Goal: Task Accomplishment & Management: Manage account settings

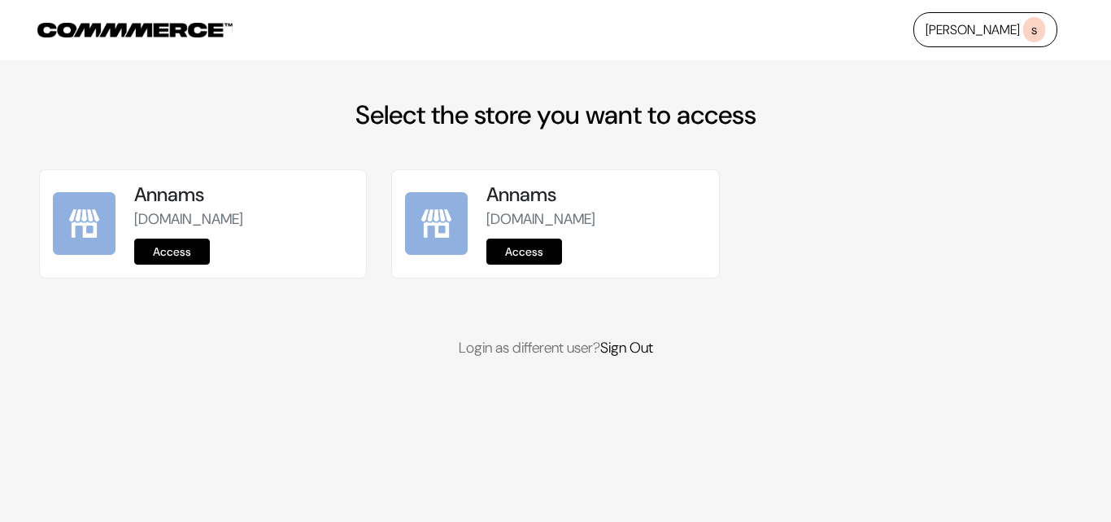
click at [173, 251] on link "Access" at bounding box center [172, 251] width 76 height 26
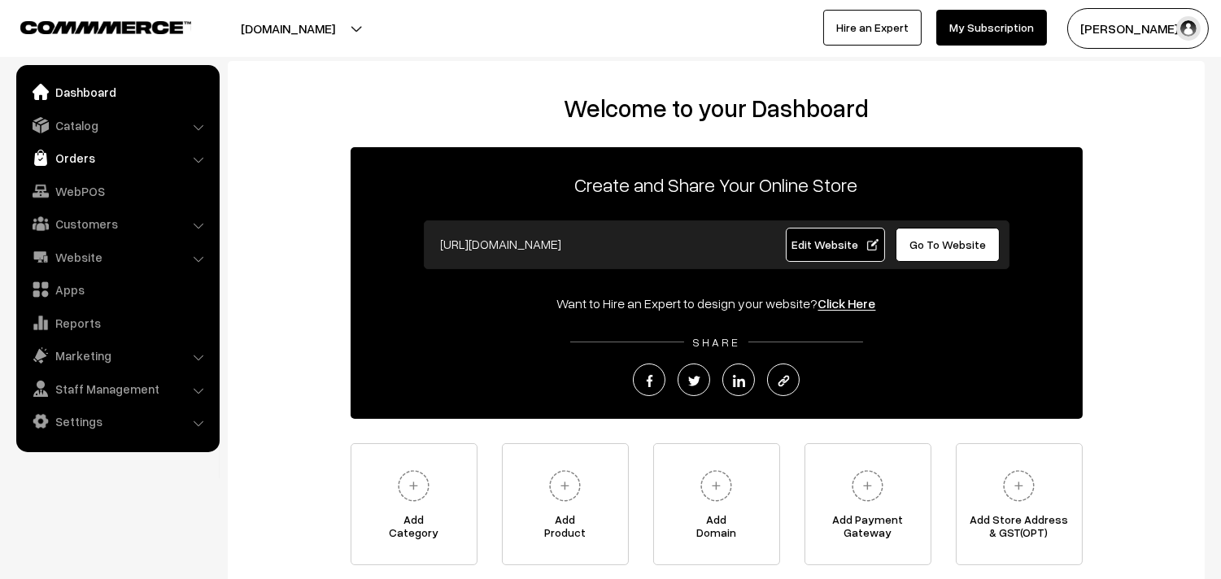
click at [68, 155] on link "Orders" at bounding box center [117, 157] width 194 height 29
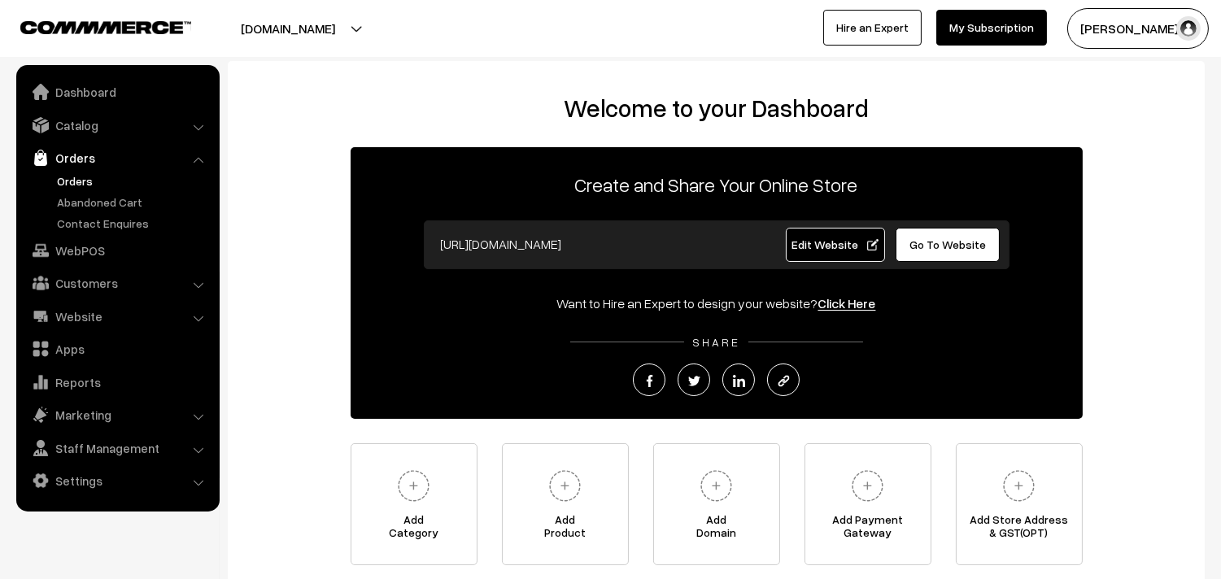
click at [71, 173] on link "Orders" at bounding box center [133, 180] width 161 height 17
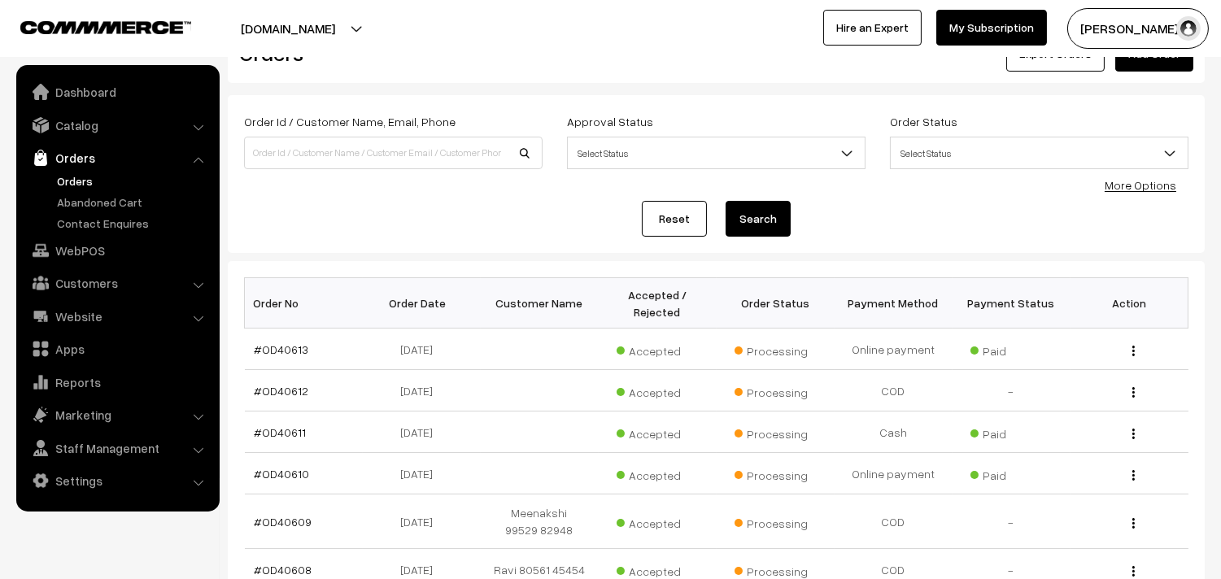
scroll to position [181, 0]
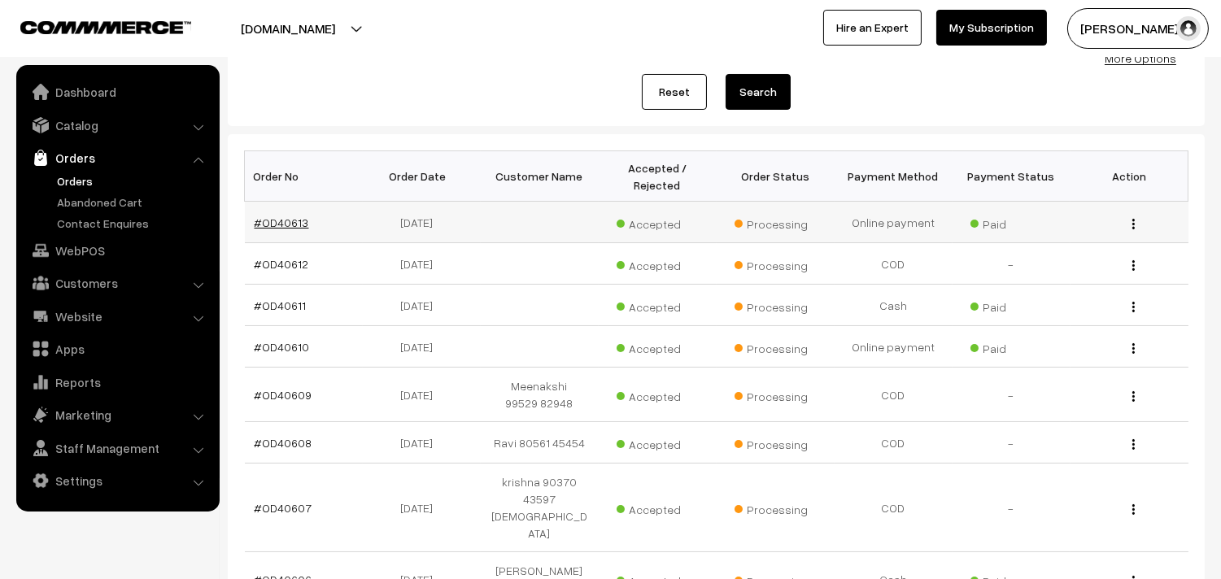
click at [283, 226] on link "#OD40613" at bounding box center [282, 223] width 55 height 14
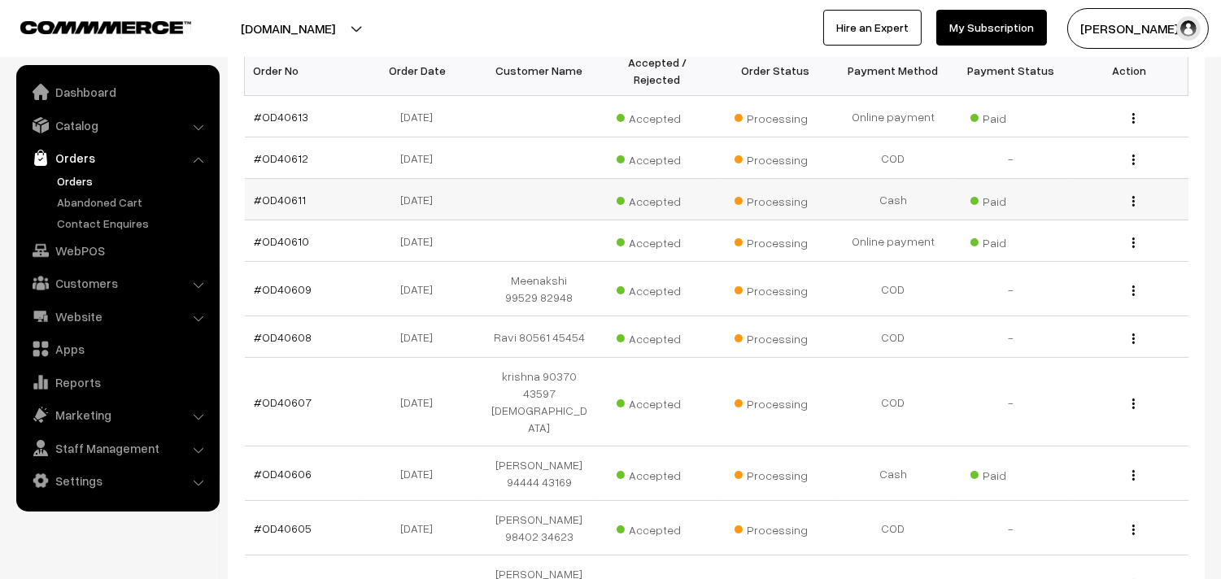
scroll to position [475, 0]
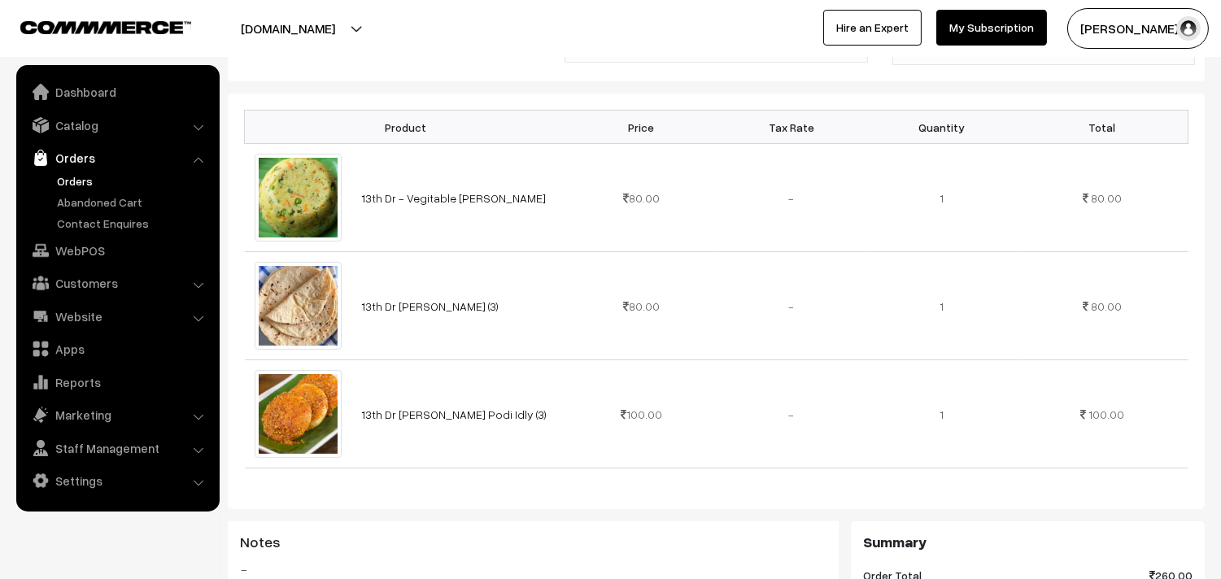
scroll to position [361, 0]
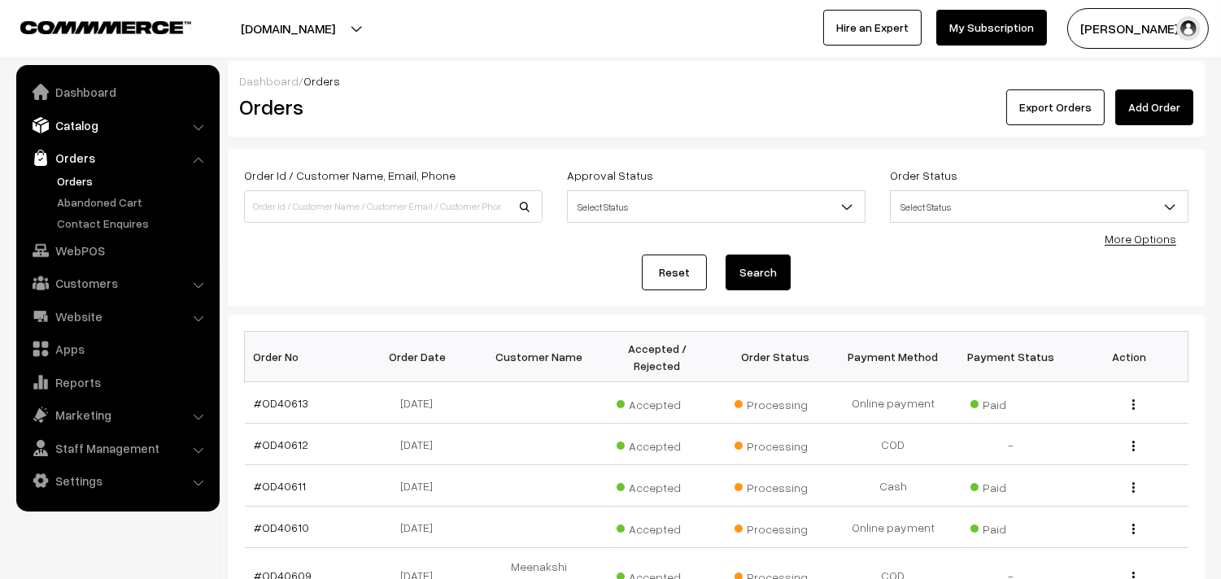
click at [91, 130] on link "Catalog" at bounding box center [117, 125] width 194 height 29
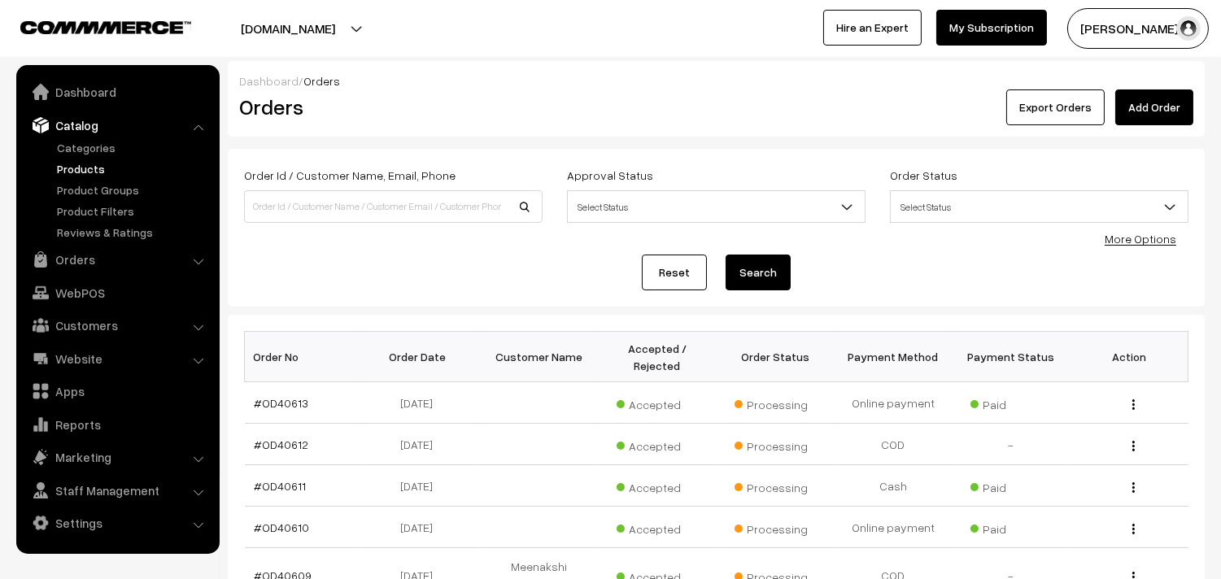
click at [91, 168] on link "Products" at bounding box center [133, 168] width 161 height 17
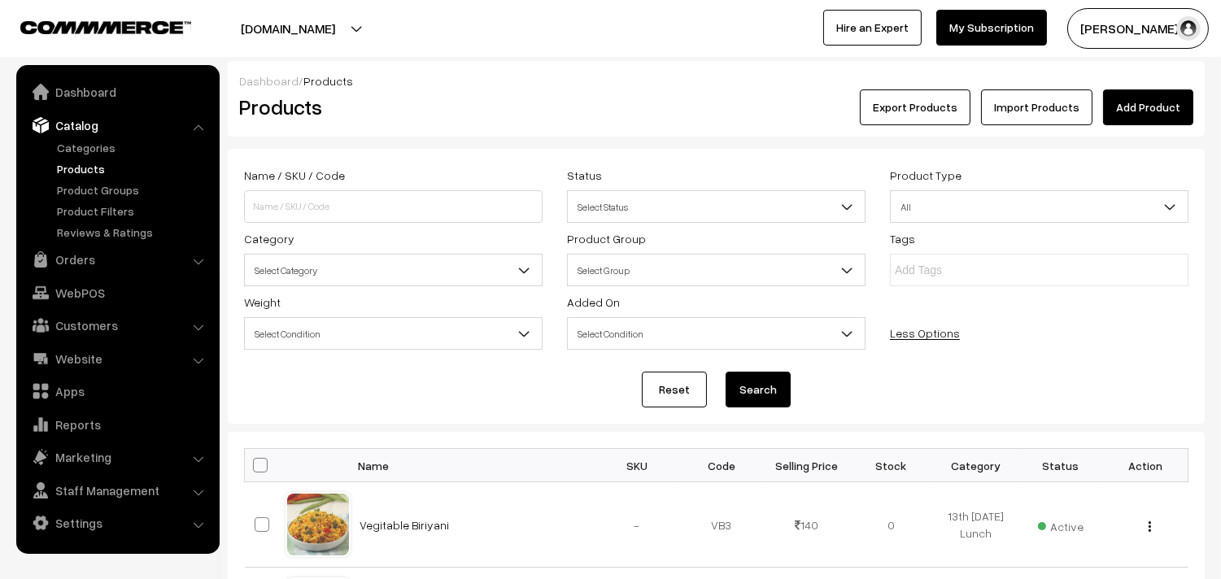
click at [297, 261] on span "Select Category" at bounding box center [393, 270] width 297 height 28
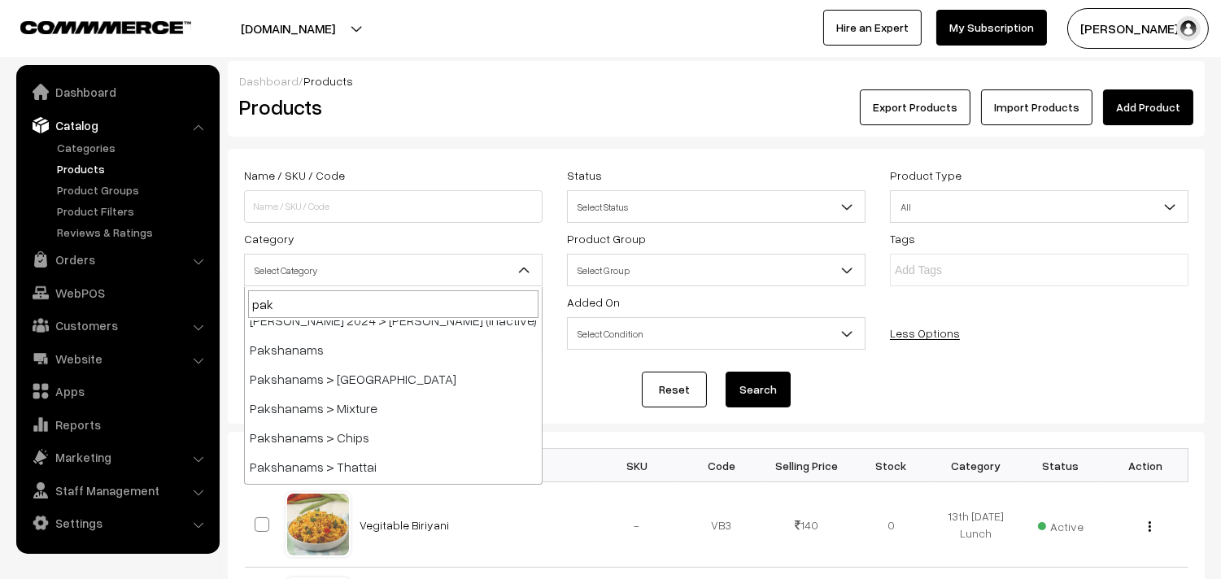
scroll to position [271, 0]
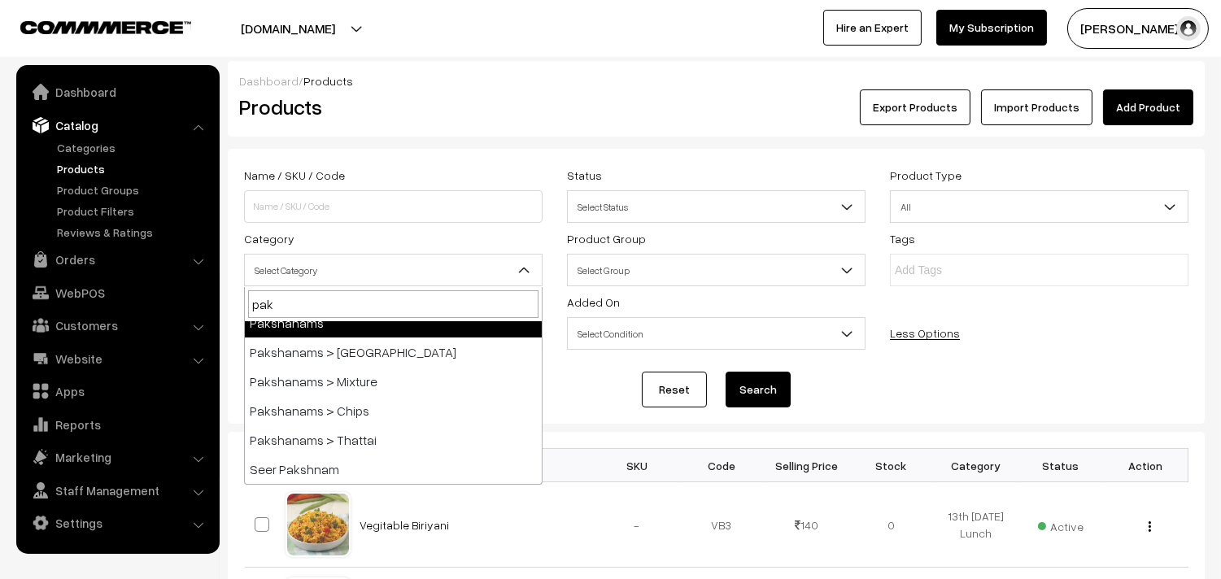
type input "pak"
select select "2"
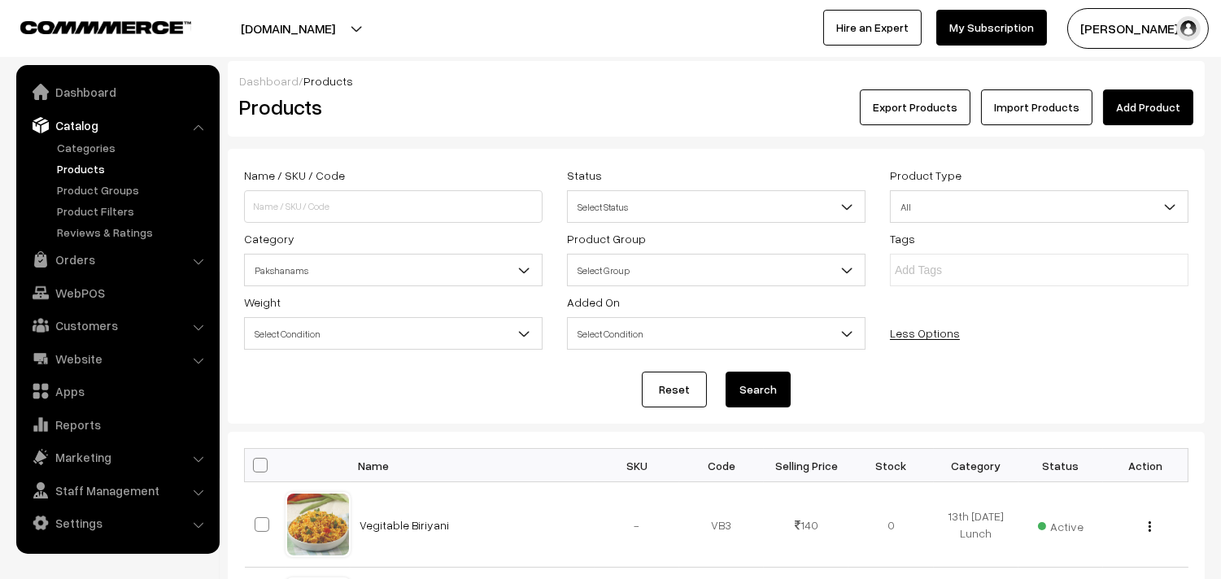
click at [759, 391] on button "Search" at bounding box center [758, 390] width 65 height 36
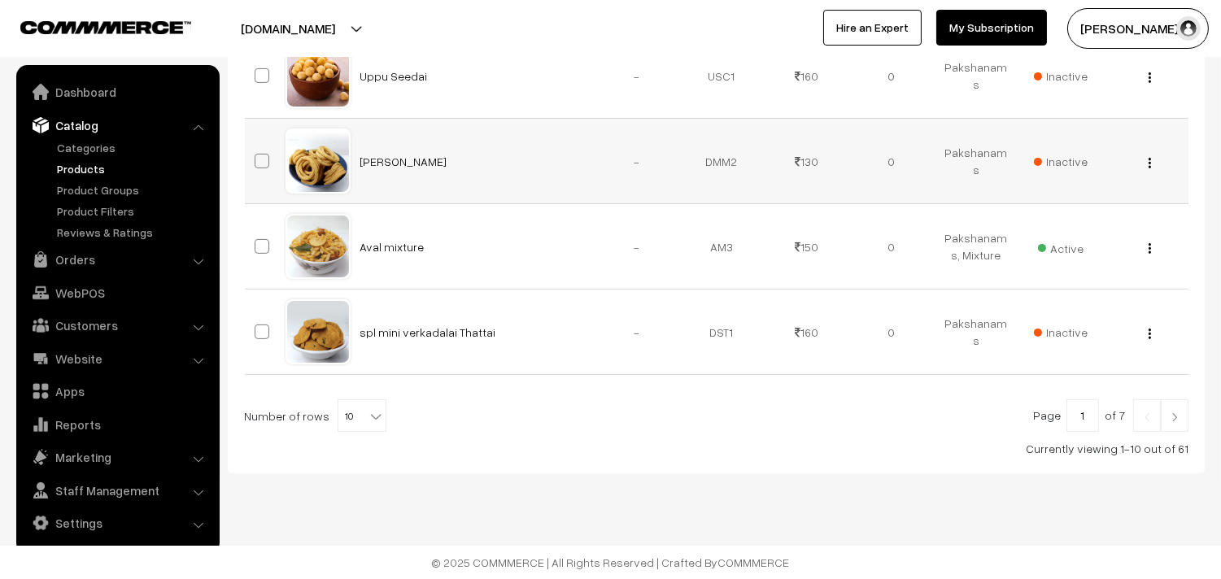
scroll to position [963, 0]
click at [378, 417] on div at bounding box center [716, 416] width 945 height 33
click at [369, 421] on b at bounding box center [376, 416] width 16 height 16
select select "100"
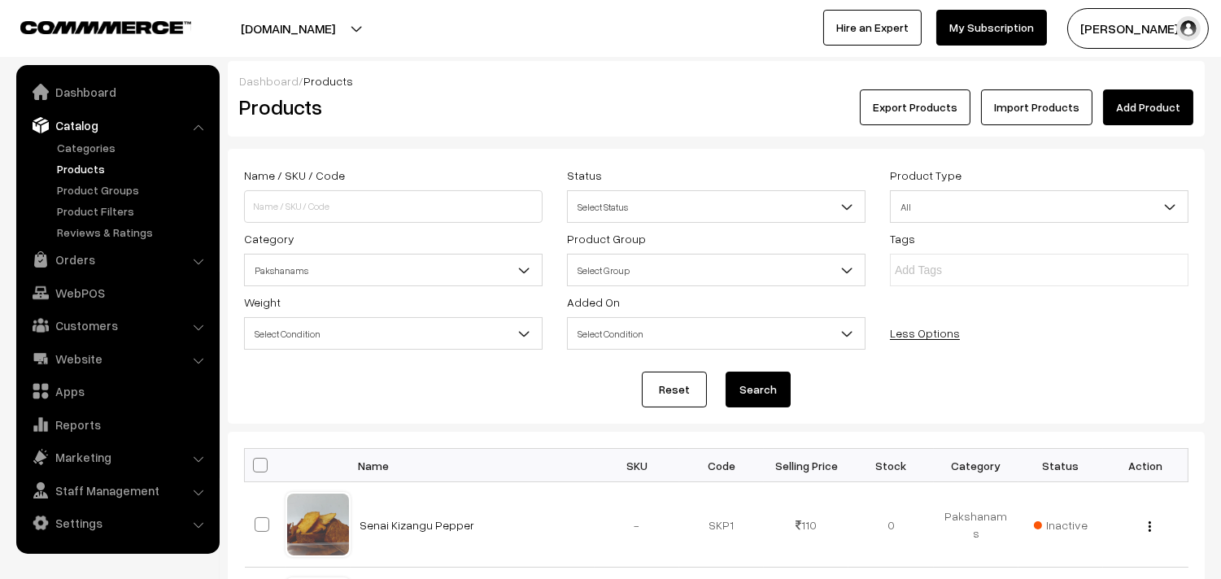
click at [106, 163] on link "Products" at bounding box center [133, 168] width 161 height 17
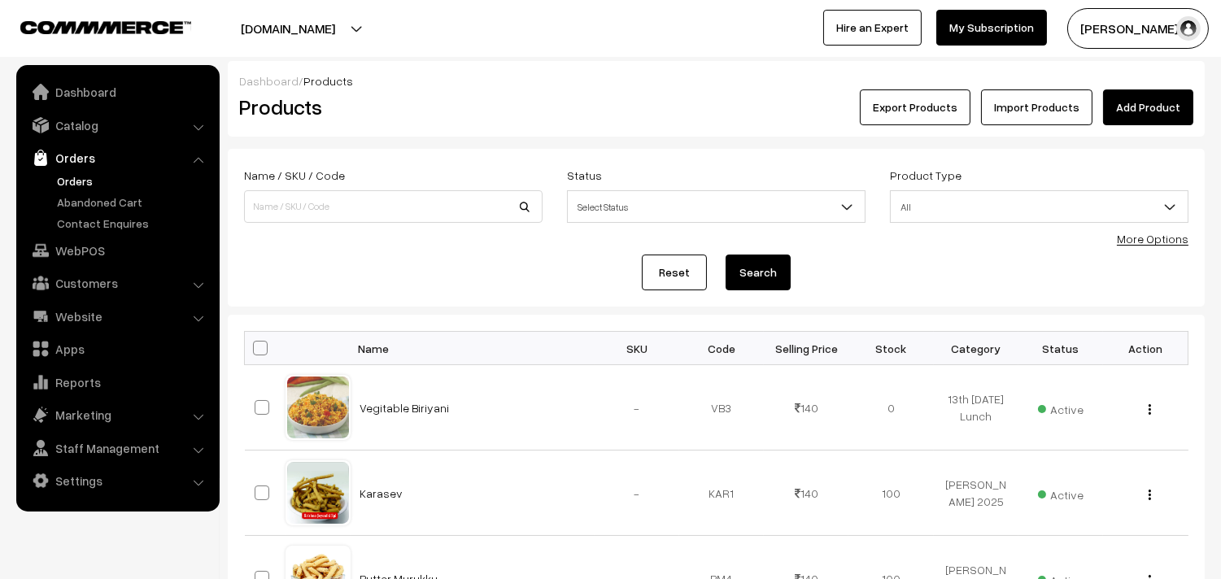
click at [85, 176] on link "Orders" at bounding box center [133, 180] width 161 height 17
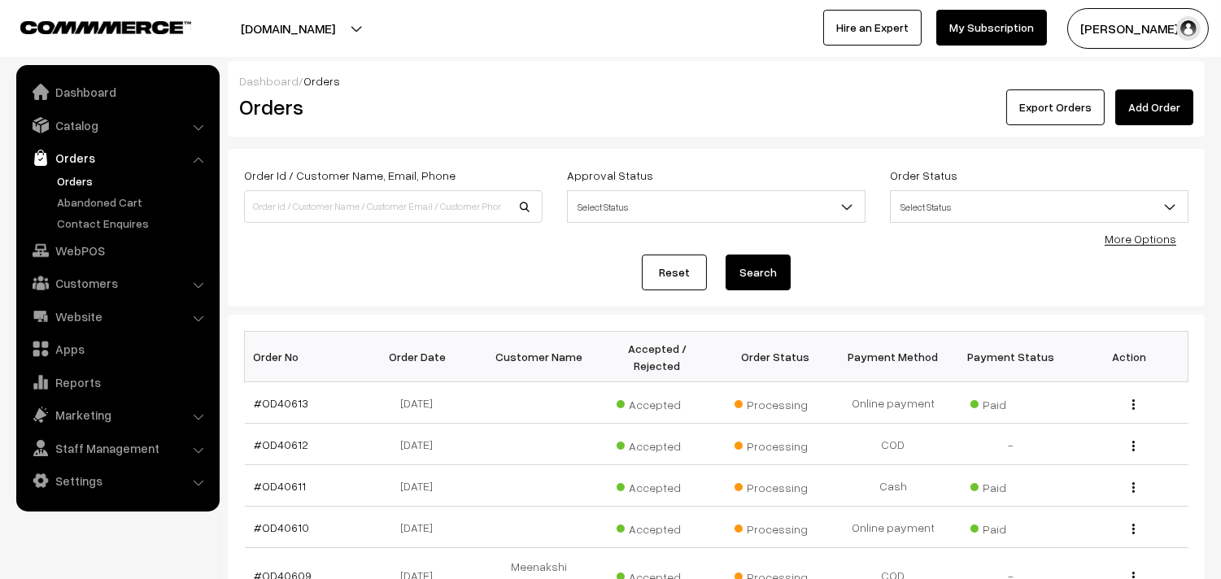
click at [85, 176] on link "Orders" at bounding box center [133, 180] width 161 height 17
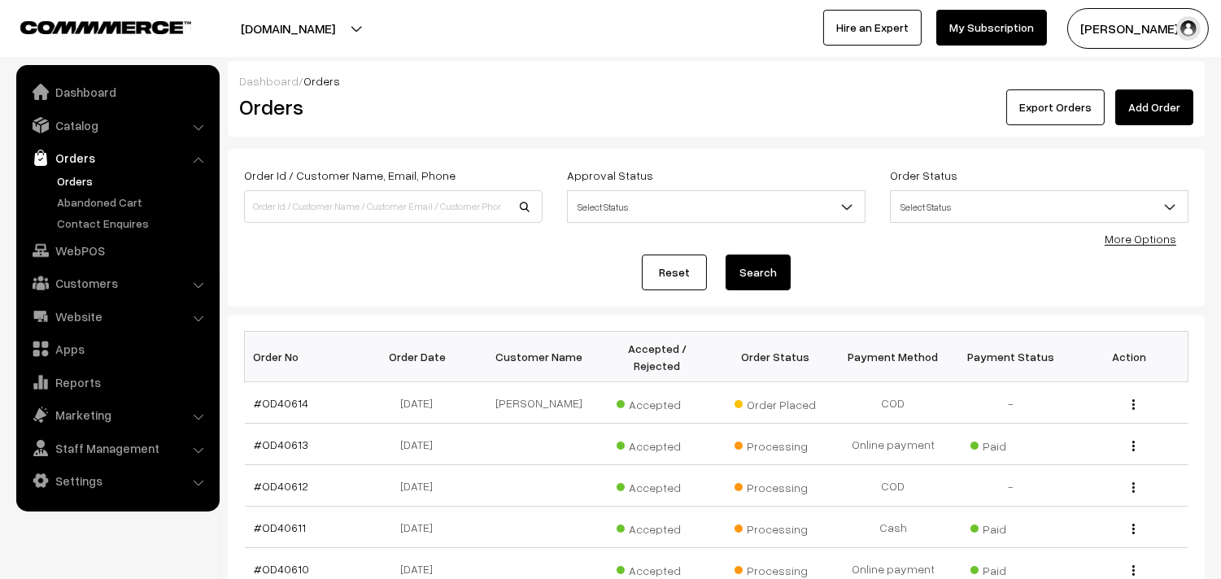
click at [85, 171] on link "Orders" at bounding box center [117, 157] width 194 height 29
click at [88, 184] on link "Orders" at bounding box center [133, 180] width 161 height 17
click at [1148, 233] on link "More Options" at bounding box center [1141, 239] width 72 height 14
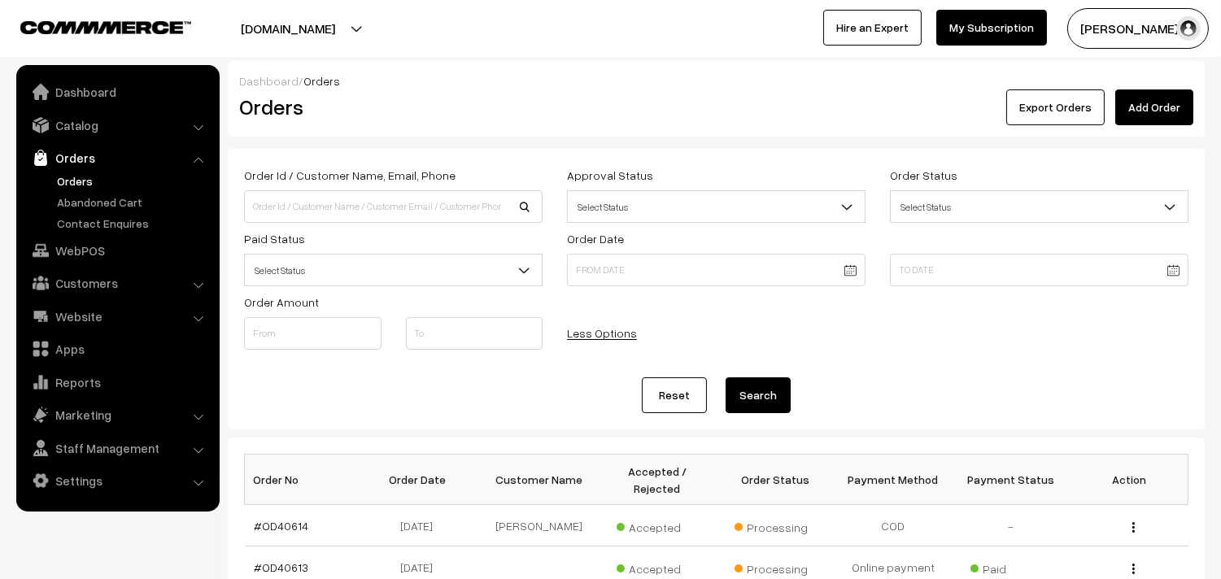
click at [340, 269] on span "Select Status" at bounding box center [393, 270] width 297 height 28
click at [530, 133] on div "Dashboard / Orders Orders Export Orders Add Order" at bounding box center [716, 99] width 977 height 76
click at [78, 126] on link "Catalog" at bounding box center [117, 125] width 194 height 29
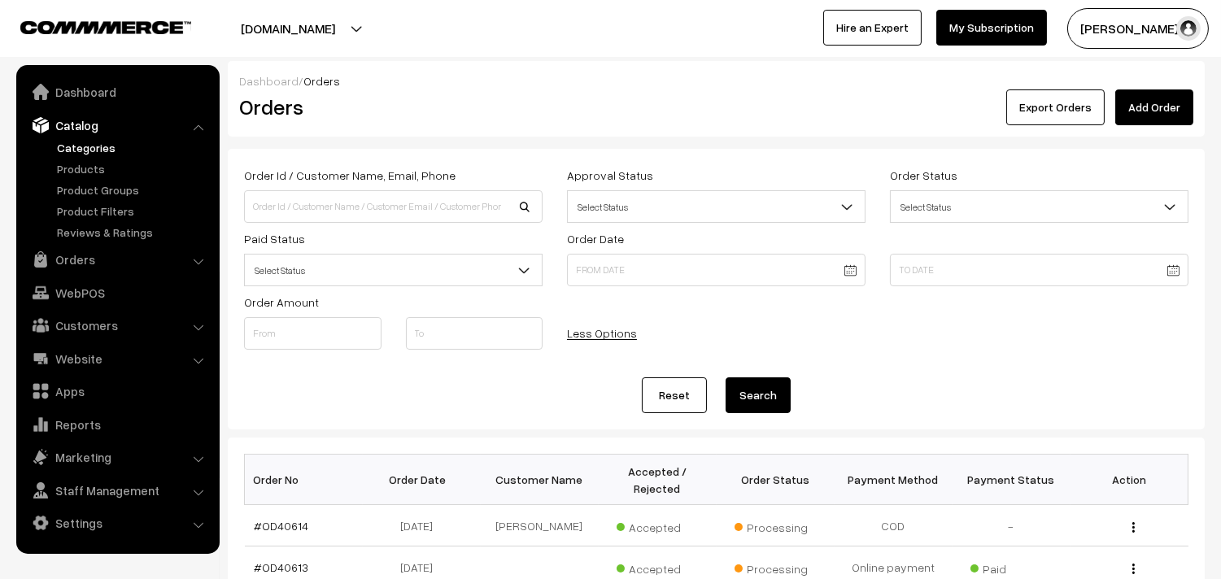
click at [75, 150] on link "Categories" at bounding box center [133, 147] width 161 height 17
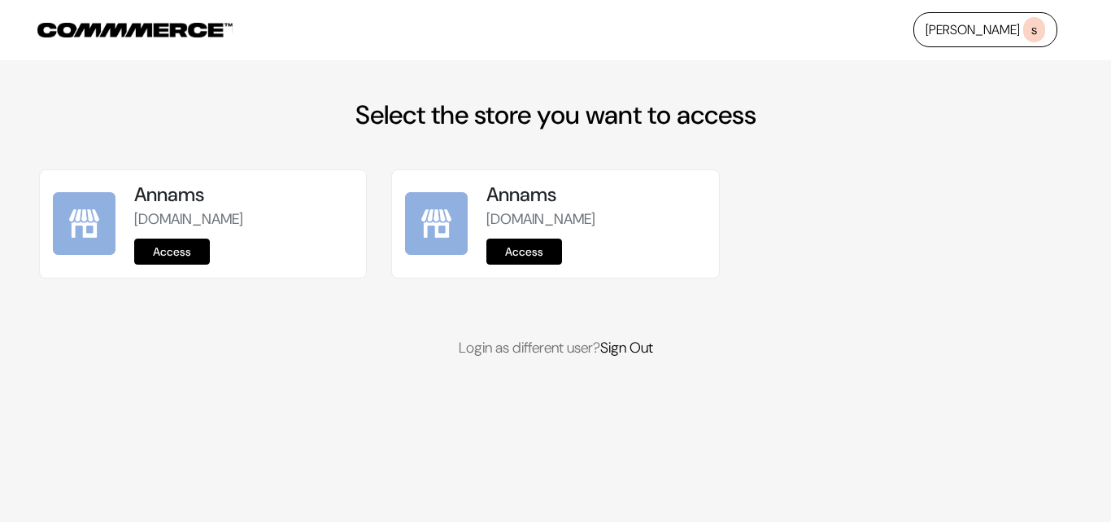
click at [182, 251] on link "Access" at bounding box center [172, 251] width 76 height 26
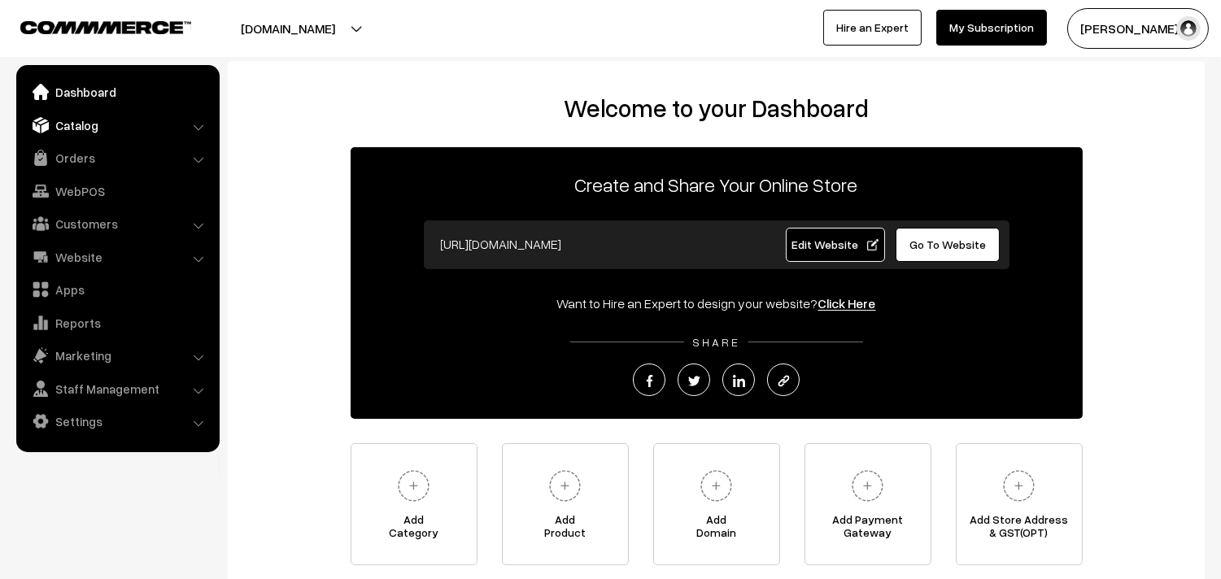
click at [99, 126] on link "Catalog" at bounding box center [117, 125] width 194 height 29
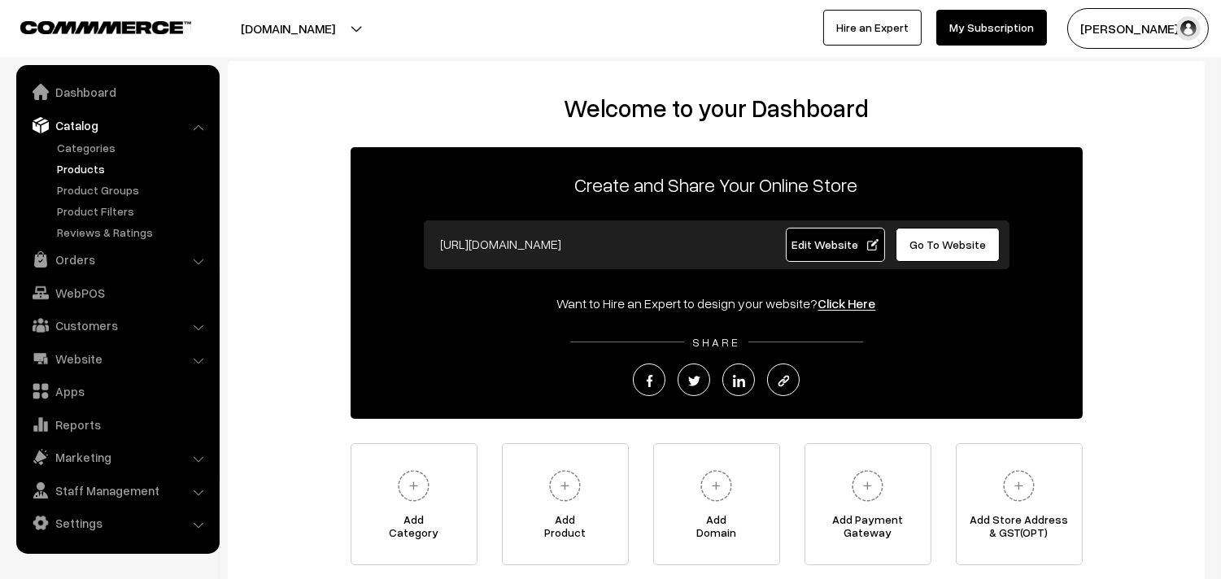
click at [94, 164] on link "Products" at bounding box center [133, 168] width 161 height 17
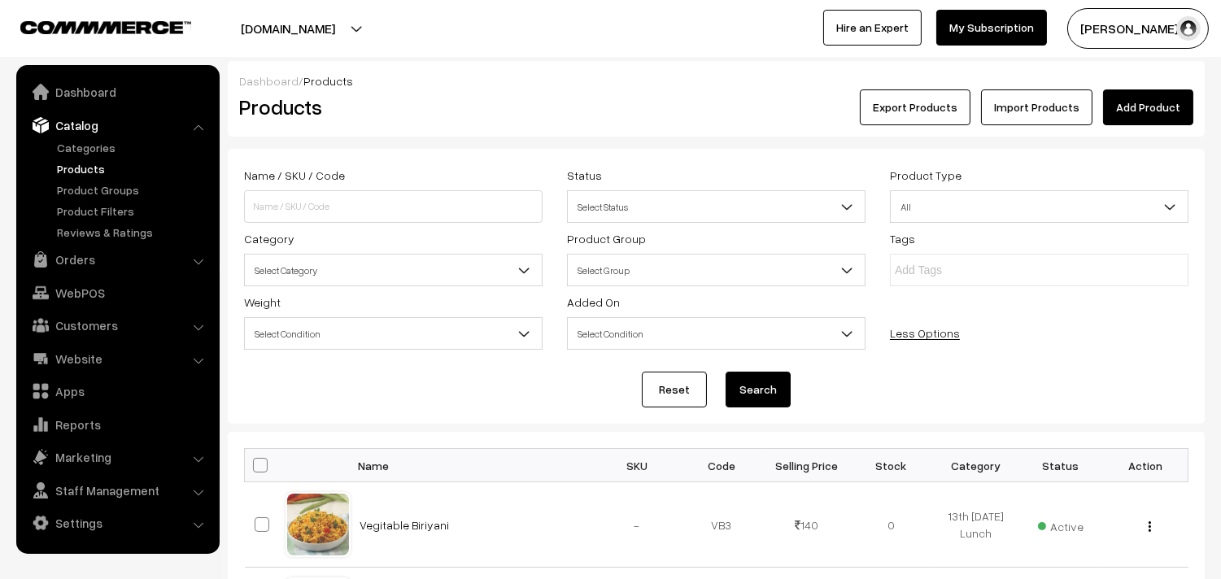
click at [347, 261] on span "Select Category" at bounding box center [393, 270] width 297 height 28
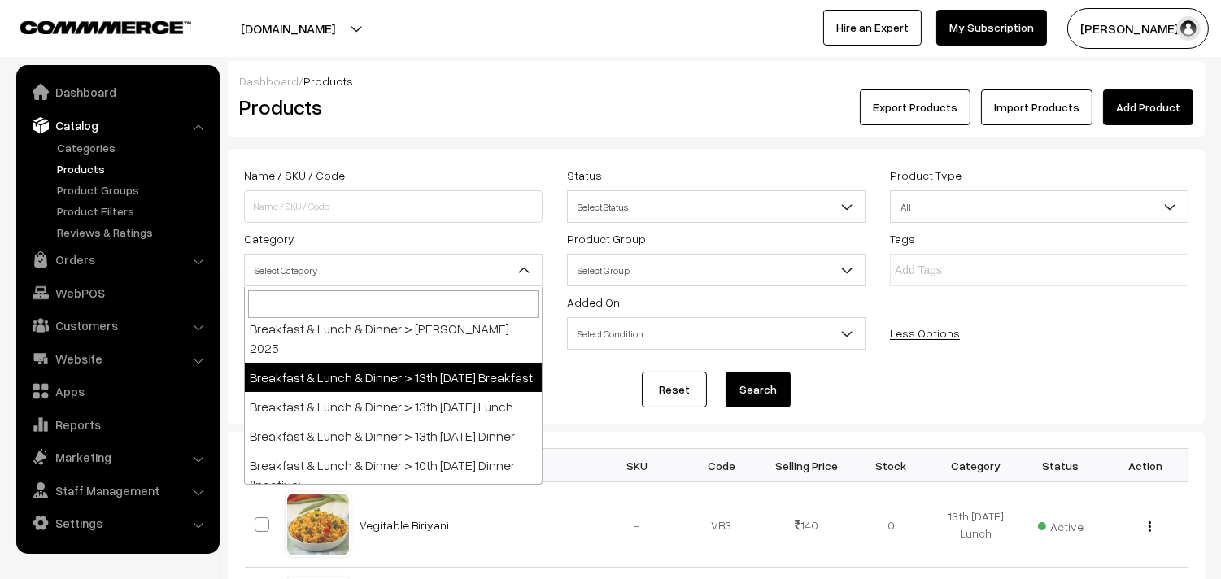
scroll to position [90, 0]
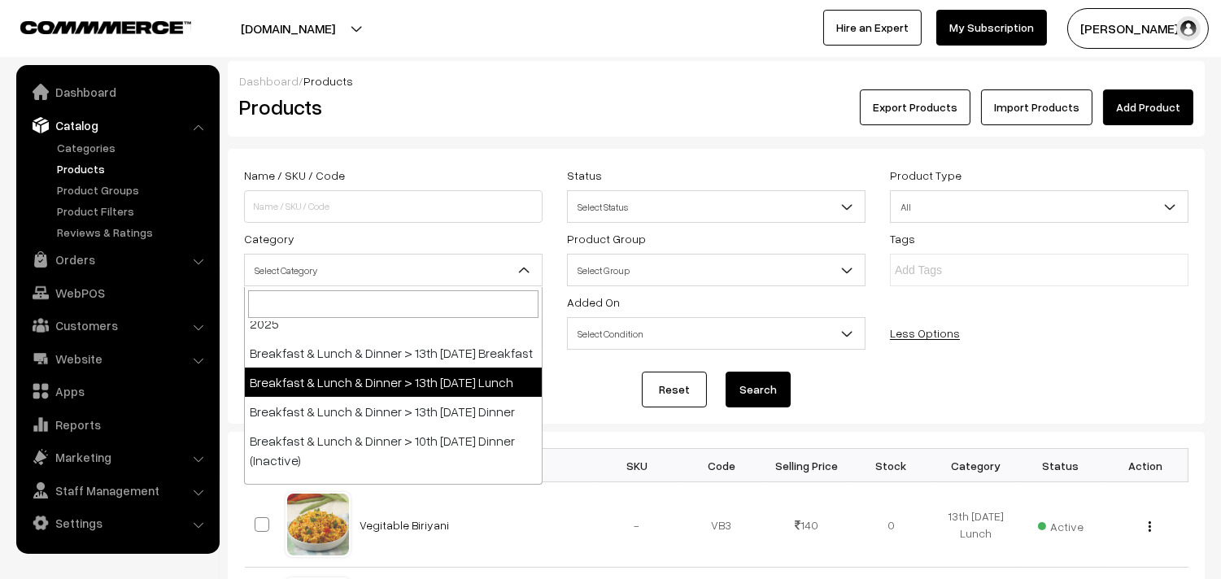
select select "95"
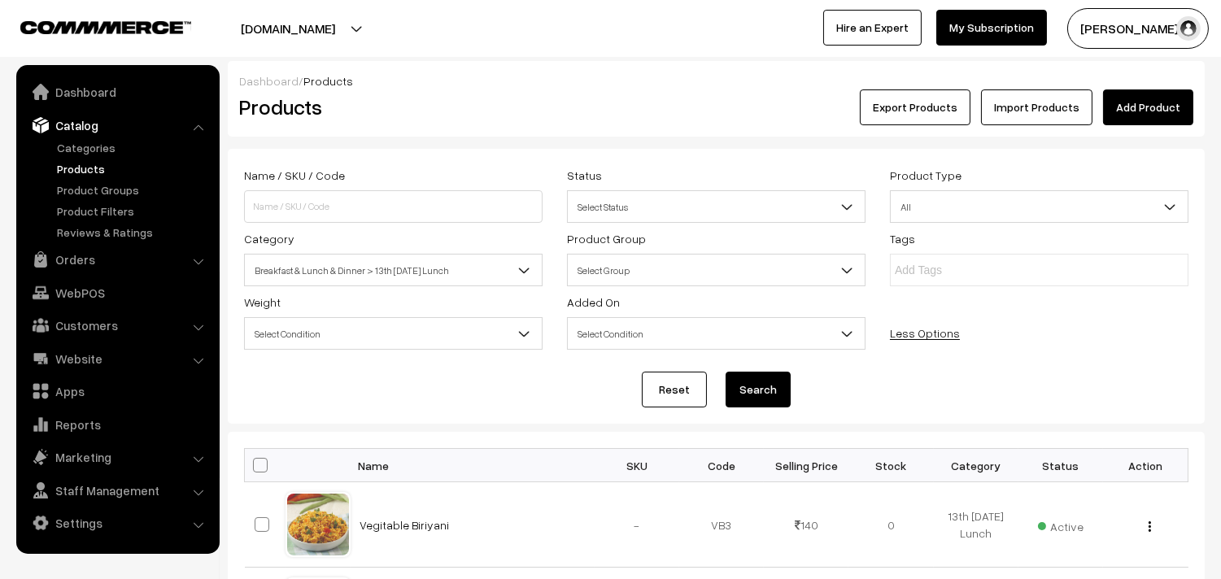
click at [759, 386] on button "Search" at bounding box center [758, 390] width 65 height 36
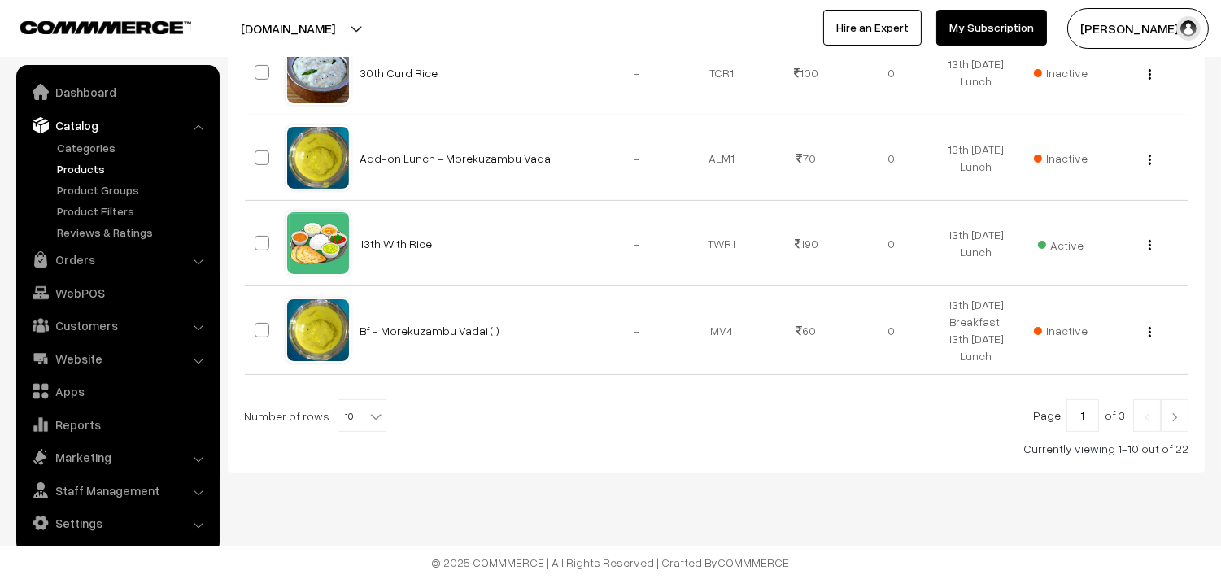
click at [356, 415] on span "10" at bounding box center [361, 416] width 47 height 33
select select "90"
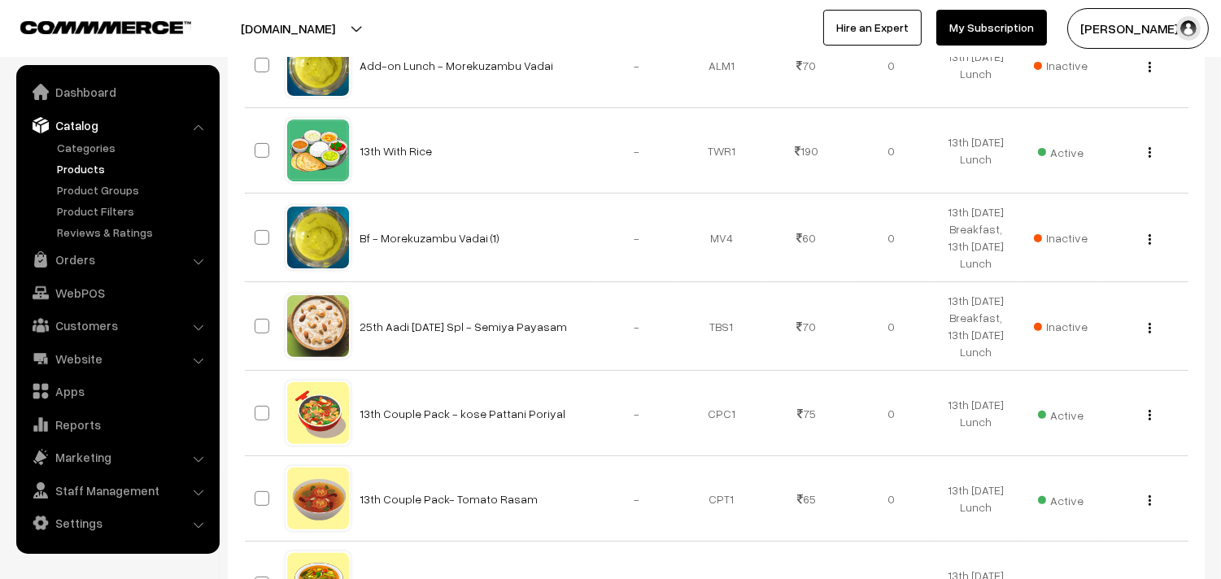
scroll to position [1085, 0]
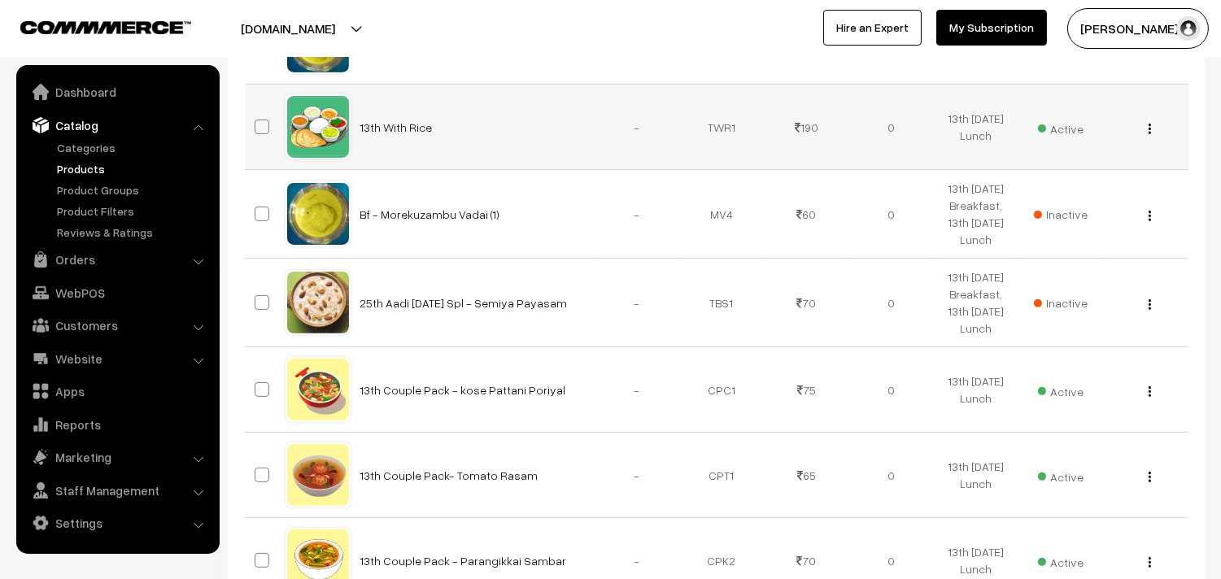
click at [1143, 136] on div "View Edit Delete" at bounding box center [1145, 127] width 65 height 17
click at [1149, 135] on button "button" at bounding box center [1150, 128] width 4 height 13
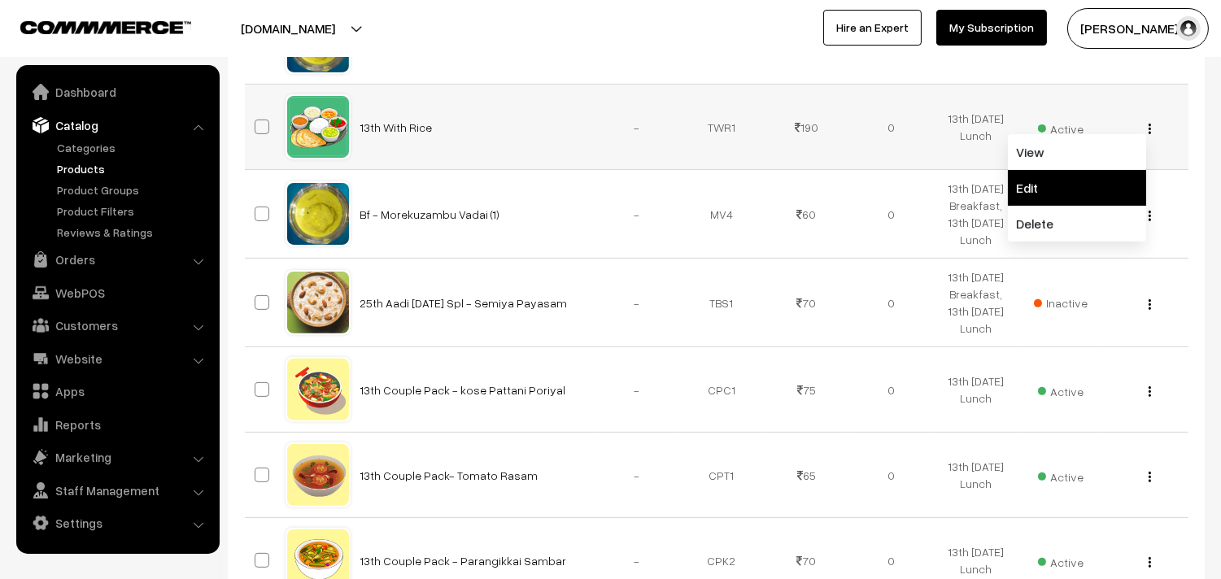
click at [1077, 206] on link "Edit" at bounding box center [1077, 188] width 138 height 36
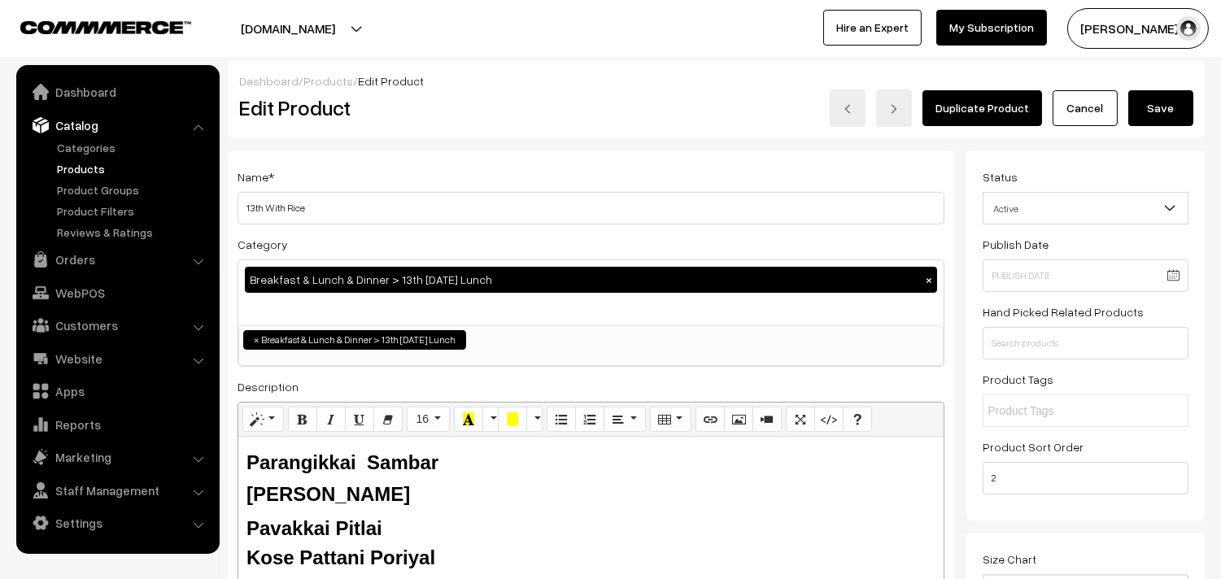
drag, startPoint x: 264, startPoint y: 206, endPoint x: 220, endPoint y: 206, distance: 43.9
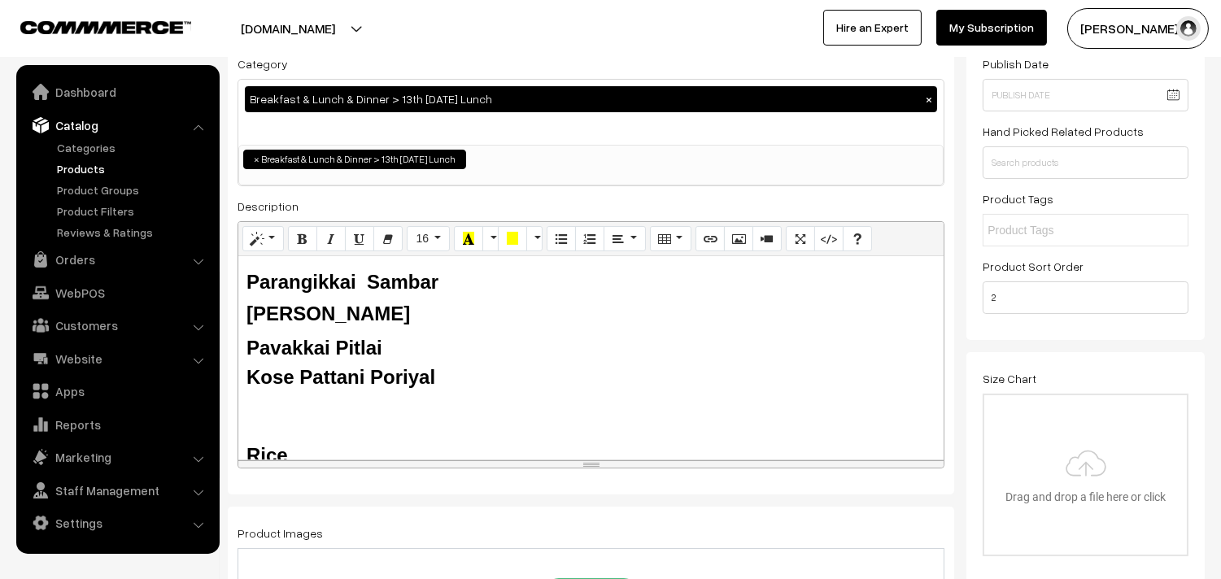
type input "14th With Rice"
drag, startPoint x: 361, startPoint y: 286, endPoint x: 222, endPoint y: 274, distance: 139.6
drag, startPoint x: 392, startPoint y: 312, endPoint x: 234, endPoint y: 327, distance: 159.3
click at [234, 327] on div "Name * 14th With Rice Category Breakfast & Lunch & Dinner > 13th Wednesday Lunc…" at bounding box center [591, 233] width 727 height 526
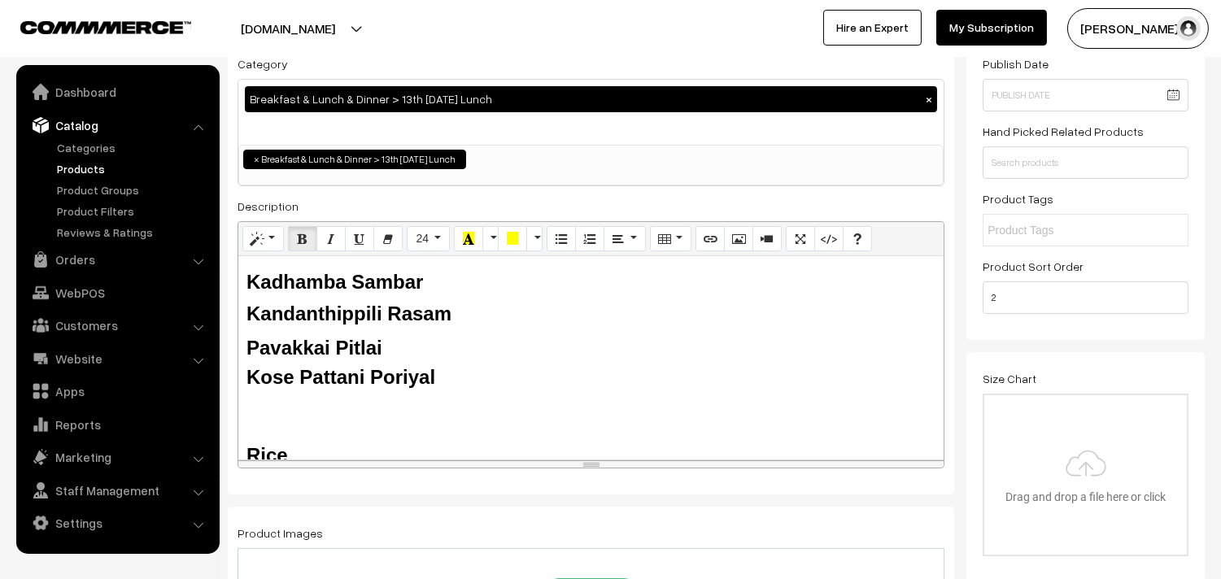
drag, startPoint x: 411, startPoint y: 351, endPoint x: 238, endPoint y: 351, distance: 173.3
click at [238, 351] on div "Kadhamba Sambar Kandanthippili Rasam Pavakkai Pitlai Kose Pattani Poriyal Rice …" at bounding box center [590, 357] width 705 height 203
drag, startPoint x: 452, startPoint y: 374, endPoint x: 245, endPoint y: 377, distance: 206.7
click at [245, 377] on div "Kadhamba Sambar Kandanthippili Rasam Cucumber Kootu Kose Pattani Poriyal Rice B…" at bounding box center [590, 357] width 705 height 203
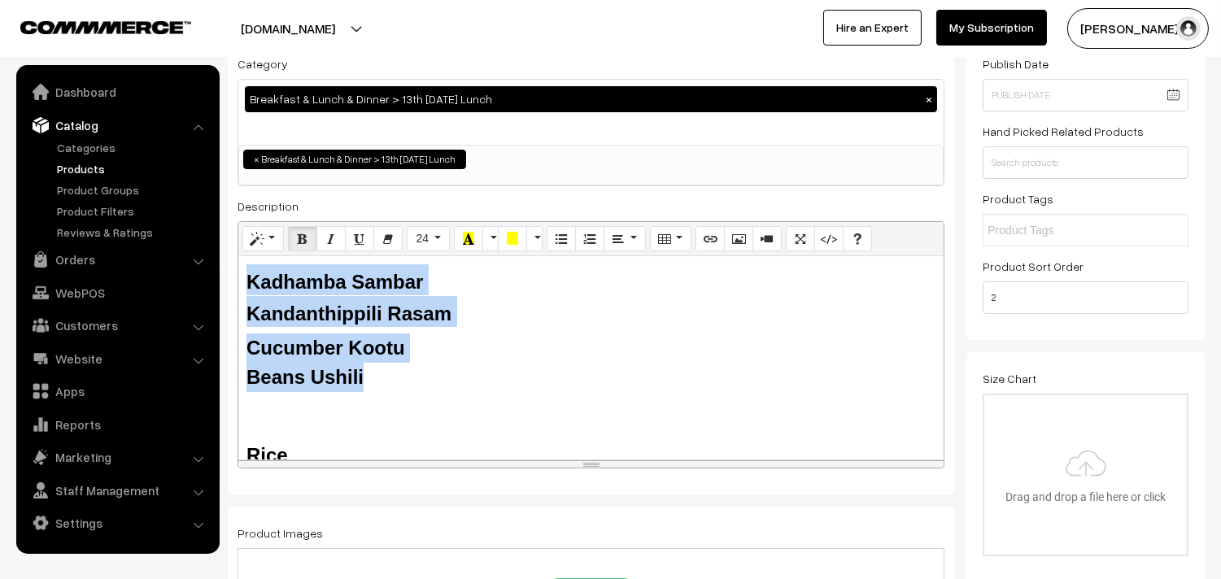
drag, startPoint x: 389, startPoint y: 377, endPoint x: 232, endPoint y: 274, distance: 187.5
click at [232, 274] on div "Name * 14th With Rice Category Breakfast & Lunch & Dinner > 13th Wednesday Lunc…" at bounding box center [591, 233] width 727 height 526
copy div "Kadhamba Sambar Kandanthippili Rasam Cucumber Kootu Beans Ushili"
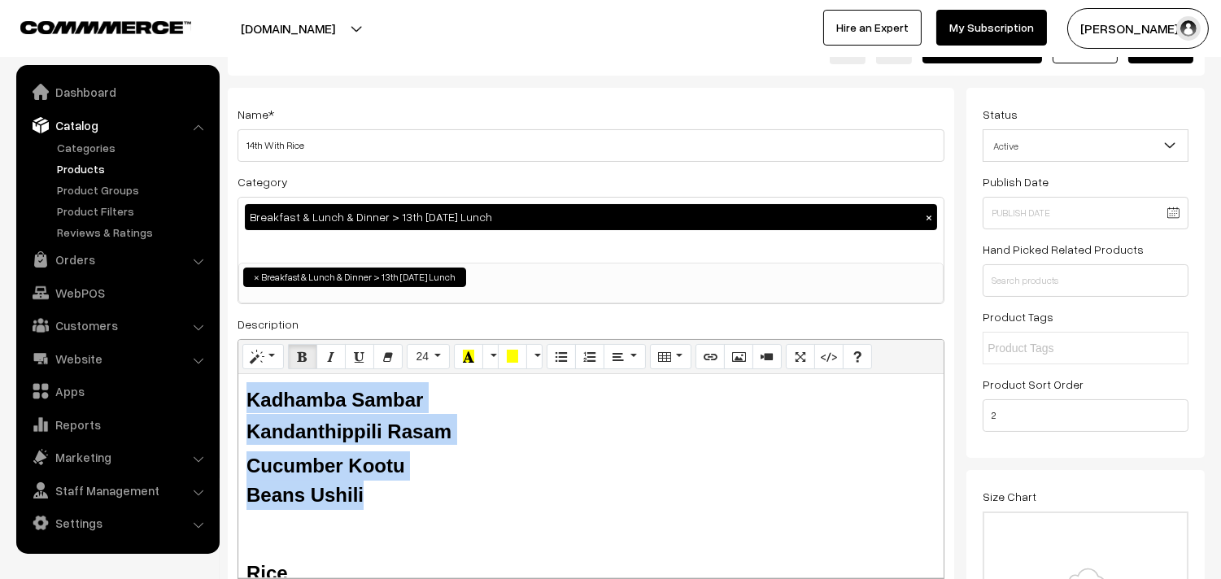
scroll to position [0, 0]
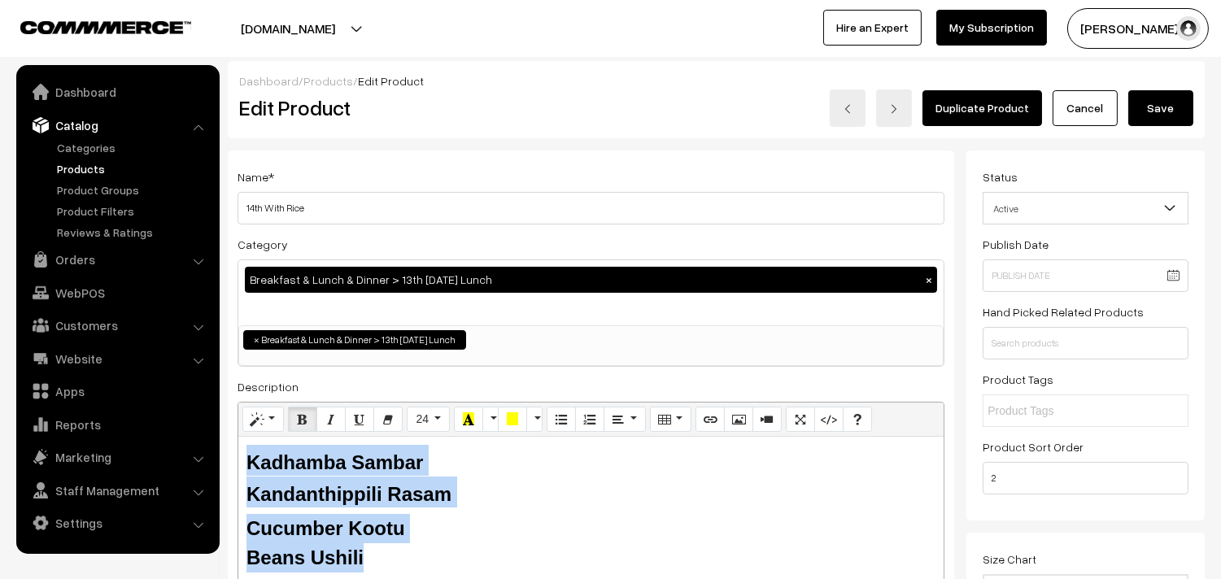
click at [1141, 101] on button "Save" at bounding box center [1161, 108] width 65 height 36
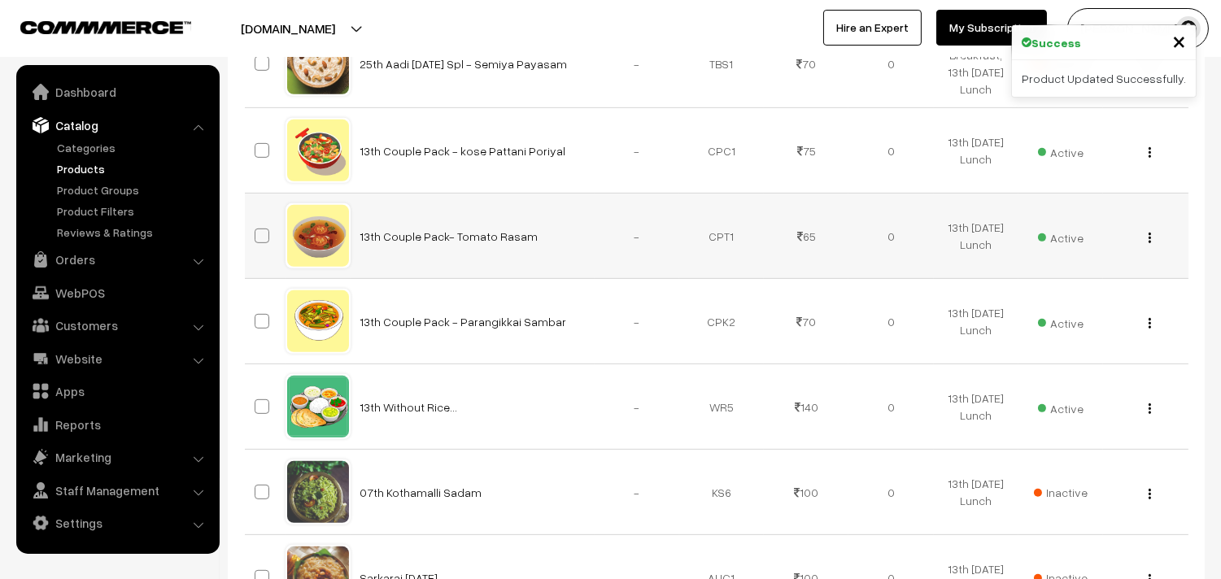
scroll to position [1356, 0]
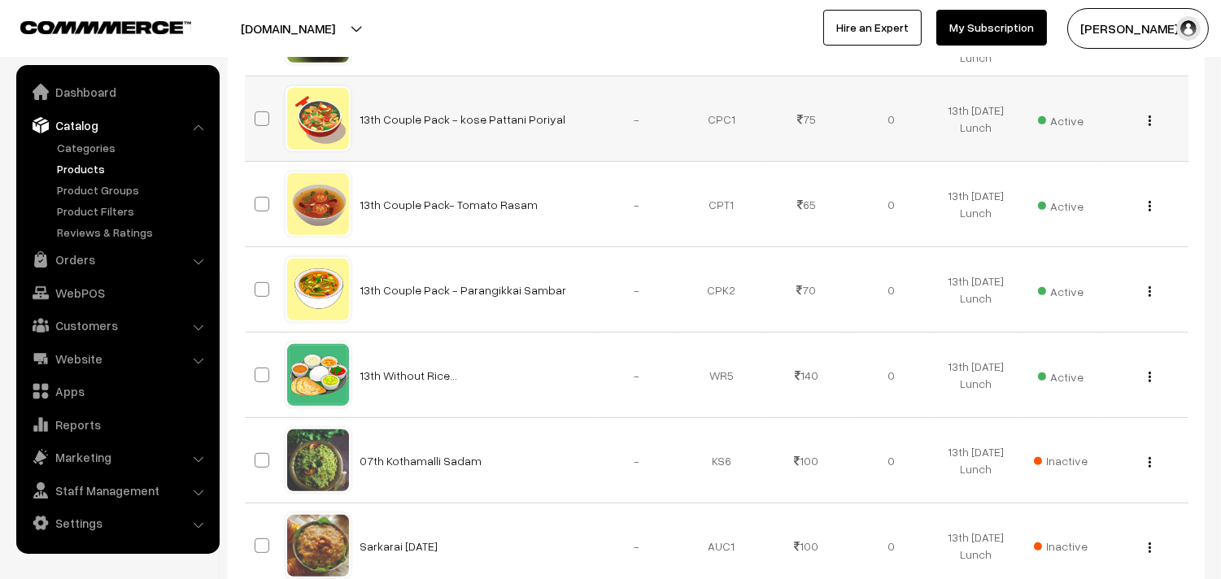
click at [1152, 128] on div "View Edit Delete" at bounding box center [1145, 119] width 65 height 17
click at [1151, 127] on button "button" at bounding box center [1150, 120] width 4 height 13
click at [1072, 198] on link "Edit" at bounding box center [1077, 180] width 138 height 36
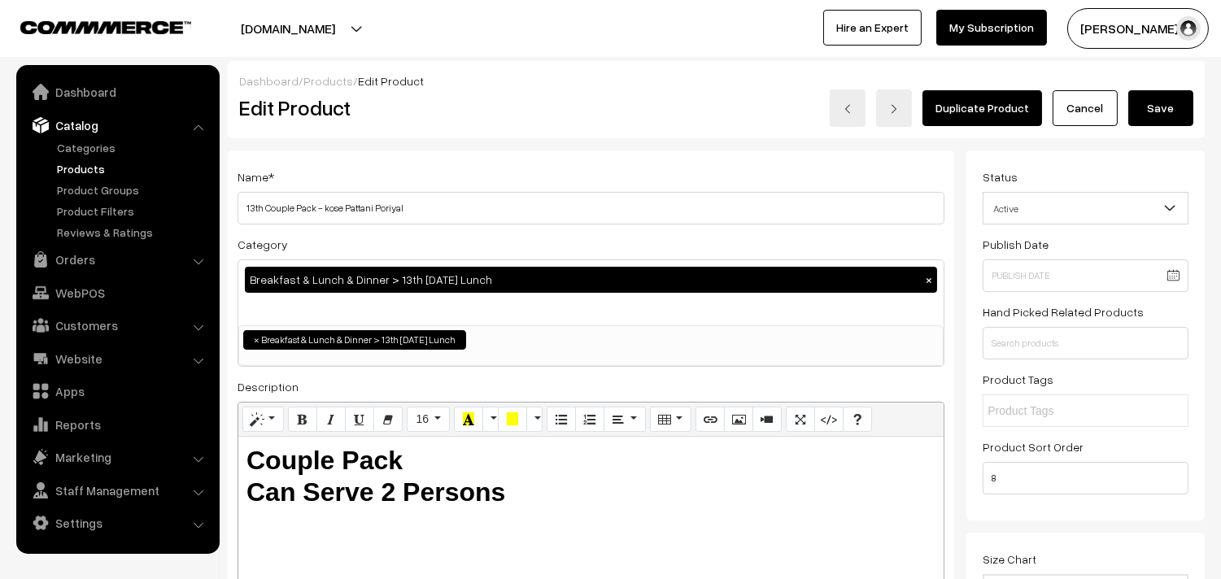
drag, startPoint x: 259, startPoint y: 207, endPoint x: 218, endPoint y: 206, distance: 40.7
drag, startPoint x: 323, startPoint y: 206, endPoint x: 716, endPoint y: 246, distance: 395.0
click at [750, 255] on div "Name * 14th Couple Pack - kose Pattani Poriyal Category Breakfast & Lunch & Din…" at bounding box center [591, 414] width 727 height 526
type input "14th Couple Pack - Beans Ushili"
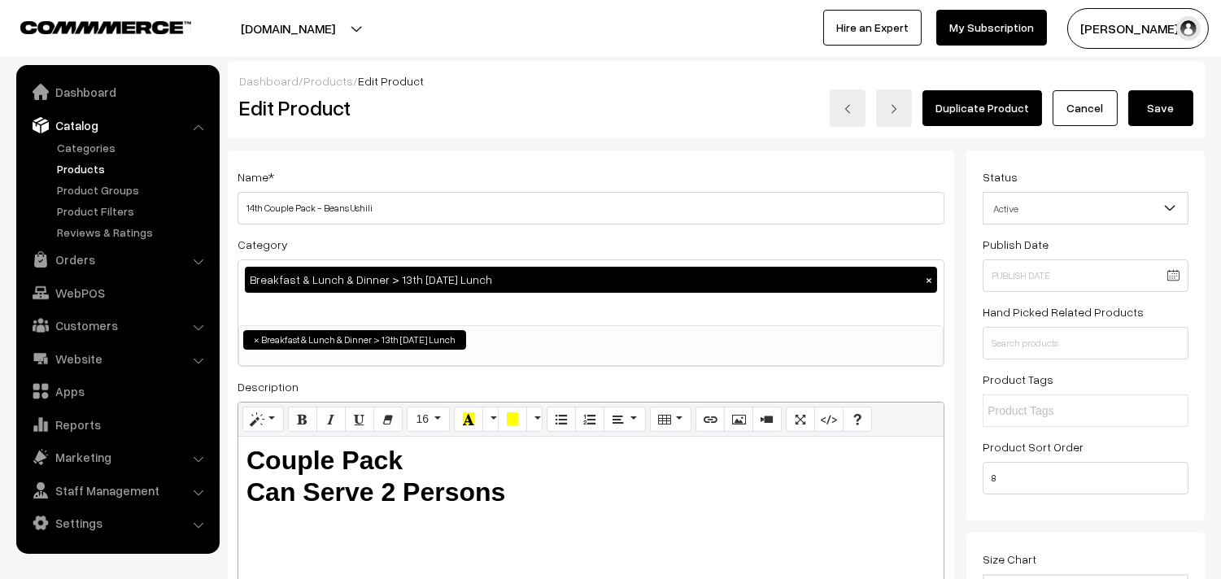
click at [1151, 106] on button "Save" at bounding box center [1161, 108] width 65 height 36
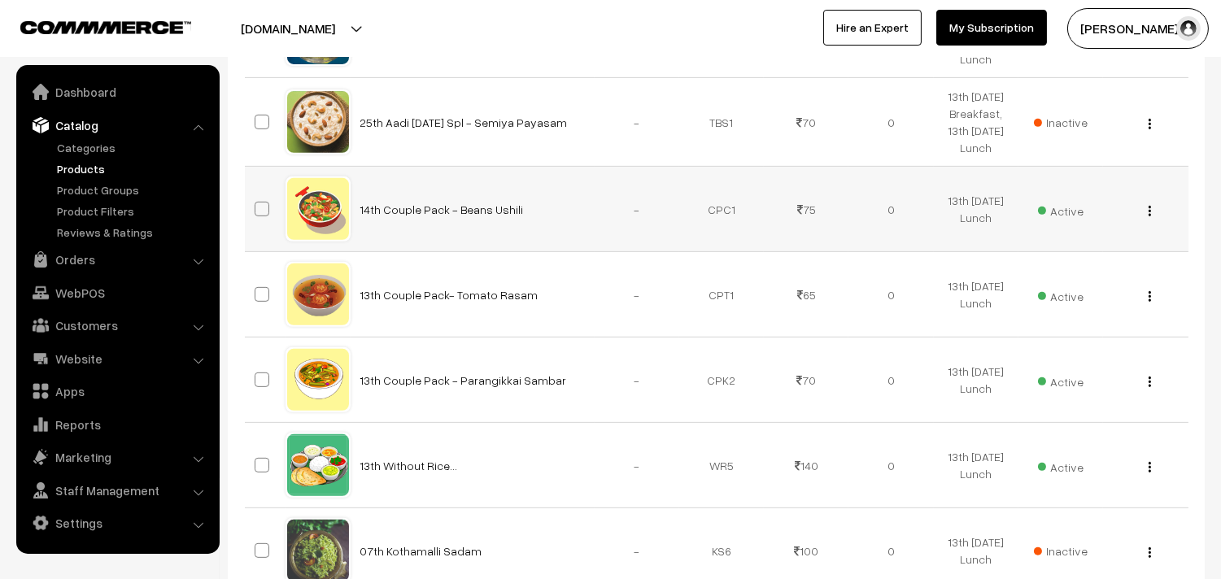
scroll to position [1356, 0]
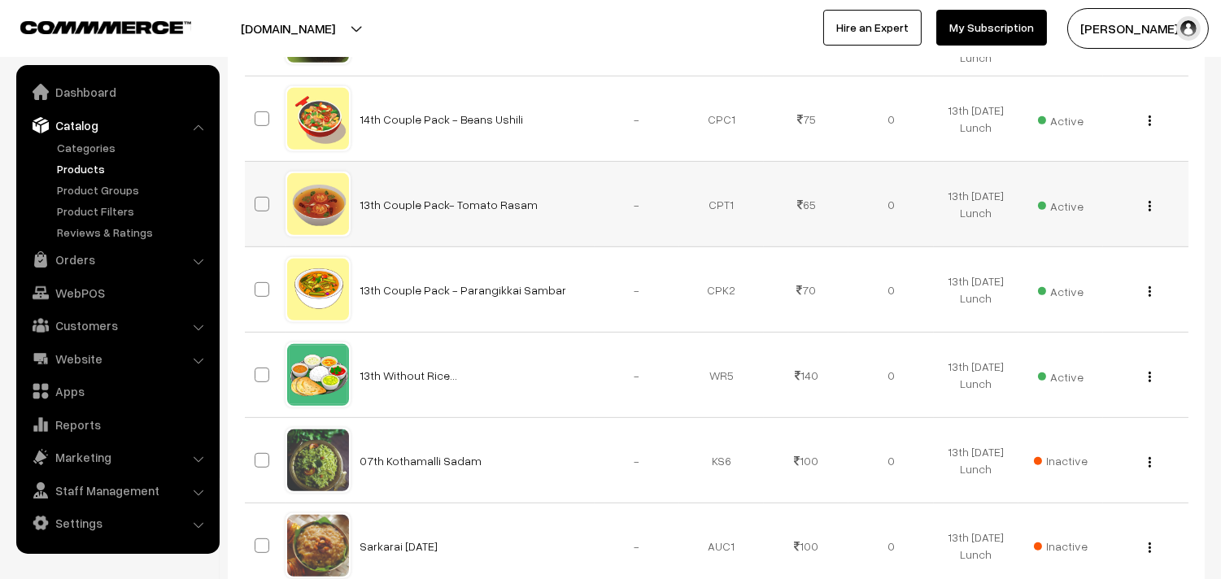
click at [1148, 212] on button "button" at bounding box center [1150, 205] width 4 height 13
drag, startPoint x: 1076, startPoint y: 364, endPoint x: 916, endPoint y: 343, distance: 160.9
click at [1075, 283] on link "Edit" at bounding box center [1077, 265] width 138 height 36
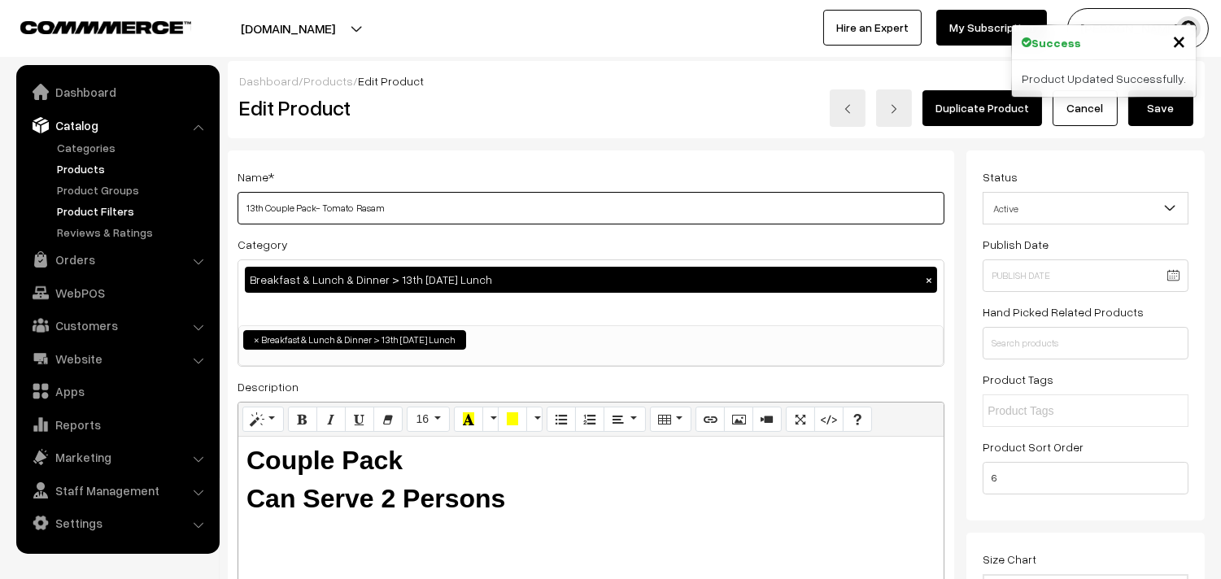
drag, startPoint x: 264, startPoint y: 212, endPoint x: 180, endPoint y: 213, distance: 84.6
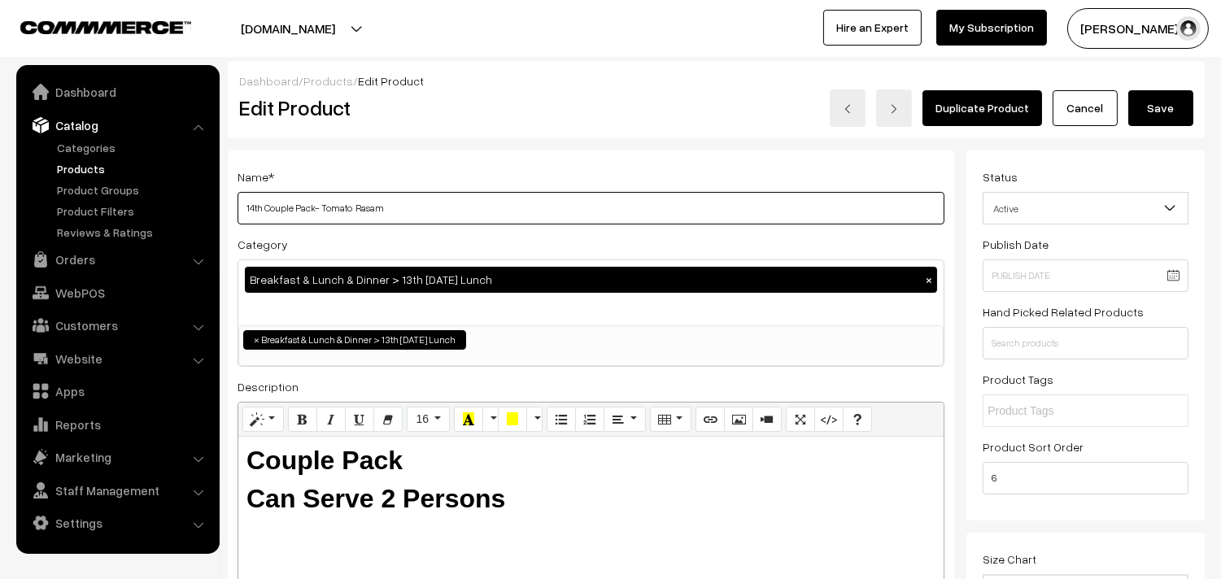
drag, startPoint x: 320, startPoint y: 207, endPoint x: 635, endPoint y: 242, distance: 317.6
click at [641, 246] on div "Name * 14th Couple Pack- Tomato Rasam Category Breakfast & Lunch & Dinner > 13t…" at bounding box center [591, 414] width 727 height 526
type input "14th Couple Pack- Kandanthipili Rasam"
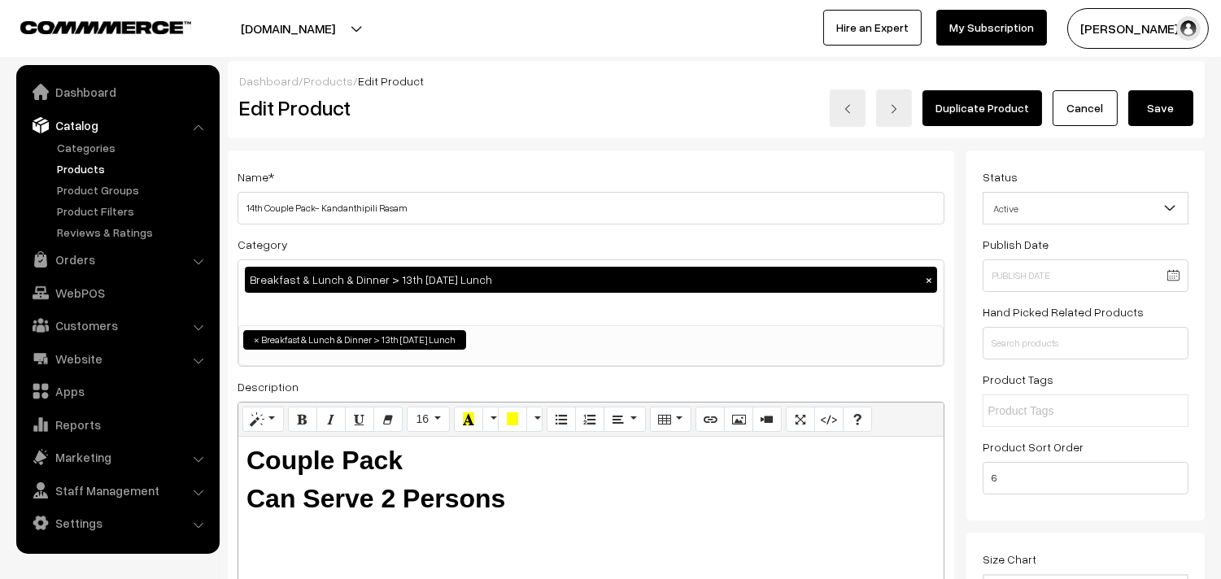
click at [1173, 109] on button "Save" at bounding box center [1161, 108] width 65 height 36
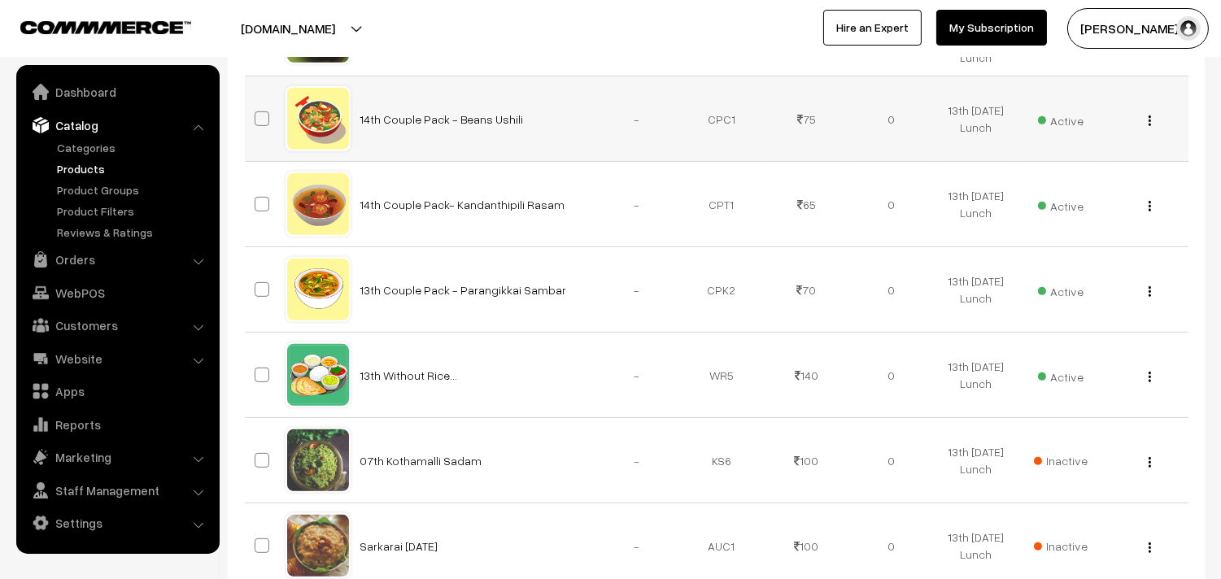
scroll to position [1446, 0]
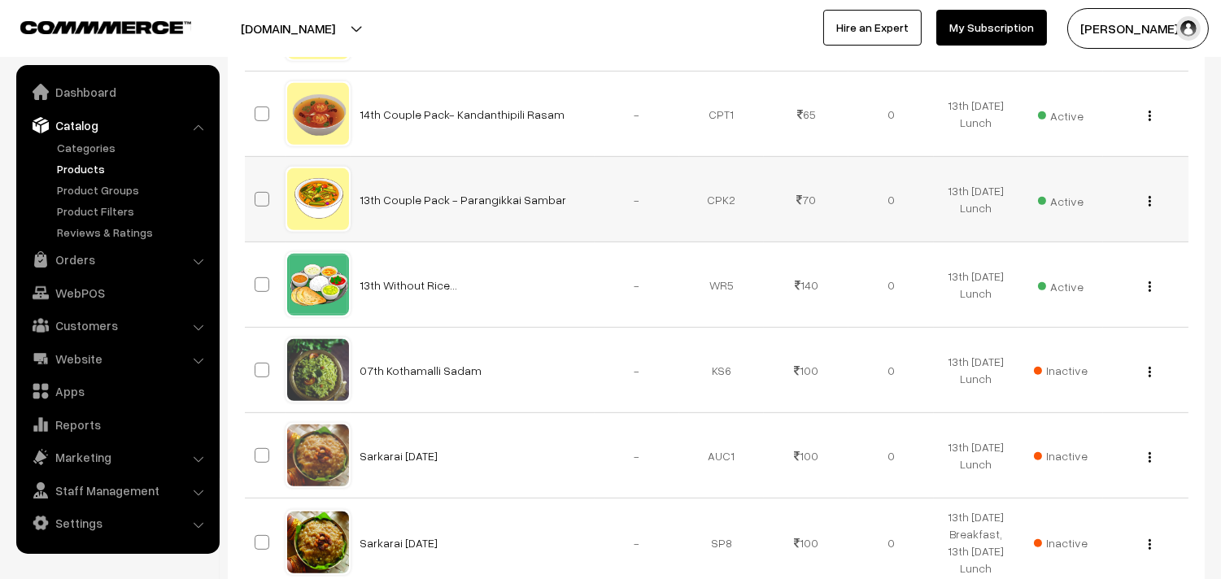
click at [1151, 207] on img "button" at bounding box center [1150, 201] width 2 height 11
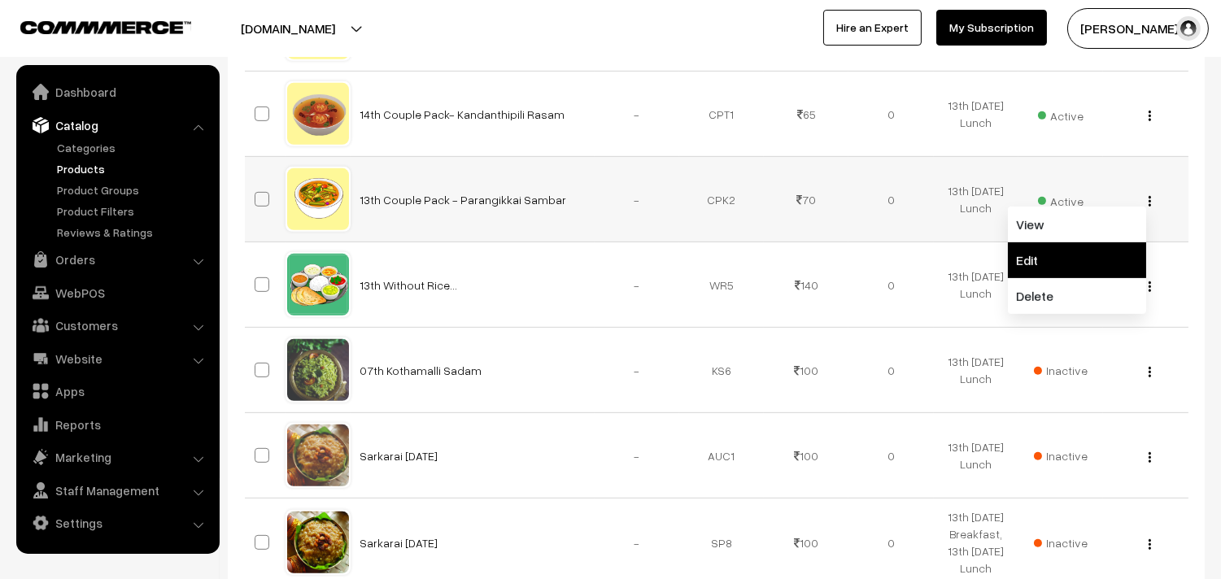
click at [1062, 278] on link "Edit" at bounding box center [1077, 260] width 138 height 36
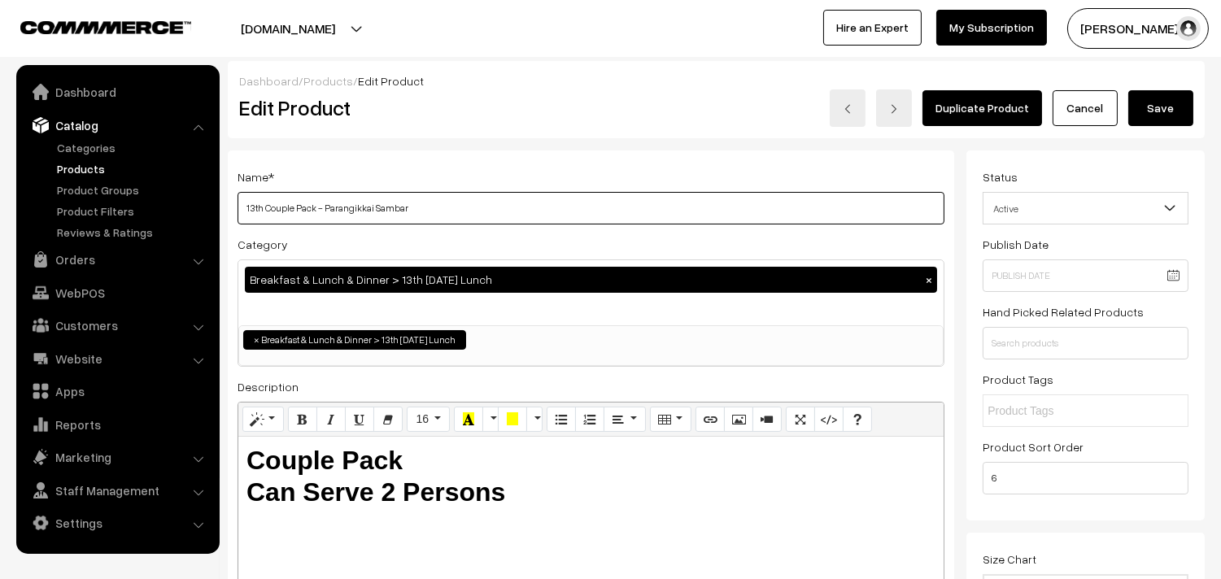
drag, startPoint x: 265, startPoint y: 205, endPoint x: 222, endPoint y: 203, distance: 43.2
drag, startPoint x: 323, startPoint y: 207, endPoint x: 710, endPoint y: 245, distance: 389.1
click at [710, 245] on div "Name * 14th Couple Pack - Parangikkai Sambar Category Breakfast & Lunch & Dinne…" at bounding box center [591, 414] width 727 height 526
type input "14th Couple Pack - Kadhamba Sambar"
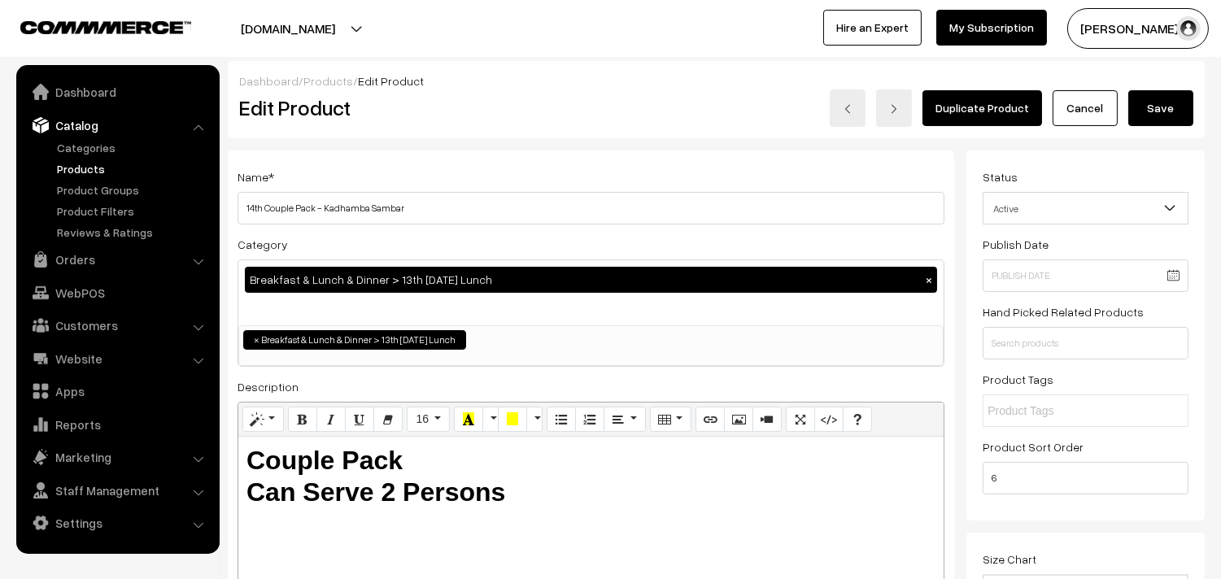
click at [1146, 94] on button "Save" at bounding box center [1161, 108] width 65 height 36
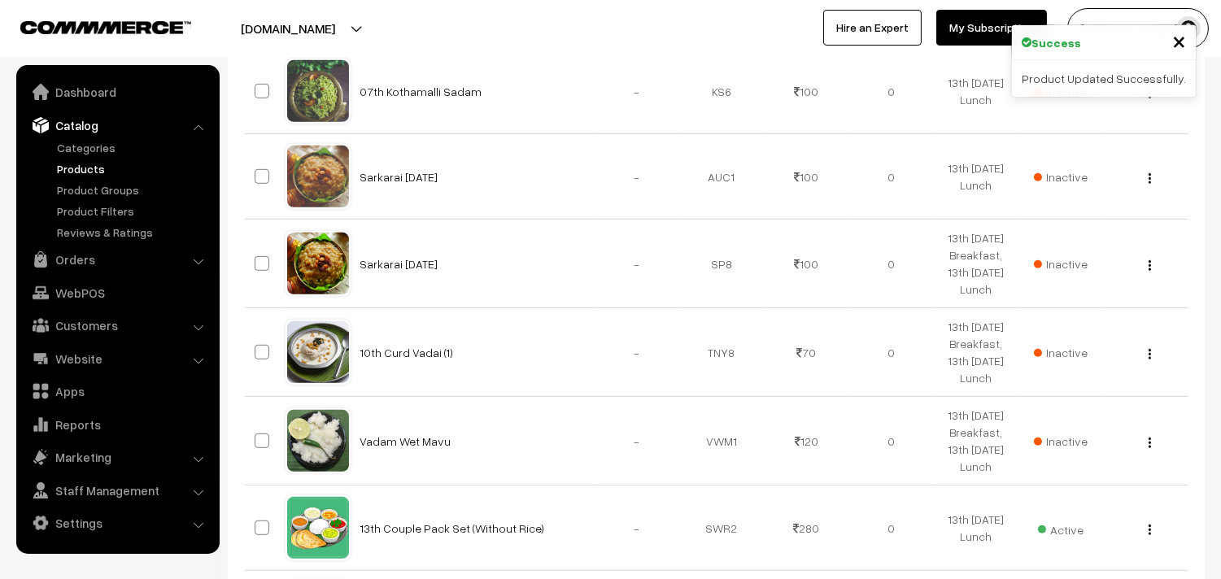
scroll to position [1627, 0]
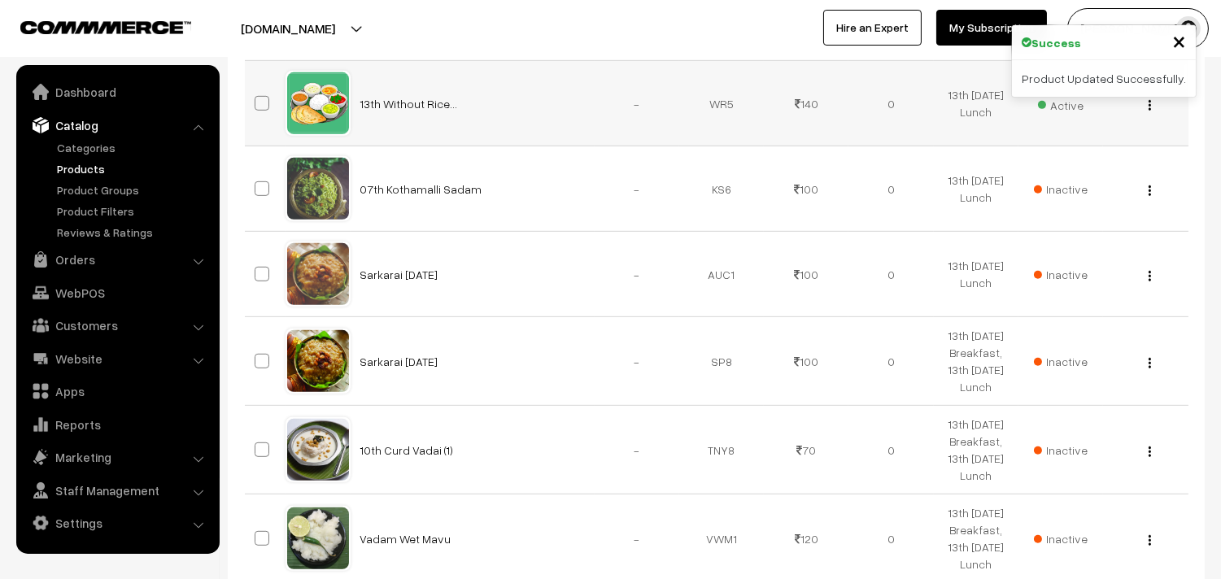
click at [1146, 112] on div "View Edit Delete" at bounding box center [1145, 103] width 65 height 17
click at [1149, 111] on img "button" at bounding box center [1150, 105] width 2 height 11
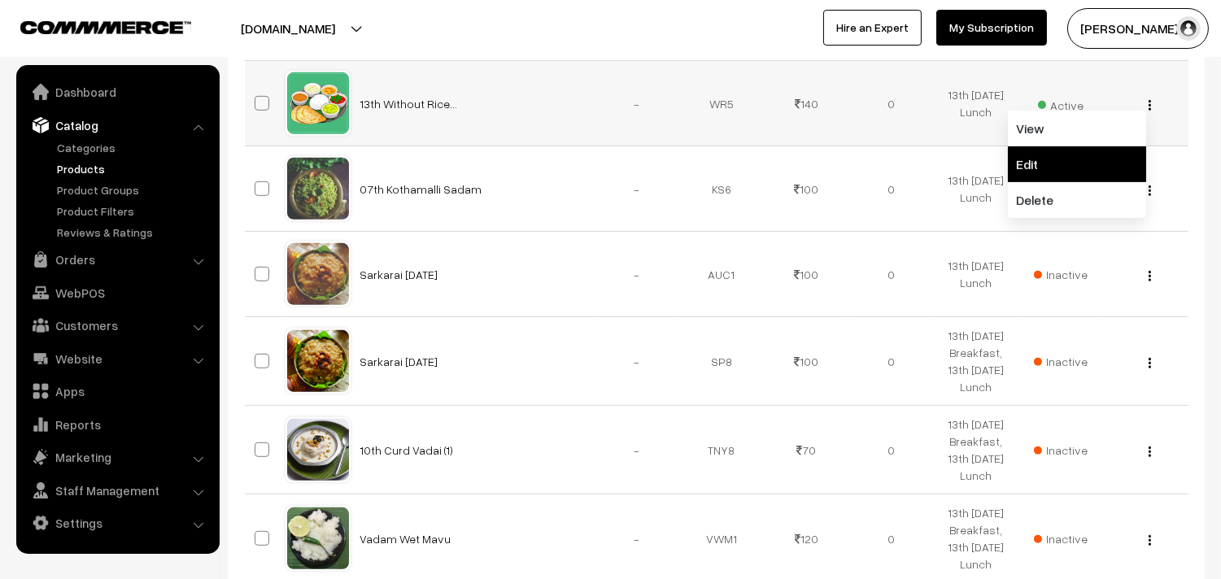
click at [1072, 182] on link "Edit" at bounding box center [1077, 164] width 138 height 36
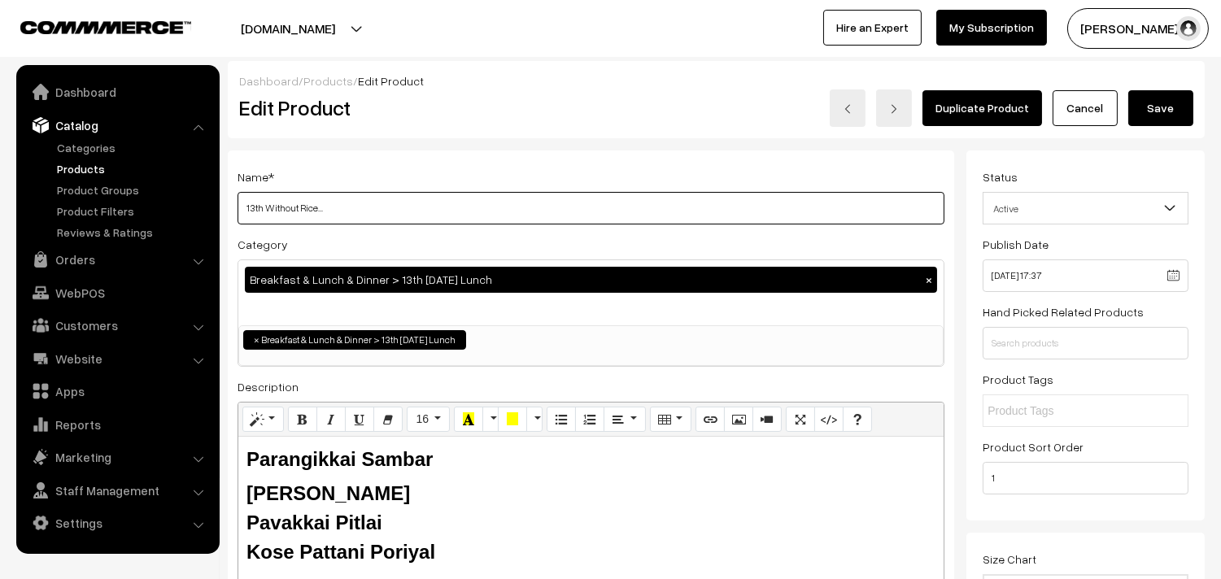
drag, startPoint x: 263, startPoint y: 202, endPoint x: 238, endPoint y: 206, distance: 24.7
click at [238, 206] on input "13th Without Rice..." at bounding box center [591, 208] width 707 height 33
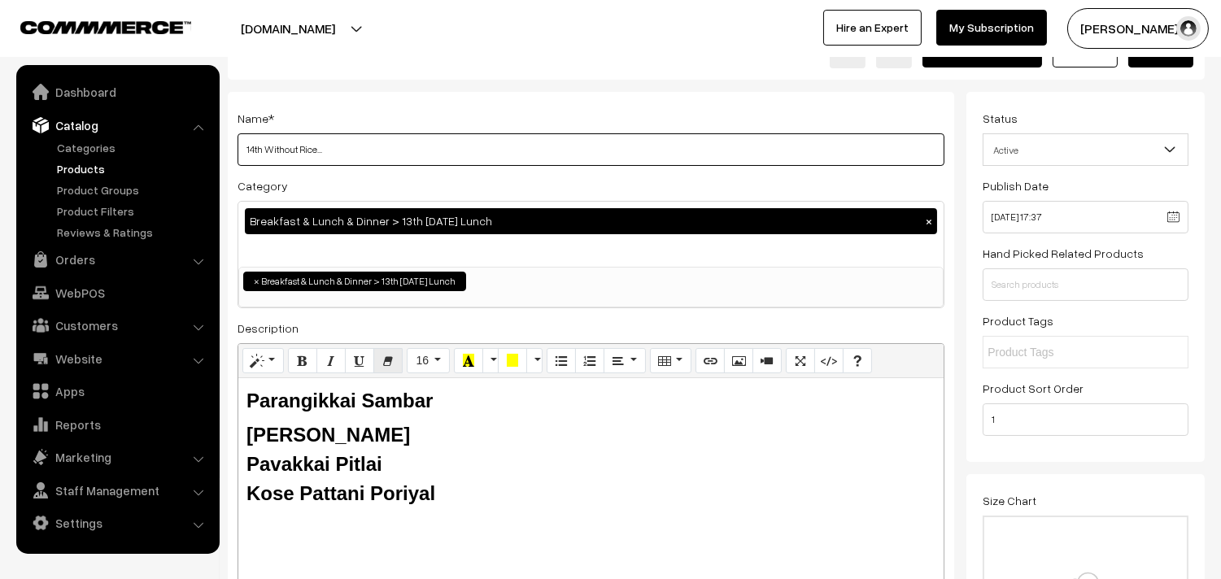
scroll to position [90, 0]
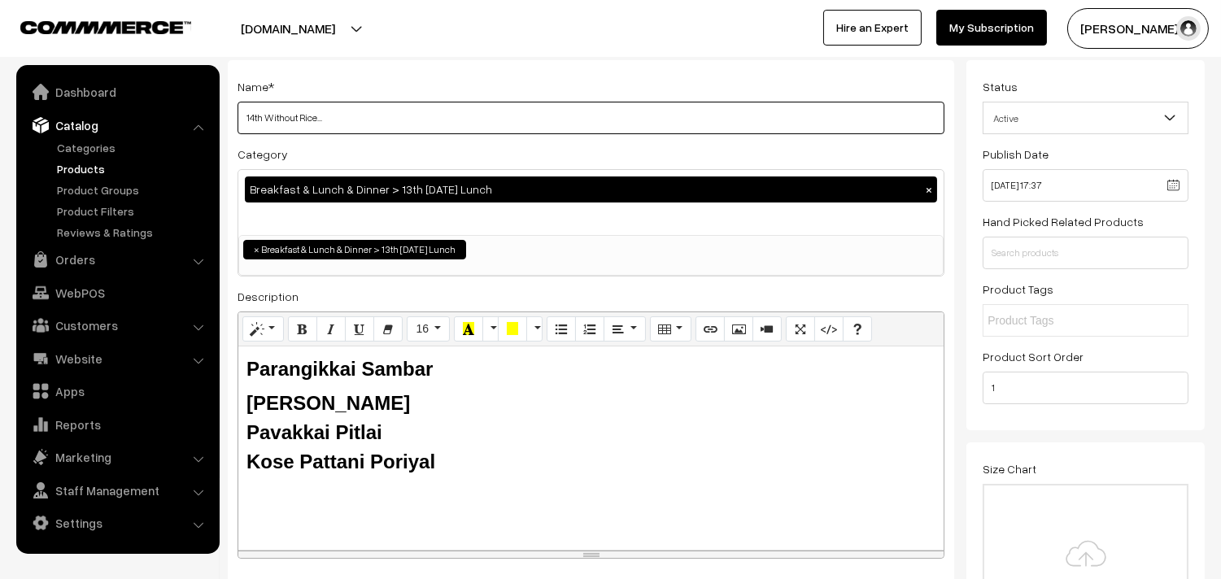
type input "14th Without Rice..."
drag, startPoint x: 248, startPoint y: 383, endPoint x: 197, endPoint y: 363, distance: 55.1
paste div
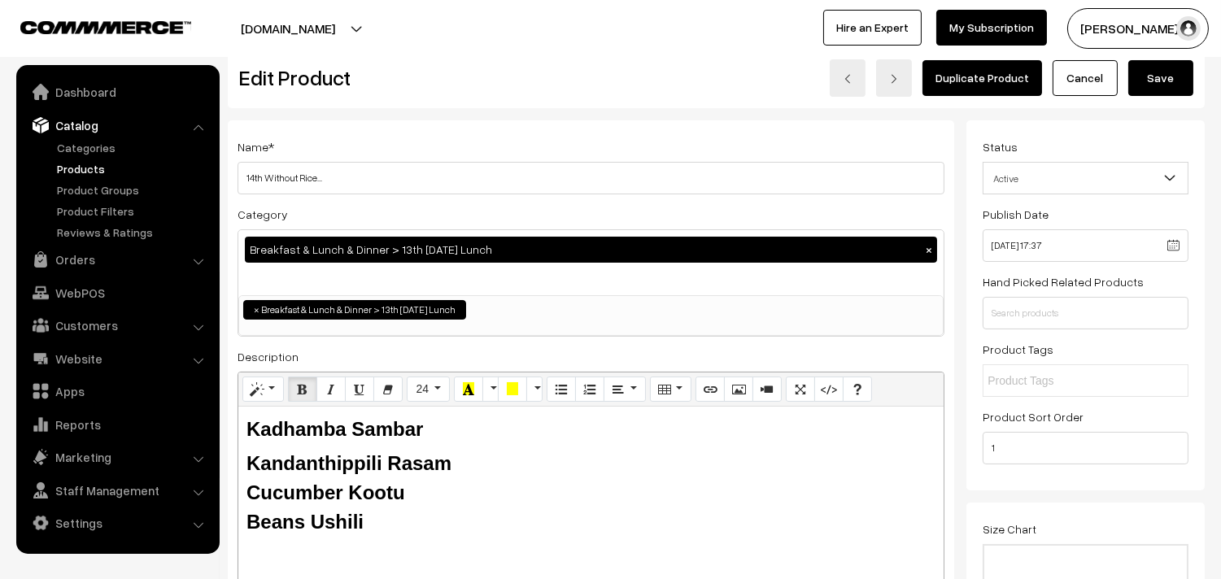
scroll to position [0, 0]
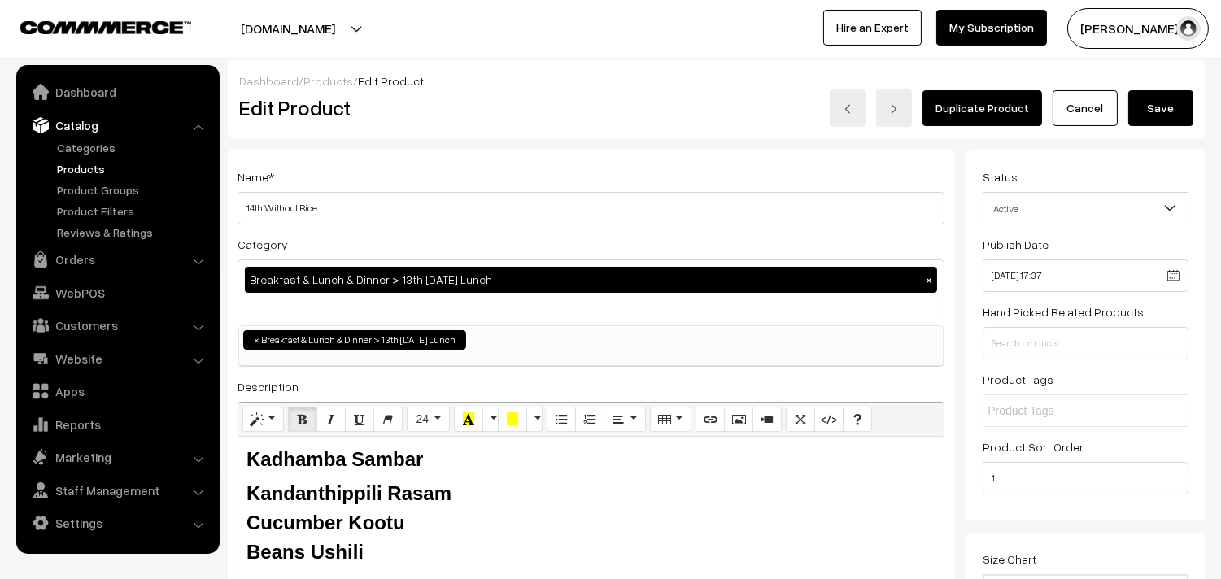
click at [1170, 122] on button "Save" at bounding box center [1161, 108] width 65 height 36
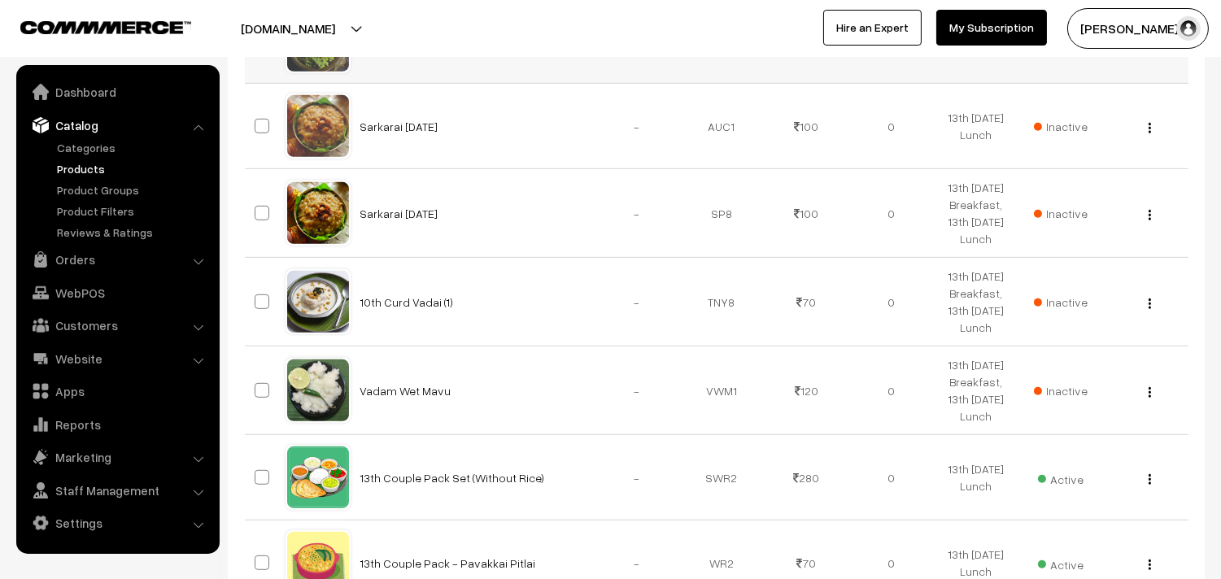
scroll to position [1808, 0]
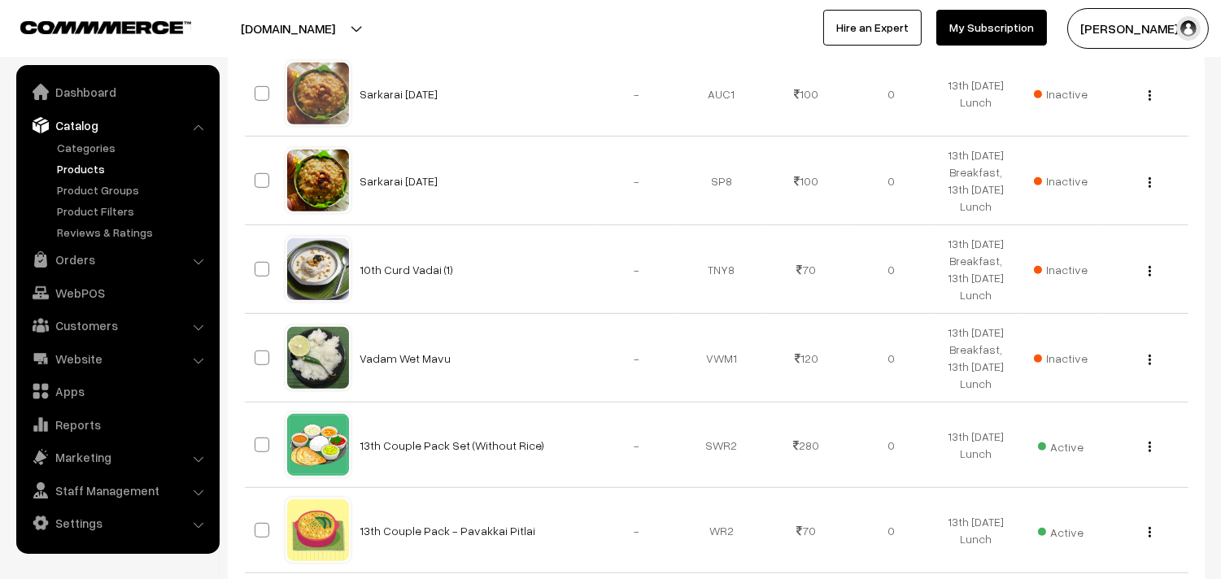
click at [1149, 15] on img "button" at bounding box center [1150, 10] width 2 height 11
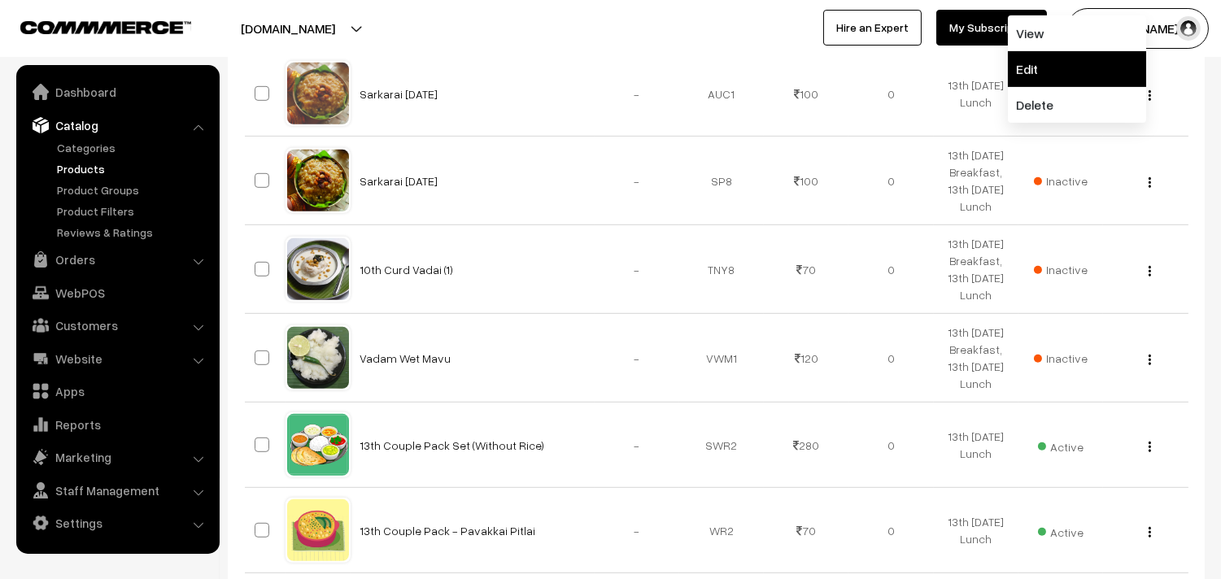
click at [1055, 87] on link "Edit" at bounding box center [1077, 69] width 138 height 36
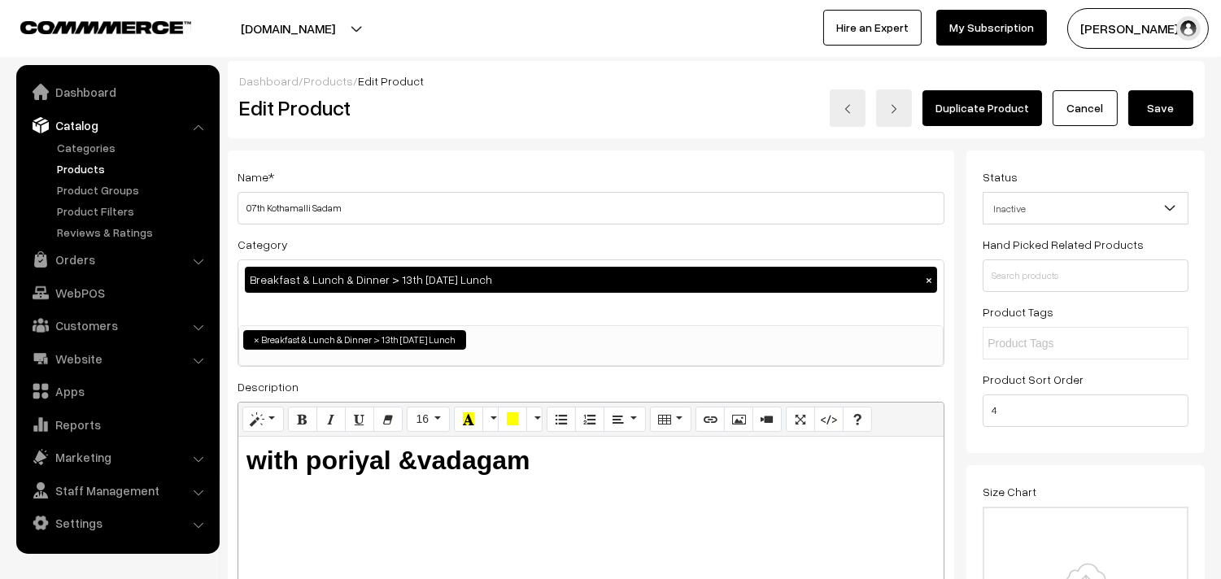
drag, startPoint x: 264, startPoint y: 204, endPoint x: 214, endPoint y: 204, distance: 49.6
click at [351, 212] on input "14th Kothamalli Sadam" at bounding box center [591, 208] width 707 height 33
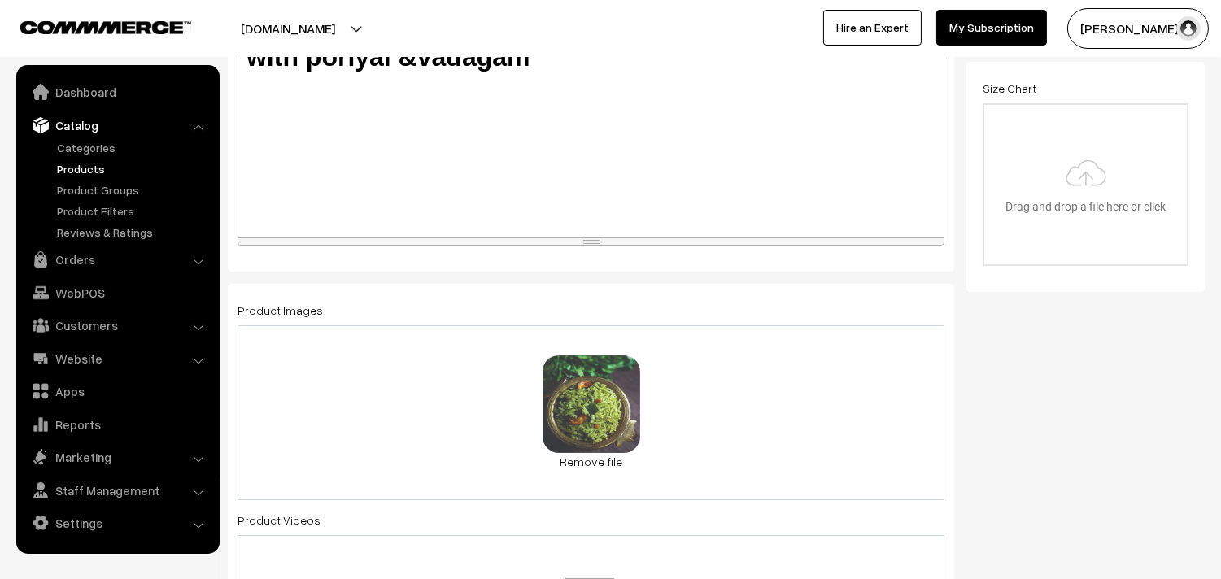
scroll to position [542, 0]
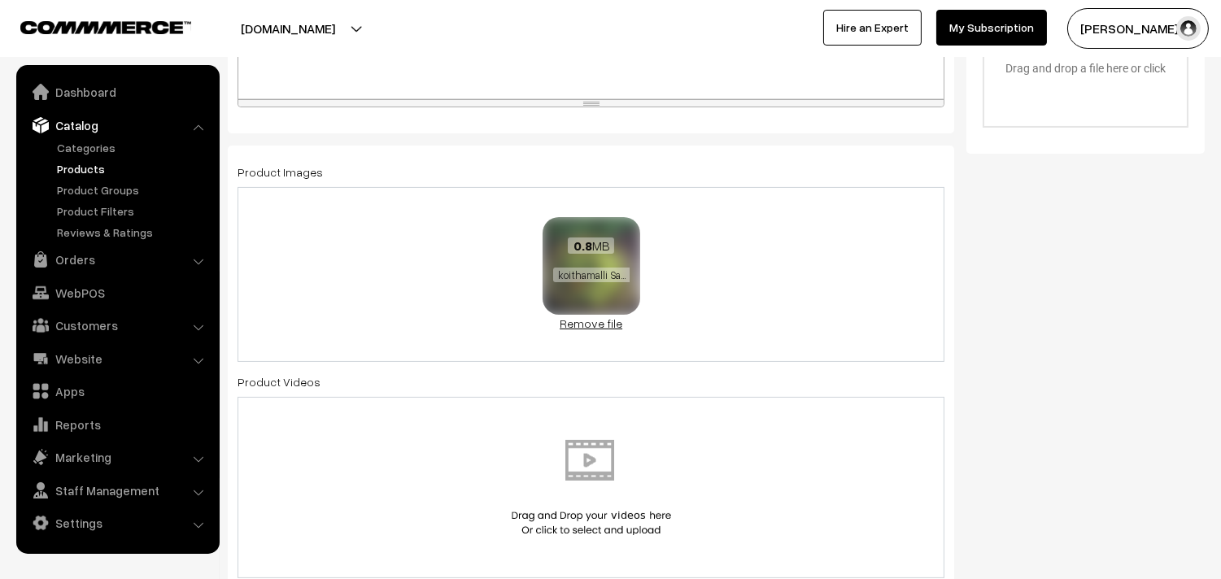
type input "14th Ponnankanni Keerai Sadam"
click at [583, 322] on link "Remove file" at bounding box center [592, 323] width 98 height 17
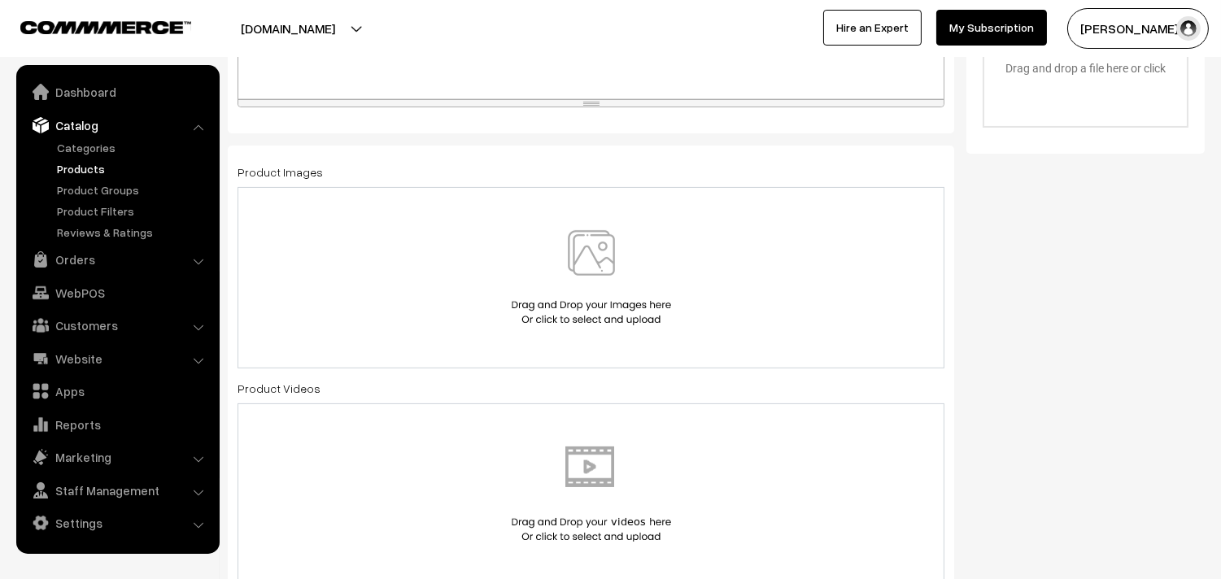
click at [596, 283] on img at bounding box center [592, 277] width 168 height 95
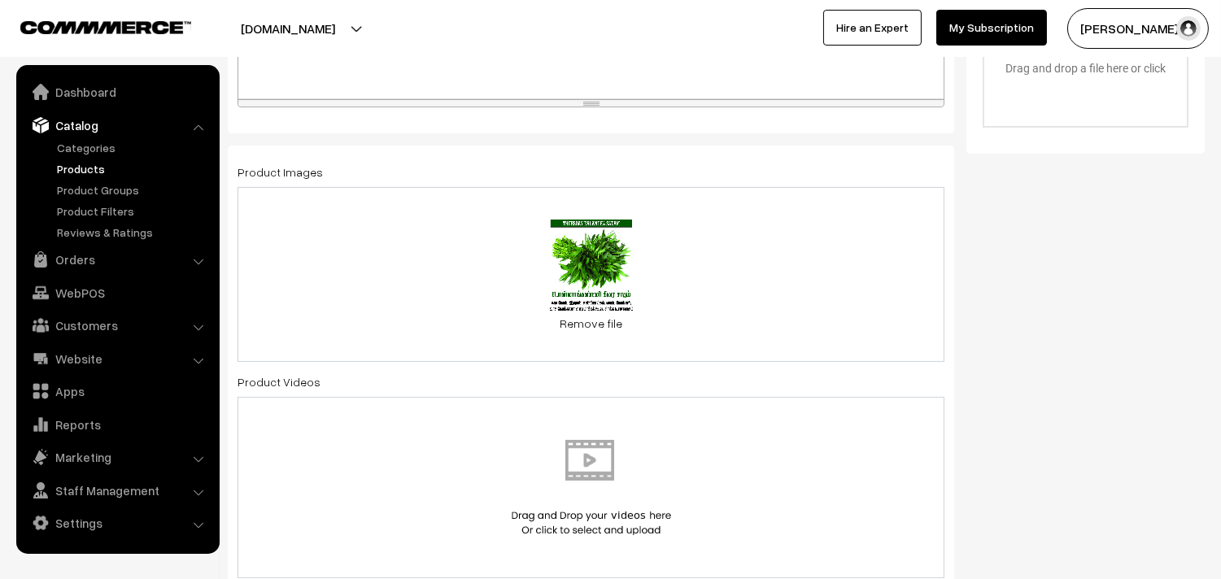
click at [579, 318] on link "Remove file" at bounding box center [592, 323] width 98 height 17
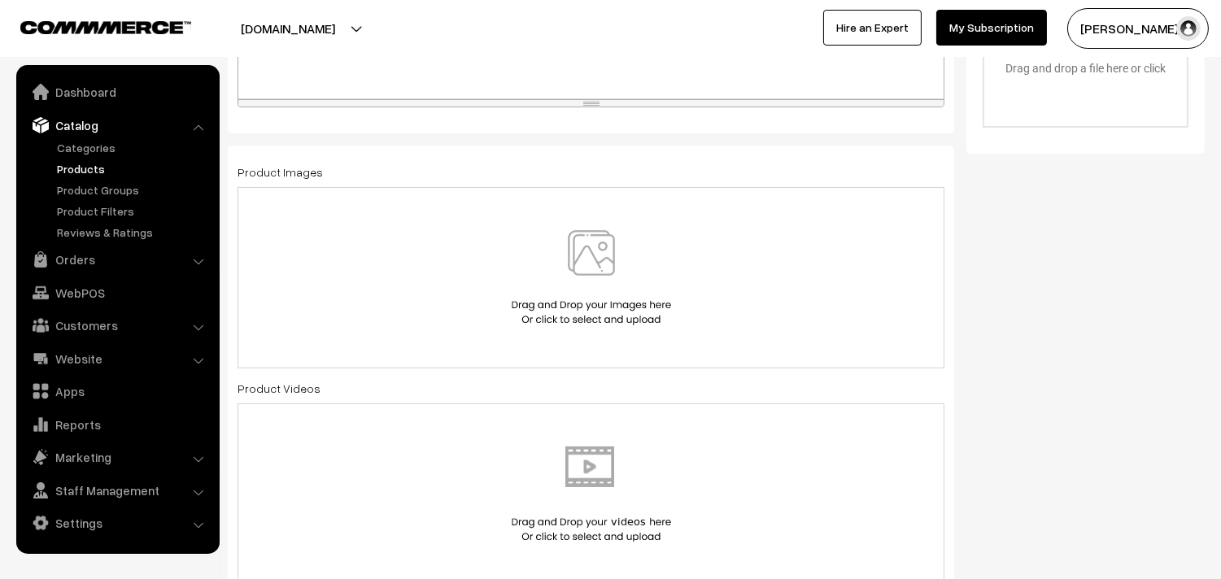
click at [584, 282] on img at bounding box center [592, 277] width 168 height 95
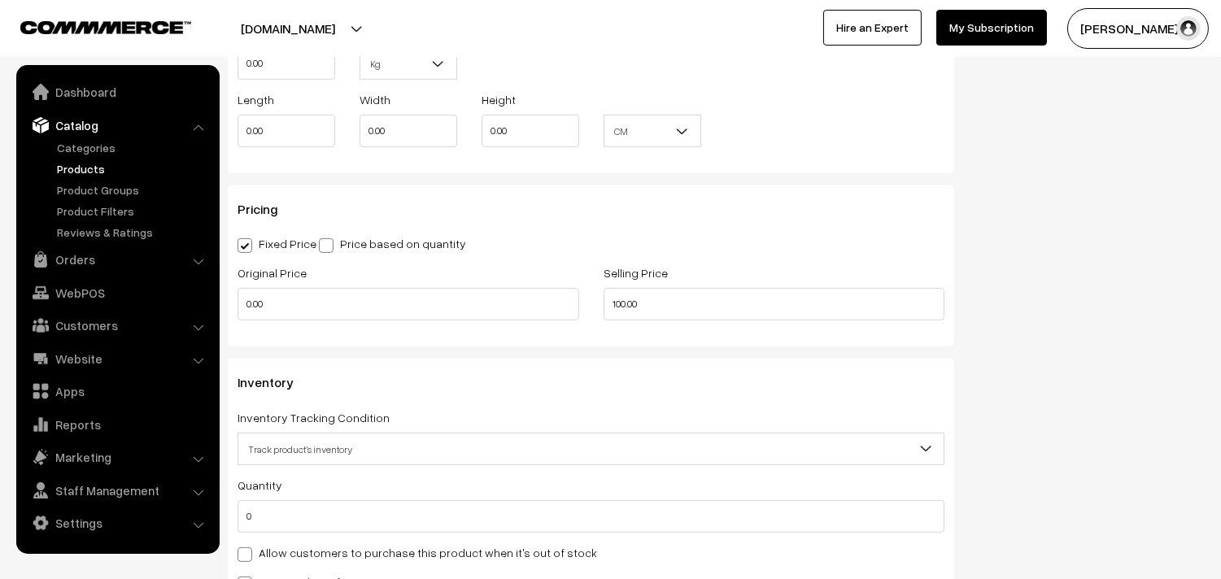
scroll to position [1536, 0]
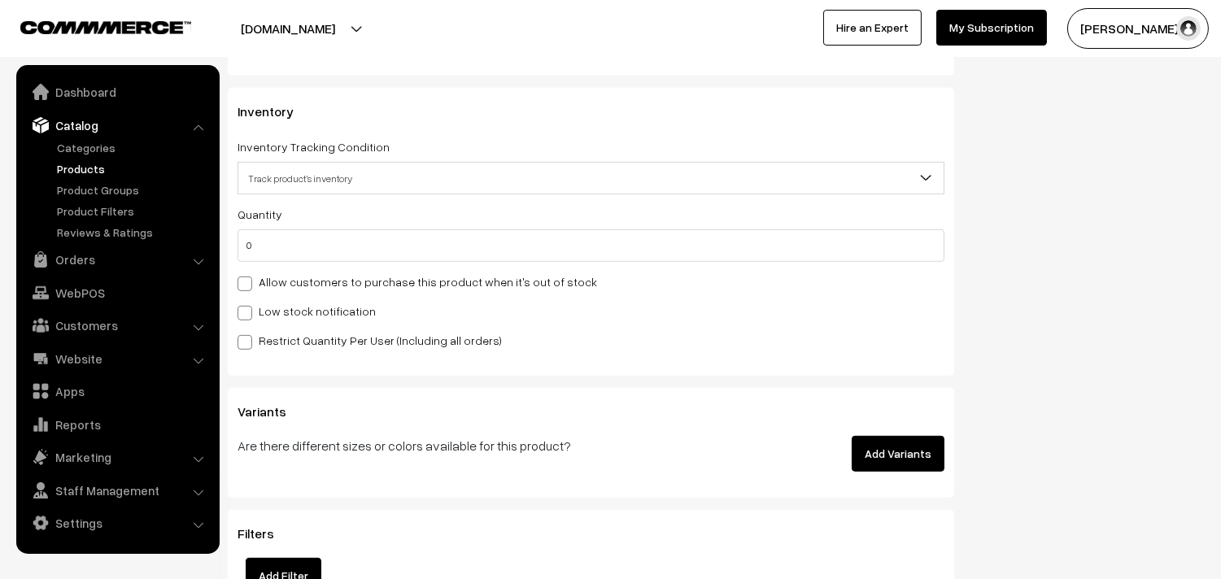
click at [391, 283] on label "Allow customers to purchase this product when it's out of stock" at bounding box center [418, 281] width 360 height 17
click at [248, 283] on input "Allow customers to purchase this product when it's out of stock" at bounding box center [243, 281] width 11 height 11
checkbox input "true"
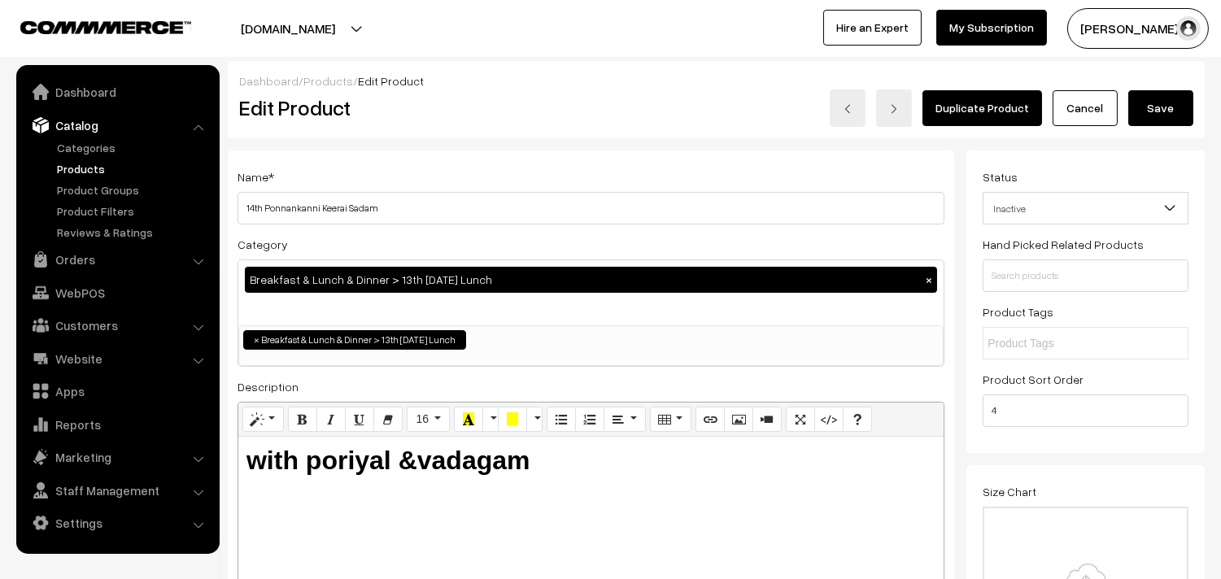
scroll to position [0, 0]
click at [1145, 101] on button "Save" at bounding box center [1161, 108] width 65 height 36
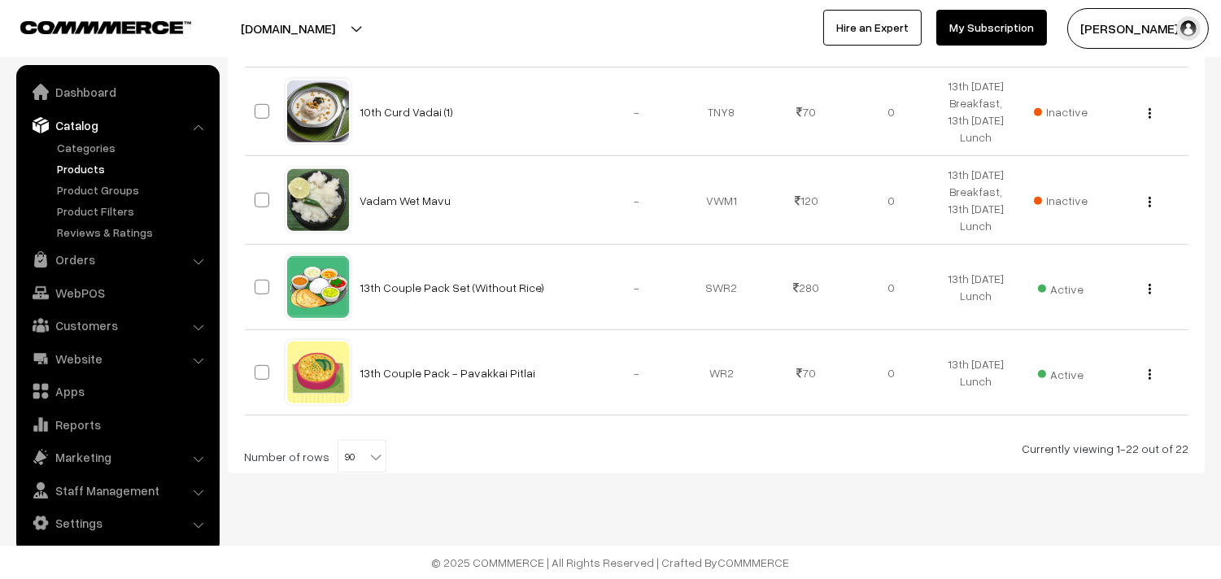
scroll to position [2173, 0]
click at [1148, 286] on button "button" at bounding box center [1150, 288] width 4 height 13
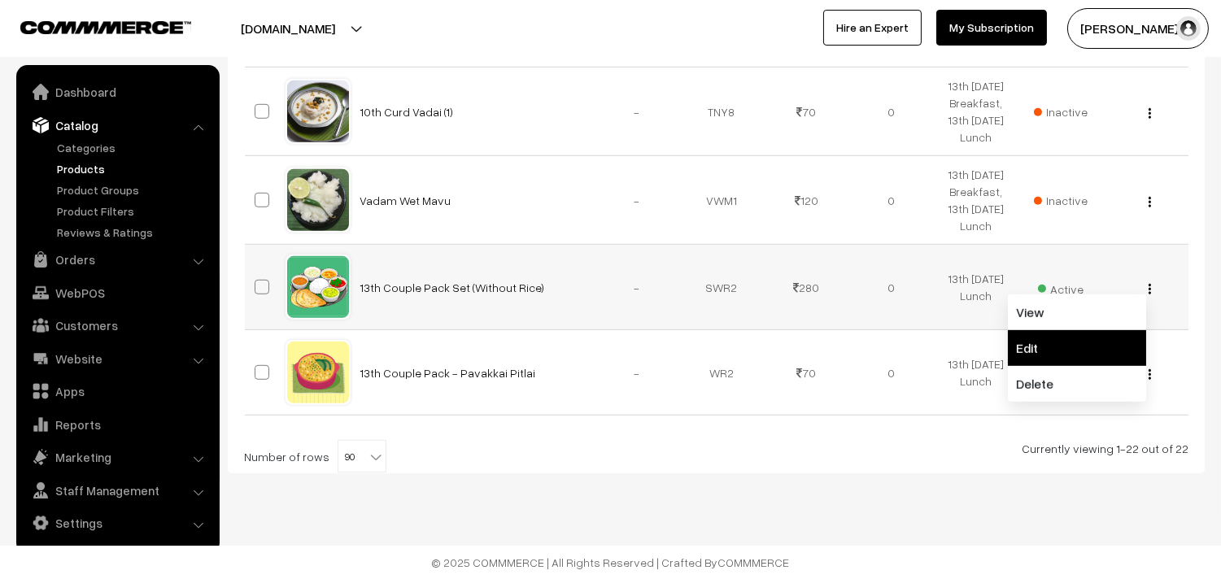
click at [1072, 340] on link "Edit" at bounding box center [1077, 348] width 138 height 36
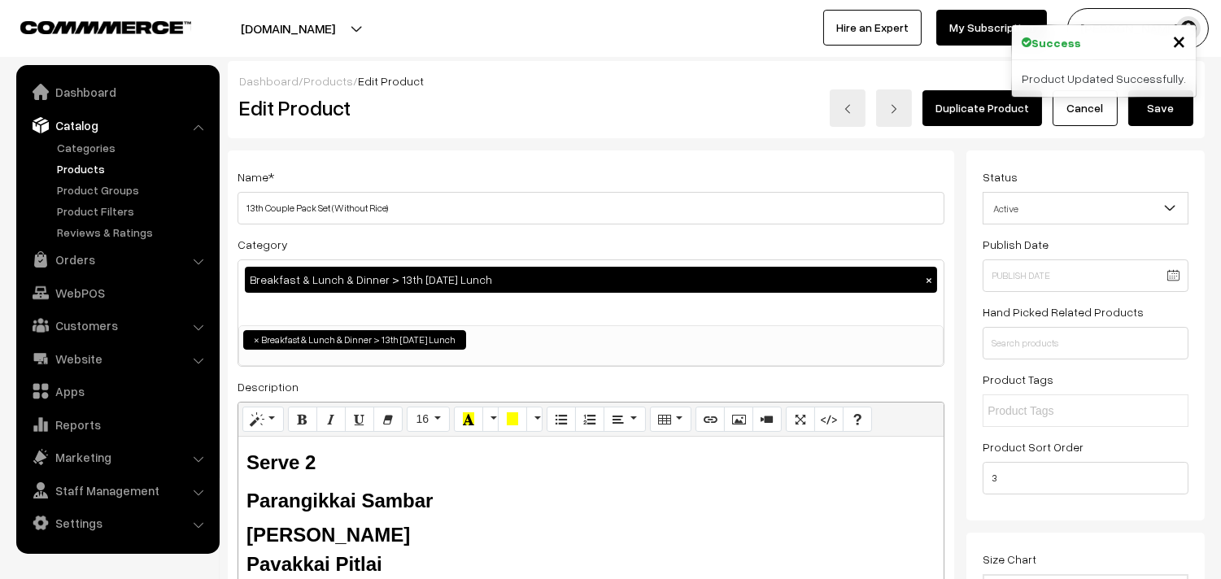
drag, startPoint x: 263, startPoint y: 207, endPoint x: 242, endPoint y: 210, distance: 21.4
click at [242, 210] on h3 "Adjust Quantity" at bounding box center [301, 226] width 145 height 55
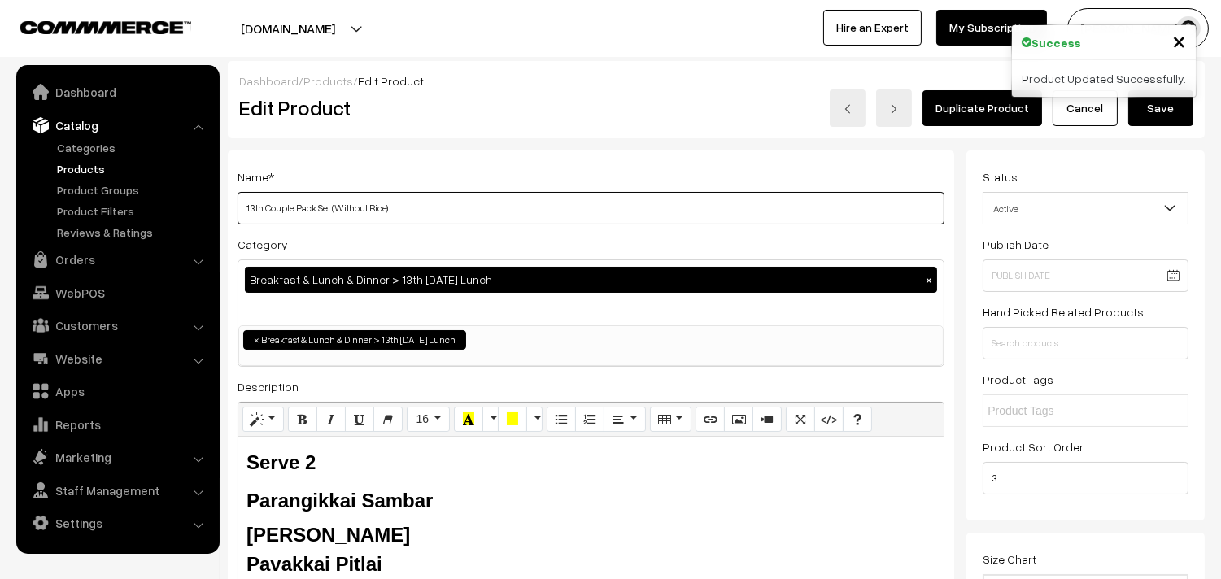
click at [526, 218] on input "13th Couple Pack Set (Without Rice)" at bounding box center [591, 208] width 707 height 33
drag, startPoint x: 260, startPoint y: 204, endPoint x: 234, endPoint y: 204, distance: 26.0
click at [234, 204] on div "Name * 13th Couple Pack Set (Without Rice) Category Breakfast & Lunch & Dinner …" at bounding box center [591, 414] width 727 height 526
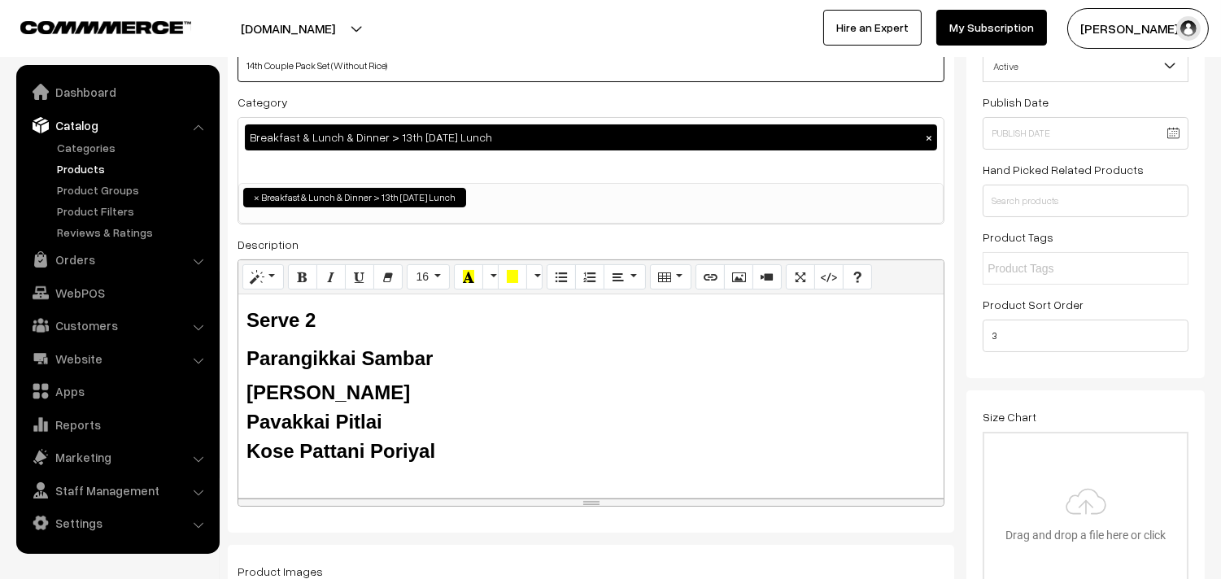
scroll to position [181, 0]
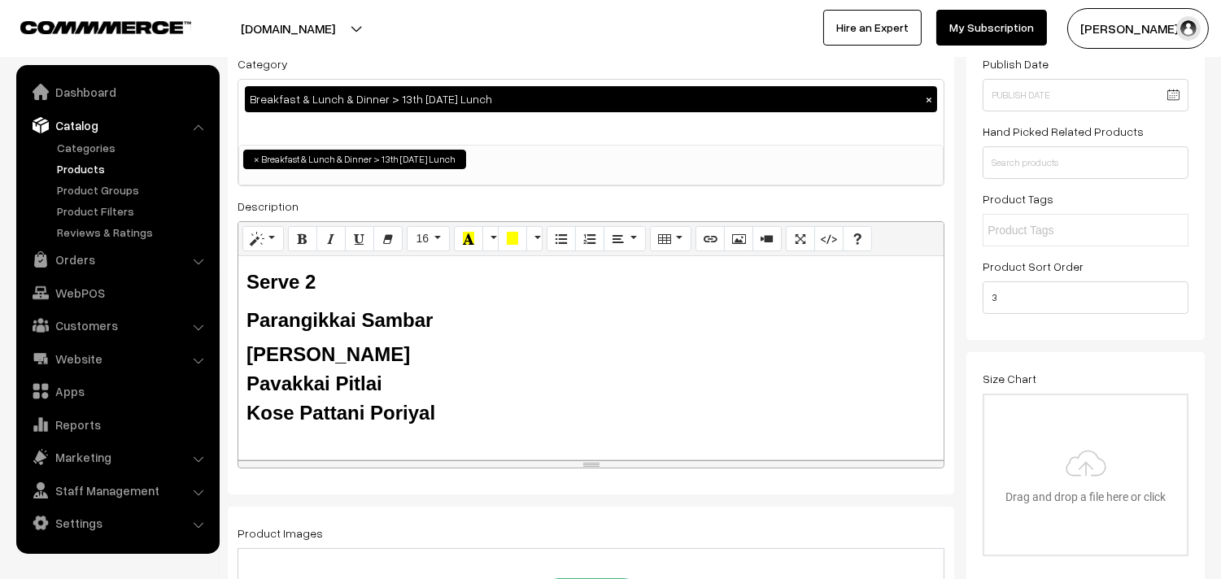
type input "14th Couple Pack Set (Without Rice)"
drag, startPoint x: 285, startPoint y: 369, endPoint x: 186, endPoint y: 324, distance: 108.9
paste div
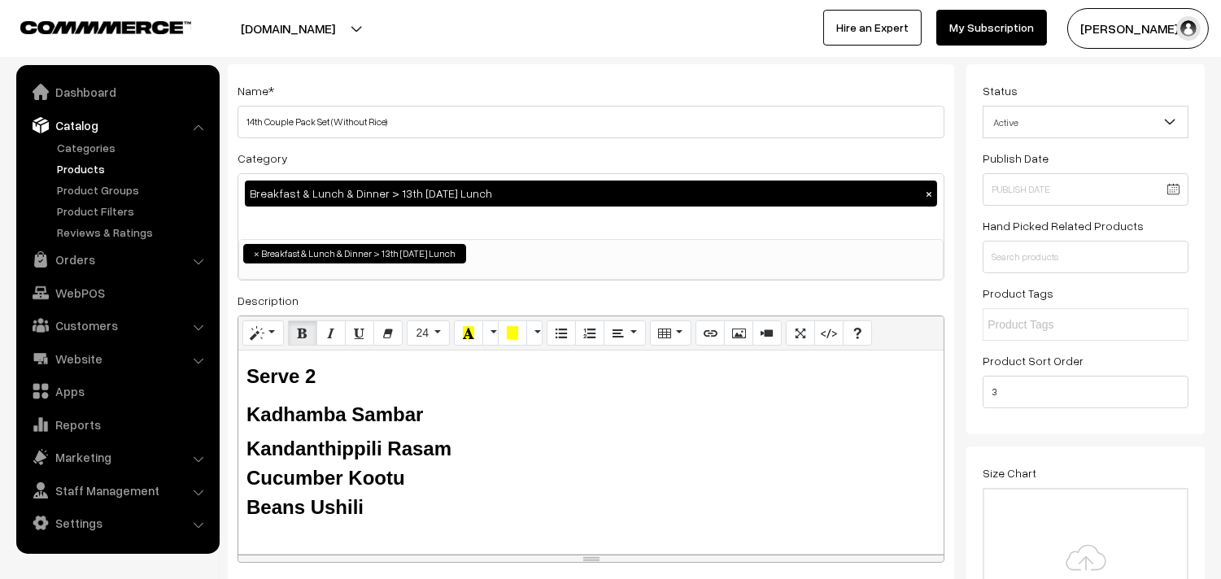
scroll to position [0, 0]
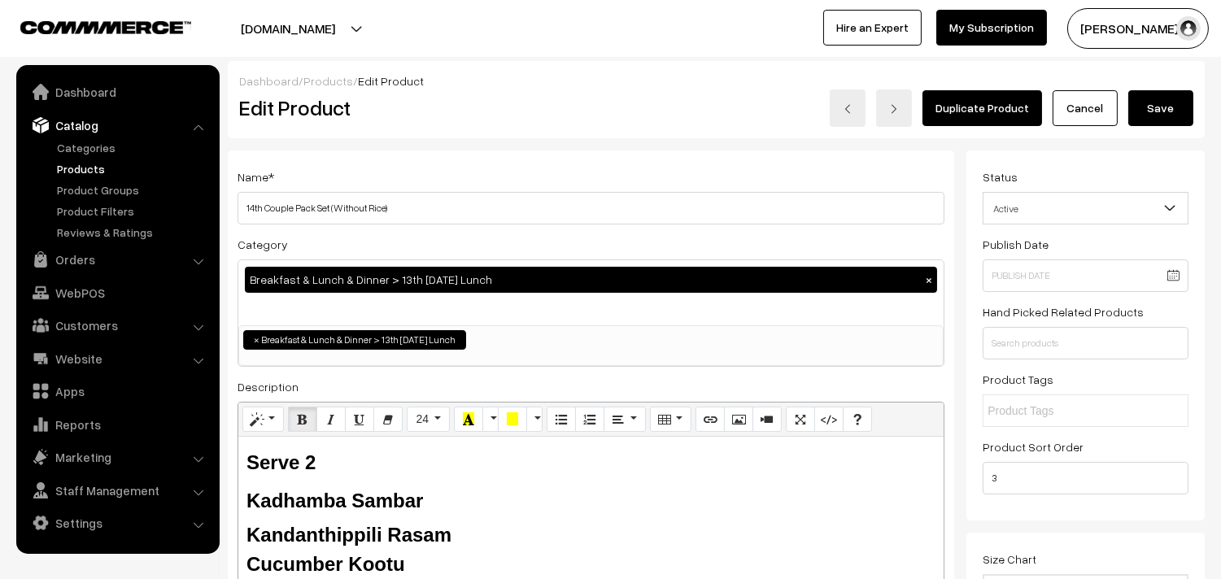
click at [1142, 94] on button "Save" at bounding box center [1161, 108] width 65 height 36
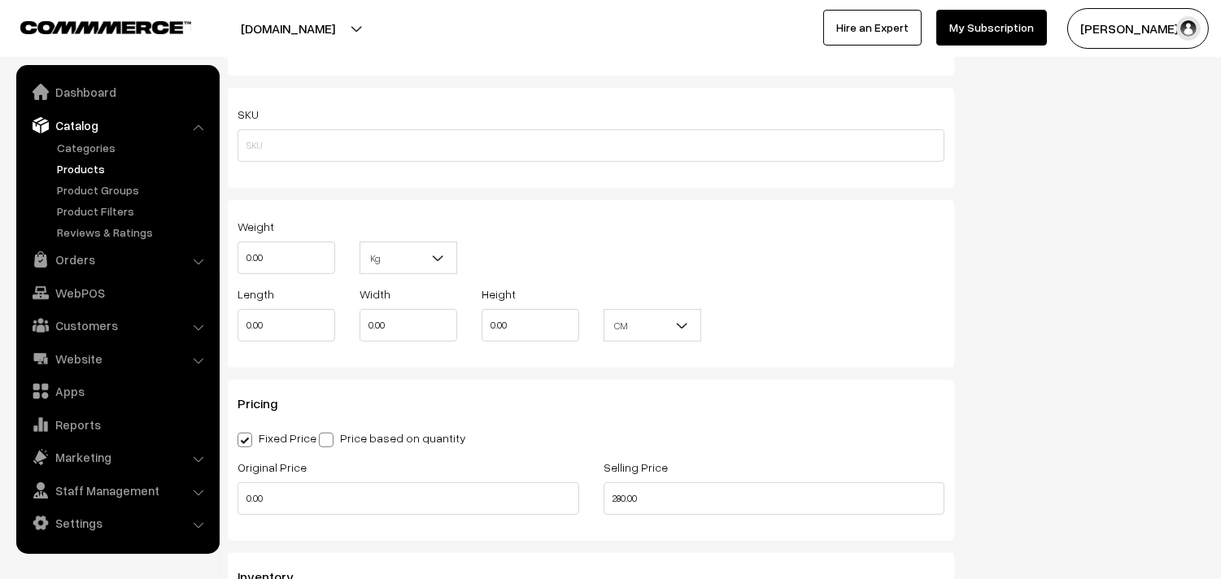
scroll to position [1085, 0]
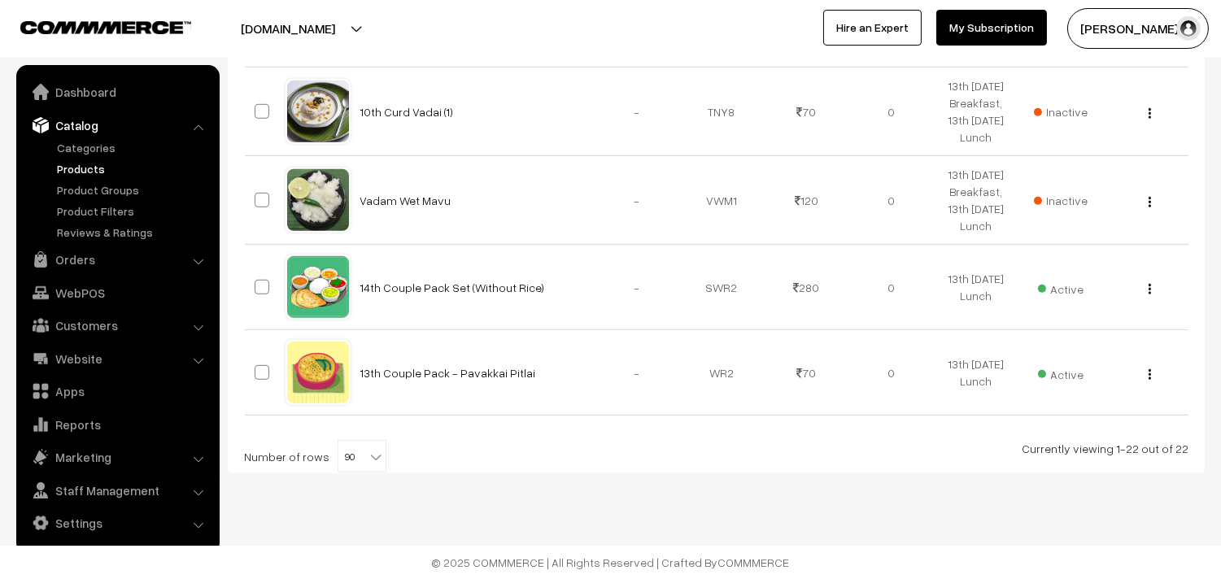
scroll to position [2173, 0]
click at [1150, 378] on img "button" at bounding box center [1150, 374] width 2 height 11
click at [1069, 416] on link "Edit" at bounding box center [1077, 434] width 138 height 36
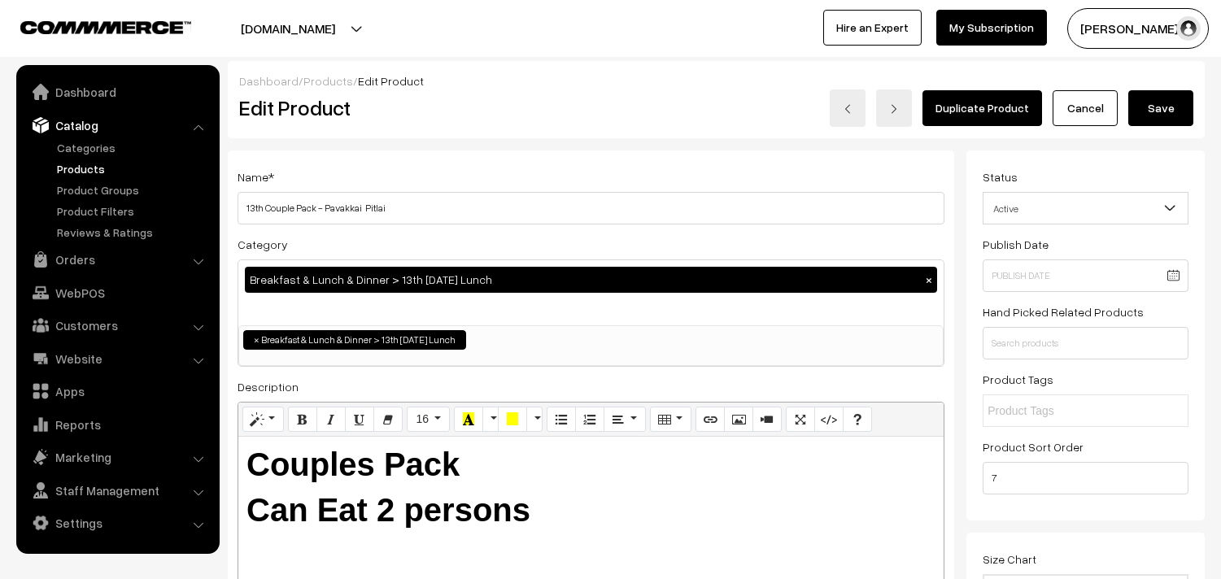
click at [583, 239] on div "Category Breakfast & Lunch & Dinner > 13th [DATE] Lunch × Breakfast & Lunch & D…" at bounding box center [591, 300] width 707 height 133
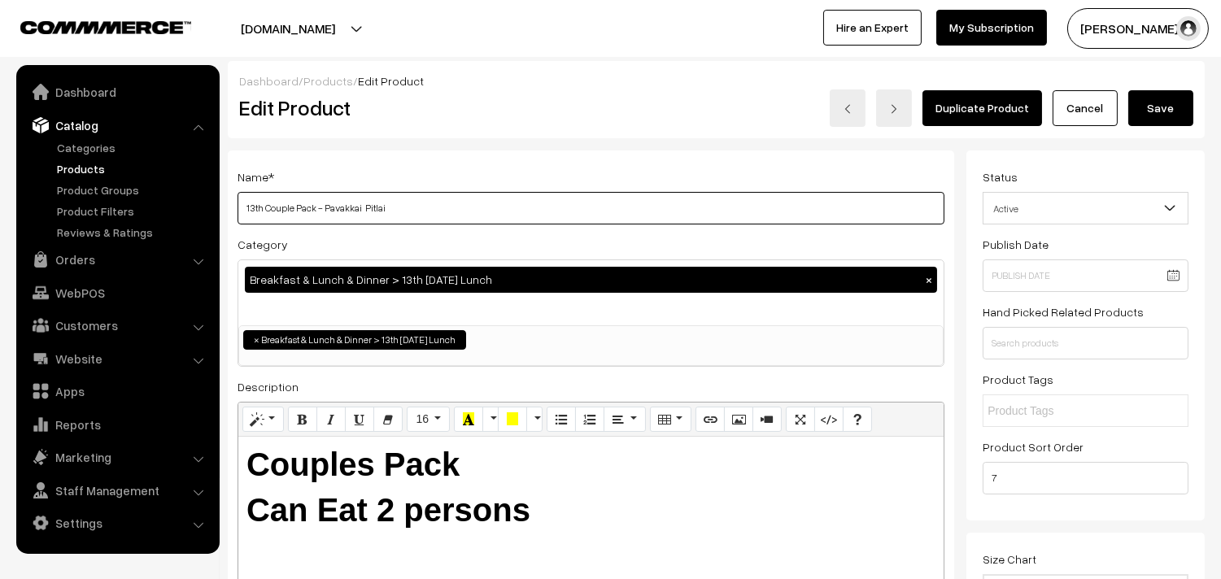
drag, startPoint x: 264, startPoint y: 212, endPoint x: 234, endPoint y: 210, distance: 30.1
click at [234, 210] on div "Name * 13th Couple Pack - Pavakkai Pitlai Category Breakfast & Lunch & Dinner >…" at bounding box center [591, 414] width 727 height 526
drag, startPoint x: 323, startPoint y: 207, endPoint x: 648, endPoint y: 238, distance: 326.9
click at [648, 238] on div "Name * 14th Couple Pack - Pavakkai Pitlai Category Breakfast & Lunch & Dinner >…" at bounding box center [591, 414] width 727 height 526
type input "14th Couple Pack - Cucumber Kootu"
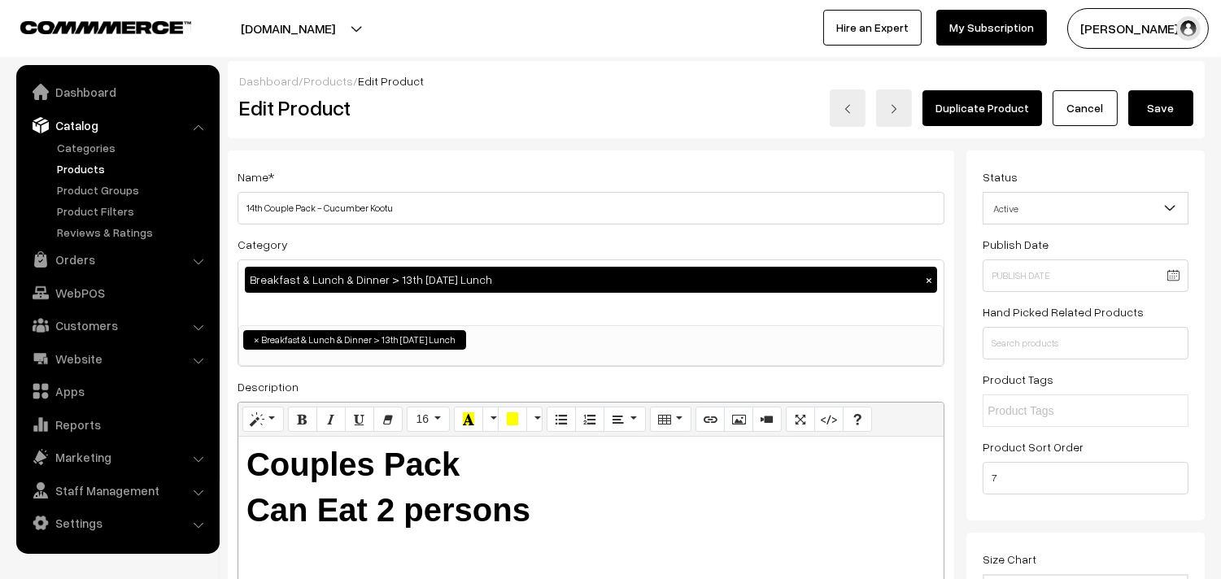
click at [1142, 87] on div "Dashboard / Products / Edit Product" at bounding box center [716, 80] width 954 height 17
click at [1153, 108] on button "Save" at bounding box center [1161, 108] width 65 height 36
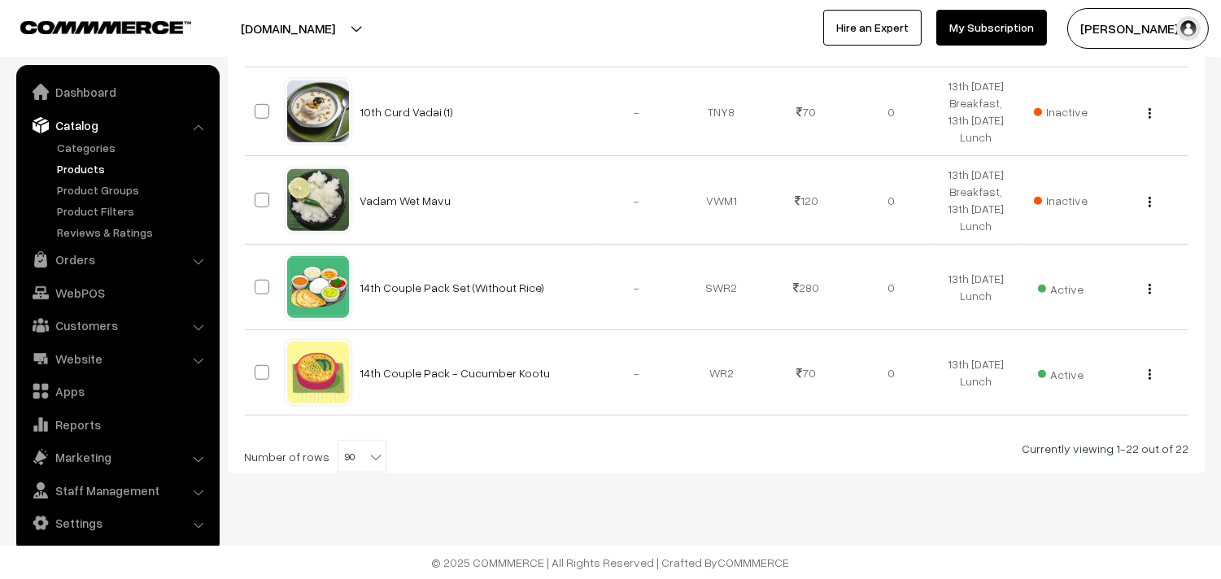
scroll to position [2173, 0]
click at [344, 457] on span "90" at bounding box center [361, 457] width 47 height 33
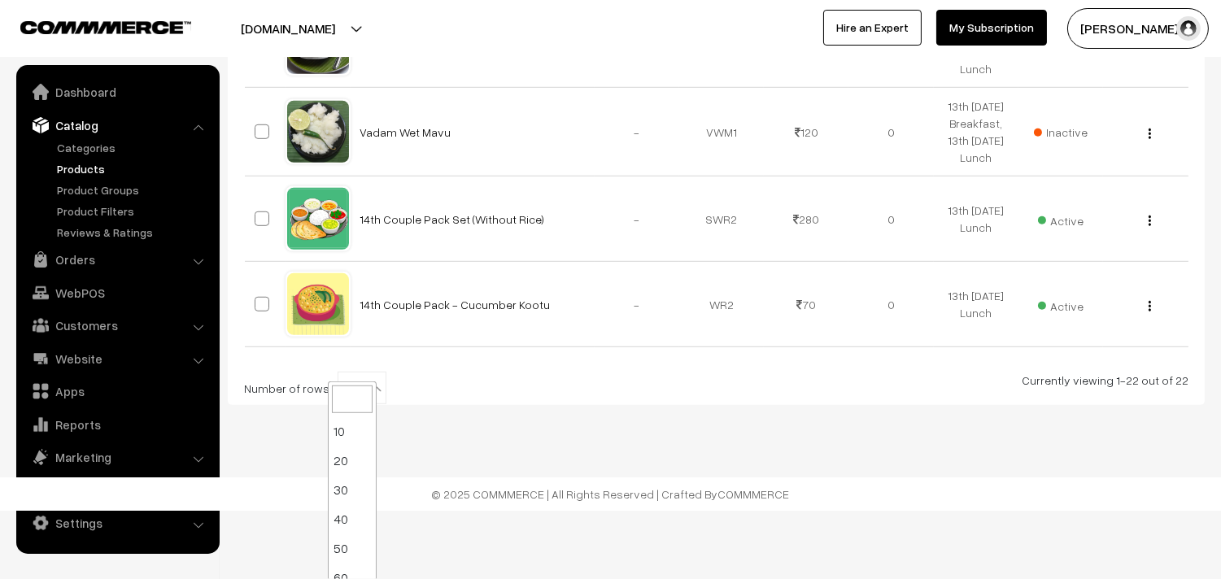
scroll to position [130, 0]
select select "100"
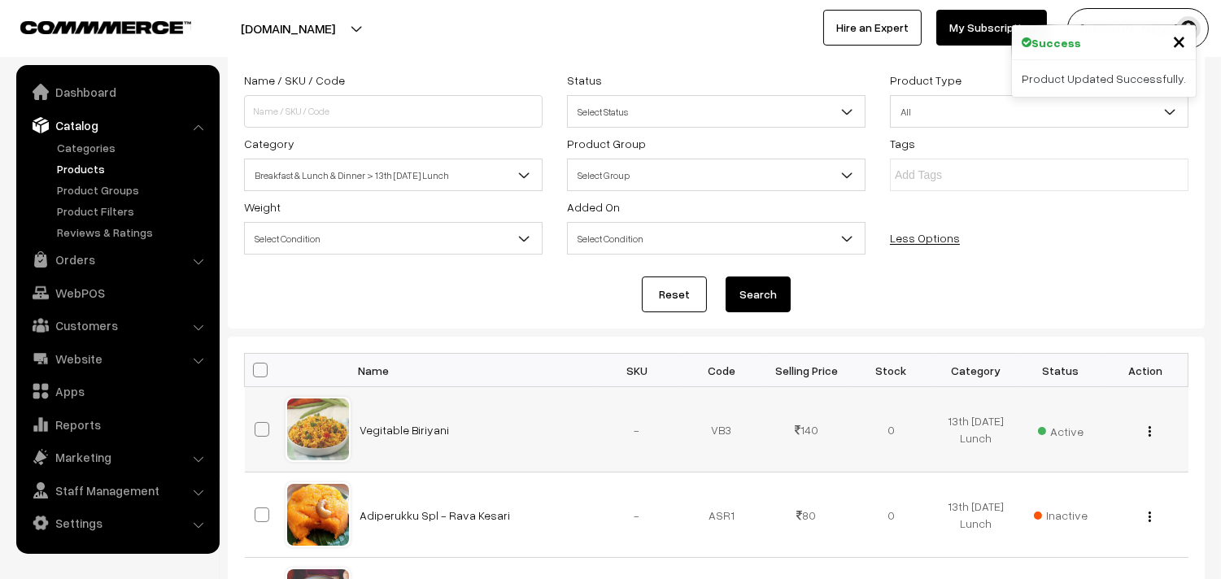
scroll to position [361, 0]
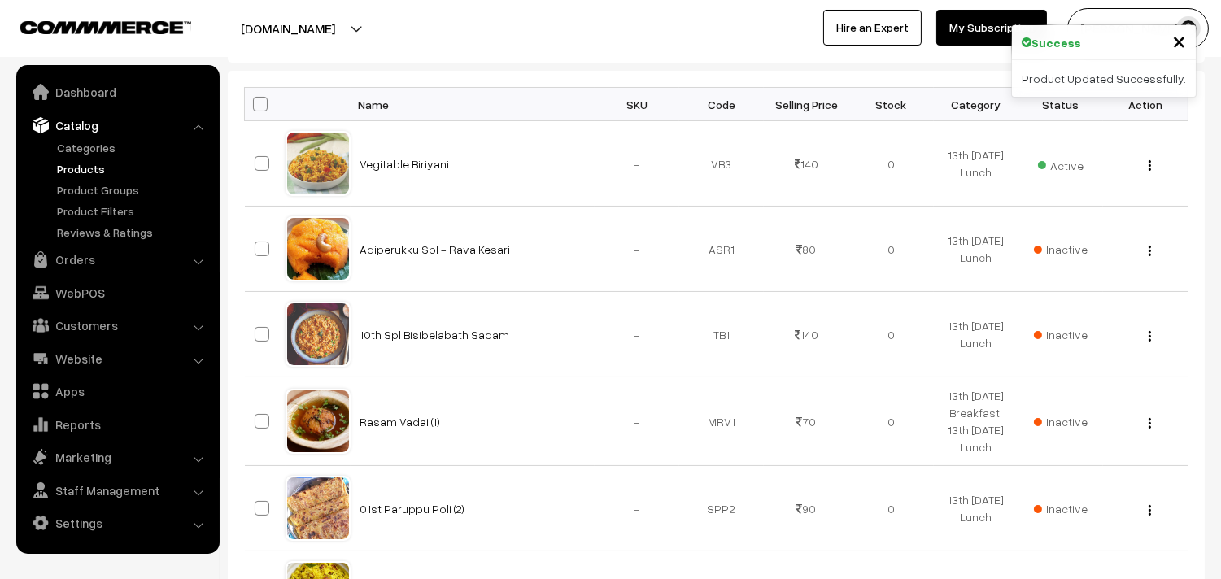
click at [258, 102] on span at bounding box center [260, 104] width 15 height 15
click at [255, 102] on input "checkbox" at bounding box center [250, 103] width 11 height 11
checkbox input "true"
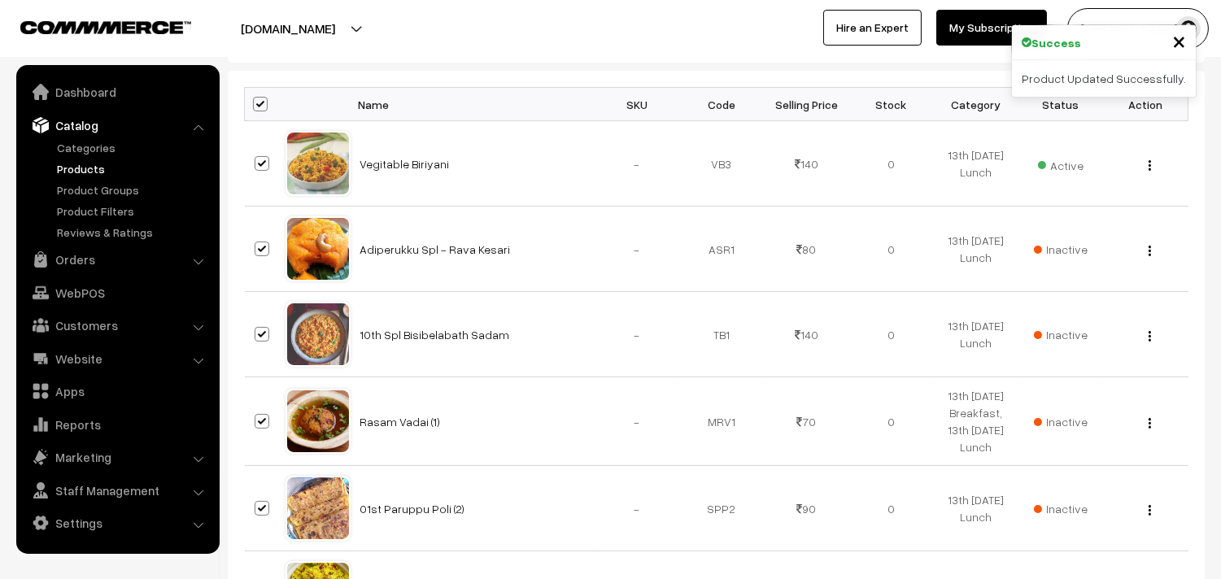
checkbox input "true"
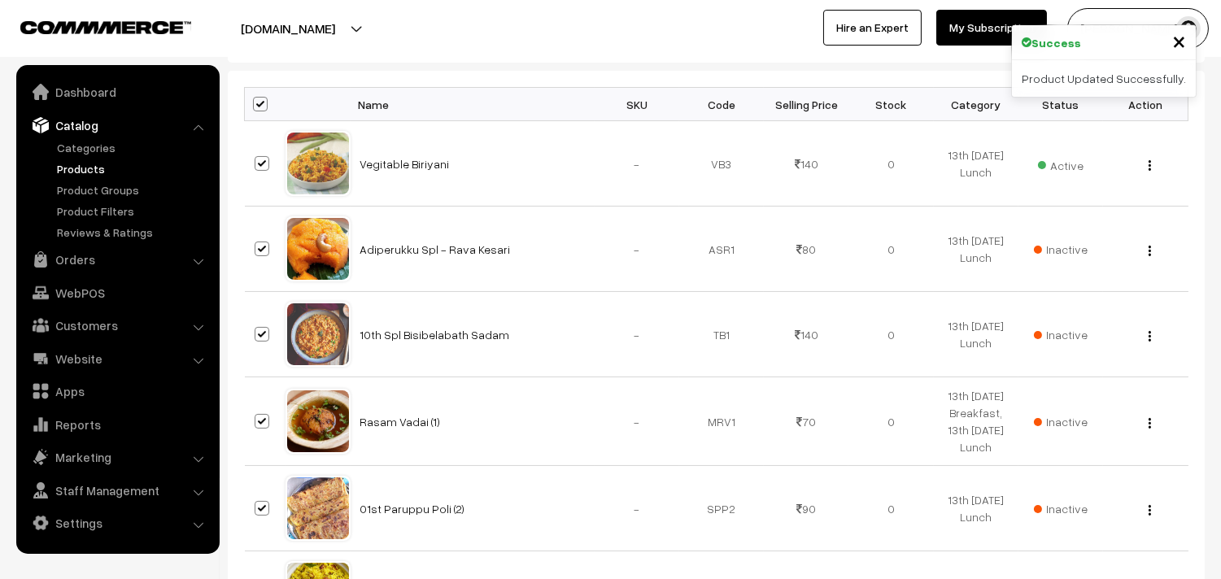
checkbox input "true"
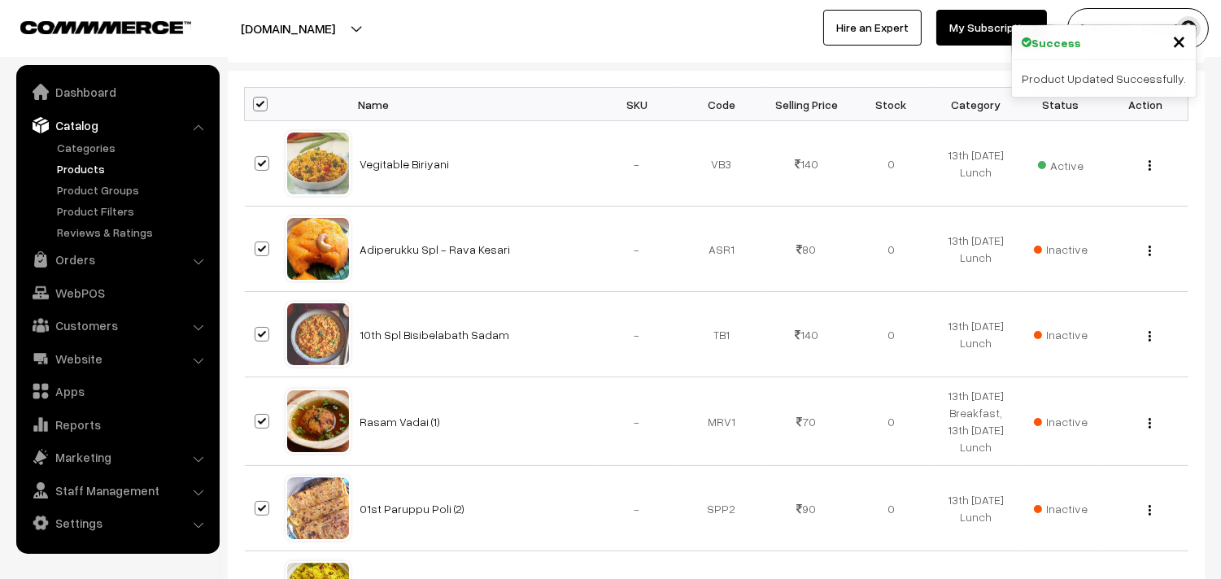
checkbox input "true"
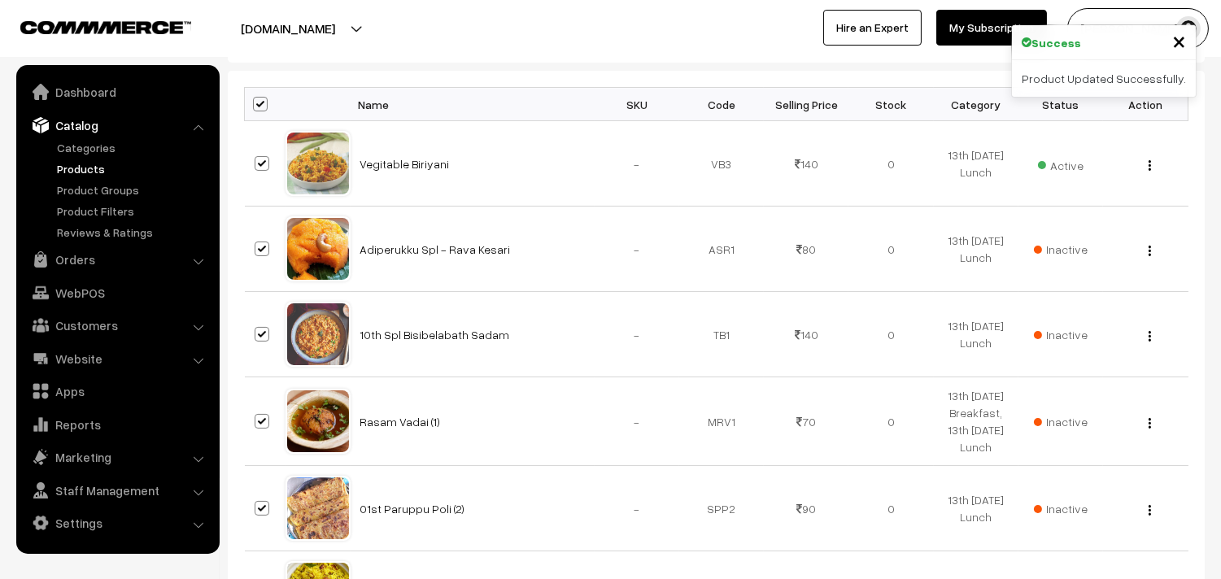
checkbox input "true"
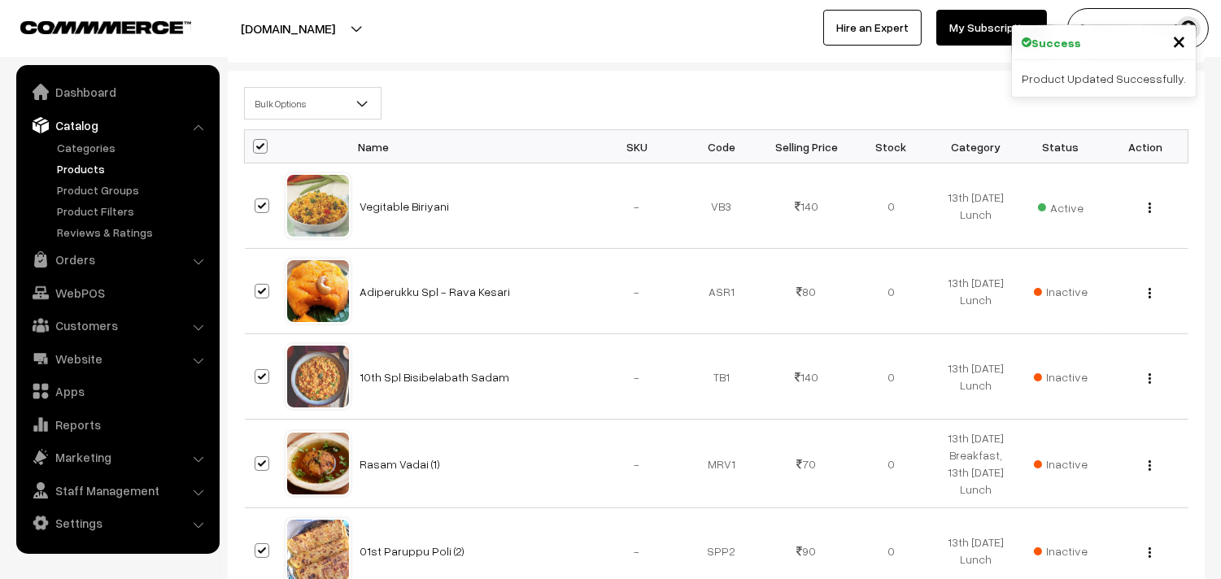
click at [281, 146] on th at bounding box center [265, 146] width 41 height 33
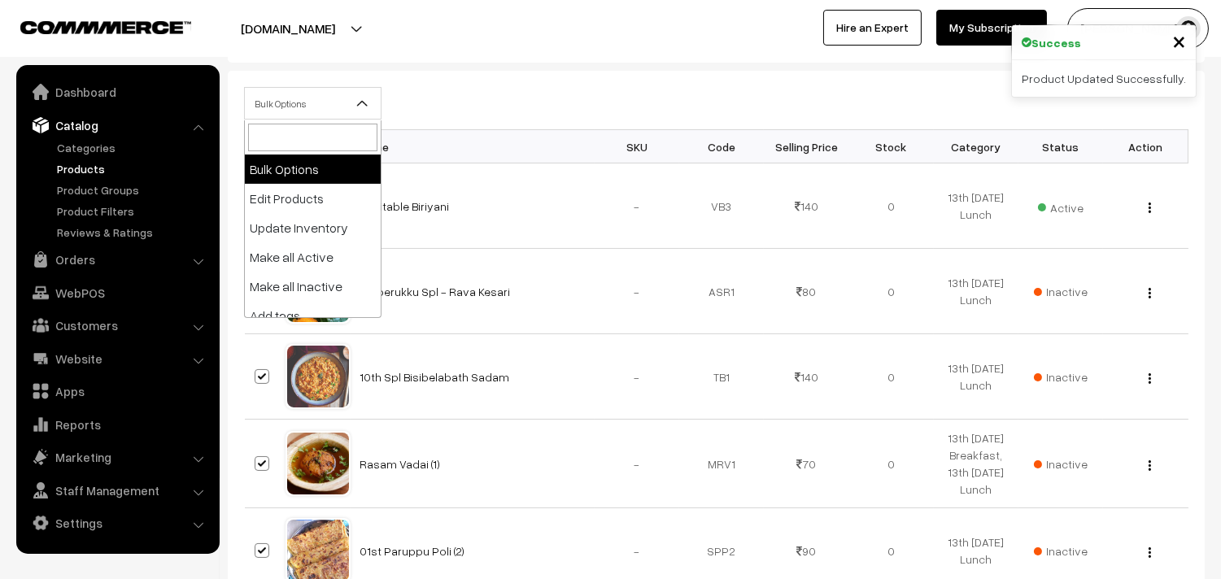
click at [282, 111] on span "Bulk Options" at bounding box center [313, 104] width 136 height 28
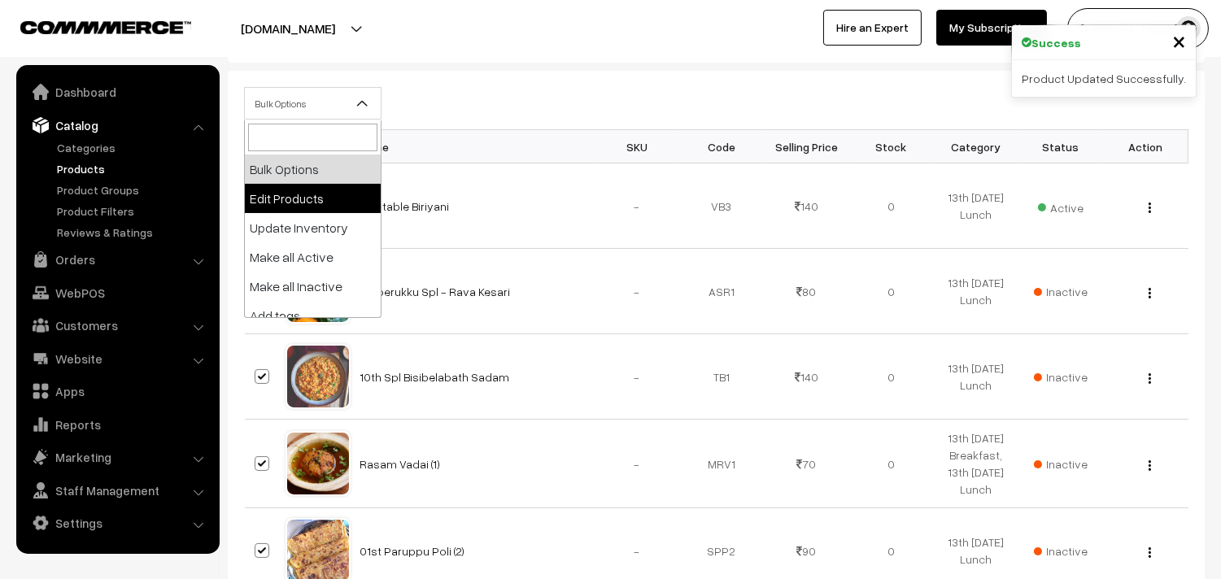
select select "editProduct"
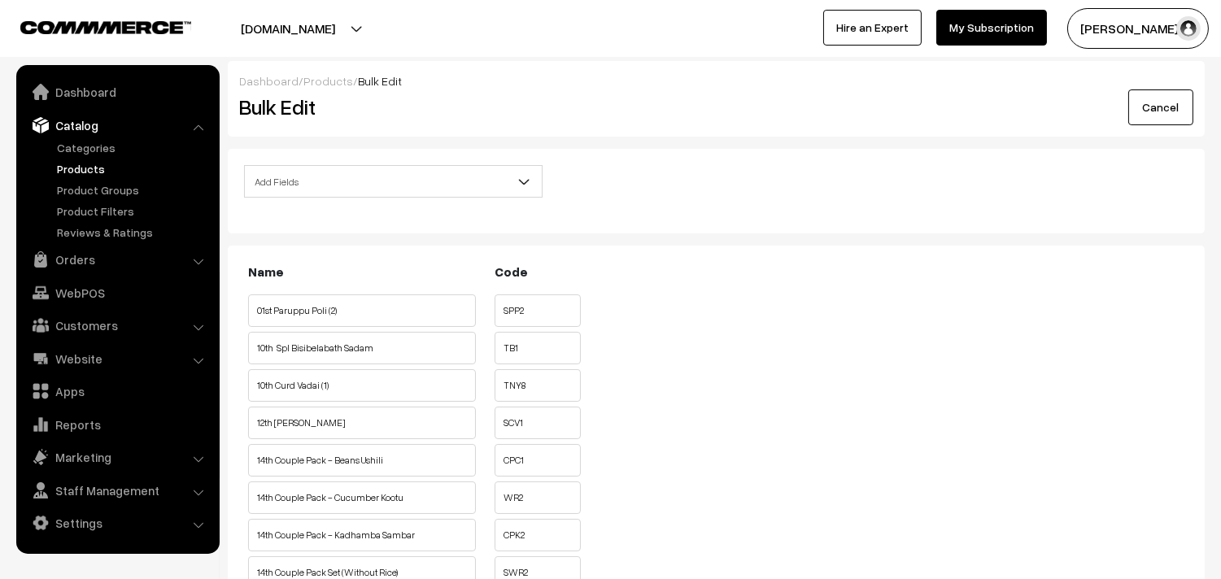
click at [298, 182] on span "Add Fields" at bounding box center [393, 182] width 297 height 28
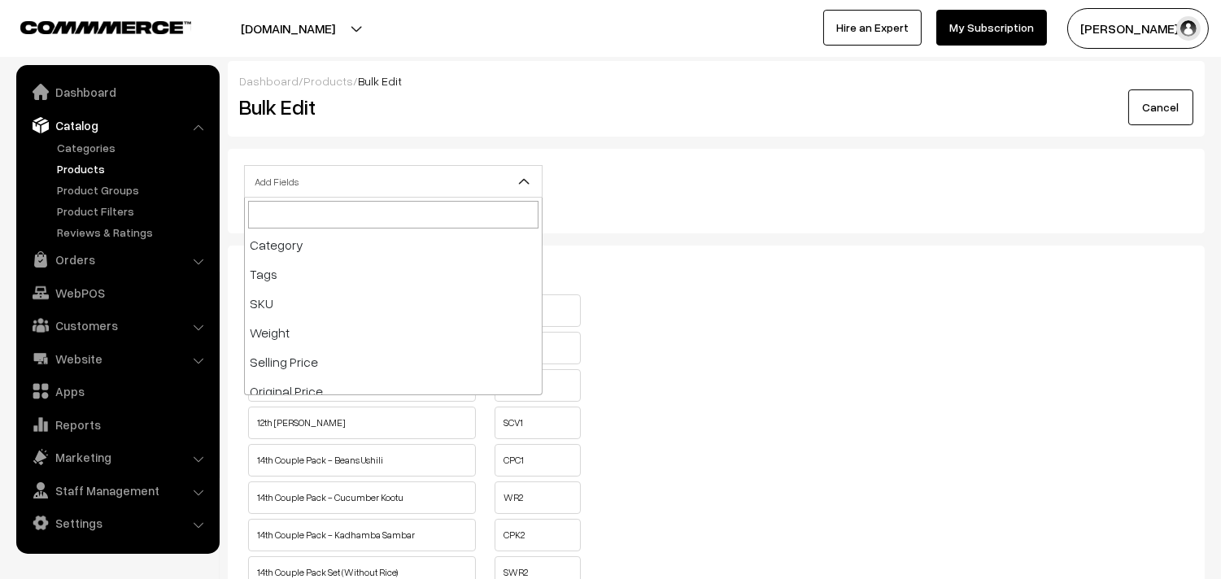
scroll to position [181, 0]
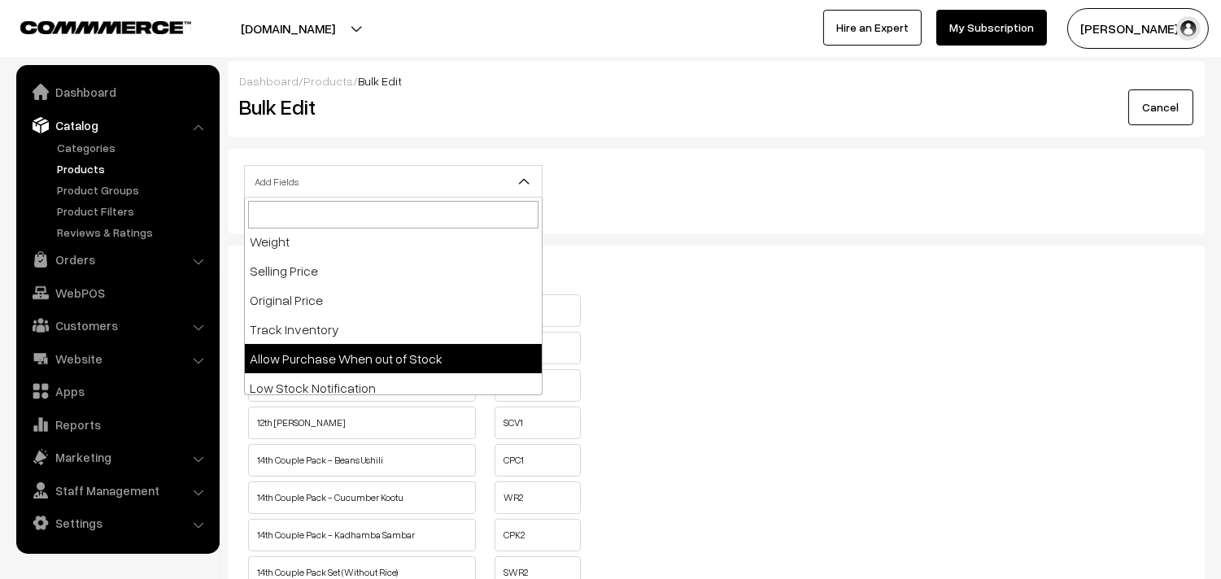
select select "allow-purchase"
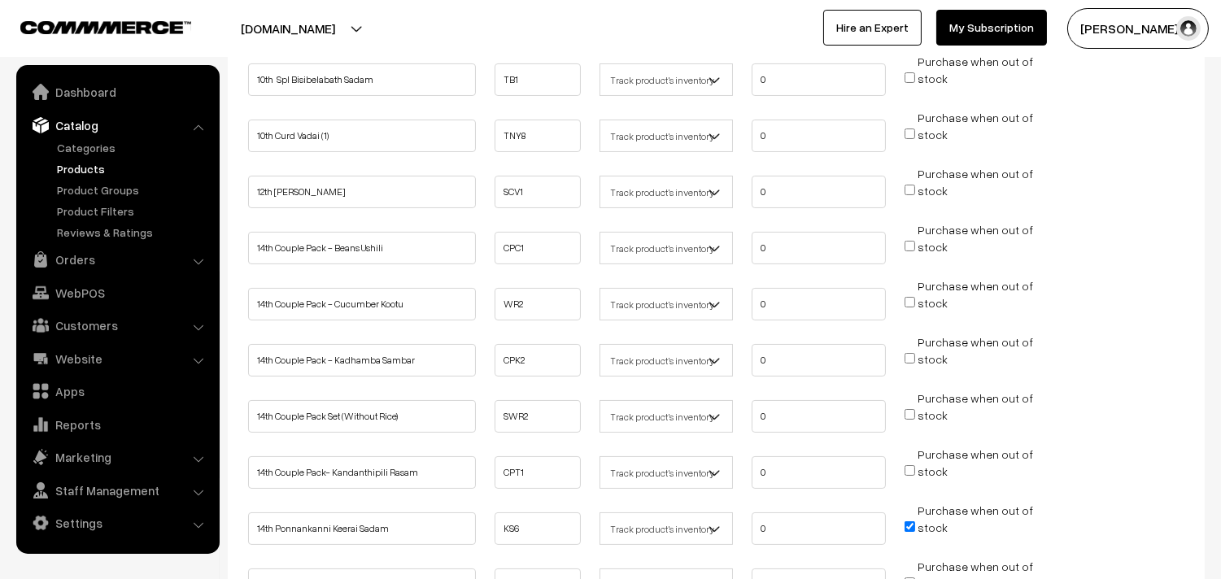
scroll to position [361, 0]
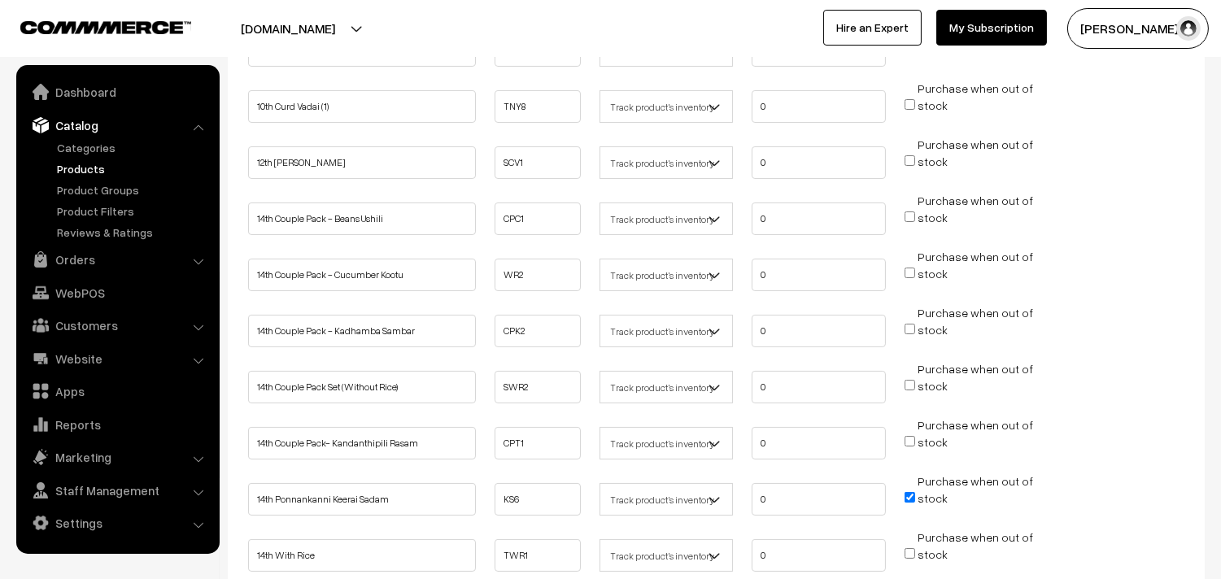
click at [910, 216] on input "Purchase when out of stock" at bounding box center [910, 217] width 11 height 11
checkbox input "true"
click at [908, 270] on input "Purchase when out of stock" at bounding box center [910, 273] width 11 height 11
checkbox input "true"
click at [914, 328] on input "Purchase when out of stock" at bounding box center [910, 329] width 11 height 11
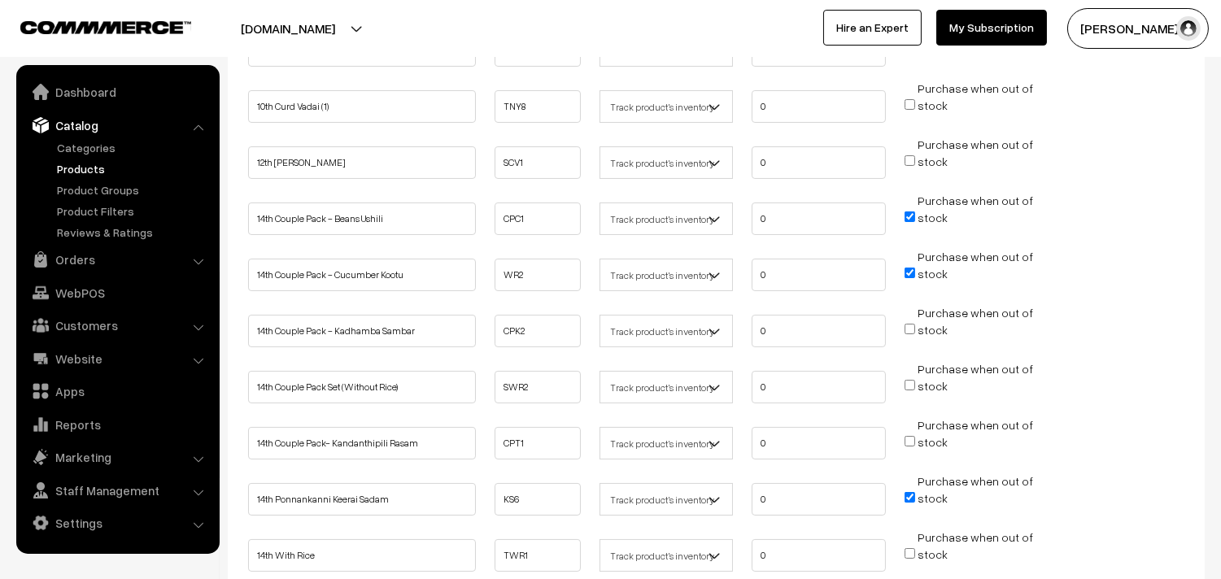
checkbox input "true"
click at [908, 380] on input "Purchase when out of stock" at bounding box center [910, 385] width 11 height 11
checkbox input "true"
click at [912, 436] on input "Purchase when out of stock" at bounding box center [910, 441] width 11 height 11
checkbox input "true"
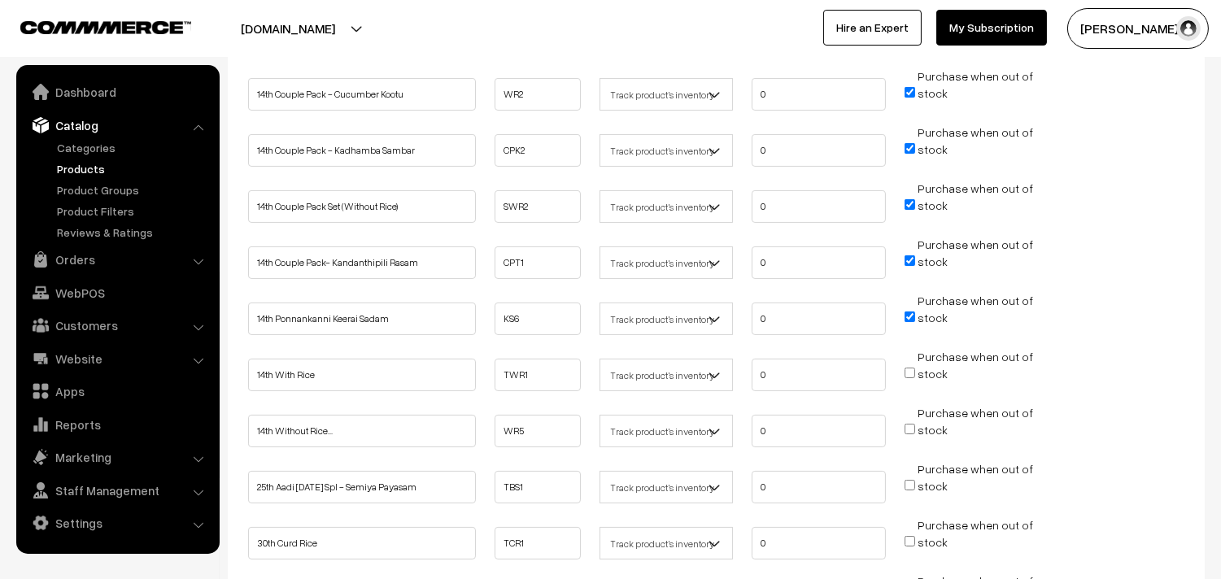
scroll to position [632, 0]
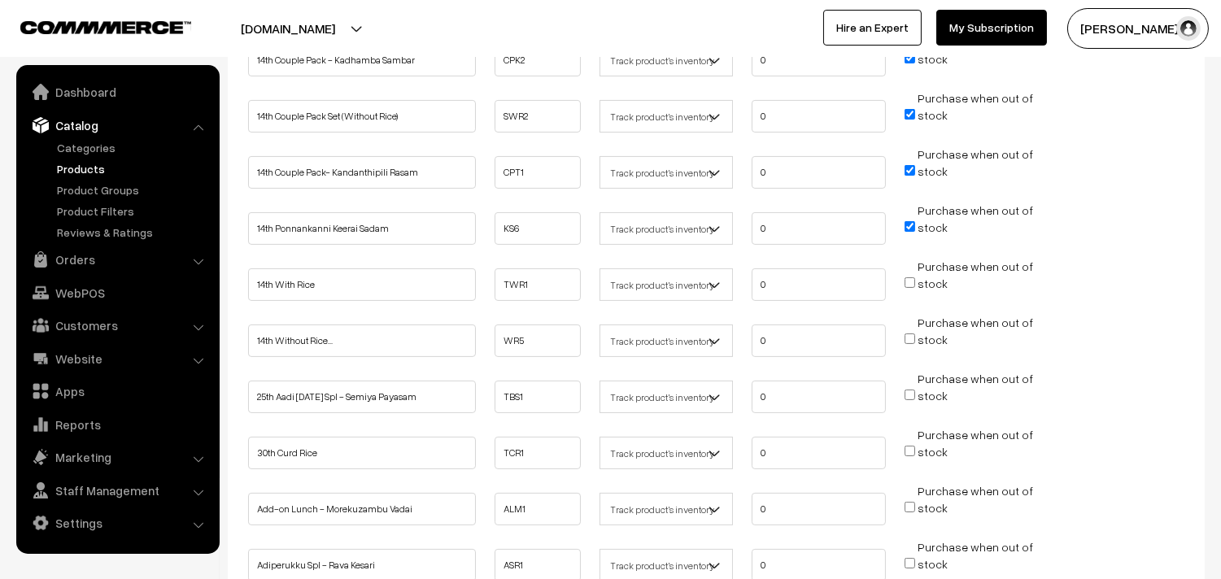
click at [914, 282] on input "Purchase when out of stock" at bounding box center [910, 282] width 11 height 11
checkbox input "true"
click at [907, 334] on input "Purchase when out of stock" at bounding box center [910, 339] width 11 height 11
checkbox input "true"
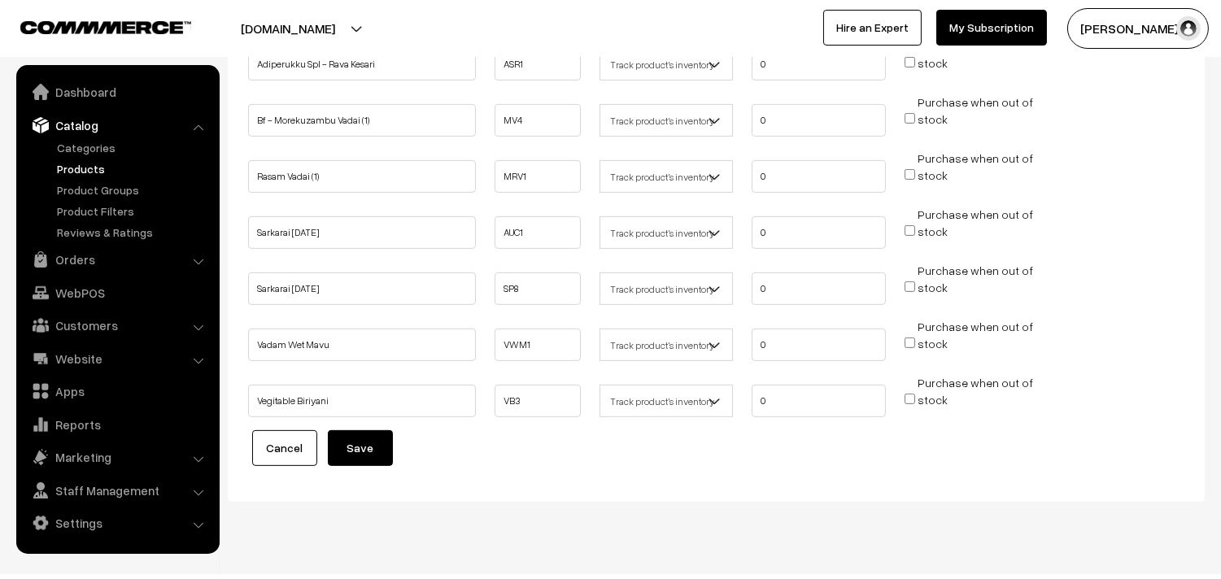
scroll to position [1153, 0]
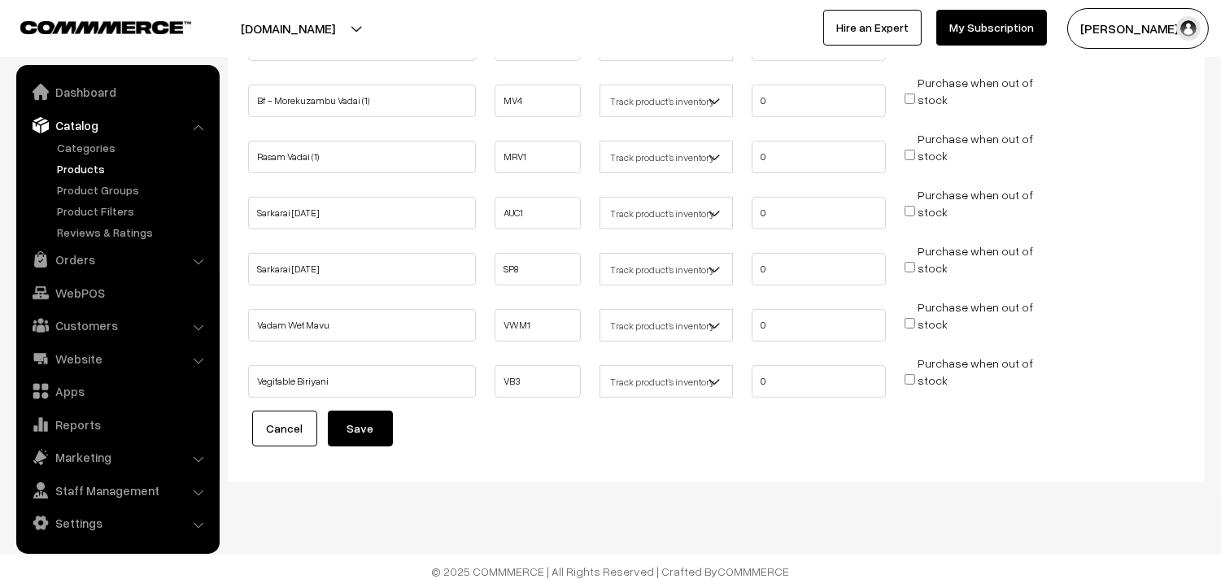
click at [377, 426] on button "Save" at bounding box center [360, 429] width 65 height 36
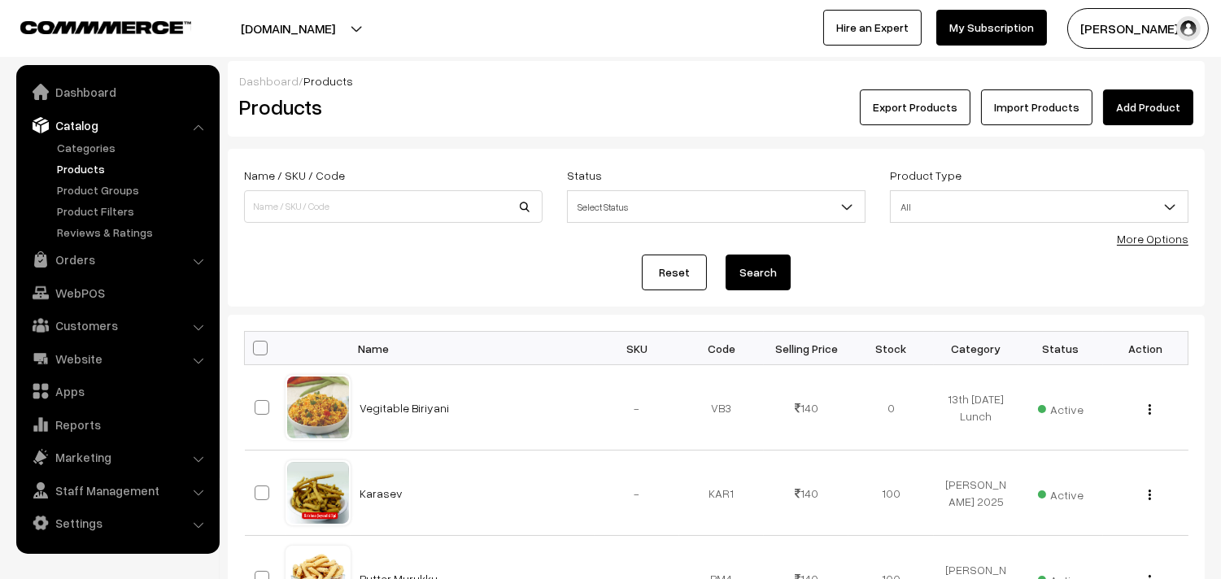
click at [1147, 245] on link "More Options" at bounding box center [1153, 239] width 72 height 14
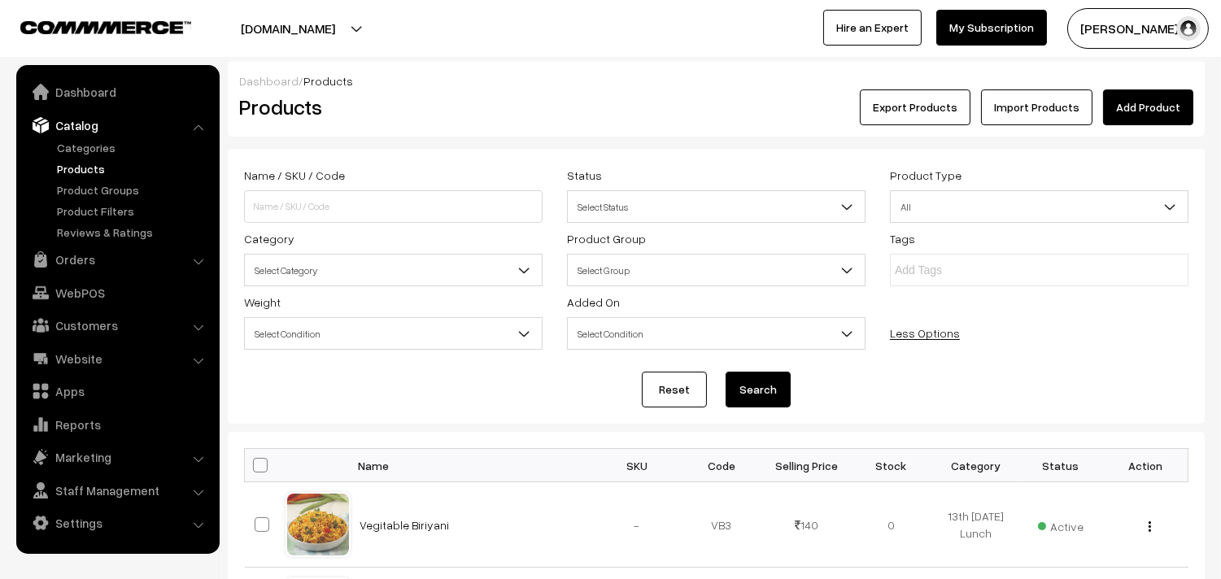
click at [330, 269] on span "Select Category" at bounding box center [393, 270] width 297 height 28
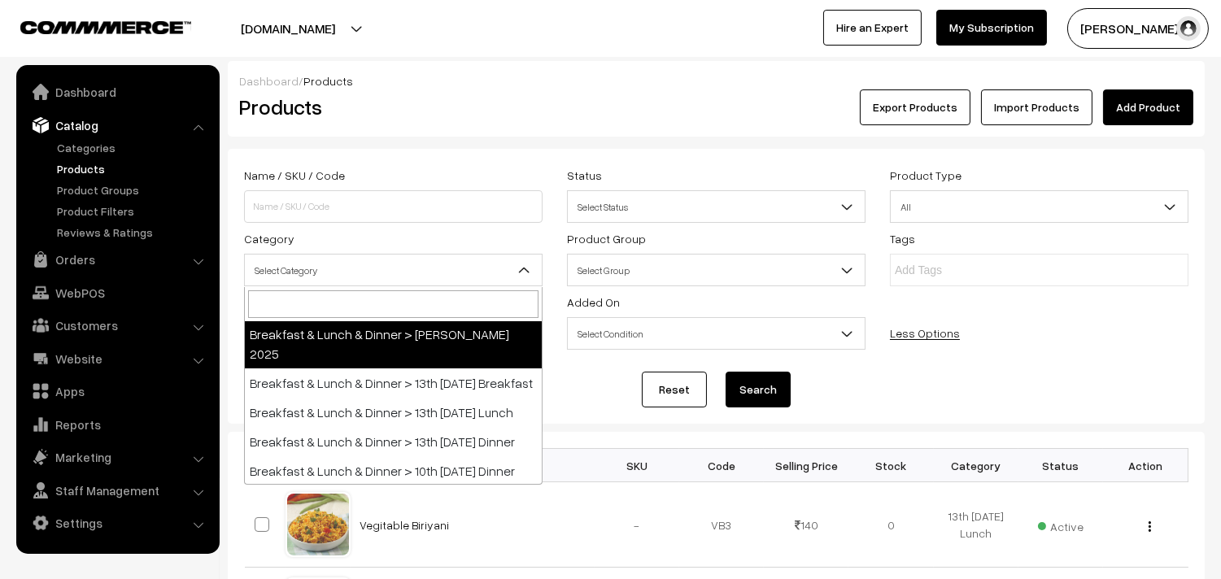
scroll to position [90, 0]
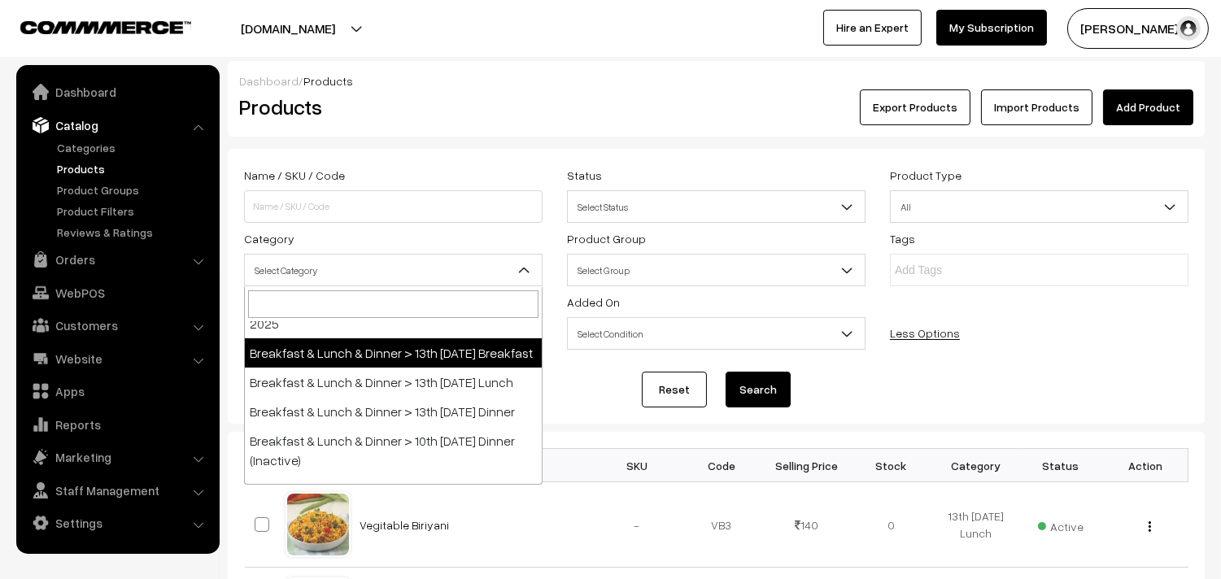
select select "91"
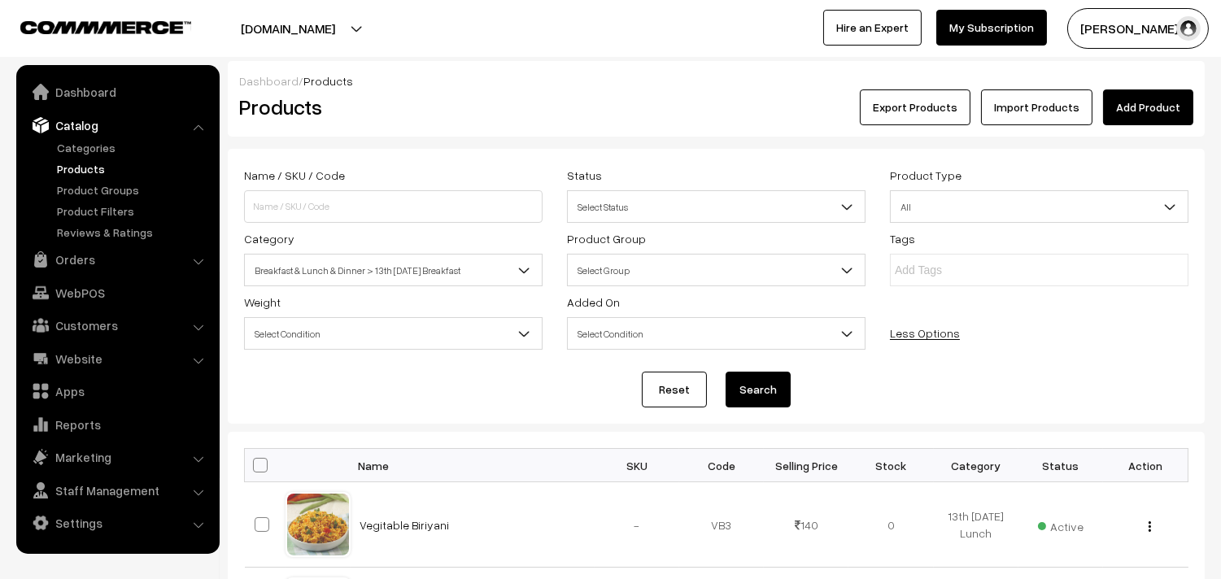
click at [751, 386] on button "Search" at bounding box center [758, 390] width 65 height 36
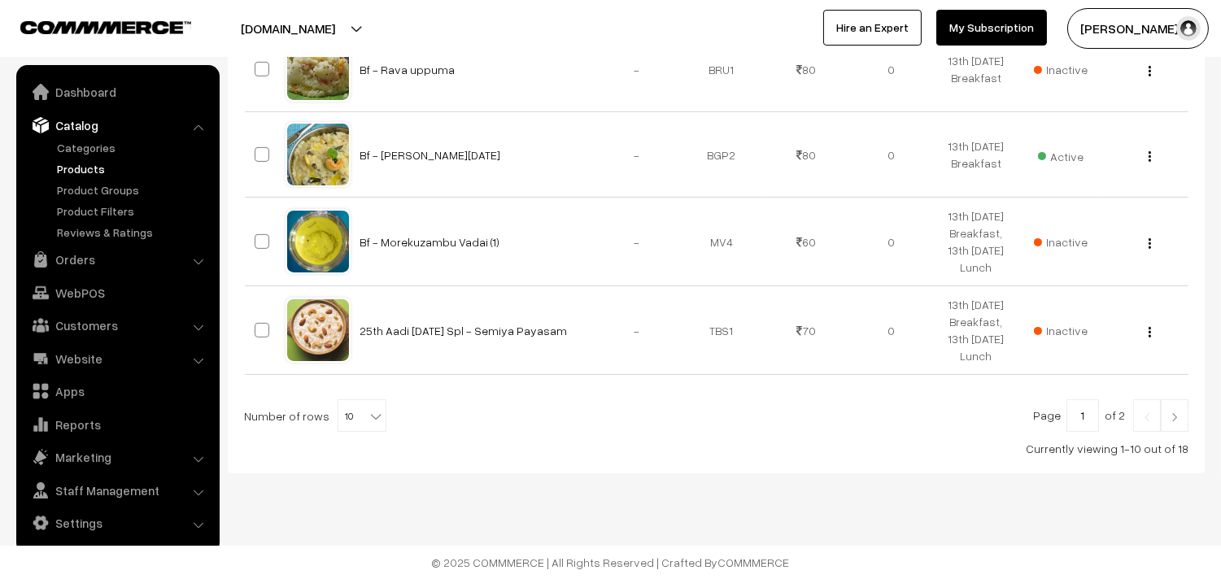
scroll to position [1076, 0]
click at [368, 410] on b at bounding box center [376, 416] width 16 height 16
select select "90"
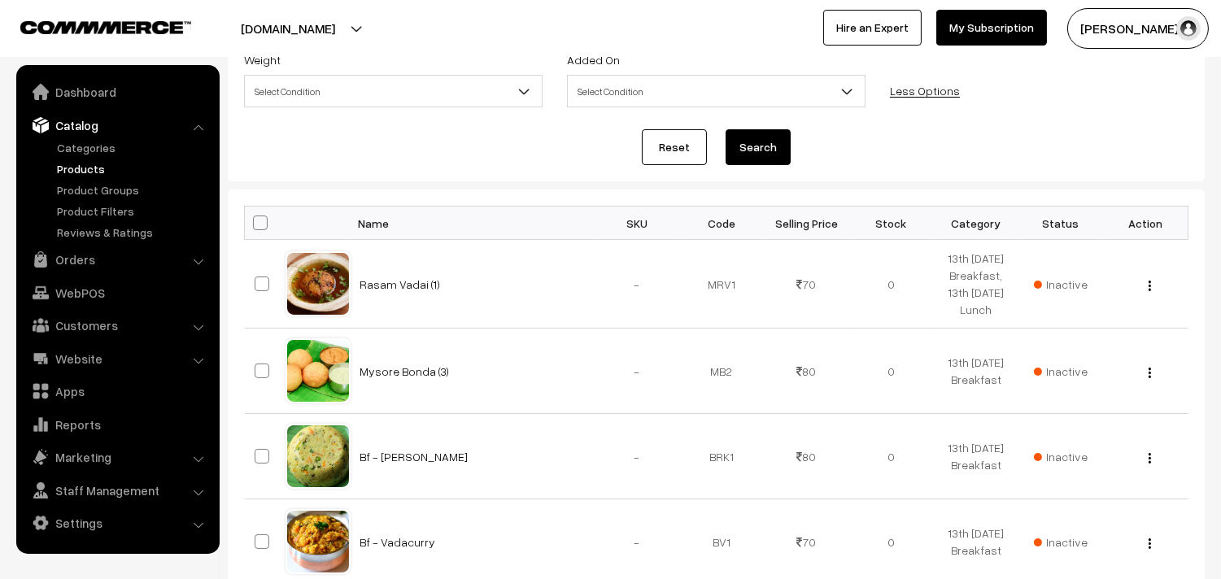
scroll to position [203, 0]
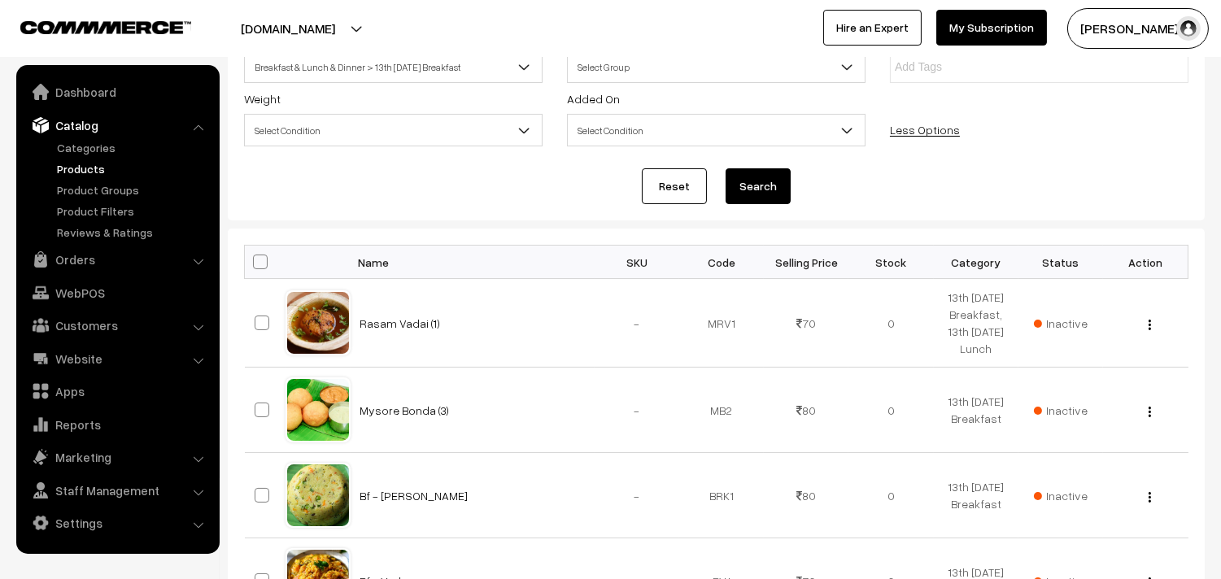
click at [255, 259] on span at bounding box center [260, 262] width 15 height 15
click at [255, 259] on input "checkbox" at bounding box center [250, 261] width 11 height 11
checkbox input "true"
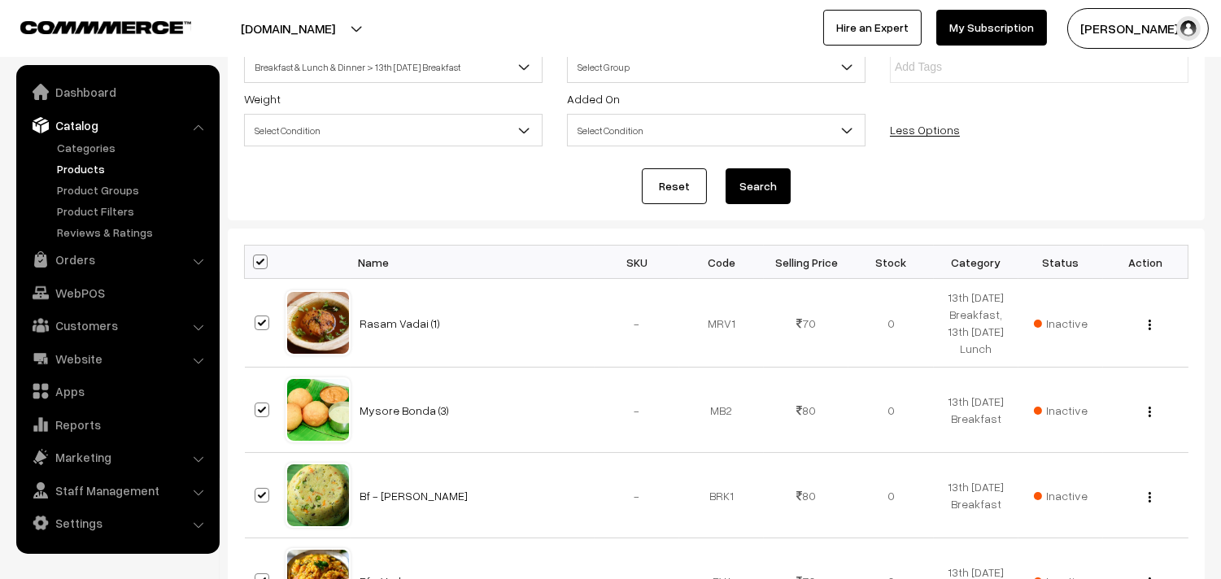
checkbox input "true"
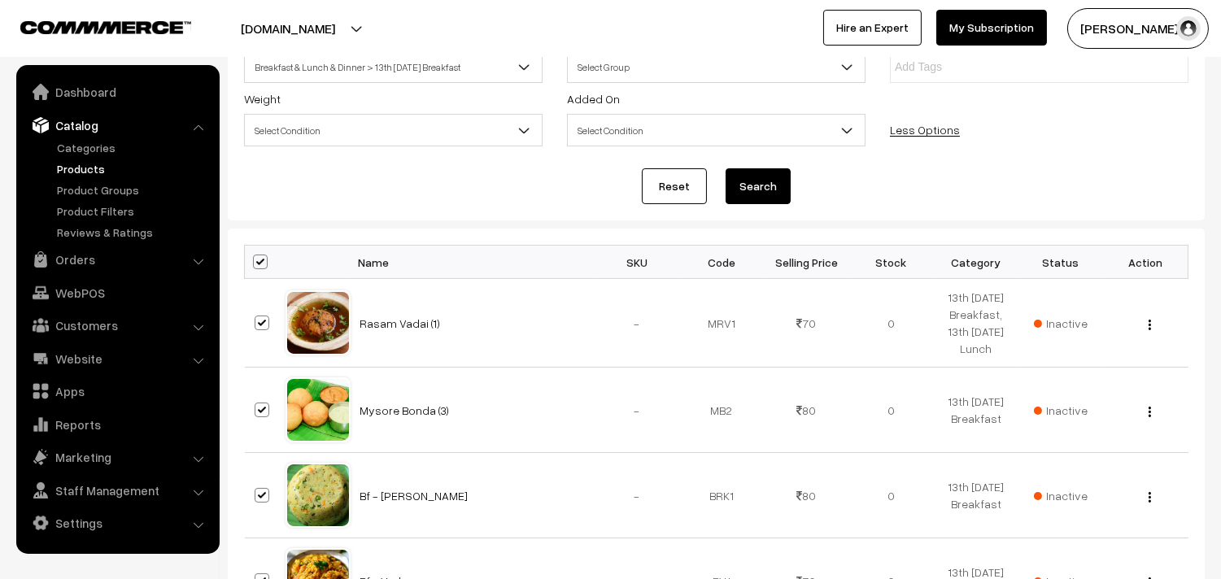
checkbox input "true"
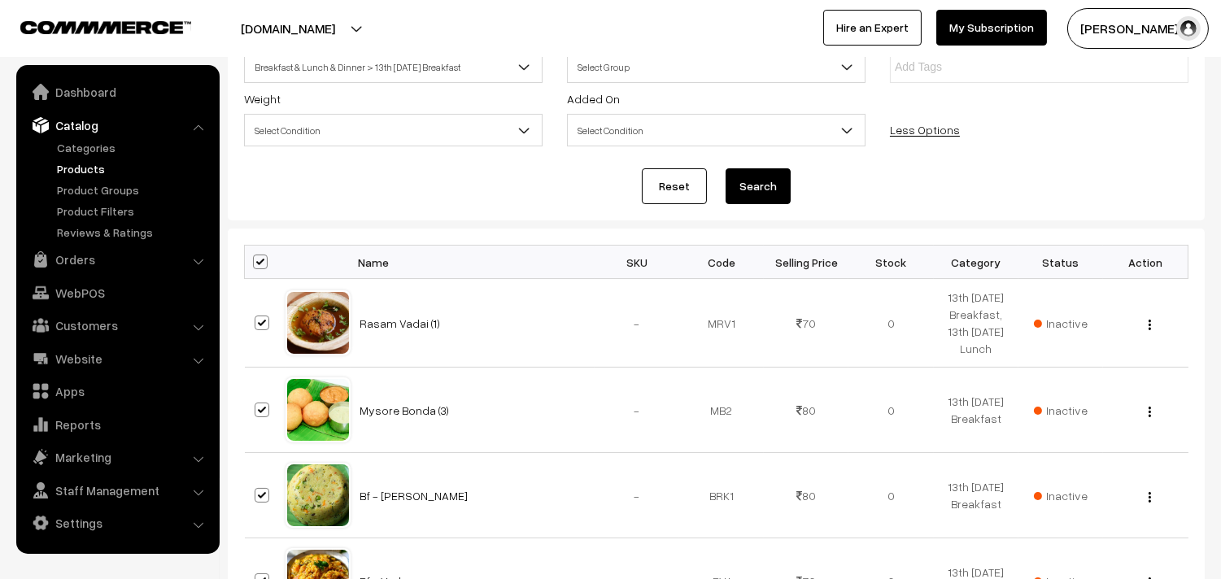
checkbox input "true"
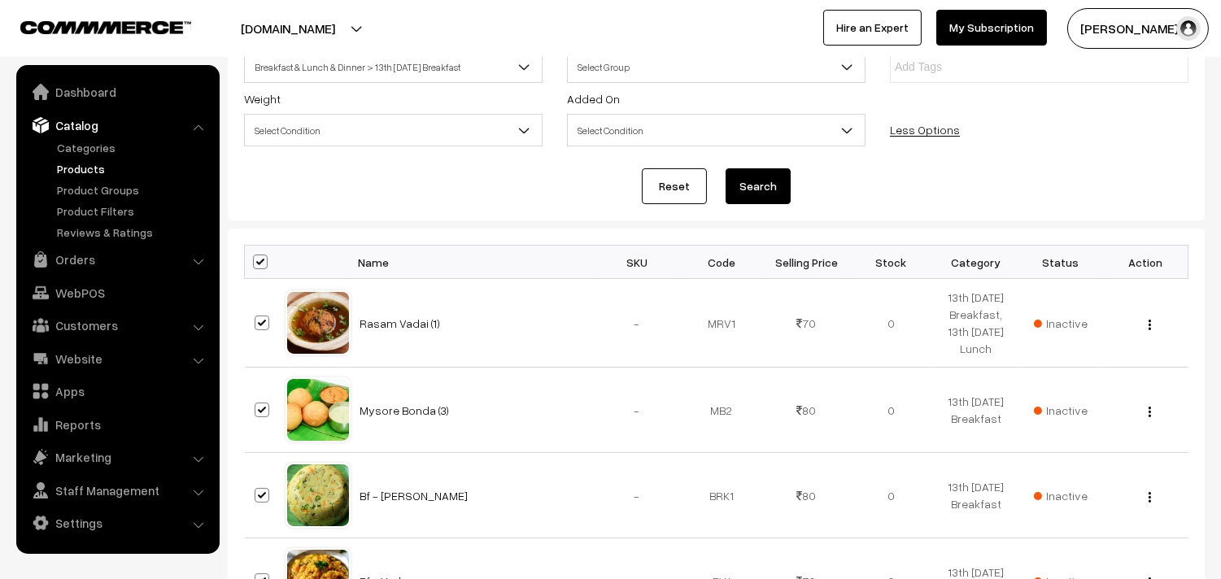
checkbox input "true"
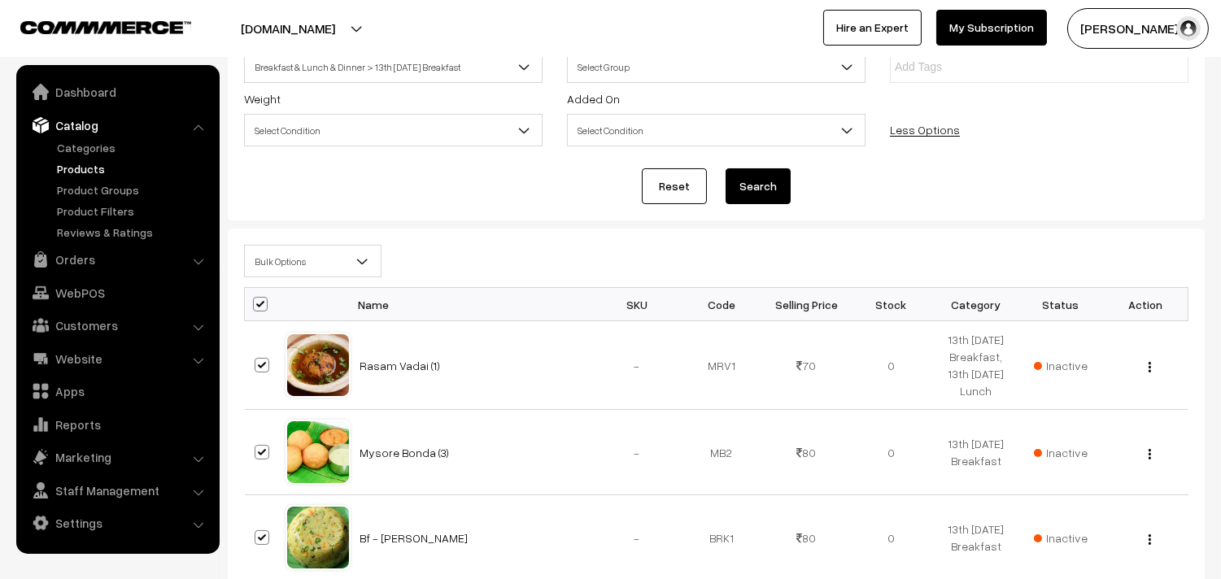
click at [277, 282] on div "Bulk Options Edit Products Update Inventory Make all Active Make all Inactive A…" at bounding box center [716, 266] width 969 height 42
click at [283, 269] on span "Bulk Options" at bounding box center [313, 261] width 136 height 28
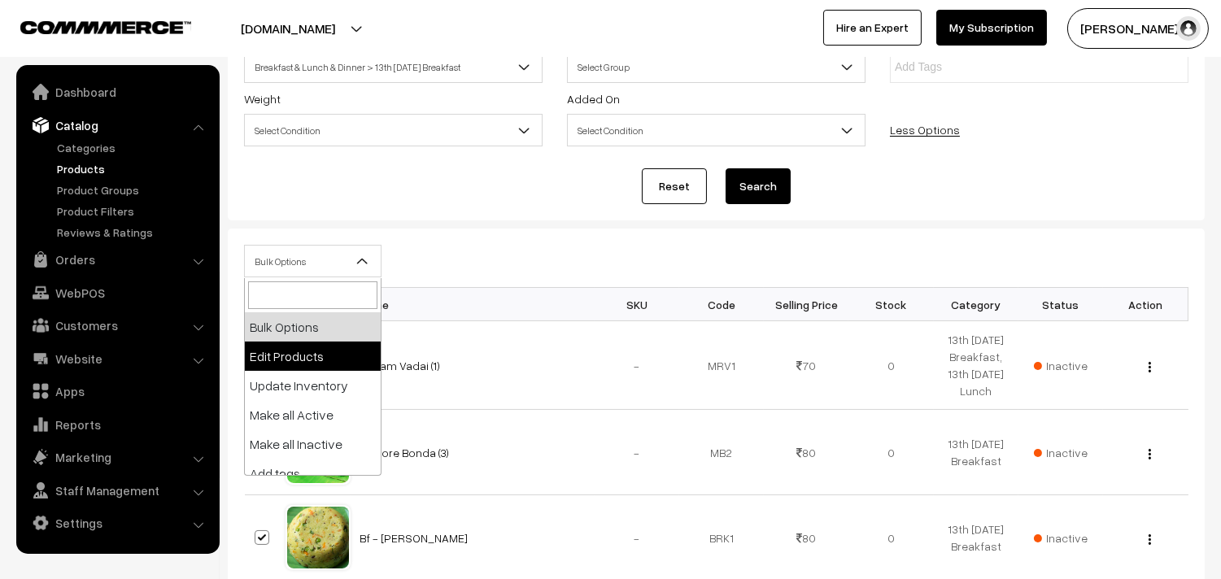
select select "editProduct"
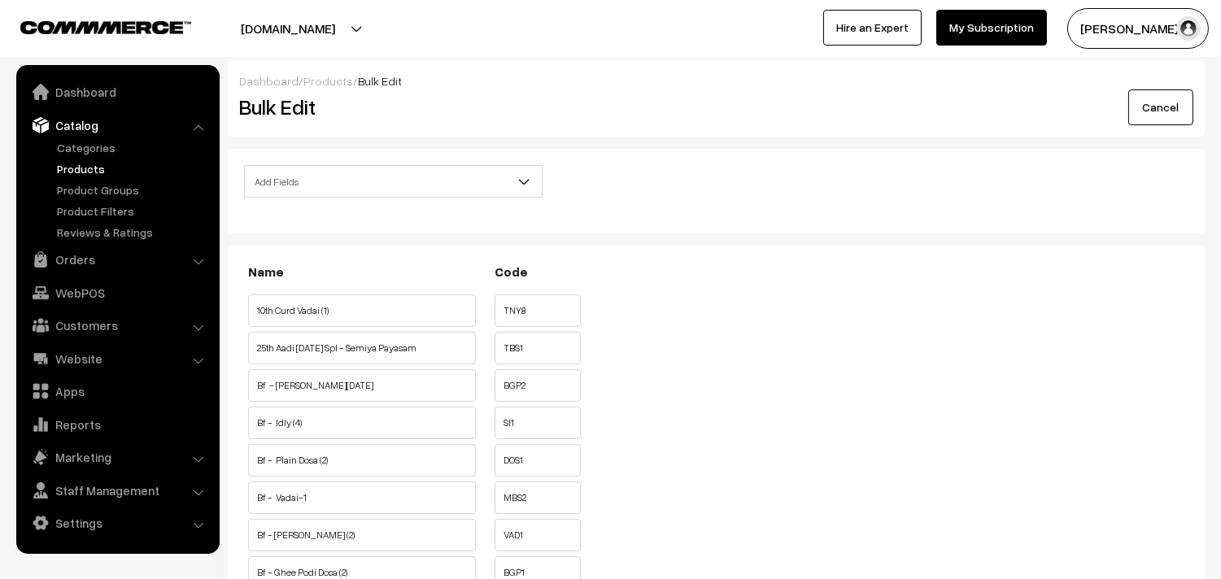
click at [336, 176] on span "Add Fields" at bounding box center [393, 182] width 297 height 28
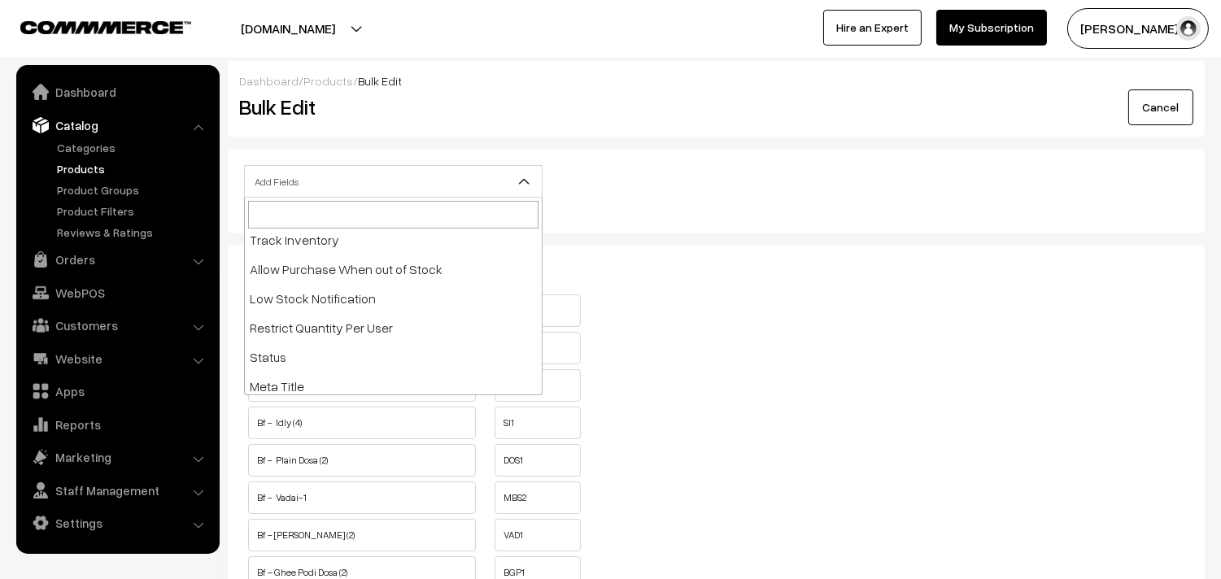
scroll to position [271, 0]
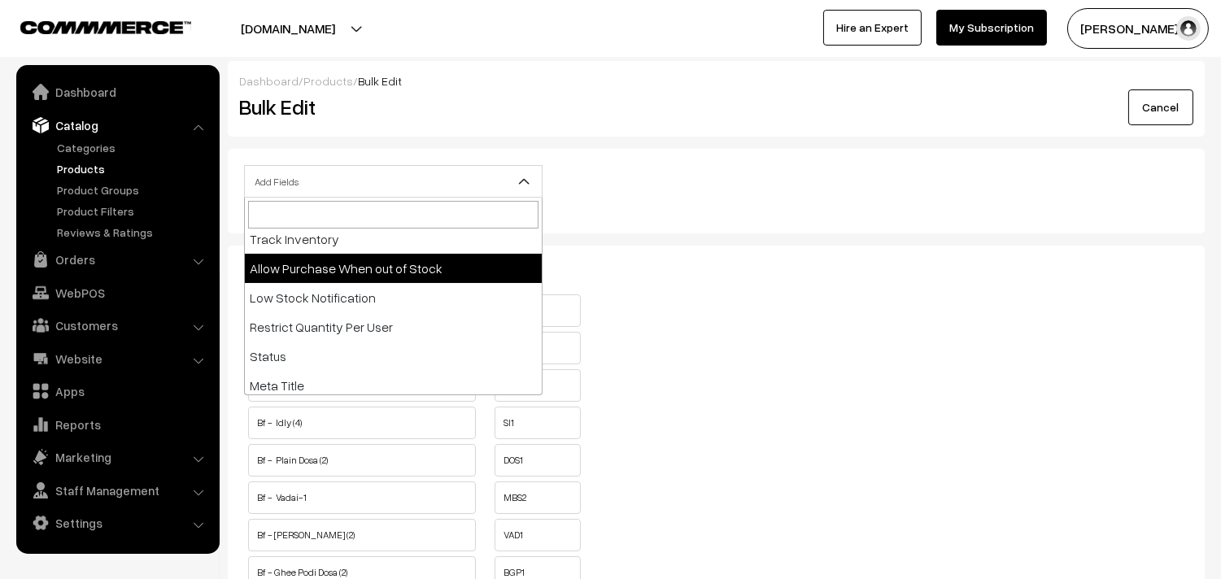
select select "allow-purchase"
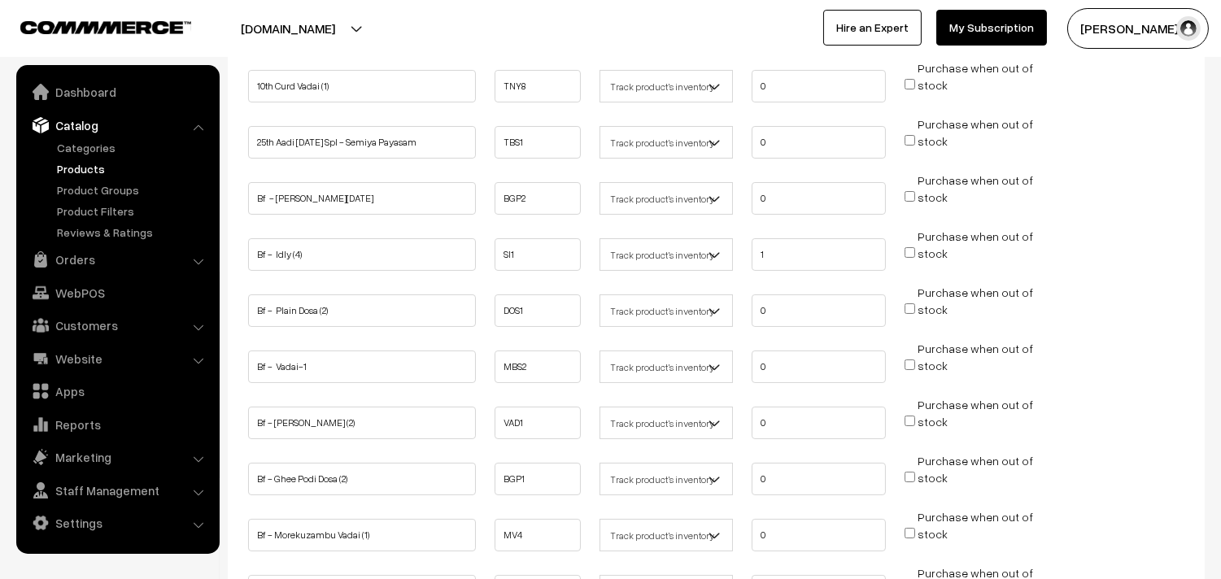
scroll to position [271, 0]
click at [912, 191] on input "Purchase when out of stock" at bounding box center [910, 195] width 11 height 11
checkbox input "true"
click at [907, 249] on input "Purchase when out of stock" at bounding box center [910, 251] width 11 height 11
checkbox input "true"
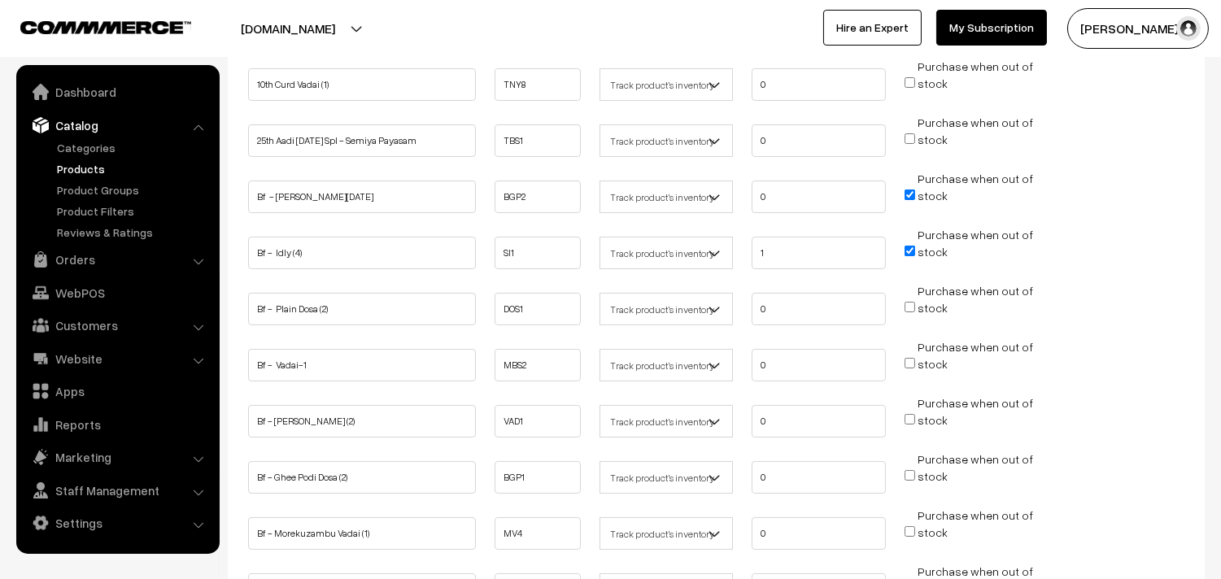
click at [908, 304] on input "Purchase when out of stock" at bounding box center [910, 307] width 11 height 11
checkbox input "true"
click at [913, 367] on span "Purchase when out of stock" at bounding box center [969, 364] width 129 height 16
click at [910, 414] on input "Purchase when out of stock" at bounding box center [910, 419] width 11 height 11
checkbox input "true"
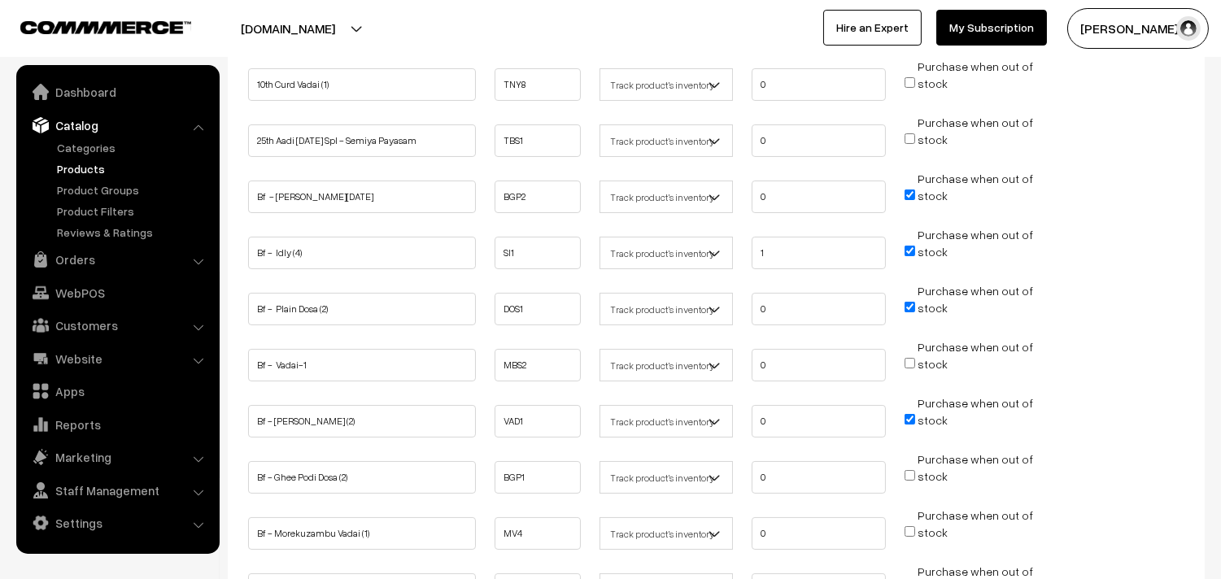
click at [911, 362] on input "Purchase when out of stock" at bounding box center [910, 363] width 11 height 11
checkbox input "true"
click at [911, 470] on input "Purchase when out of stock" at bounding box center [910, 475] width 11 height 11
checkbox input "true"
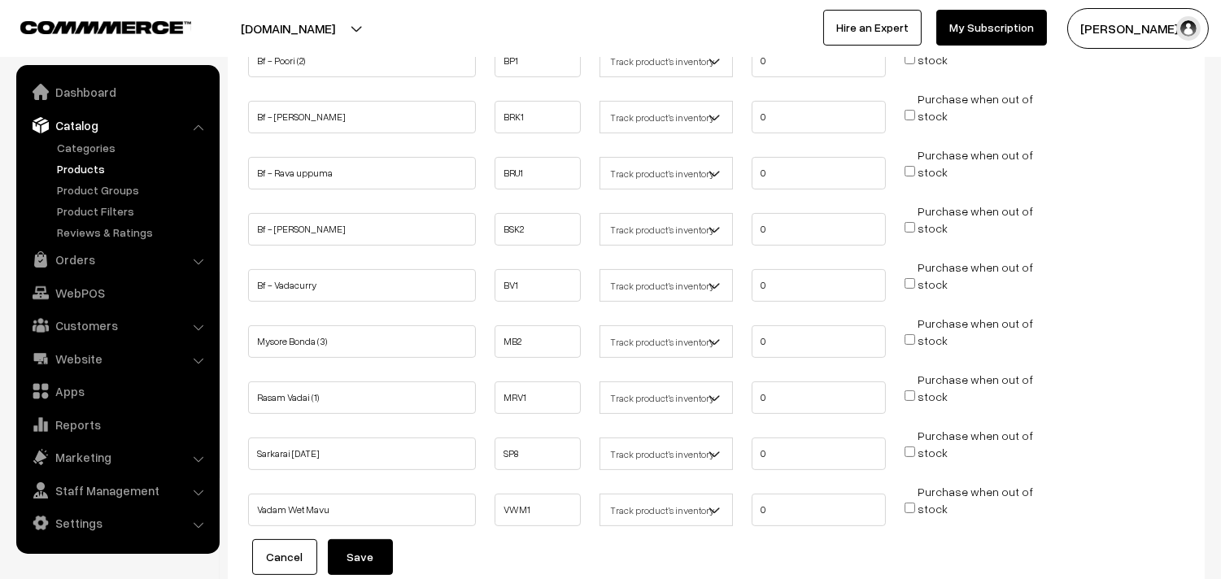
scroll to position [904, 0]
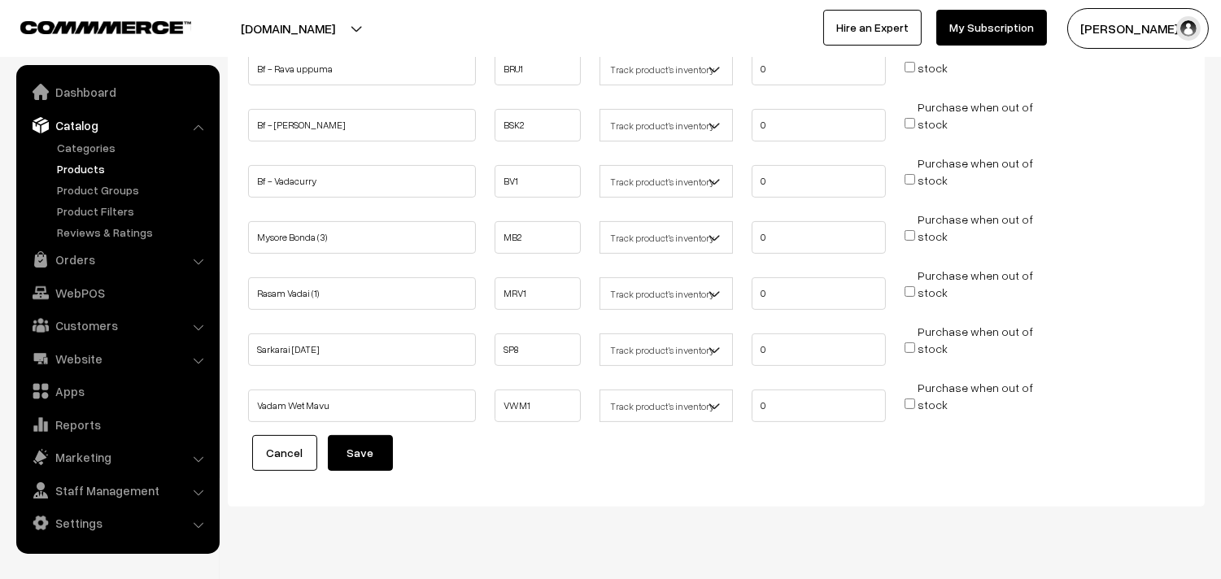
drag, startPoint x: 369, startPoint y: 443, endPoint x: 624, endPoint y: 469, distance: 256.1
click at [913, 286] on input "Purchase when out of stock" at bounding box center [910, 291] width 11 height 11
checkbox input "true"
click at [353, 448] on button "Save" at bounding box center [360, 453] width 65 height 36
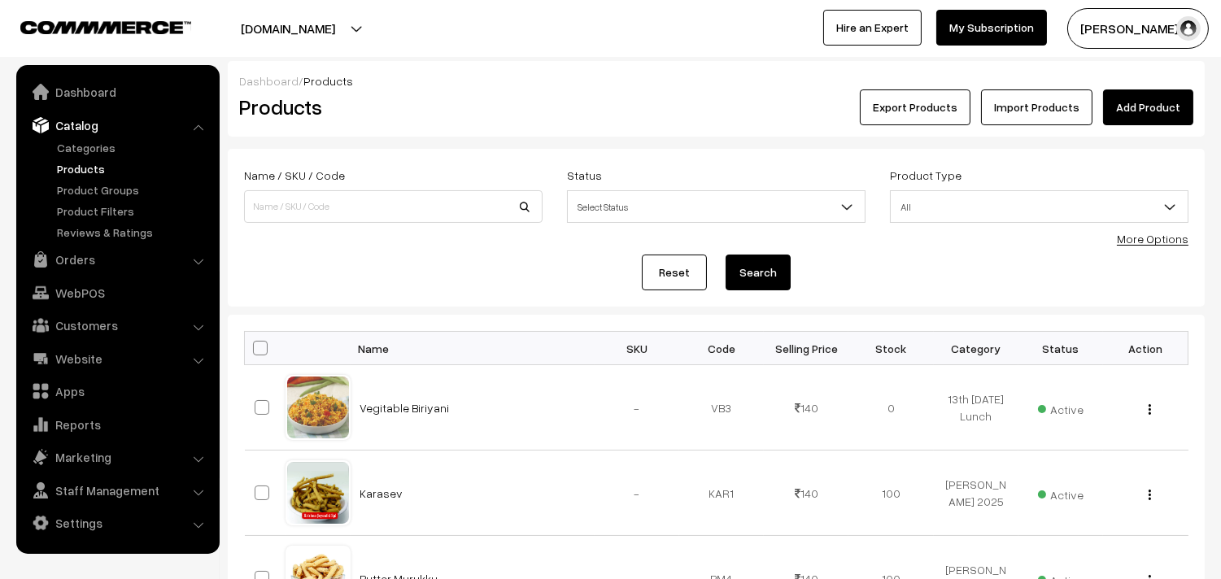
click at [1151, 232] on link "More Options" at bounding box center [1153, 239] width 72 height 14
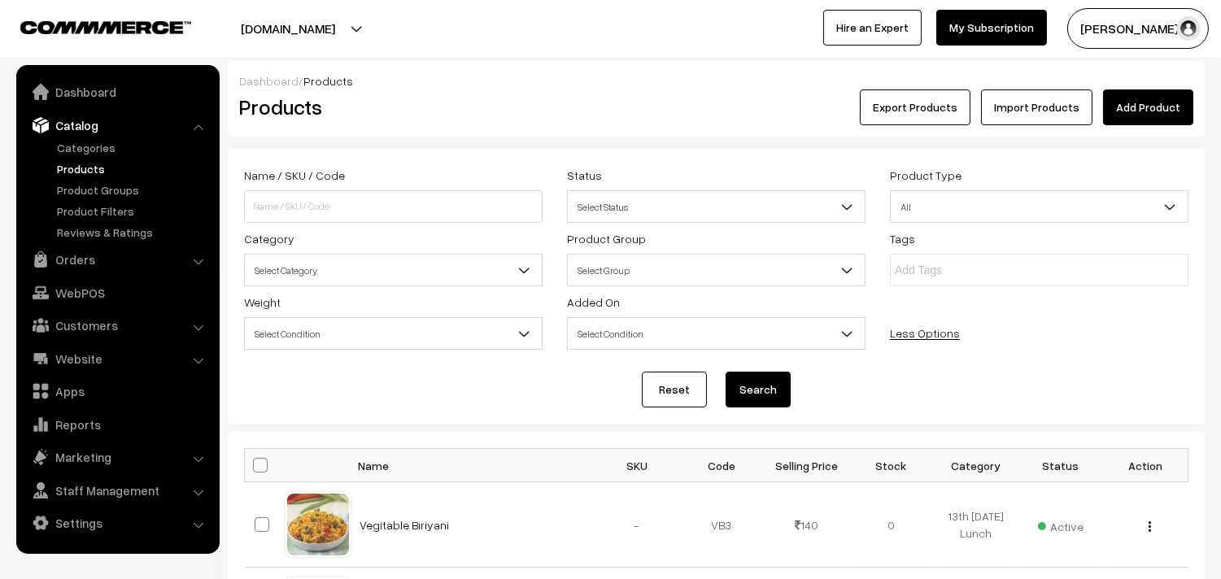
click at [371, 277] on span "Select Category" at bounding box center [393, 270] width 297 height 28
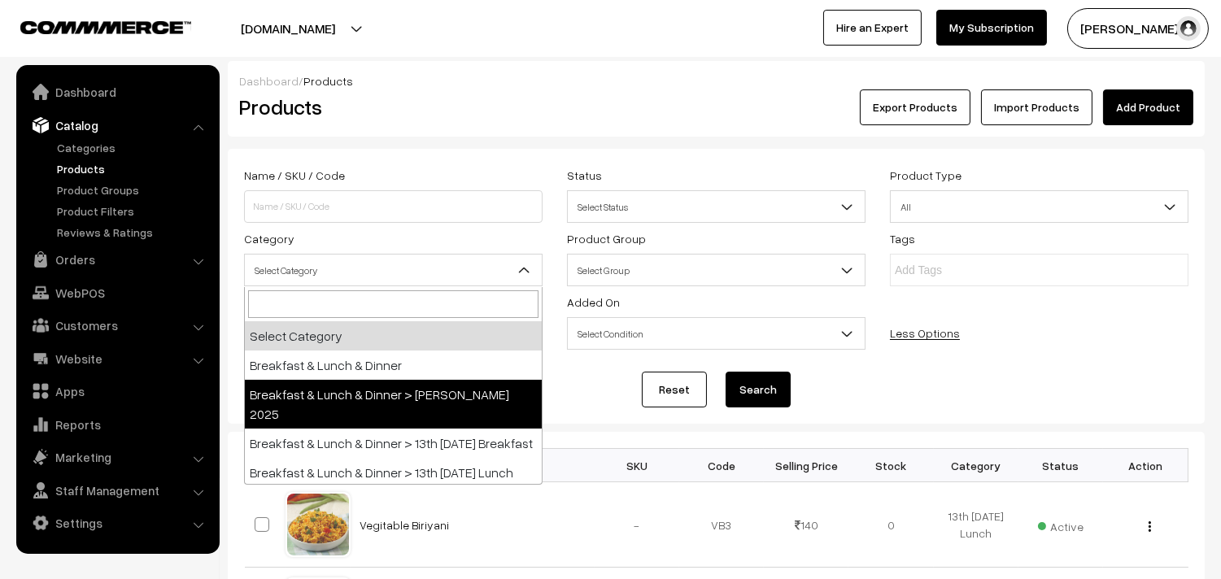
scroll to position [90, 0]
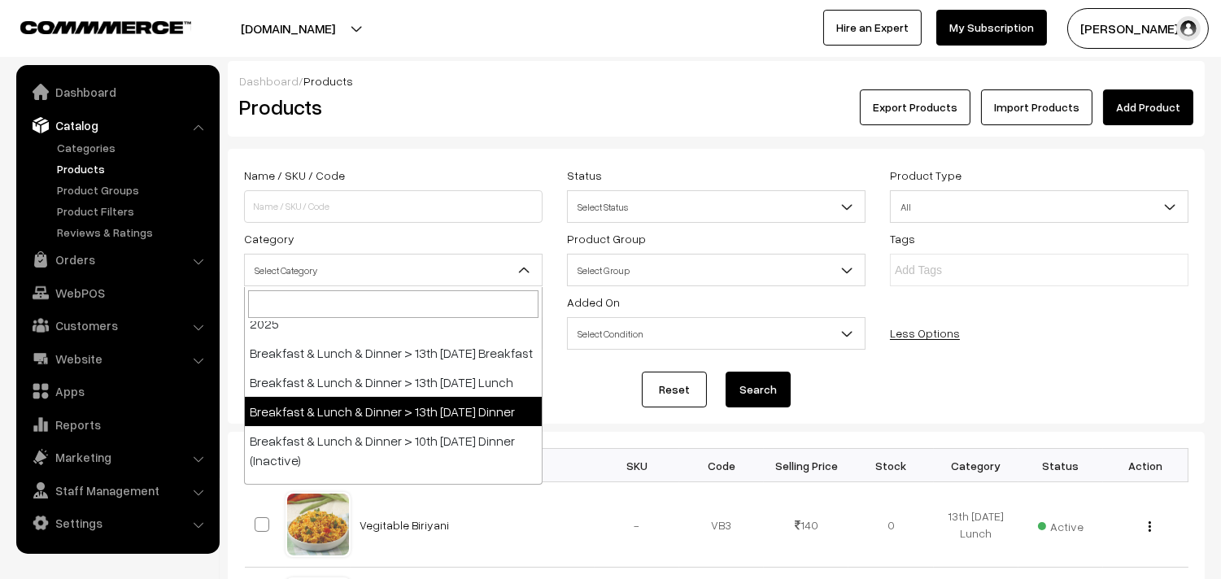
drag, startPoint x: 417, startPoint y: 450, endPoint x: 421, endPoint y: 442, distance: 9.1
select select "96"
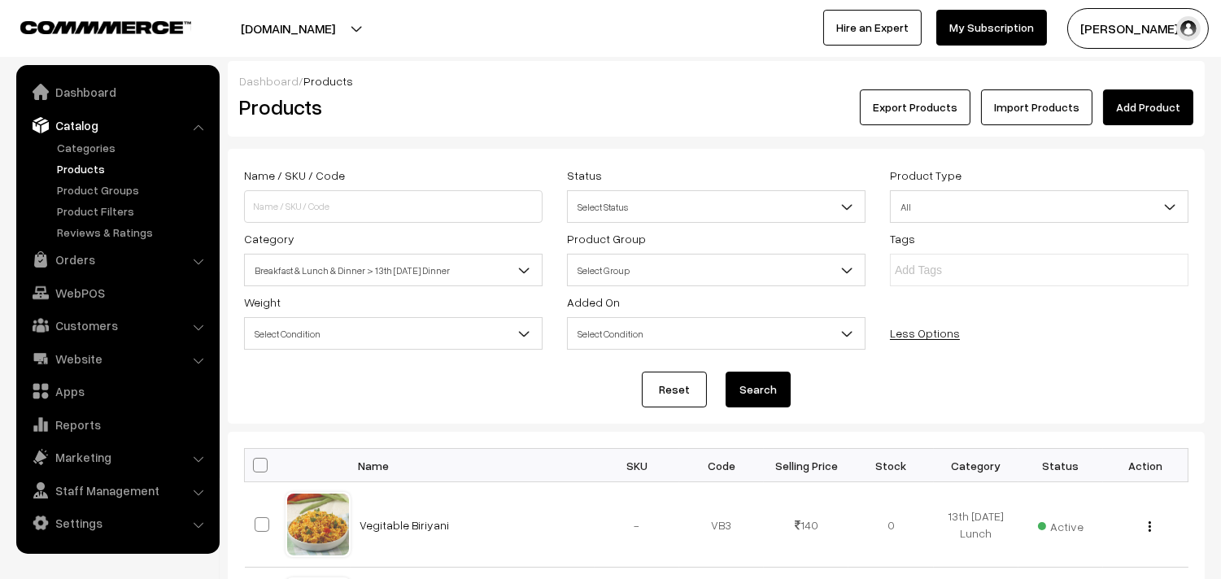
click at [777, 383] on button "Search" at bounding box center [758, 390] width 65 height 36
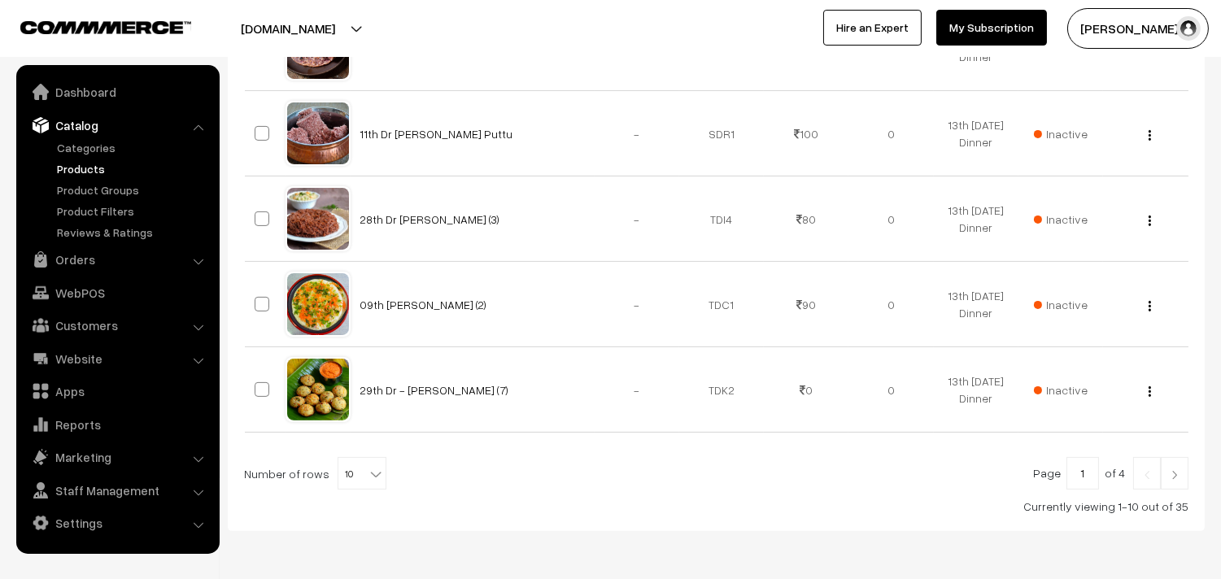
scroll to position [873, 0]
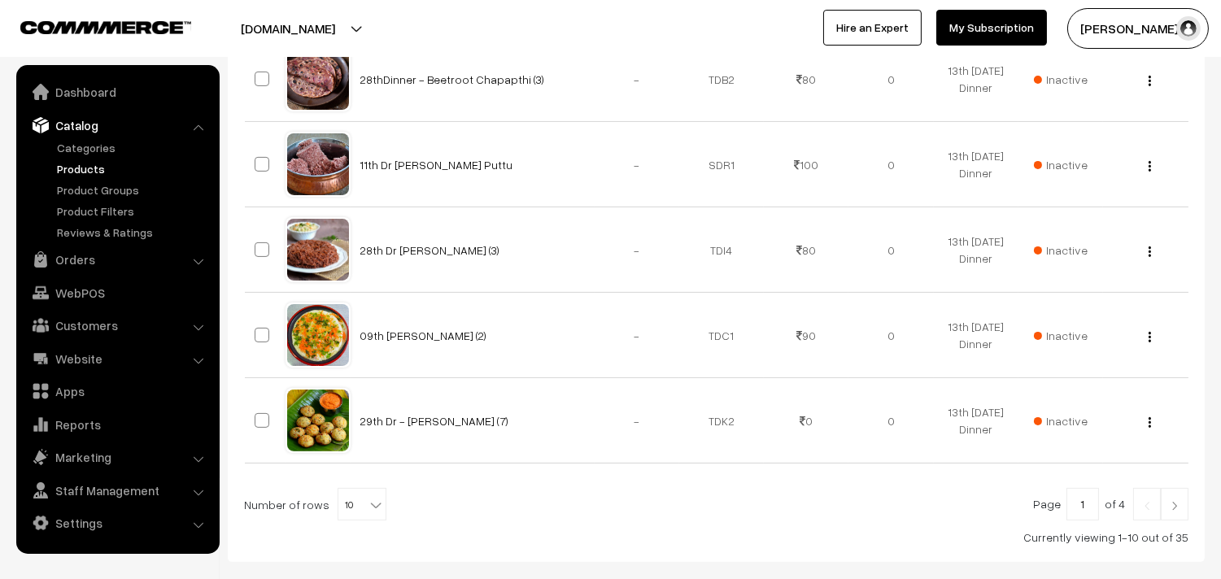
click at [353, 491] on span "10" at bounding box center [361, 505] width 47 height 33
select select "100"
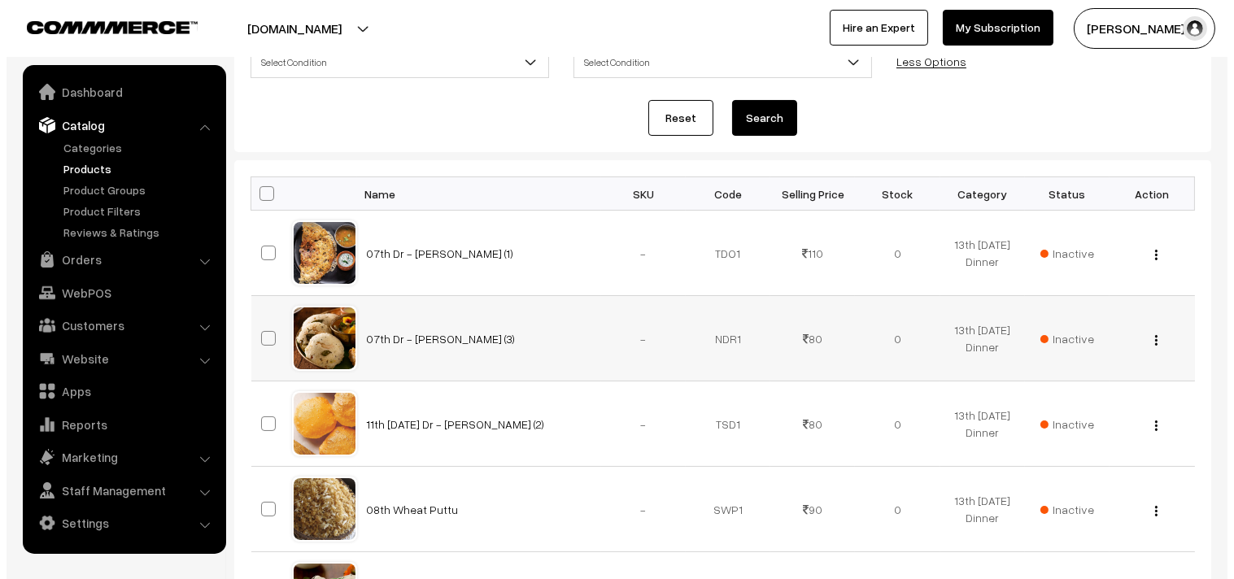
scroll to position [271, 0]
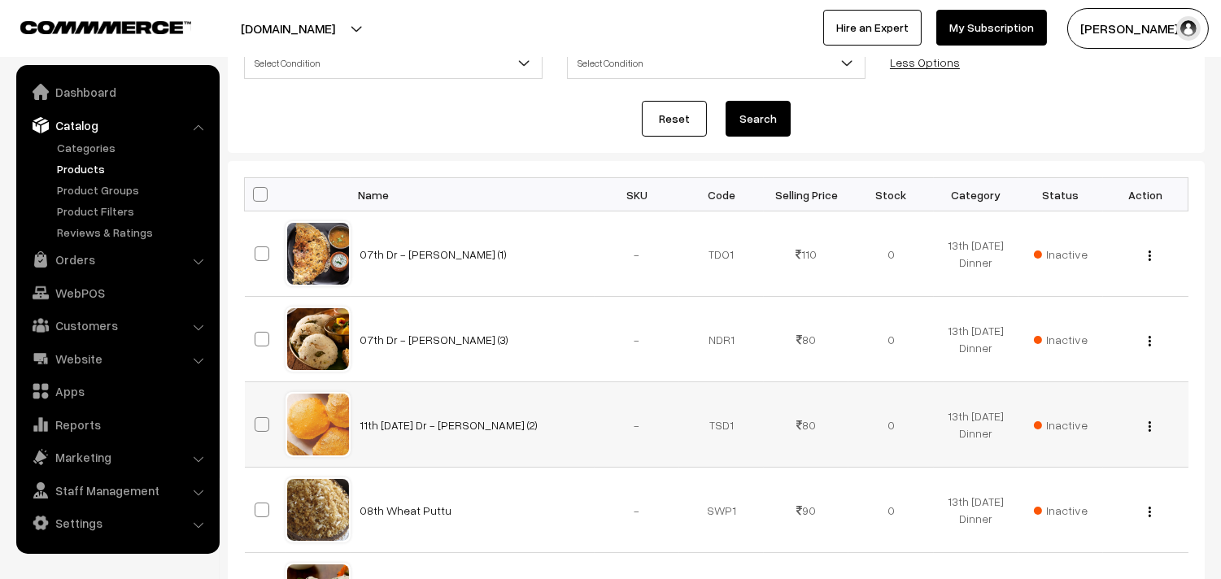
click at [1055, 426] on span "Inactive" at bounding box center [1061, 425] width 54 height 17
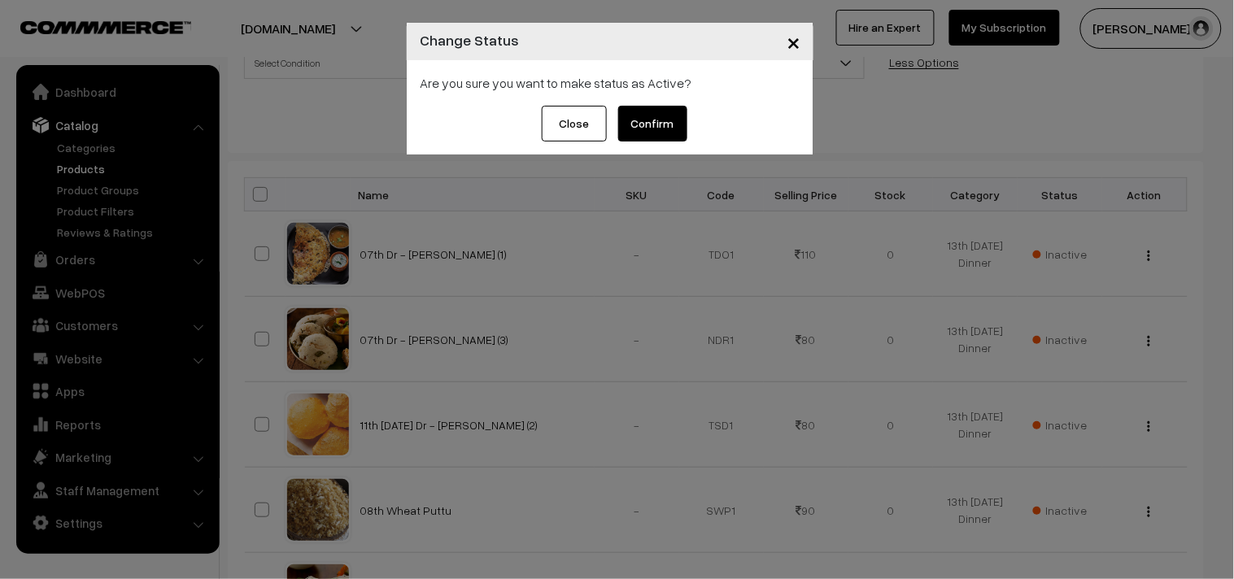
click at [648, 126] on button "Confirm" at bounding box center [652, 124] width 69 height 36
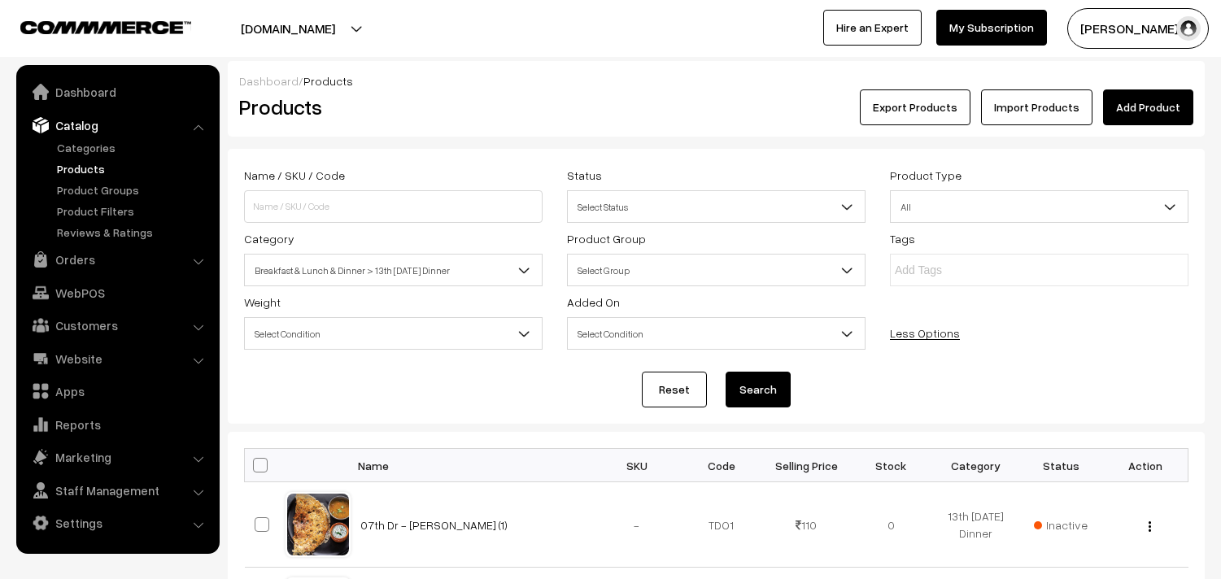
scroll to position [271, 0]
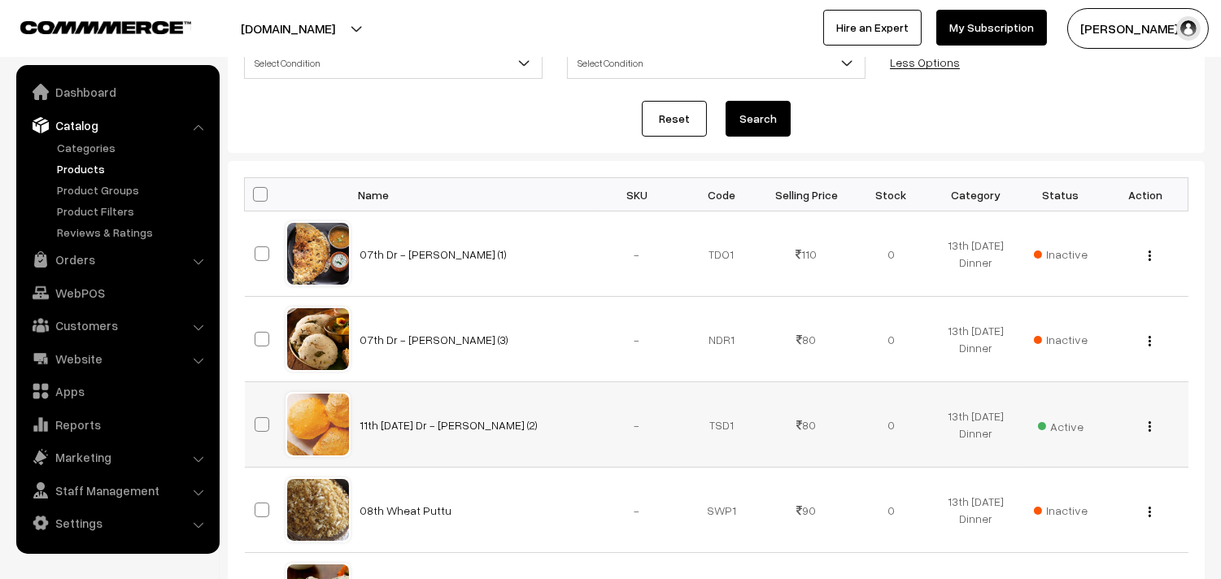
click at [1151, 424] on img "button" at bounding box center [1150, 426] width 2 height 11
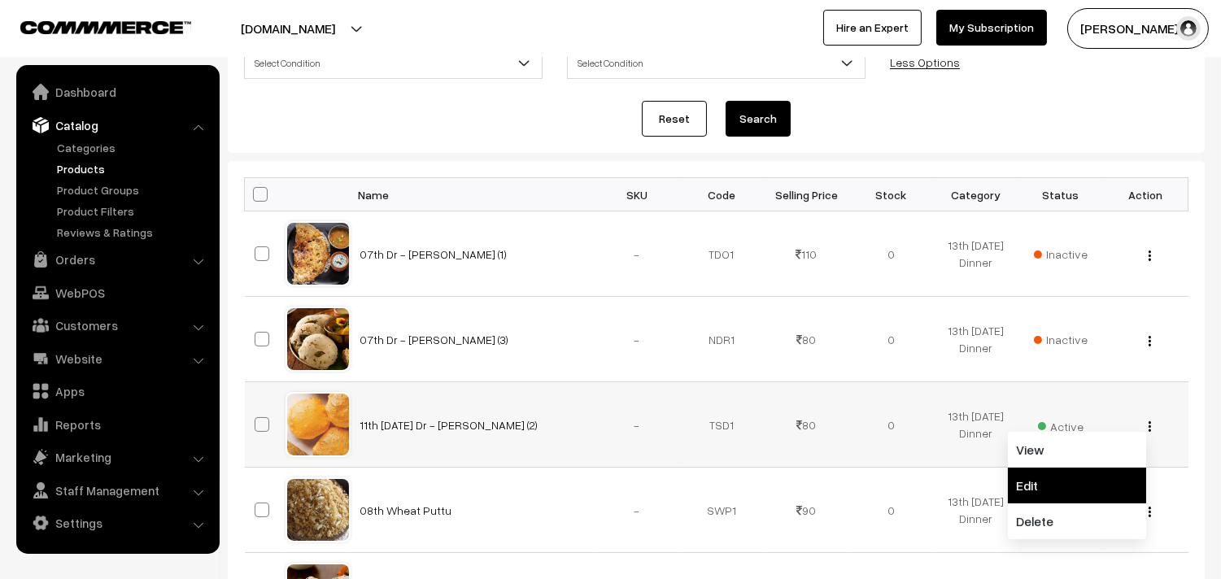
click at [1058, 478] on link "Edit" at bounding box center [1077, 486] width 138 height 36
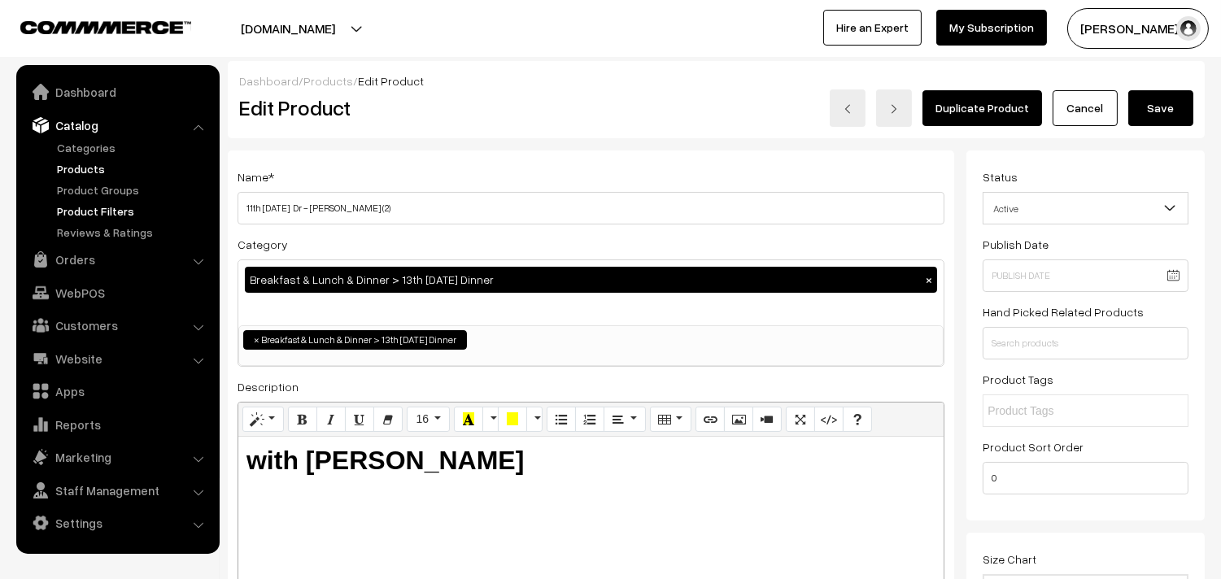
drag, startPoint x: 263, startPoint y: 213, endPoint x: 210, endPoint y: 207, distance: 53.3
click at [295, 204] on input "14th [DATE] Dr - [PERSON_NAME] (2)" at bounding box center [591, 208] width 707 height 33
click at [299, 206] on input "14th [DATE] Dr - [PERSON_NAME] (2)" at bounding box center [591, 208] width 707 height 33
click at [239, 209] on input "14th [DATE] Dr - [PERSON_NAME] (2)" at bounding box center [591, 208] width 707 height 33
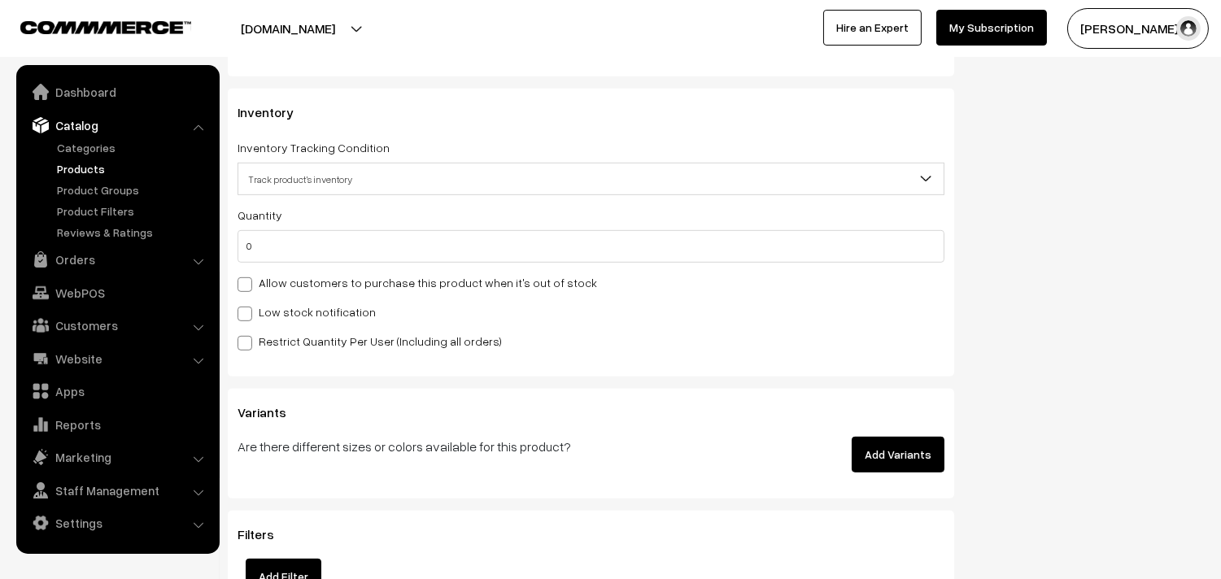
scroll to position [1536, 0]
type input "14th [DATE] Dr - [PERSON_NAME] (2)"
click at [322, 289] on label "Allow customers to purchase this product when it's out of stock" at bounding box center [418, 281] width 360 height 17
click at [248, 286] on input "Allow customers to purchase this product when it's out of stock" at bounding box center [243, 281] width 11 height 11
checkbox input "true"
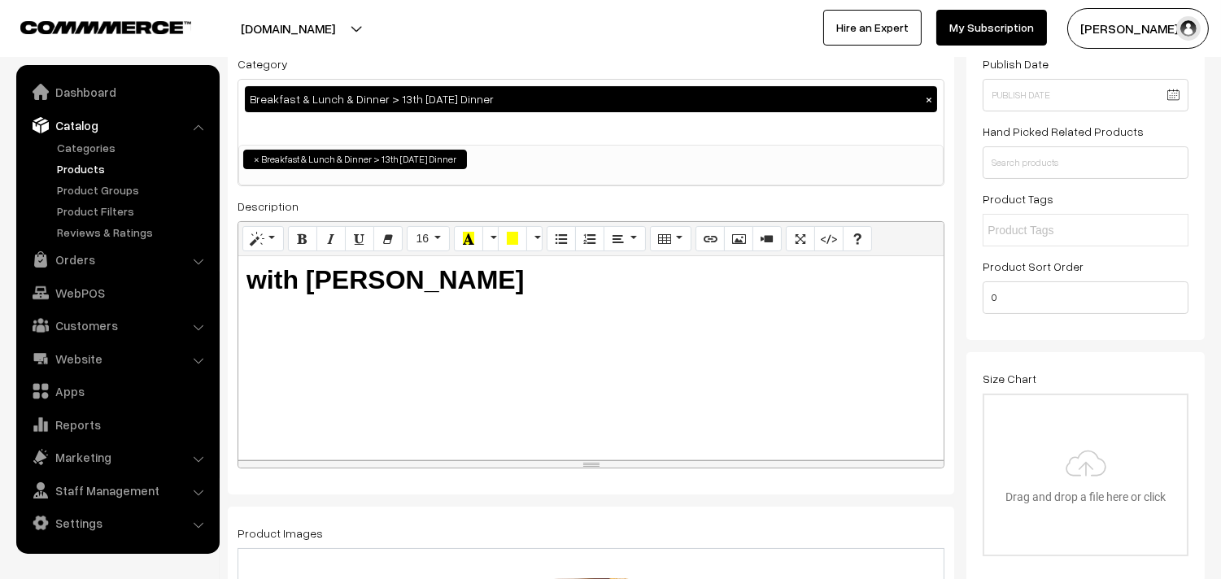
scroll to position [0, 0]
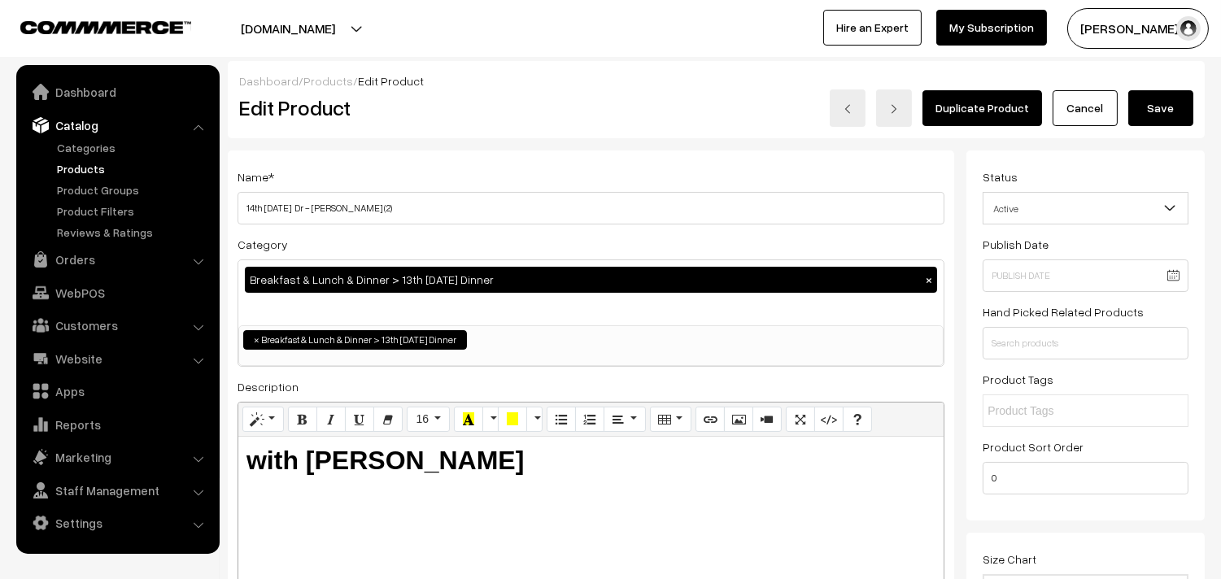
click at [1156, 111] on button "Save" at bounding box center [1161, 108] width 65 height 36
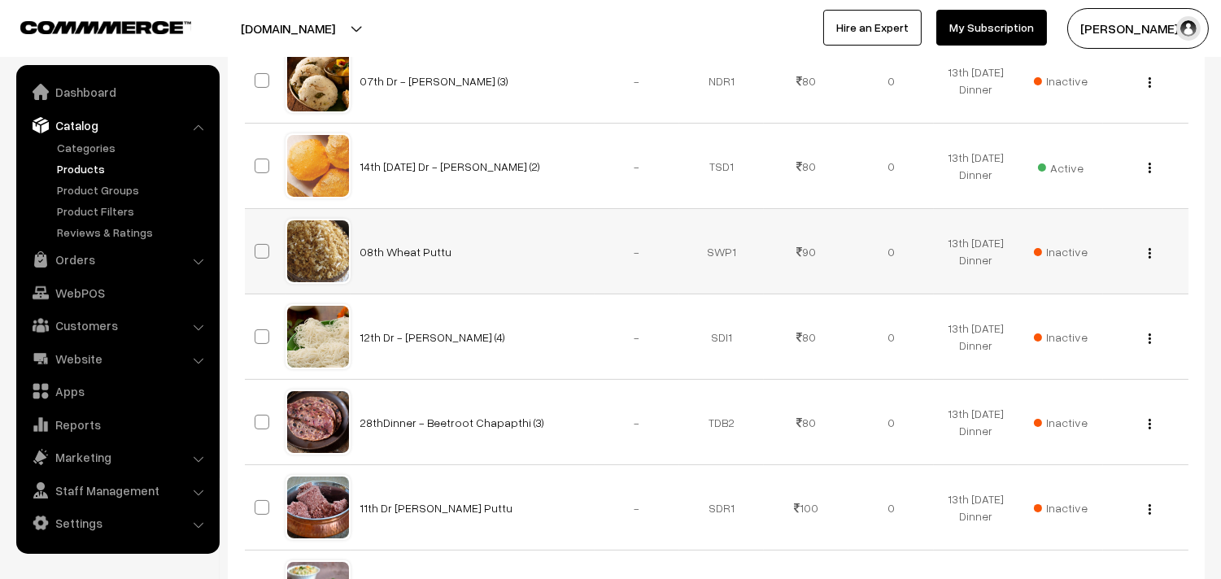
scroll to position [542, 0]
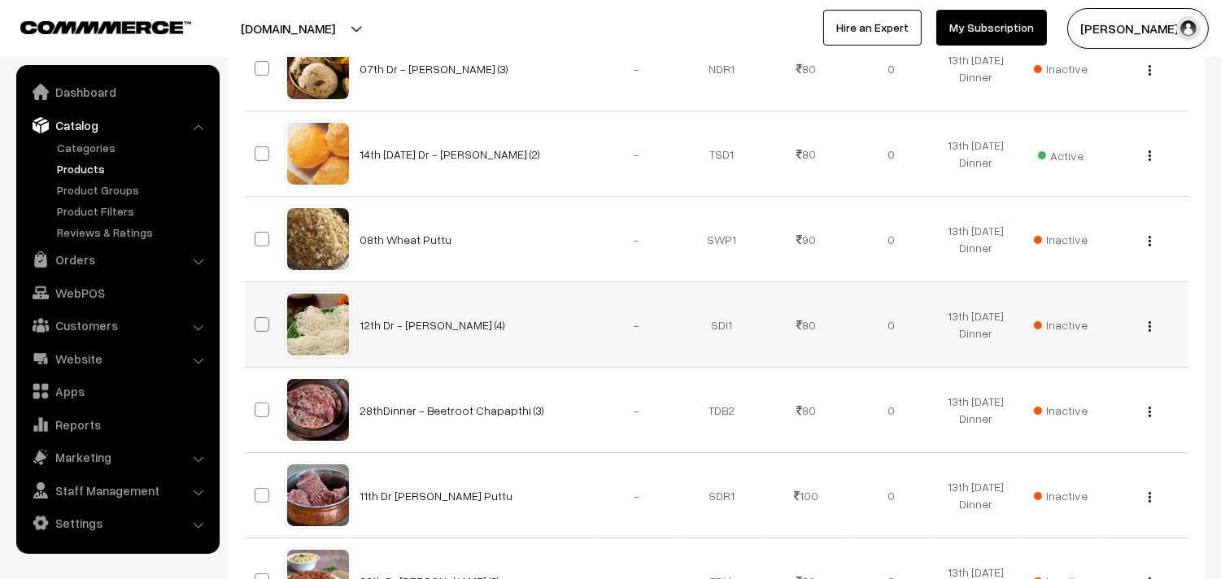
click at [1149, 323] on img "button" at bounding box center [1150, 326] width 2 height 11
drag, startPoint x: 1059, startPoint y: 379, endPoint x: 988, endPoint y: 365, distance: 73.1
click at [1059, 379] on link "Edit" at bounding box center [1077, 386] width 138 height 36
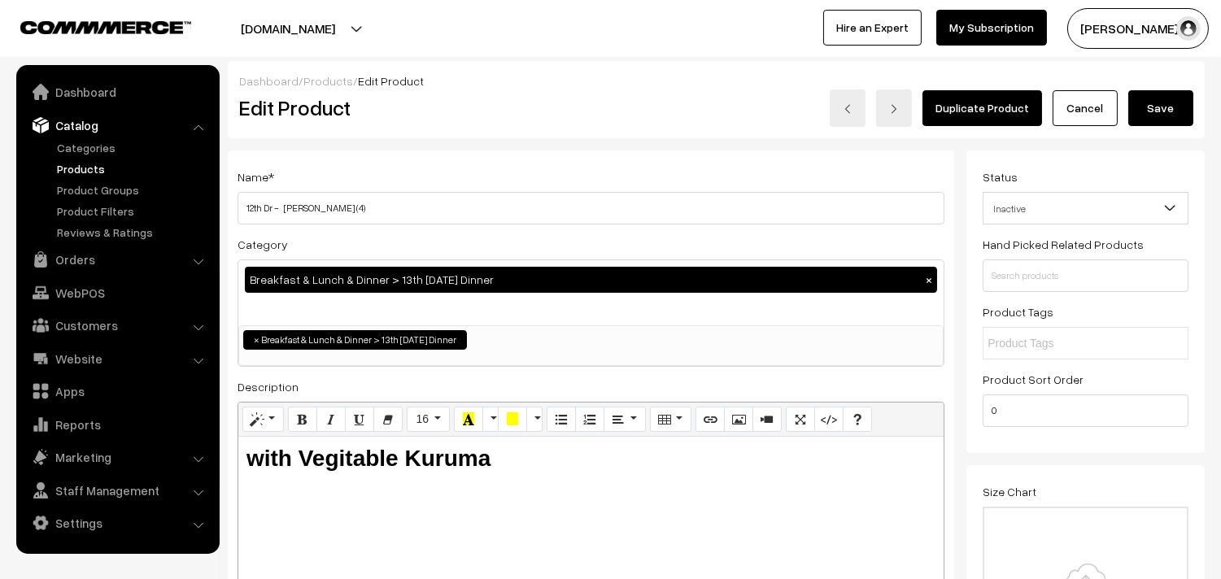
scroll to position [9, 0]
drag, startPoint x: 265, startPoint y: 210, endPoint x: 233, endPoint y: 214, distance: 32.8
click at [233, 214] on div "Name * 12th Dr - [PERSON_NAME] (4) Category Breakfast & Lunch & Dinner > 13th […" at bounding box center [591, 414] width 727 height 526
drag, startPoint x: 286, startPoint y: 207, endPoint x: 631, endPoint y: 224, distance: 345.4
click at [287, 207] on input "14th Dr - [PERSON_NAME] (4)" at bounding box center [591, 208] width 707 height 33
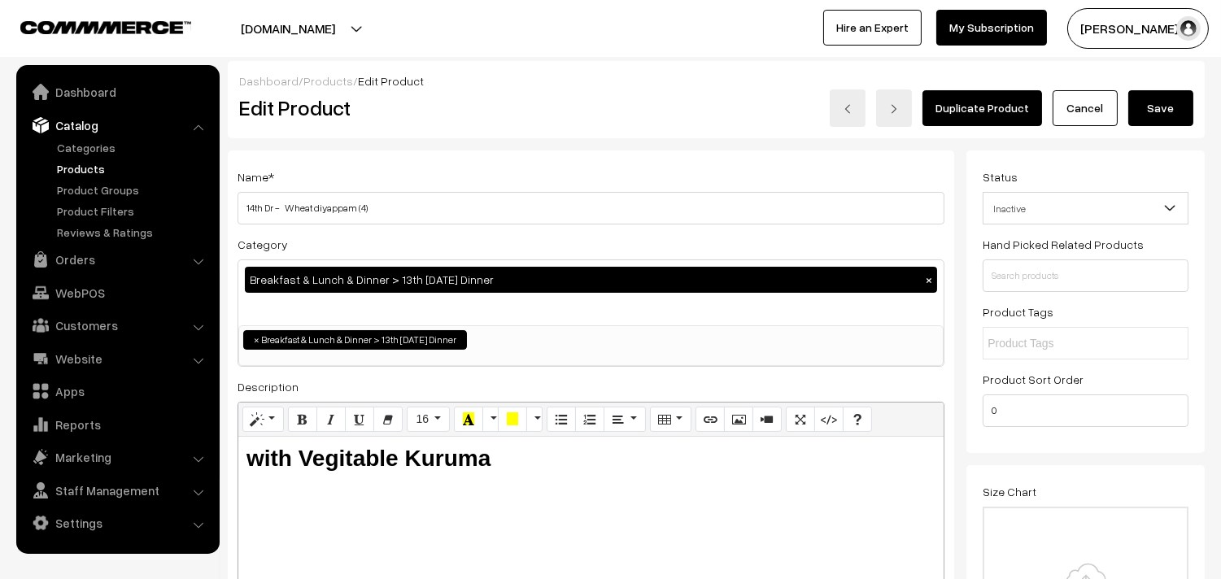
click at [433, 216] on input "14th Dr - Wheat diyappam (4)" at bounding box center [591, 208] width 707 height 33
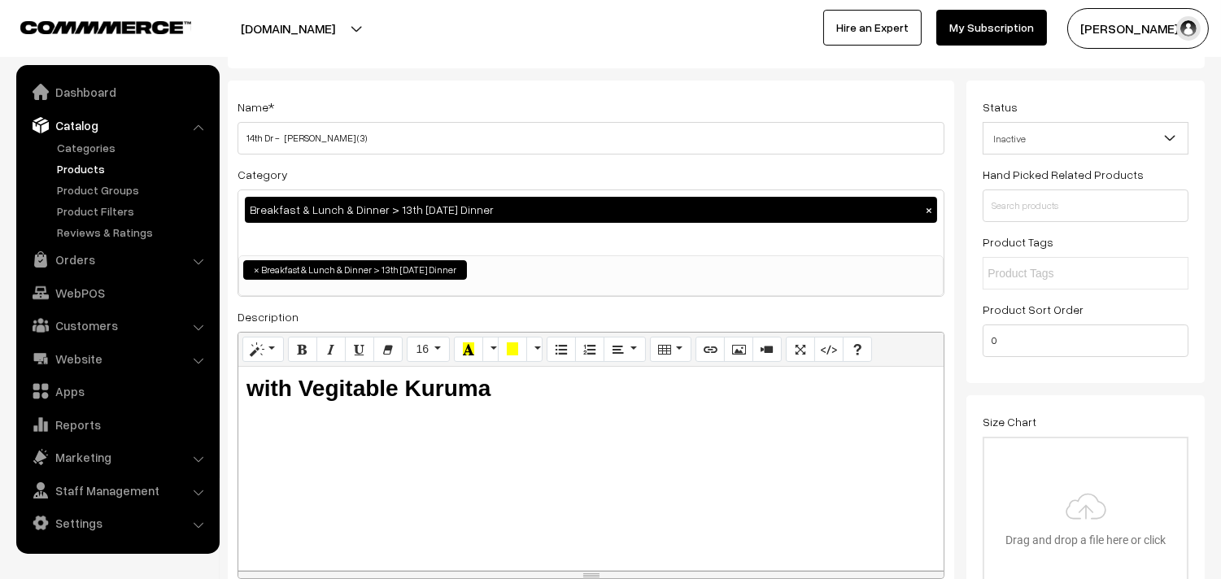
scroll to position [0, 0]
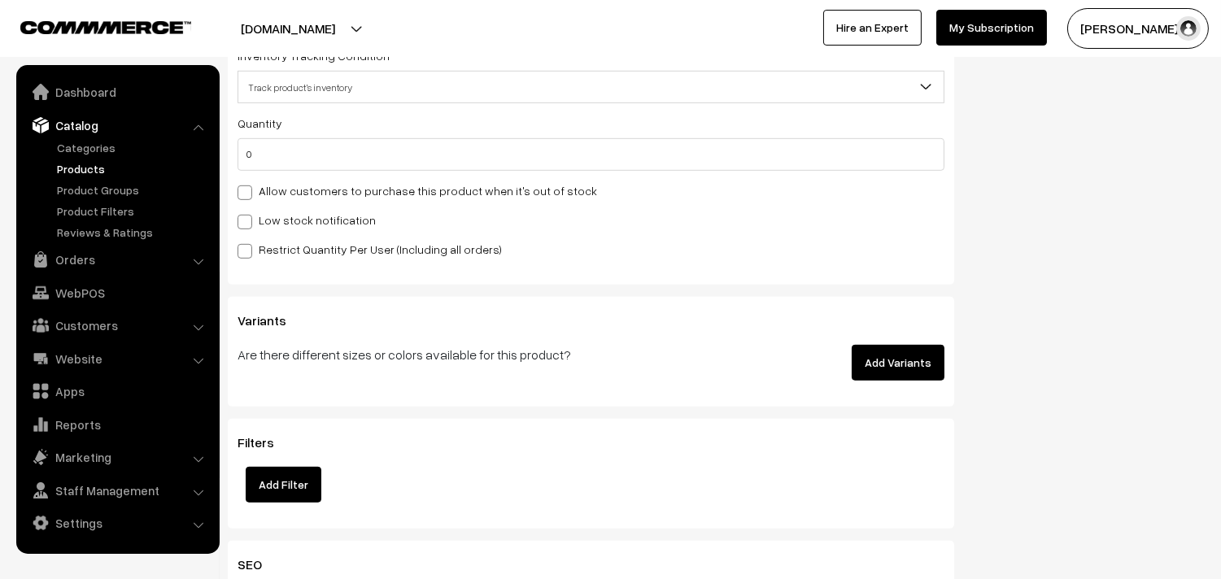
type input "14th Dr - [PERSON_NAME] (3)"
click at [299, 187] on label "Allow customers to purchase this product when it's out of stock" at bounding box center [418, 190] width 360 height 17
click at [248, 187] on input "Allow customers to purchase this product when it's out of stock" at bounding box center [243, 190] width 11 height 11
checkbox input "true"
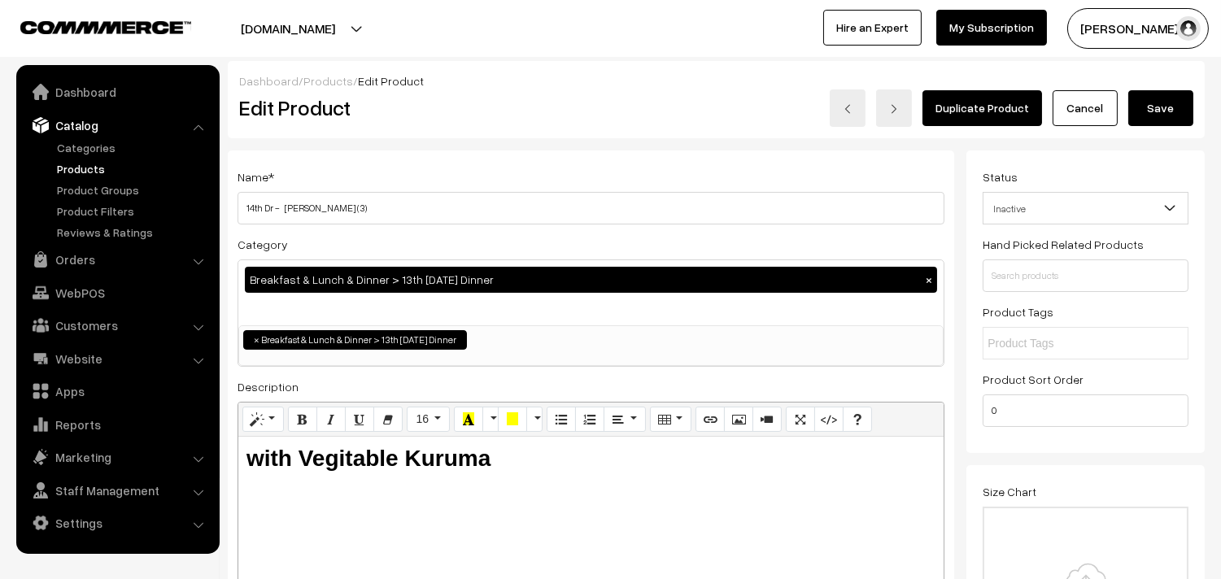
click at [1162, 94] on button "Save" at bounding box center [1161, 108] width 65 height 36
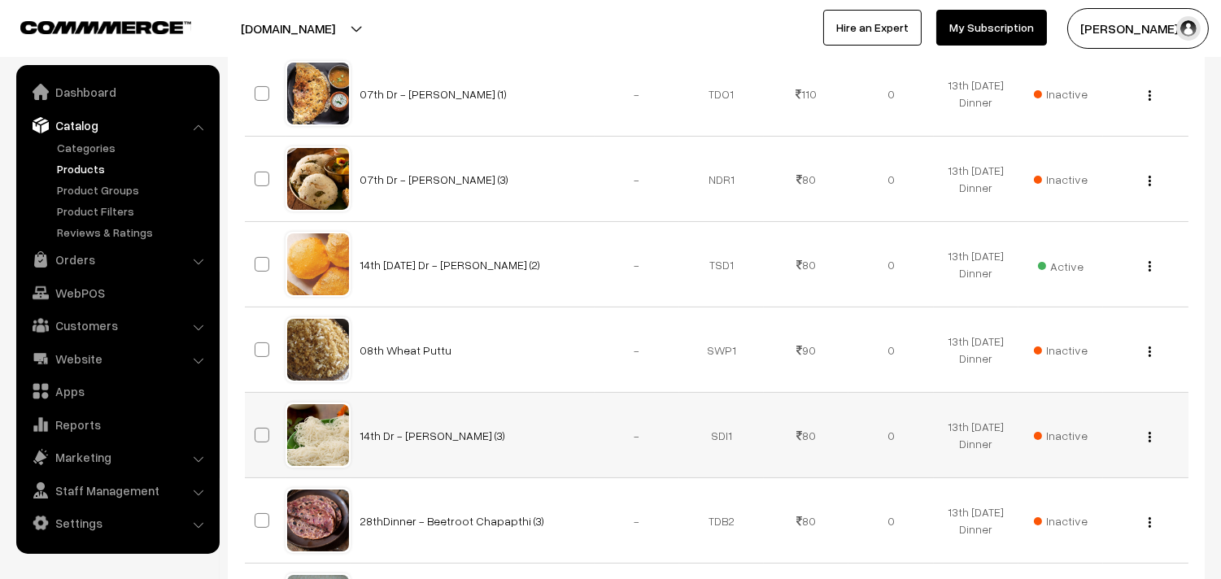
scroll to position [452, 0]
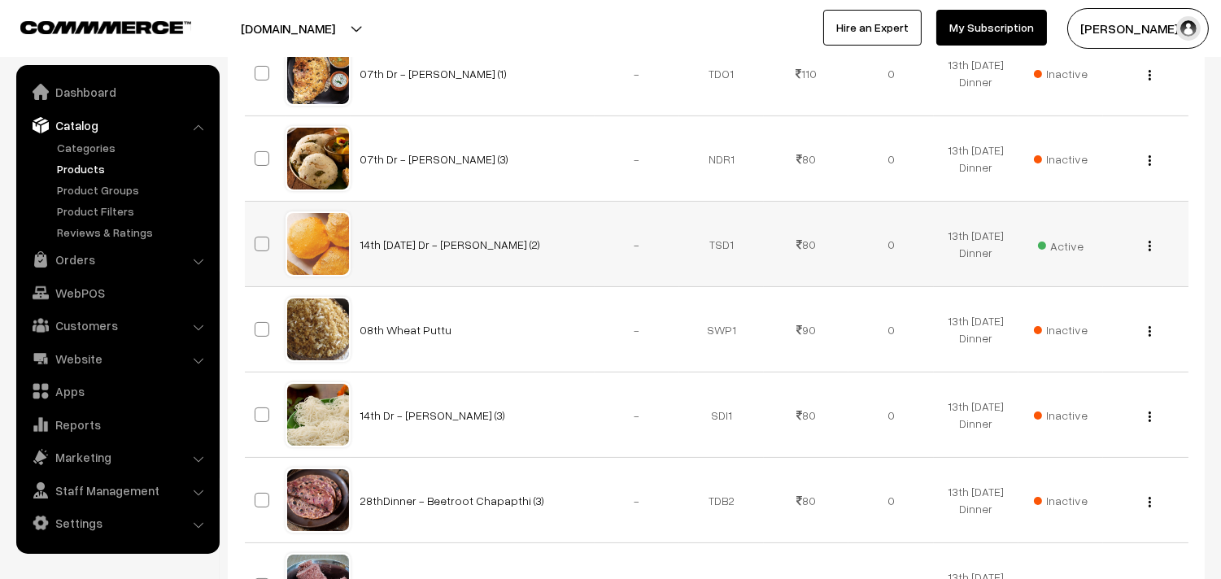
click at [1146, 244] on div "View Edit Delete" at bounding box center [1145, 244] width 65 height 17
click at [1146, 241] on div "View Edit Delete" at bounding box center [1145, 244] width 65 height 17
click at [1149, 247] on img "button" at bounding box center [1150, 246] width 2 height 11
click at [1069, 305] on link "Edit" at bounding box center [1077, 305] width 138 height 36
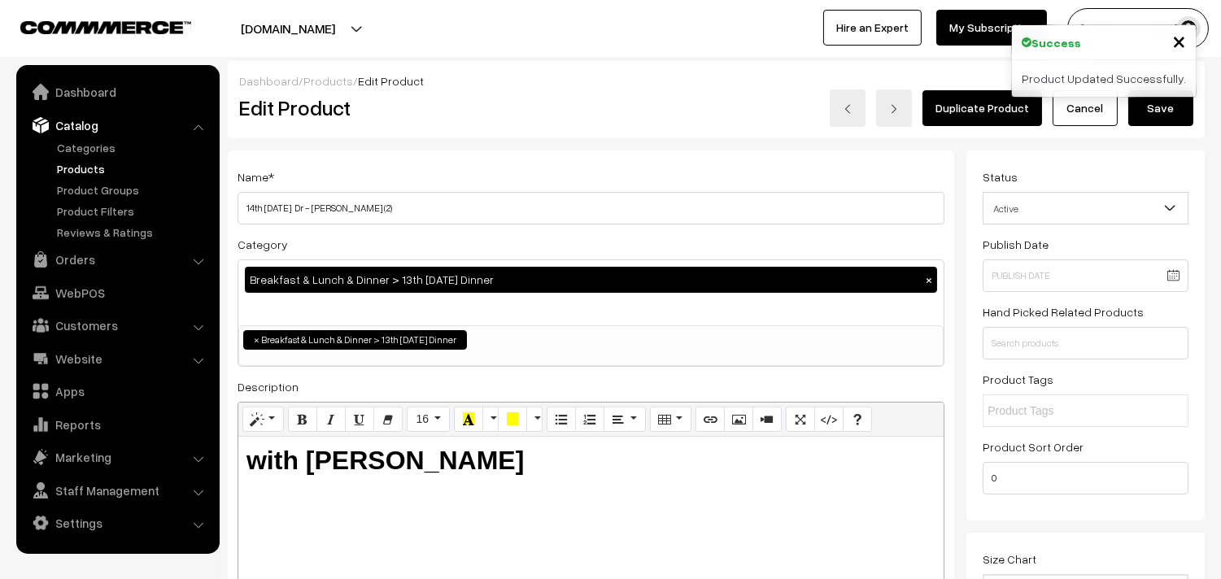
click at [1169, 103] on button "Save" at bounding box center [1161, 108] width 65 height 36
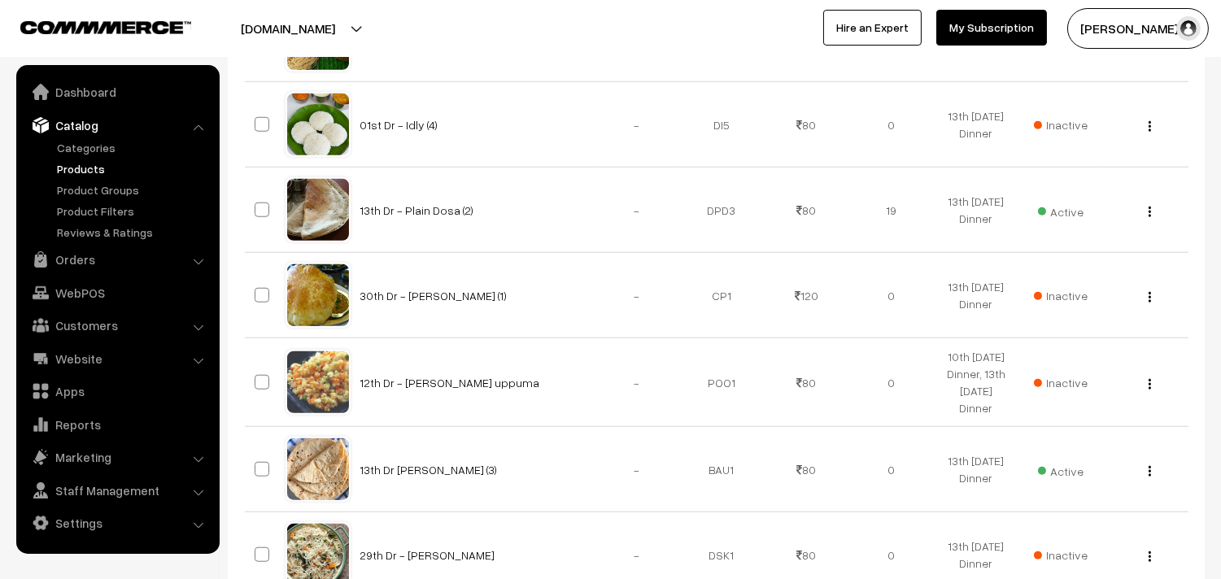
scroll to position [2802, 0]
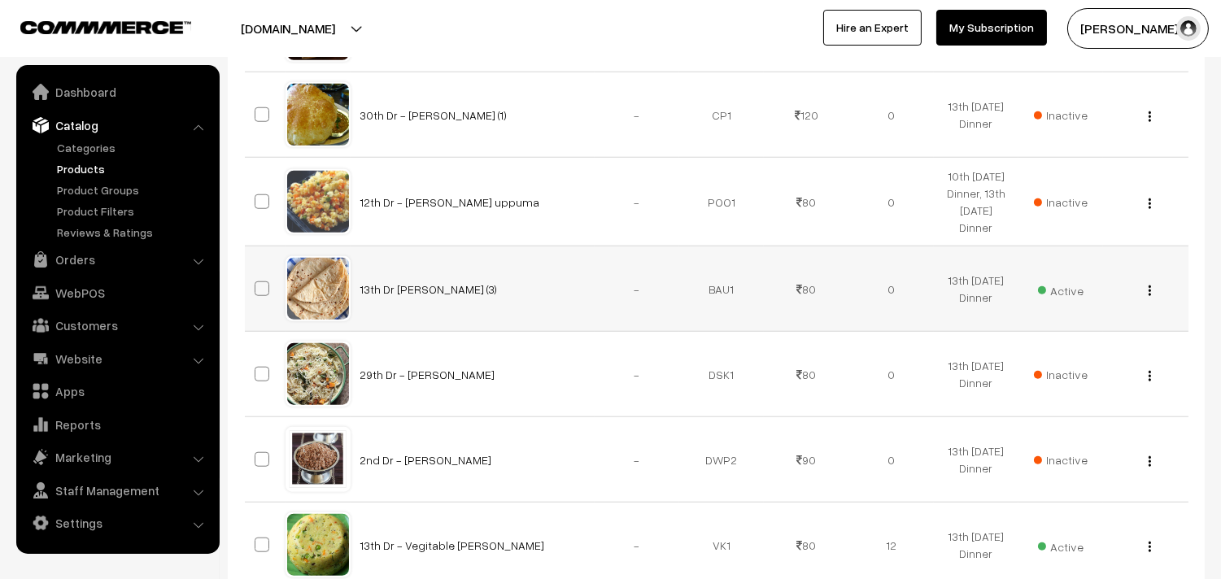
click at [1149, 291] on img "button" at bounding box center [1150, 291] width 2 height 11
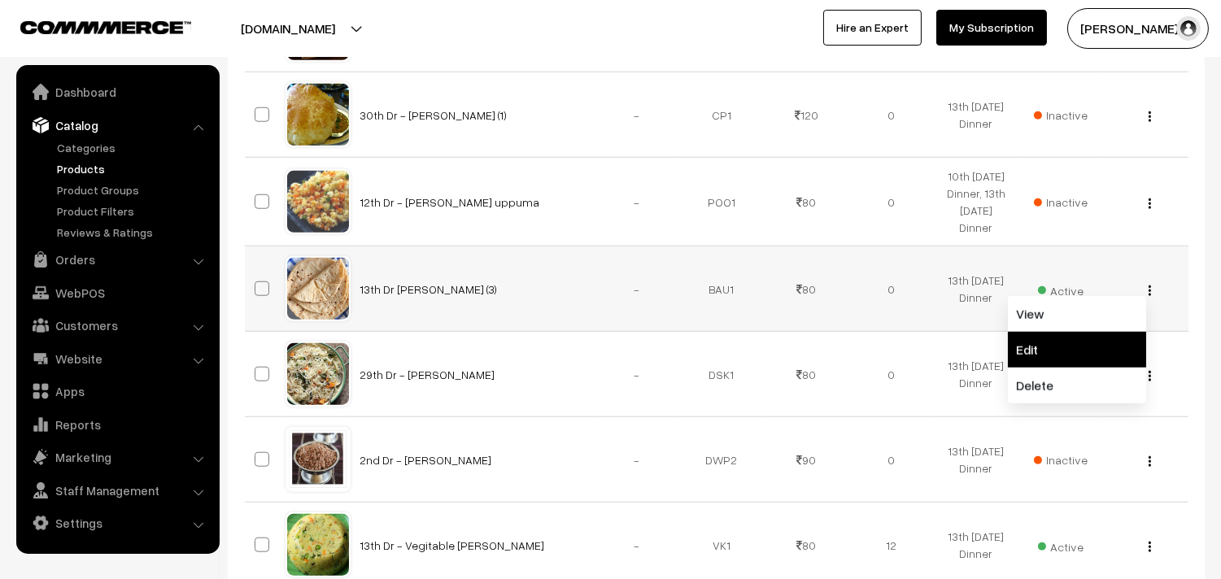
click at [1058, 351] on link "Edit" at bounding box center [1077, 350] width 138 height 36
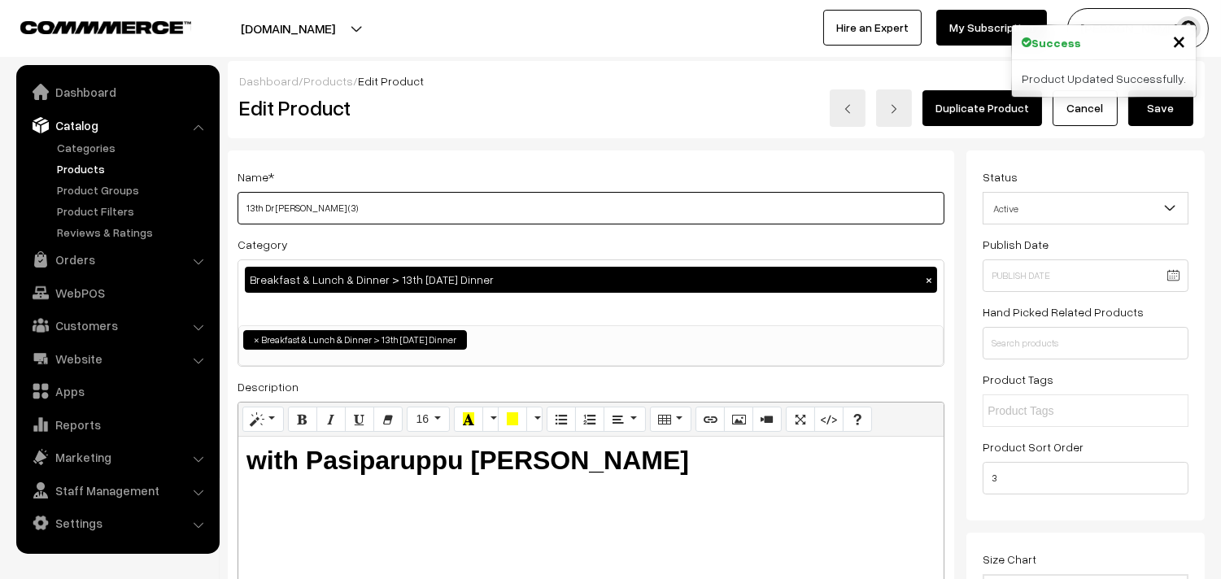
click at [266, 207] on input "13th Dr Chappathi (3)" at bounding box center [591, 208] width 707 height 33
click at [402, 207] on input "13th Dr Chappathi (3)" at bounding box center [591, 208] width 707 height 33
drag, startPoint x: 263, startPoint y: 208, endPoint x: 206, endPoint y: 208, distance: 57.0
type input "14th Dr [PERSON_NAME] (3)"
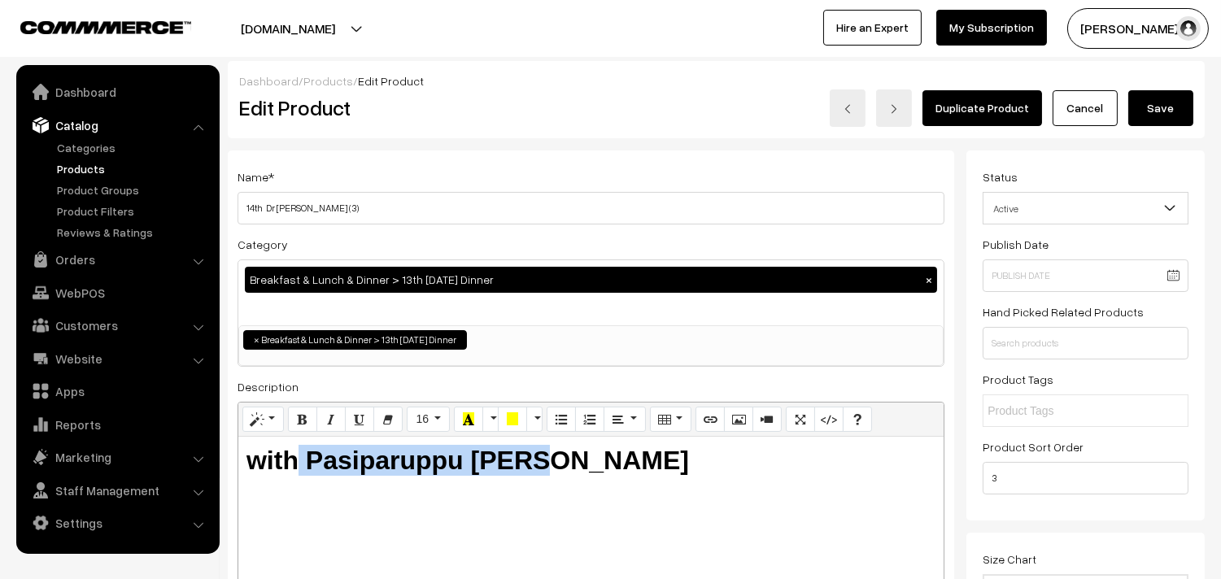
drag, startPoint x: 298, startPoint y: 454, endPoint x: 696, endPoint y: 477, distance: 399.3
click at [694, 490] on div "with Pasiparuppu Dhall" at bounding box center [590, 538] width 705 height 203
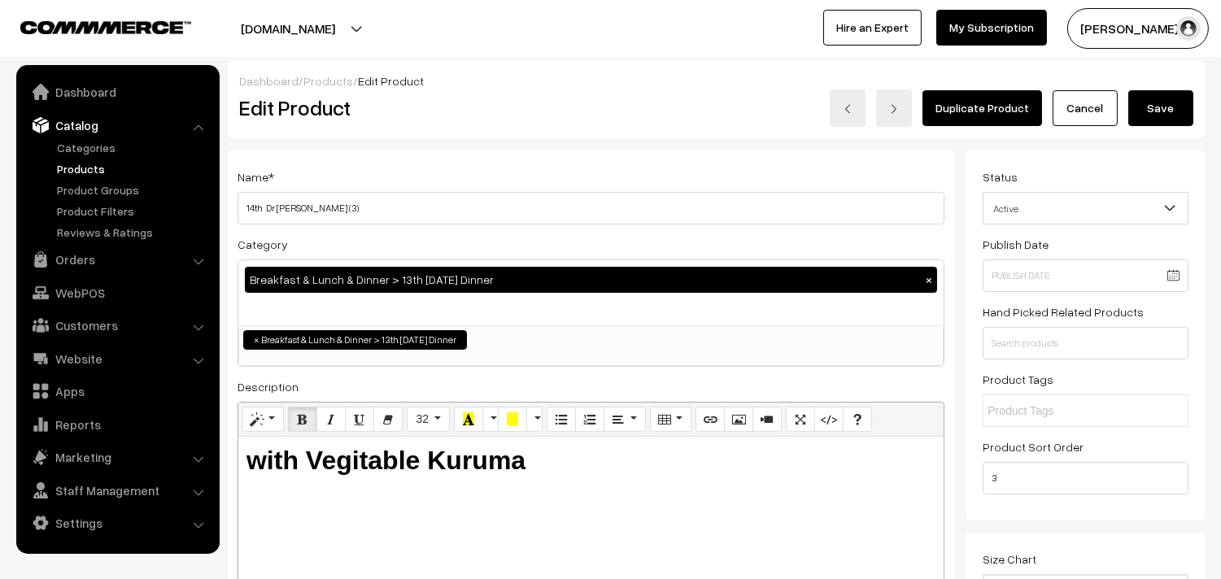
click at [1145, 103] on button "Save" at bounding box center [1161, 108] width 65 height 36
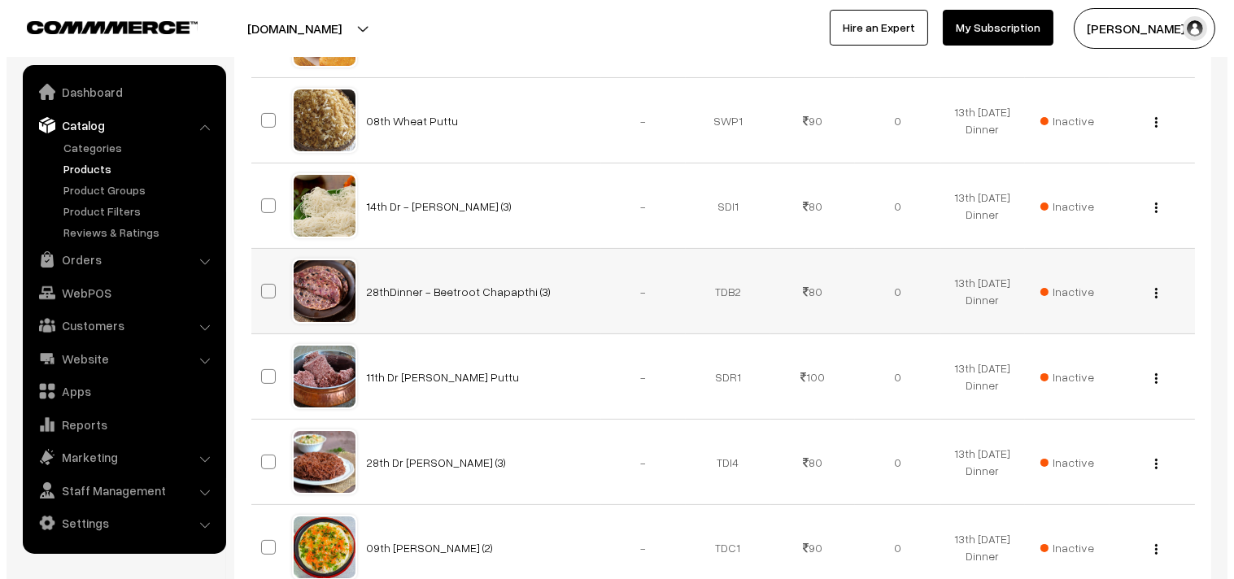
scroll to position [632, 0]
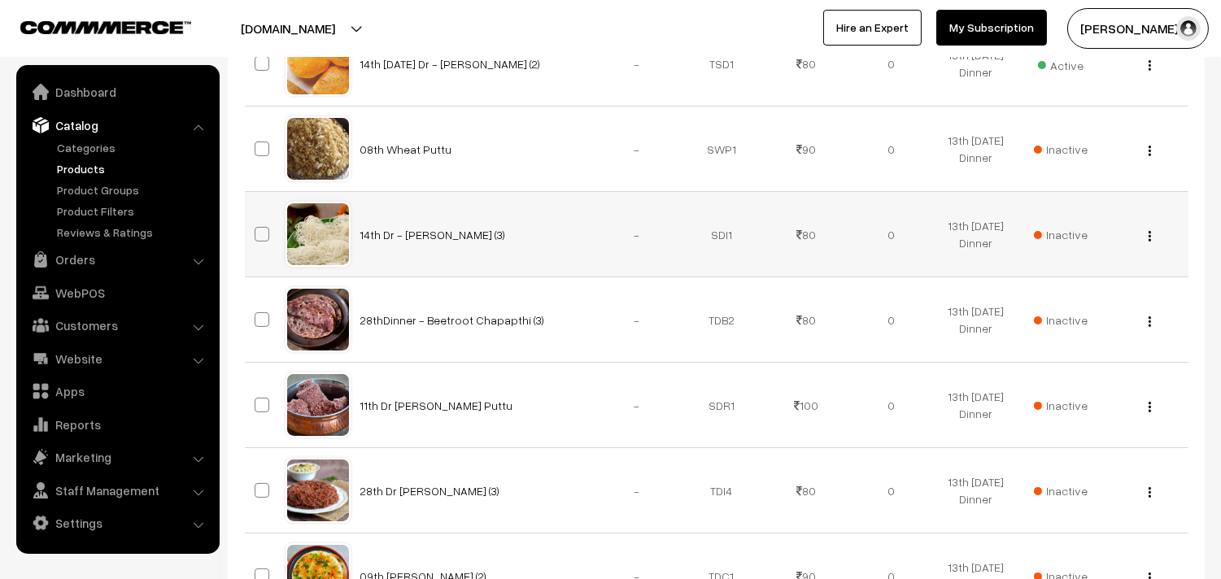
click at [1070, 229] on span "Inactive" at bounding box center [1061, 234] width 54 height 17
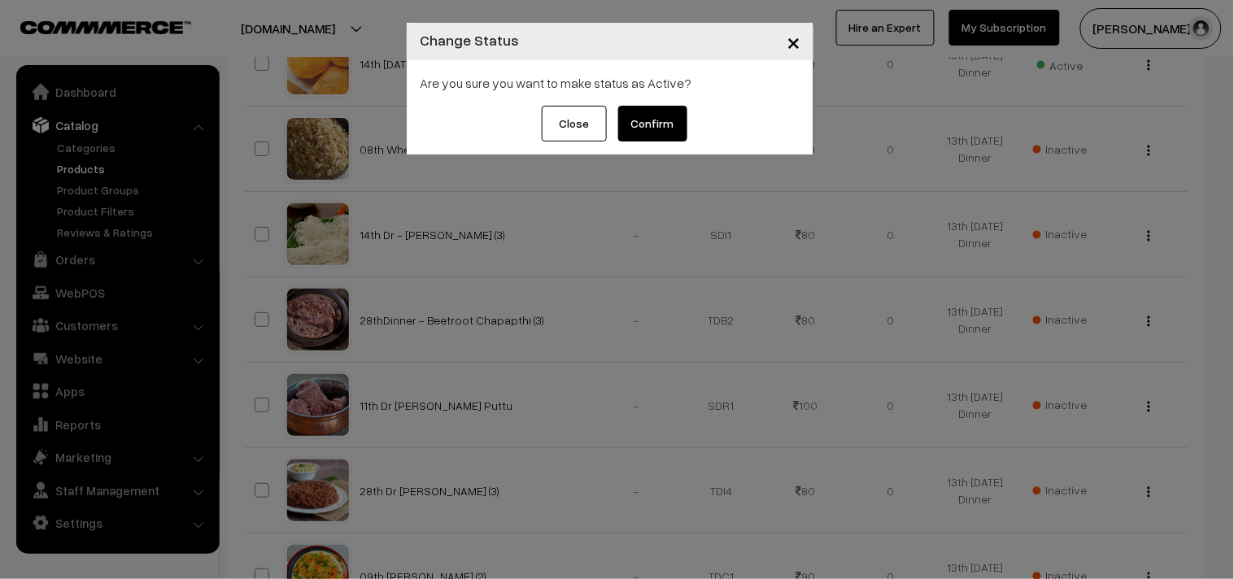
click at [640, 120] on button "Confirm" at bounding box center [652, 124] width 69 height 36
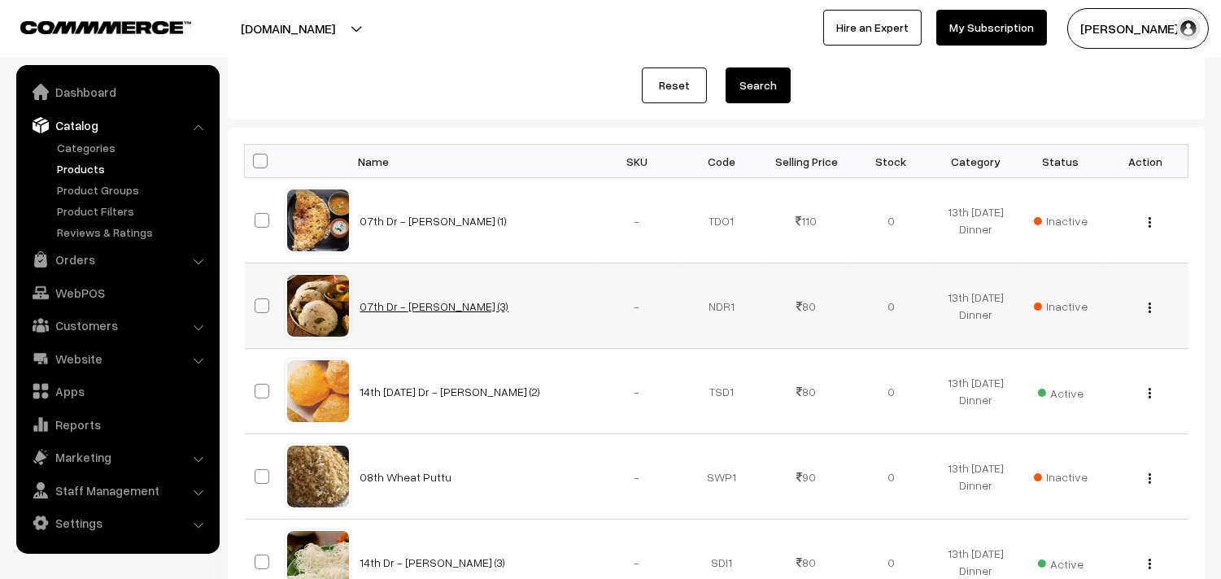
scroll to position [361, 0]
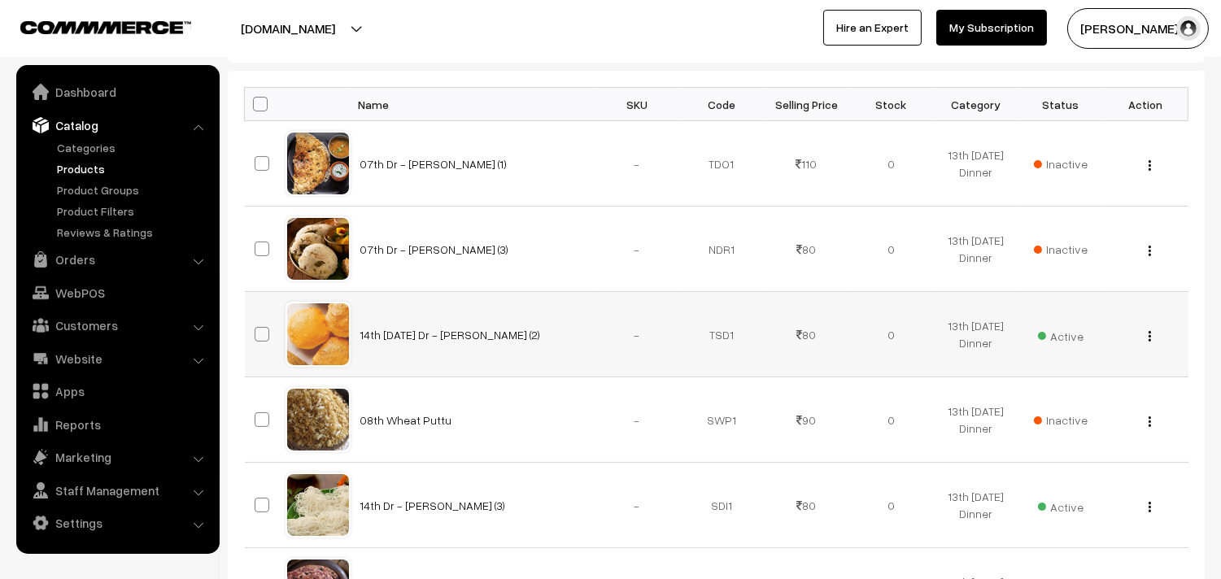
click at [1150, 334] on img "button" at bounding box center [1150, 336] width 2 height 11
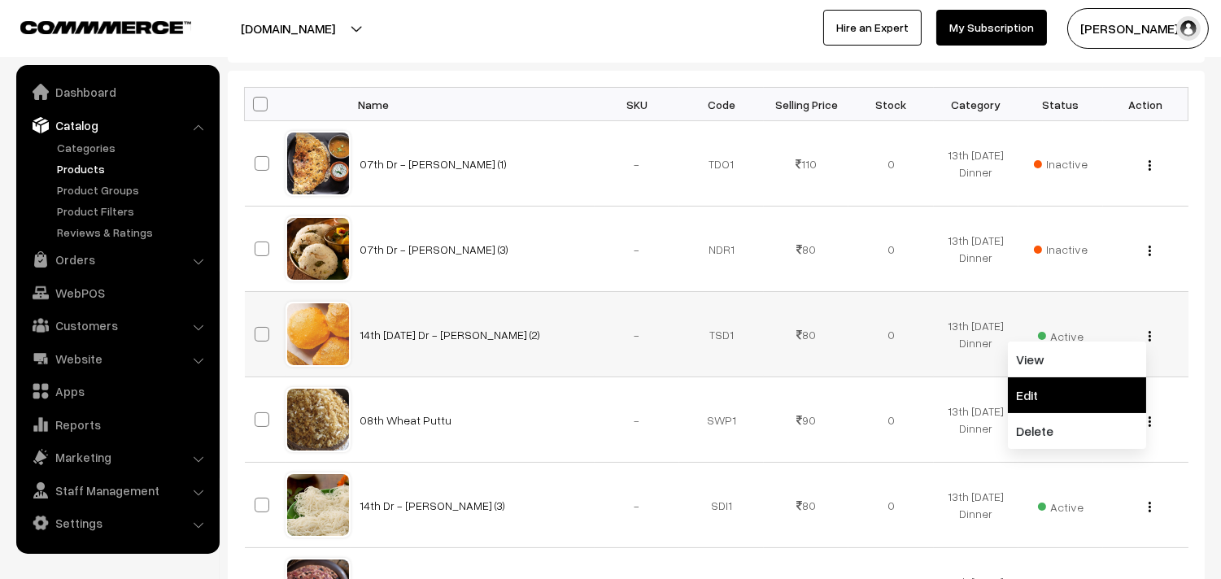
click at [1039, 395] on link "Edit" at bounding box center [1077, 396] width 138 height 36
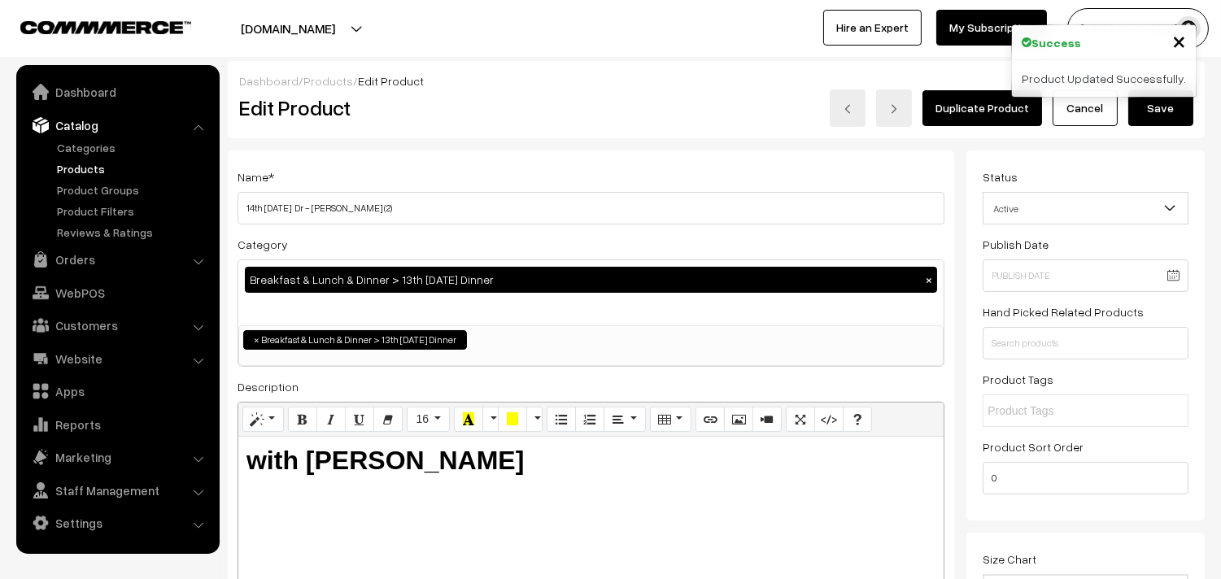
drag, startPoint x: 928, startPoint y: 277, endPoint x: 545, endPoint y: 282, distance: 382.5
click at [928, 277] on button "×" at bounding box center [929, 280] width 15 height 15
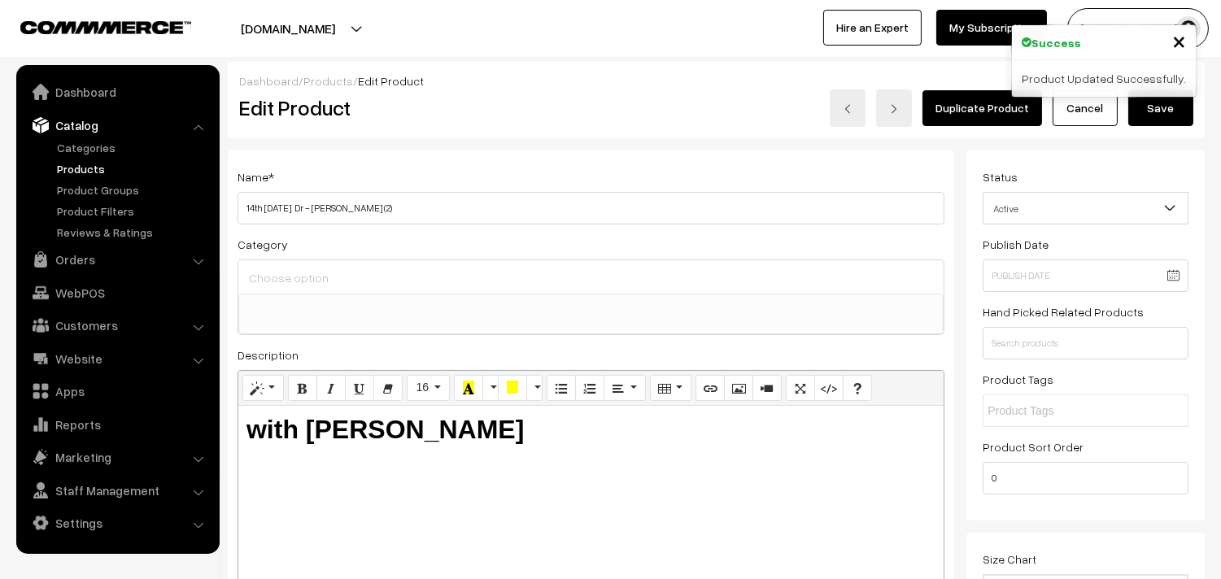
scroll to position [13, 0]
click at [280, 282] on input at bounding box center [591, 279] width 692 height 24
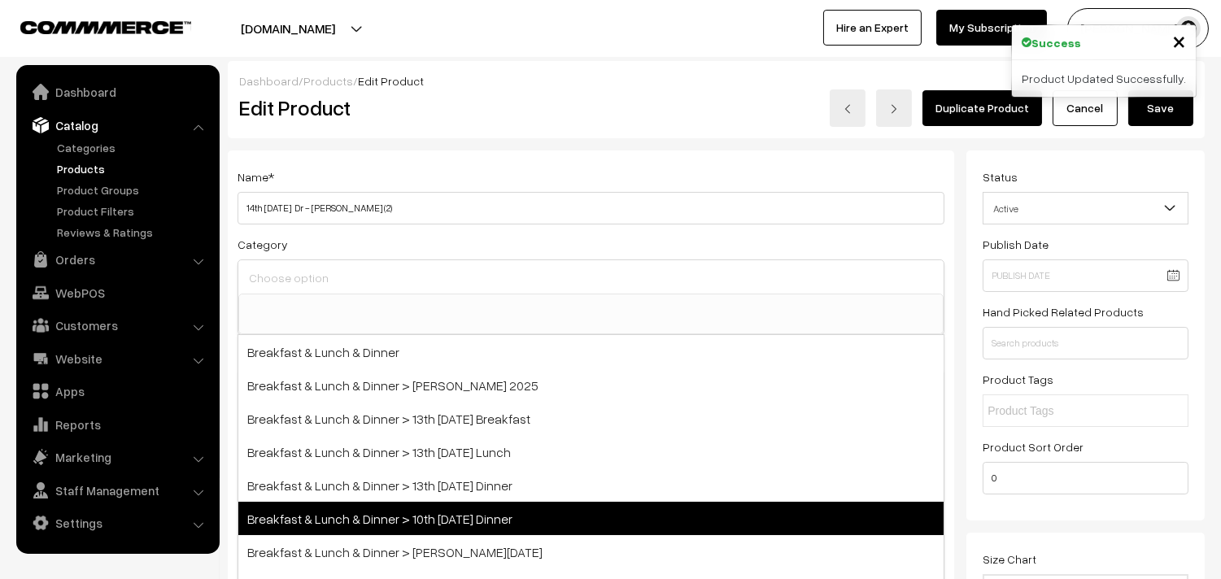
click at [485, 510] on span "Breakfast & Lunch & Dinner > 10th Sunday Dinner" at bounding box center [590, 518] width 705 height 33
select select "68"
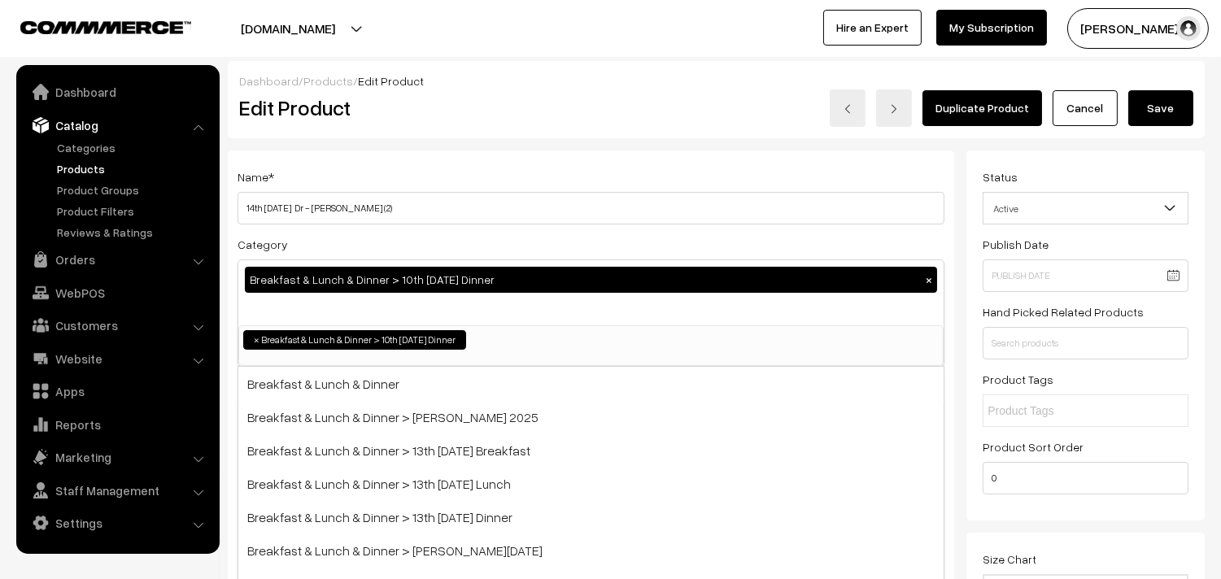
click at [652, 168] on div "Name * 14th Thursday Dr - Poori (2)" at bounding box center [591, 196] width 707 height 58
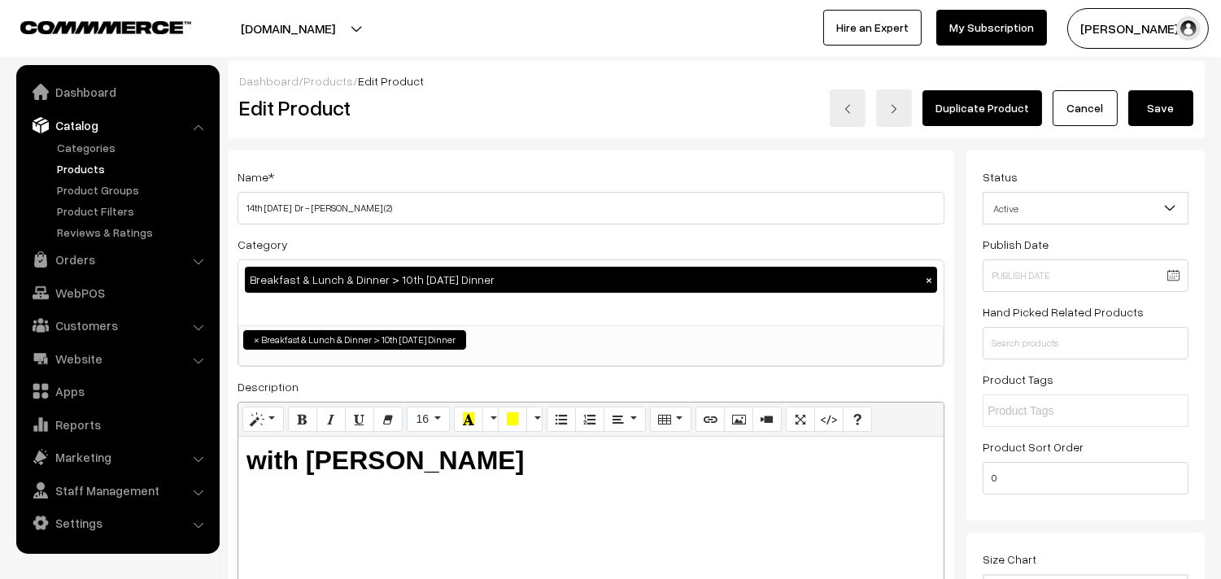
click at [1151, 112] on button "Save" at bounding box center [1161, 108] width 65 height 36
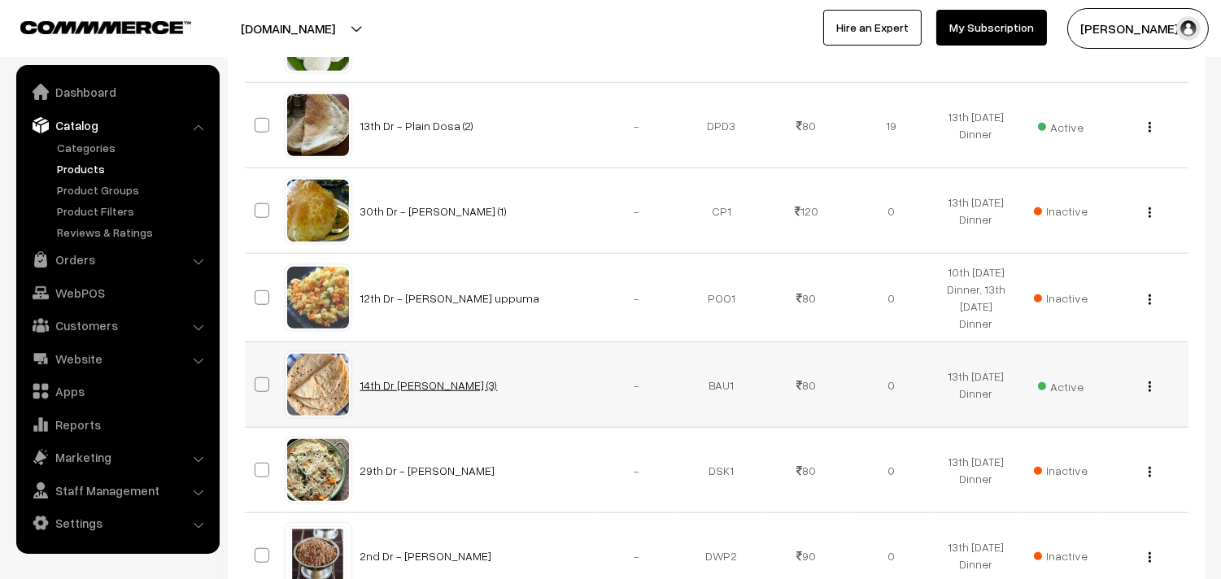
scroll to position [2802, 0]
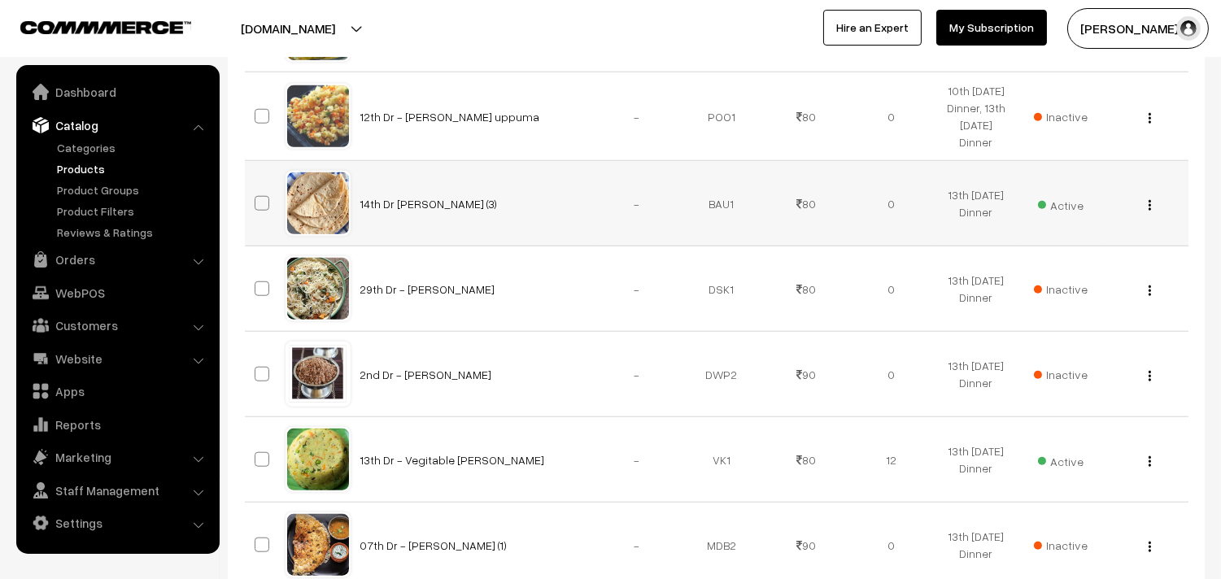
click at [1151, 207] on img "button" at bounding box center [1150, 205] width 2 height 11
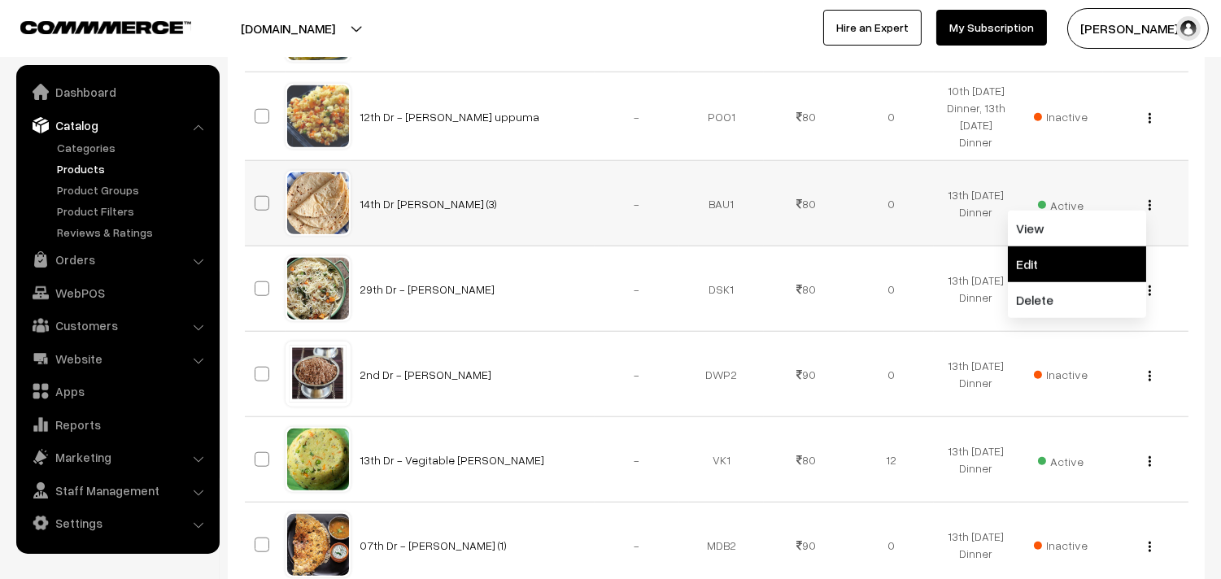
click at [1043, 277] on link "Edit" at bounding box center [1077, 265] width 138 height 36
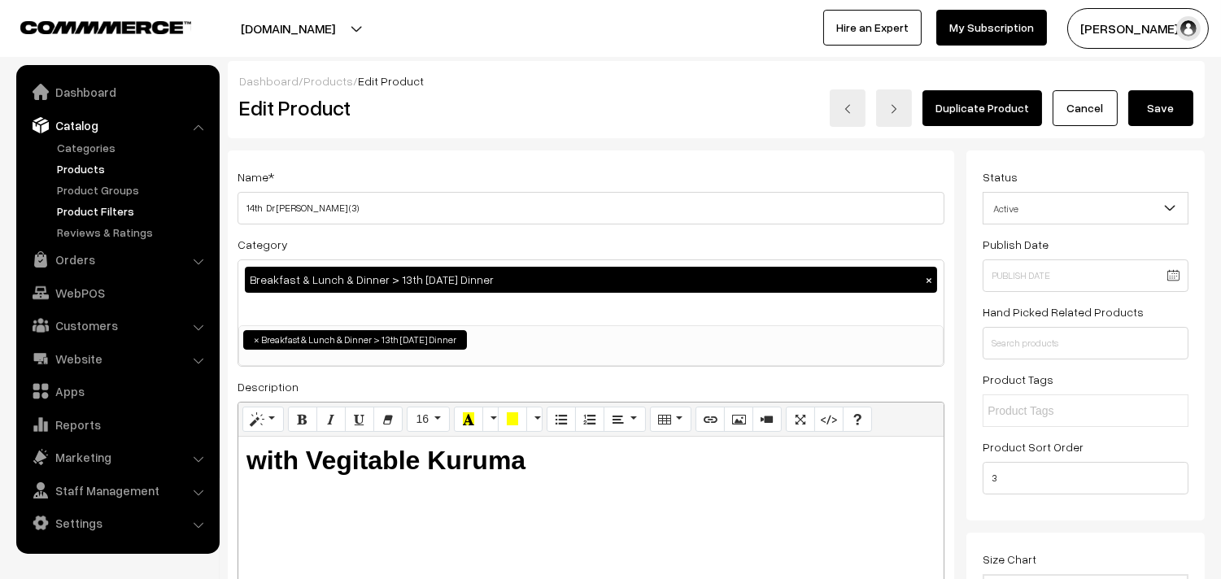
drag, startPoint x: 264, startPoint y: 208, endPoint x: 191, endPoint y: 204, distance: 72.5
type input "13th Dr Chappathi (3)"
drag, startPoint x: 306, startPoint y: 458, endPoint x: 841, endPoint y: 519, distance: 538.9
click at [841, 519] on div "with Vegitable Kuruma" at bounding box center [590, 538] width 705 height 203
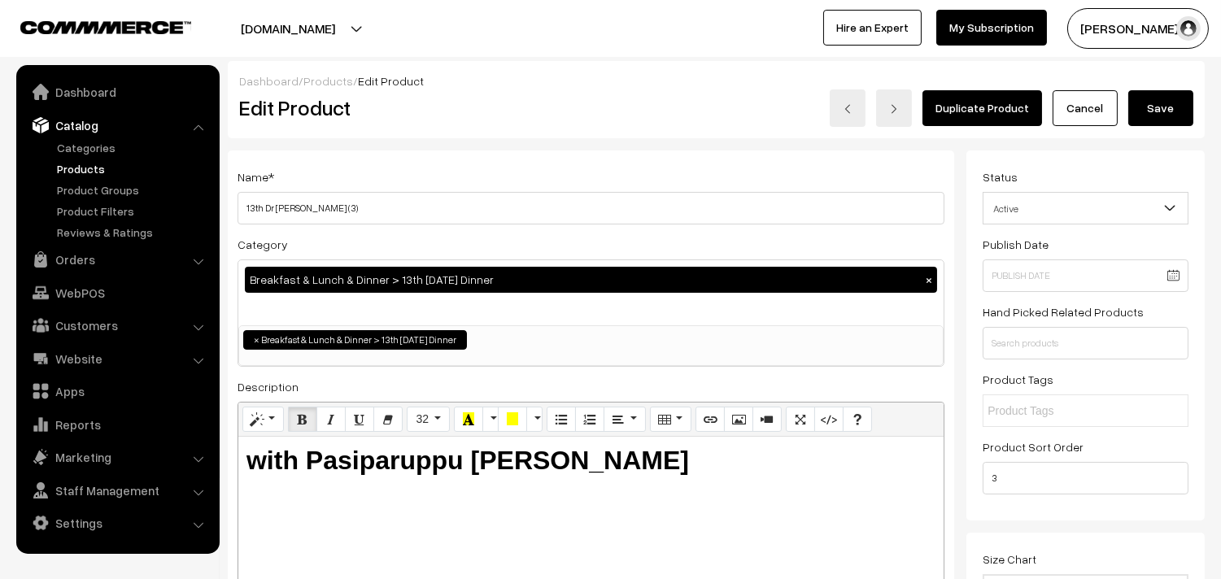
click at [1165, 102] on button "Save" at bounding box center [1161, 108] width 65 height 36
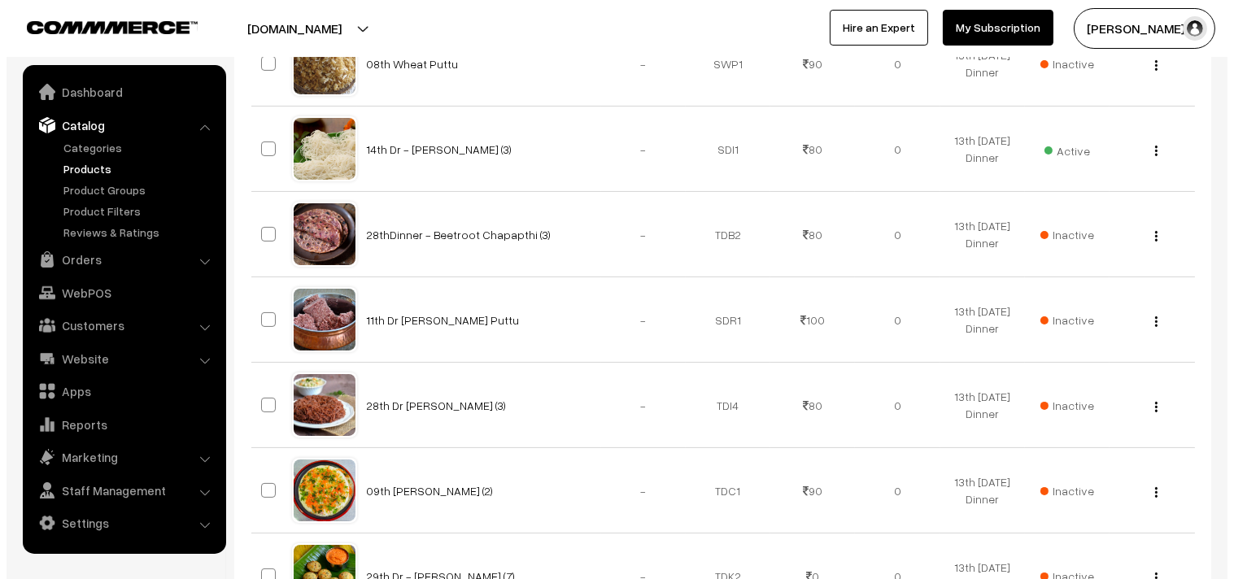
scroll to position [452, 0]
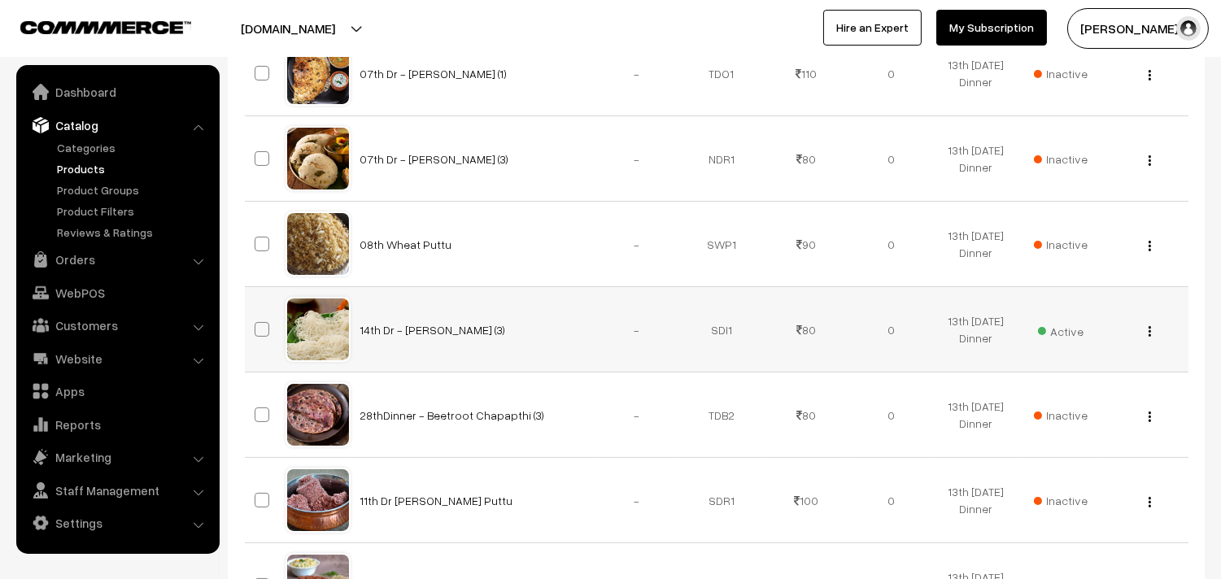
click at [1072, 330] on span "Active" at bounding box center [1061, 329] width 46 height 21
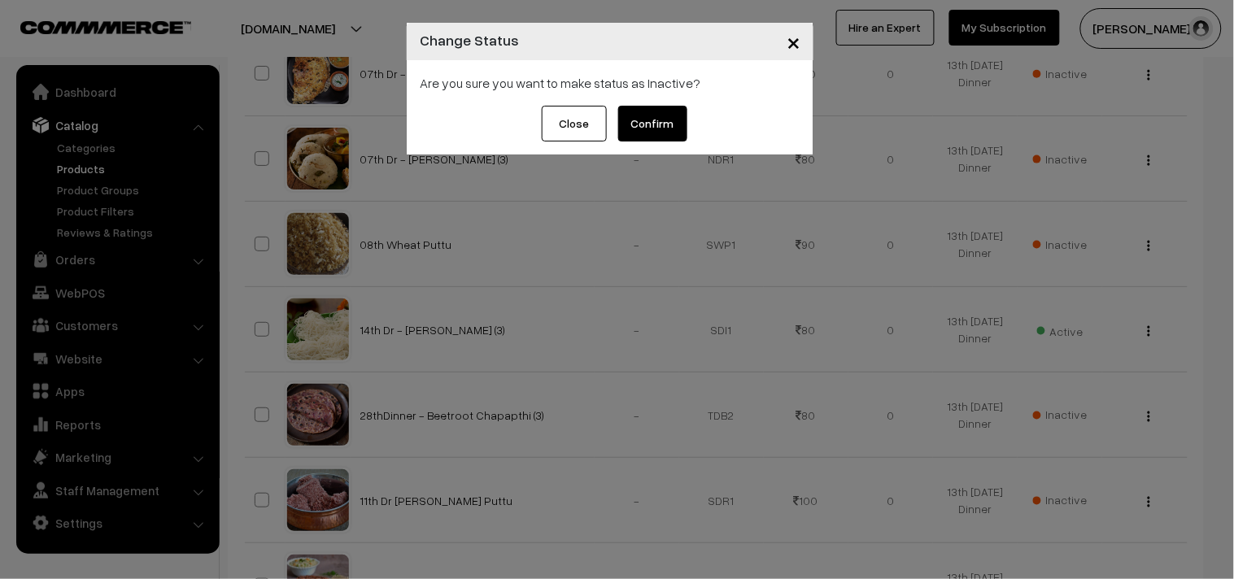
click at [663, 124] on button "Confirm" at bounding box center [652, 124] width 69 height 36
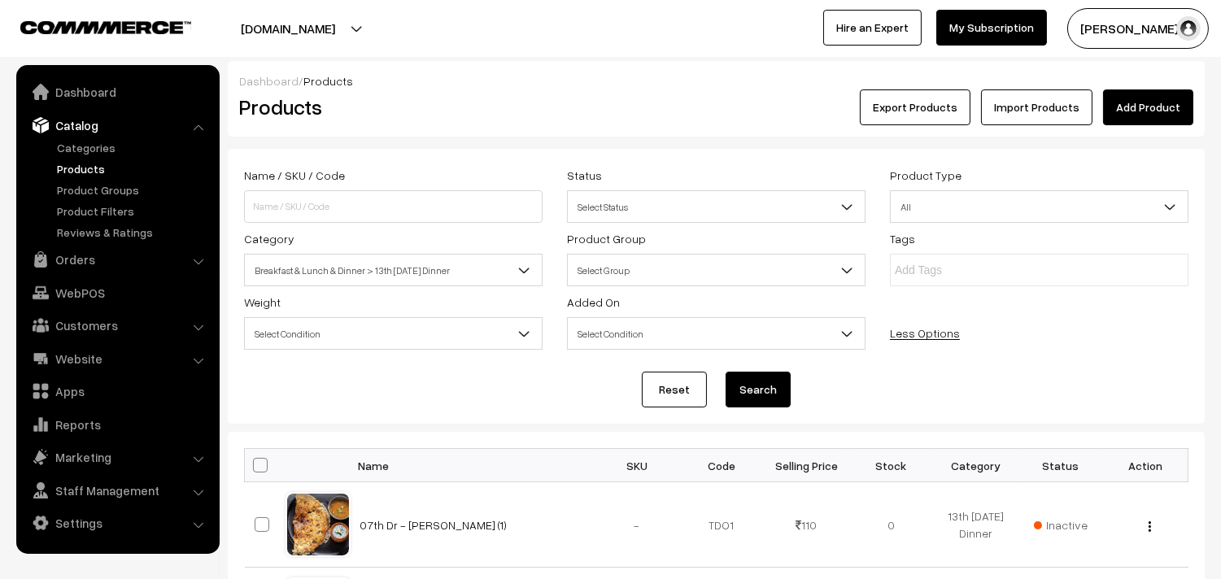
click at [412, 264] on span "Breakfast & Lunch & Dinner > 13th Wednesday Dinner" at bounding box center [393, 270] width 297 height 28
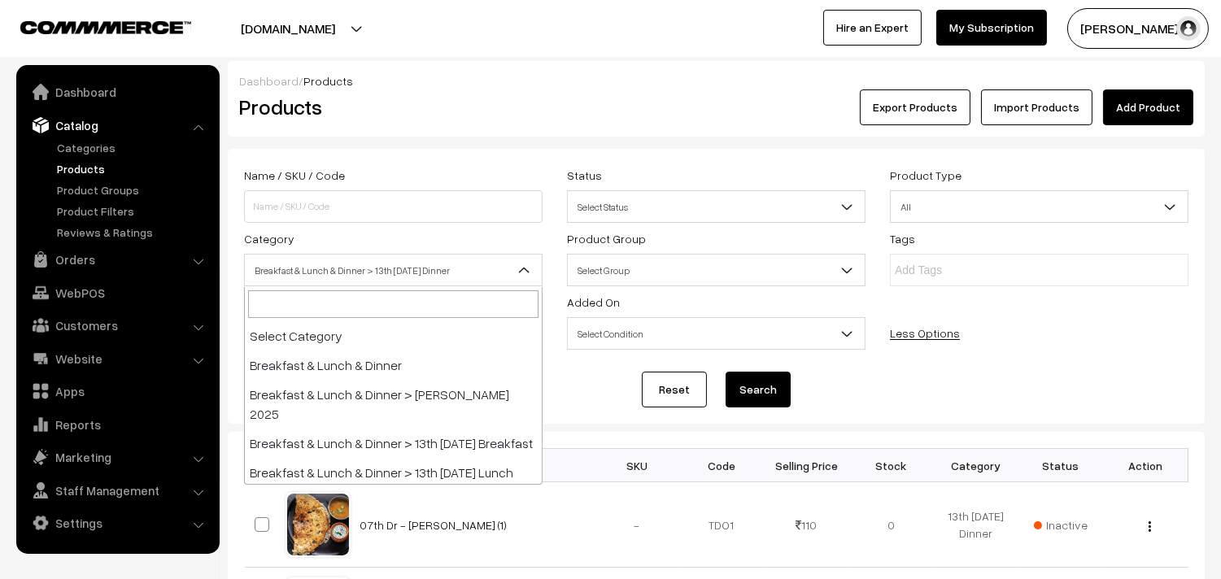
scroll to position [107, 0]
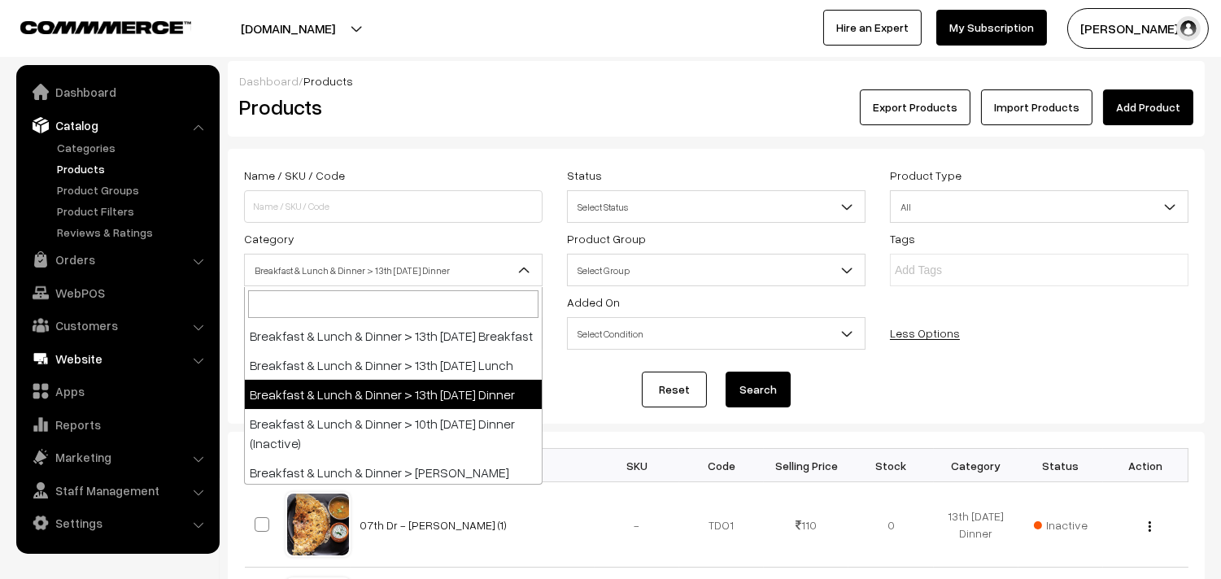
click at [95, 356] on link "Website" at bounding box center [117, 358] width 194 height 29
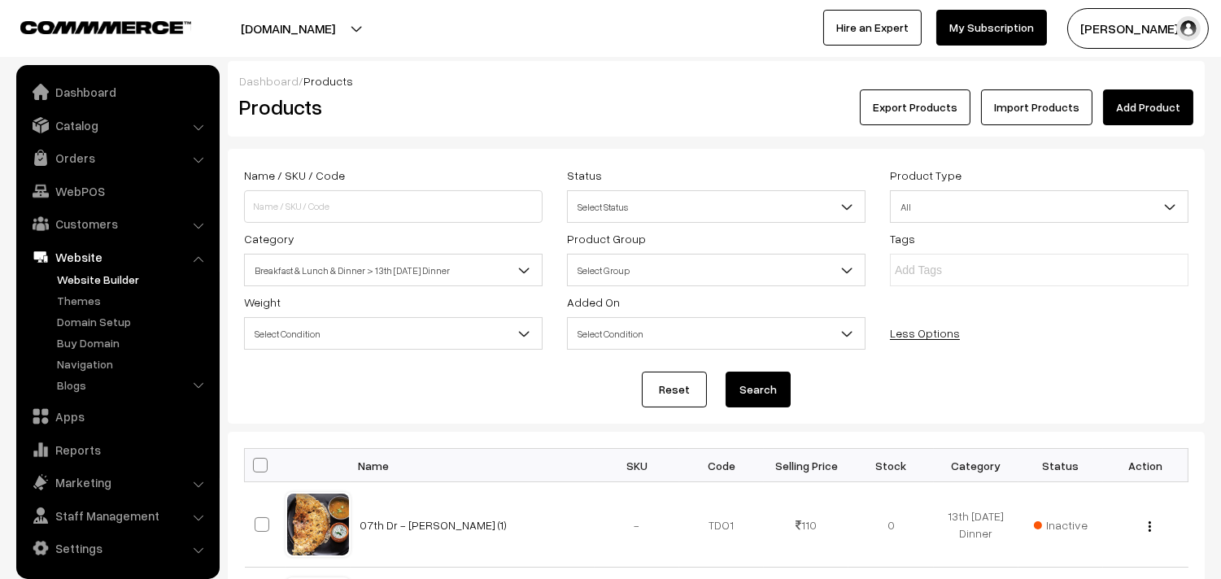
click at [100, 277] on link "Website Builder" at bounding box center [133, 279] width 161 height 17
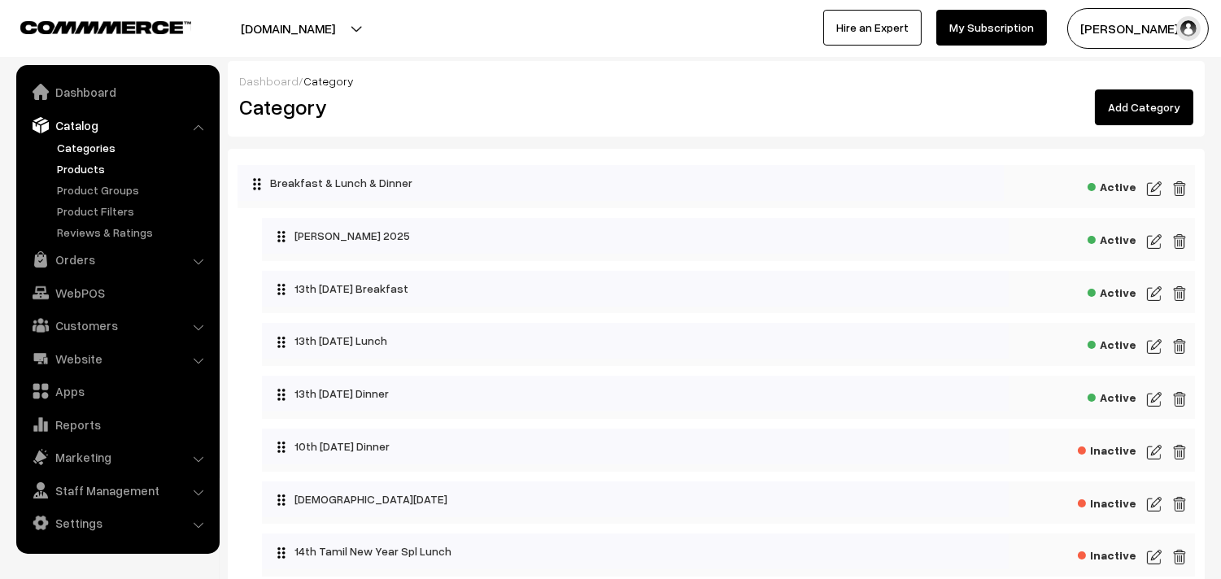
click at [94, 168] on link "Products" at bounding box center [133, 168] width 161 height 17
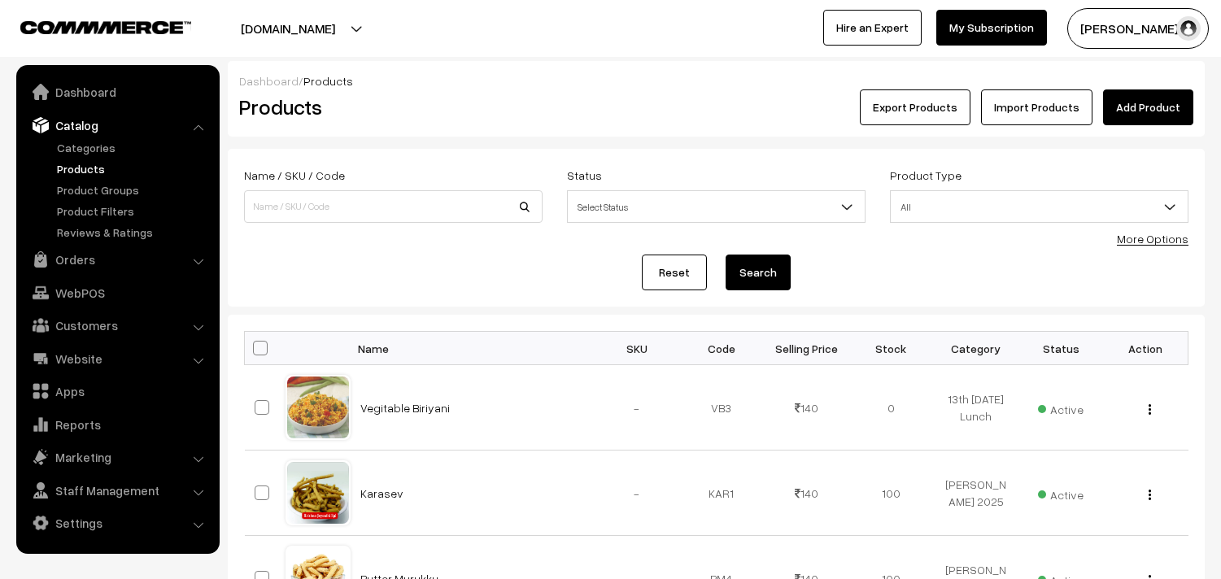
click at [1155, 239] on link "More Options" at bounding box center [1153, 239] width 72 height 14
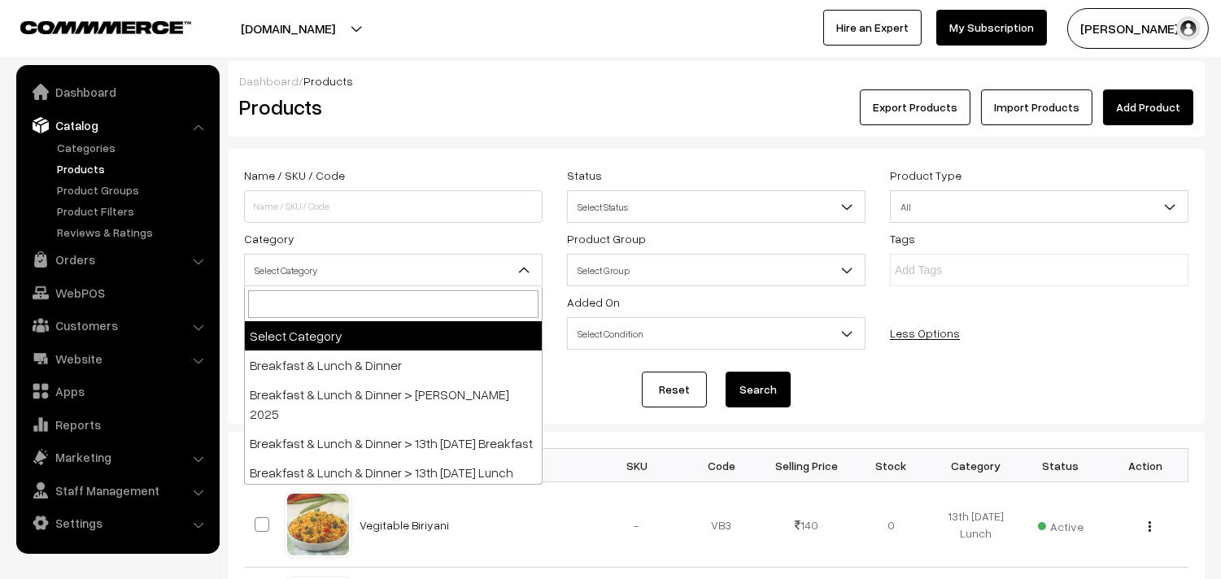
click at [347, 262] on span "Select Category" at bounding box center [393, 270] width 297 height 28
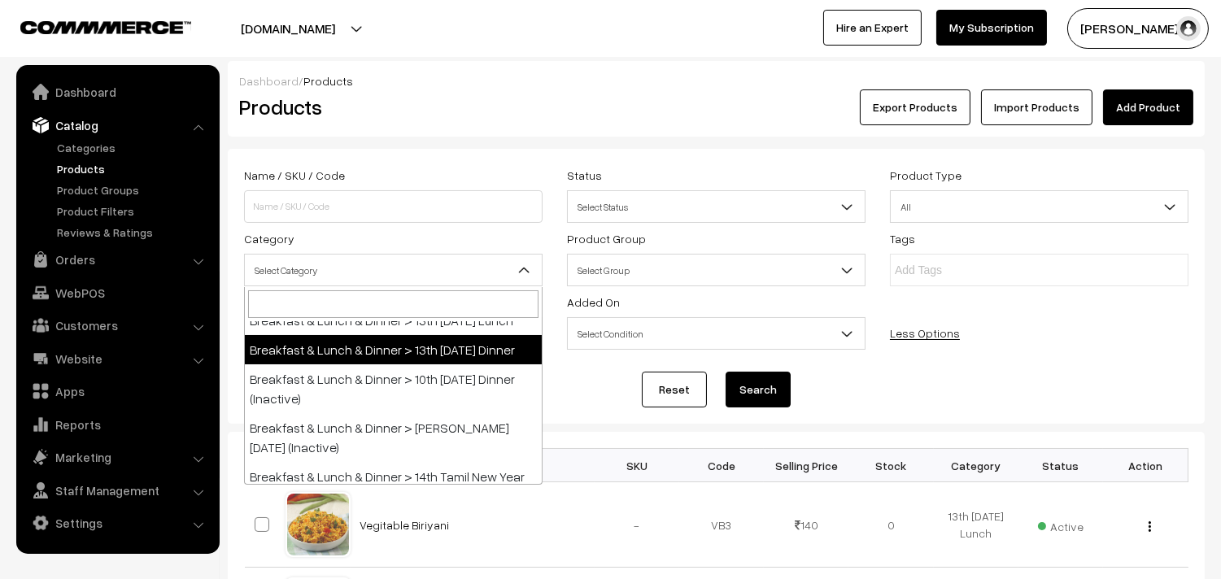
scroll to position [181, 0]
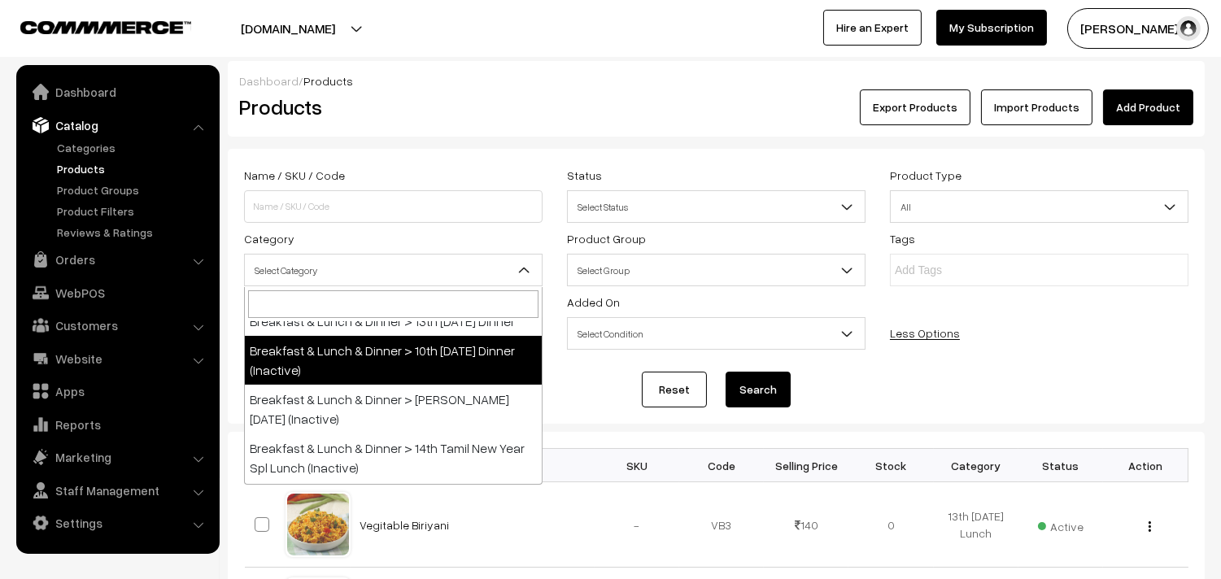
select select "68"
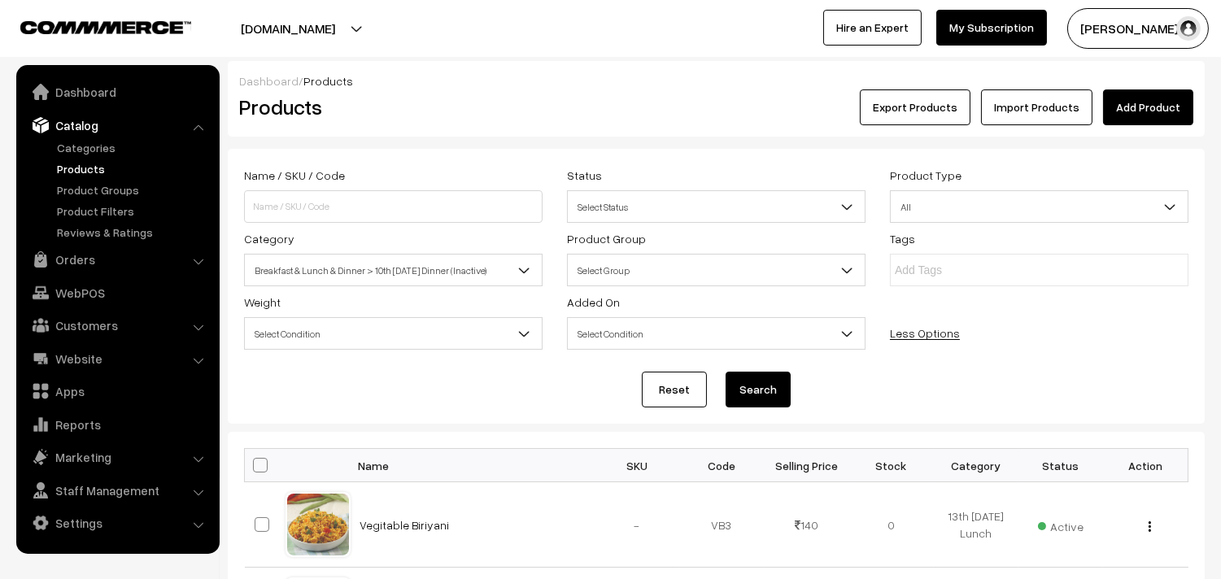
click at [781, 387] on button "Search" at bounding box center [758, 390] width 65 height 36
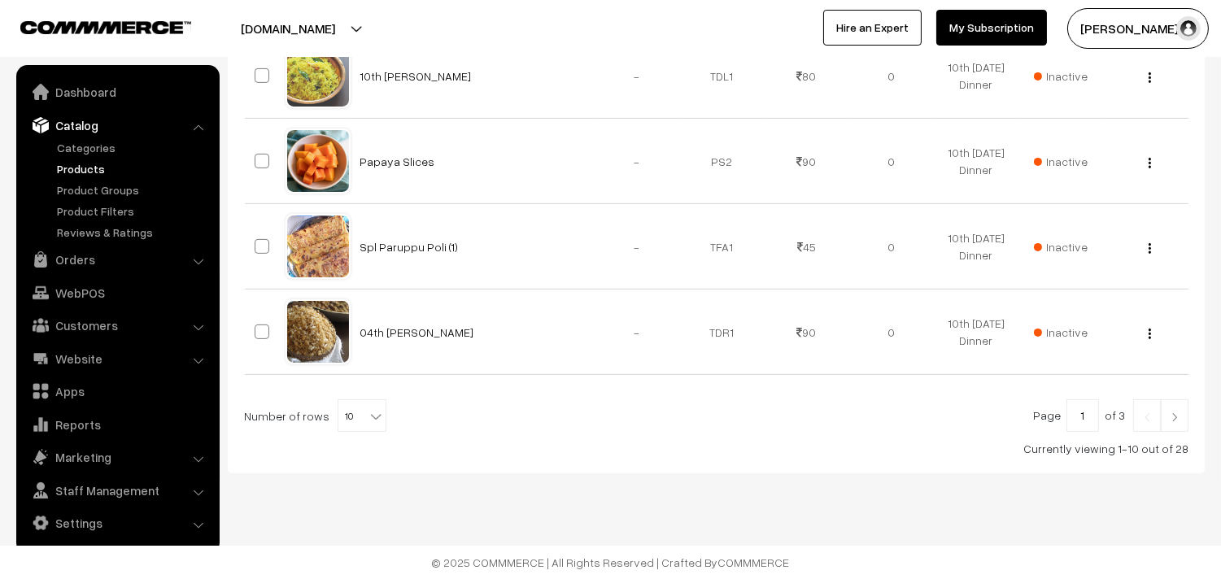
click at [368, 417] on b at bounding box center [376, 416] width 16 height 16
select select "100"
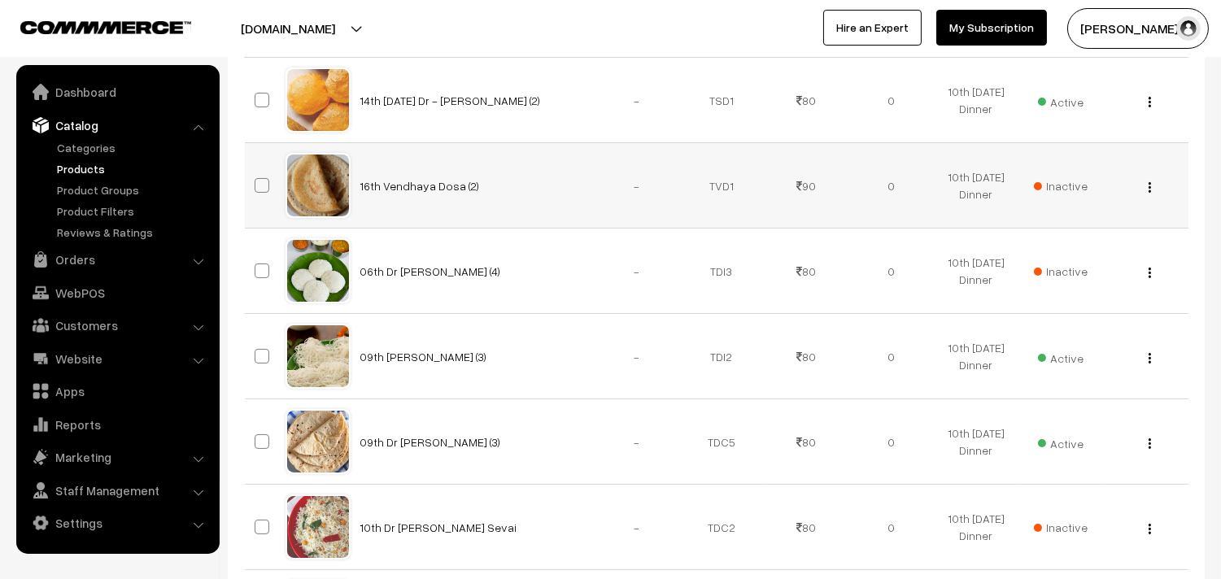
scroll to position [452, 0]
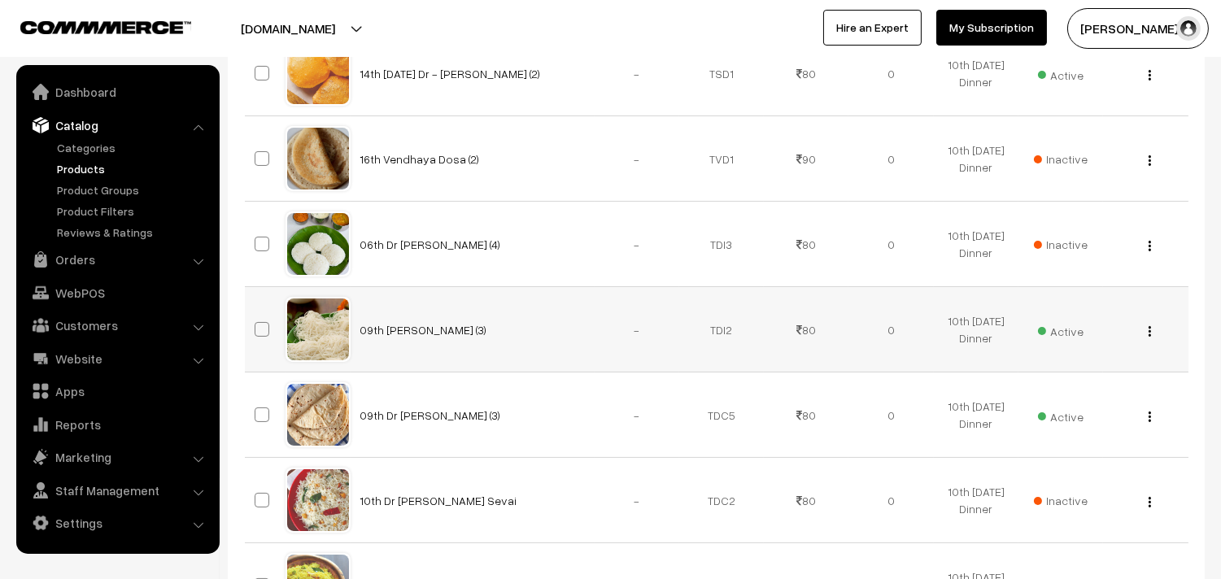
click at [1149, 328] on img "button" at bounding box center [1150, 331] width 2 height 11
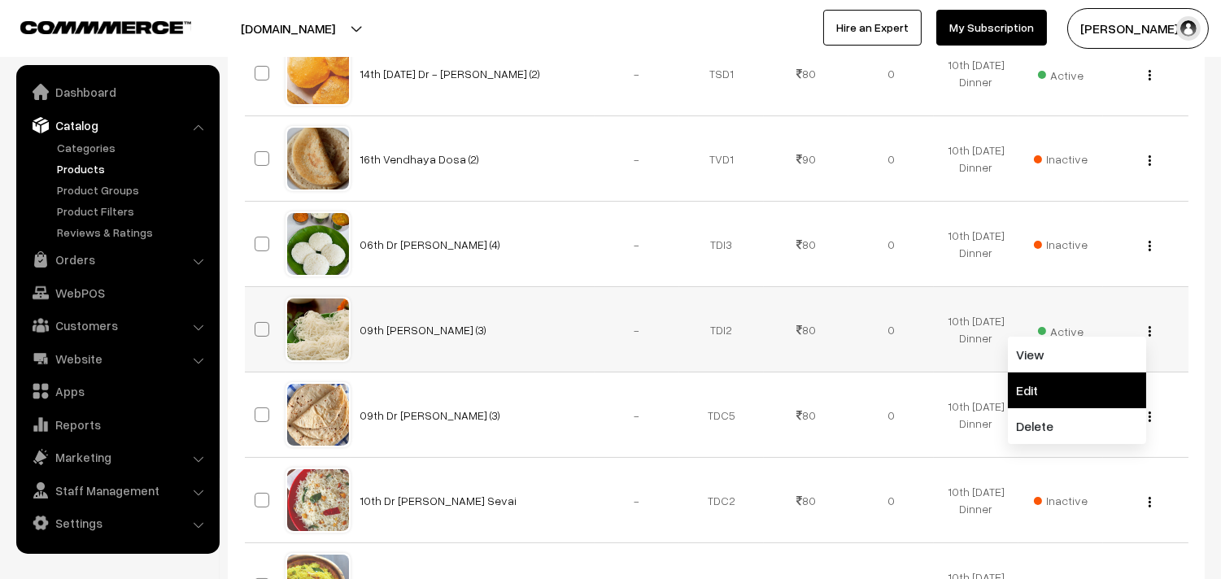
click at [1029, 380] on link "Edit" at bounding box center [1077, 391] width 138 height 36
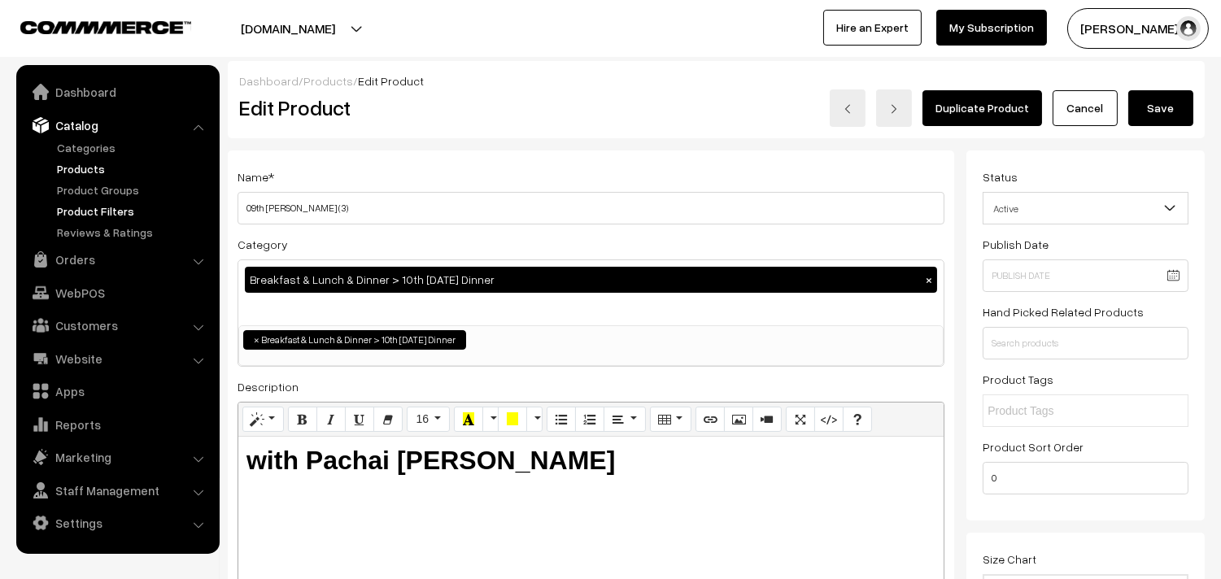
drag, startPoint x: 266, startPoint y: 210, endPoint x: 198, endPoint y: 210, distance: 68.3
type input "14th [PERSON_NAME] (3)"
click at [318, 453] on b "with Pachai Payaru Kuruma" at bounding box center [431, 460] width 369 height 29
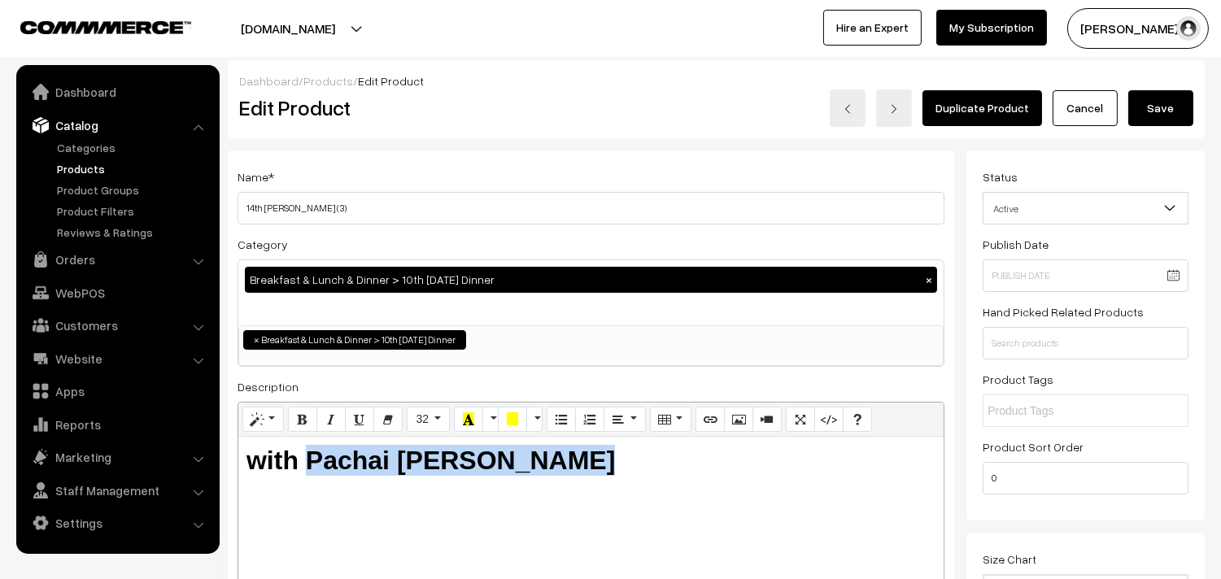
drag, startPoint x: 305, startPoint y: 456, endPoint x: 893, endPoint y: 378, distance: 593.4
click at [915, 491] on div "with Pachai Payaru Kuruma" at bounding box center [590, 538] width 705 height 203
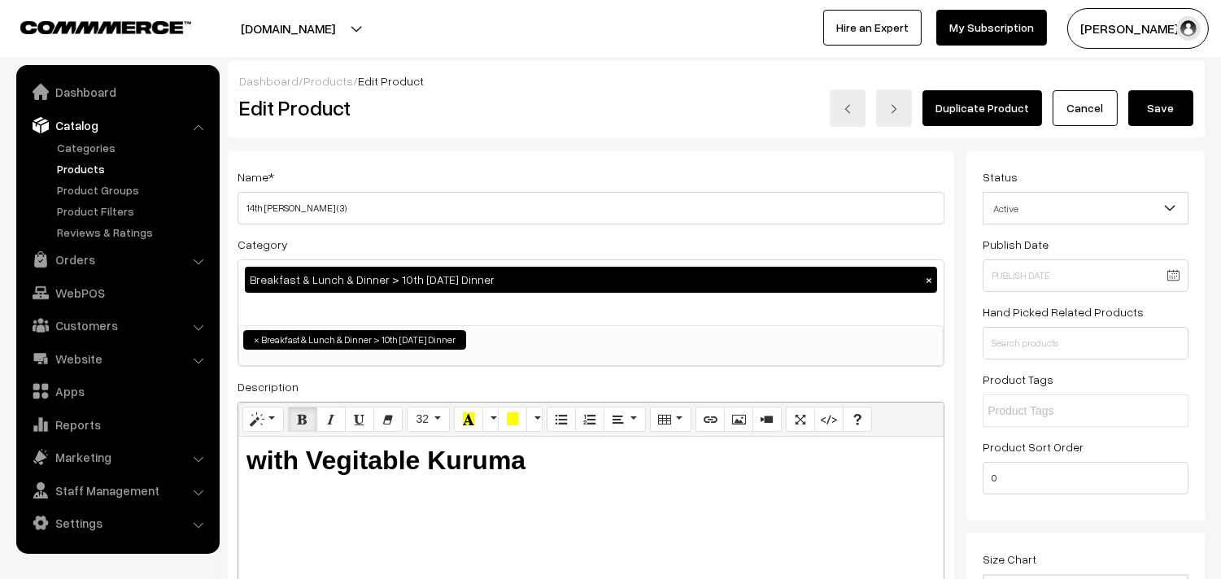
click at [1177, 122] on button "Save" at bounding box center [1161, 108] width 65 height 36
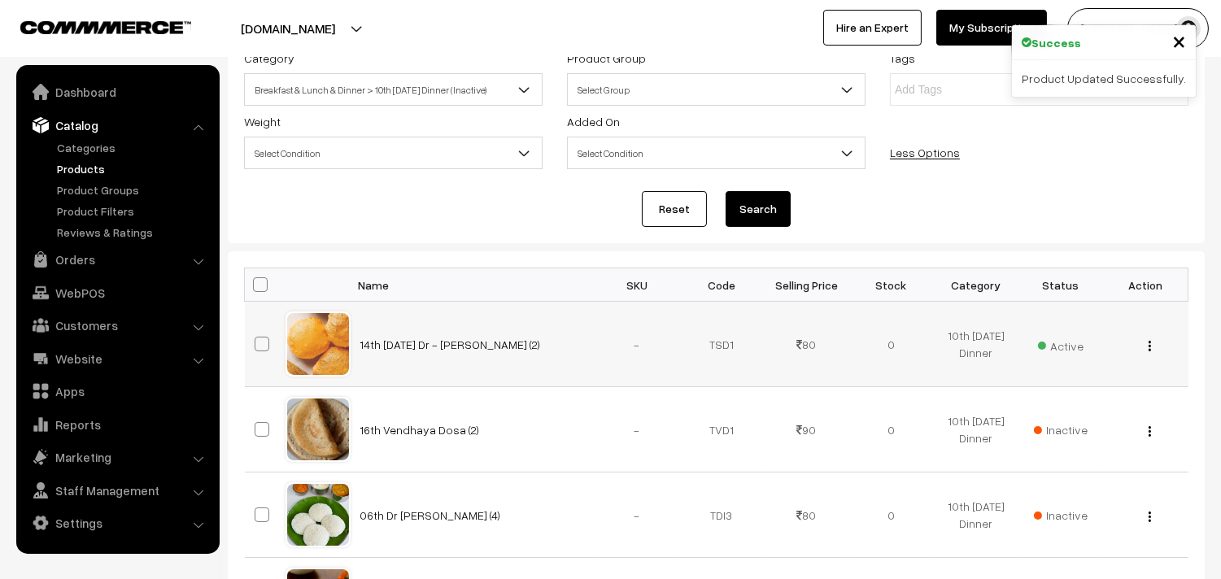
scroll to position [271, 0]
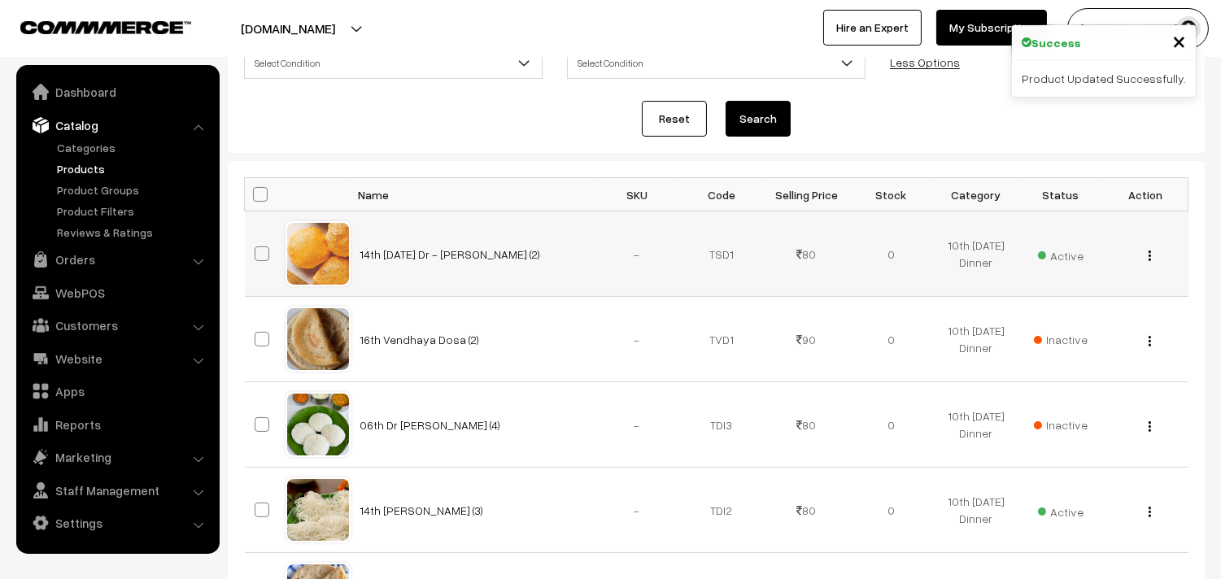
click at [1156, 258] on div "View Edit Delete" at bounding box center [1145, 254] width 65 height 17
click at [1151, 258] on img "button" at bounding box center [1150, 256] width 2 height 11
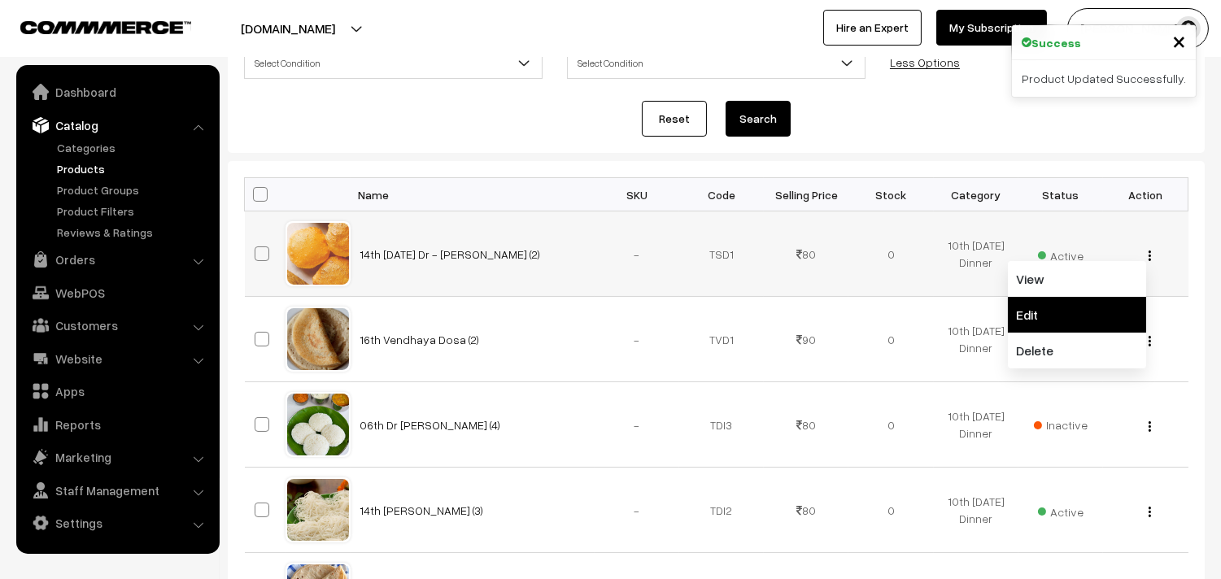
click at [1070, 305] on link "Edit" at bounding box center [1077, 315] width 138 height 36
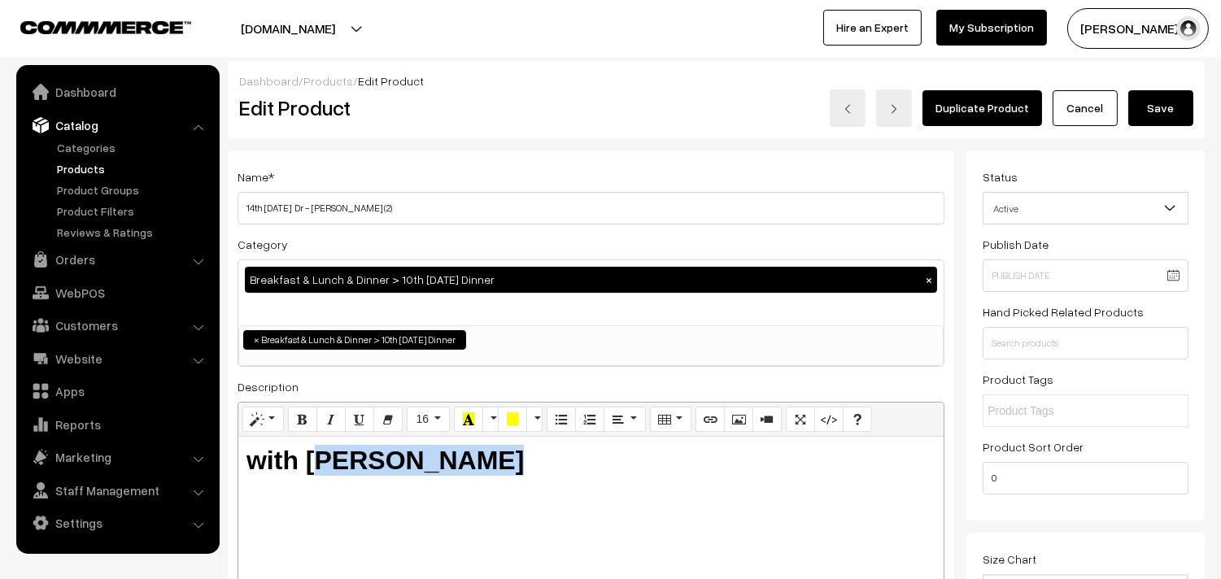
drag, startPoint x: 318, startPoint y: 453, endPoint x: 627, endPoint y: 488, distance: 311.2
click at [627, 488] on div "with Onion Kizangu" at bounding box center [590, 538] width 705 height 203
click at [1149, 106] on button "Save" at bounding box center [1161, 108] width 65 height 36
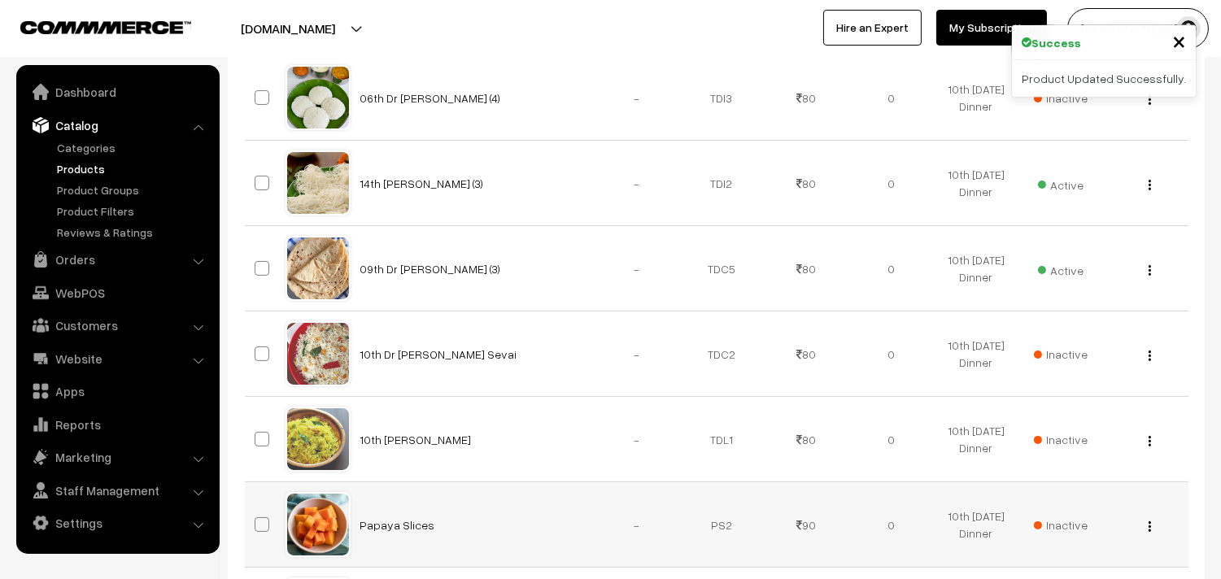
scroll to position [583, 0]
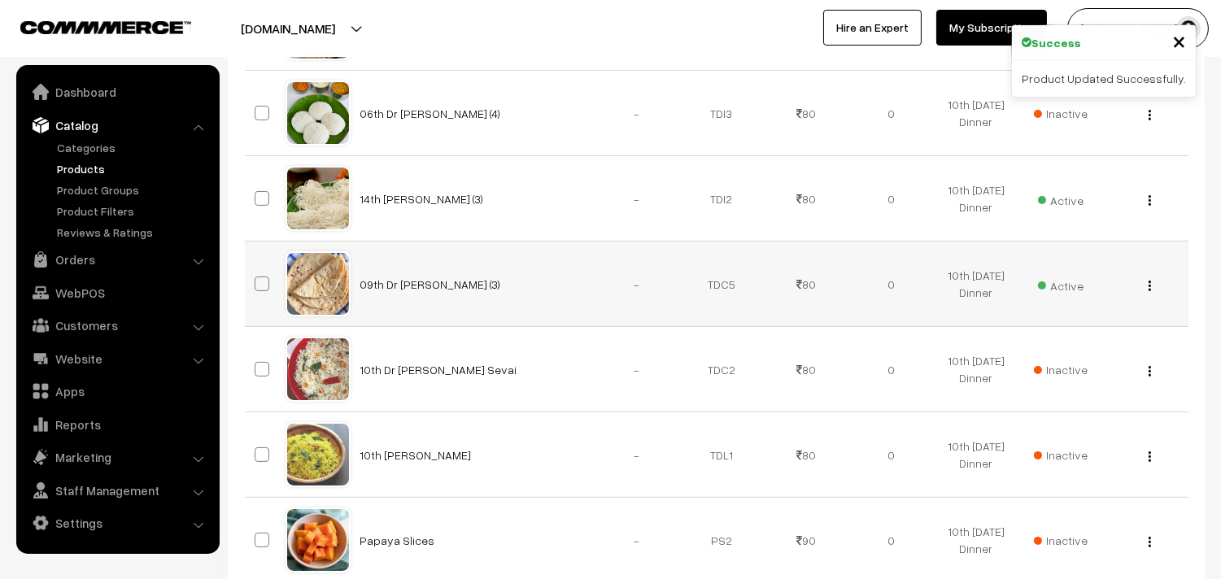
click at [1151, 288] on button "button" at bounding box center [1150, 285] width 4 height 13
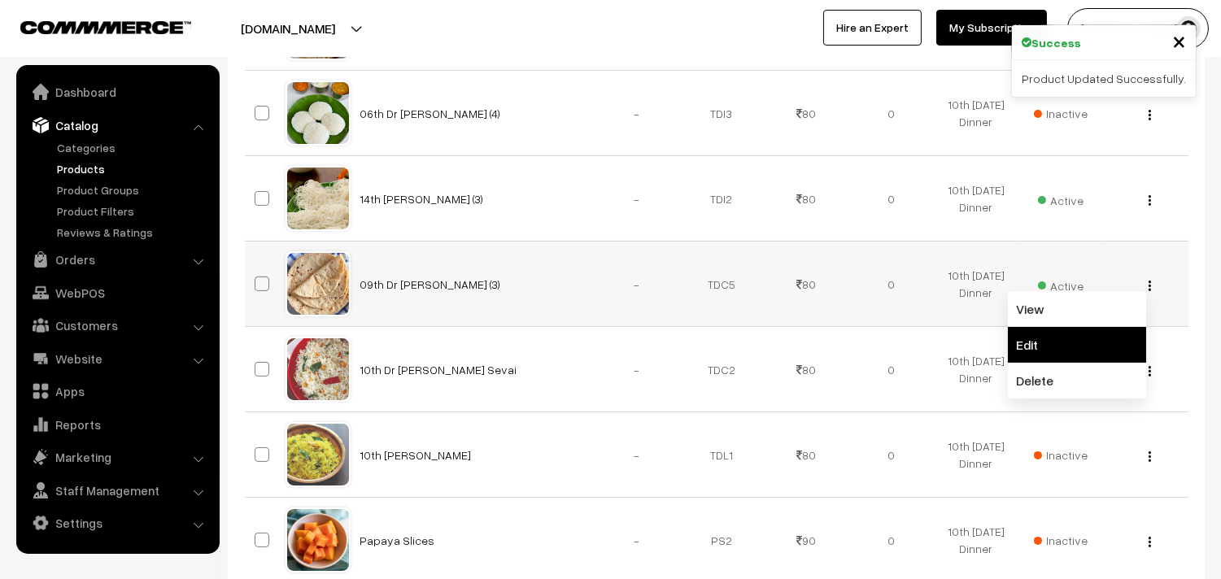
click at [1063, 335] on link "Edit" at bounding box center [1077, 345] width 138 height 36
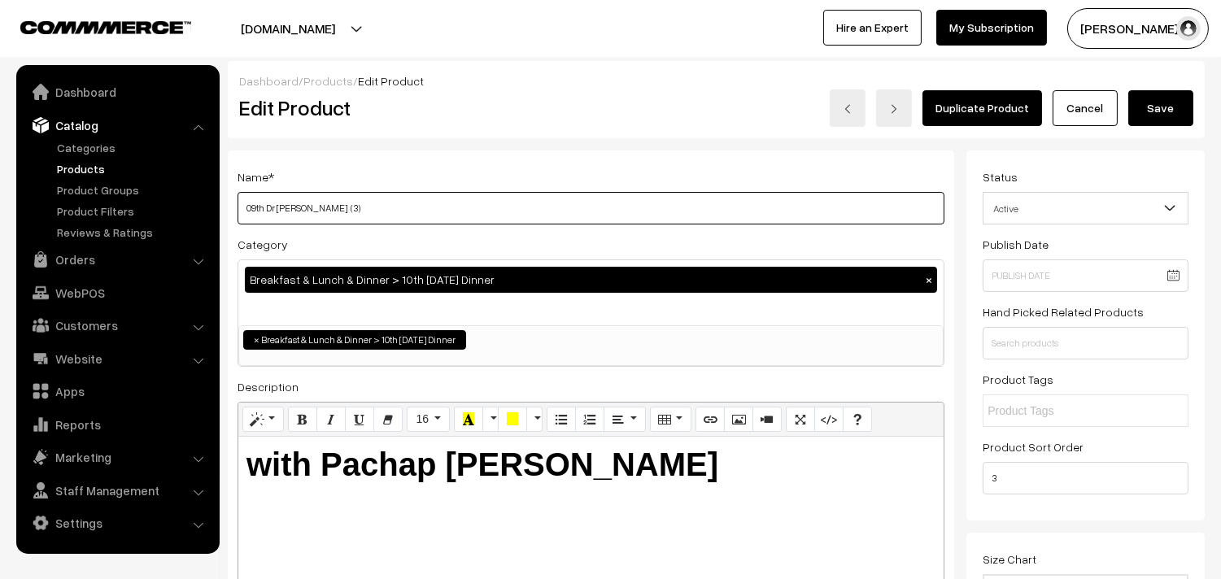
click at [526, 207] on input "09th Dr Chapathi (3)" at bounding box center [591, 208] width 707 height 33
drag, startPoint x: 265, startPoint y: 207, endPoint x: 207, endPoint y: 206, distance: 58.6
type input "14th Thursday Dr Chapathi (3)"
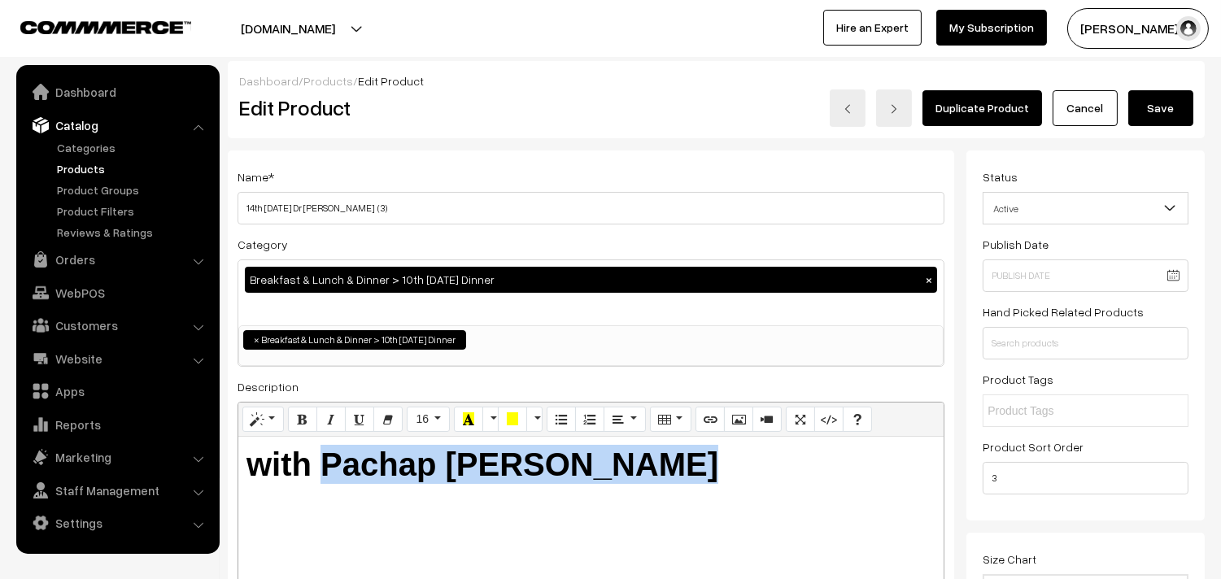
drag, startPoint x: 325, startPoint y: 464, endPoint x: 806, endPoint y: 129, distance: 585.5
click at [952, 465] on div "Name * 14th Thursday Dr Chapathi (3) Category Breakfast & Lunch & Dinner > 10th…" at bounding box center [591, 414] width 727 height 526
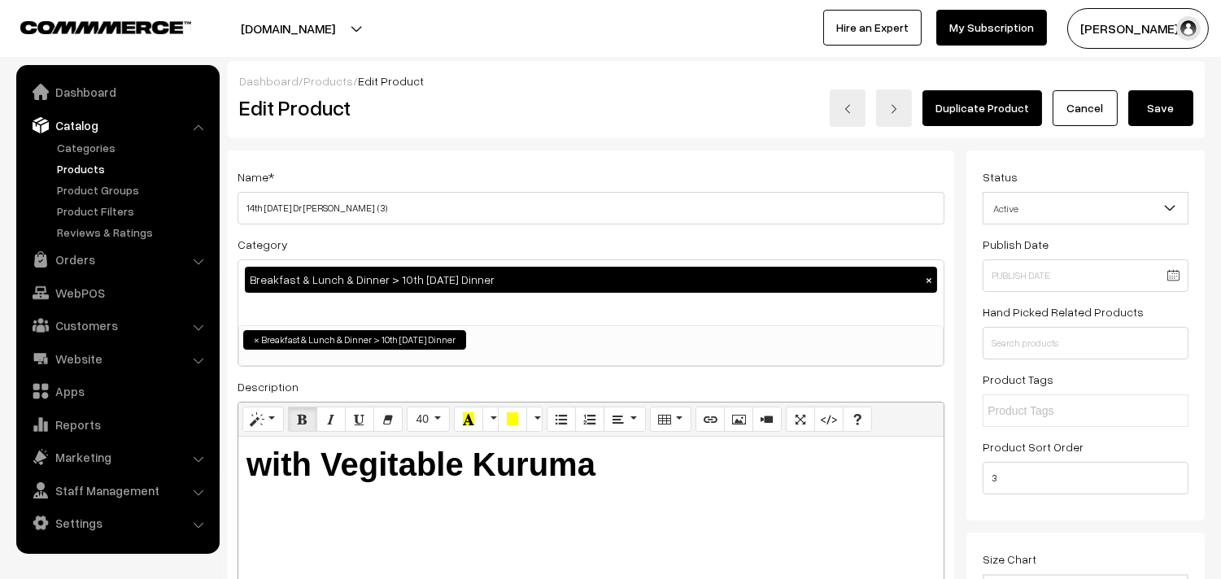
click at [1152, 129] on div "Dashboard / Products / Edit Product Edit Product Duplicate Product Cancel Save" at bounding box center [716, 99] width 977 height 77
click at [1154, 119] on button "Save" at bounding box center [1161, 108] width 65 height 36
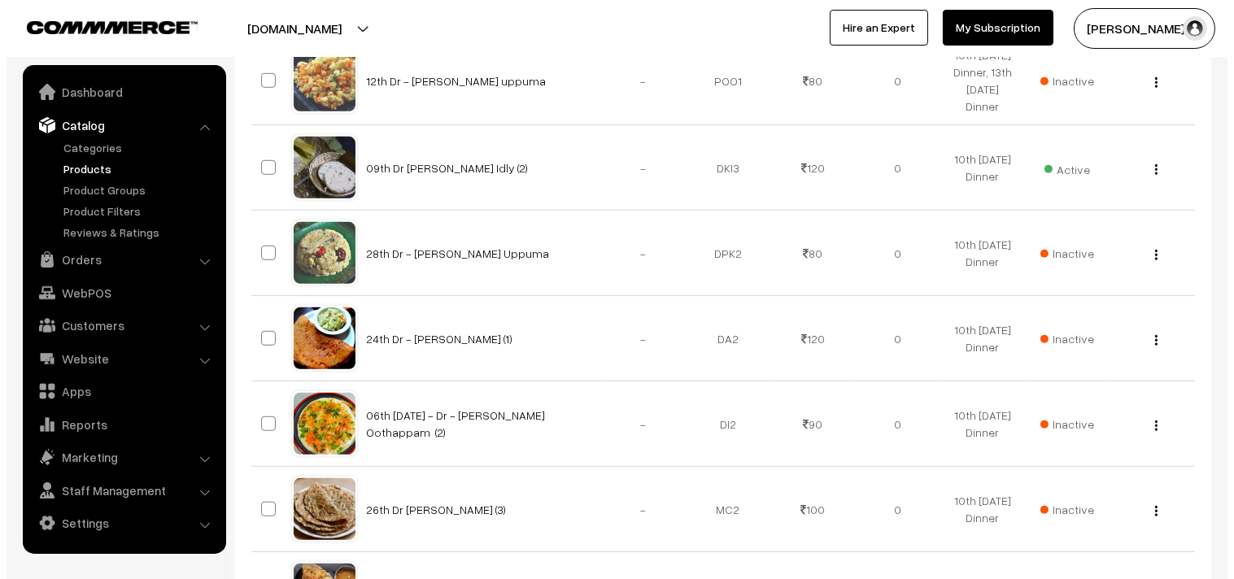
scroll to position [1989, 0]
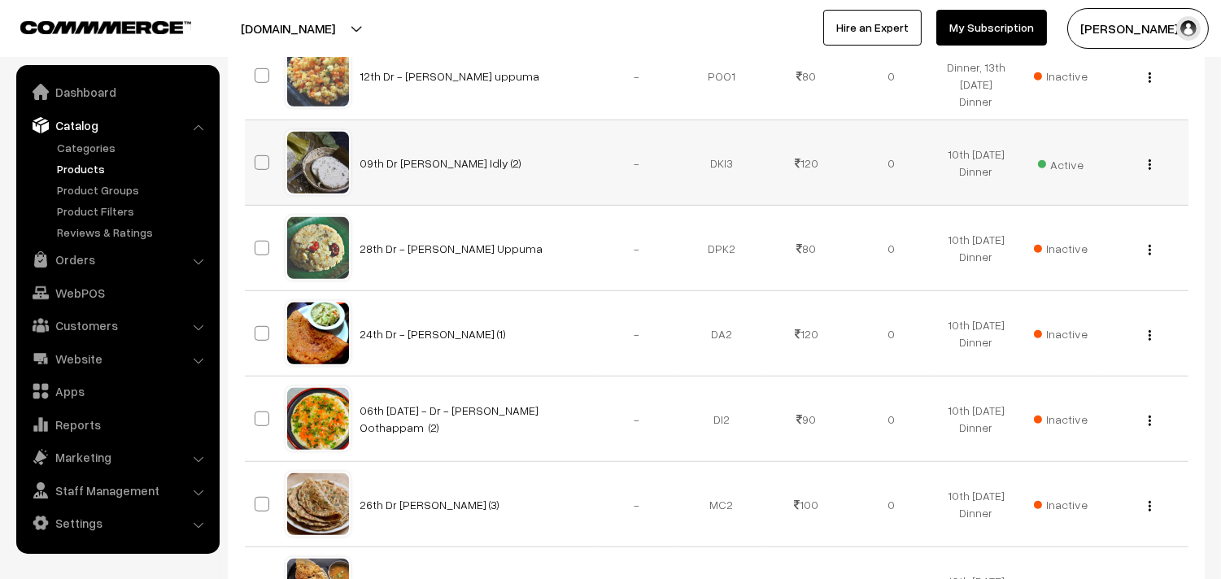
click at [1069, 159] on span "Active" at bounding box center [1061, 162] width 46 height 21
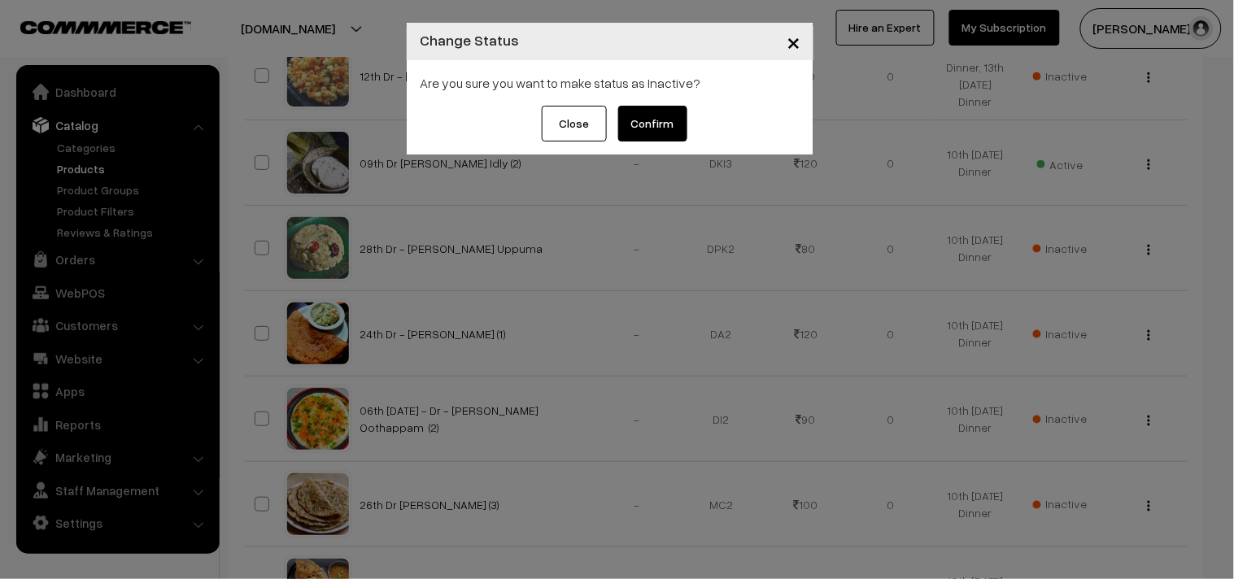
click at [1060, 164] on div "× Change Status Are you sure you want to make status as Inactive? Close Confirm" at bounding box center [617, 289] width 1234 height 579
click at [653, 128] on button "Confirm" at bounding box center [652, 124] width 69 height 36
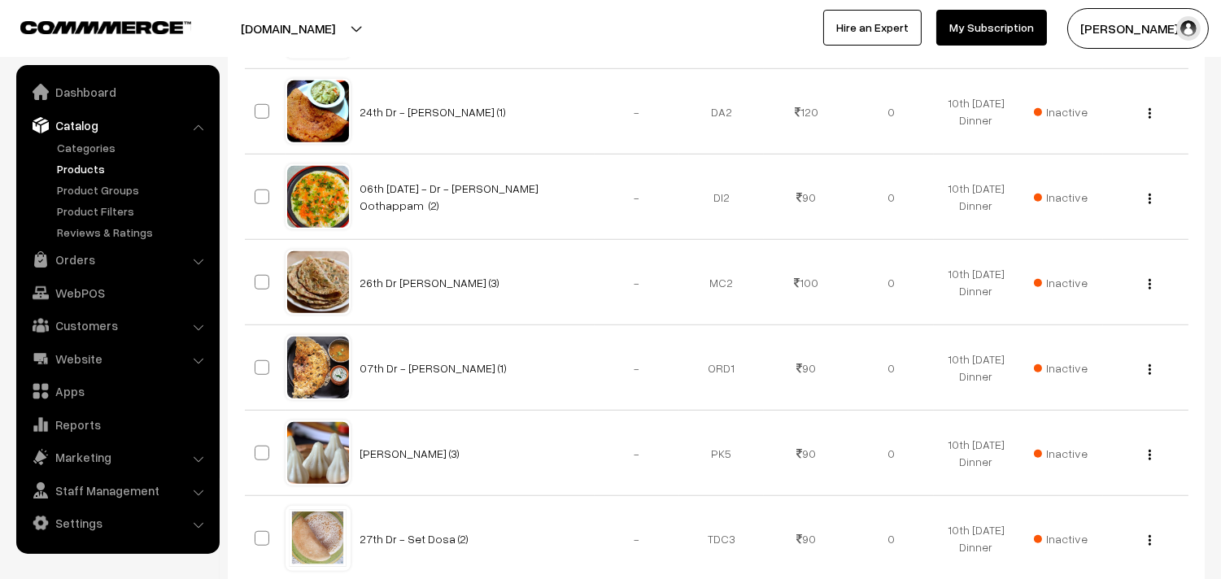
scroll to position [2465, 0]
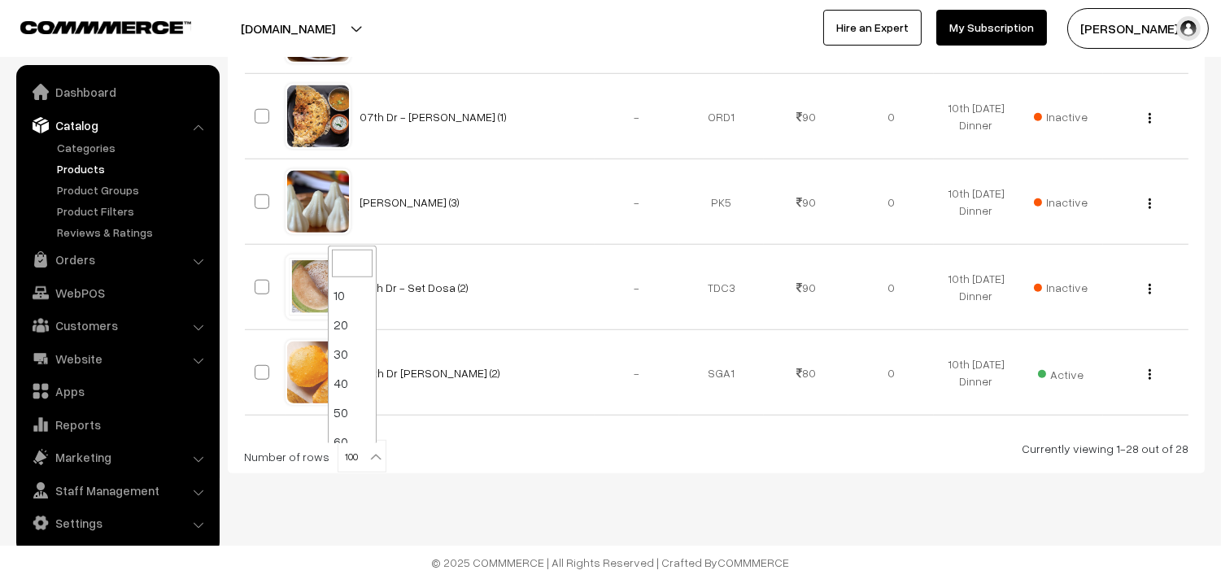
click at [354, 456] on span "100" at bounding box center [361, 457] width 47 height 33
click at [559, 450] on div "Currently viewing 1-28 out of 28" at bounding box center [716, 448] width 945 height 17
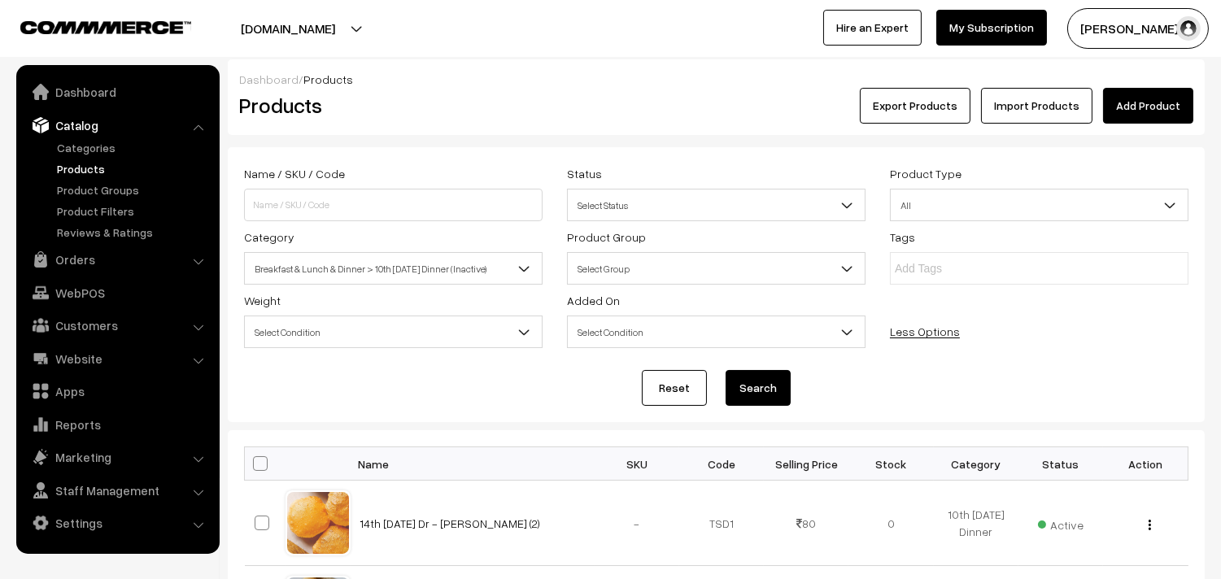
scroll to position [0, 0]
click at [435, 277] on span "Breakfast & Lunch & Dinner > 10th [DATE] Dinner (Inactive)" at bounding box center [393, 270] width 297 height 28
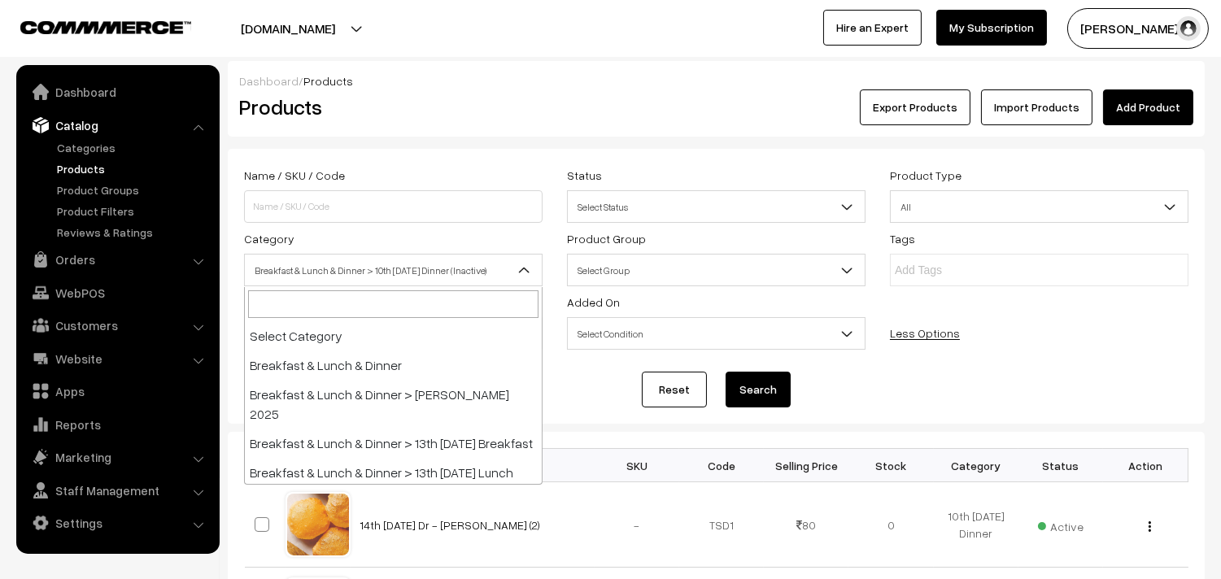
scroll to position [156, 0]
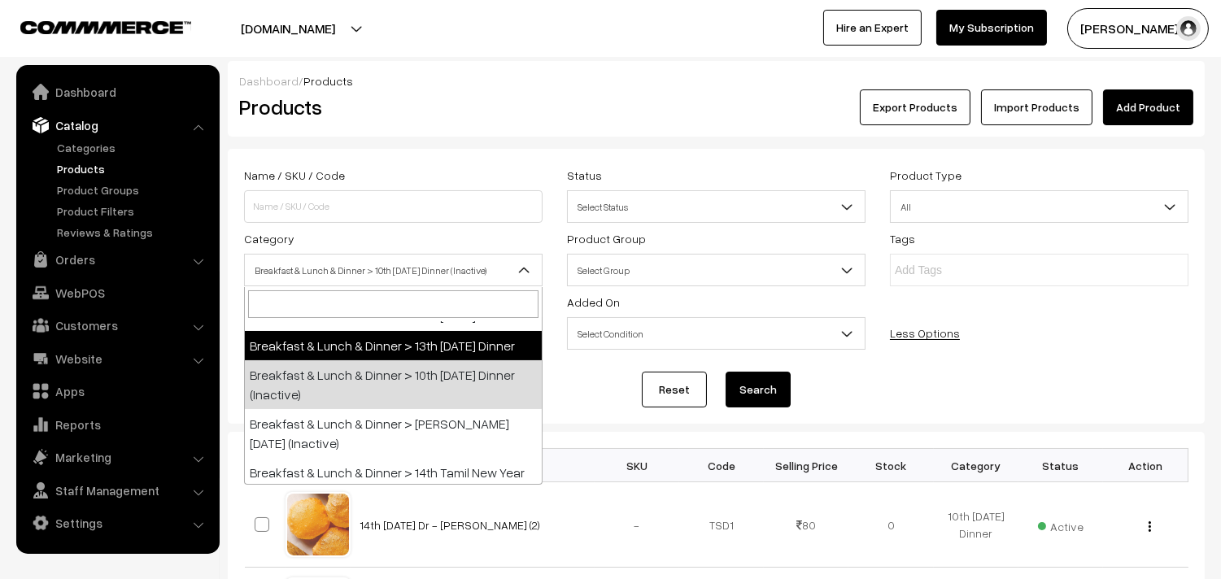
select select "96"
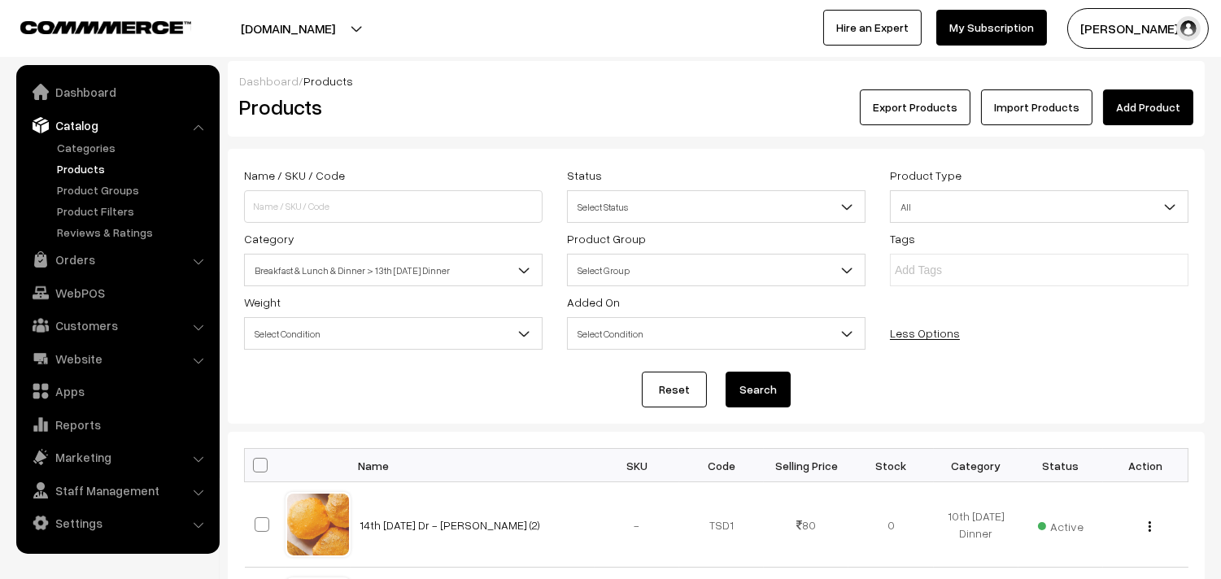
click at [743, 381] on button "Search" at bounding box center [758, 390] width 65 height 36
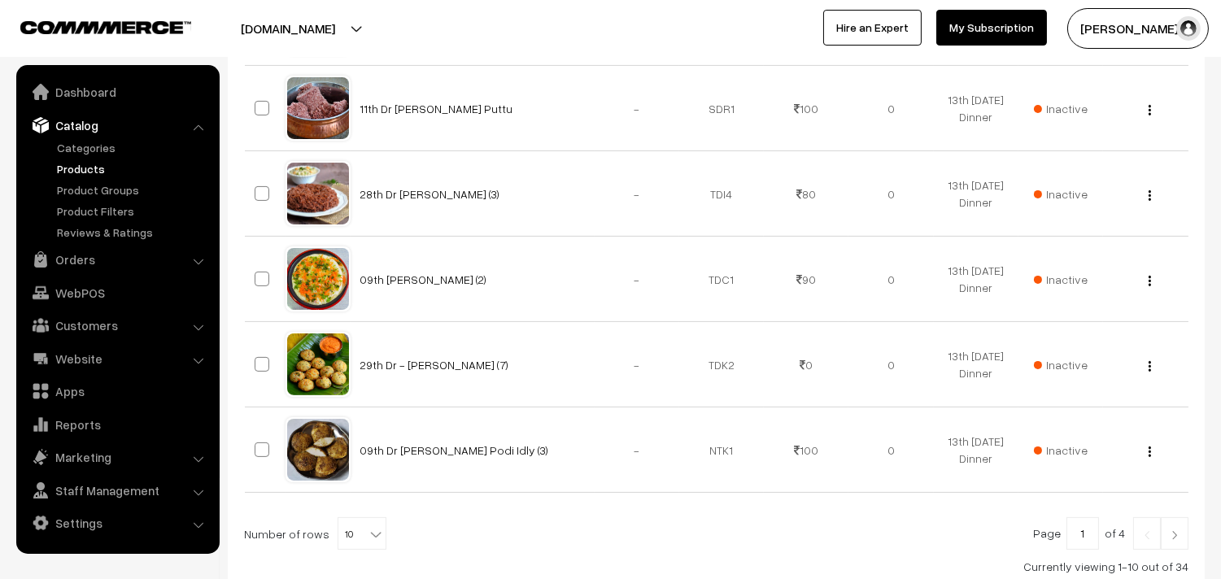
scroll to position [963, 0]
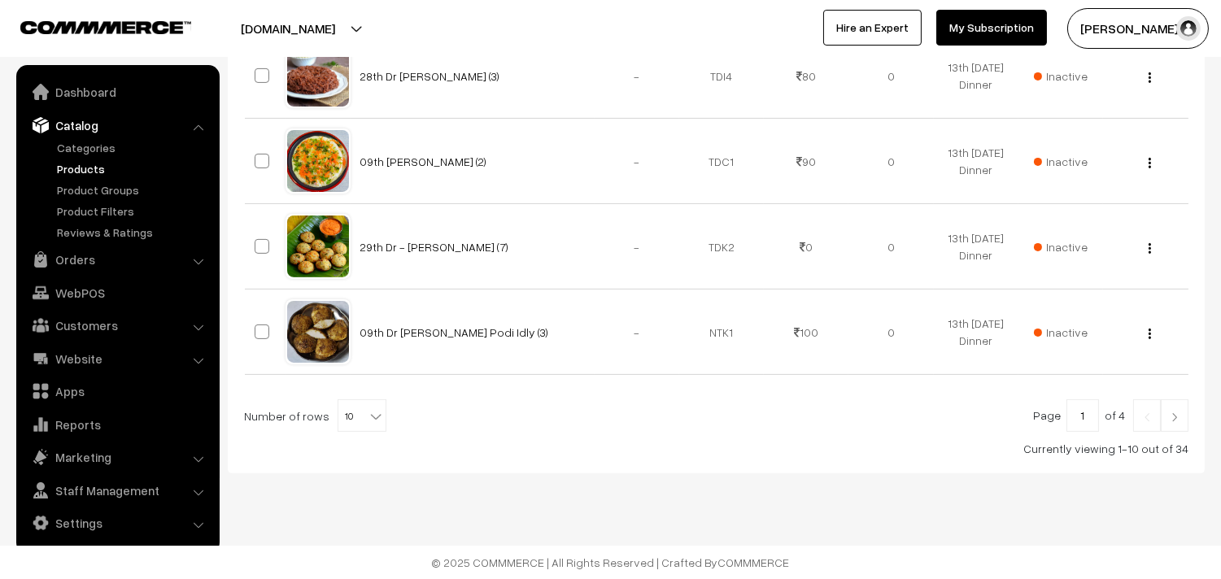
click at [344, 413] on span "10" at bounding box center [361, 416] width 47 height 33
select select "100"
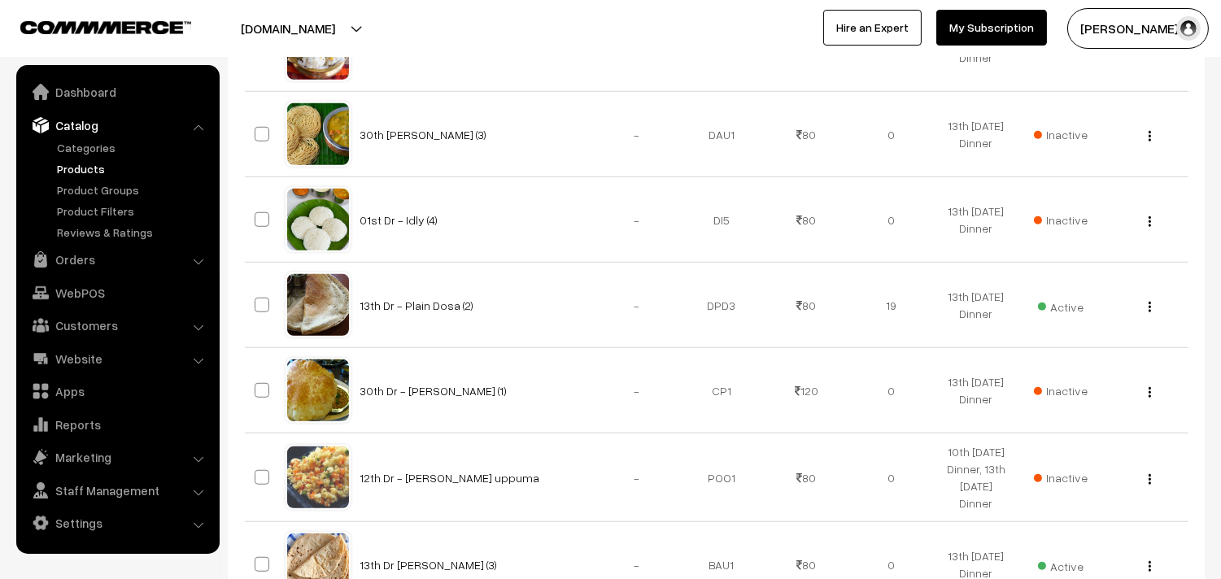
scroll to position [2531, 0]
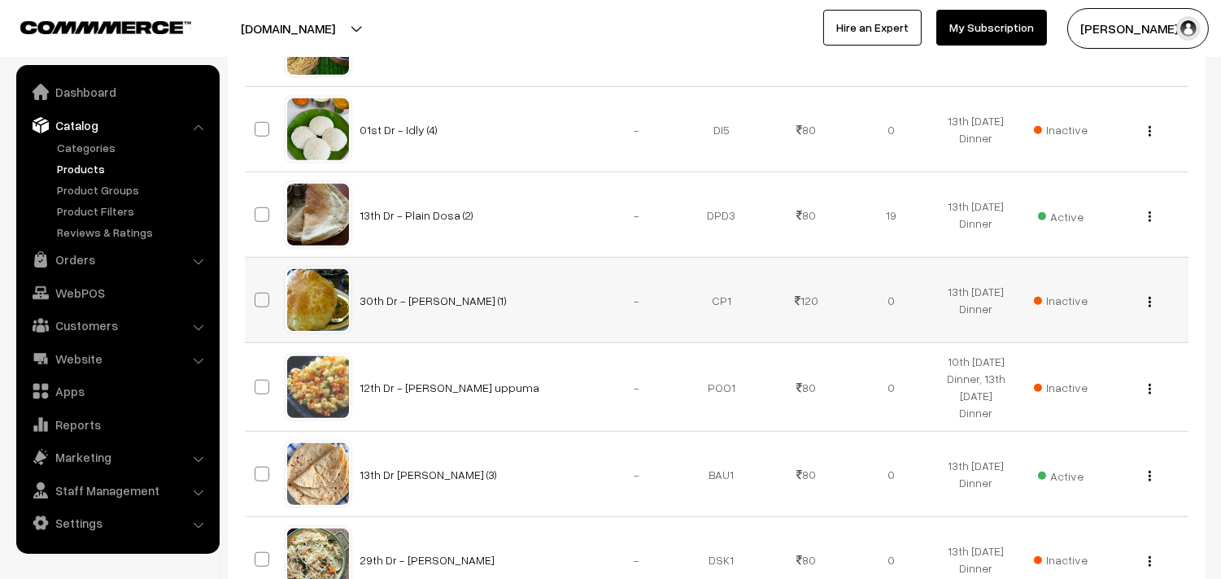
click at [1151, 303] on img "button" at bounding box center [1150, 302] width 2 height 11
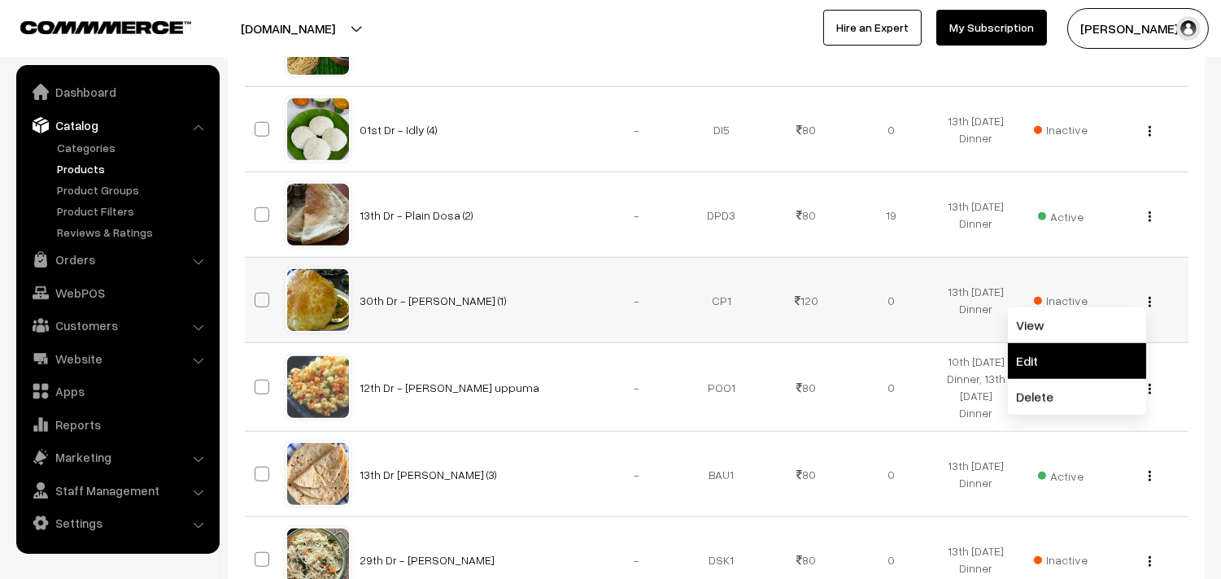
click at [1048, 364] on link "Edit" at bounding box center [1077, 361] width 138 height 36
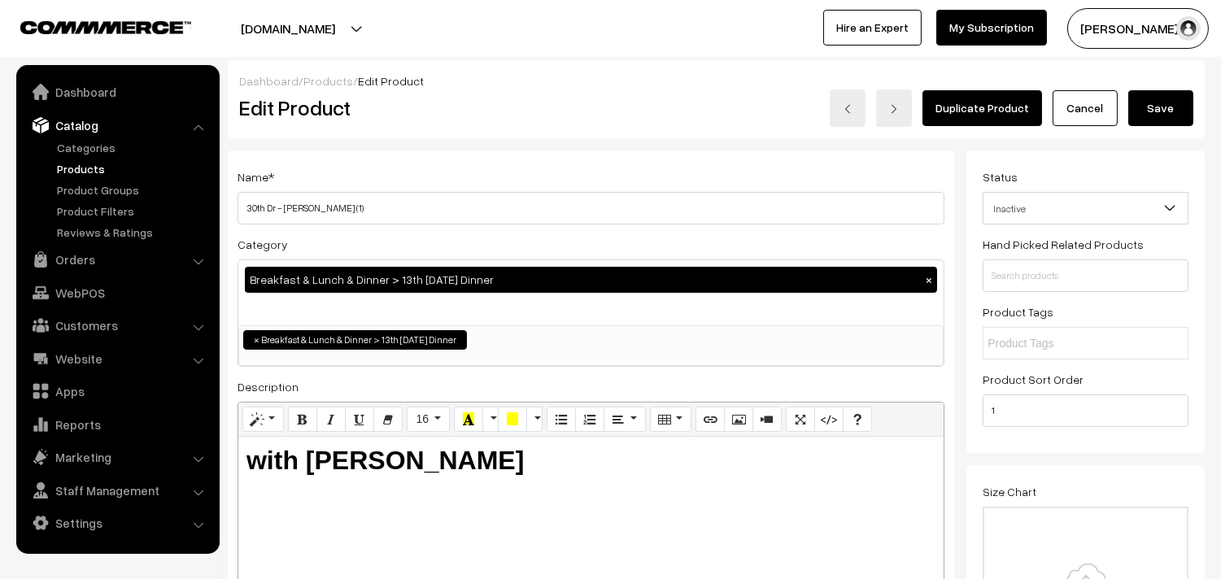
click at [574, 161] on div "Name * 30th Dr - Chola Poori (1) Category Breakfast & Lunch & Dinner > 13th Wed…" at bounding box center [591, 414] width 727 height 526
drag, startPoint x: 264, startPoint y: 205, endPoint x: 229, endPoint y: 207, distance: 35.8
click at [229, 207] on div "Name * 30th Dr - Chola Poori (1) Category Breakfast & Lunch & Dinner > 13th Wed…" at bounding box center [591, 414] width 727 height 526
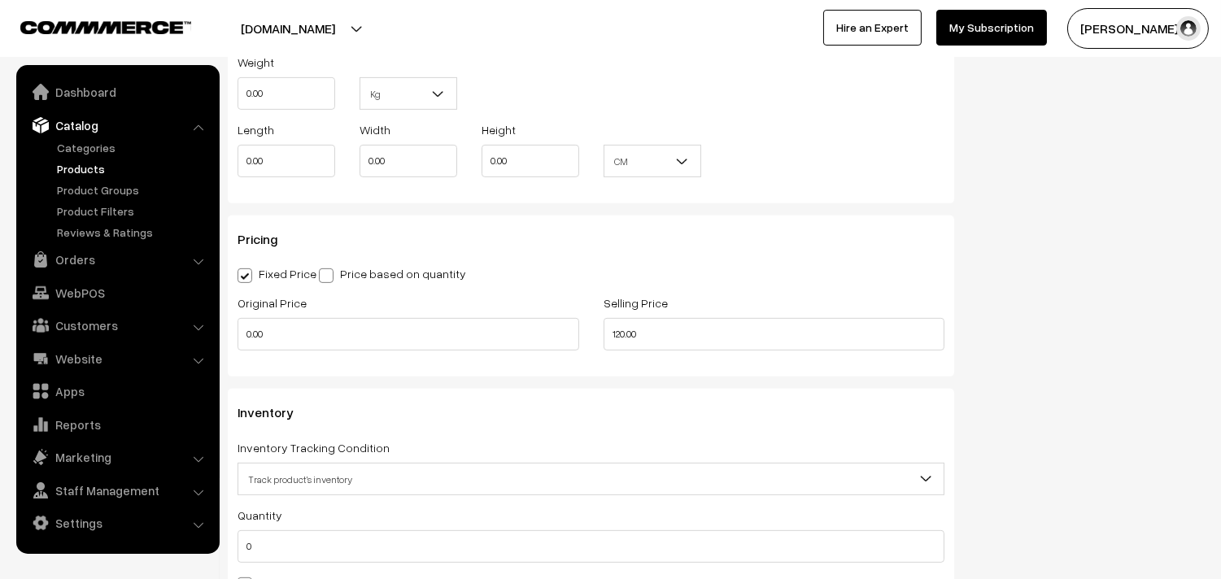
scroll to position [1446, 0]
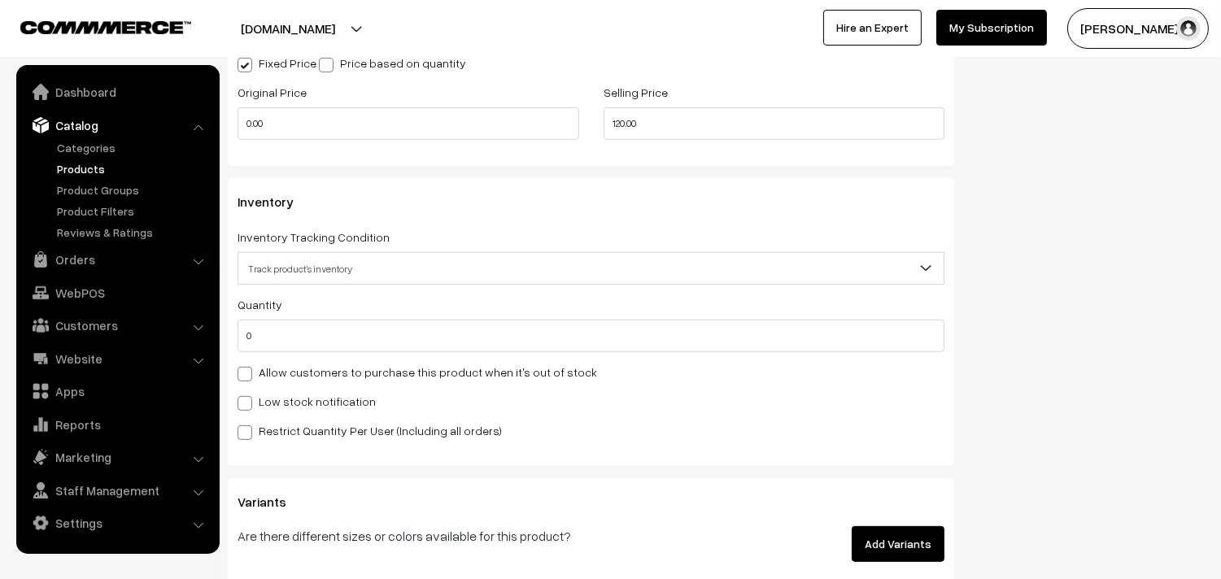
type input "14th Thursday Dr - Chola Poori (1)"
click at [323, 378] on label "Allow customers to purchase this product when it's out of stock" at bounding box center [418, 372] width 360 height 17
click at [248, 377] on input "Allow customers to purchase this product when it's out of stock" at bounding box center [243, 371] width 11 height 11
checkbox input "true"
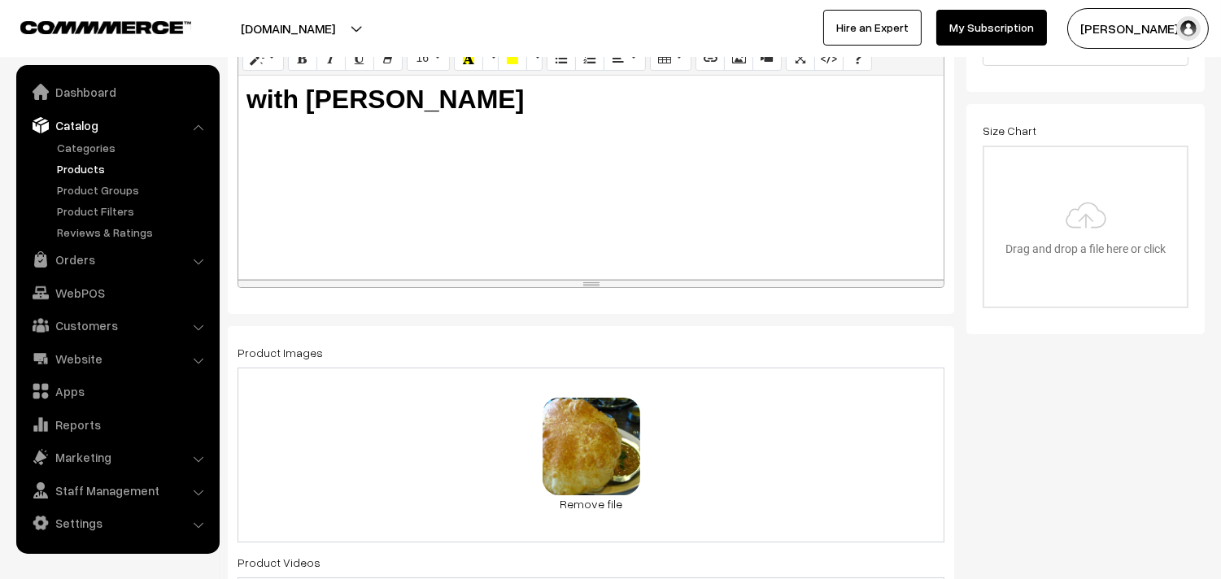
scroll to position [0, 0]
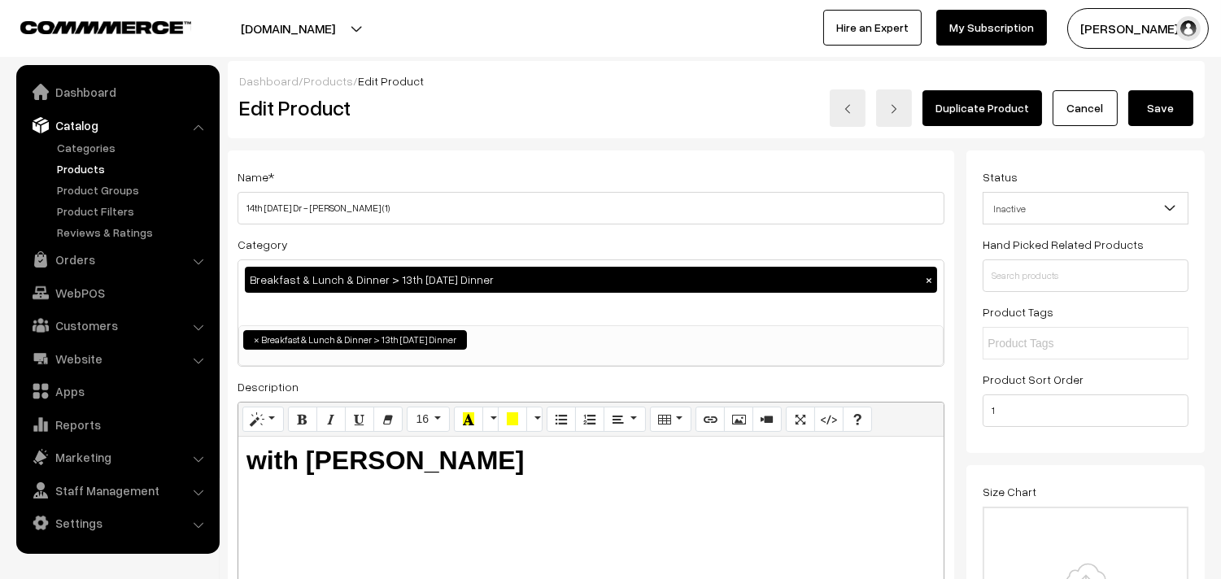
click at [1152, 107] on button "Save" at bounding box center [1161, 108] width 65 height 36
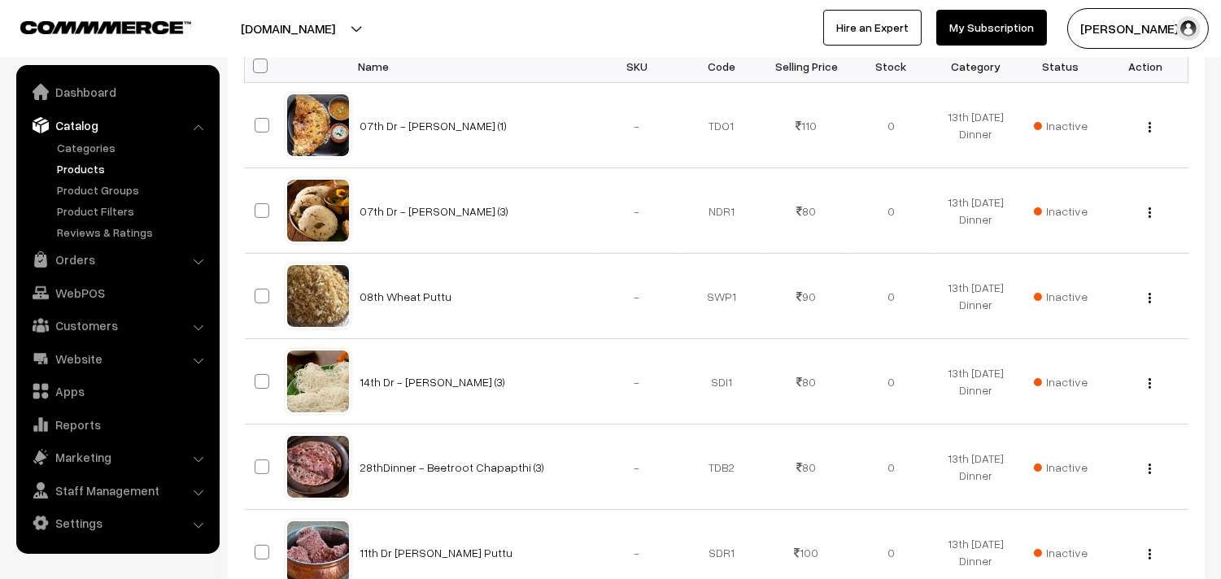
scroll to position [542, 0]
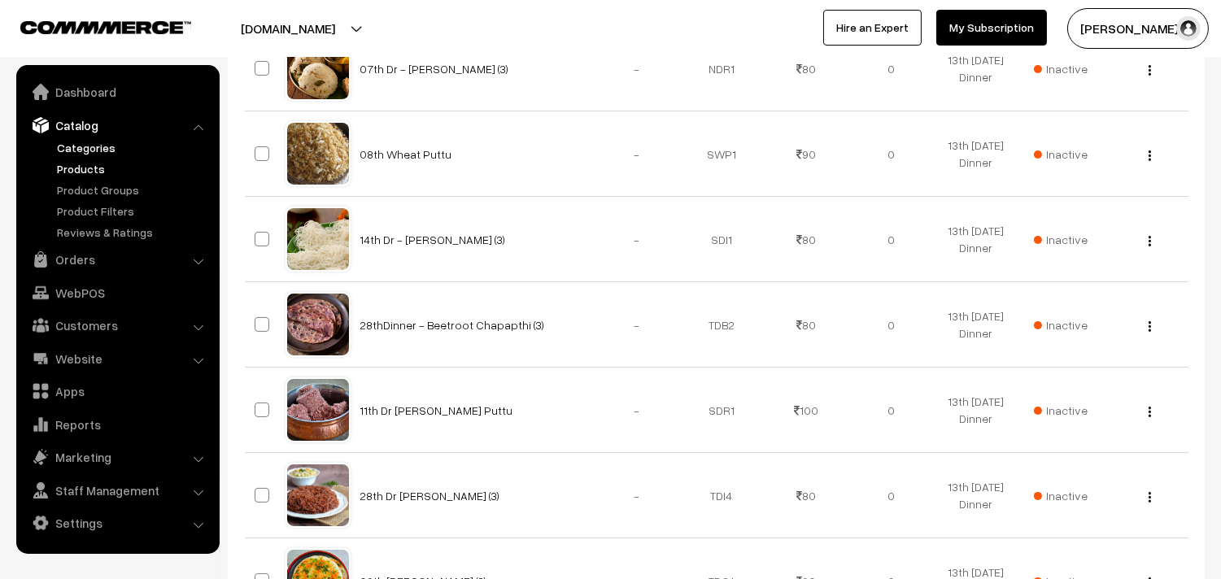
click at [79, 148] on link "Categories" at bounding box center [133, 147] width 161 height 17
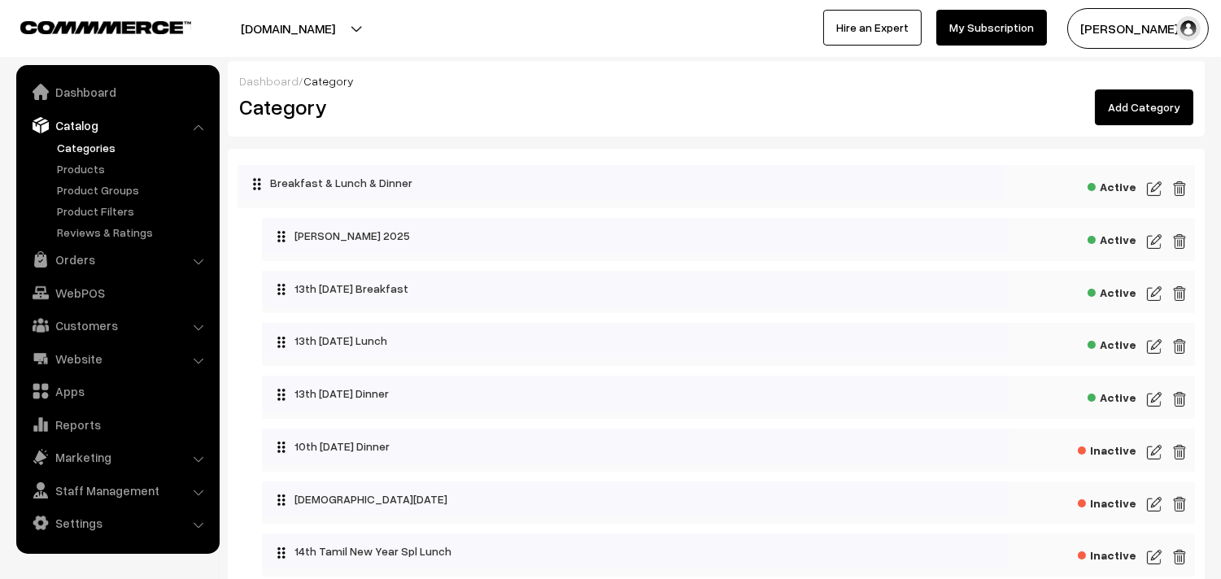
click at [79, 165] on link "Products" at bounding box center [133, 168] width 161 height 17
click at [1158, 457] on img at bounding box center [1154, 453] width 15 height 20
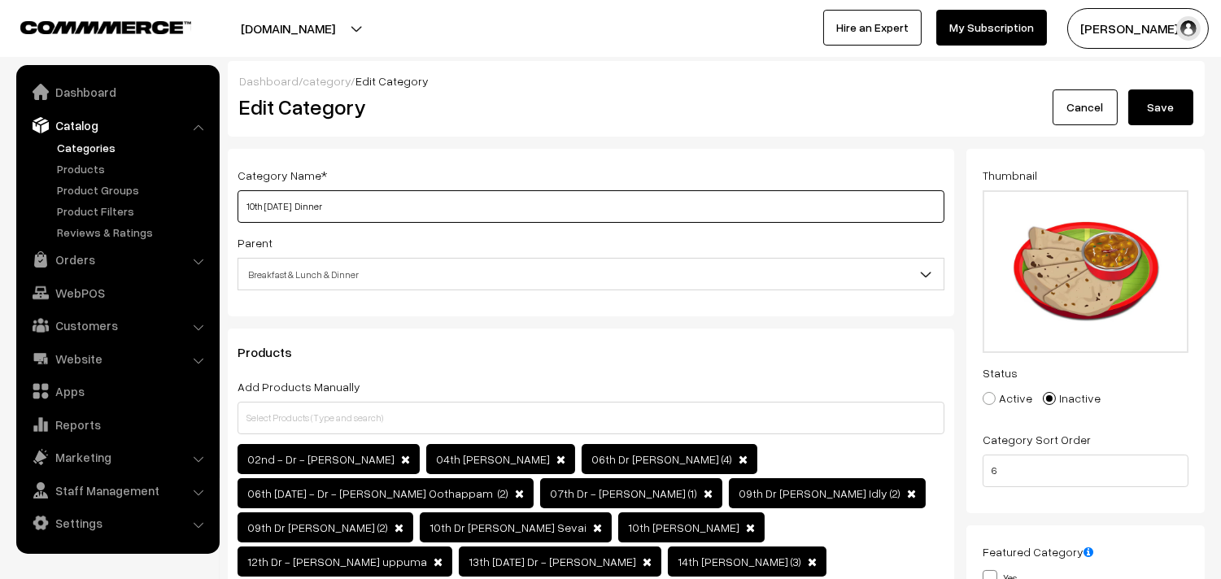
drag, startPoint x: 295, startPoint y: 205, endPoint x: 239, endPoint y: 208, distance: 55.4
click at [239, 208] on input "10th [DATE] Dinner" at bounding box center [591, 206] width 707 height 33
type input "14th [DATE] Dinner"
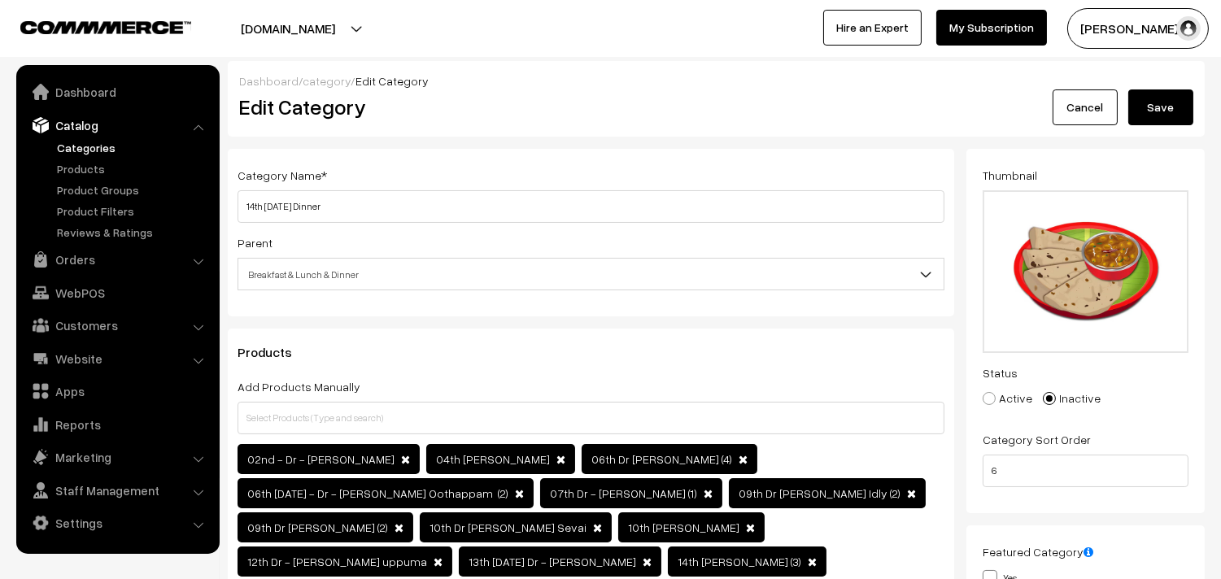
click at [1183, 87] on div "Dashboard / category / Edit Category" at bounding box center [716, 80] width 954 height 17
click at [1144, 111] on button "Save" at bounding box center [1161, 108] width 65 height 36
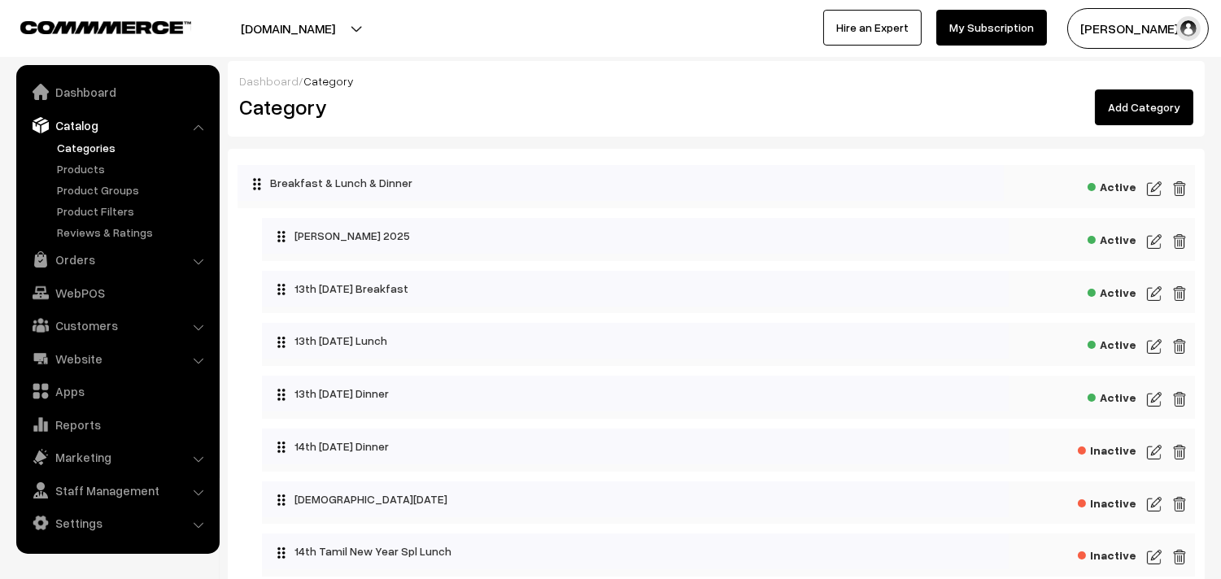
click at [1115, 445] on span "Inactive" at bounding box center [1107, 449] width 59 height 20
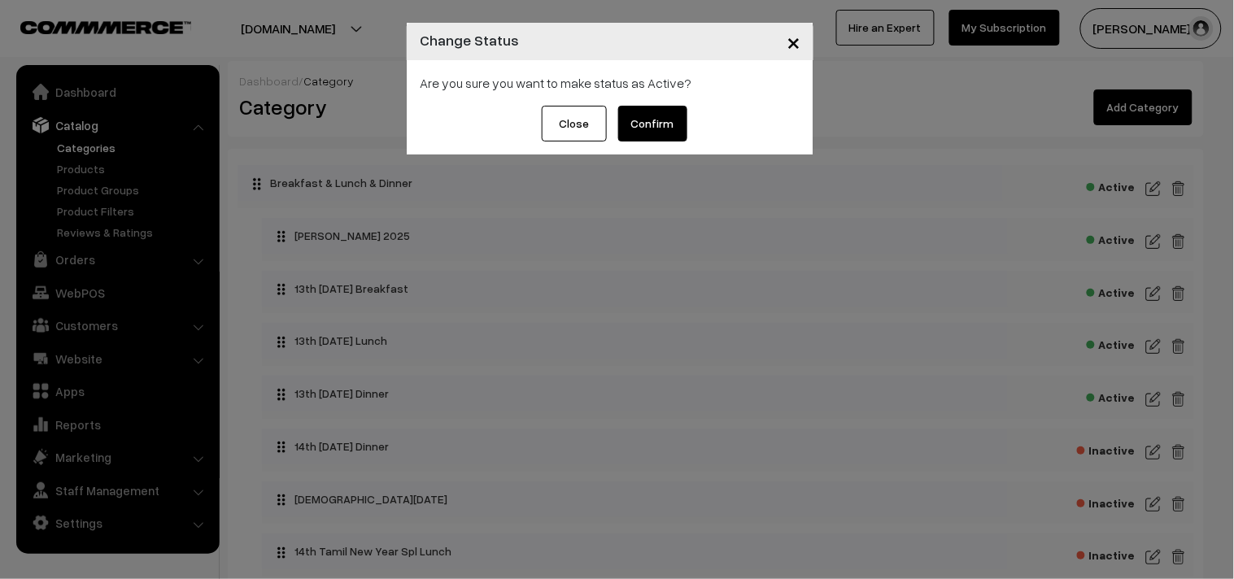
click at [673, 114] on button "Confirm" at bounding box center [652, 124] width 69 height 36
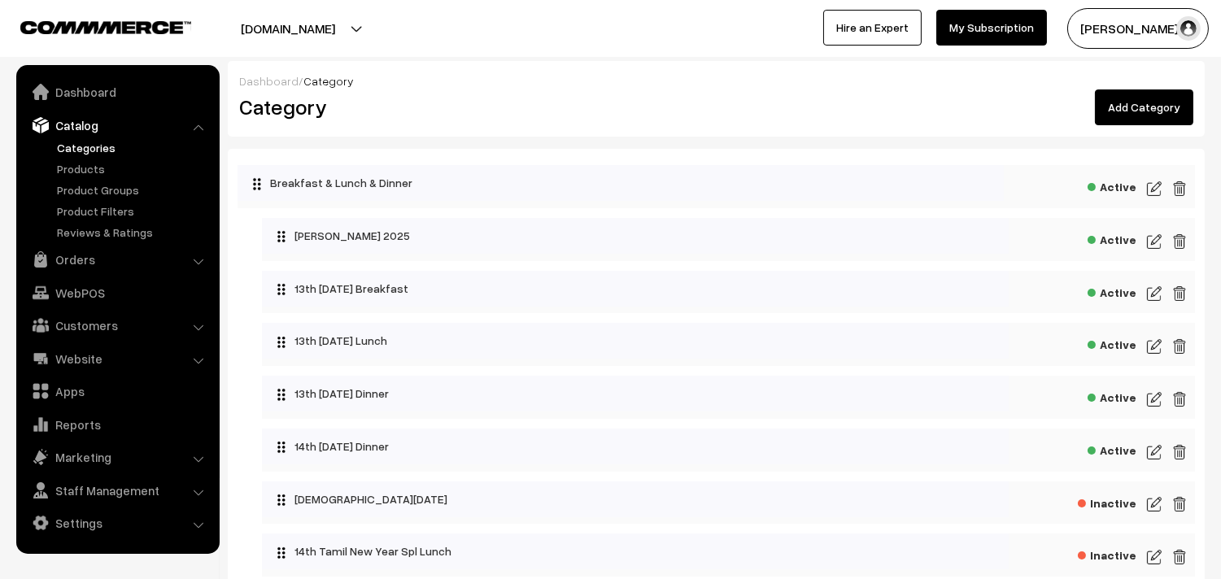
click at [1157, 295] on img at bounding box center [1154, 294] width 15 height 20
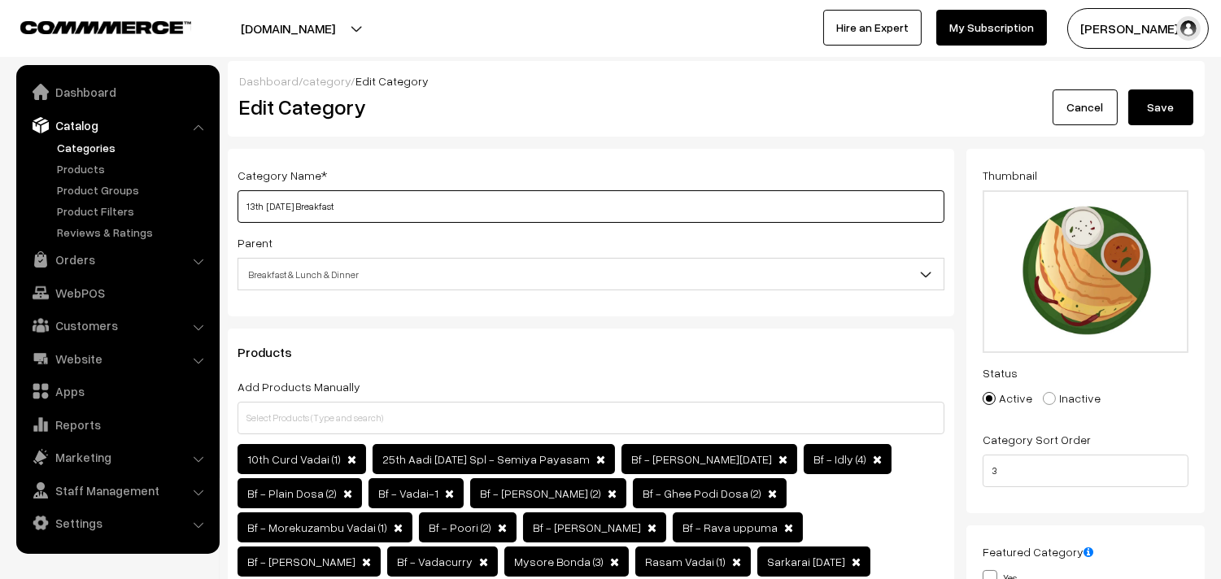
drag, startPoint x: 321, startPoint y: 207, endPoint x: 312, endPoint y: 207, distance: 9.8
click at [312, 207] on input "13th Wednesday Breakfast" at bounding box center [591, 206] width 707 height 33
click at [321, 207] on input "13th Wednesday Breakfast" at bounding box center [591, 206] width 707 height 33
click at [412, 206] on input "13th Wednesday Breakfast" at bounding box center [591, 206] width 707 height 33
drag, startPoint x: 314, startPoint y: 204, endPoint x: 183, endPoint y: 192, distance: 131.6
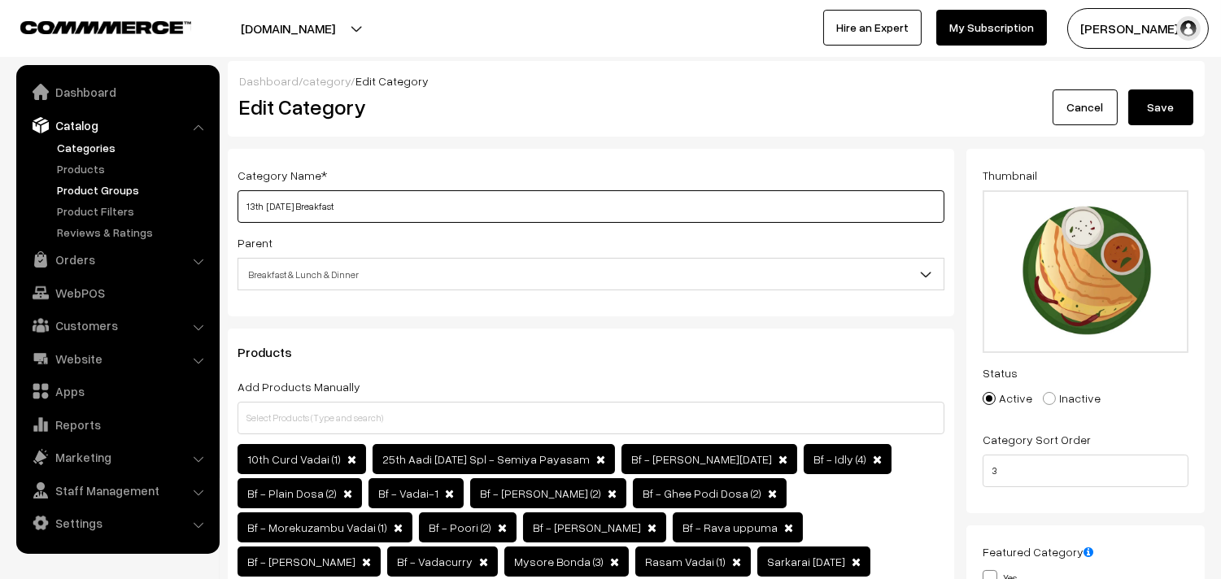
type input "14th Thursday Breakfast"
click at [236, 204] on div "Category Name * 14th Thursday Breakfast Parent Top Level Category Breakfast & L…" at bounding box center [591, 233] width 727 height 168
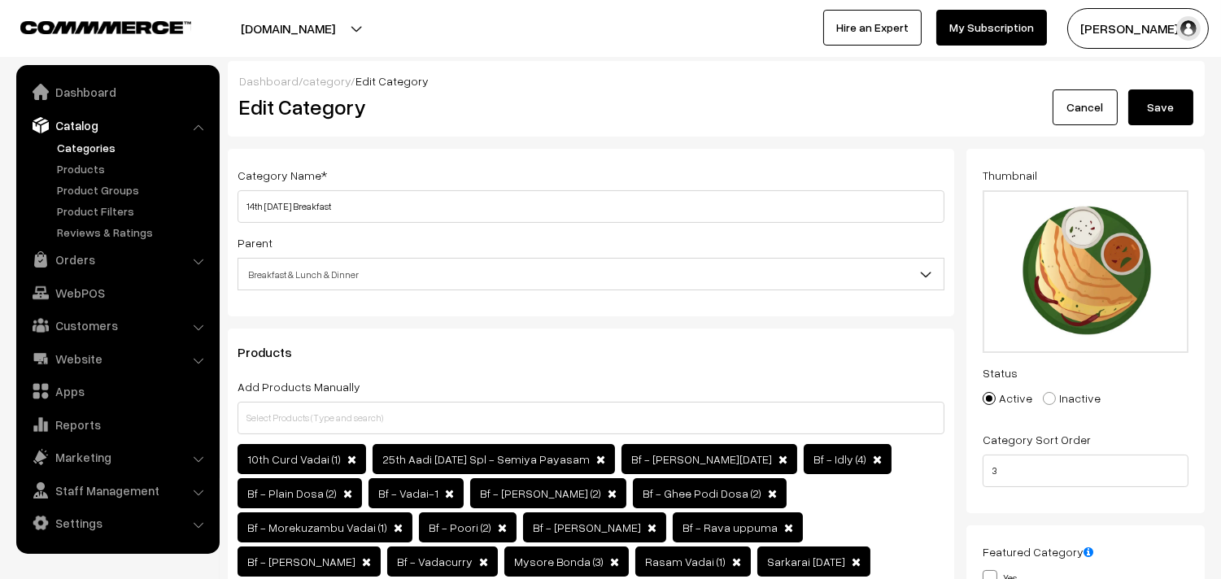
click at [1141, 101] on button "Save" at bounding box center [1161, 108] width 65 height 36
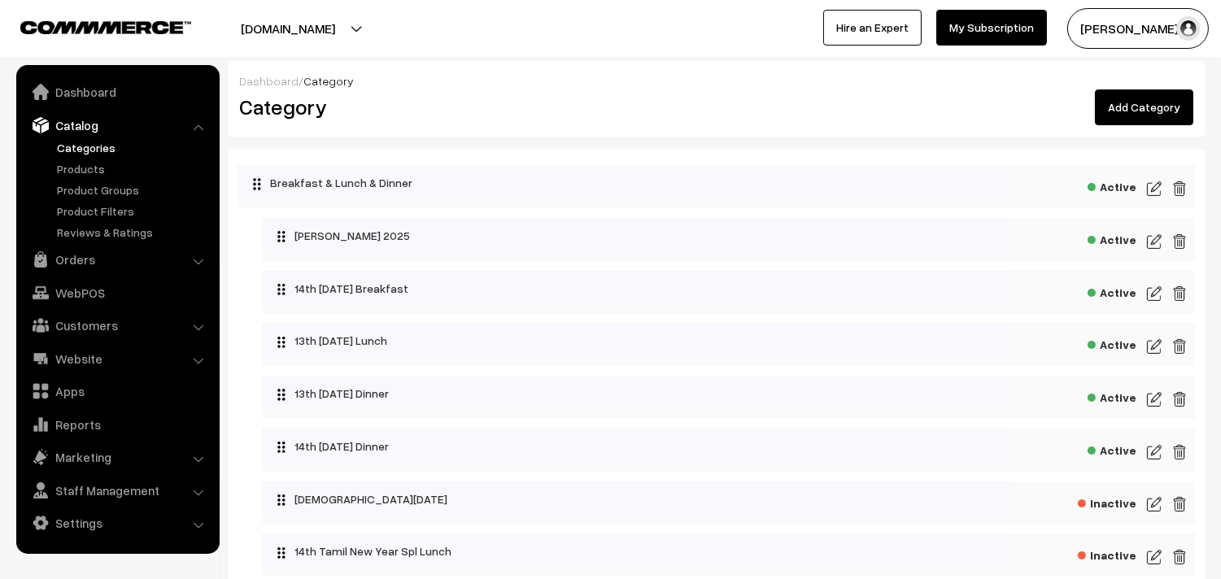
click at [1155, 343] on img at bounding box center [1154, 347] width 15 height 20
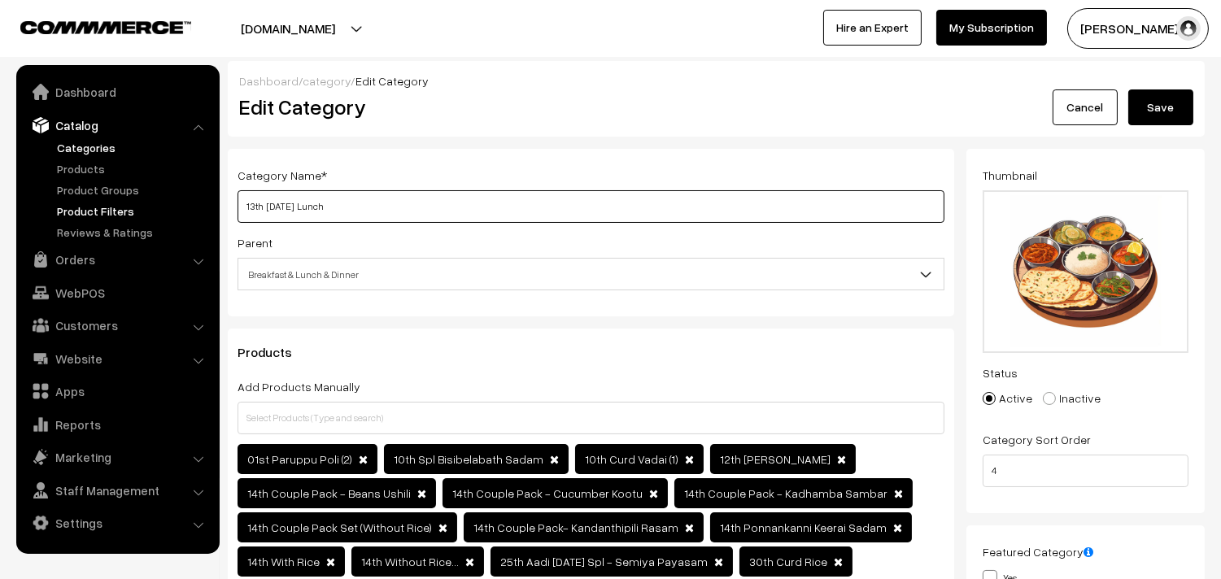
drag, startPoint x: 313, startPoint y: 202, endPoint x: 192, endPoint y: 203, distance: 121.2
paste input "4th Thursday"
type input "14th Thursday Lunch"
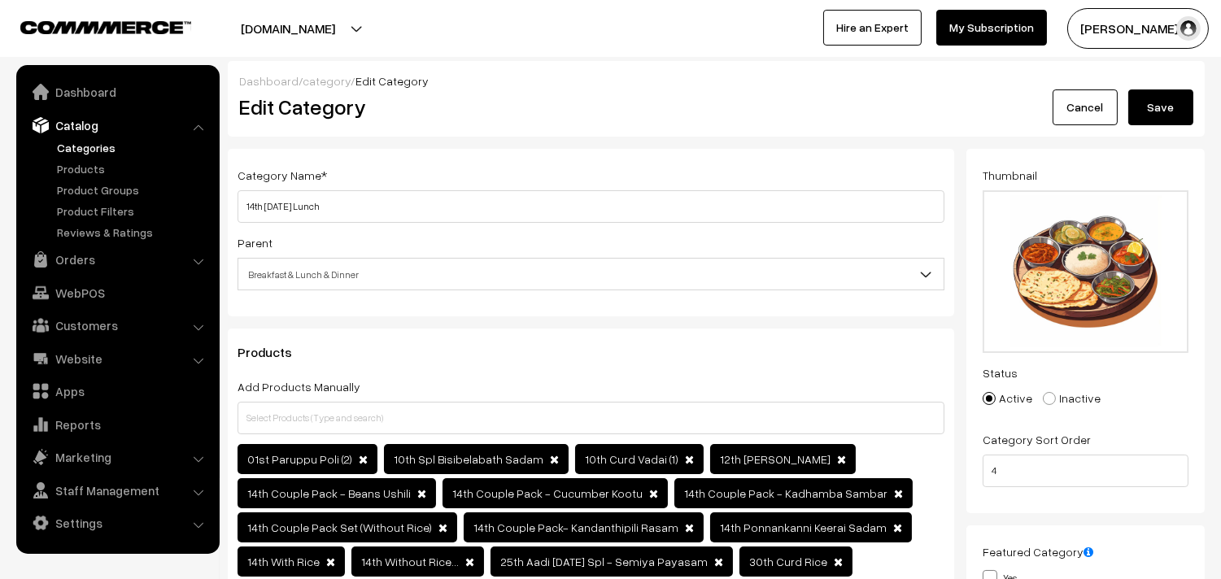
click at [1174, 111] on button "Save" at bounding box center [1161, 108] width 65 height 36
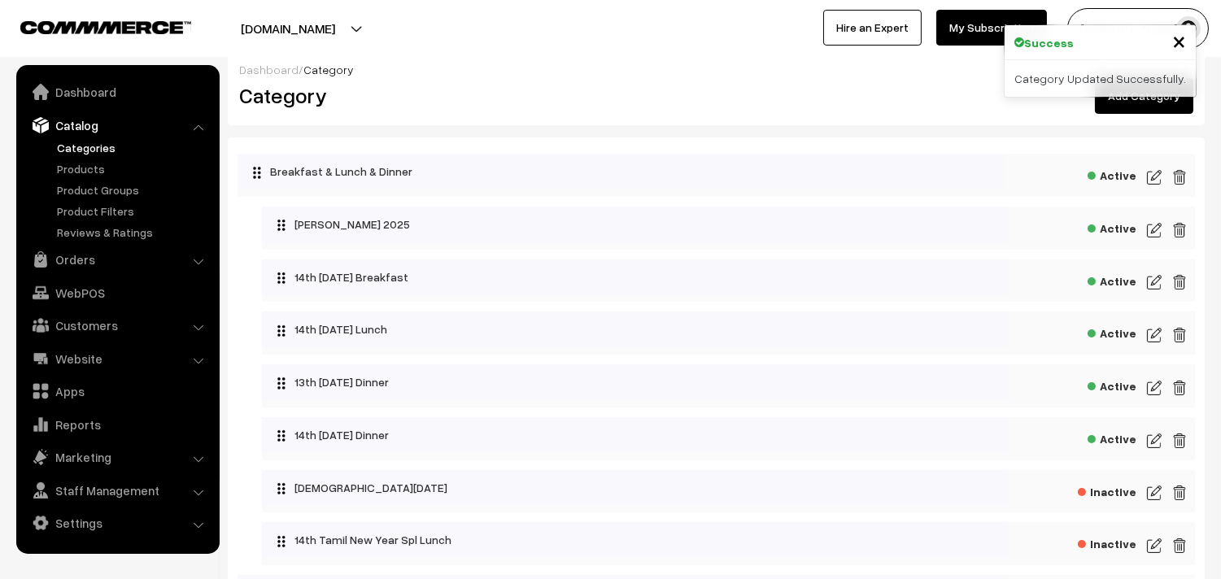
scroll to position [90, 0]
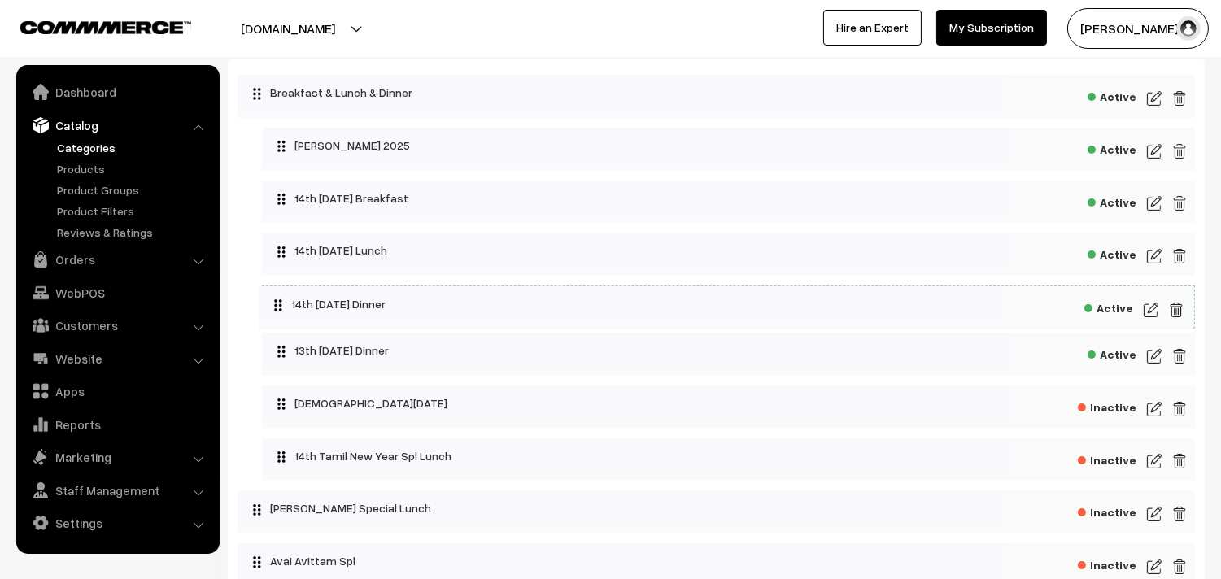
drag, startPoint x: 330, startPoint y: 351, endPoint x: 327, endPoint y: 298, distance: 53.8
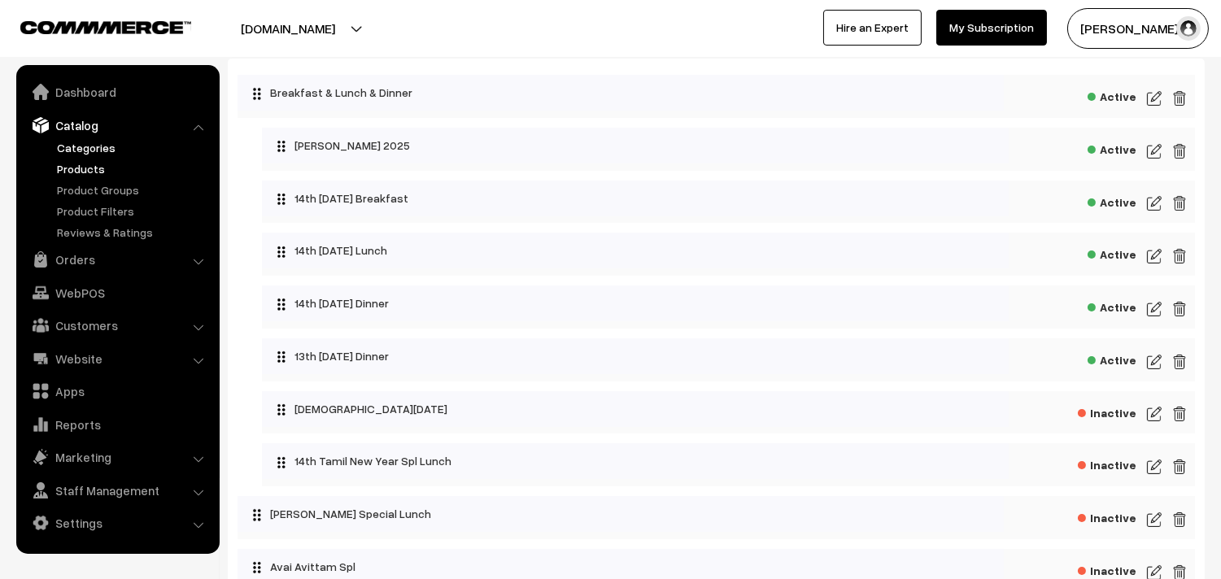
click at [80, 168] on link "Products" at bounding box center [133, 168] width 161 height 17
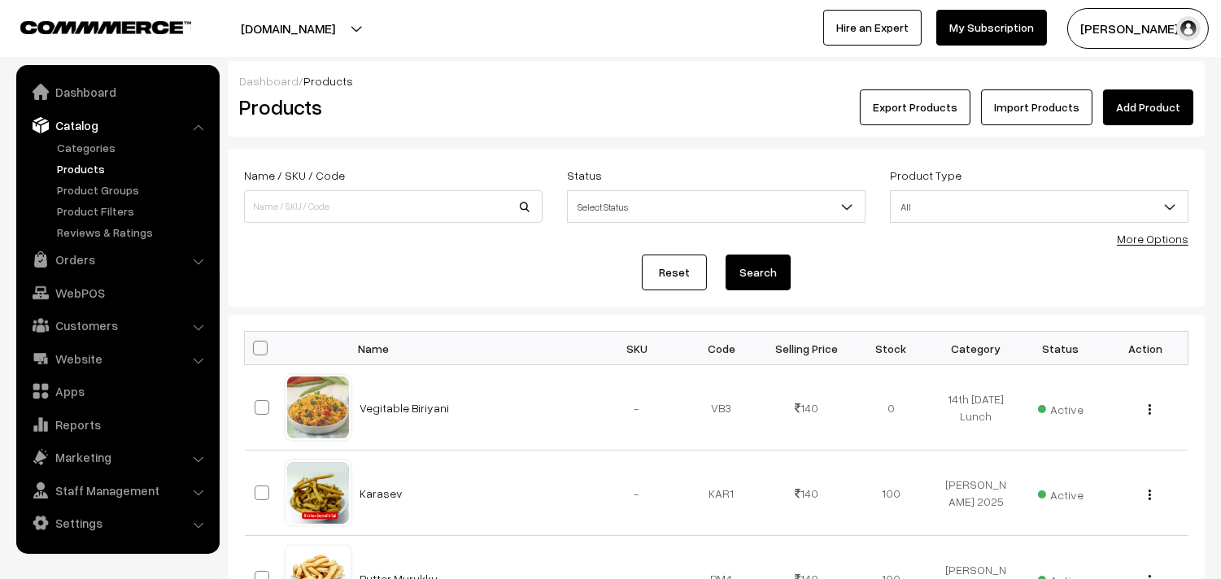
click at [1149, 239] on link "More Options" at bounding box center [1153, 239] width 72 height 14
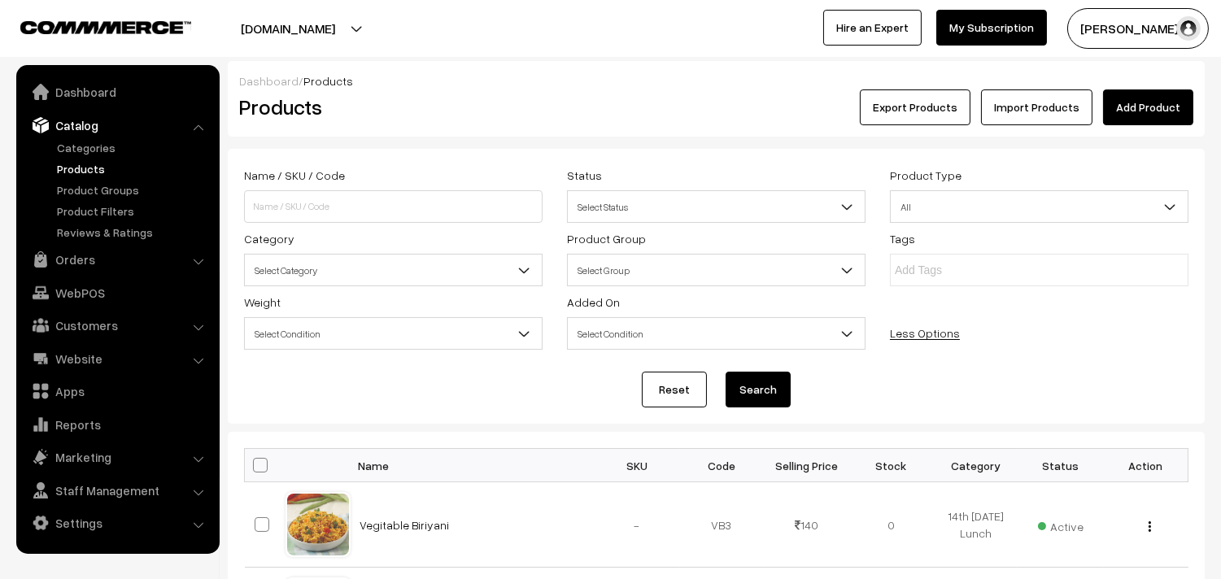
click at [330, 271] on span "Select Category" at bounding box center [393, 270] width 297 height 28
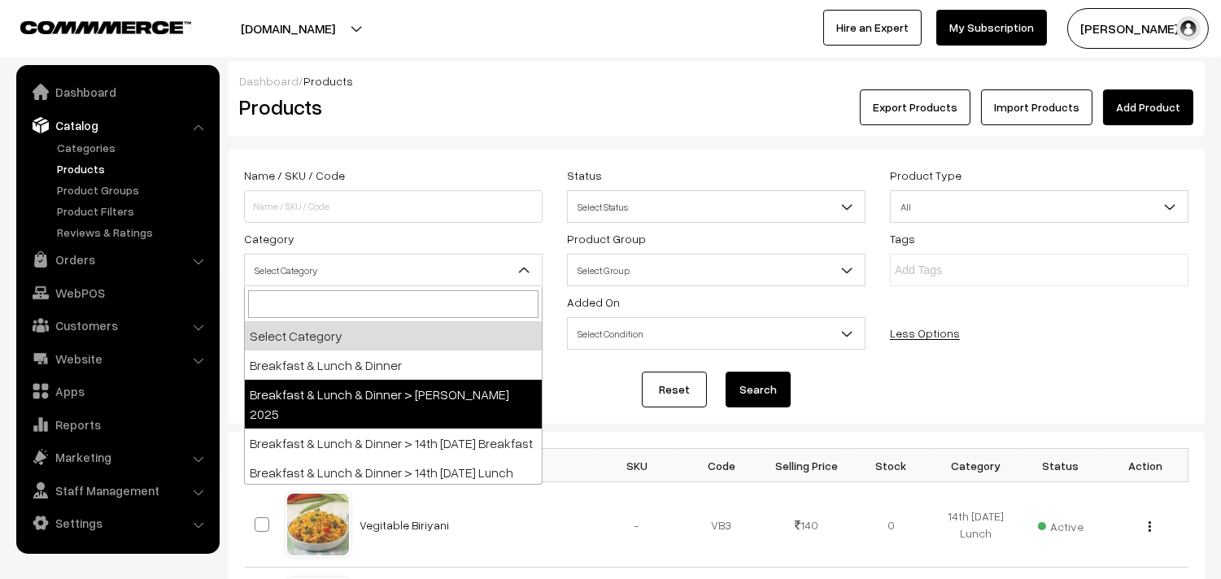
scroll to position [90, 0]
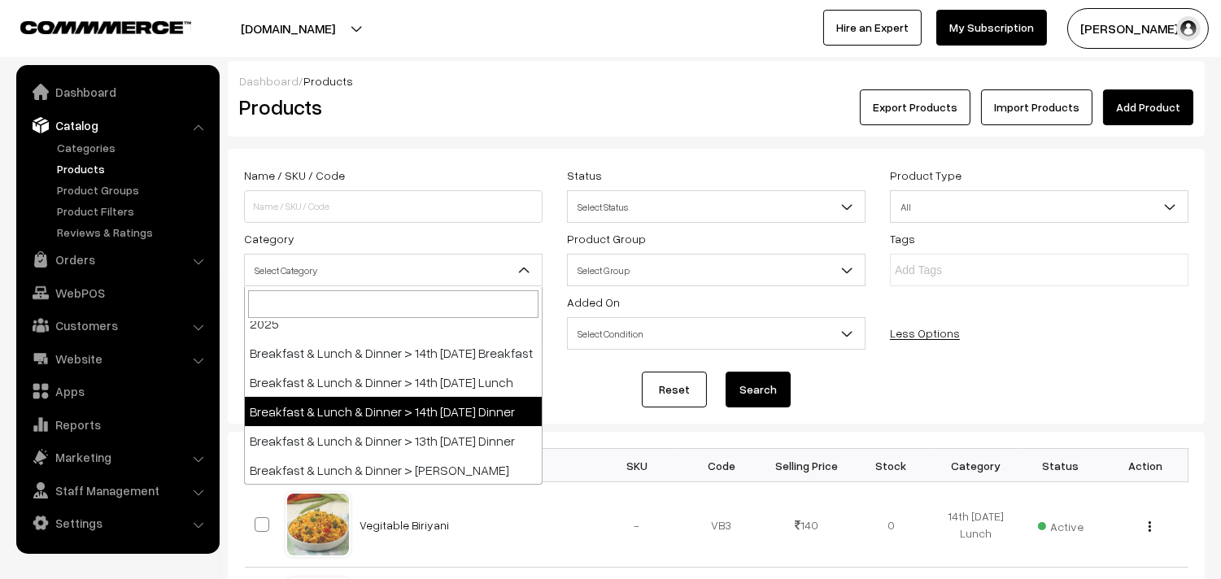
select select "68"
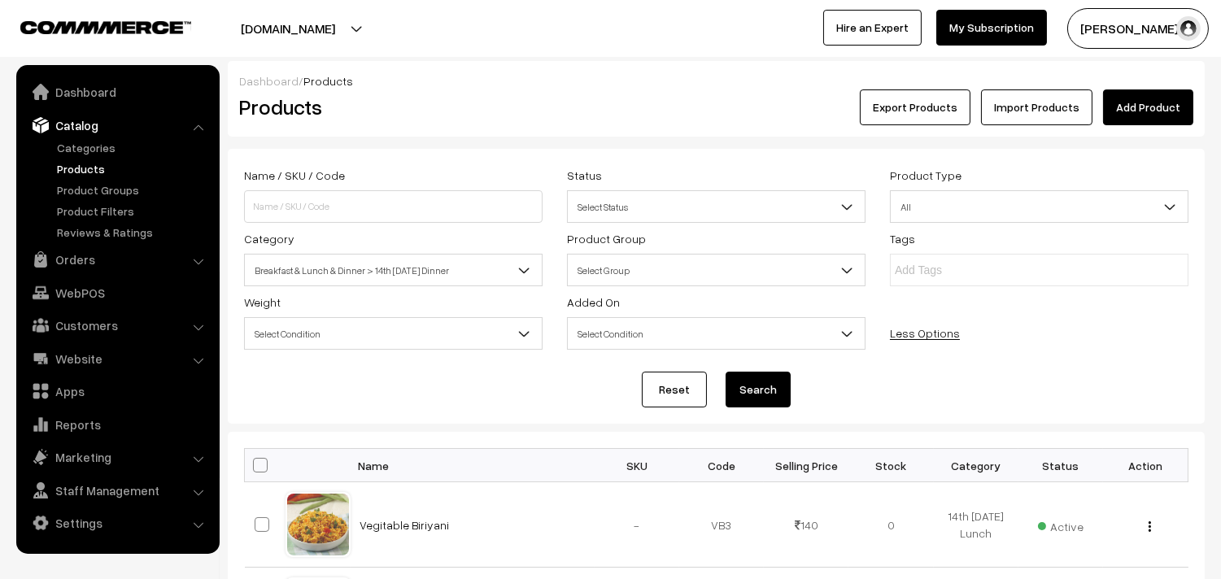
click at [761, 391] on button "Search" at bounding box center [758, 390] width 65 height 36
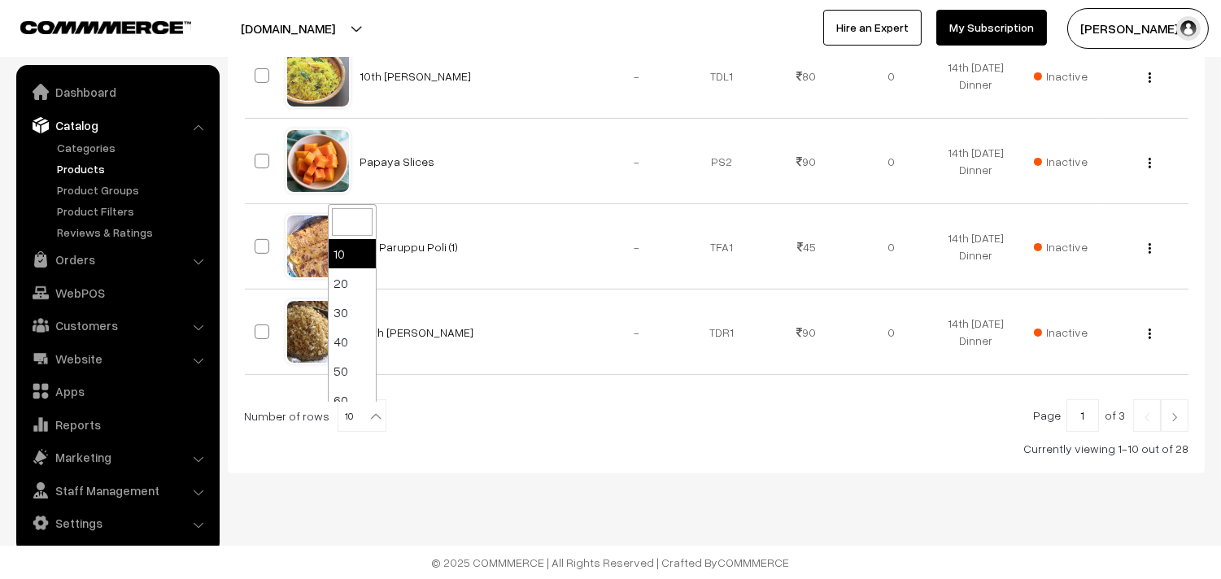
click at [356, 415] on span "10" at bounding box center [361, 416] width 47 height 33
select select "60"
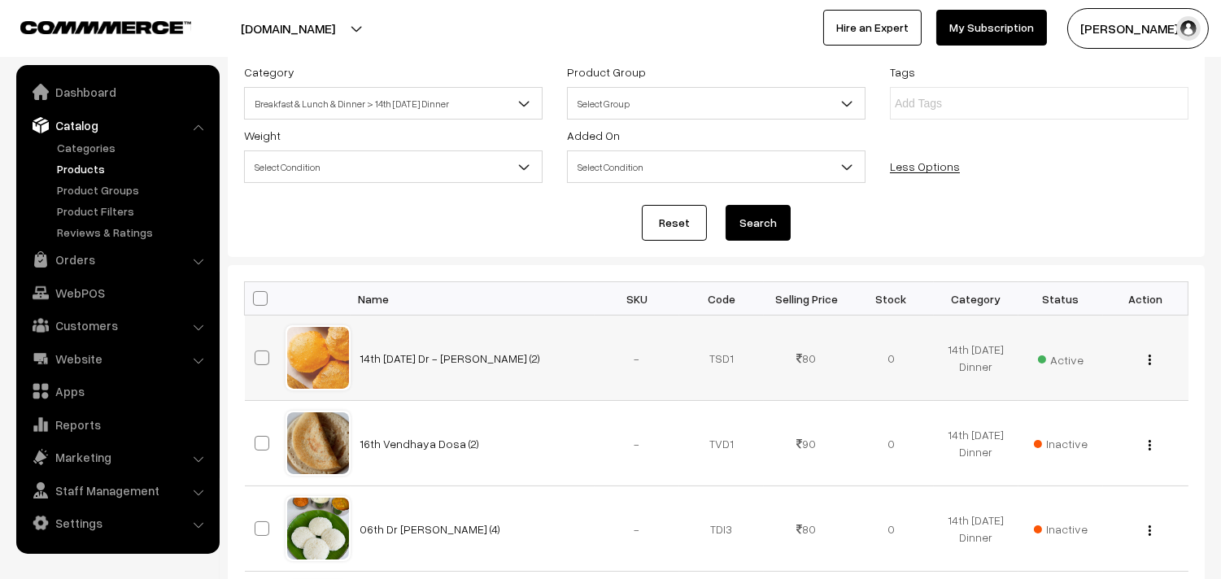
scroll to position [181, 0]
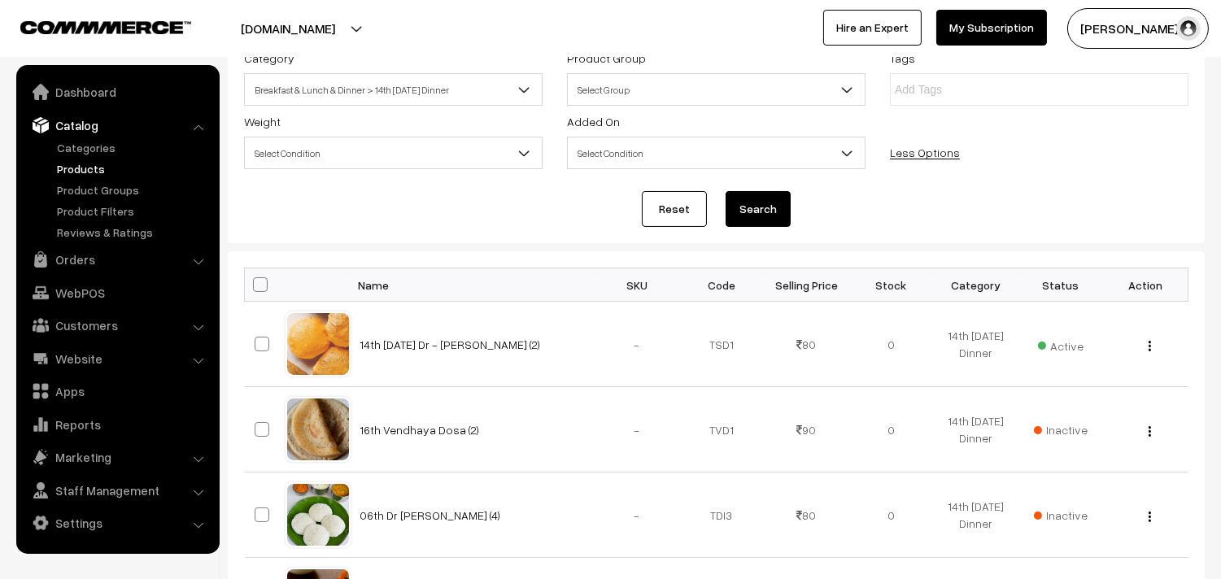
click at [260, 288] on span at bounding box center [260, 284] width 15 height 15
click at [255, 288] on input "checkbox" at bounding box center [250, 284] width 11 height 11
checkbox input "true"
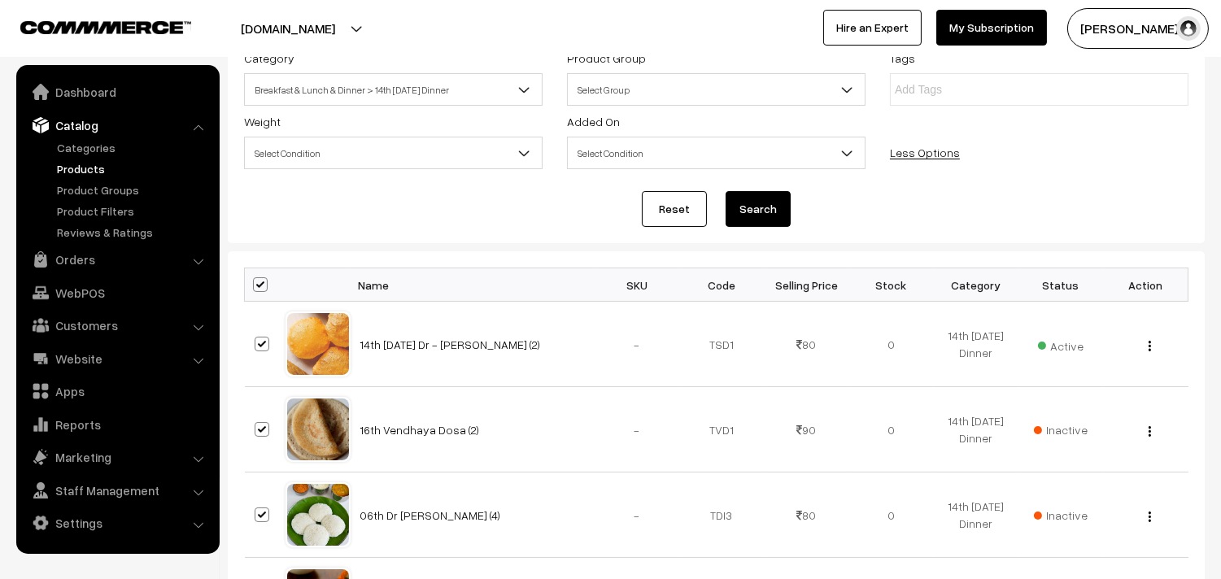
checkbox input "true"
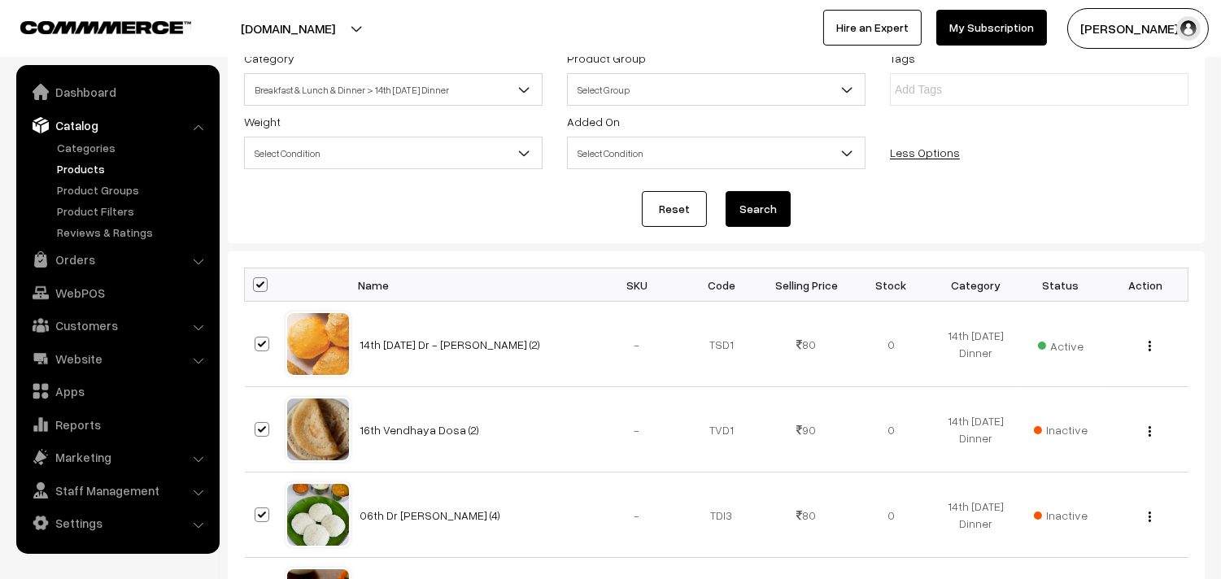
checkbox input "true"
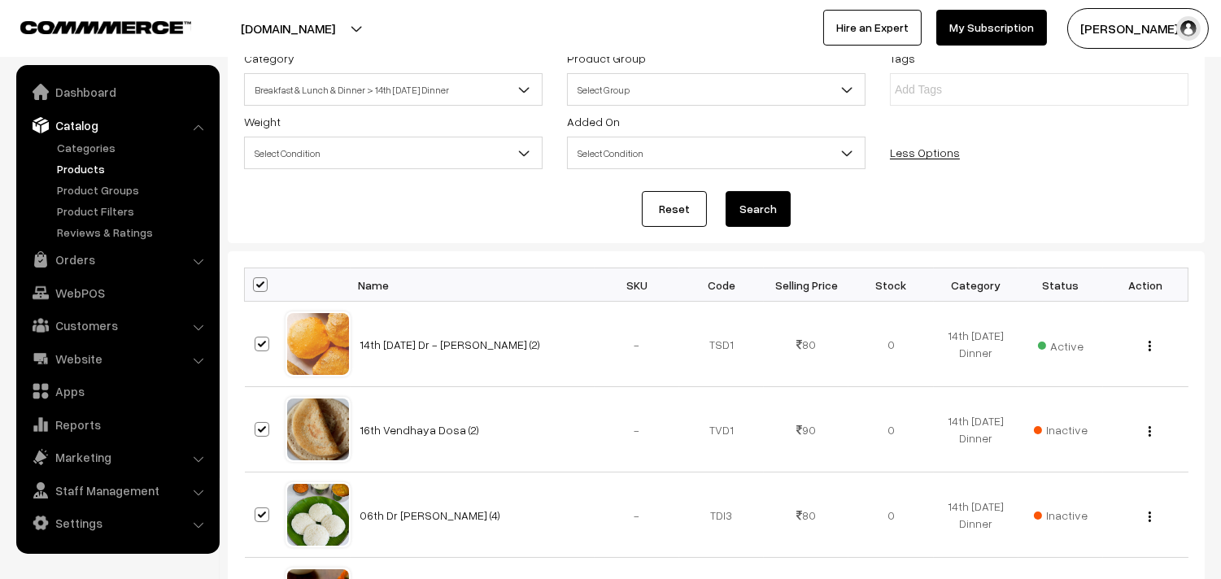
checkbox input "true"
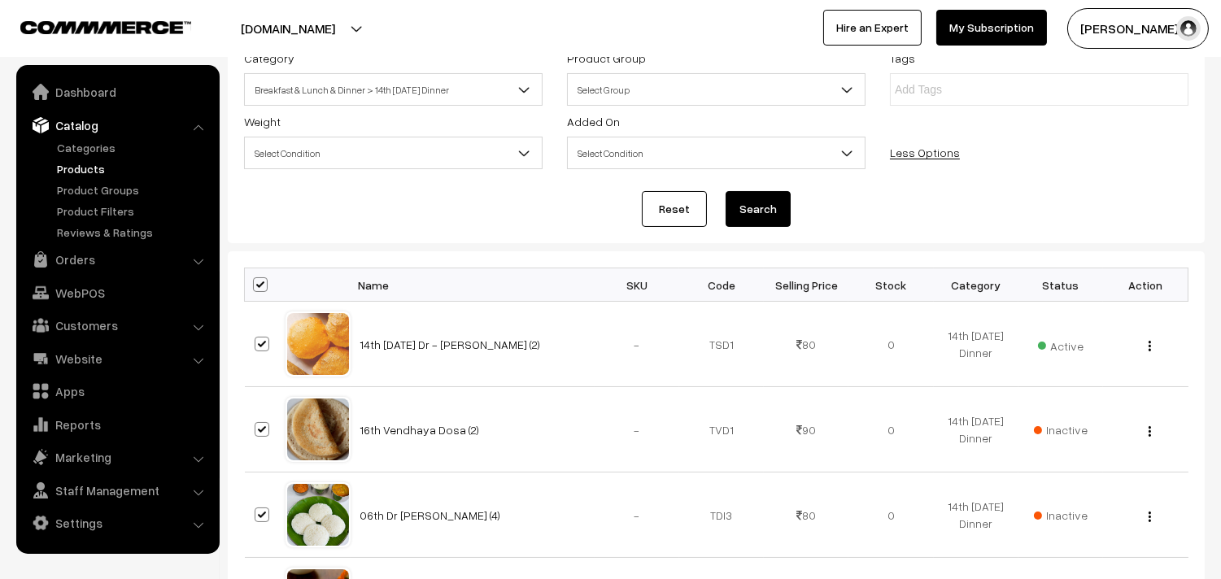
checkbox input "true"
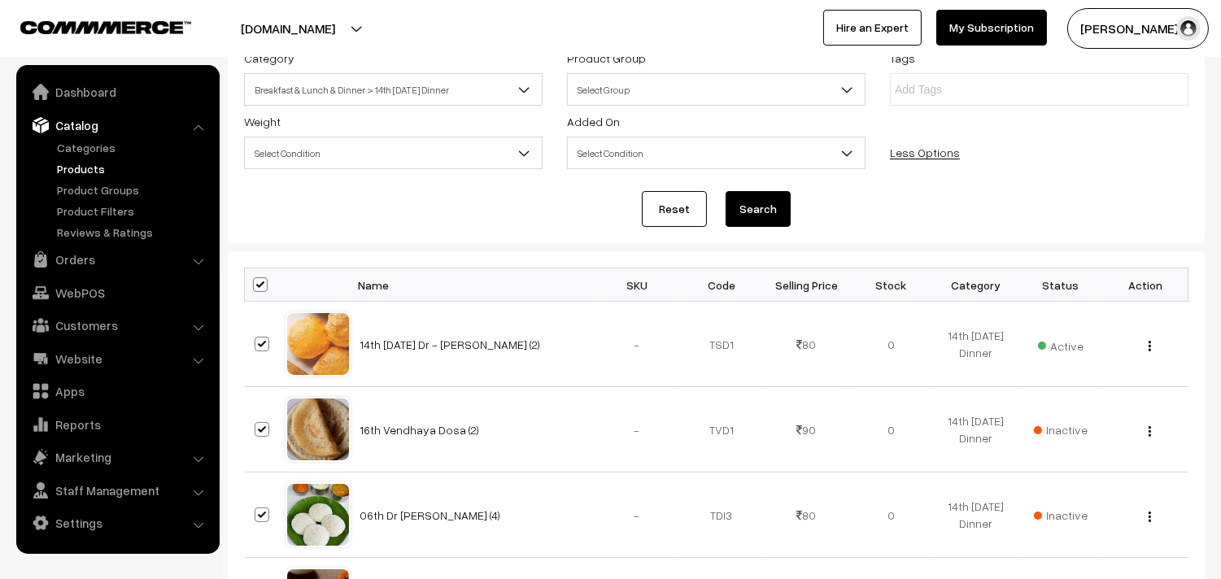
checkbox input "true"
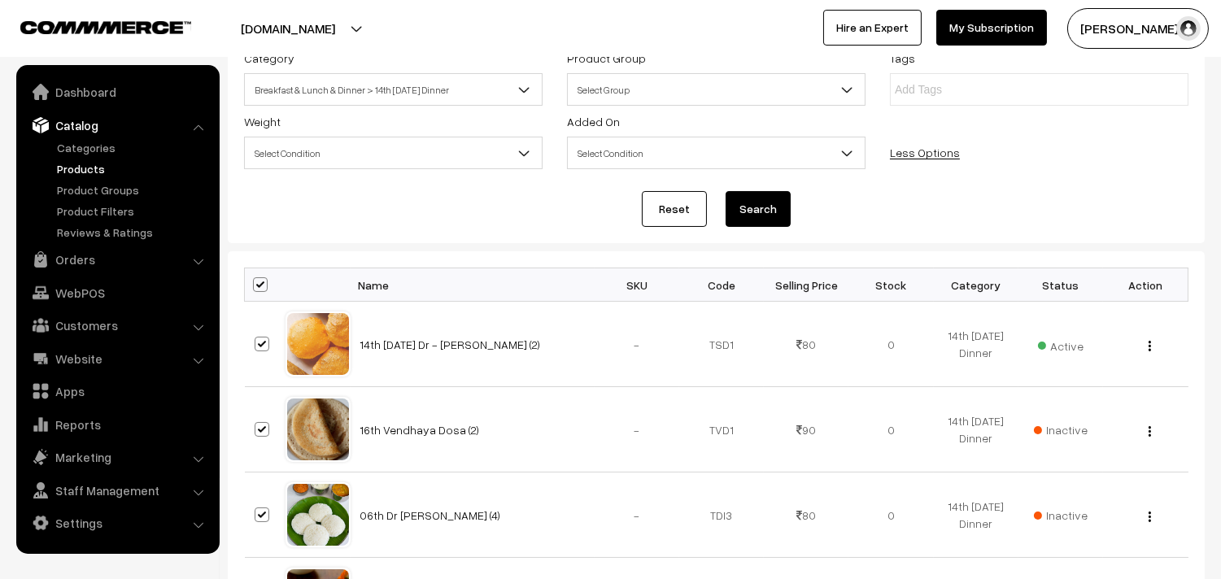
checkbox input "true"
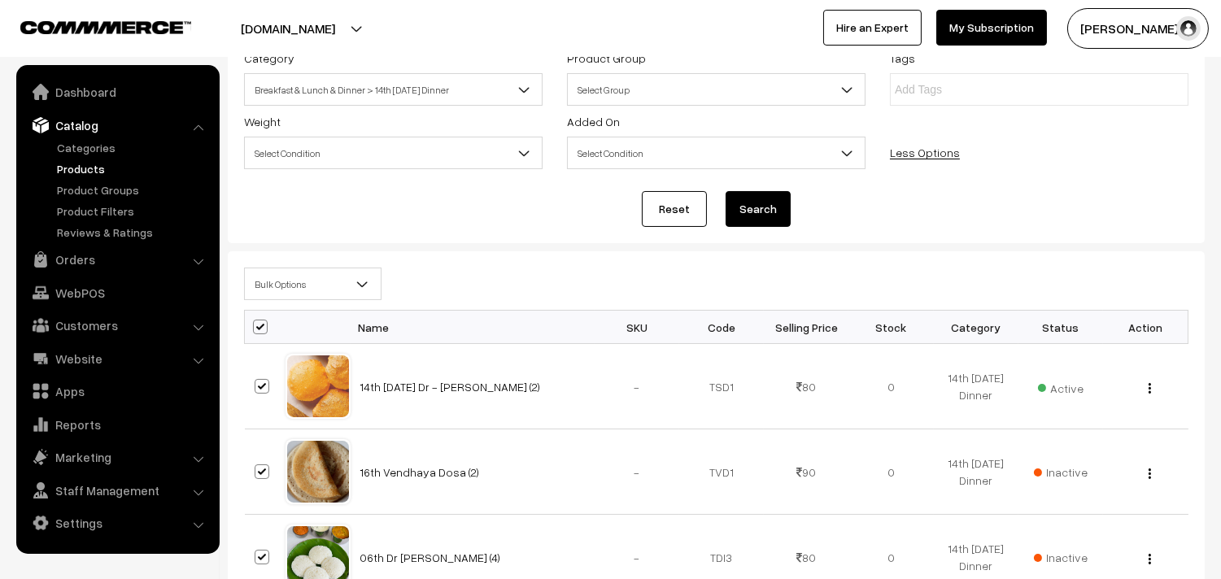
click at [279, 291] on span "Bulk Options" at bounding box center [313, 284] width 136 height 28
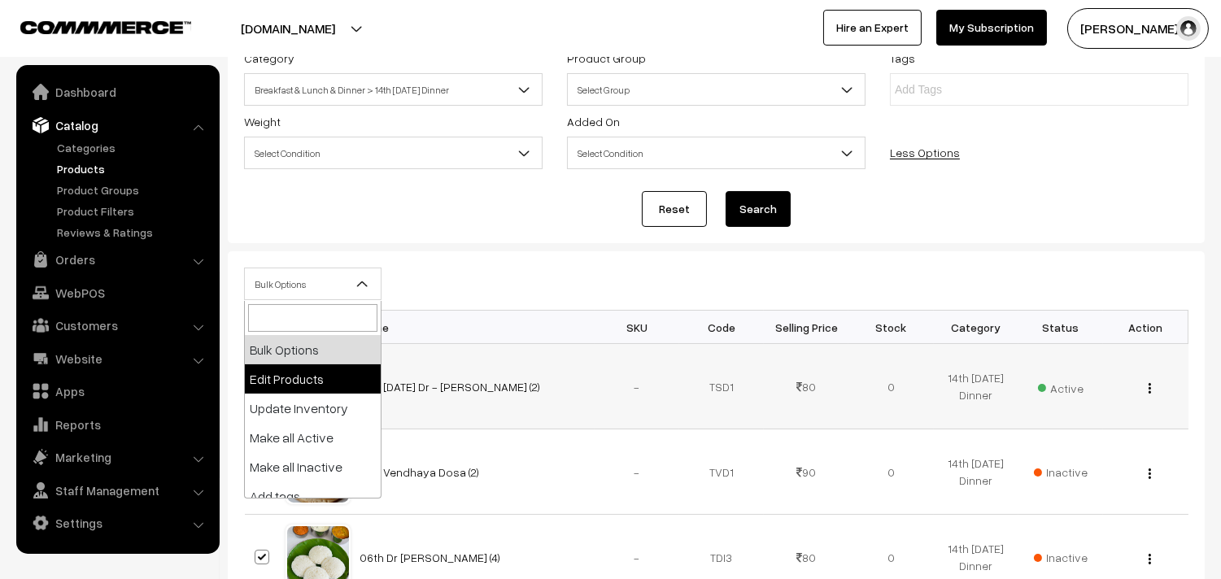
select select "editProduct"
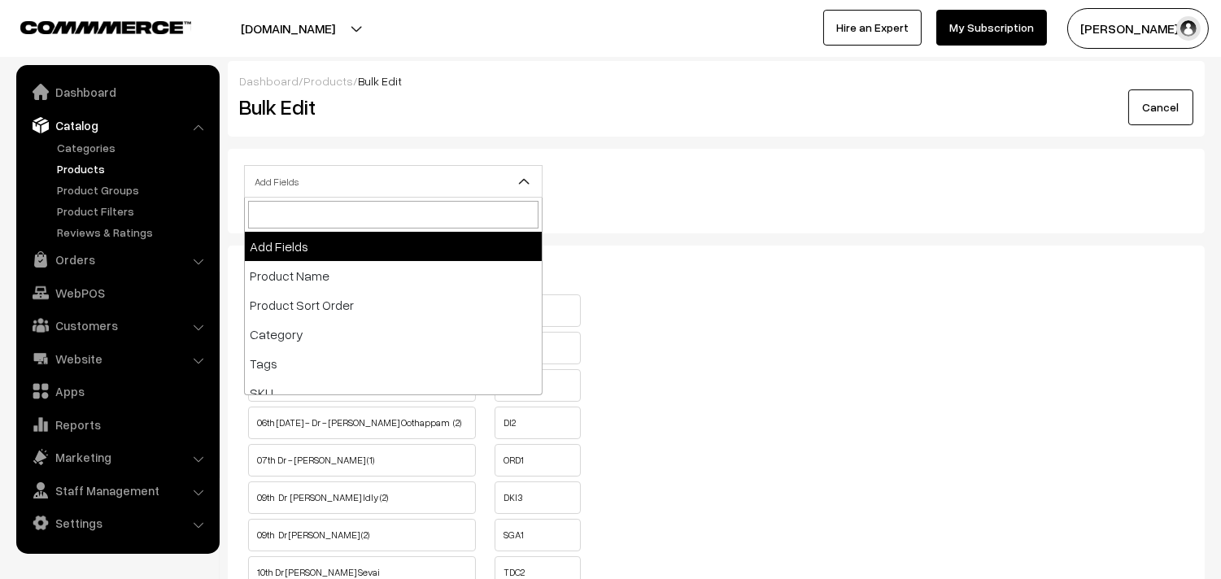
click at [323, 185] on span "Add Fields" at bounding box center [393, 182] width 297 height 28
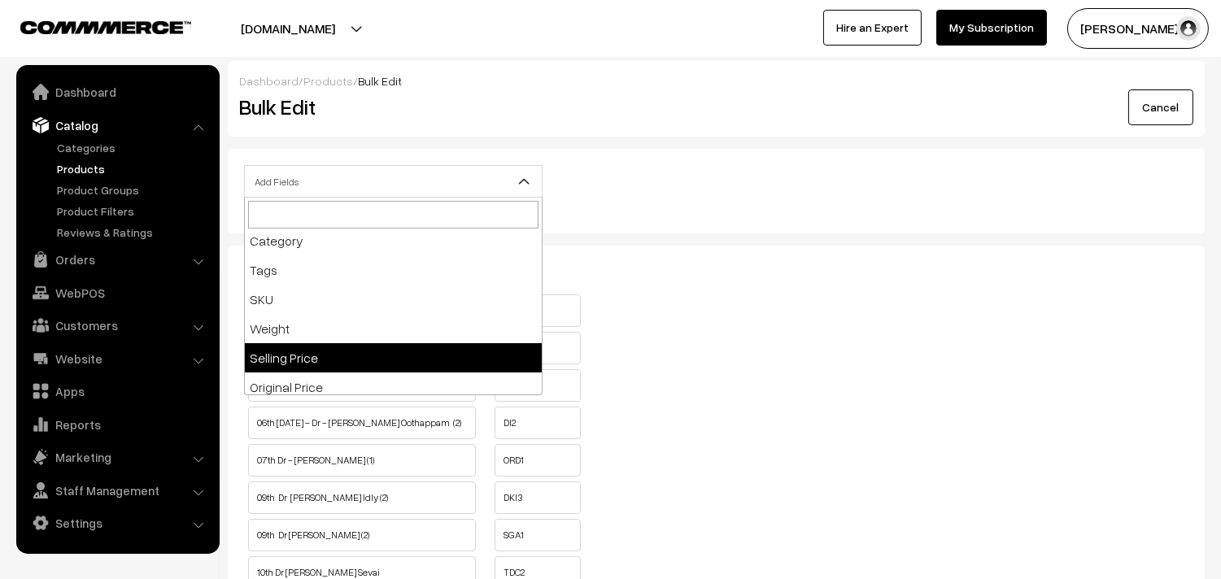
scroll to position [181, 0]
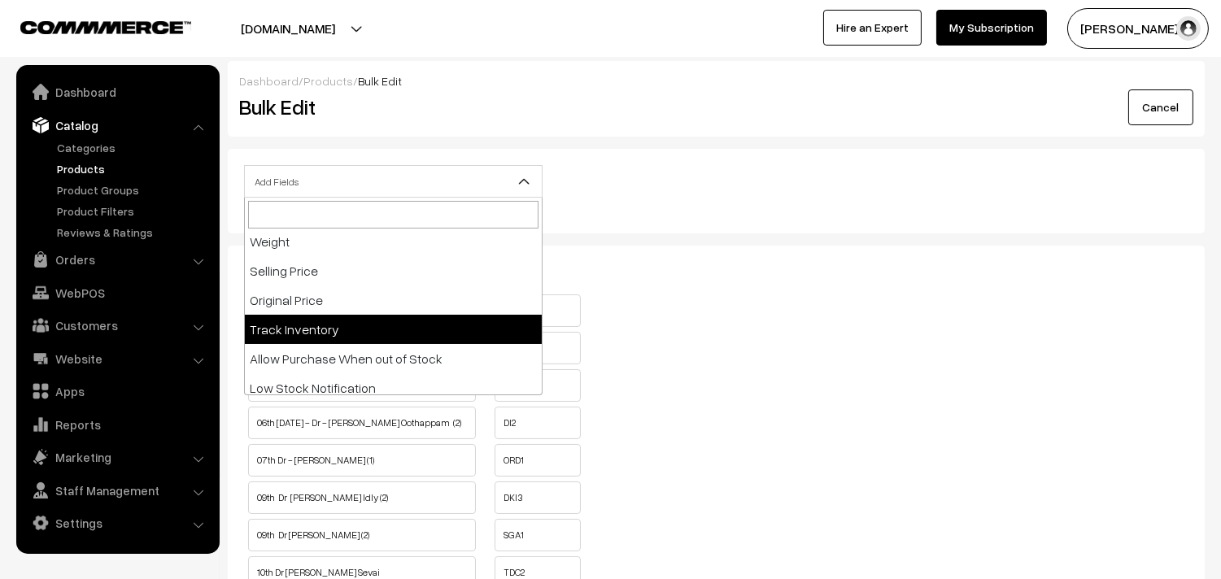
select select "allow-purchase"
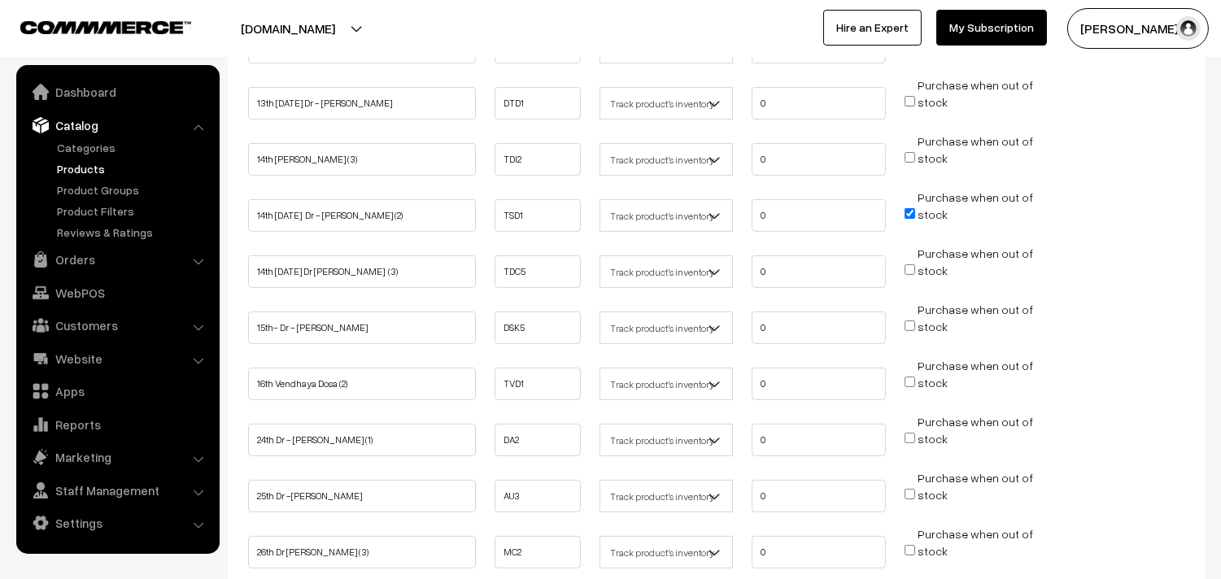
scroll to position [723, 0]
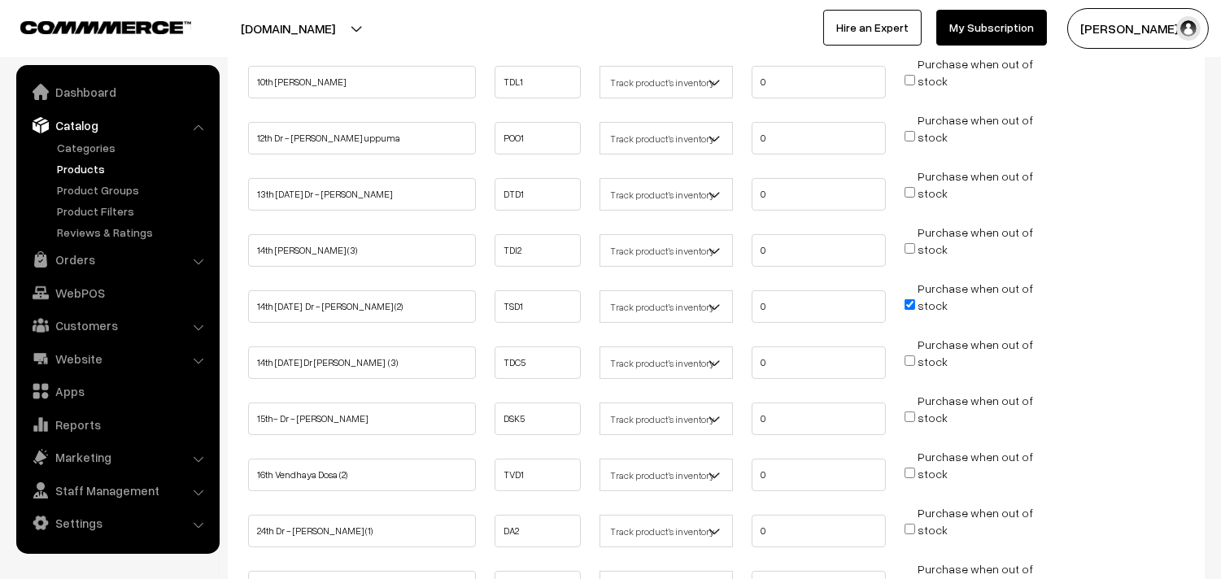
click input "Purchase when out of stock"
checkbox input "true"
click input "Purchase when out of stock"
checkbox input "true"
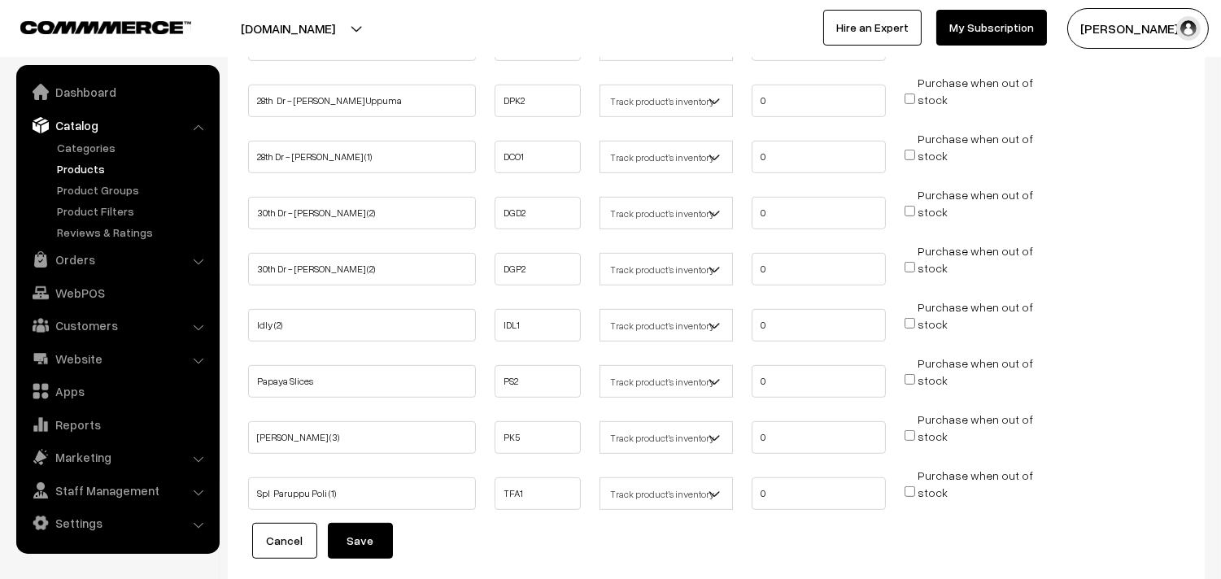
scroll to position [1487, 0]
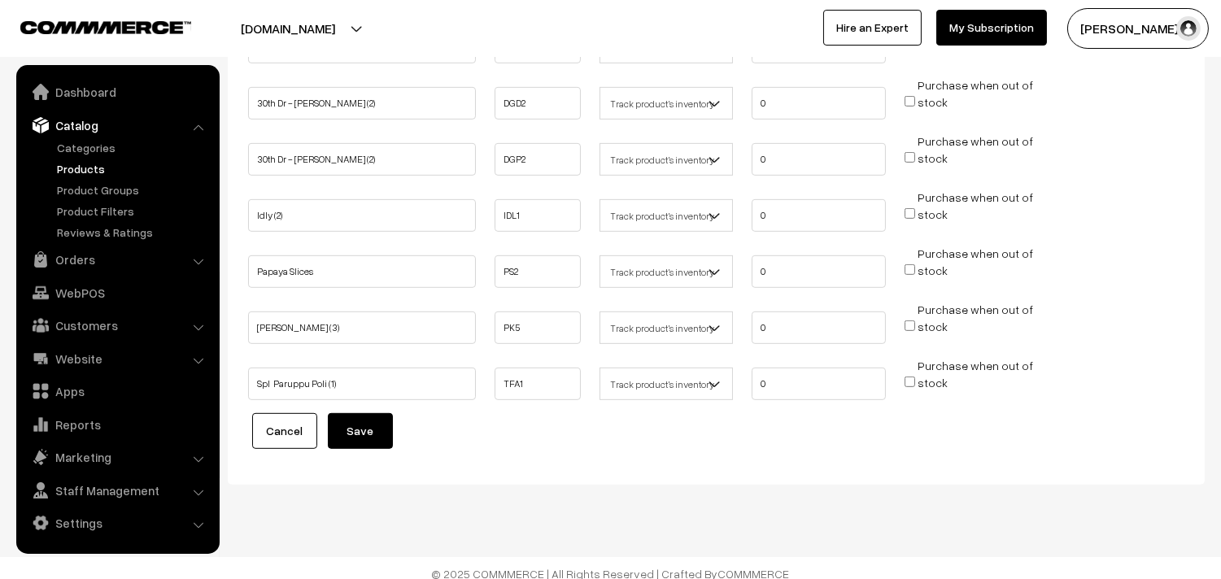
click button "Save"
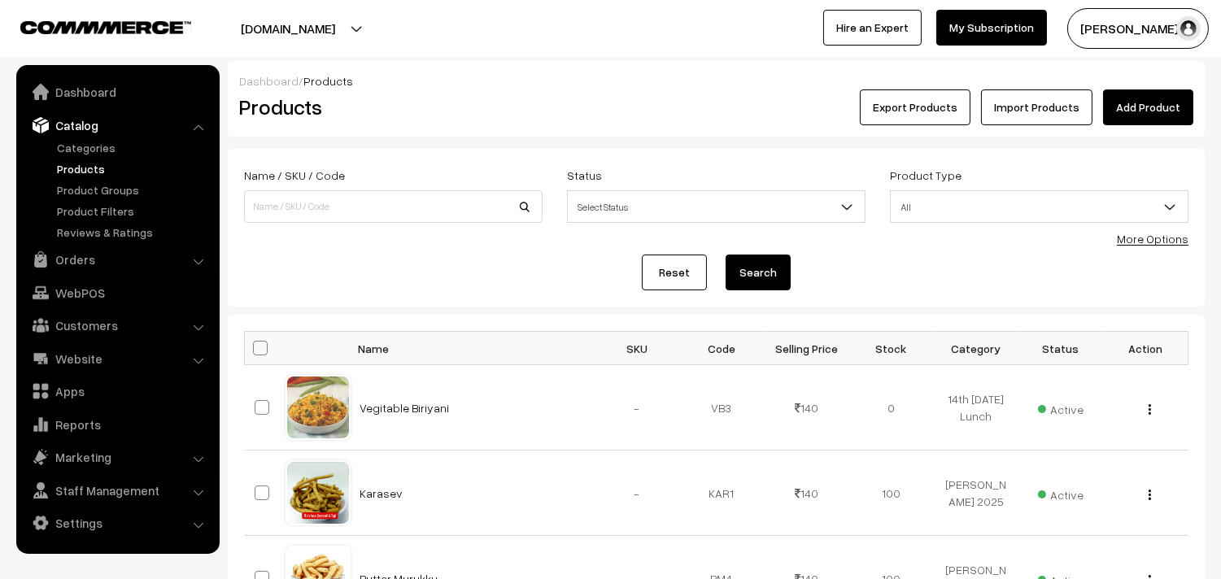
click at [1157, 232] on link "More Options" at bounding box center [1153, 239] width 72 height 14
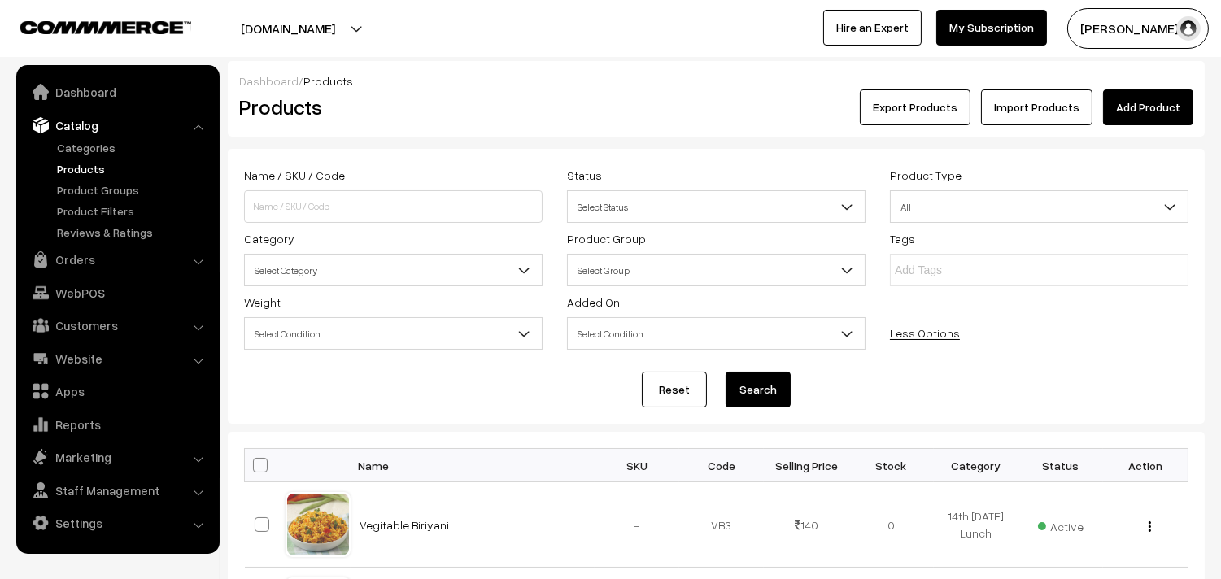
click at [340, 270] on span "Select Category" at bounding box center [393, 270] width 297 height 28
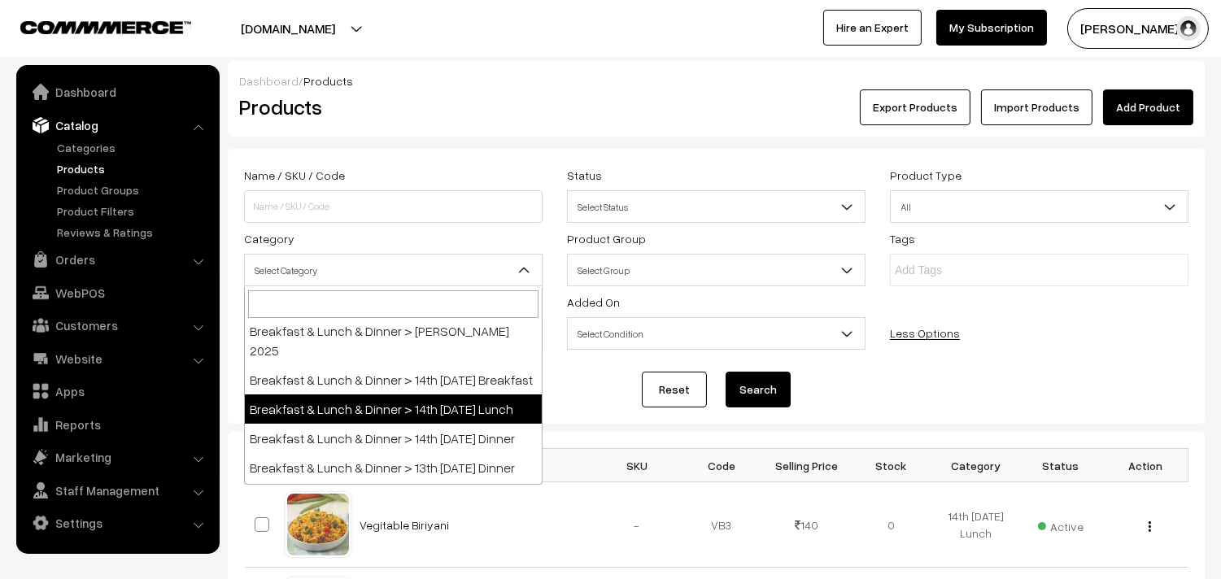
scroll to position [90, 0]
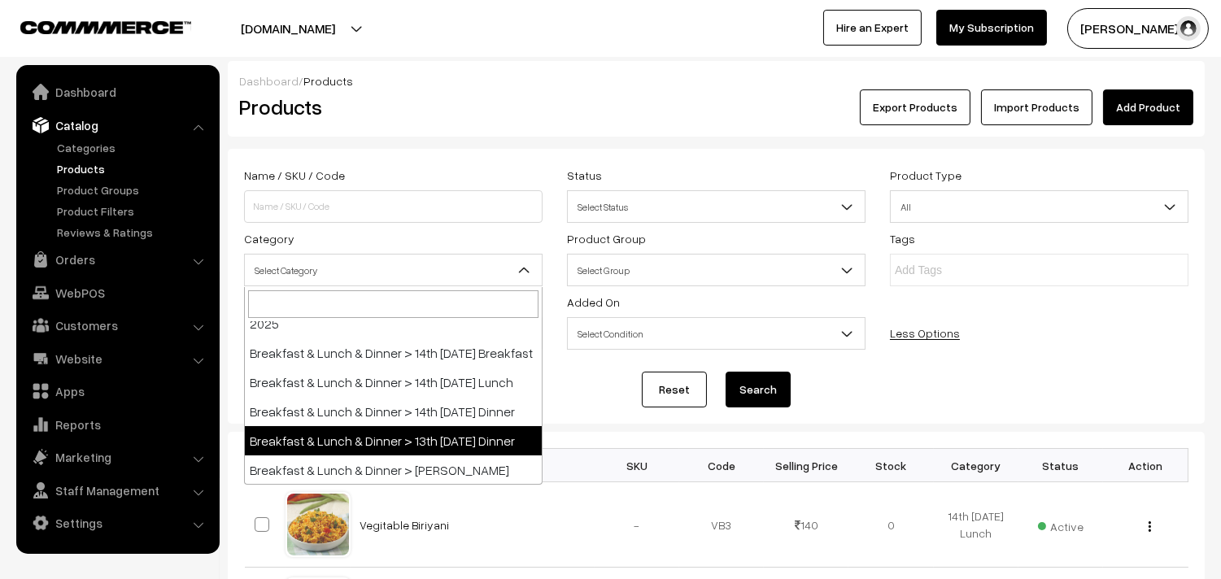
select select "96"
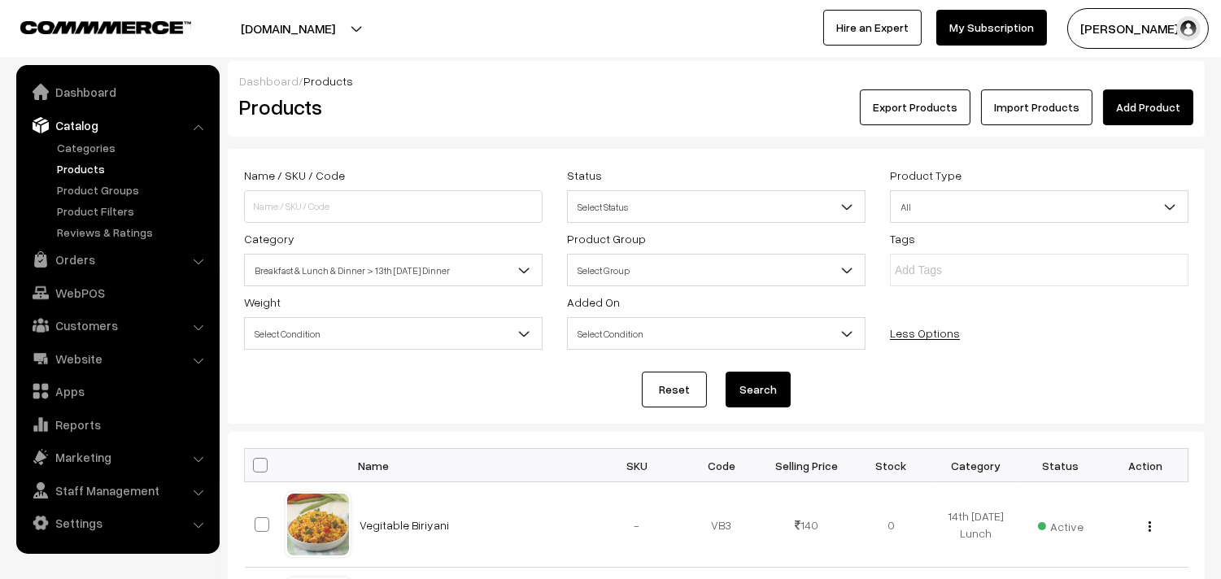
click at [766, 400] on button "Search" at bounding box center [758, 390] width 65 height 36
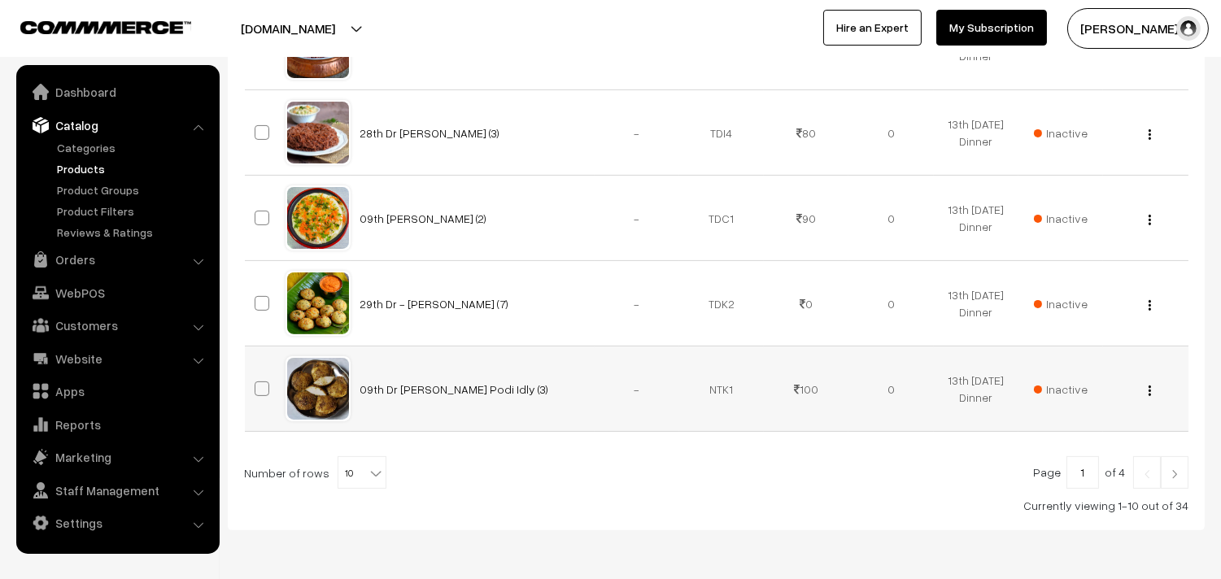
scroll to position [873, 0]
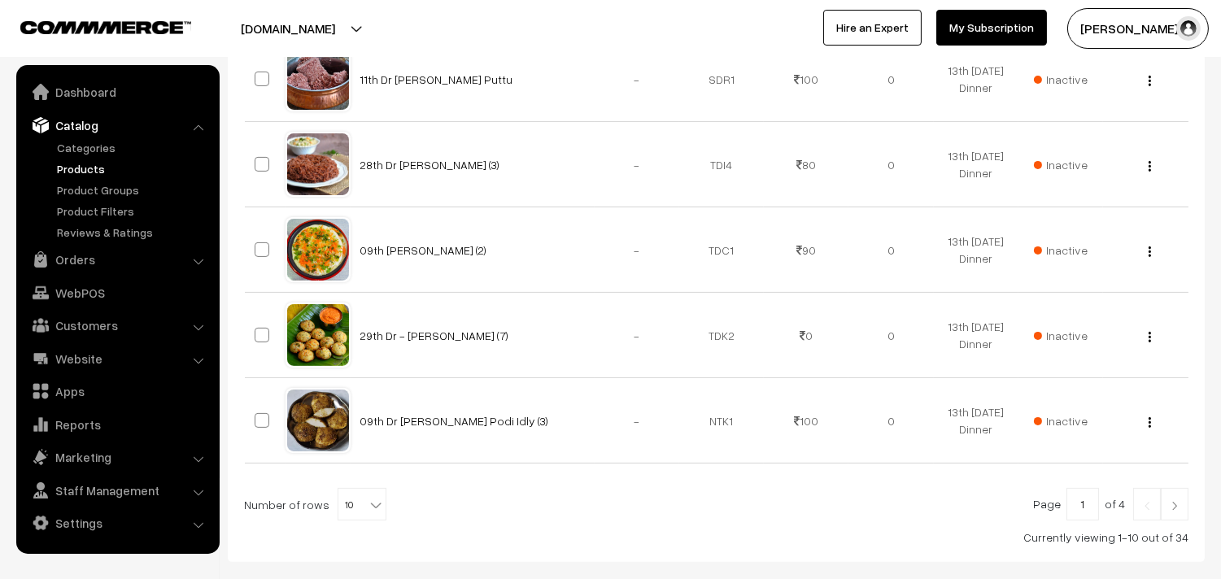
click at [369, 495] on span at bounding box center [377, 499] width 16 height 21
select select "100"
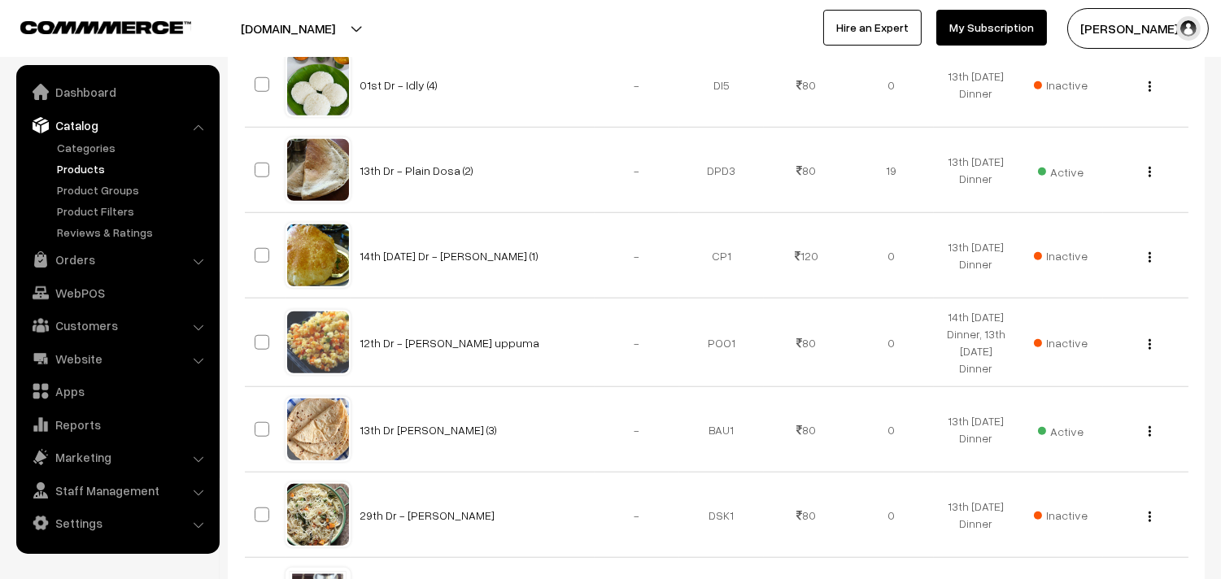
scroll to position [2622, 0]
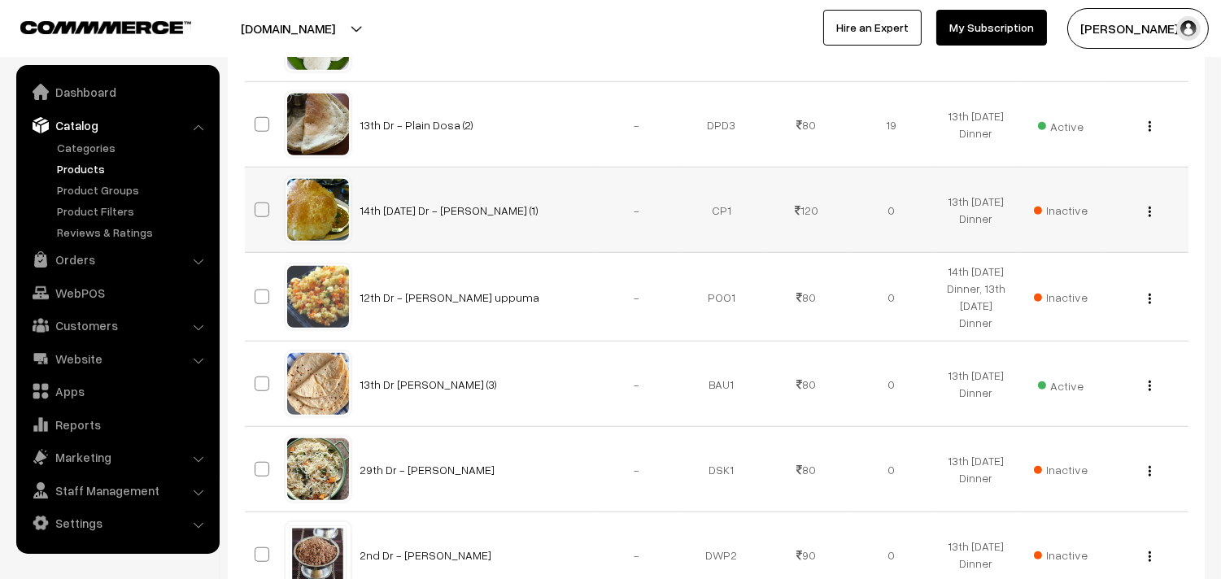
click at [1151, 216] on button "button" at bounding box center [1150, 211] width 4 height 13
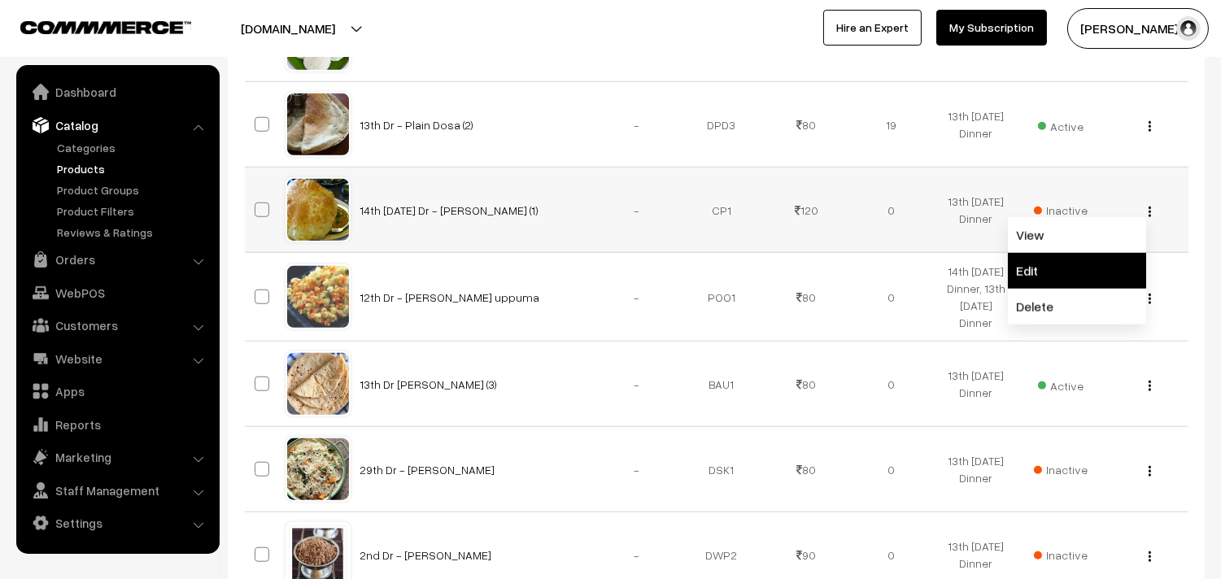
click at [1034, 269] on link "Edit" at bounding box center [1077, 271] width 138 height 36
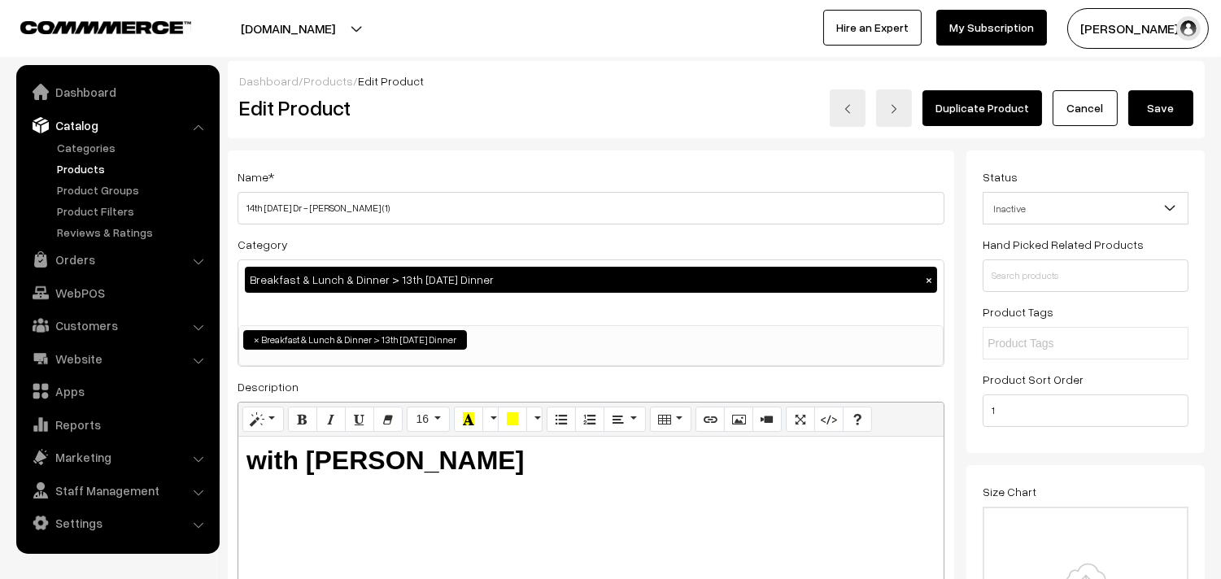
click at [926, 281] on button "×" at bounding box center [929, 280] width 15 height 15
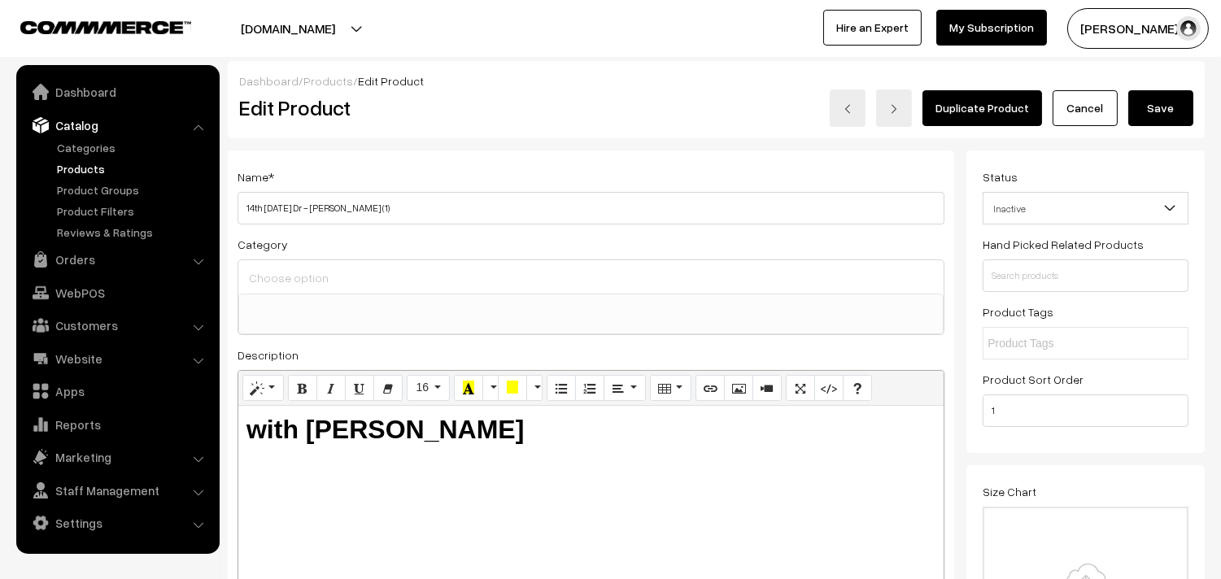
click at [361, 281] on input at bounding box center [591, 279] width 692 height 24
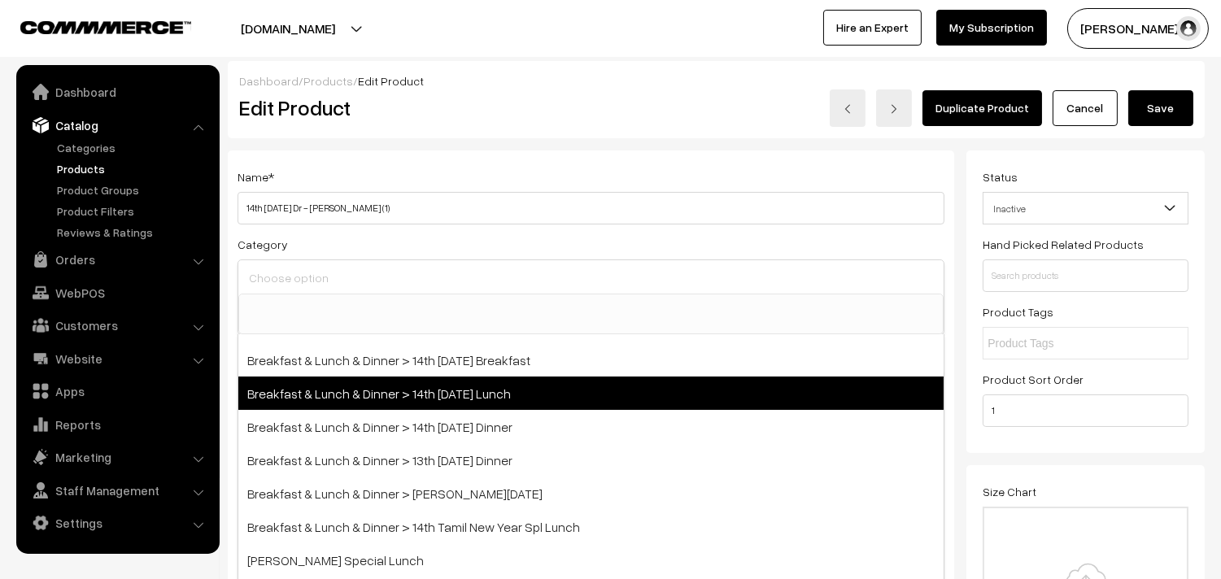
scroll to position [90, 0]
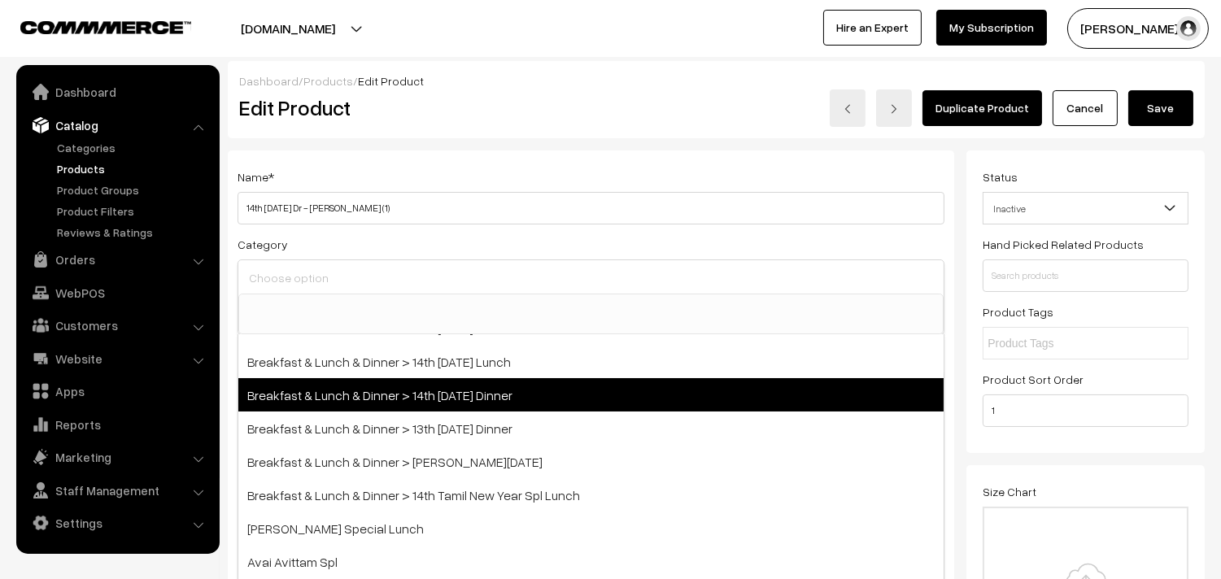
drag, startPoint x: 509, startPoint y: 419, endPoint x: 513, endPoint y: 391, distance: 28.0
click at [513, 391] on div "Breakfast & Lunch & Dinner Breakfast & Lunch & Dinner > [PERSON_NAME] 2025 Brea…" at bounding box center [591, 529] width 707 height 391
click at [514, 391] on span "Breakfast & Lunch & Dinner > 14th [DATE] Dinner" at bounding box center [590, 394] width 705 height 33
select select "68"
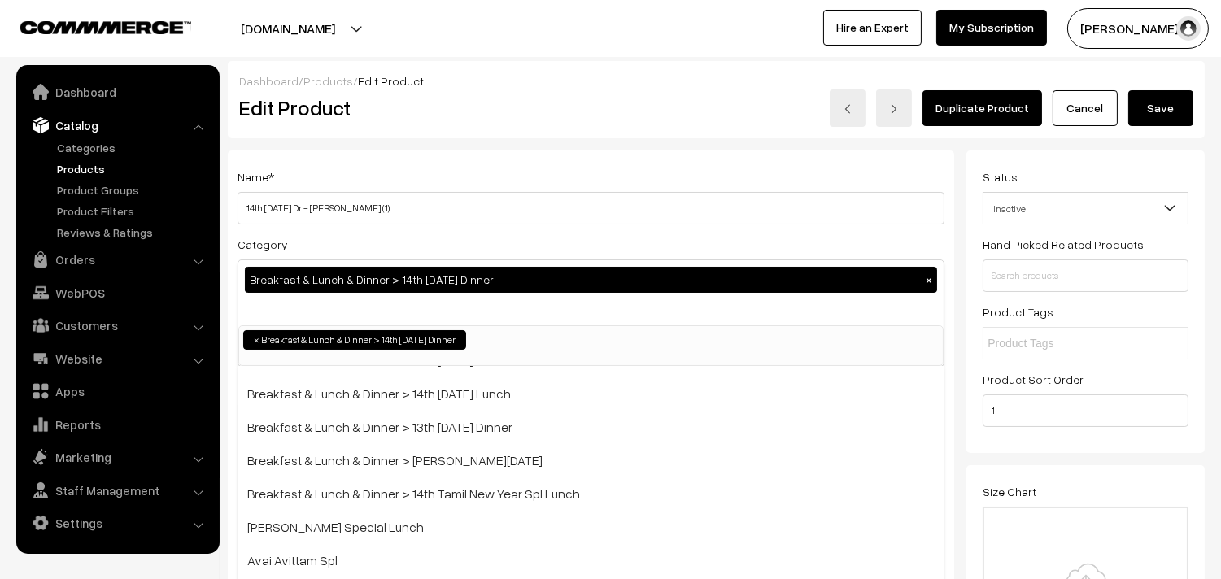
click at [670, 190] on div "Name * 14th Thursday Dr - Chola Poori (1)" at bounding box center [591, 196] width 707 height 58
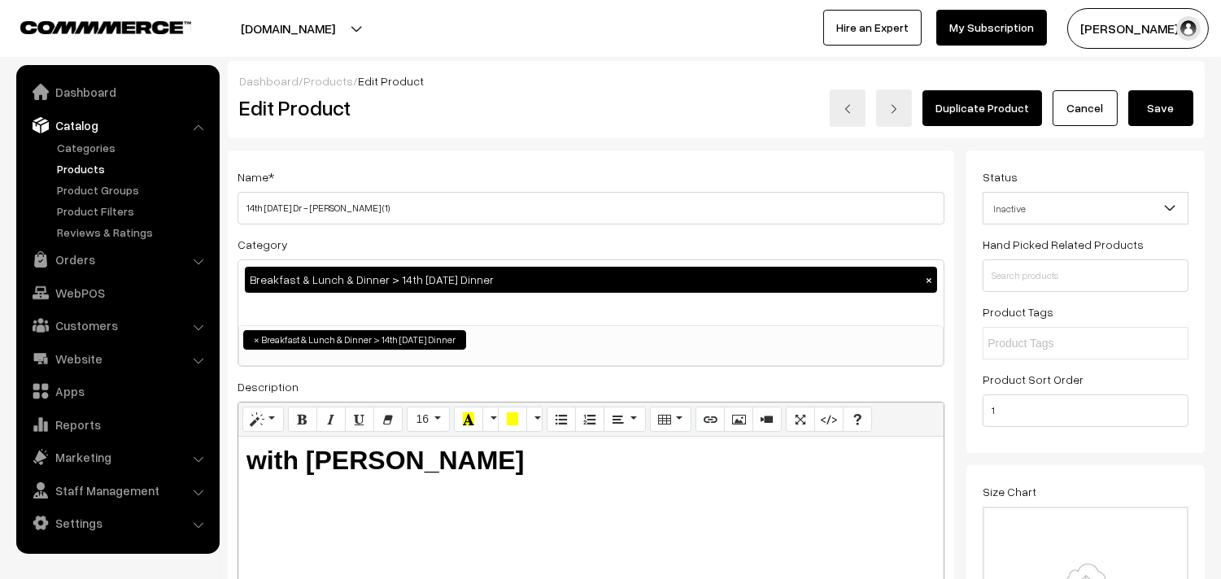
click at [1139, 109] on button "Save" at bounding box center [1161, 108] width 65 height 36
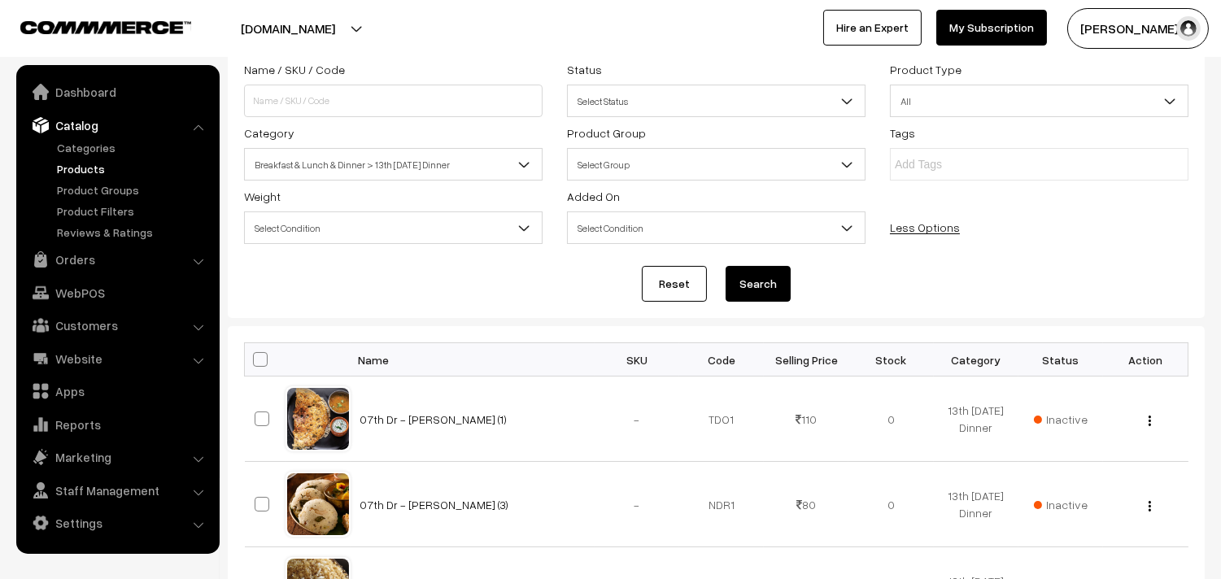
scroll to position [90, 0]
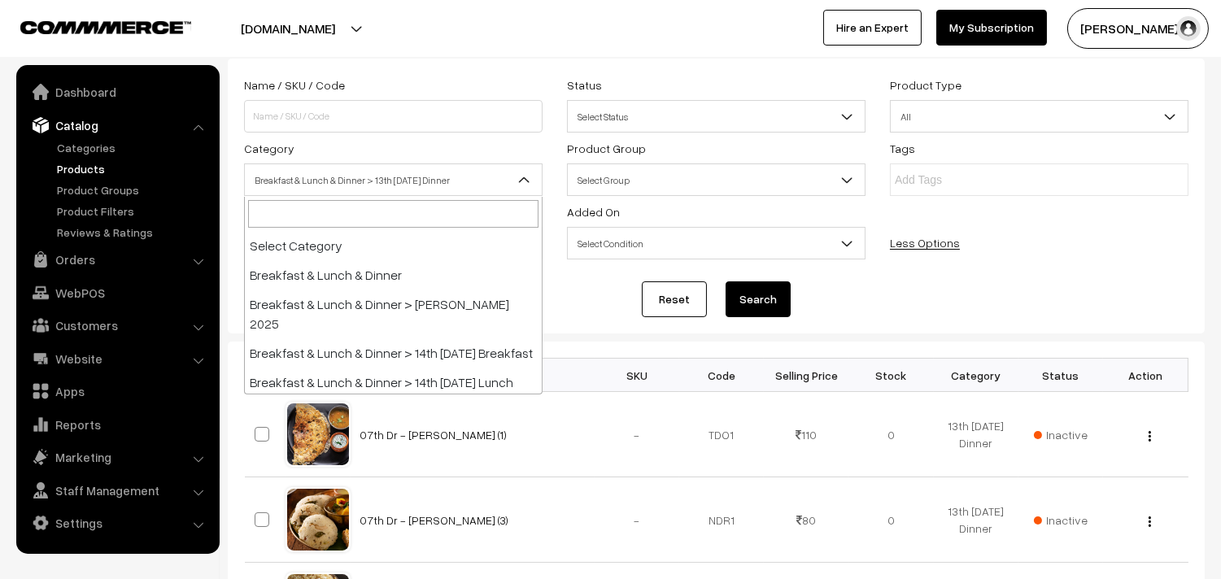
click at [425, 190] on span "Breakfast & Lunch & Dinner > 13th [DATE] Dinner" at bounding box center [393, 180] width 297 height 28
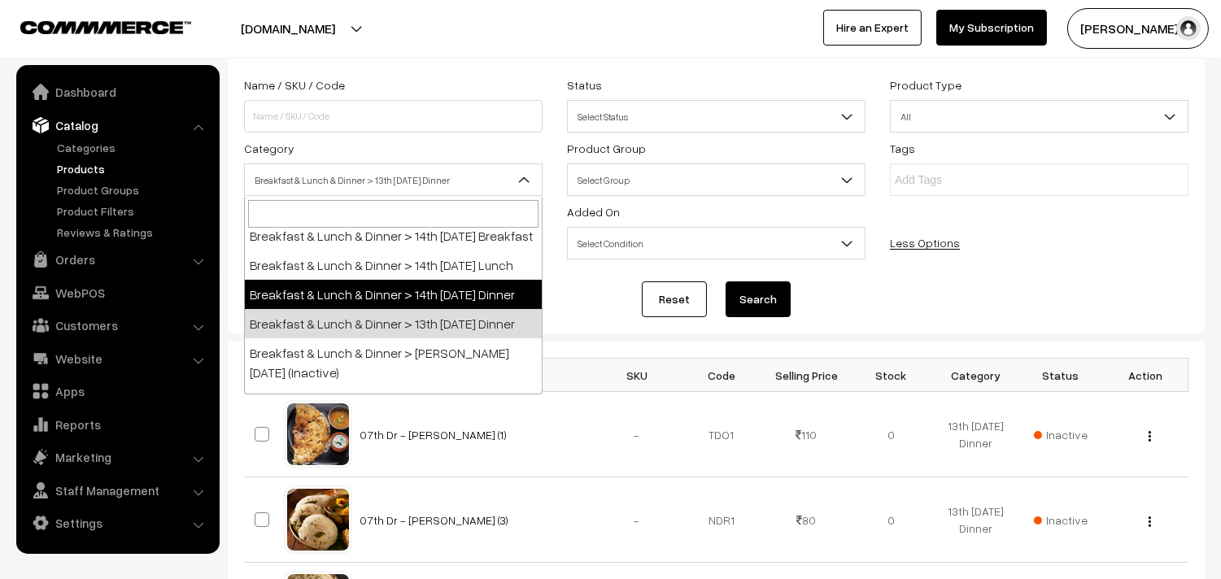
select select "68"
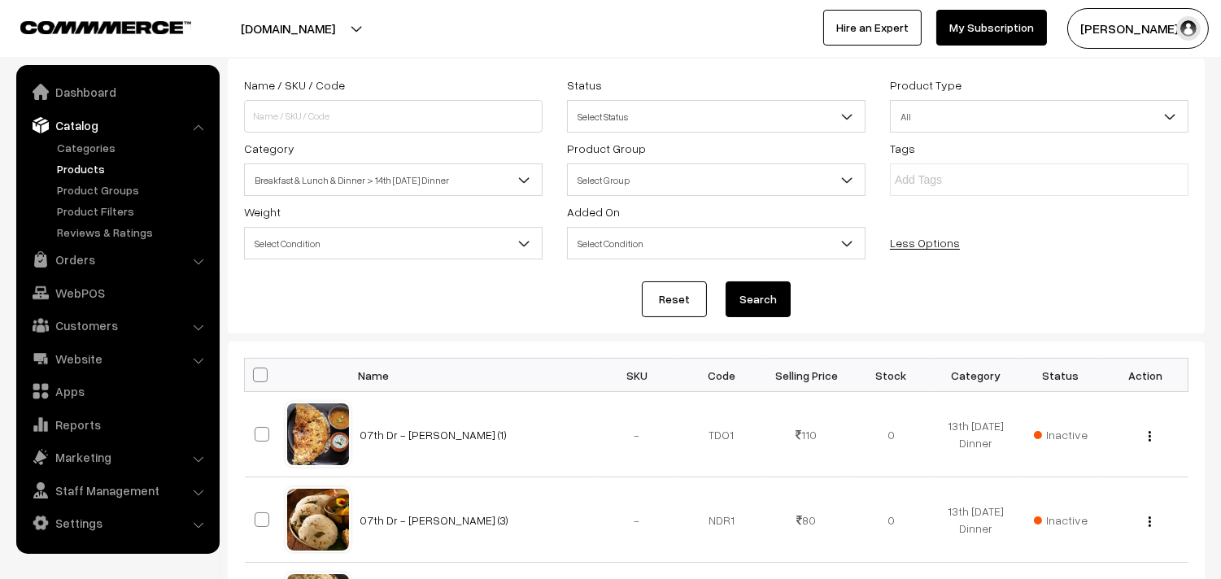
click at [747, 308] on button "Search" at bounding box center [758, 300] width 65 height 36
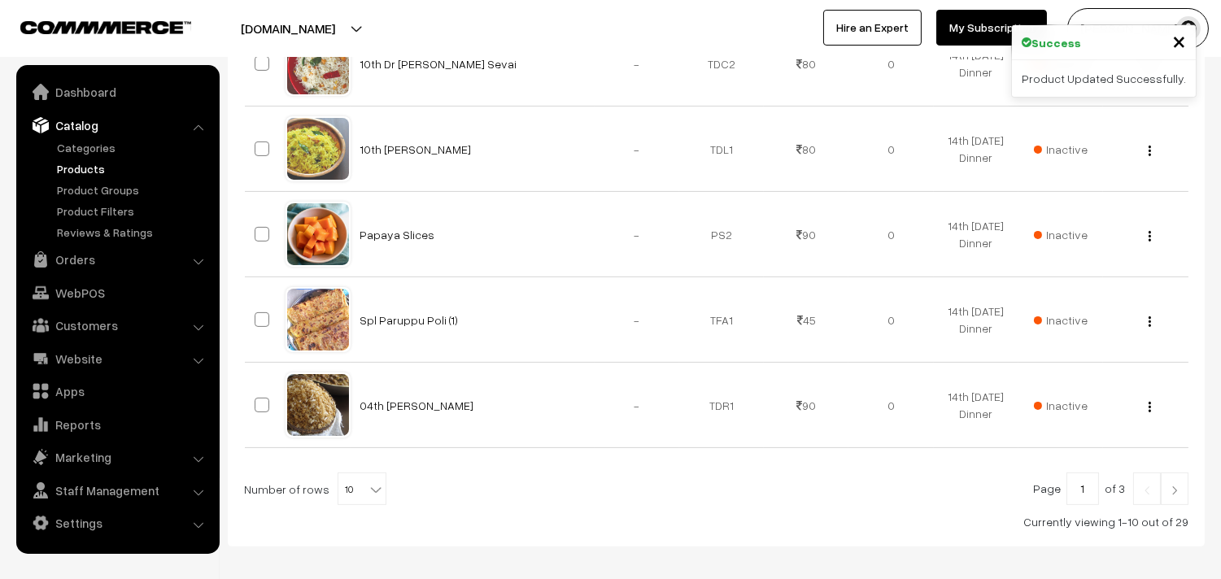
scroll to position [963, 0]
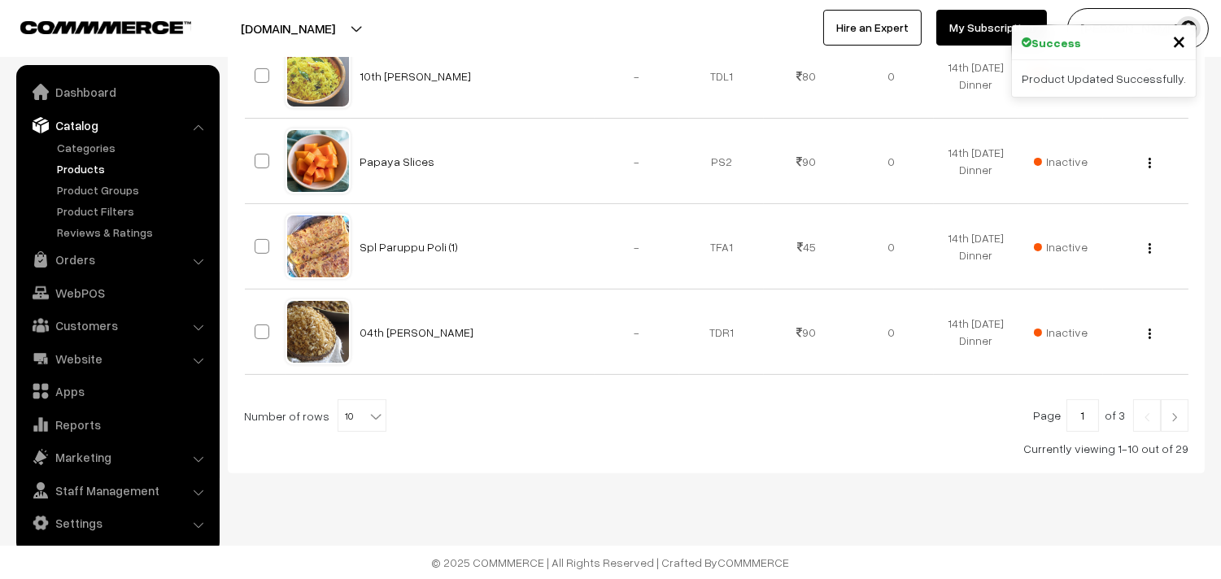
click at [342, 421] on span "10" at bounding box center [361, 416] width 47 height 33
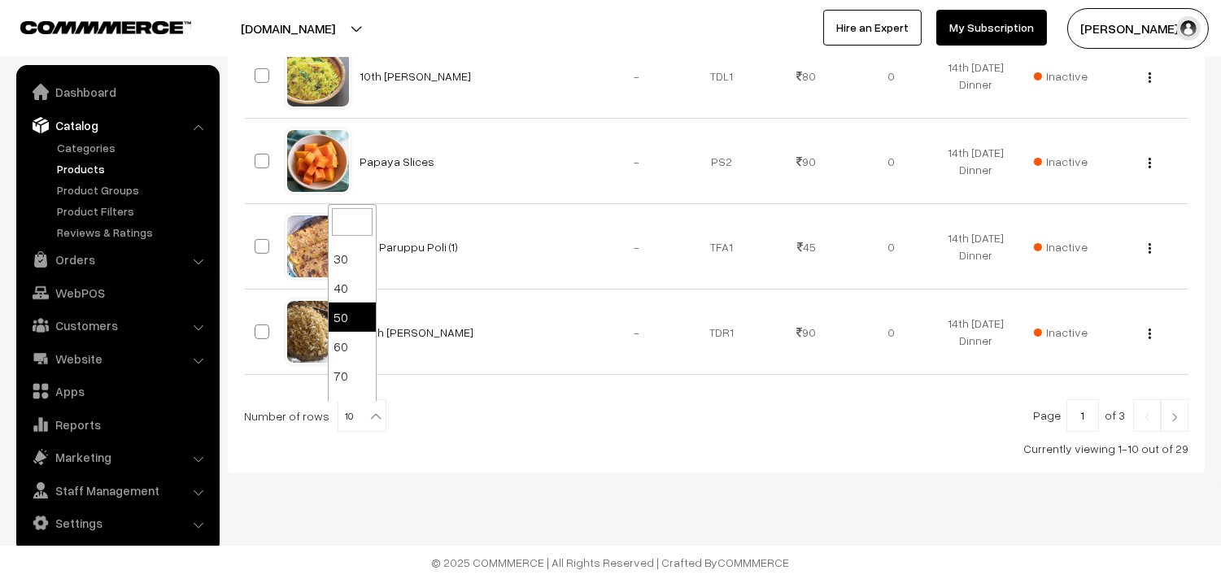
scroll to position [130, 0]
select select "90"
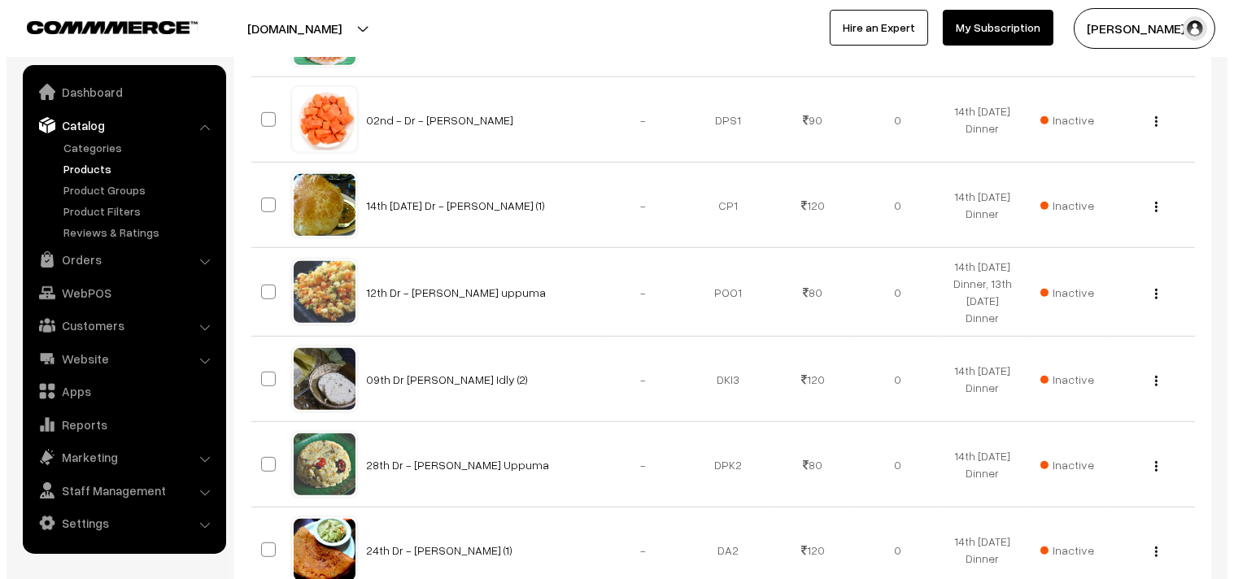
scroll to position [1898, 0]
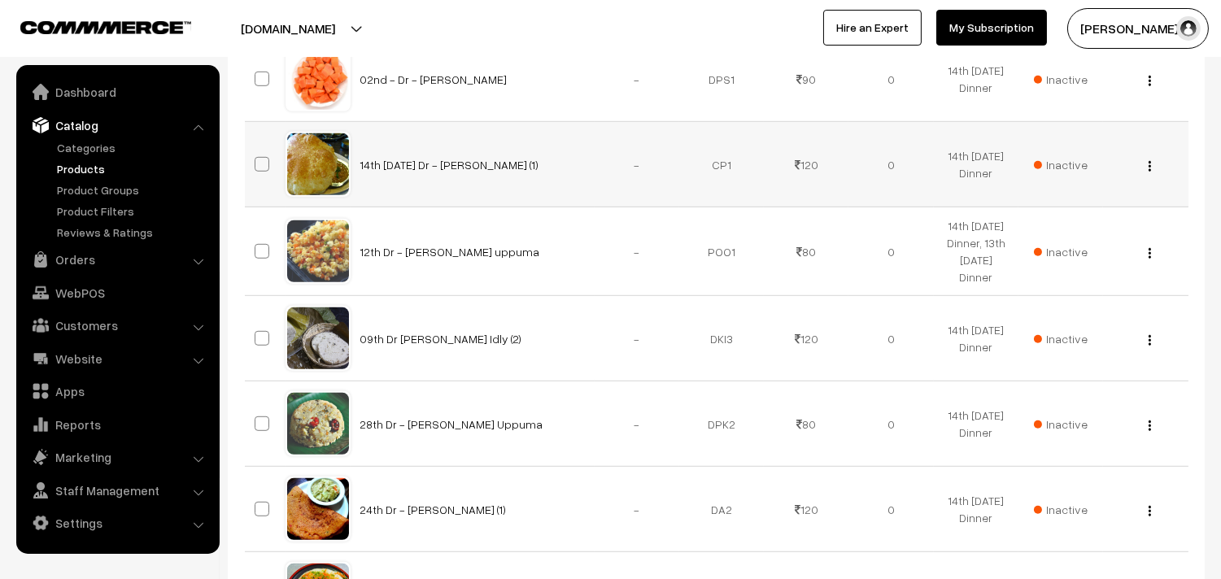
click at [1072, 156] on td "Inactive" at bounding box center [1061, 164] width 85 height 85
click at [1072, 172] on span "Inactive" at bounding box center [1061, 164] width 54 height 17
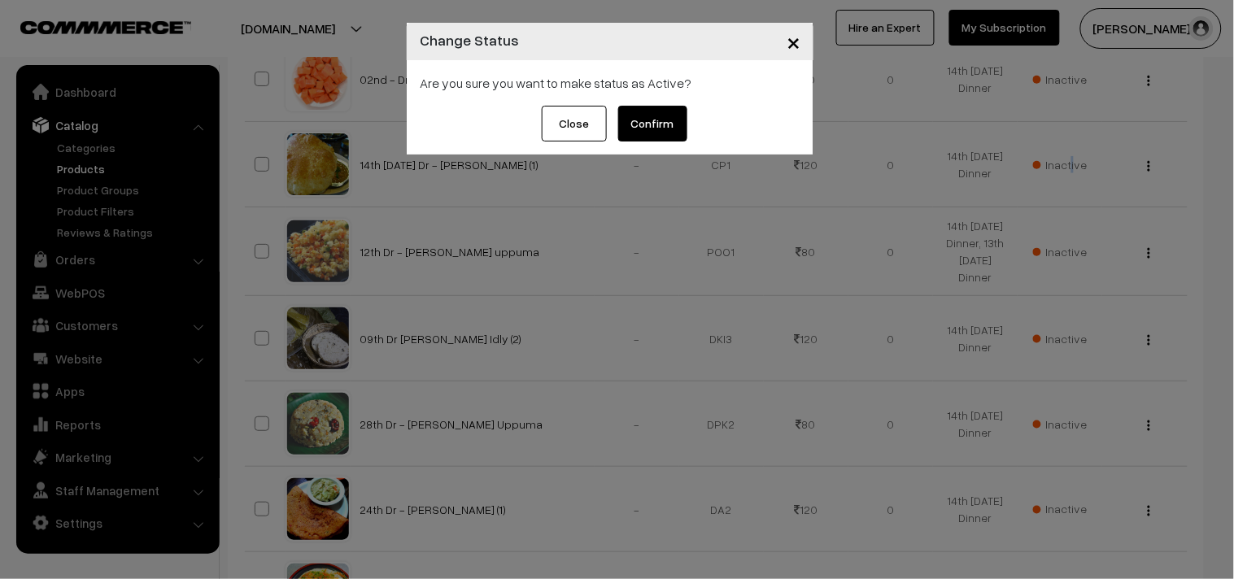
click at [643, 122] on button "Confirm" at bounding box center [652, 124] width 69 height 36
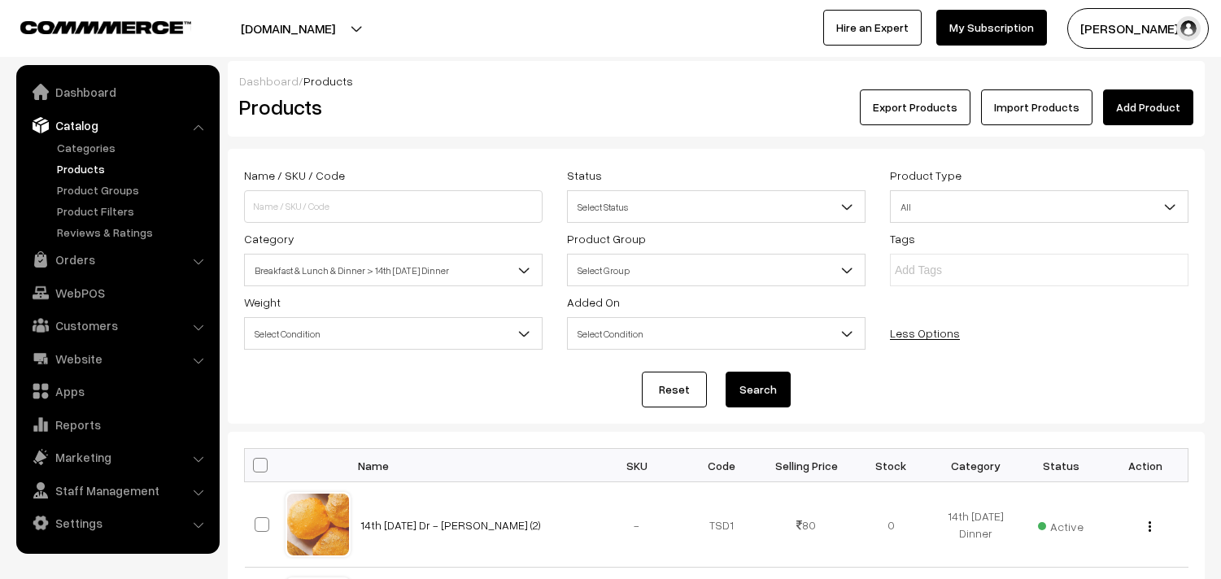
scroll to position [1898, 0]
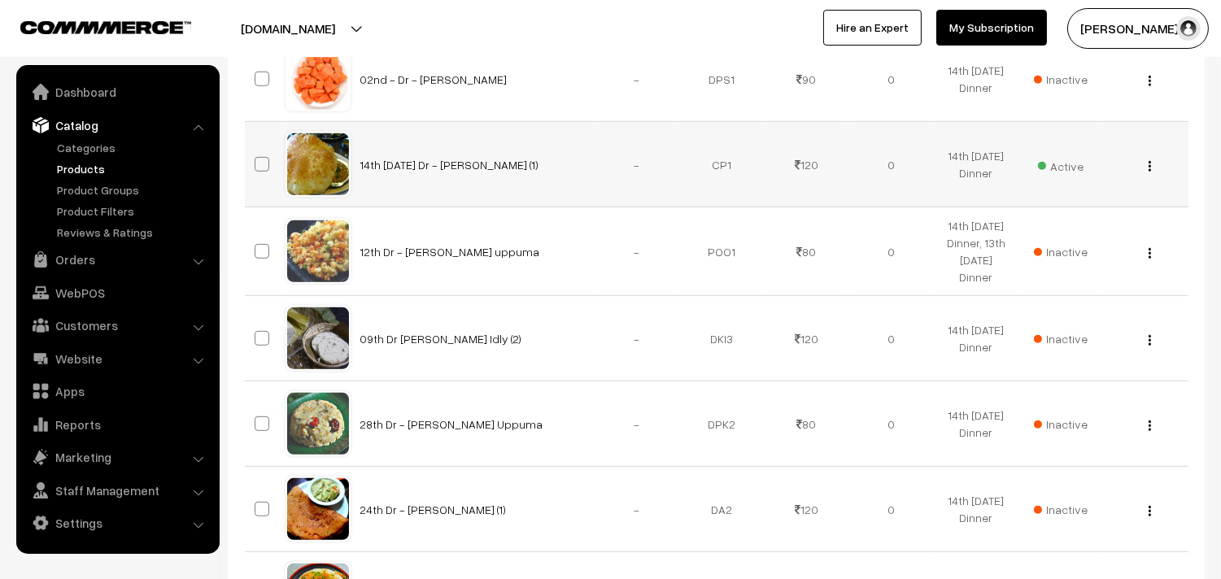
click at [1145, 168] on div "View Edit Delete" at bounding box center [1145, 164] width 65 height 17
click at [1148, 168] on button "button" at bounding box center [1150, 165] width 4 height 13
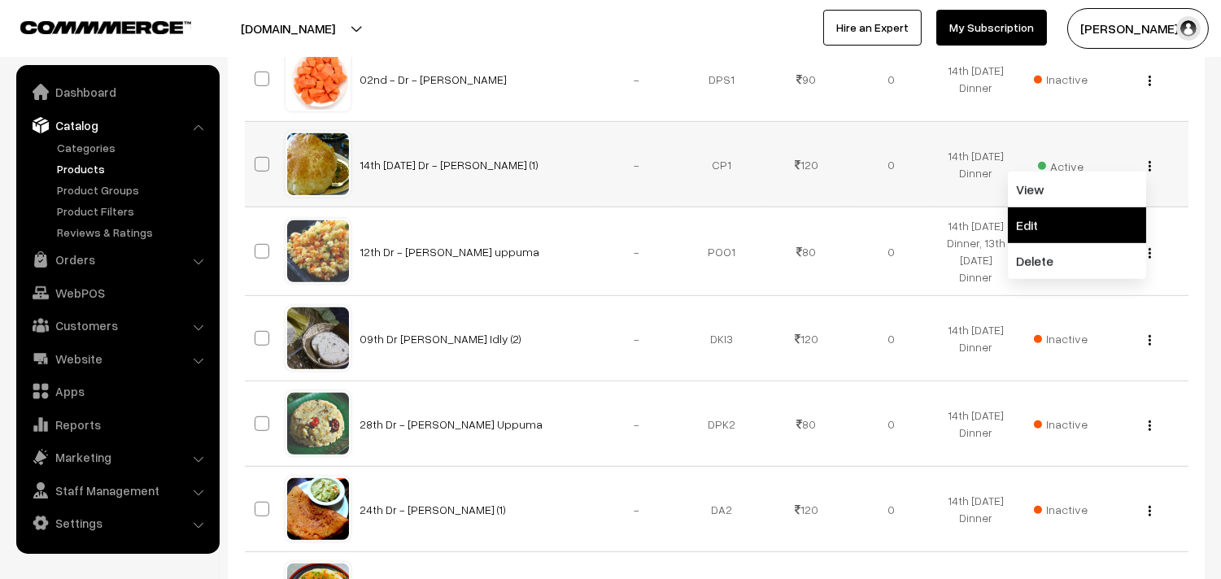
click at [1038, 225] on link "Edit" at bounding box center [1077, 225] width 138 height 36
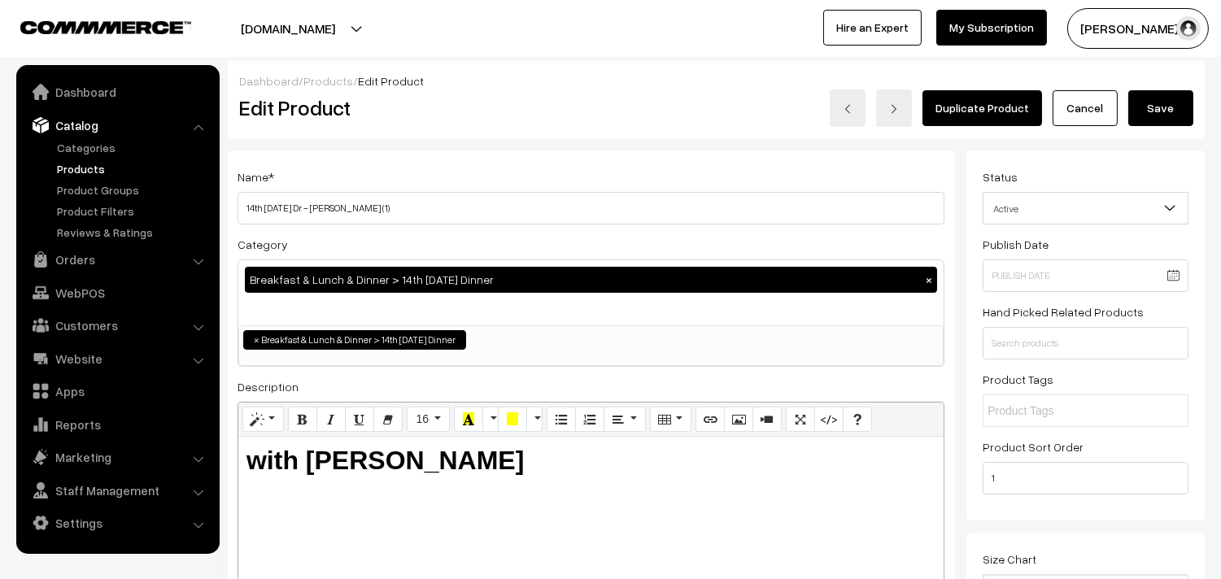
click at [1176, 116] on button "Save" at bounding box center [1161, 108] width 65 height 36
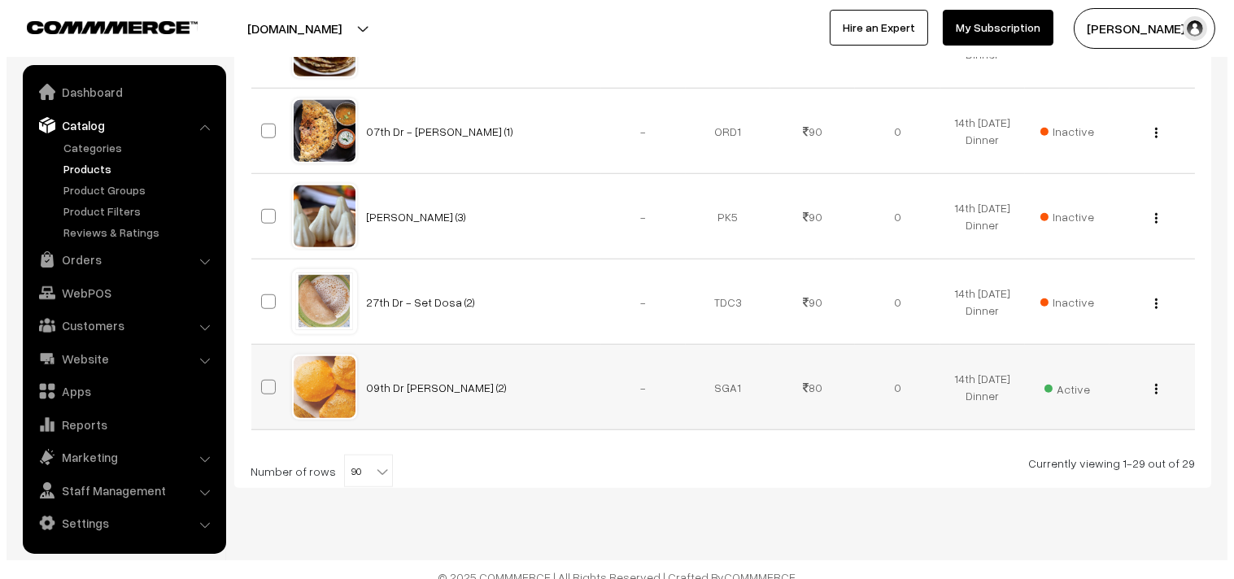
scroll to position [2568, 0]
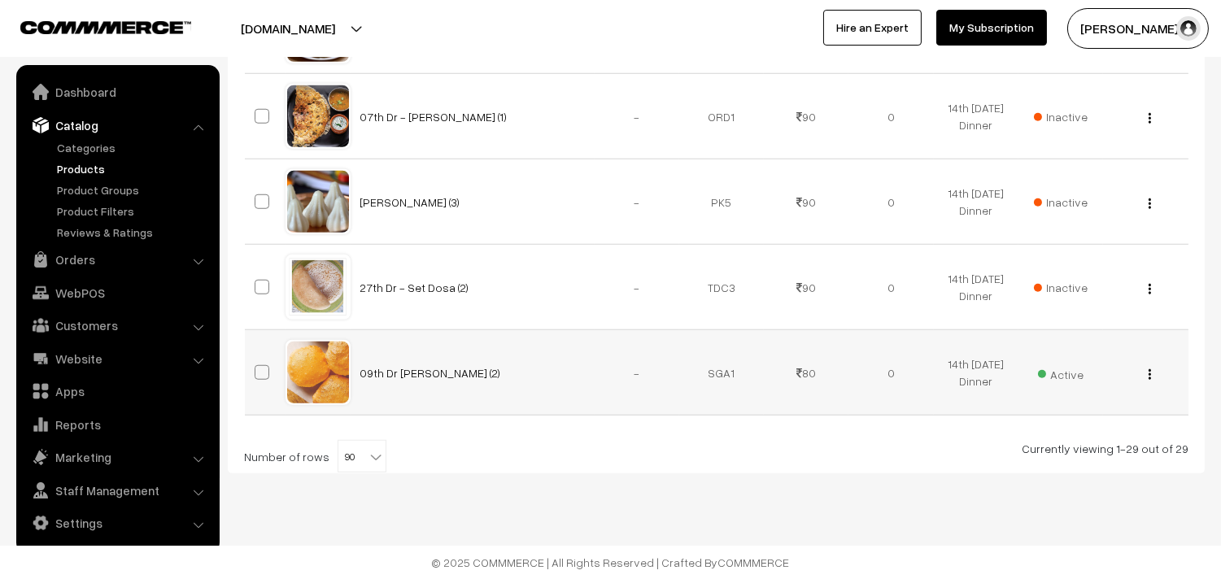
click at [1076, 377] on span "Active" at bounding box center [1061, 372] width 46 height 21
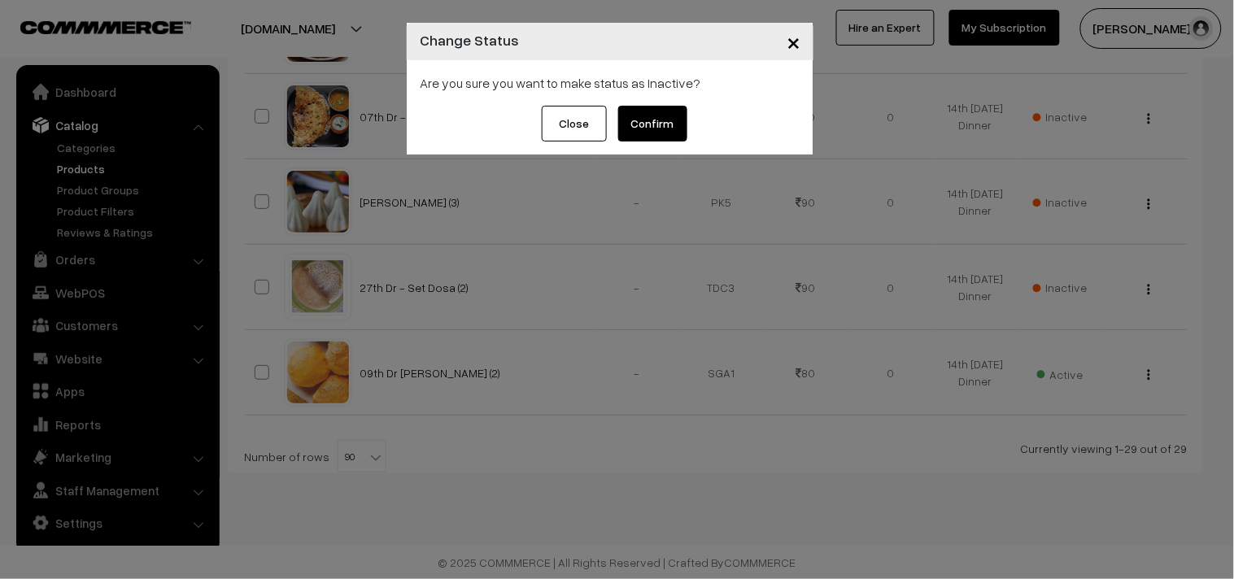
click at [674, 131] on button "Confirm" at bounding box center [652, 124] width 69 height 36
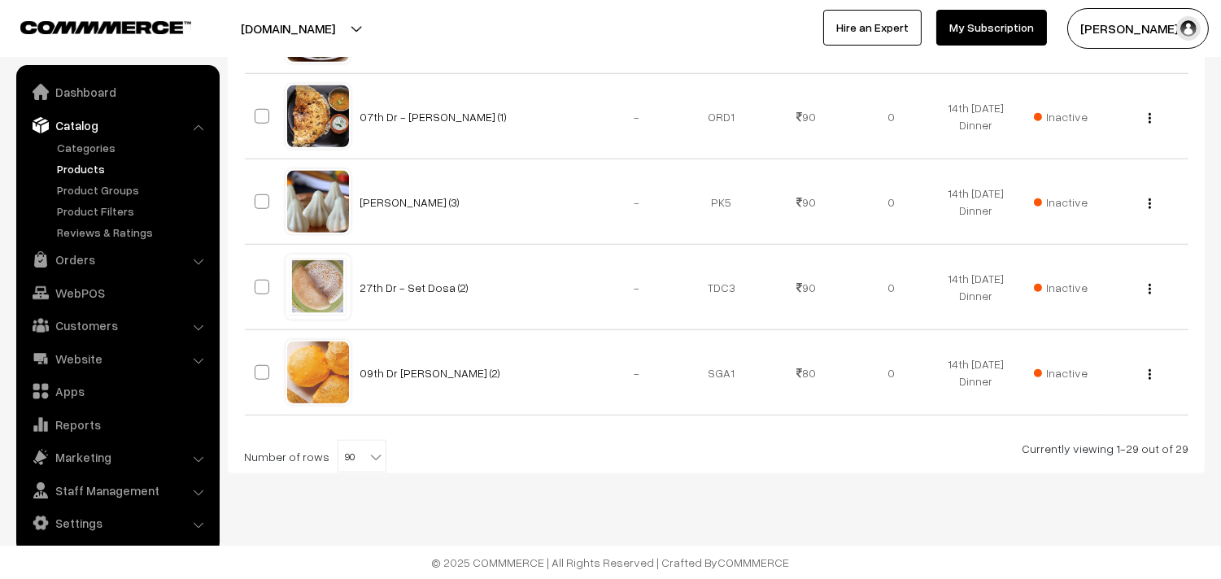
scroll to position [2568, 0]
click at [100, 165] on link "Products" at bounding box center [133, 168] width 161 height 17
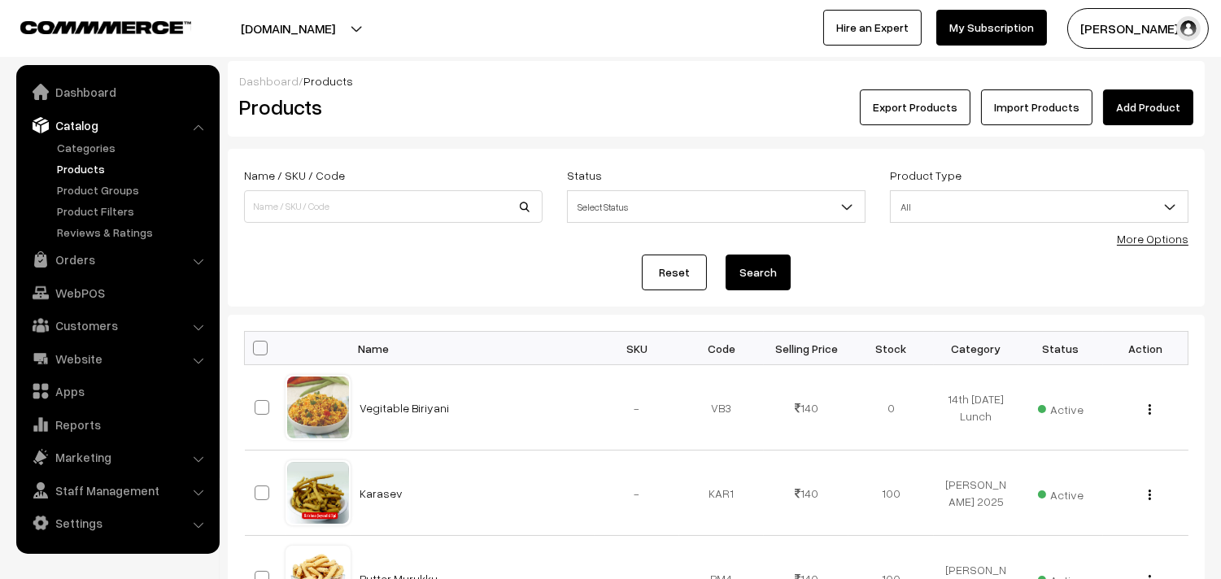
click at [1145, 236] on link "More Options" at bounding box center [1153, 239] width 72 height 14
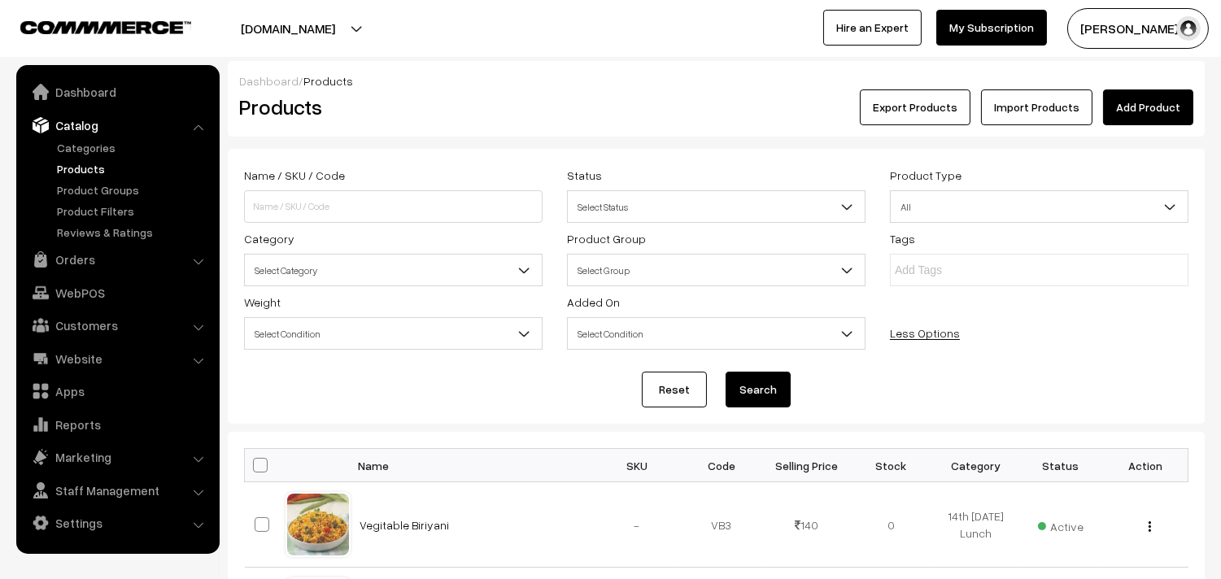
click at [408, 275] on span "Select Category" at bounding box center [393, 270] width 297 height 28
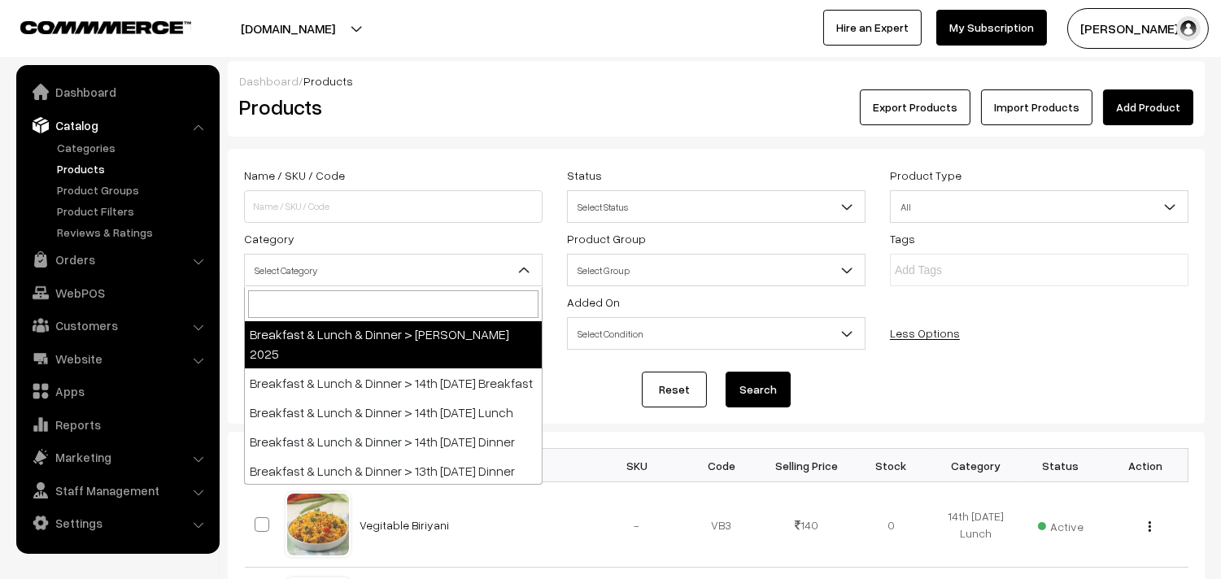
scroll to position [90, 0]
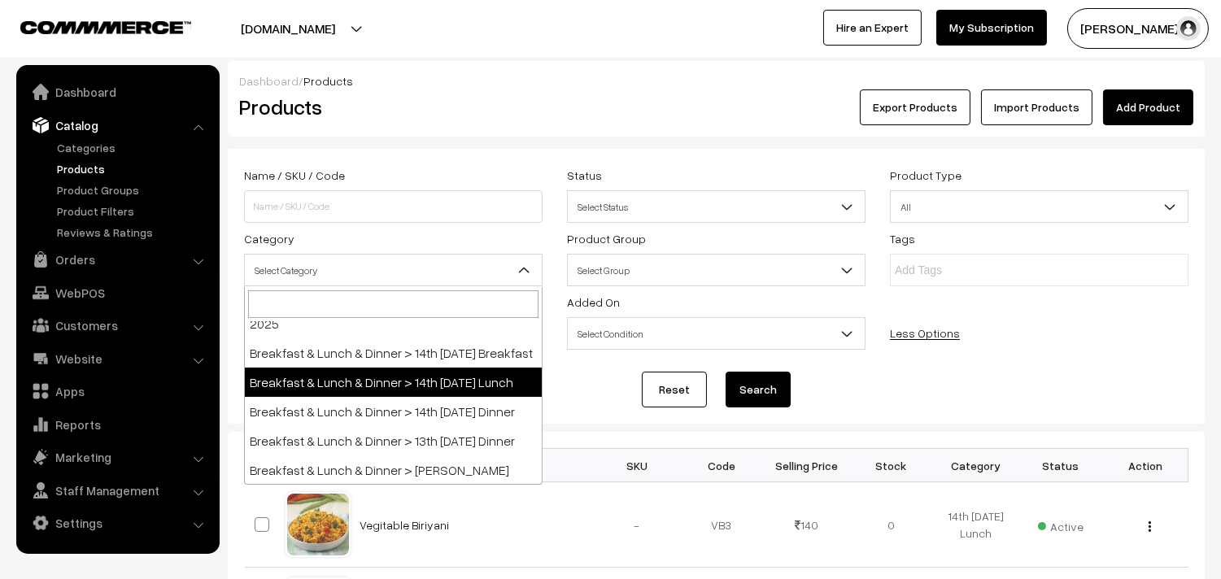
select select "95"
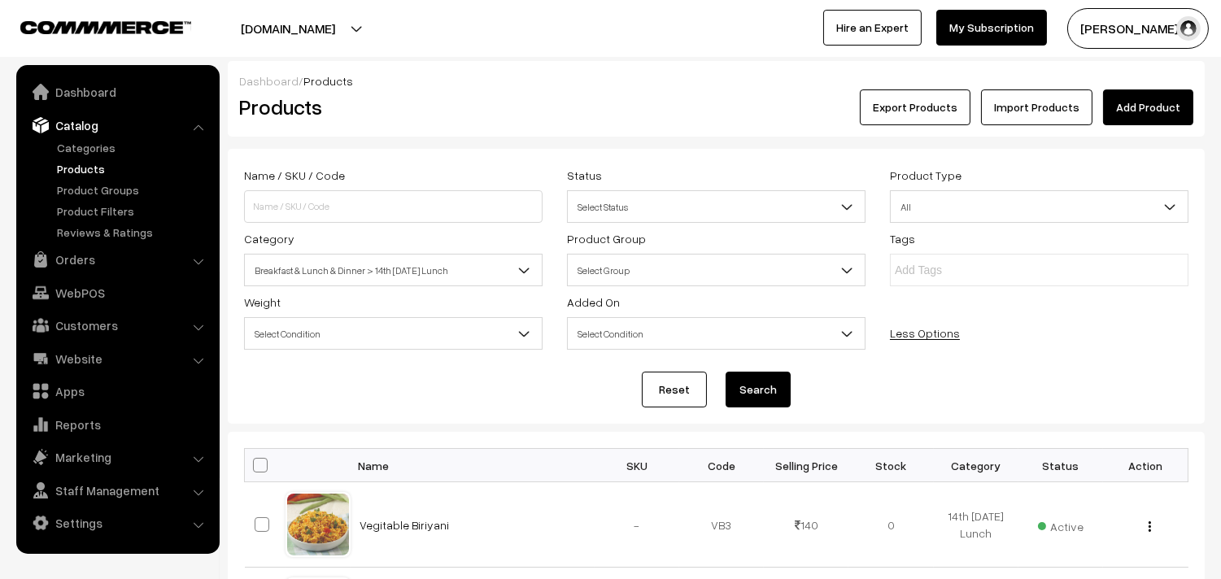
click at [738, 381] on button "Search" at bounding box center [758, 390] width 65 height 36
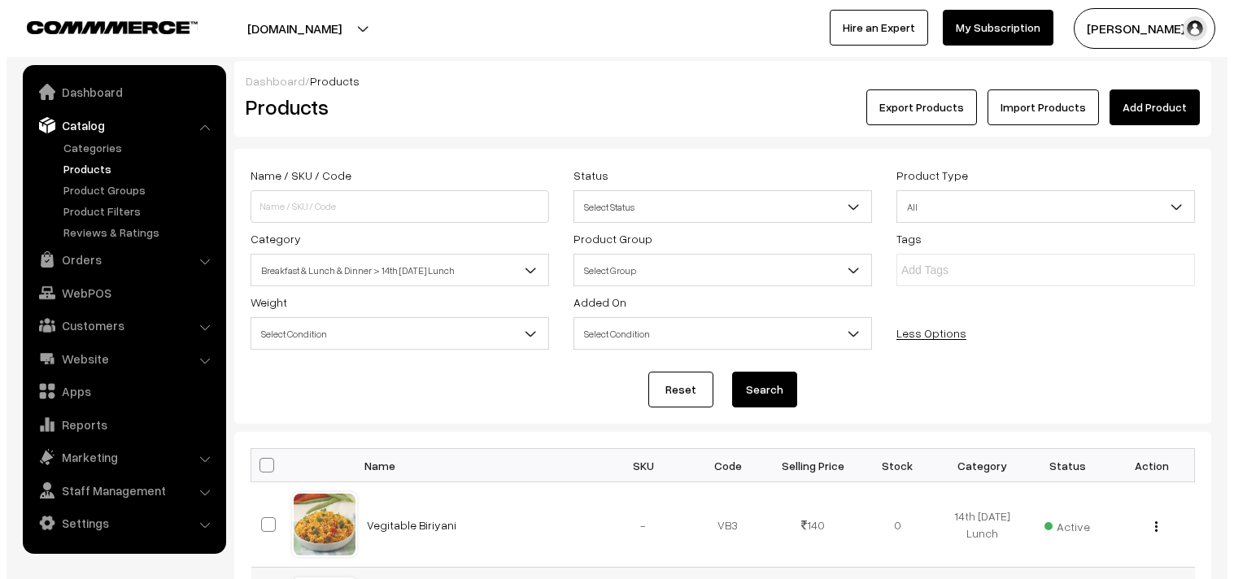
scroll to position [271, 0]
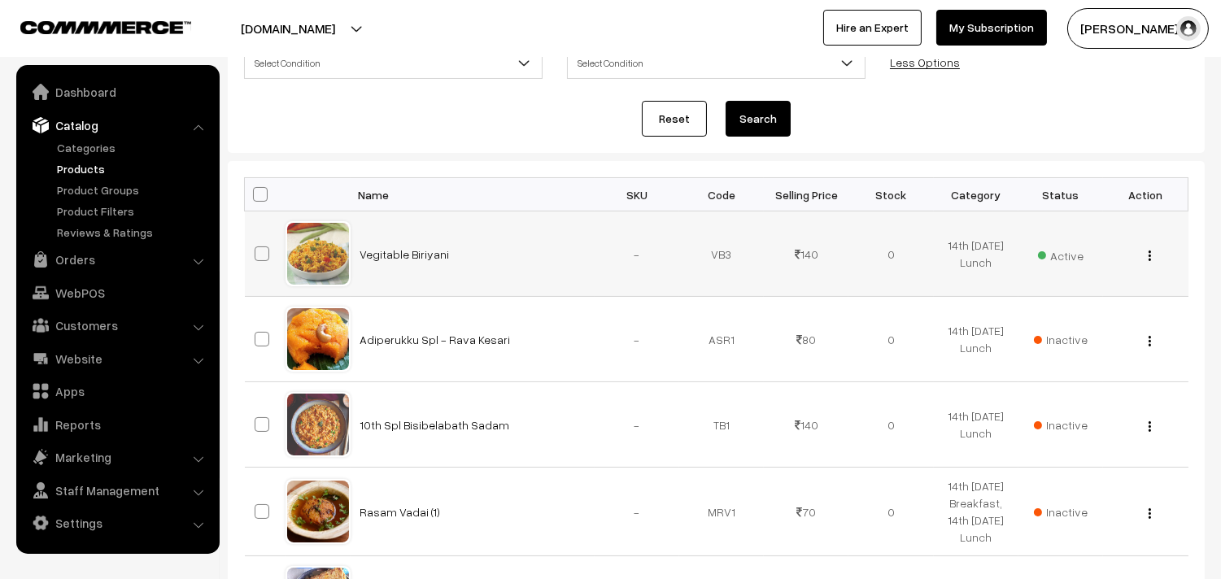
click at [1059, 256] on span "Active" at bounding box center [1061, 253] width 46 height 21
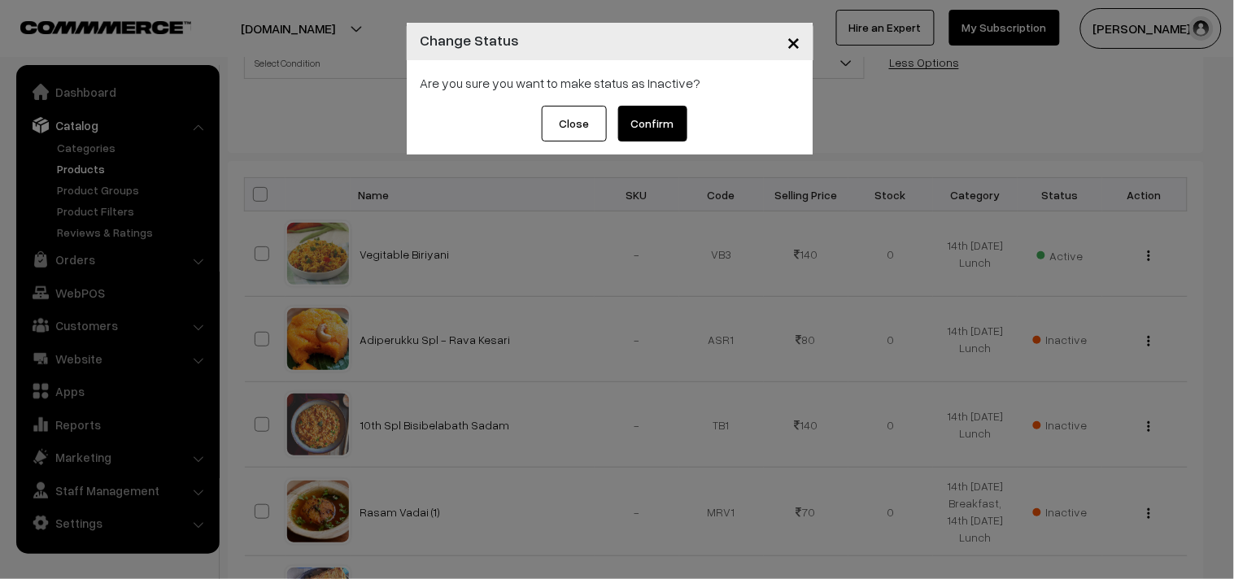
click at [659, 124] on button "Confirm" at bounding box center [652, 124] width 69 height 36
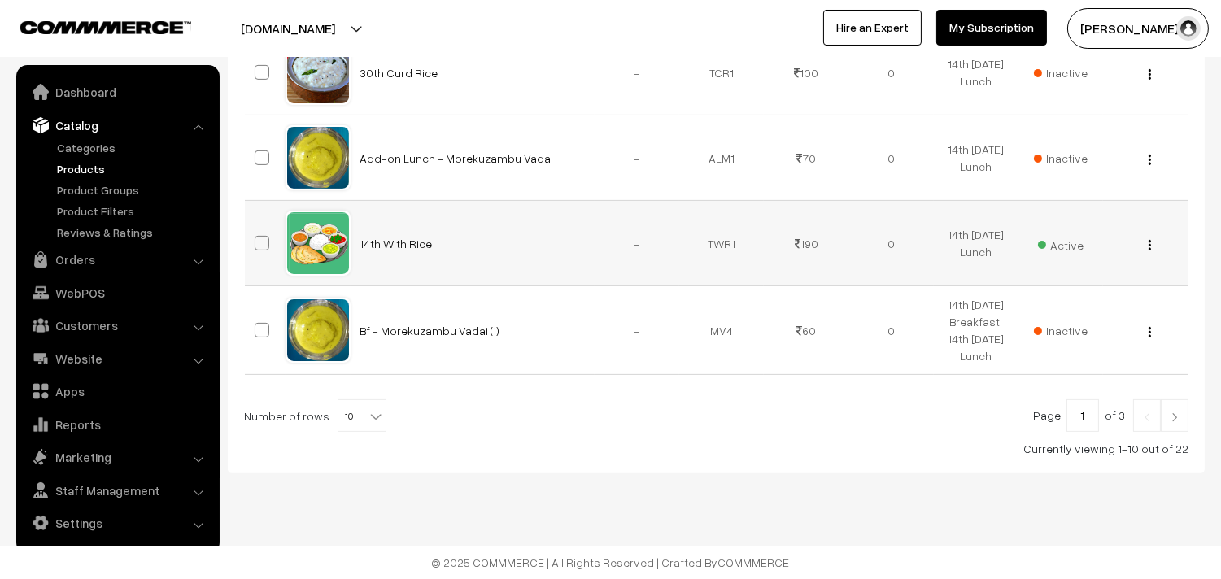
scroll to position [1038, 0]
click at [368, 419] on b at bounding box center [376, 416] width 16 height 16
select select "100"
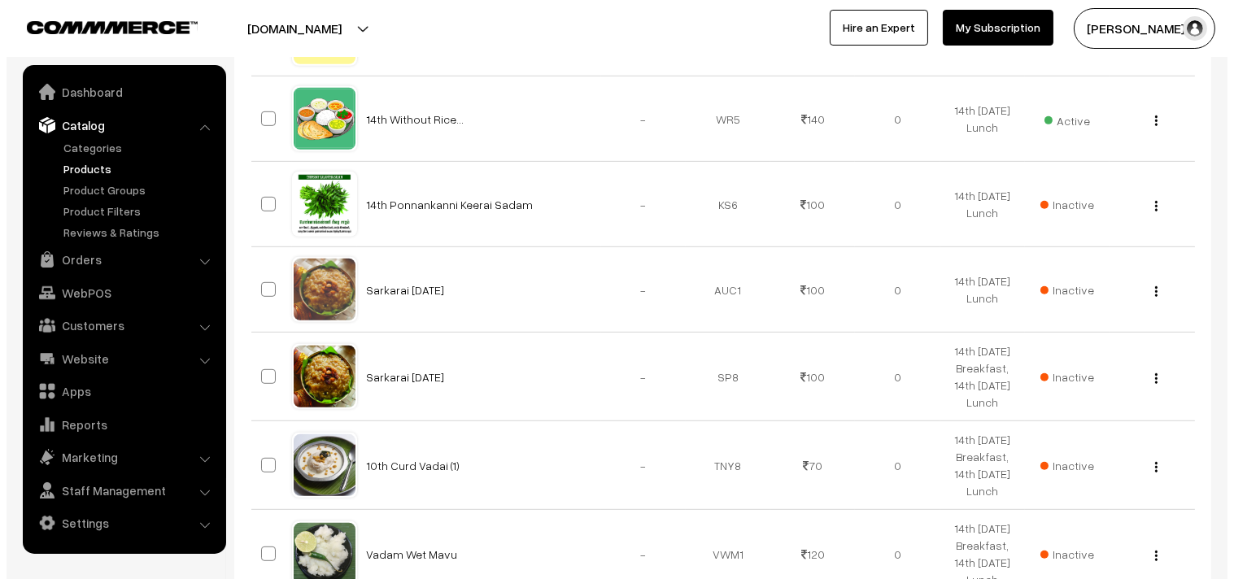
scroll to position [1718, 0]
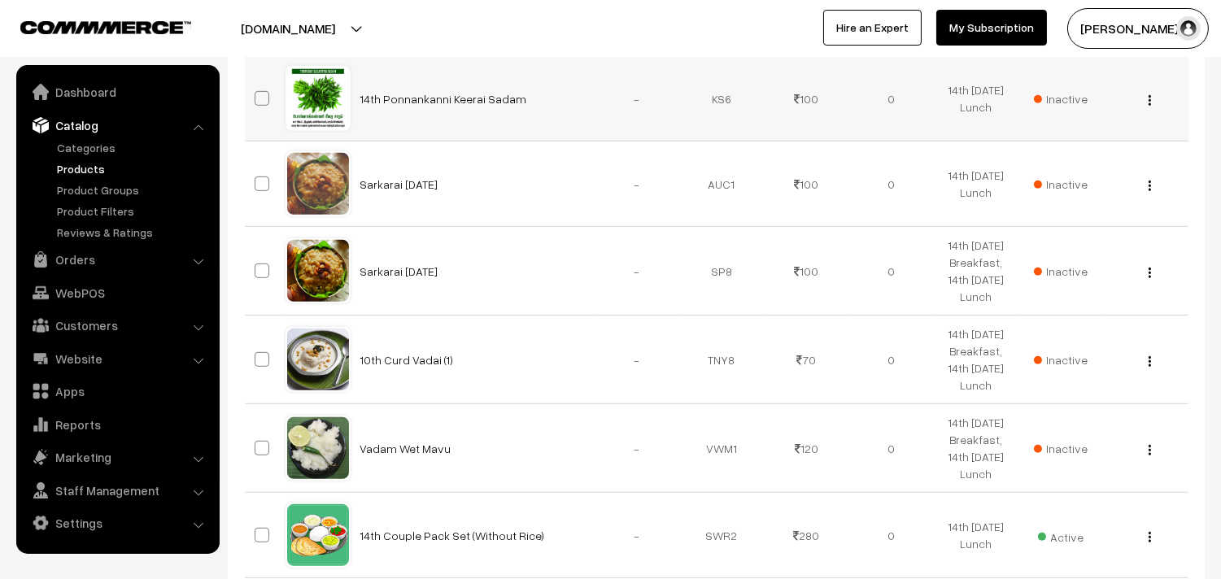
click at [1063, 107] on span "Inactive" at bounding box center [1061, 98] width 54 height 17
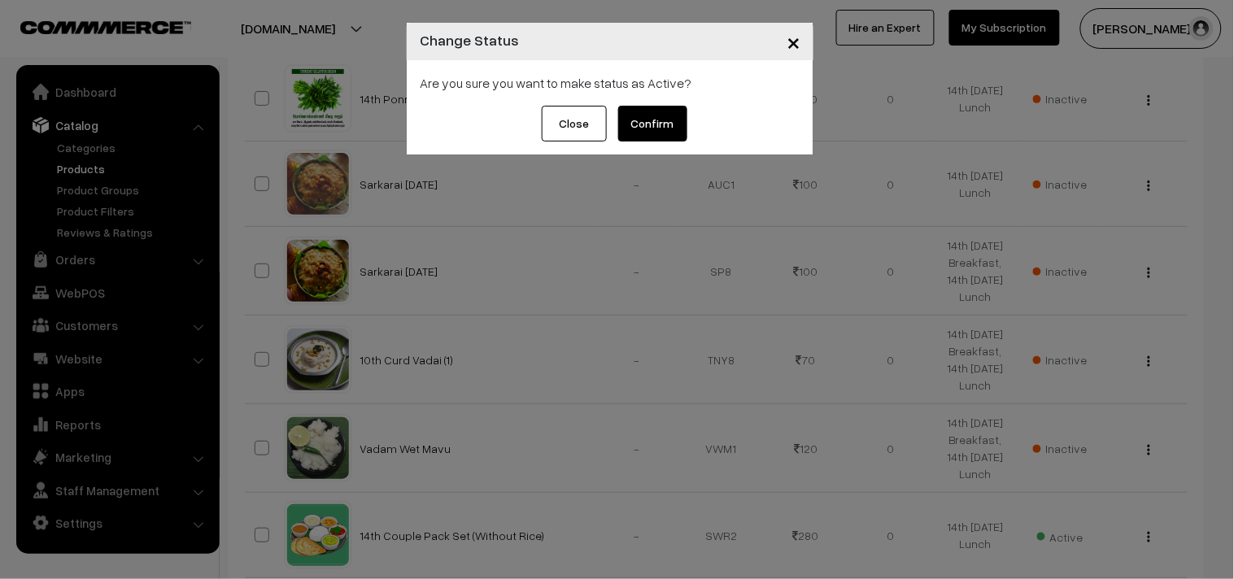
click at [648, 125] on button "Confirm" at bounding box center [652, 124] width 69 height 36
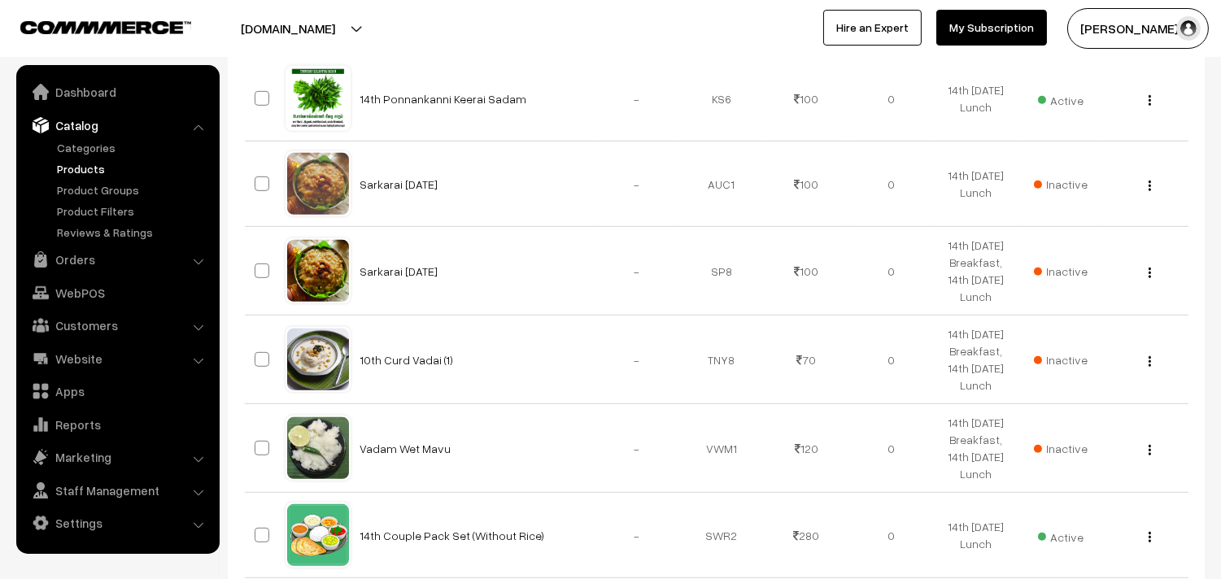
scroll to position [1718, 0]
click at [85, 265] on link "Orders" at bounding box center [117, 259] width 194 height 29
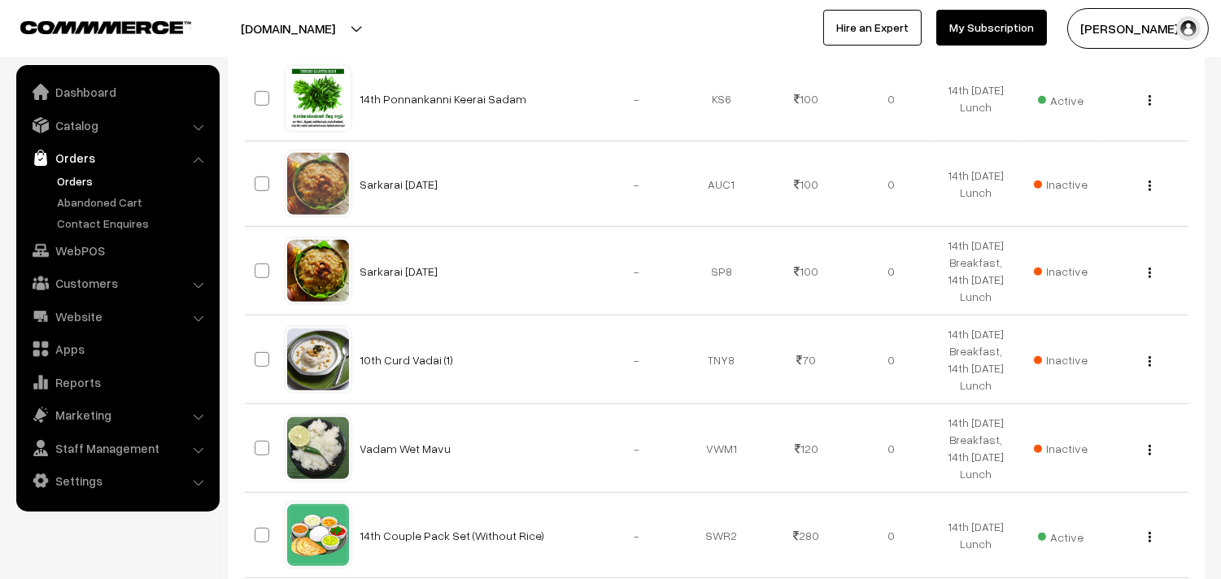
click at [84, 174] on link "Orders" at bounding box center [133, 180] width 161 height 17
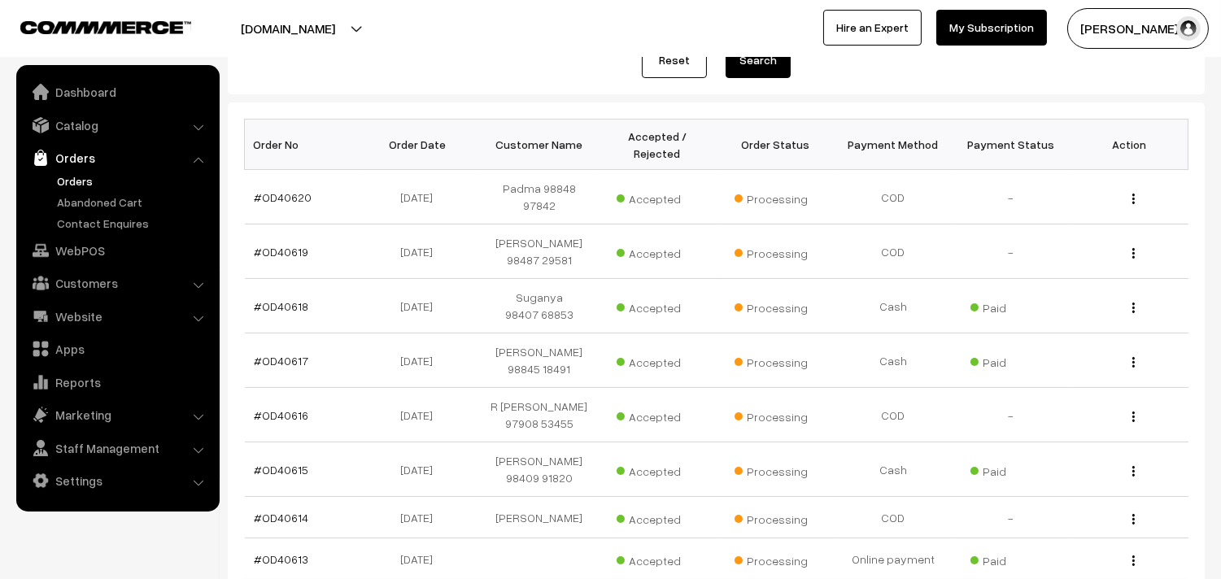
scroll to position [181, 0]
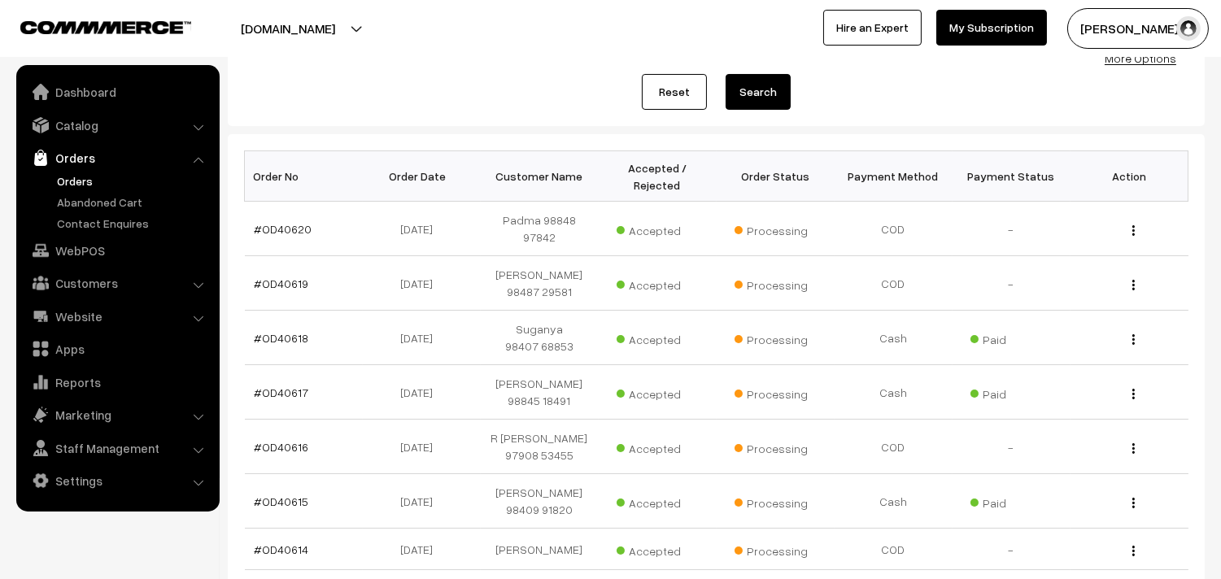
click at [85, 174] on link "Orders" at bounding box center [133, 180] width 161 height 17
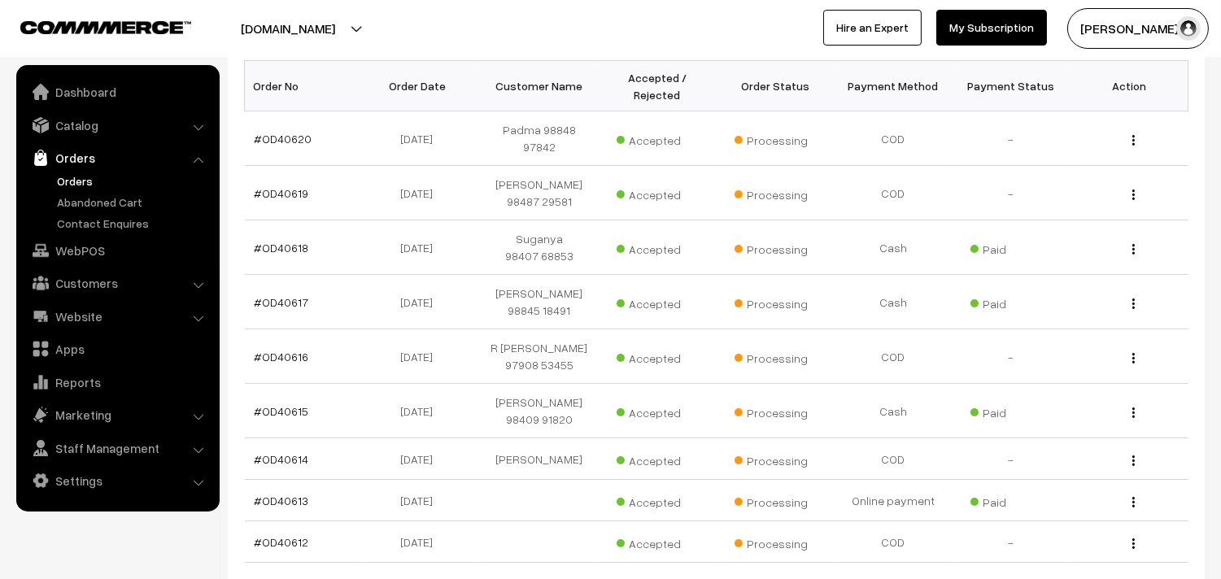
click at [76, 179] on link "Orders" at bounding box center [133, 180] width 161 height 17
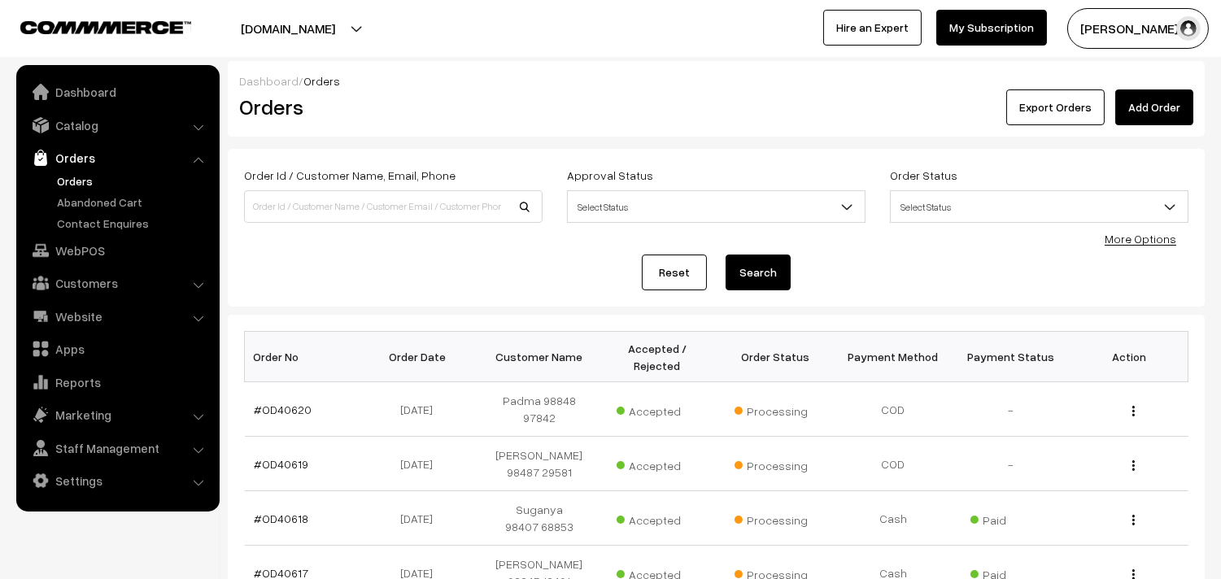
click at [71, 176] on link "Orders" at bounding box center [133, 180] width 161 height 17
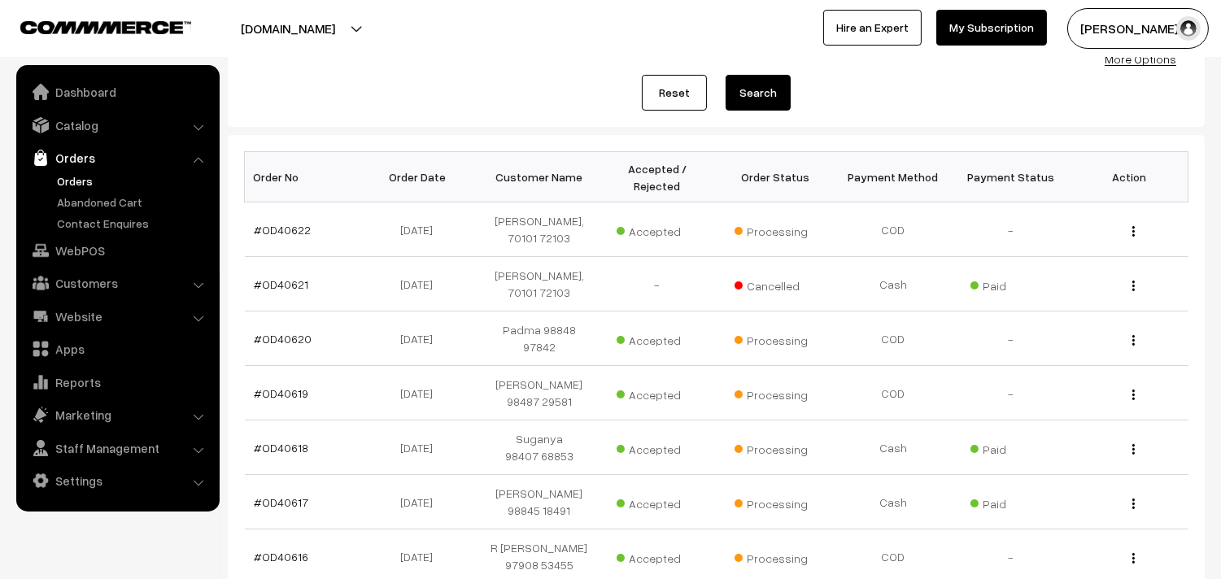
scroll to position [181, 0]
click at [80, 181] on link "Orders" at bounding box center [133, 180] width 161 height 17
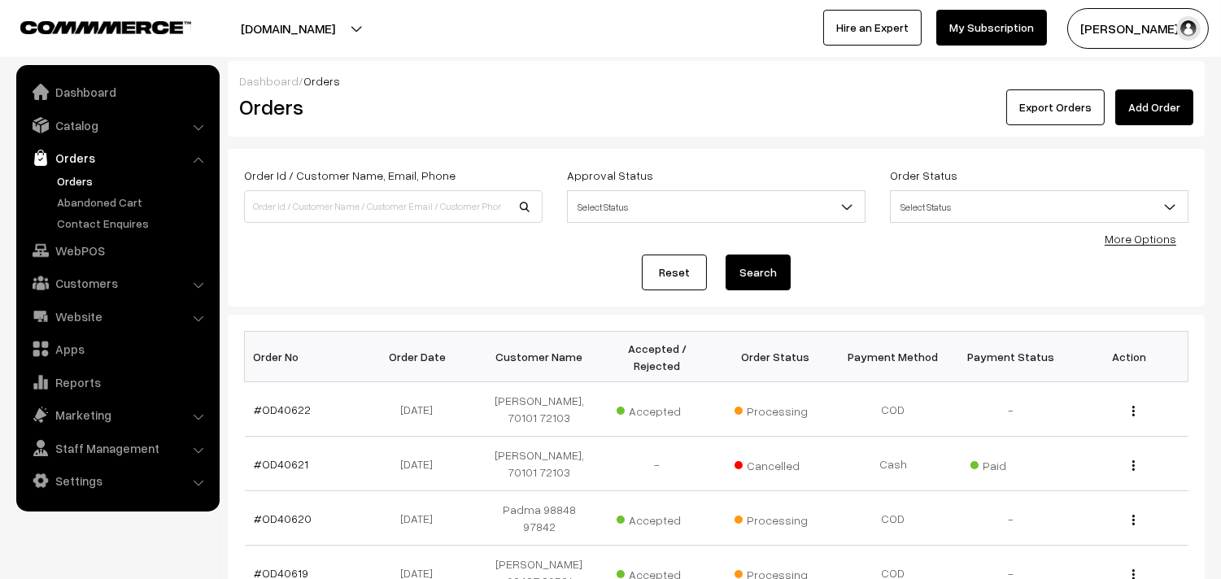
click at [76, 172] on link "Orders" at bounding box center [133, 180] width 161 height 17
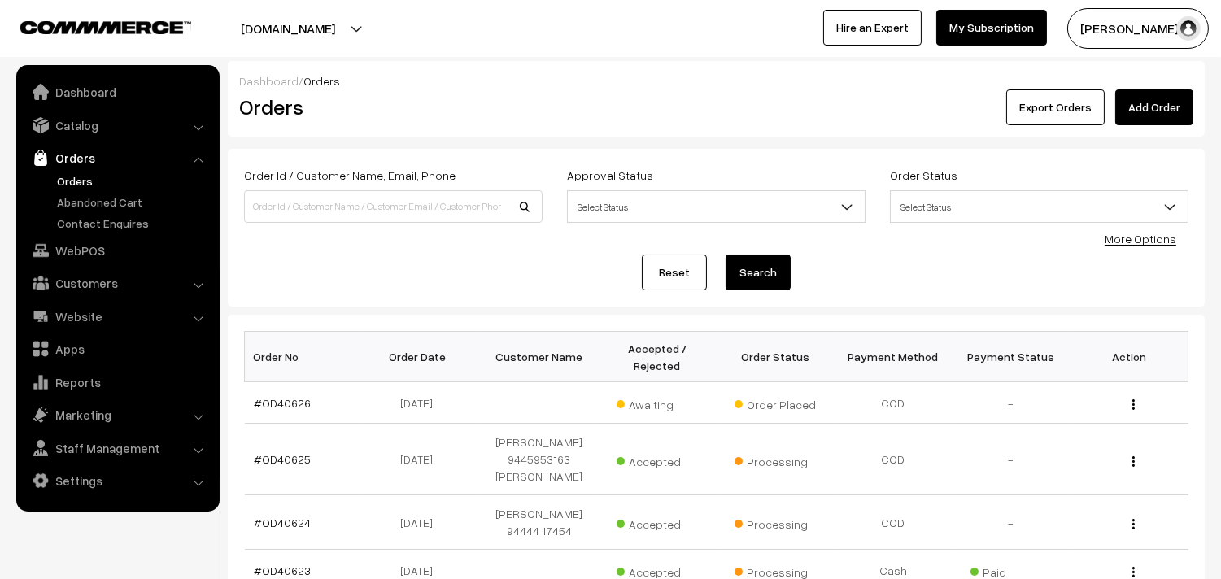
click at [96, 172] on link "Orders" at bounding box center [133, 180] width 161 height 17
click at [68, 181] on link "Orders" at bounding box center [133, 180] width 161 height 17
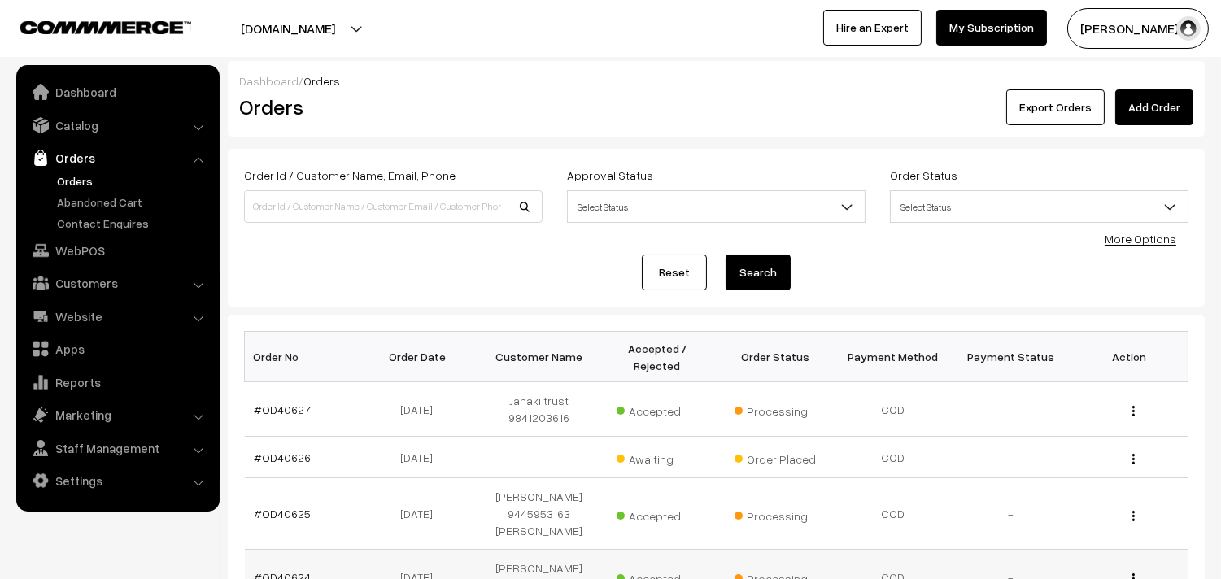
scroll to position [181, 0]
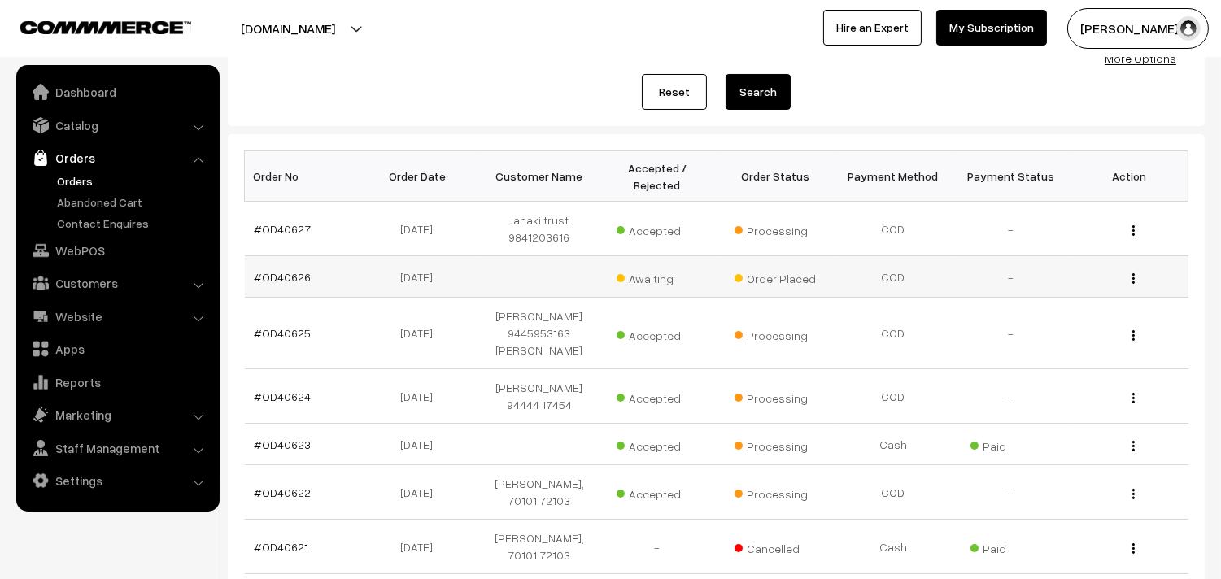
click at [286, 267] on td "#OD40626" at bounding box center [304, 276] width 118 height 41
click at [282, 274] on link "#OD40626" at bounding box center [283, 277] width 57 height 14
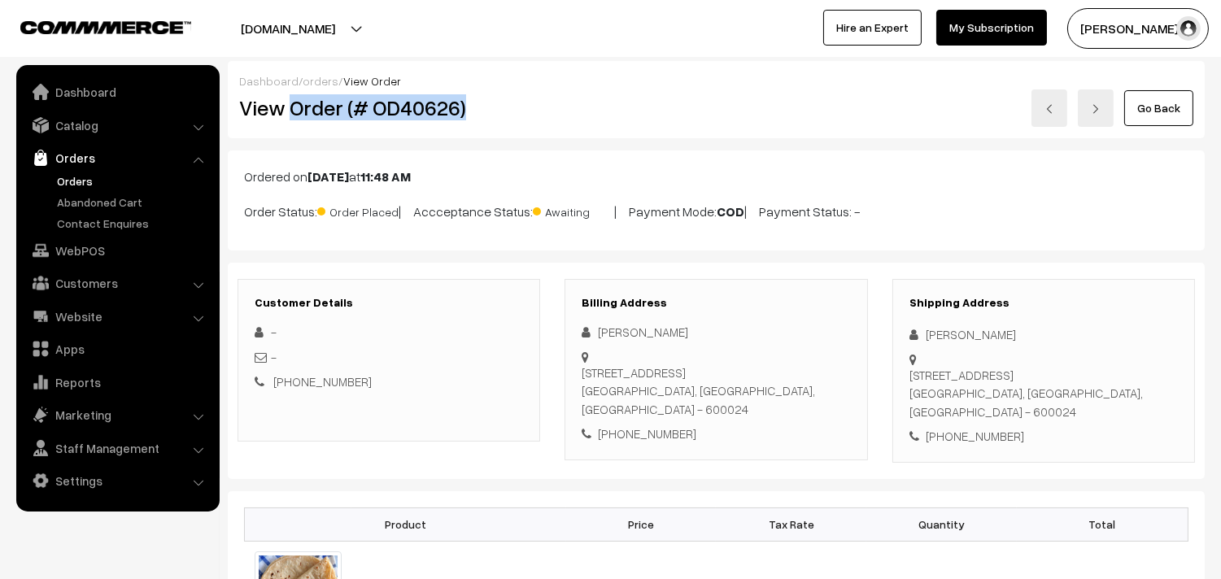
click at [498, 111] on h2 "View Order (# OD40626)" at bounding box center [390, 107] width 302 height 25
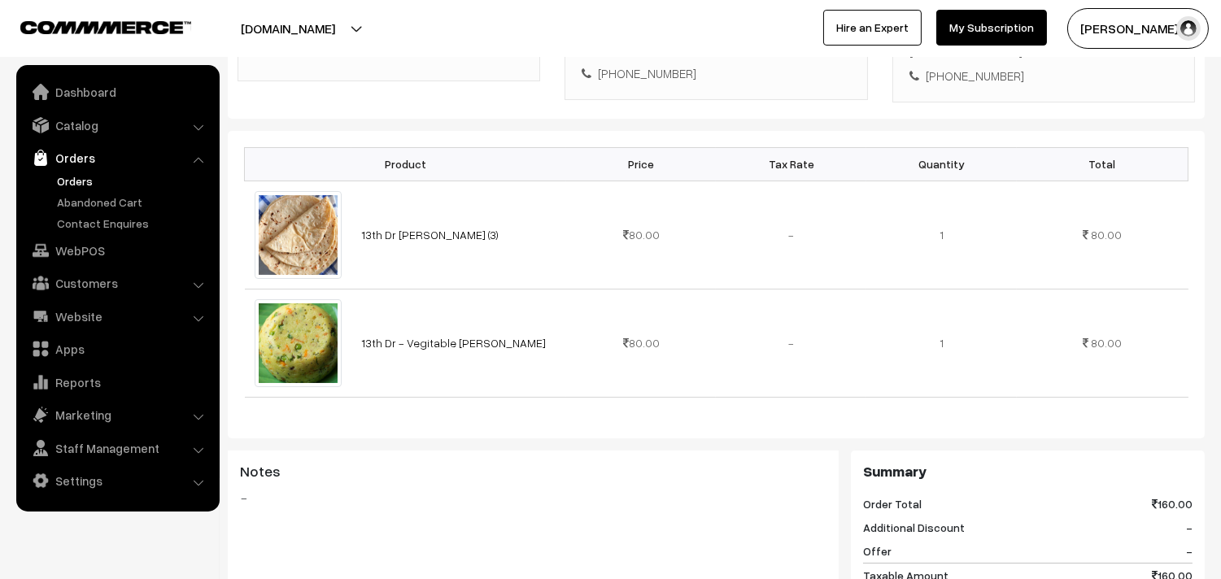
scroll to position [361, 0]
click at [83, 194] on link "Abandoned Cart" at bounding box center [133, 202] width 161 height 17
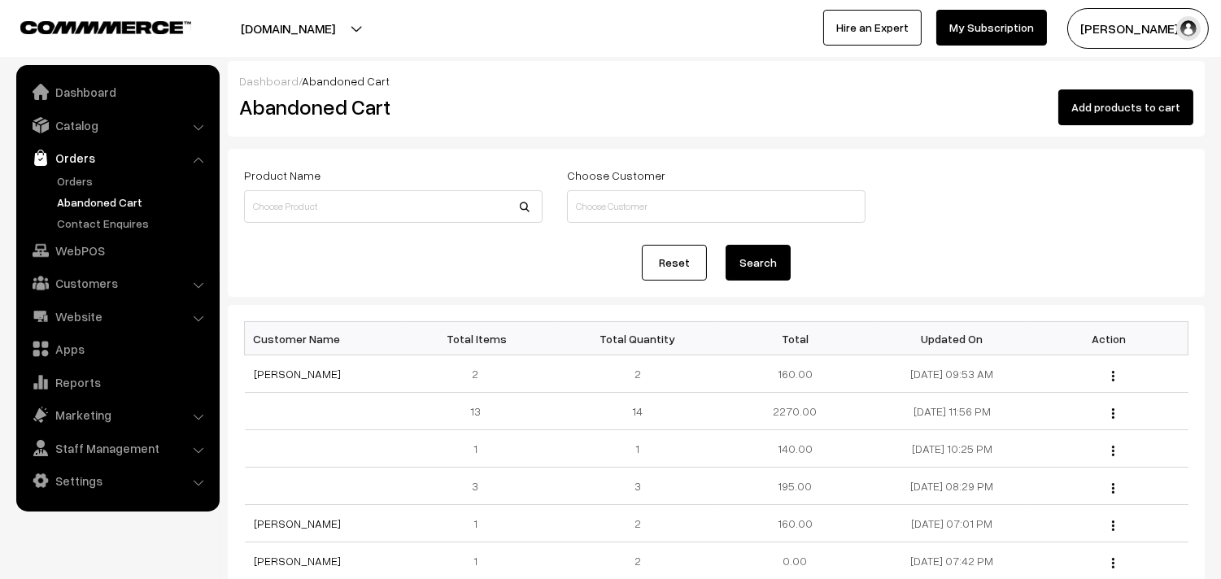
click at [81, 181] on link "Orders" at bounding box center [133, 180] width 161 height 17
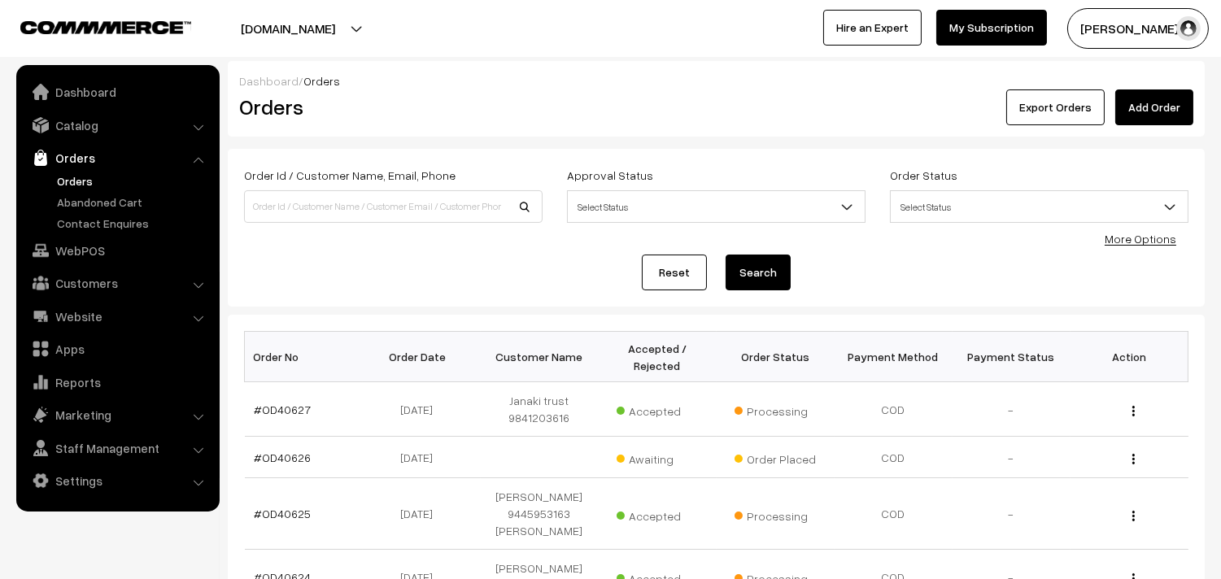
click at [83, 183] on link "Orders" at bounding box center [133, 180] width 161 height 17
click at [72, 180] on link "Orders" at bounding box center [133, 180] width 161 height 17
click at [71, 181] on link "Orders" at bounding box center [133, 180] width 161 height 17
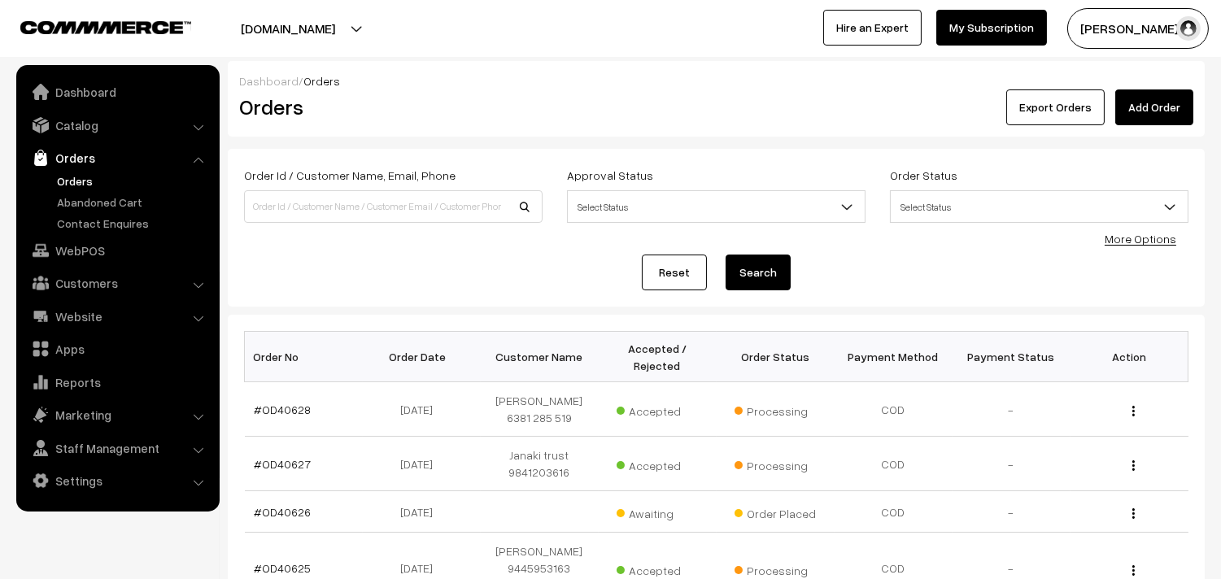
click at [68, 184] on link "Orders" at bounding box center [133, 180] width 161 height 17
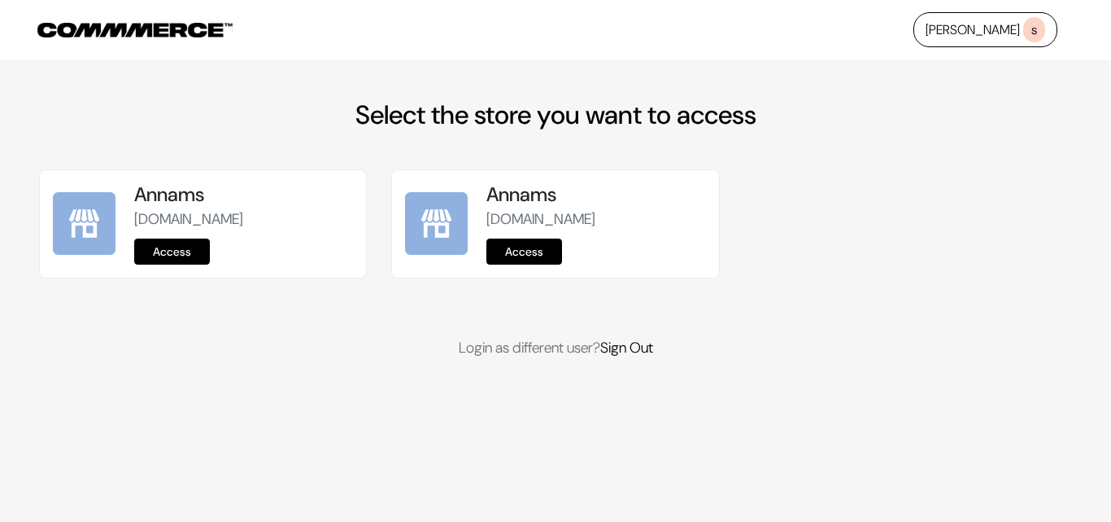
click at [178, 248] on link "Access" at bounding box center [172, 251] width 76 height 26
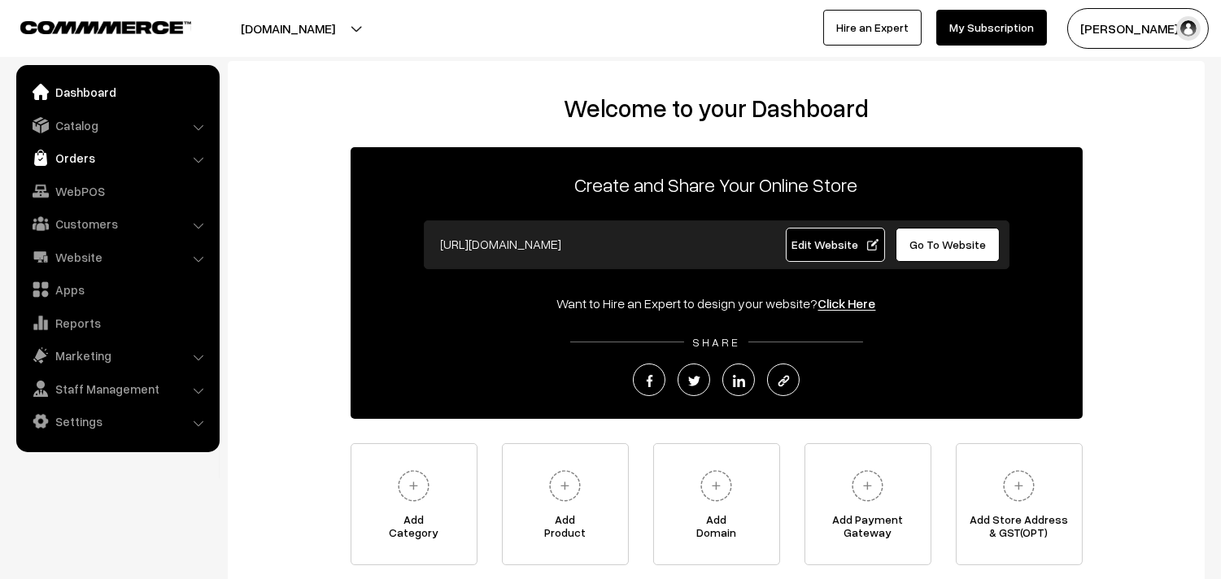
click at [86, 158] on link "Orders" at bounding box center [117, 157] width 194 height 29
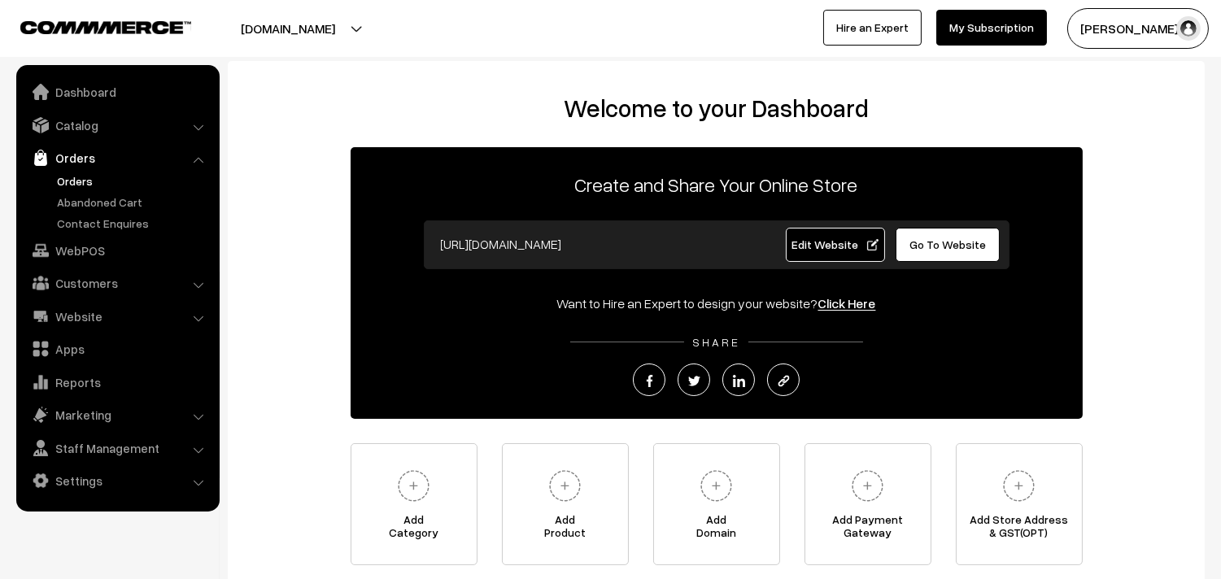
click at [85, 180] on link "Orders" at bounding box center [133, 180] width 161 height 17
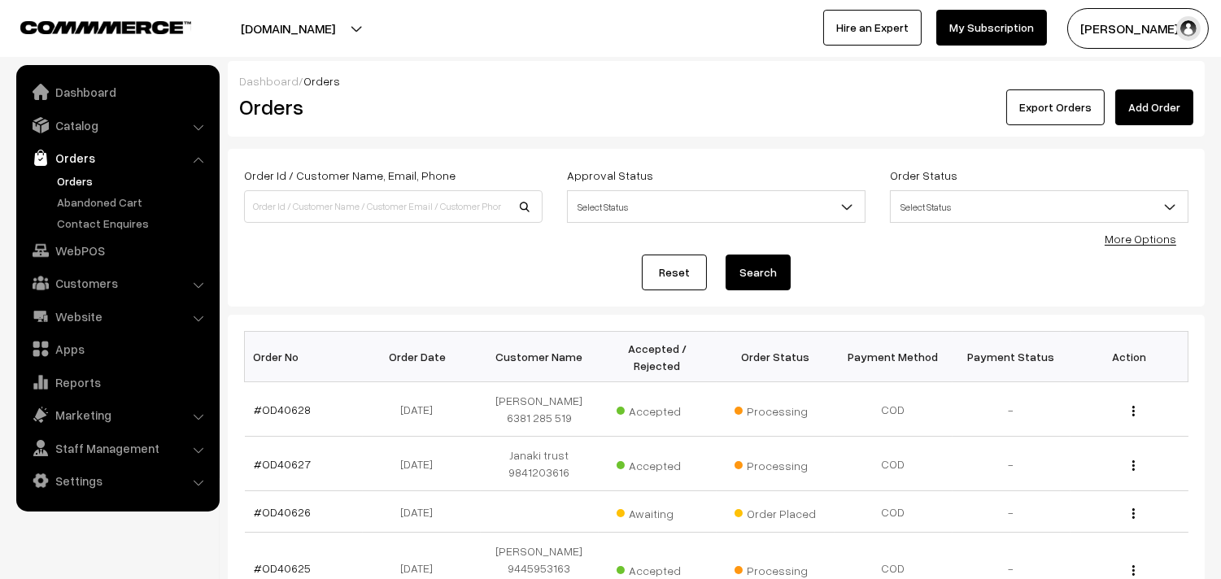
click at [86, 172] on link "Orders" at bounding box center [133, 180] width 161 height 17
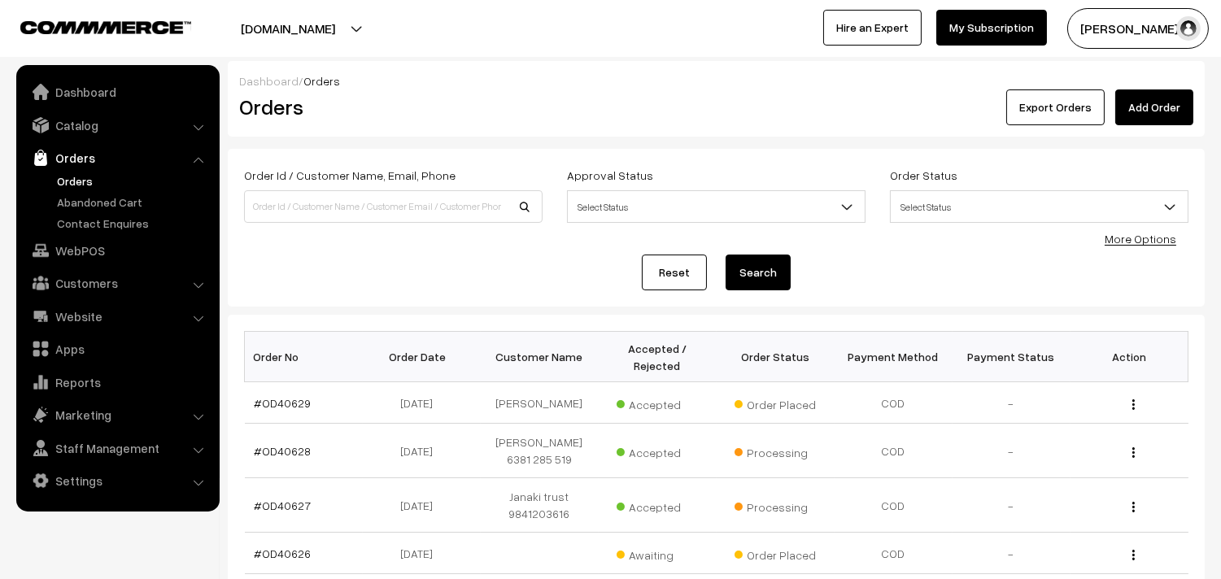
click at [77, 177] on link "Orders" at bounding box center [133, 180] width 161 height 17
click at [76, 177] on link "Orders" at bounding box center [133, 180] width 161 height 17
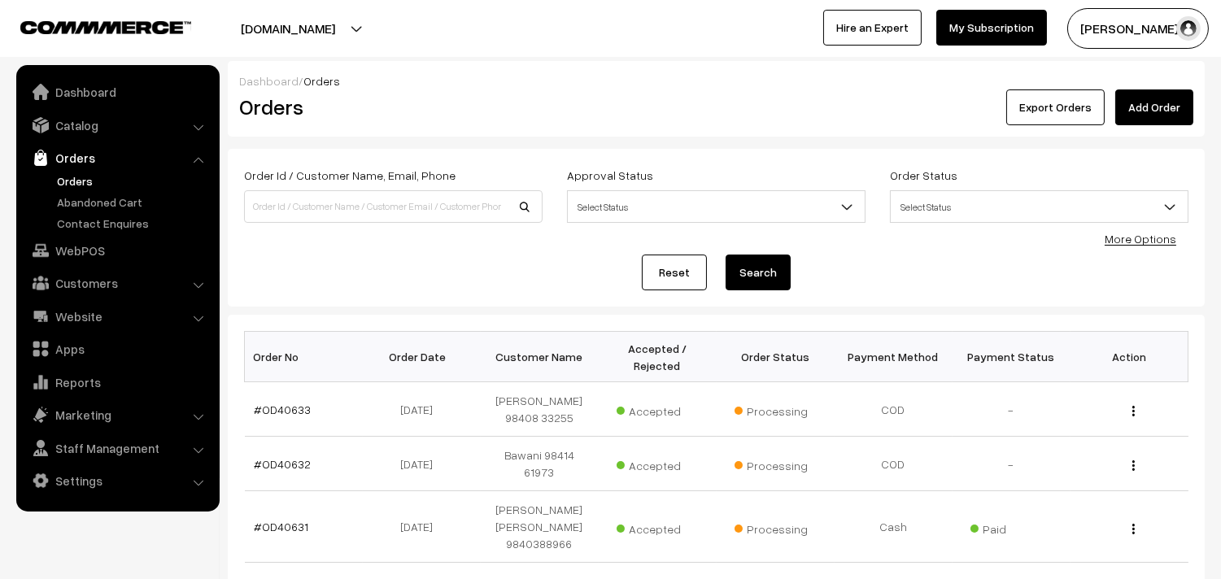
click at [72, 168] on link "Orders" at bounding box center [117, 157] width 194 height 29
click at [75, 244] on link "WebPOS" at bounding box center [117, 250] width 194 height 29
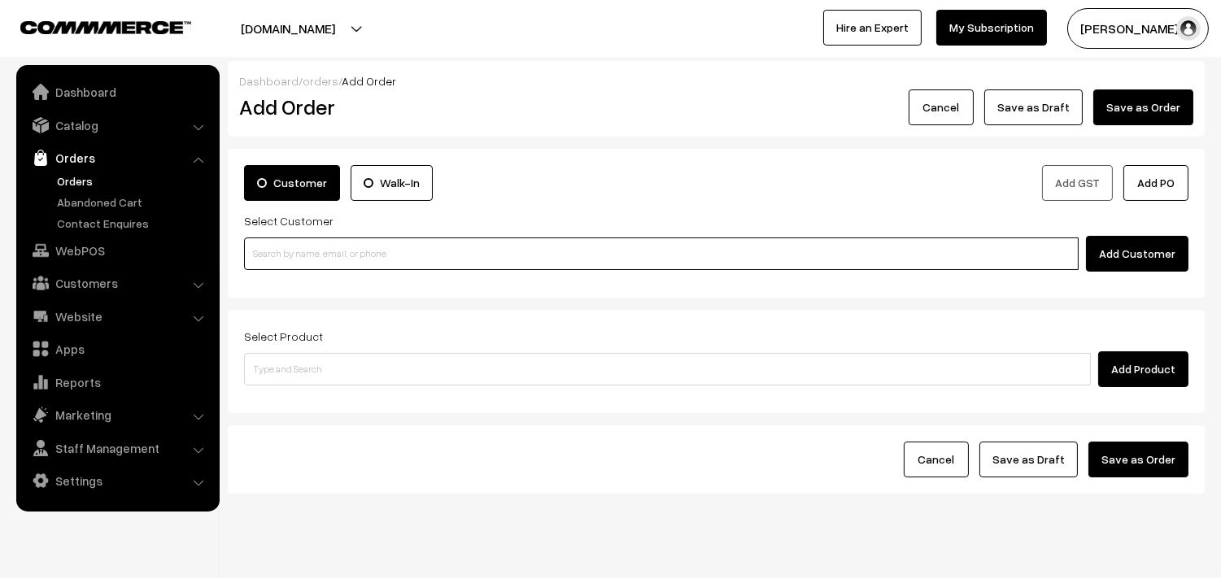
click at [303, 256] on input at bounding box center [661, 254] width 835 height 33
paste input "90940 54278"
click at [279, 277] on link "M. Bala moorthy 90940 54278 [9094054278]" at bounding box center [664, 284] width 838 height 24
type input "90940 54278"
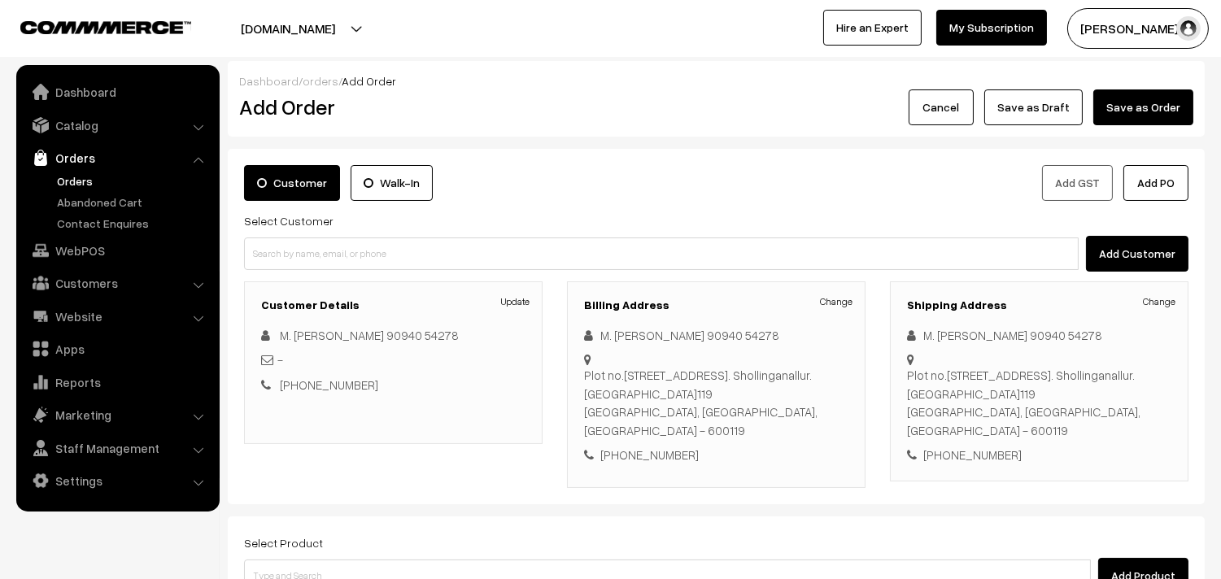
click at [72, 181] on link "Orders" at bounding box center [133, 180] width 161 height 17
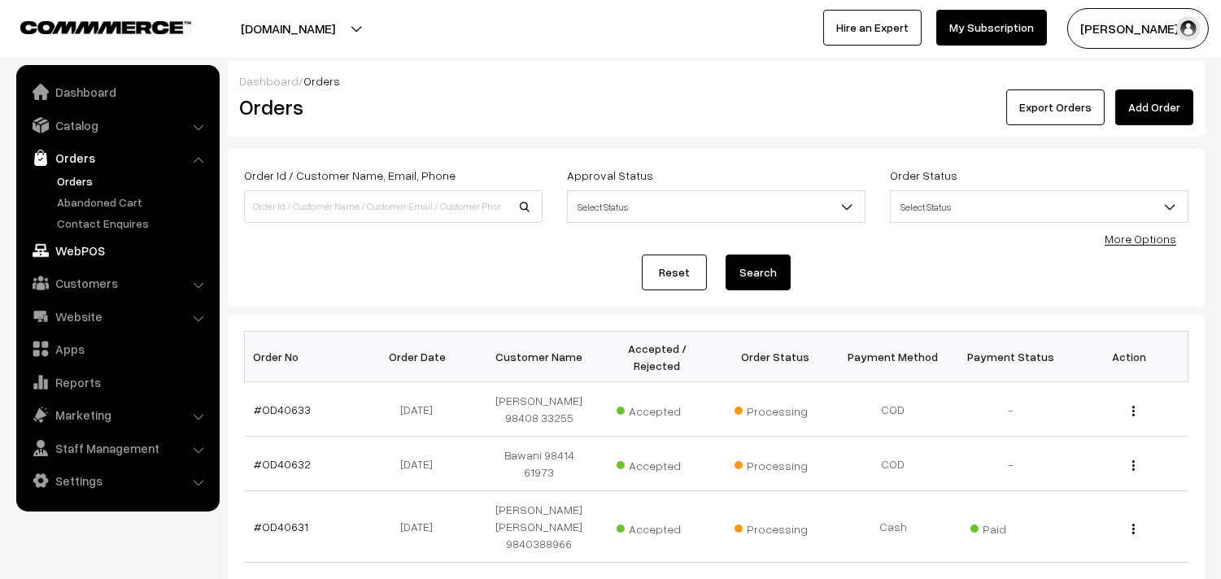
click at [74, 250] on link "WebPOS" at bounding box center [117, 250] width 194 height 29
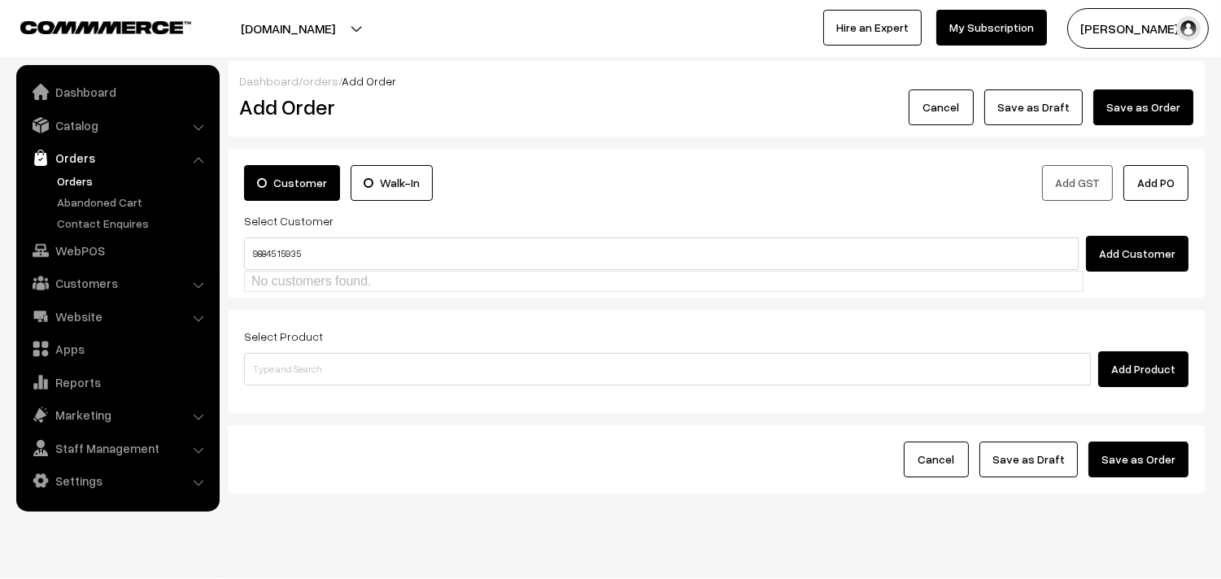
click at [280, 253] on input "98845 15935" at bounding box center [661, 254] width 835 height 33
click at [381, 275] on ul "No customers found." at bounding box center [664, 281] width 840 height 21
type input "9884515935"
click at [1120, 265] on button "Add Customer" at bounding box center [1137, 254] width 103 height 36
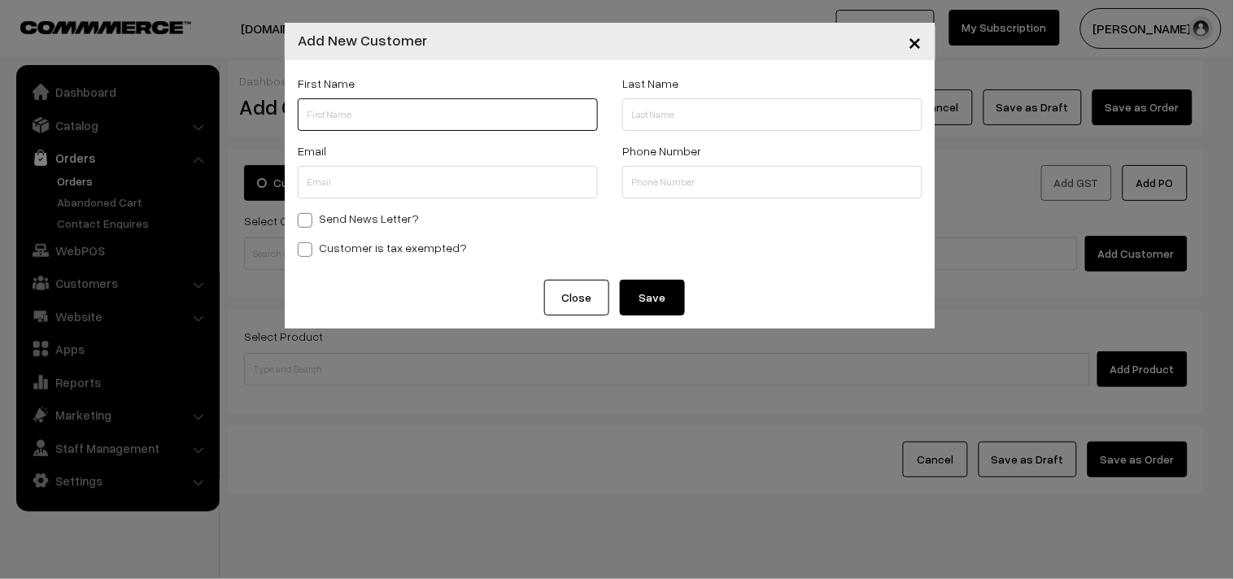
click at [343, 103] on input "text" at bounding box center [448, 114] width 300 height 33
drag, startPoint x: 344, startPoint y: 169, endPoint x: 383, endPoint y: 164, distance: 39.5
click at [344, 169] on input "text" at bounding box center [448, 182] width 300 height 33
click at [677, 177] on input "text" at bounding box center [772, 182] width 300 height 33
paste input "98845 1593"
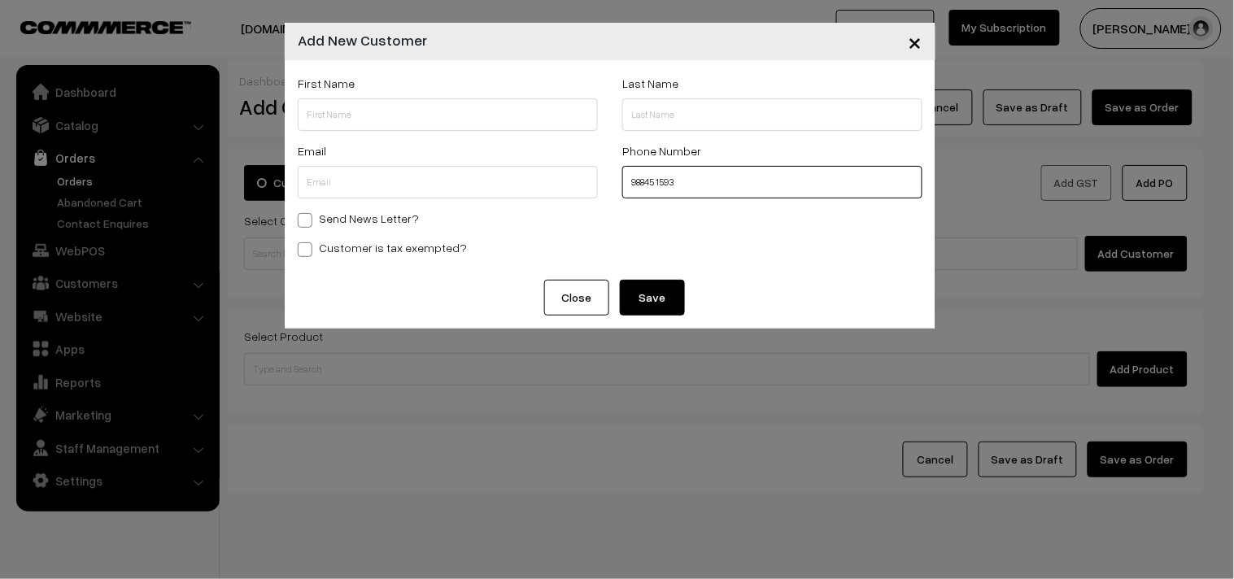
click at [661, 183] on input "98845 1593" at bounding box center [772, 182] width 300 height 33
type input "988451593"
click at [500, 122] on input "text" at bounding box center [448, 114] width 300 height 33
paste input "98845 15935"
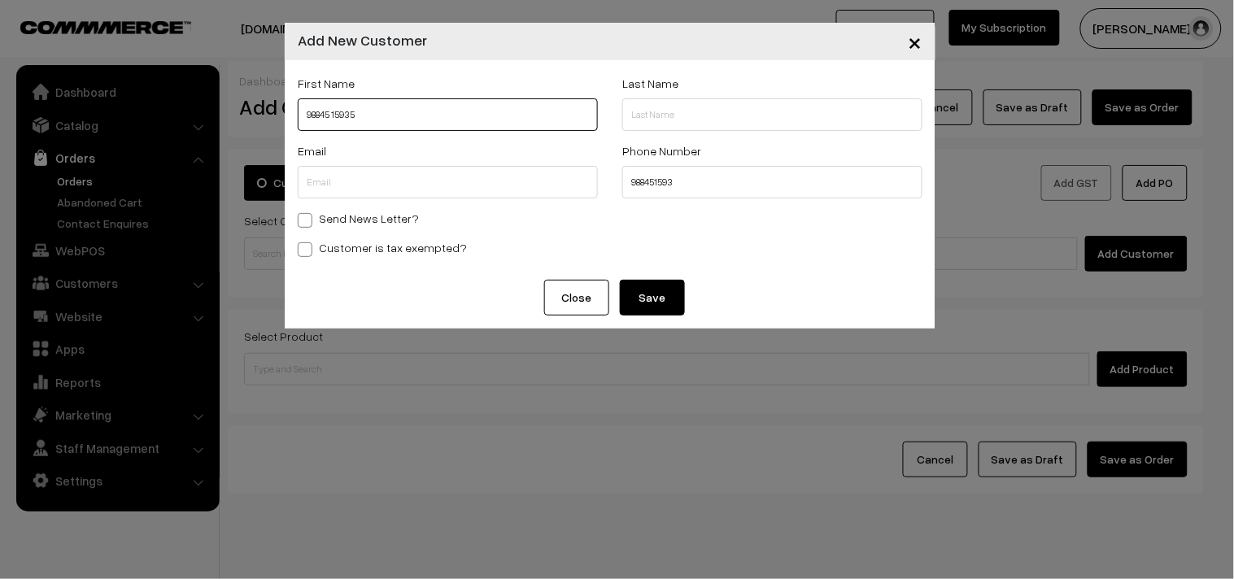
click at [335, 115] on input "98845 15935" at bounding box center [448, 114] width 300 height 33
type input "9884515935"
click at [689, 191] on input "988451593" at bounding box center [772, 182] width 300 height 33
type input "9884515935"
click at [302, 114] on input "9884515935" at bounding box center [448, 114] width 300 height 33
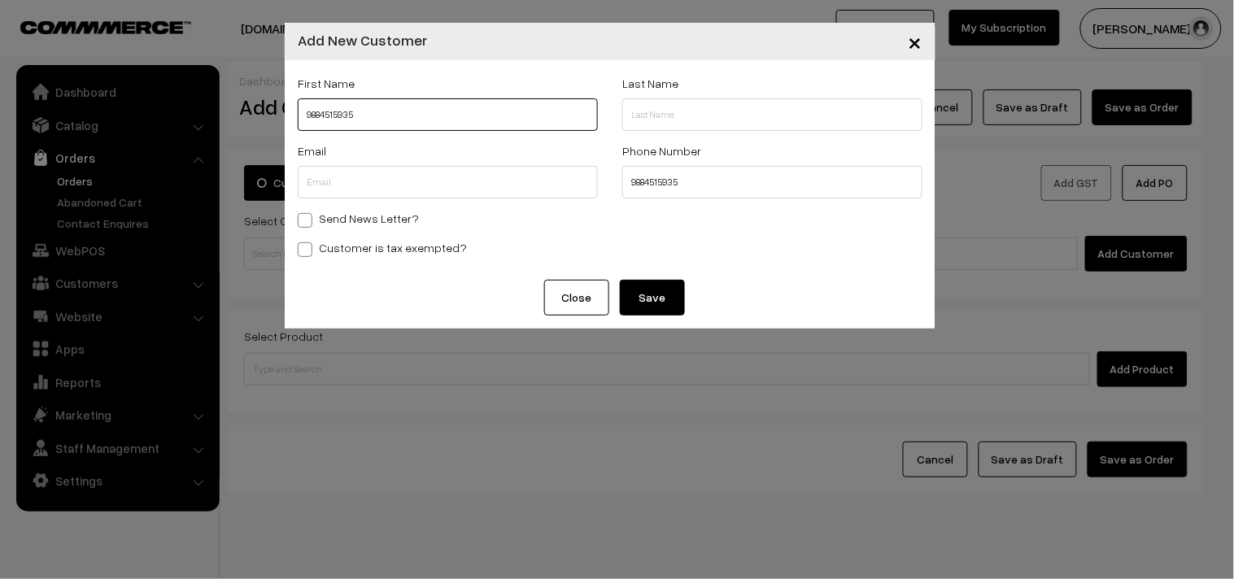
paste input "Padmini"
type input "Padmini 9884515935"
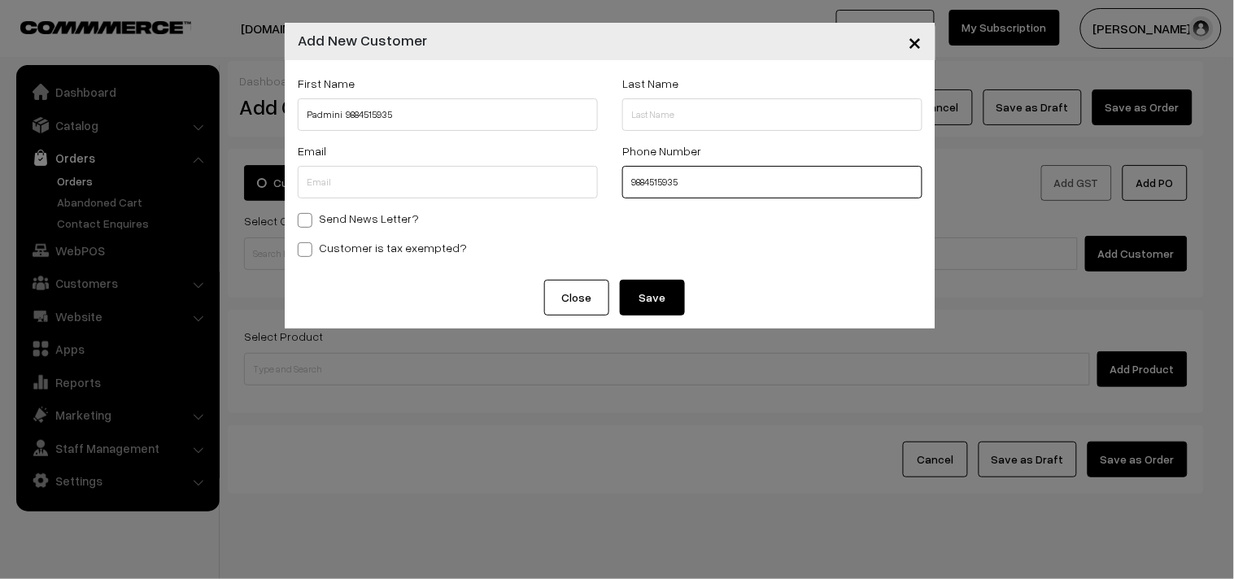
click at [623, 187] on input "9884515935" at bounding box center [772, 182] width 300 height 33
click at [736, 199] on div "Phone Number 9884515935" at bounding box center [772, 175] width 325 height 68
click at [717, 194] on input "9884515935" at bounding box center [772, 182] width 300 height 33
click at [674, 287] on button "Save" at bounding box center [652, 298] width 65 height 36
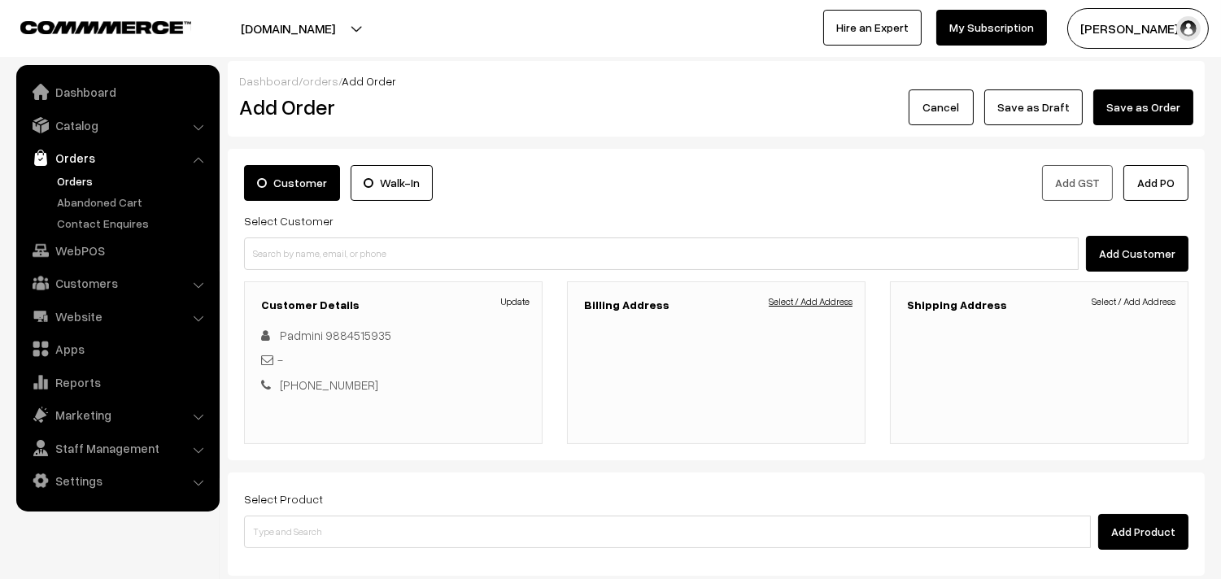
click at [836, 295] on link "Select / Add Address" at bounding box center [811, 302] width 84 height 15
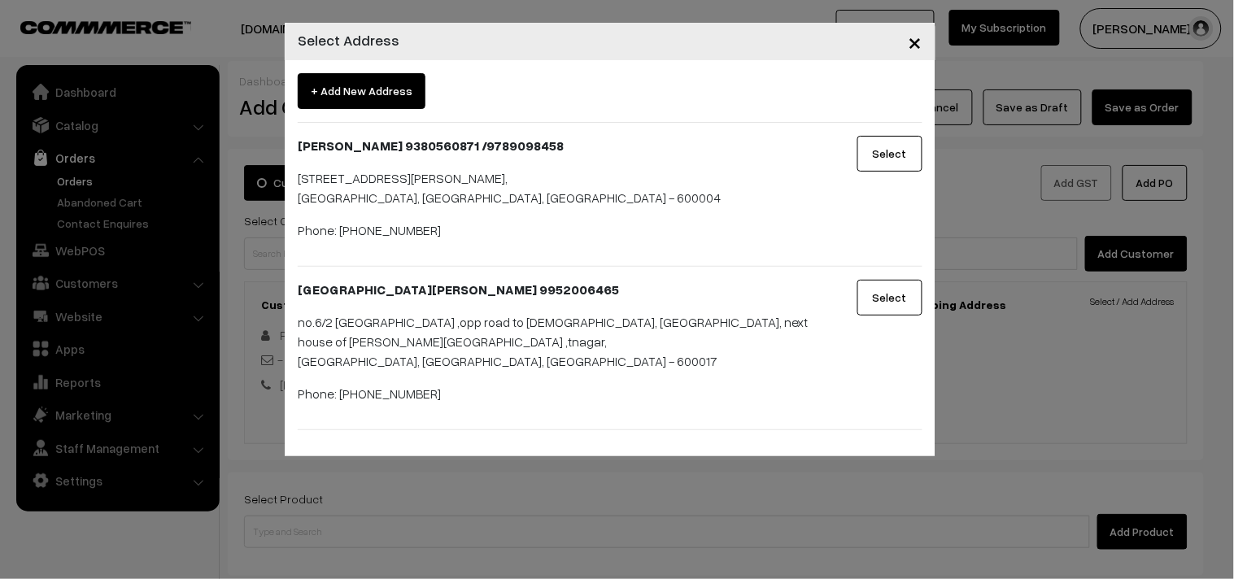
click at [381, 86] on span "+ Add New Address" at bounding box center [362, 91] width 128 height 36
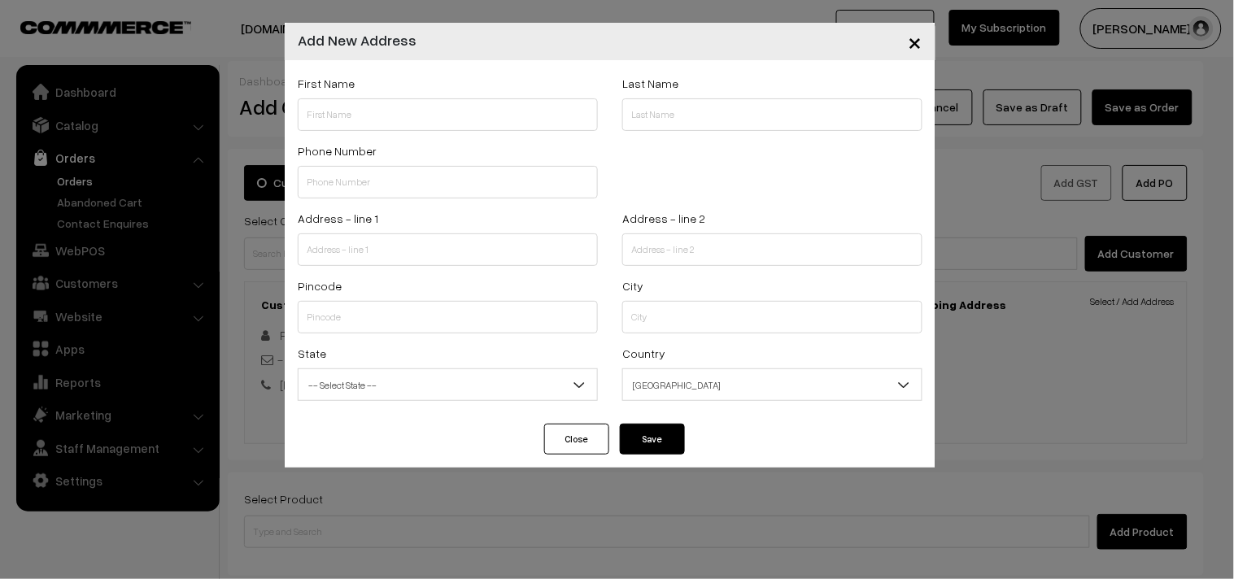
click at [416, 200] on div "Phone Number" at bounding box center [448, 175] width 325 height 68
click at [416, 188] on input "text" at bounding box center [448, 182] width 300 height 33
paste input "Padmini"
type input "P"
click at [334, 119] on input "text" at bounding box center [448, 114] width 300 height 33
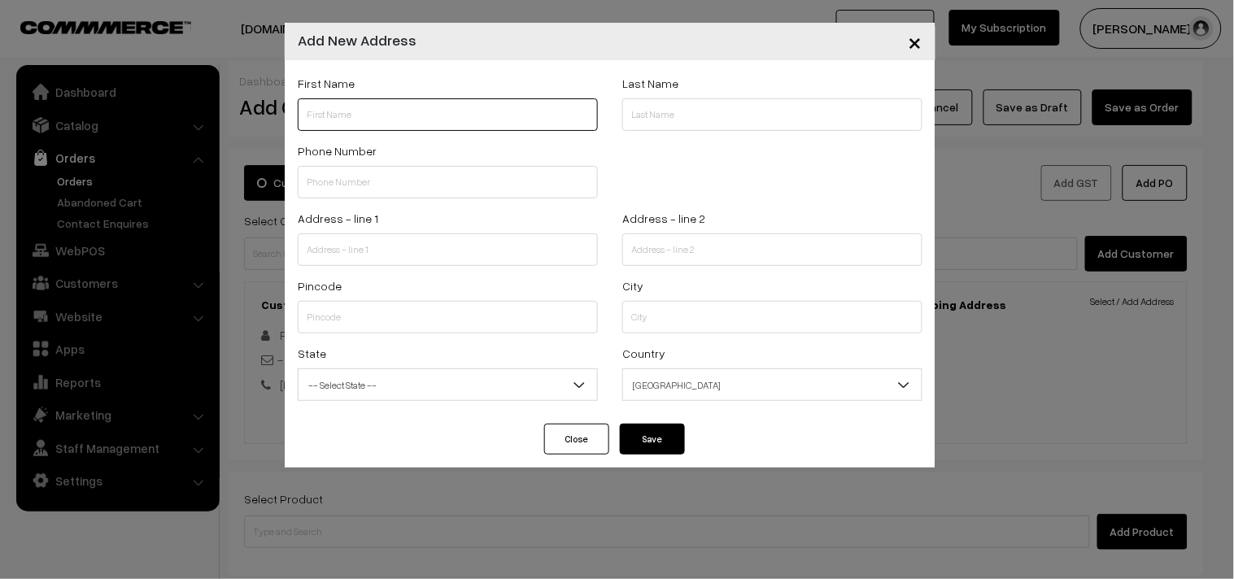
paste input "Padmini"
paste input "98845 15935"
click at [371, 112] on input "Padmini 98845 15935" at bounding box center [448, 114] width 300 height 33
click at [400, 116] on input "Padmini 9884515935" at bounding box center [448, 114] width 300 height 33
drag, startPoint x: 343, startPoint y: 115, endPoint x: 415, endPoint y: 104, distance: 73.2
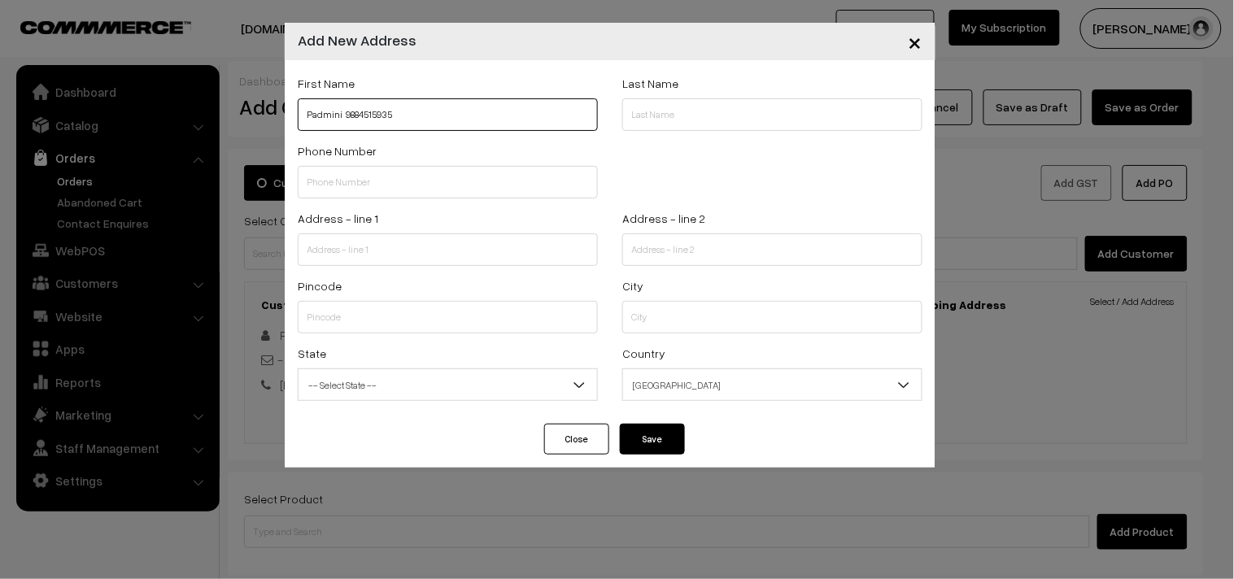
click at [415, 104] on input "Padmini 9884515935" at bounding box center [448, 114] width 300 height 33
type input "Padmini 9884515935"
click at [340, 183] on input "text" at bounding box center [448, 182] width 300 height 33
paste input "9884515935"
type input "9884515935"
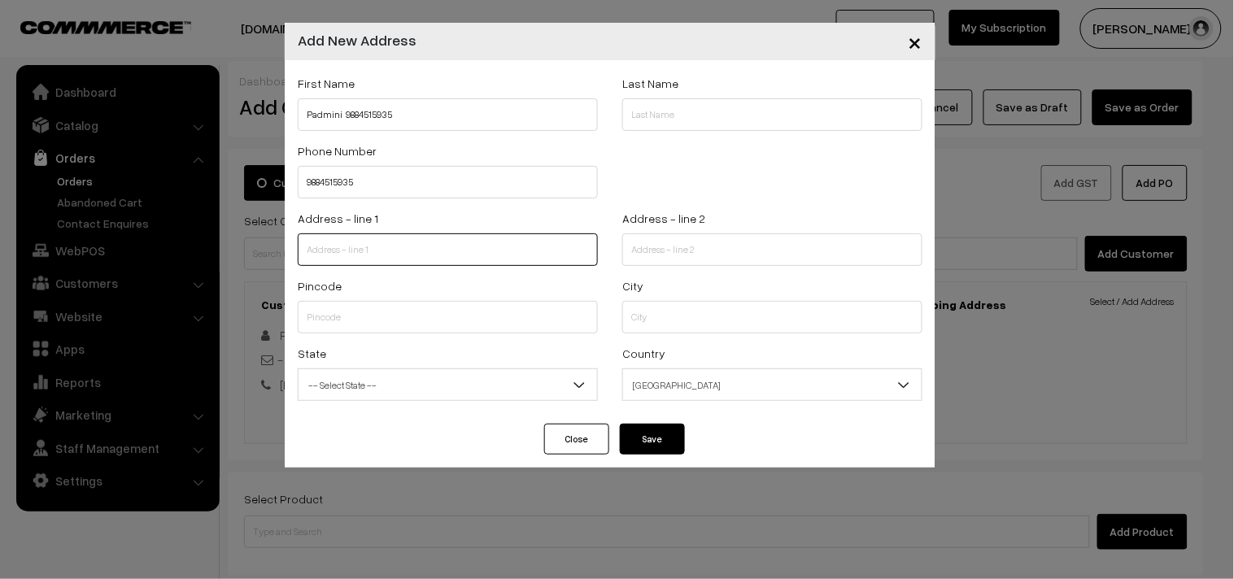
click at [391, 234] on input "text" at bounding box center [448, 250] width 300 height 33
paste input "3 B Atkinson palace"
type input "3 B Atkinson palace"
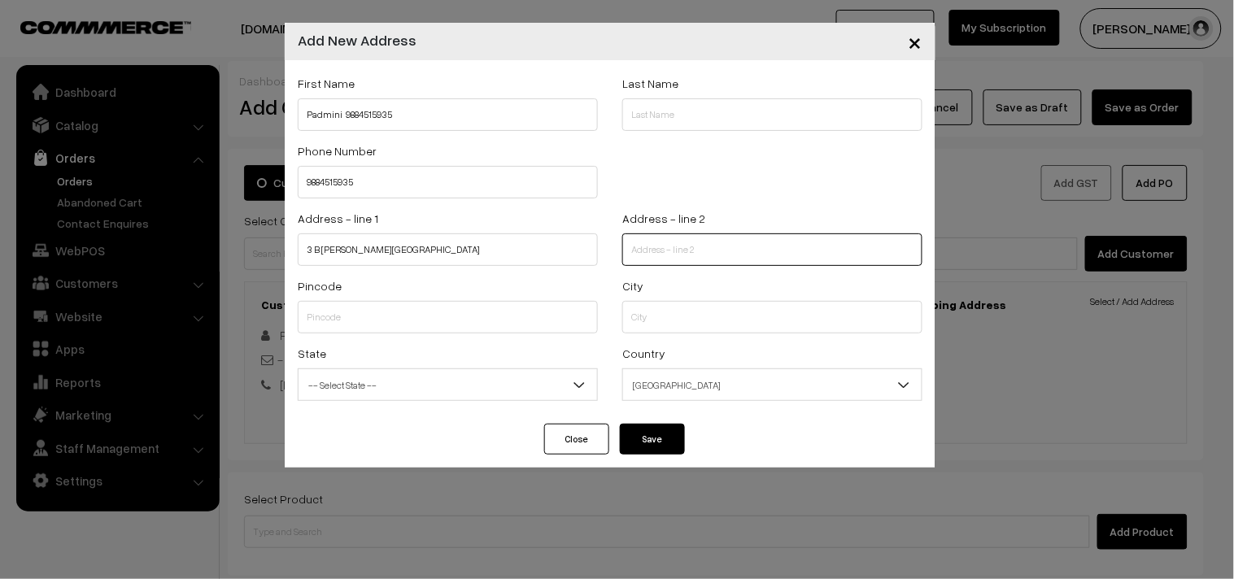
click at [633, 262] on input "text" at bounding box center [772, 250] width 300 height 33
paste input "Jothivencatachellum Salai Vepery"
drag, startPoint x: 628, startPoint y: 253, endPoint x: 736, endPoint y: 242, distance: 108.0
click at [736, 242] on input "Jothivencatachellum Salai Vepery" at bounding box center [772, 250] width 300 height 33
paste input "Vepery"
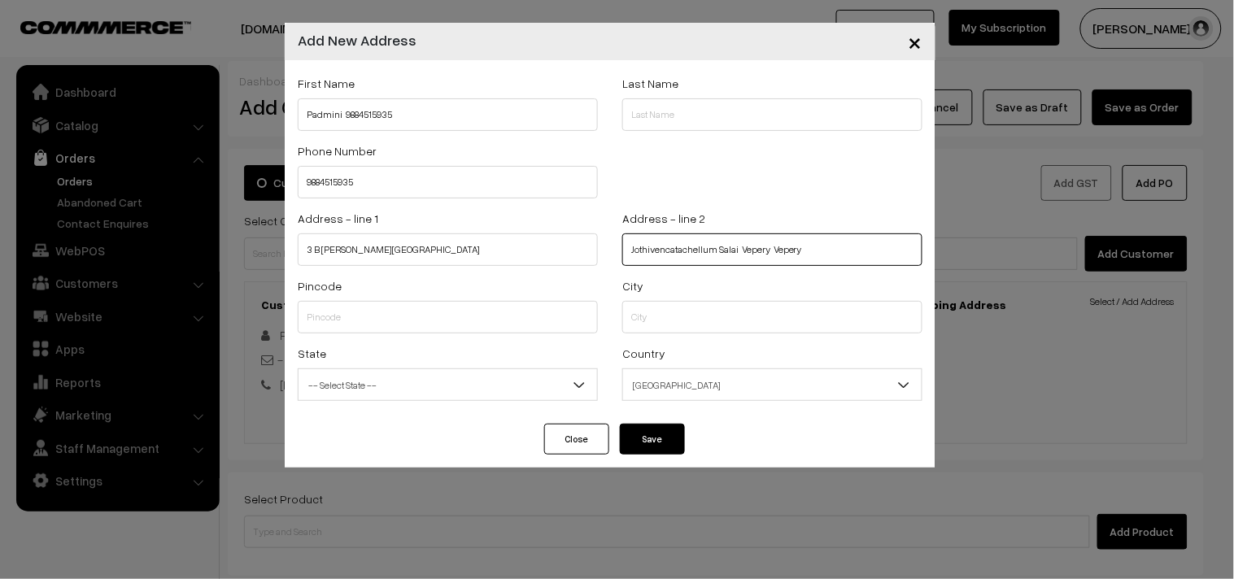
drag, startPoint x: 629, startPoint y: 250, endPoint x: 771, endPoint y: 239, distance: 142.0
click at [771, 239] on input "Jothivencatachellum Salai Vepery Vepery" at bounding box center [772, 250] width 300 height 33
paste input "text"
type input "Jothivencatachellum Salai Vepery Vepery"
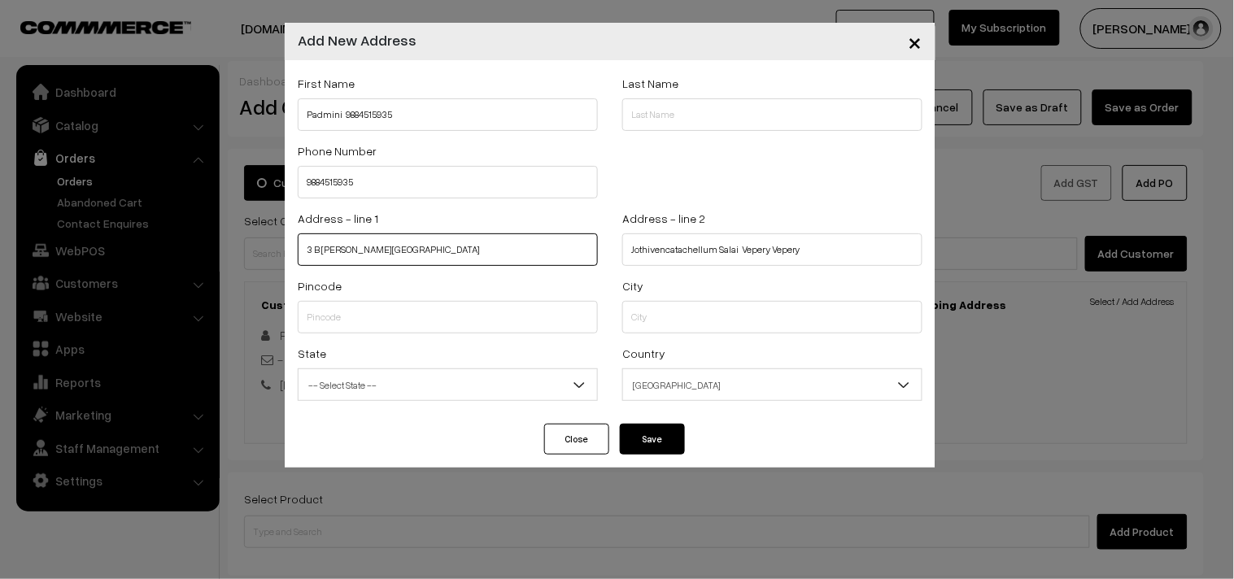
click at [513, 242] on input "3 B Atkinson palace" at bounding box center [448, 250] width 300 height 33
paste input "Jothivencatachellum Salai Vepery"
type input "3 B Atkinson palace,Jothivencatachellum Salai"
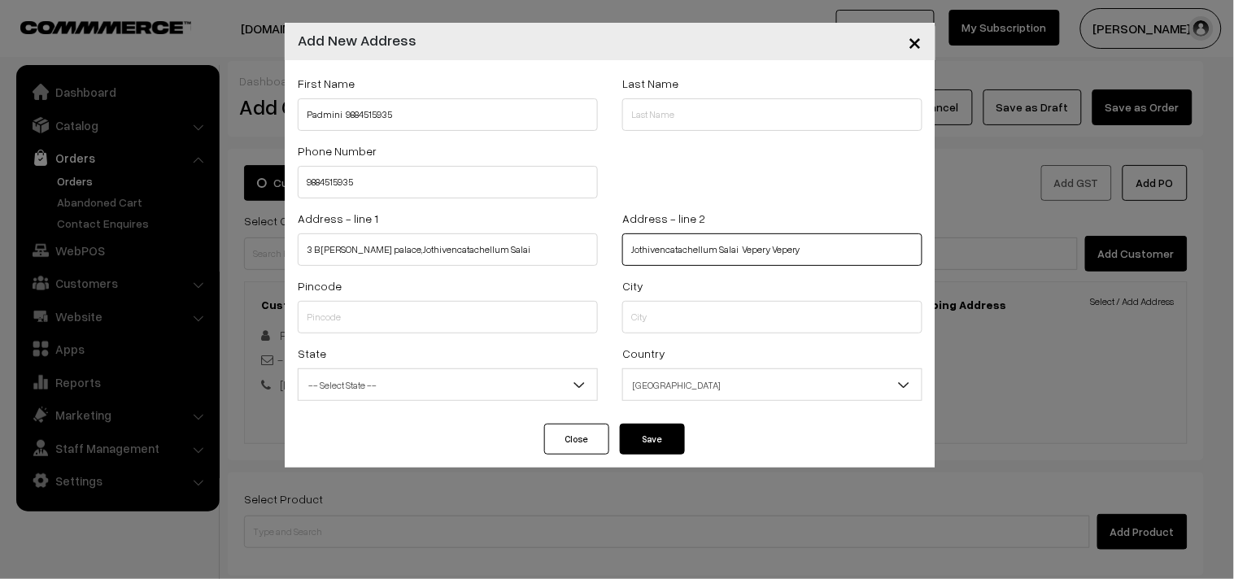
click at [769, 248] on input "Jothivencatachellum Salai Vepery Vepery" at bounding box center [772, 250] width 300 height 33
click at [766, 251] on input "Vepery" at bounding box center [772, 250] width 300 height 33
paste input "Behind New police commissioner Office."
type input "Vepery, Behind New police commissioner Office."
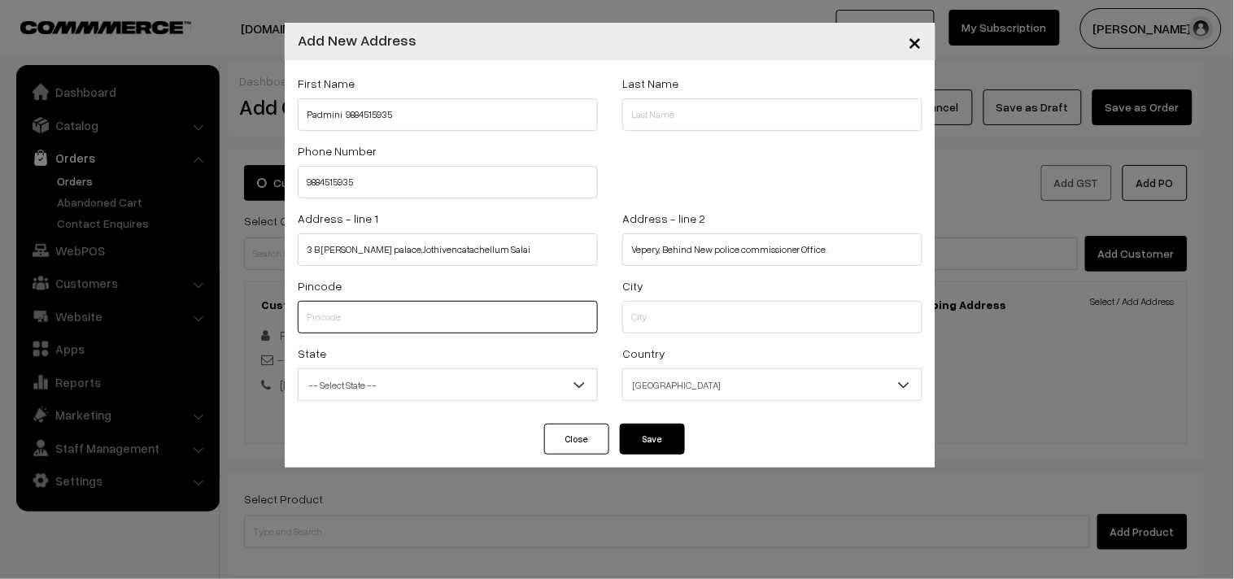
click at [535, 331] on input "text" at bounding box center [448, 317] width 300 height 33
paste input "600007"
type input "600007"
select select "Tamil Nadu"
type input "600007"
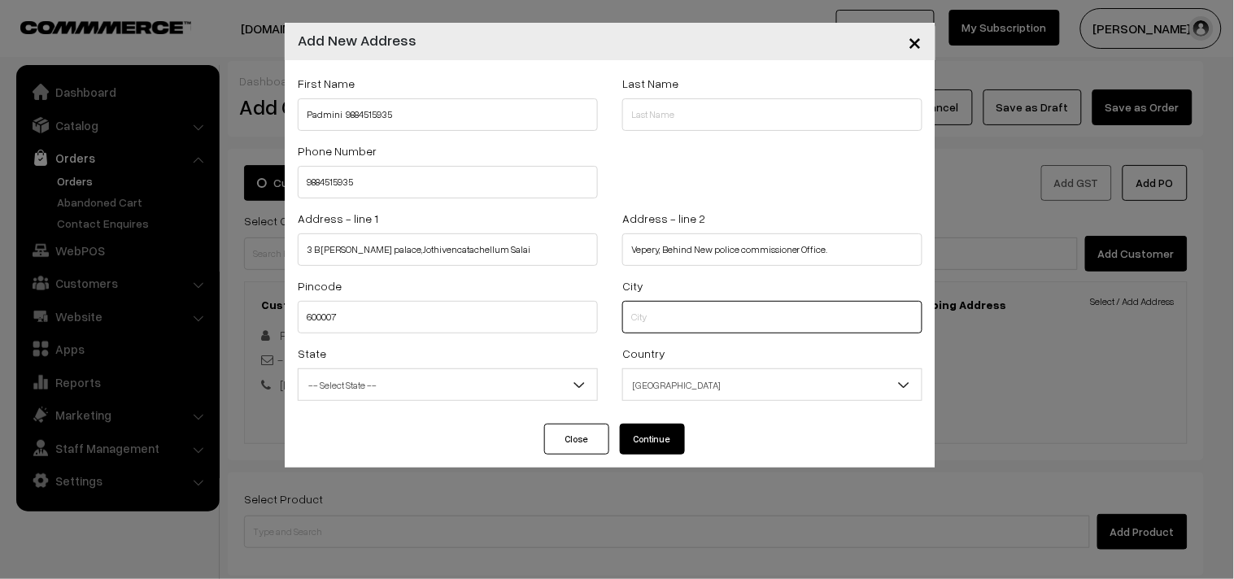
click at [662, 310] on input "text" at bounding box center [772, 317] width 300 height 33
type input "chennai"
click at [386, 364] on div "State -- Select State -- Andaman & Nicobar Islands Andhra Pradesh Arunachal Pra…" at bounding box center [448, 372] width 300 height 58
click at [386, 372] on span "-- Select State --" at bounding box center [448, 385] width 299 height 28
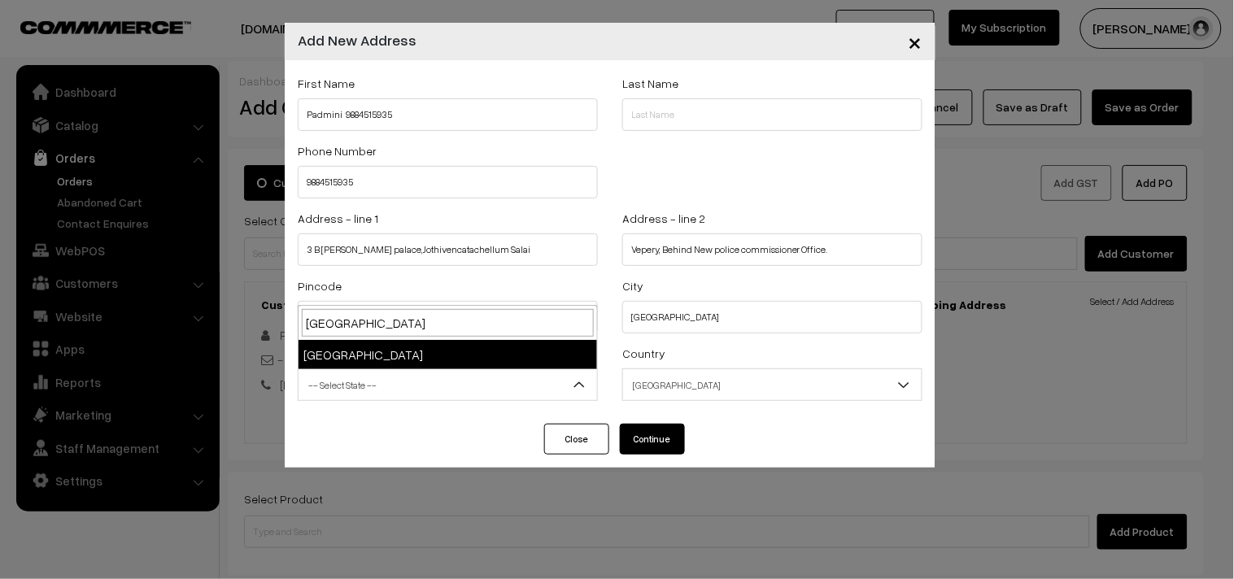
type input "tamil nadu"
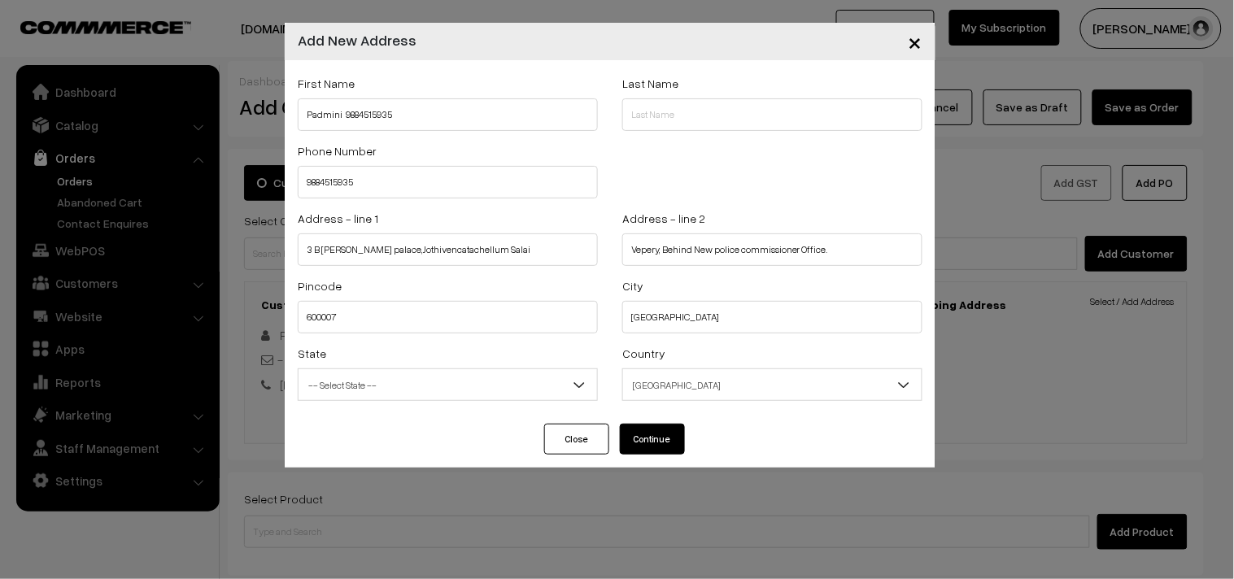
click at [668, 379] on span "[GEOGRAPHIC_DATA]" at bounding box center [772, 385] width 299 height 28
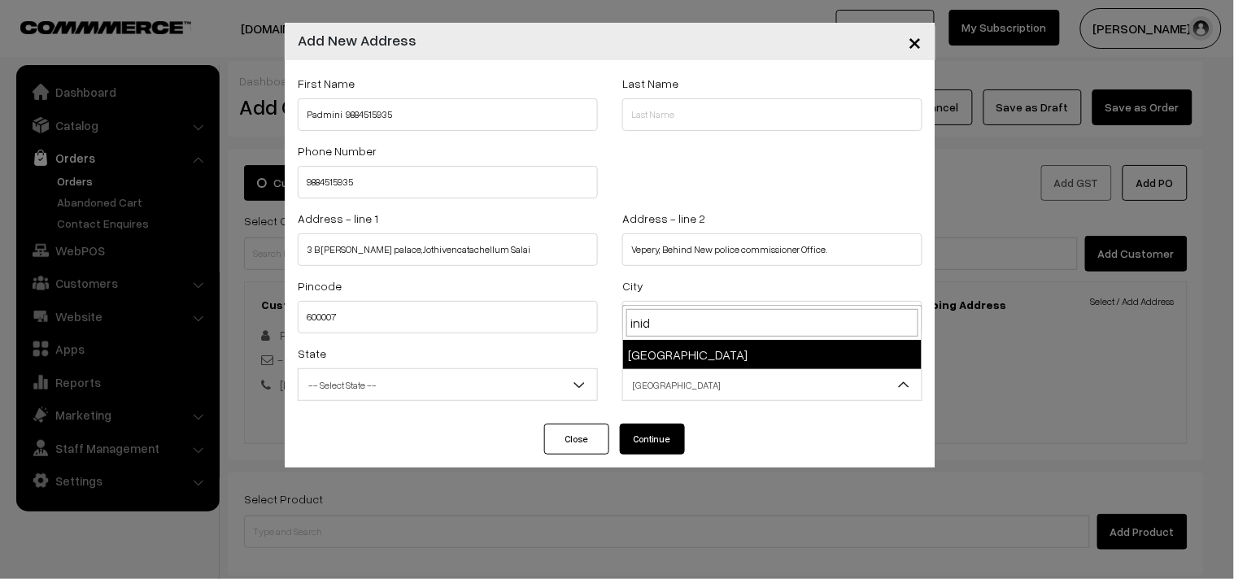
type input "inida"
click at [673, 378] on span "[GEOGRAPHIC_DATA]" at bounding box center [772, 385] width 299 height 28
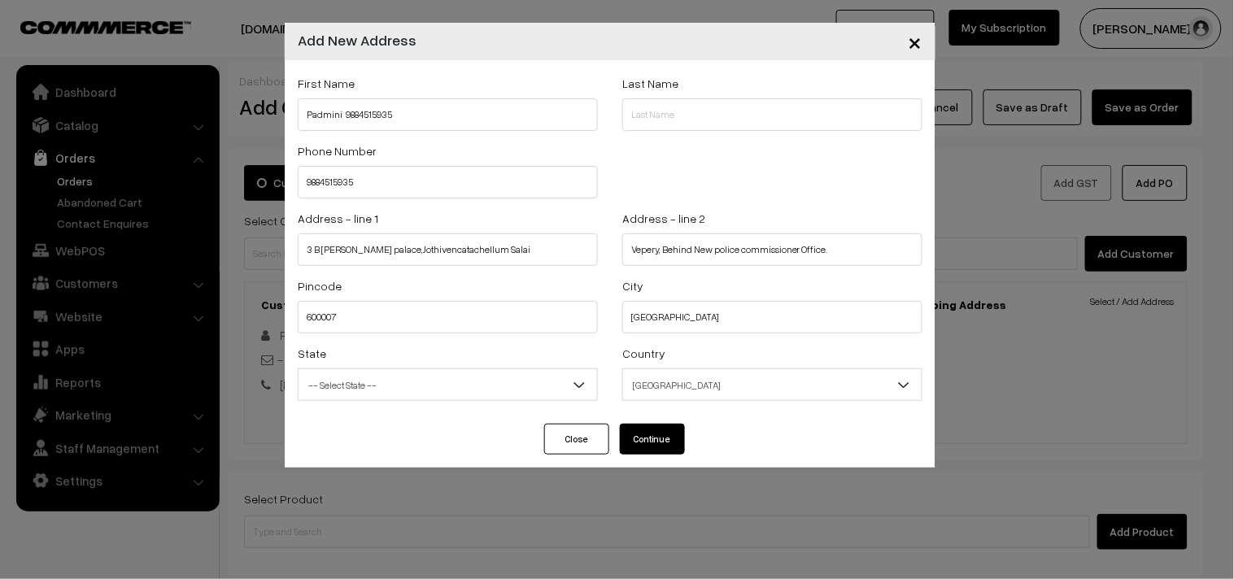
click at [648, 440] on button "Continue" at bounding box center [652, 439] width 65 height 31
select select
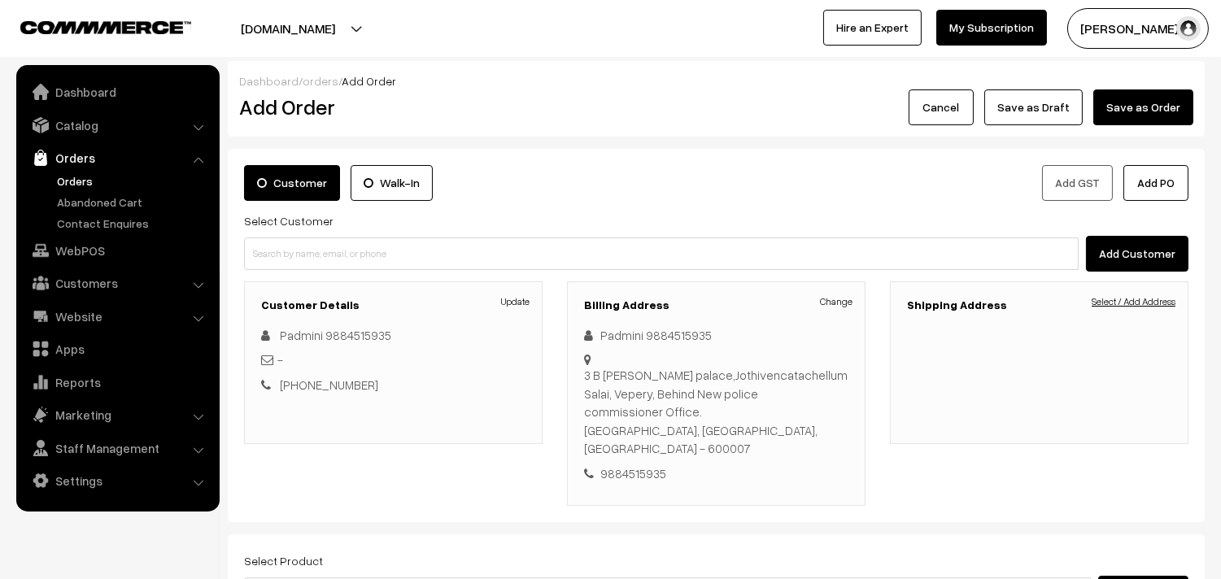
click at [1116, 303] on link "Select / Add Address" at bounding box center [1134, 302] width 84 height 15
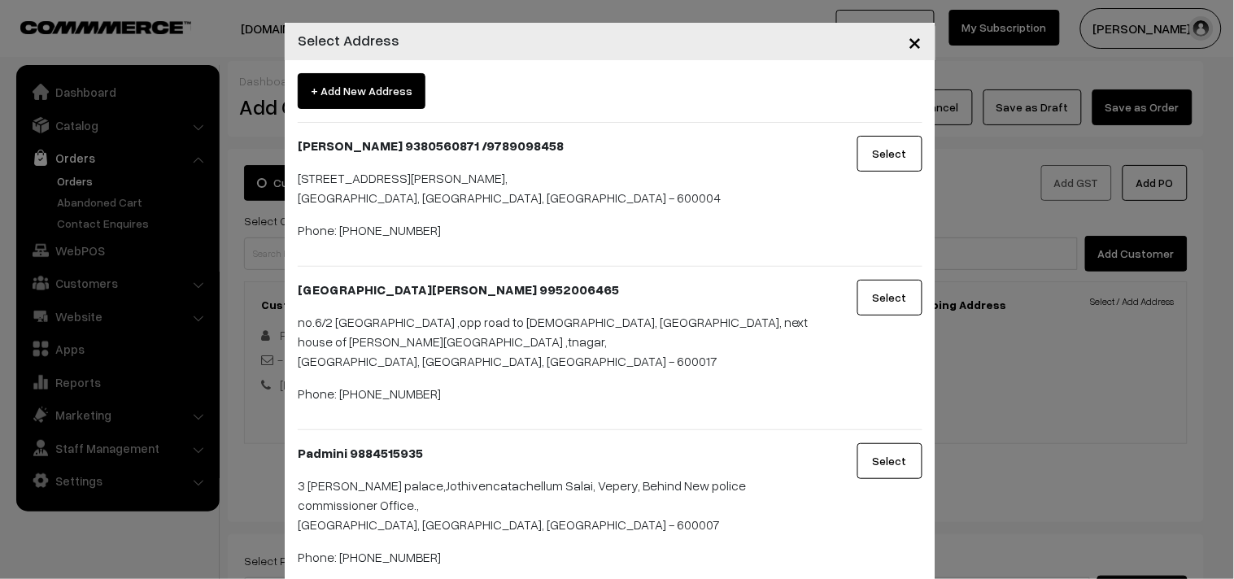
click at [993, 206] on div "× Select Address + Add New Address K. Sridharan 9380560871 /9789098458 B4 Preme…" at bounding box center [617, 289] width 1234 height 579
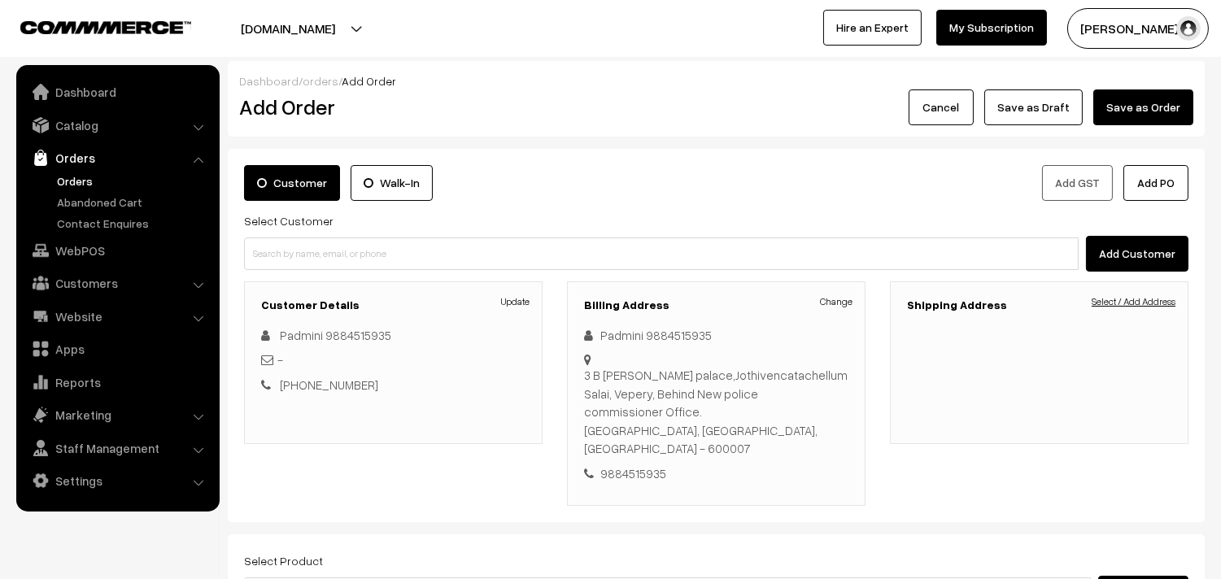
click at [1120, 297] on link "Select / Add Address" at bounding box center [1134, 302] width 84 height 15
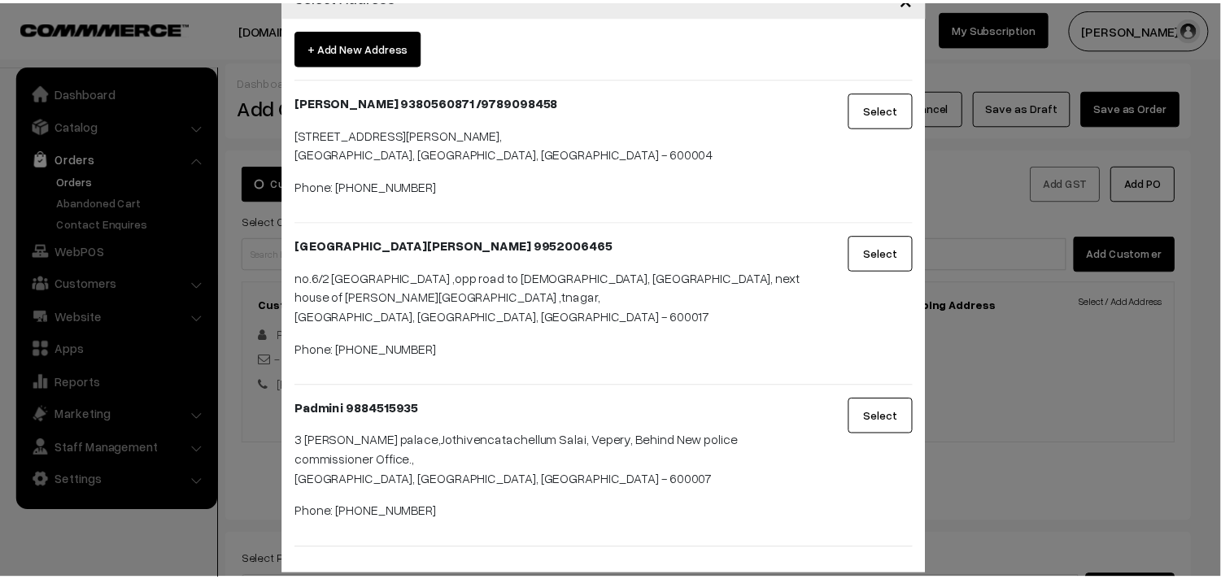
scroll to position [63, 0]
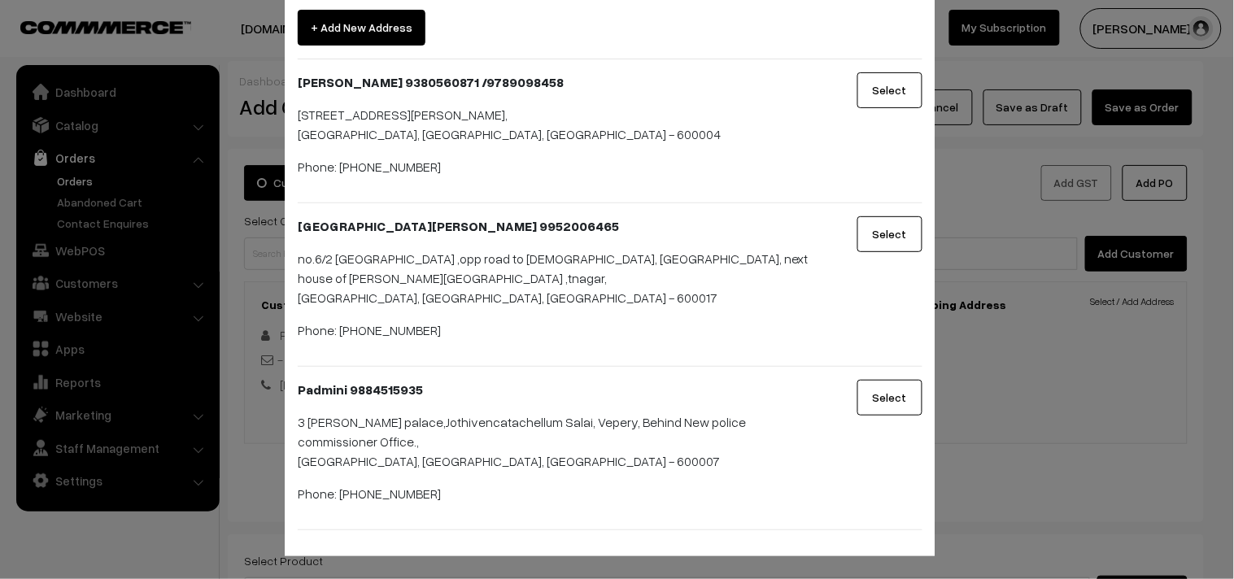
click at [887, 391] on button "Select" at bounding box center [890, 398] width 65 height 36
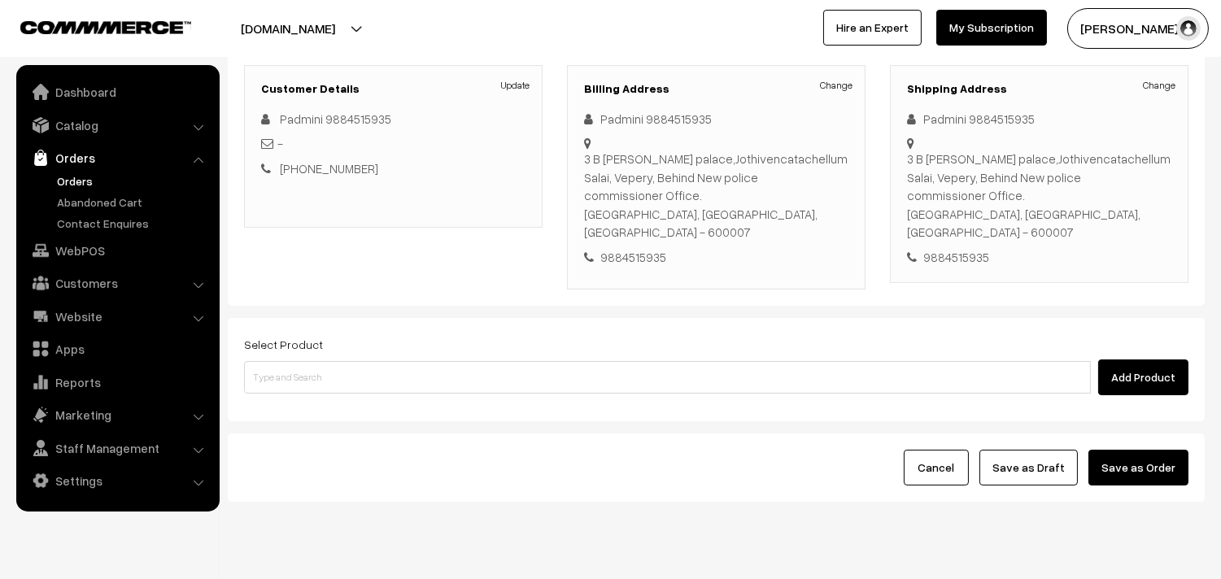
scroll to position [221, 0]
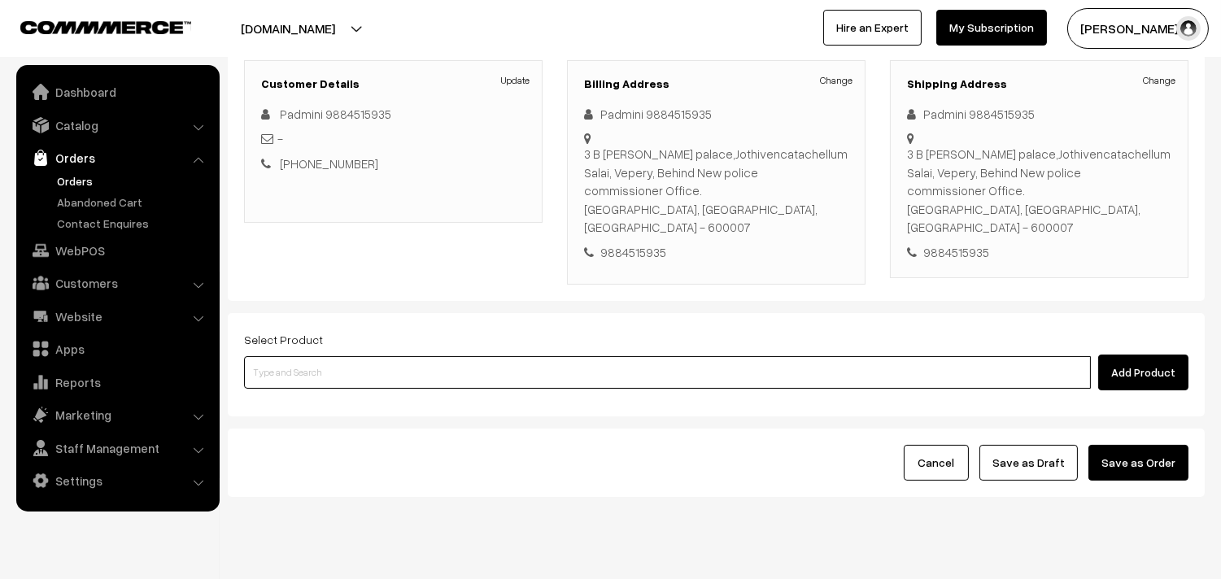
click at [574, 356] on input at bounding box center [667, 372] width 847 height 33
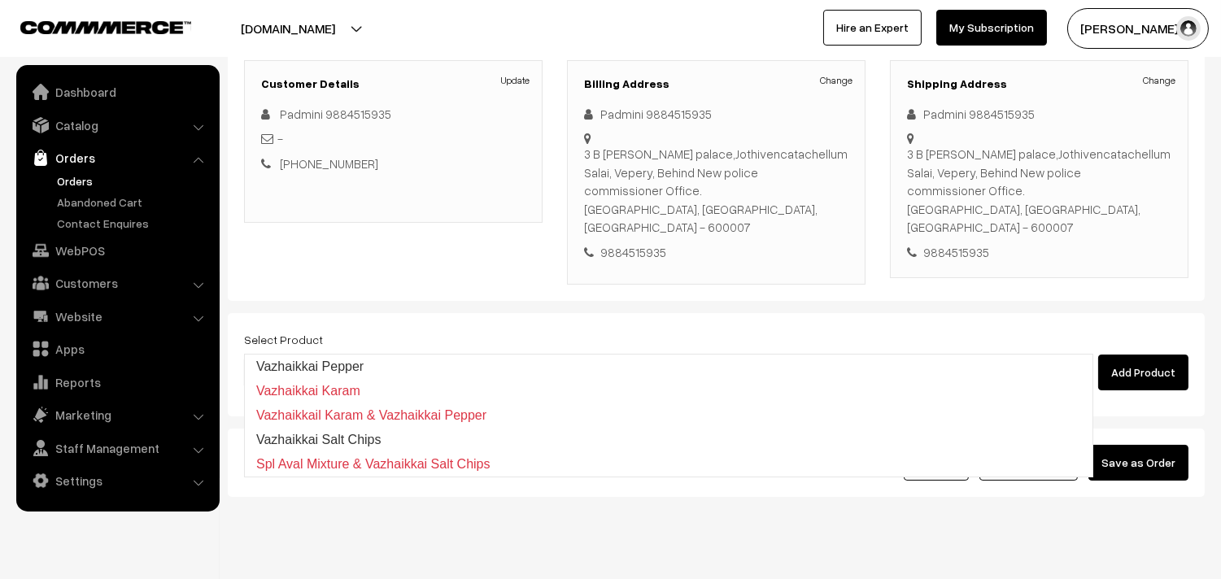
type input "vazhaikka"
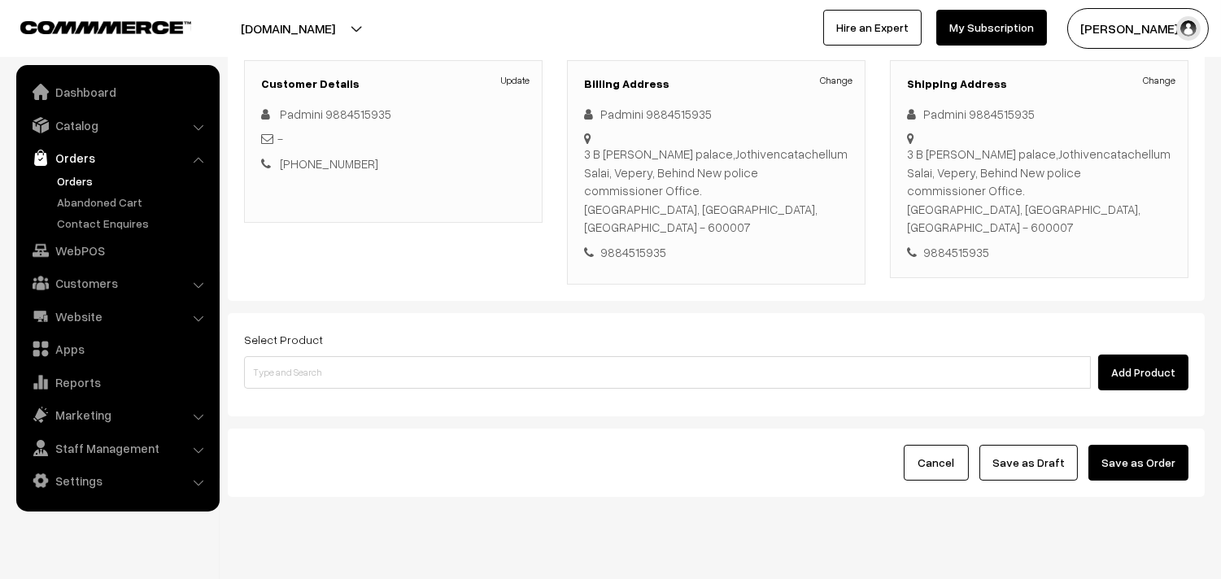
click at [329, 330] on div "Select Product Add Product" at bounding box center [716, 360] width 945 height 61
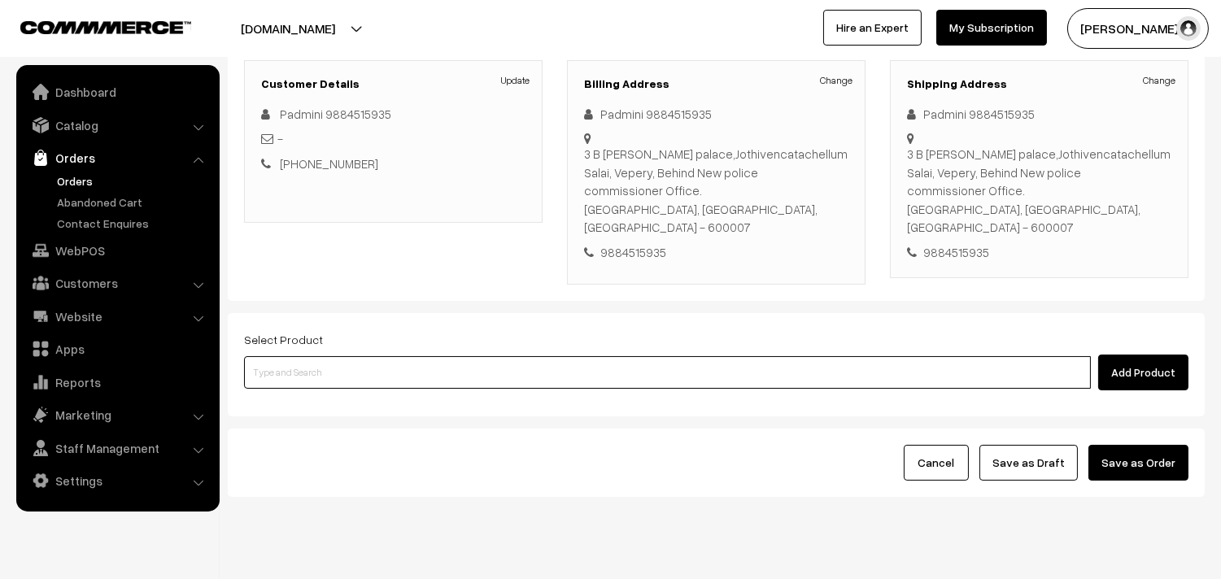
click at [335, 356] on input at bounding box center [667, 372] width 847 height 33
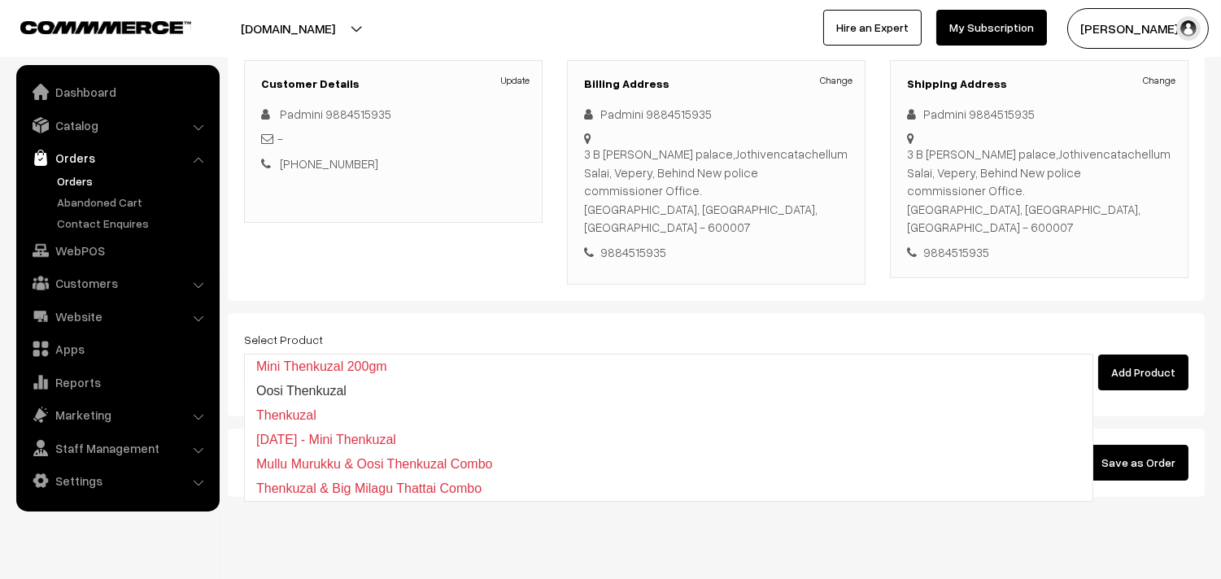
type input "thenkuzal"
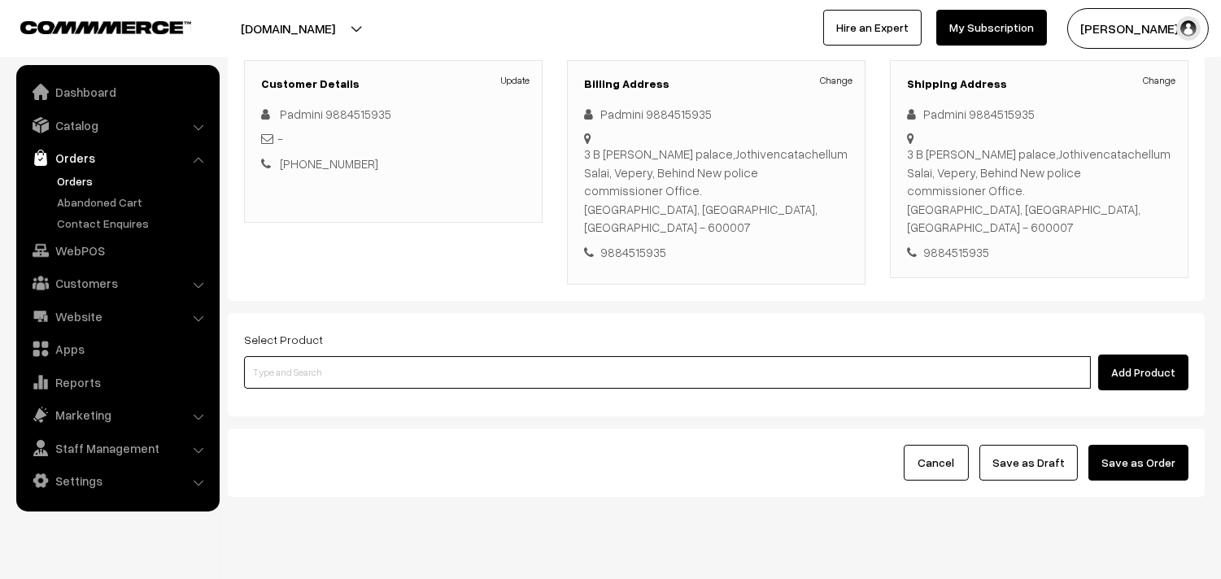
click at [484, 356] on input at bounding box center [667, 372] width 847 height 33
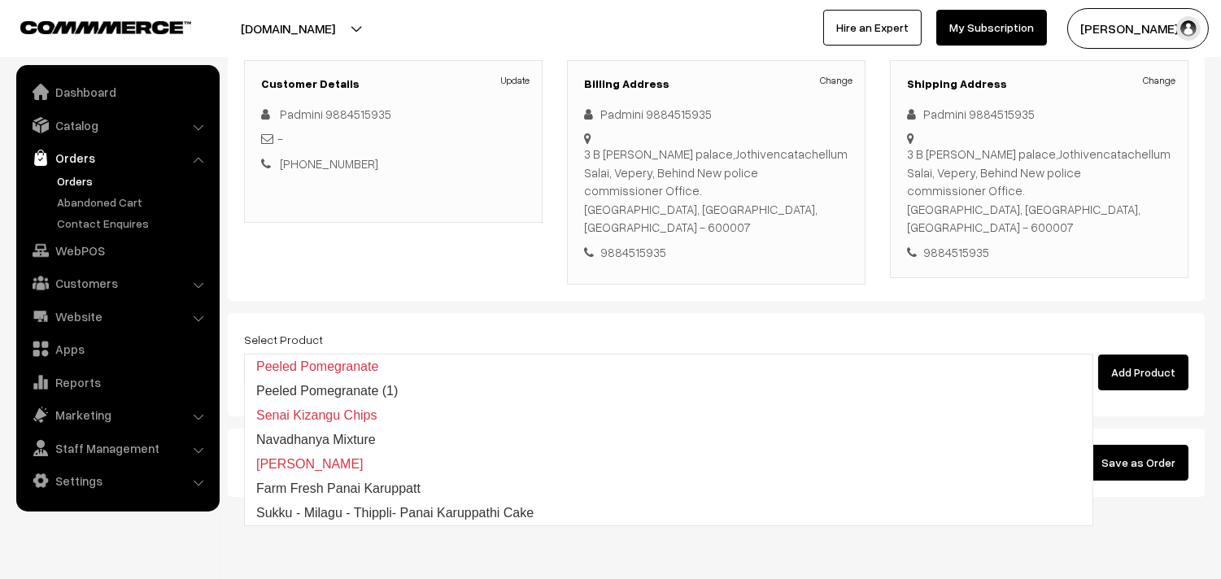
type input "nava"
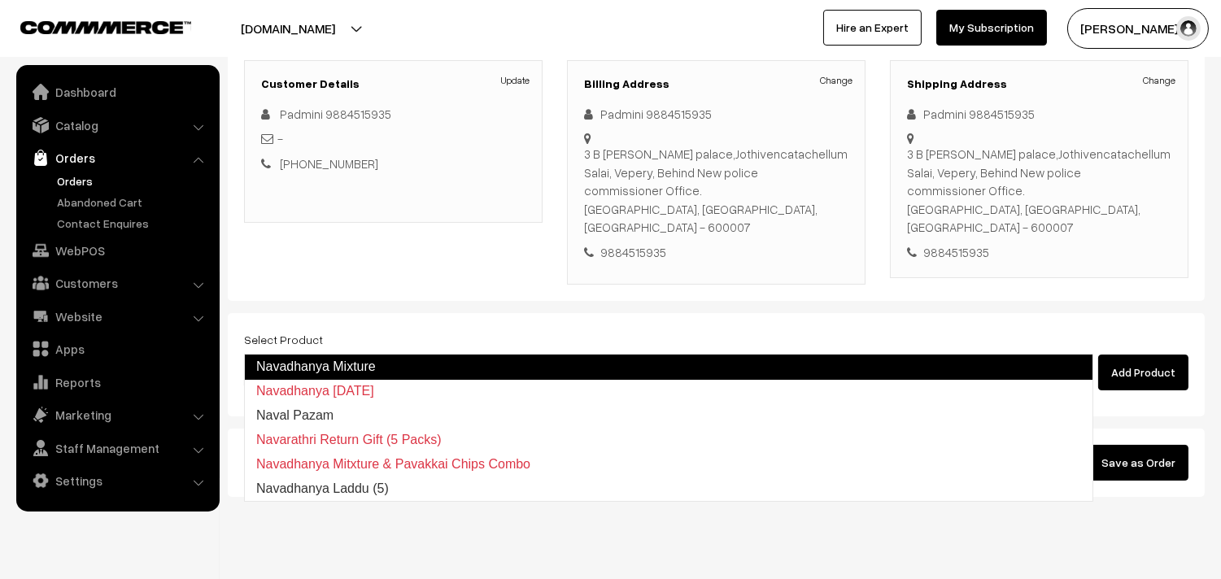
click at [452, 358] on link "Navadhanya Mixture" at bounding box center [668, 367] width 849 height 26
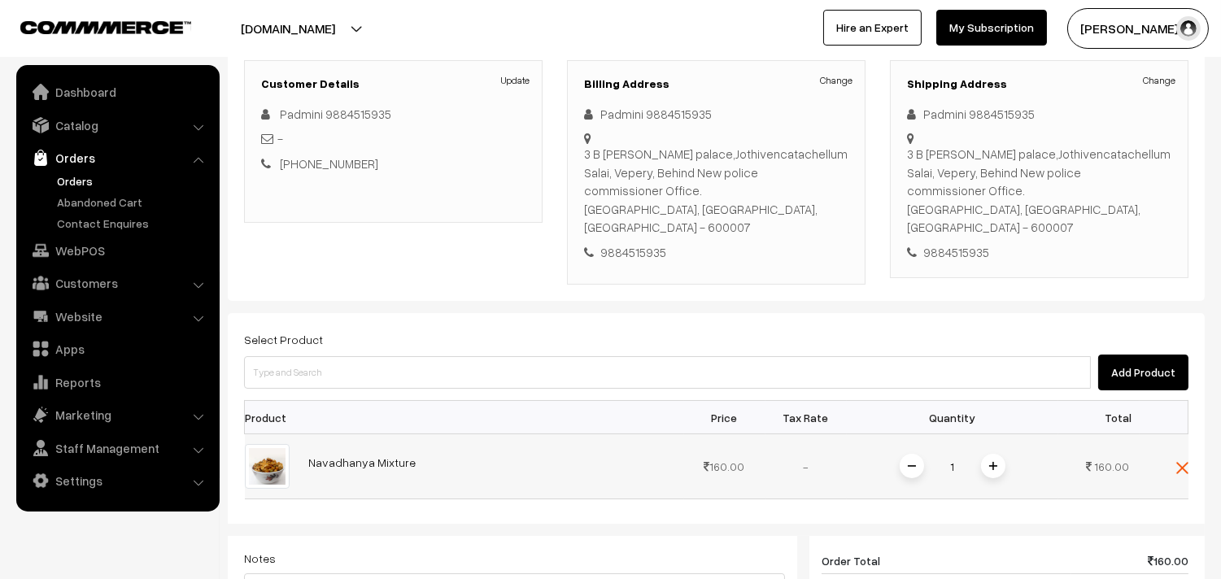
click at [989, 462] on img at bounding box center [993, 466] width 8 height 8
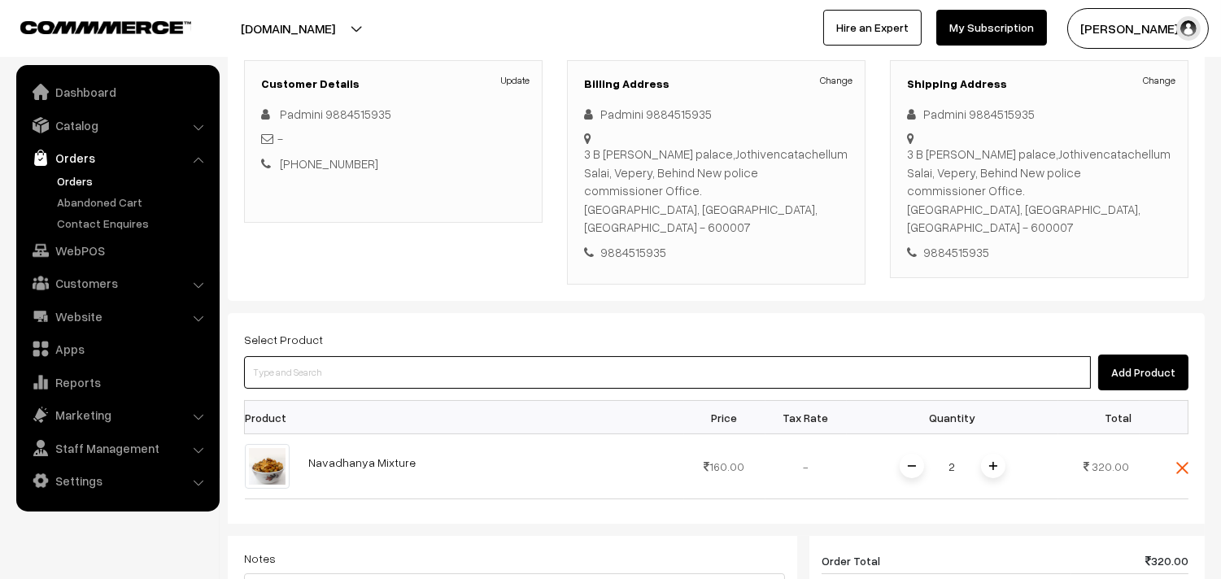
click at [723, 356] on input at bounding box center [667, 372] width 847 height 33
type input "pot"
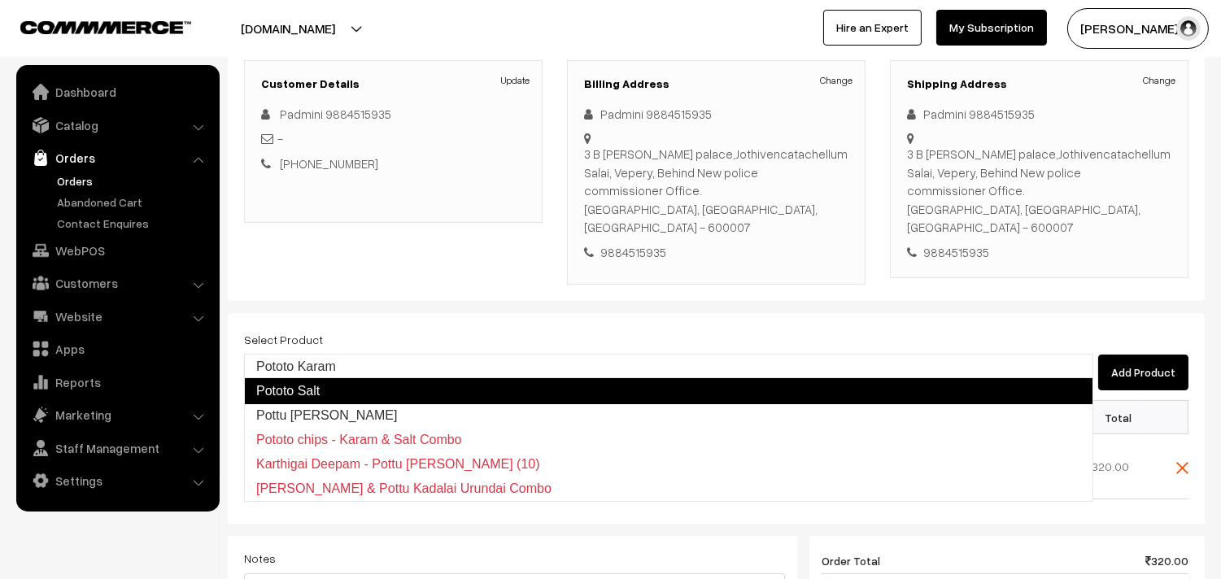
click at [679, 395] on link "Pototo Salt" at bounding box center [668, 391] width 849 height 26
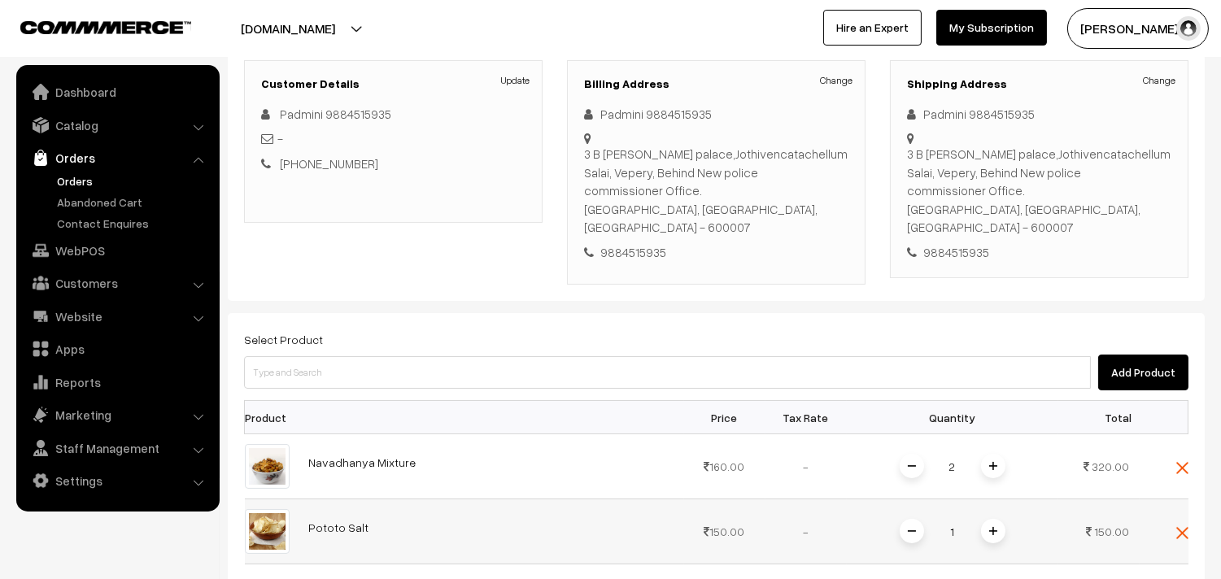
click at [993, 527] on img at bounding box center [993, 531] width 8 height 8
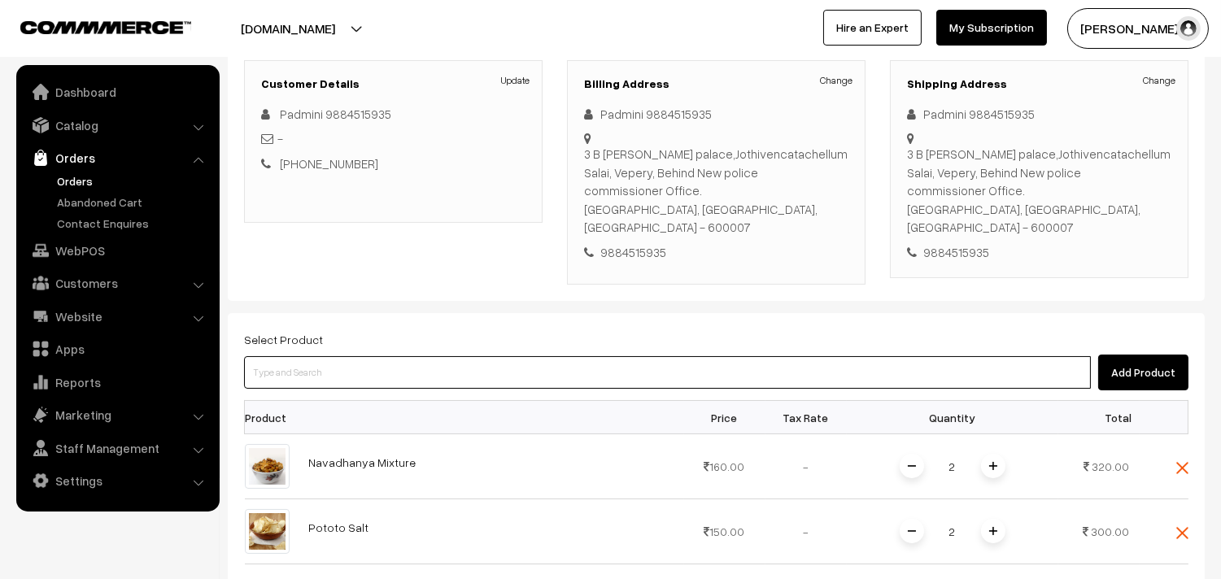
drag, startPoint x: 537, startPoint y: 339, endPoint x: 526, endPoint y: 328, distance: 15.5
click at [537, 356] on input at bounding box center [667, 372] width 847 height 33
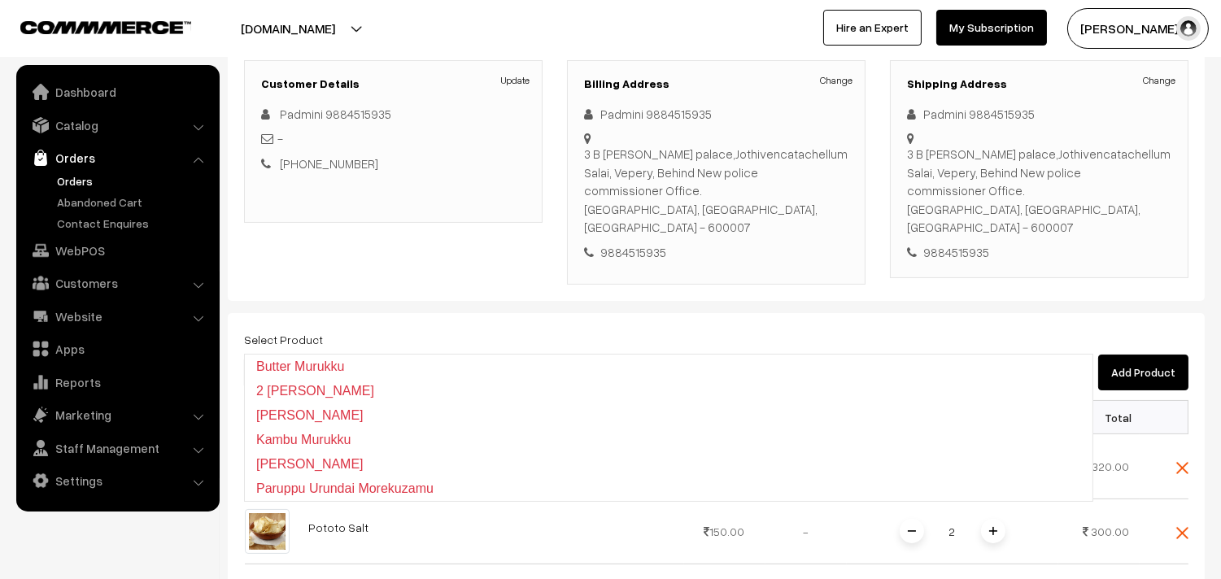
type input "mud"
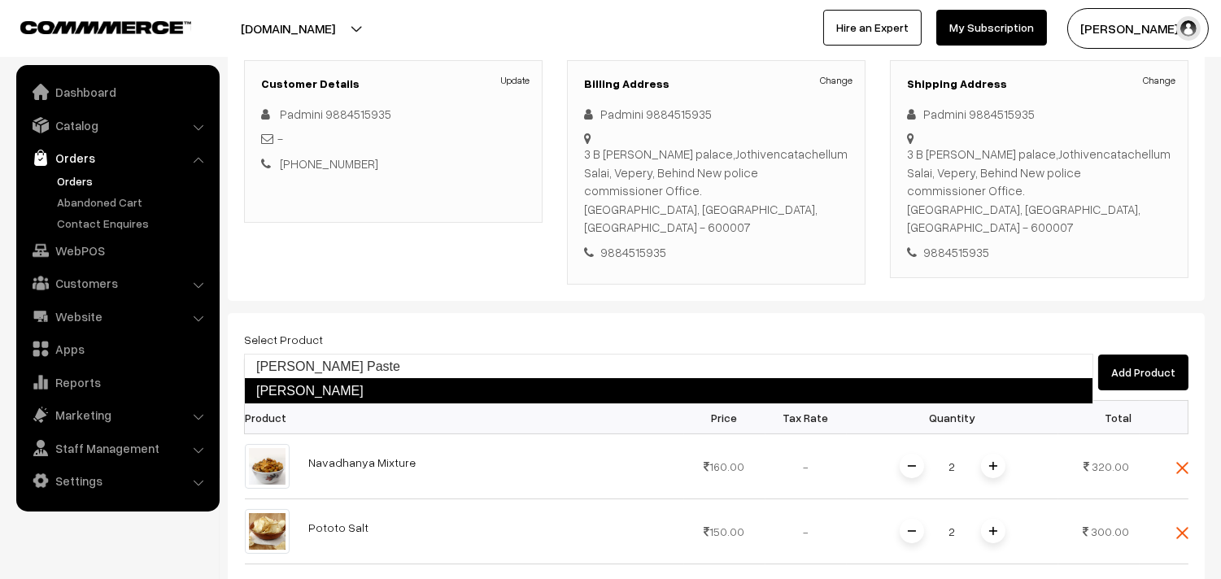
click at [513, 384] on link "Mudakkathan Thokku" at bounding box center [668, 391] width 849 height 26
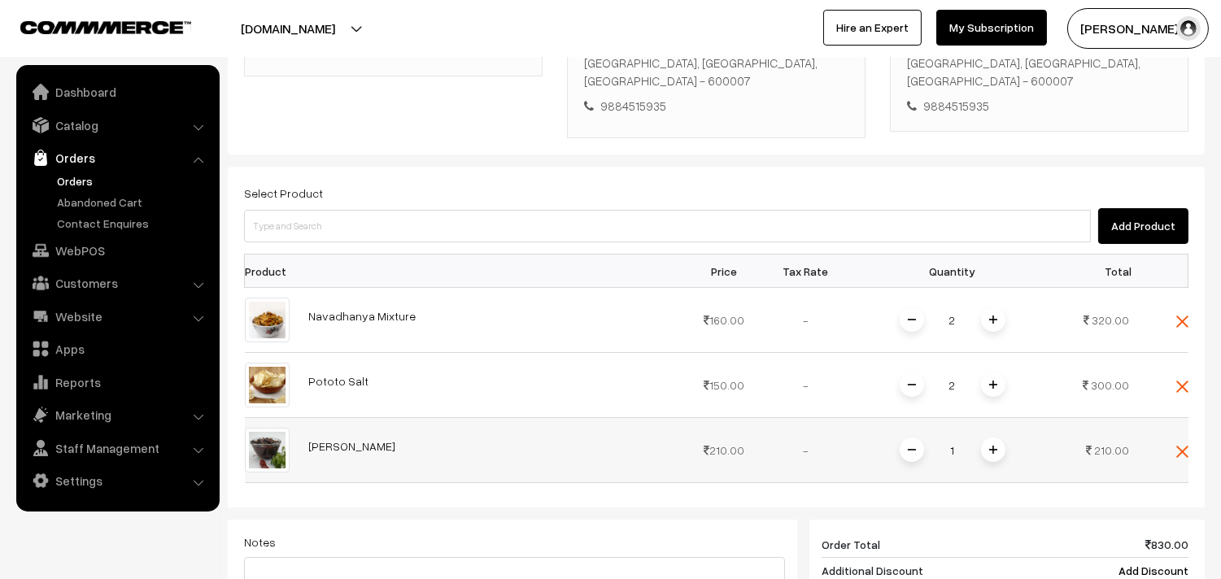
scroll to position [402, 0]
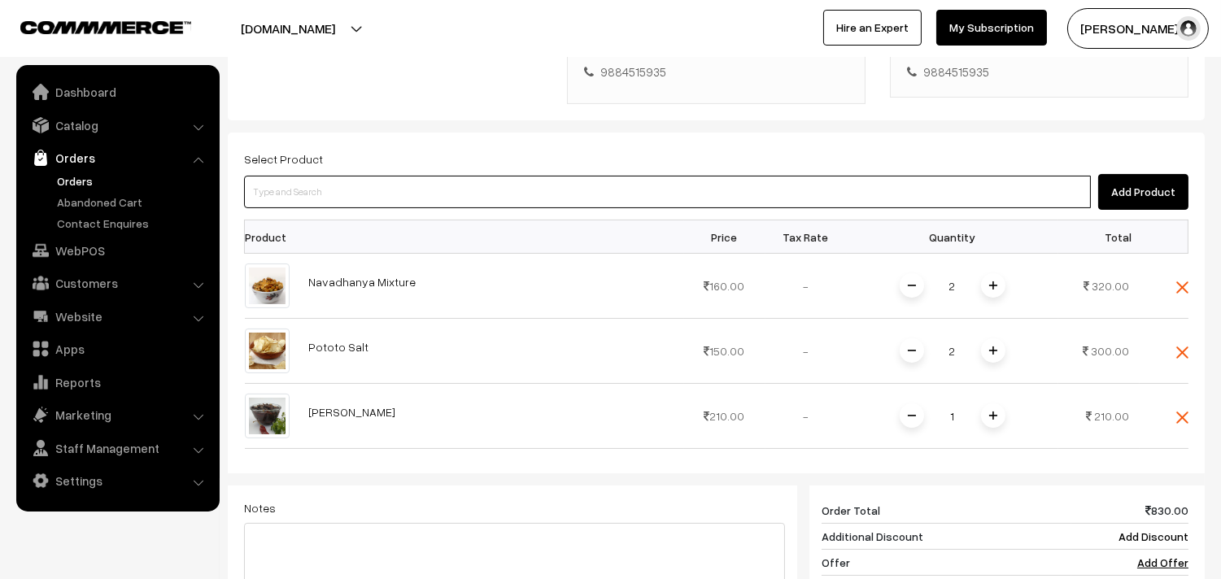
click at [310, 176] on input at bounding box center [667, 192] width 847 height 33
type input "vaz"
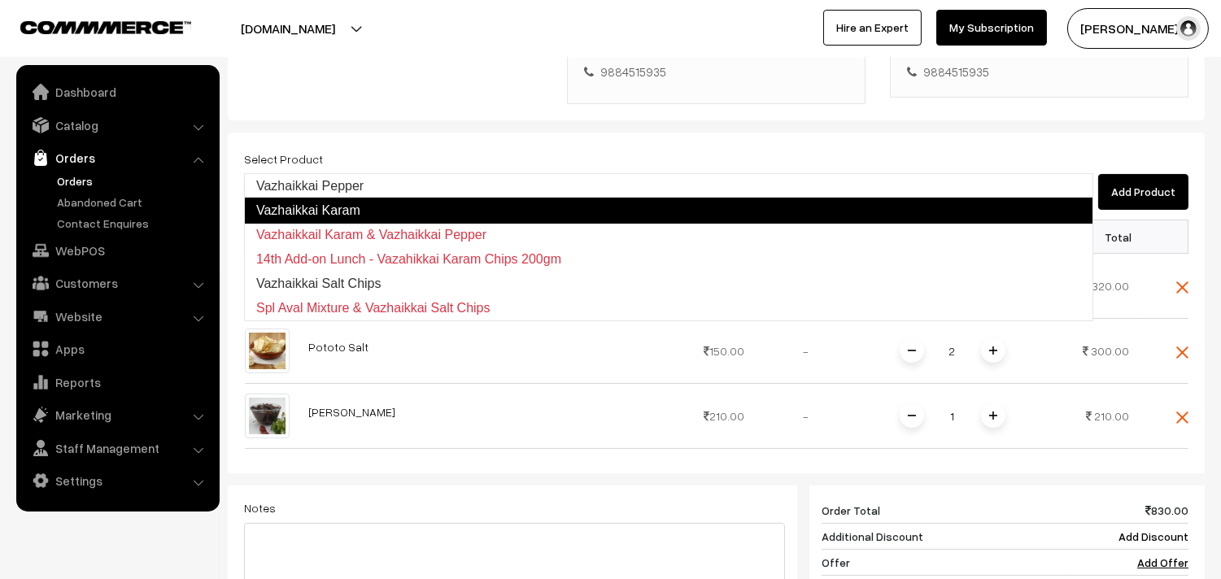
click at [326, 198] on link "Vazhaikkai Karam" at bounding box center [668, 211] width 849 height 26
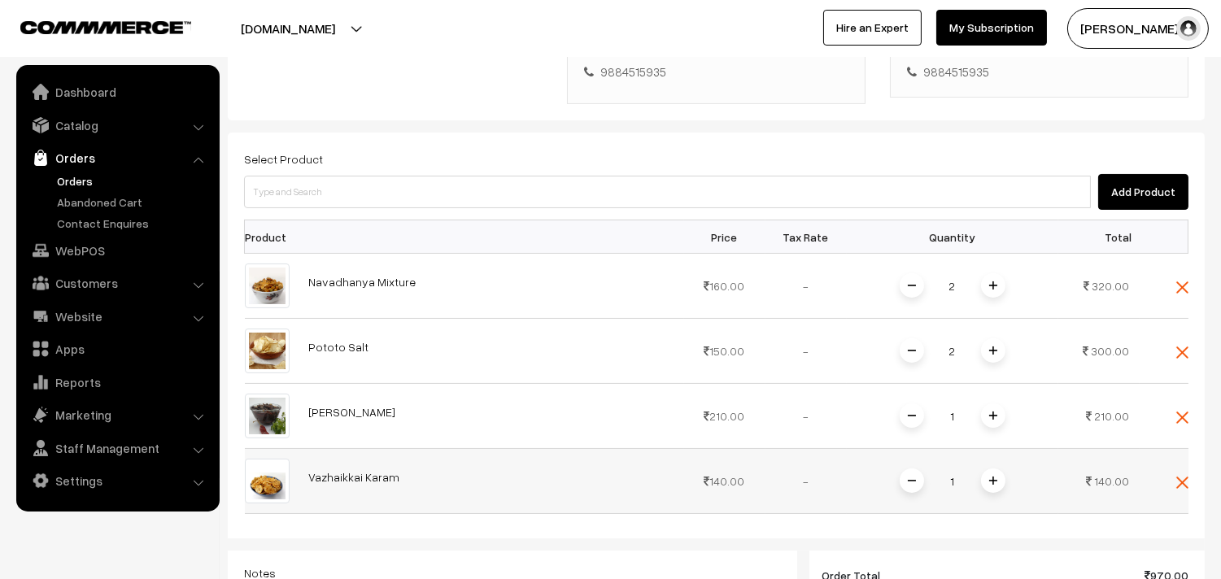
click at [995, 469] on span at bounding box center [993, 481] width 24 height 24
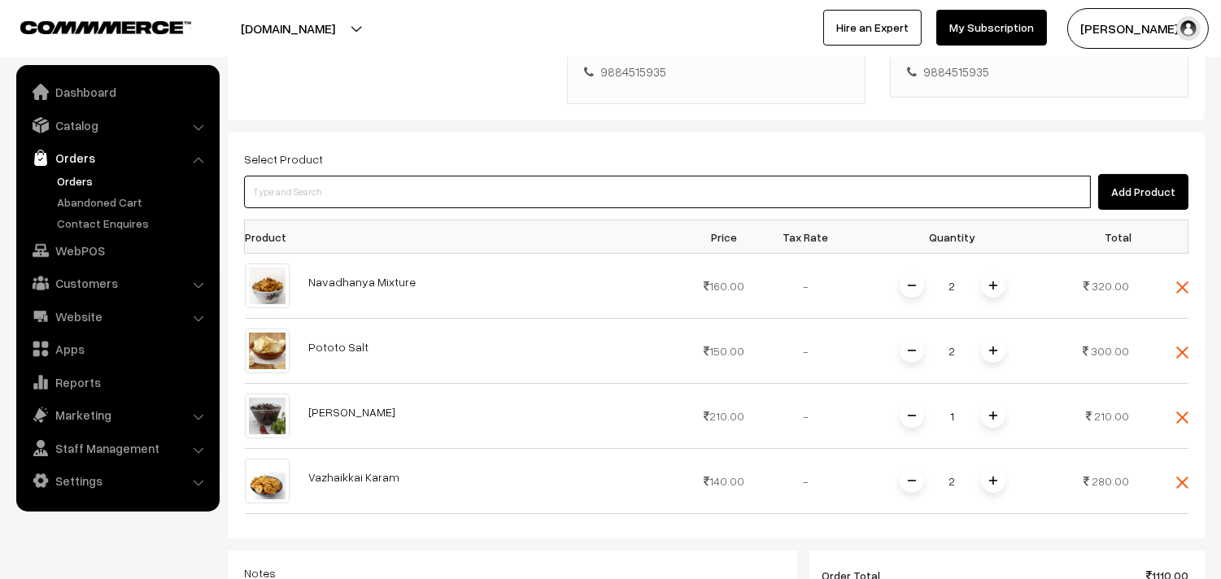
click at [315, 176] on input at bounding box center [667, 192] width 847 height 33
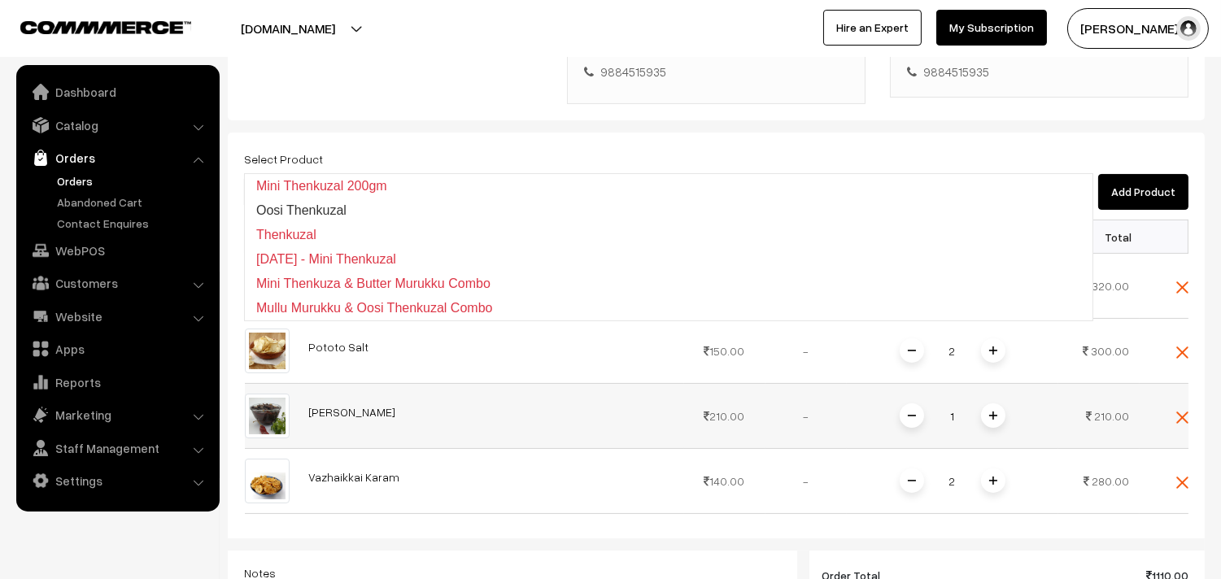
type input "then"
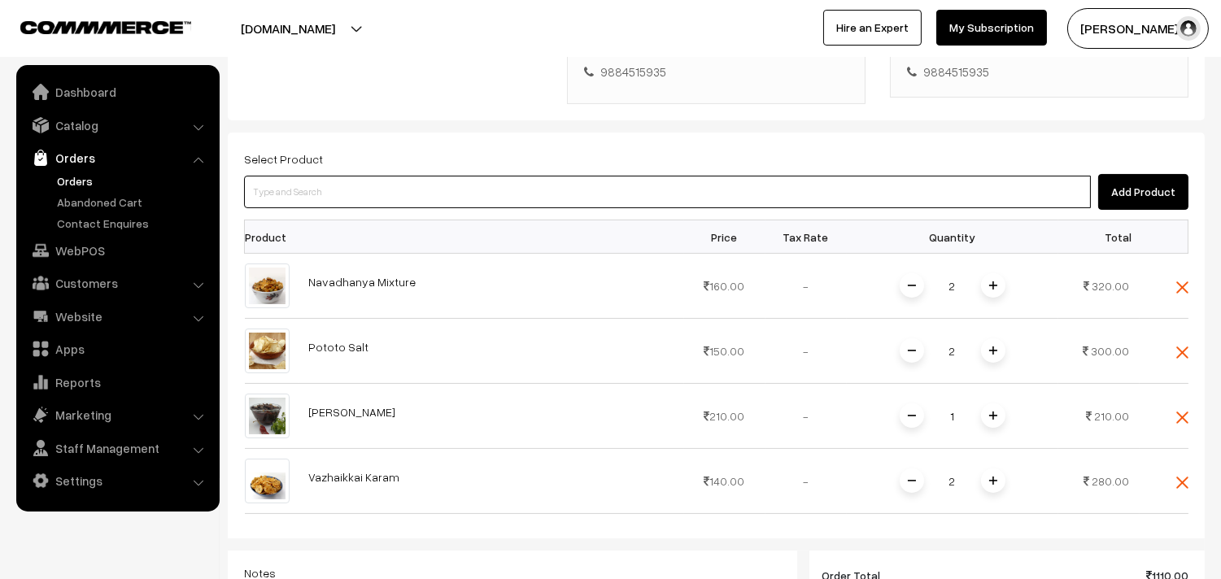
paste input "Thenkuzal."
type input "Thenkuzal."
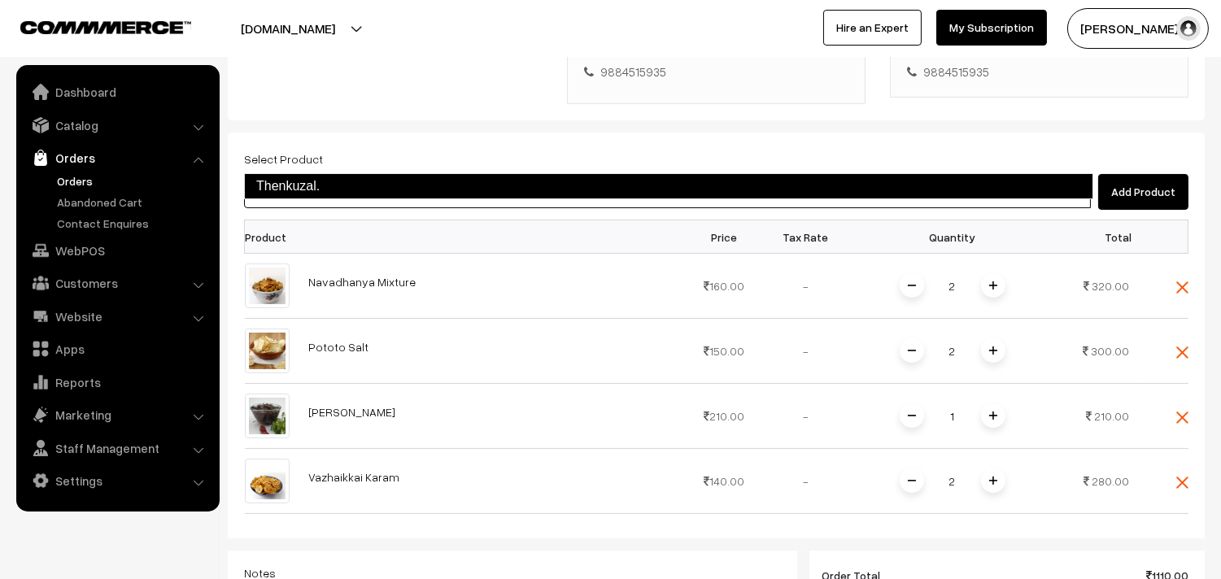
click at [321, 177] on link "Thenkuzal." at bounding box center [668, 186] width 849 height 26
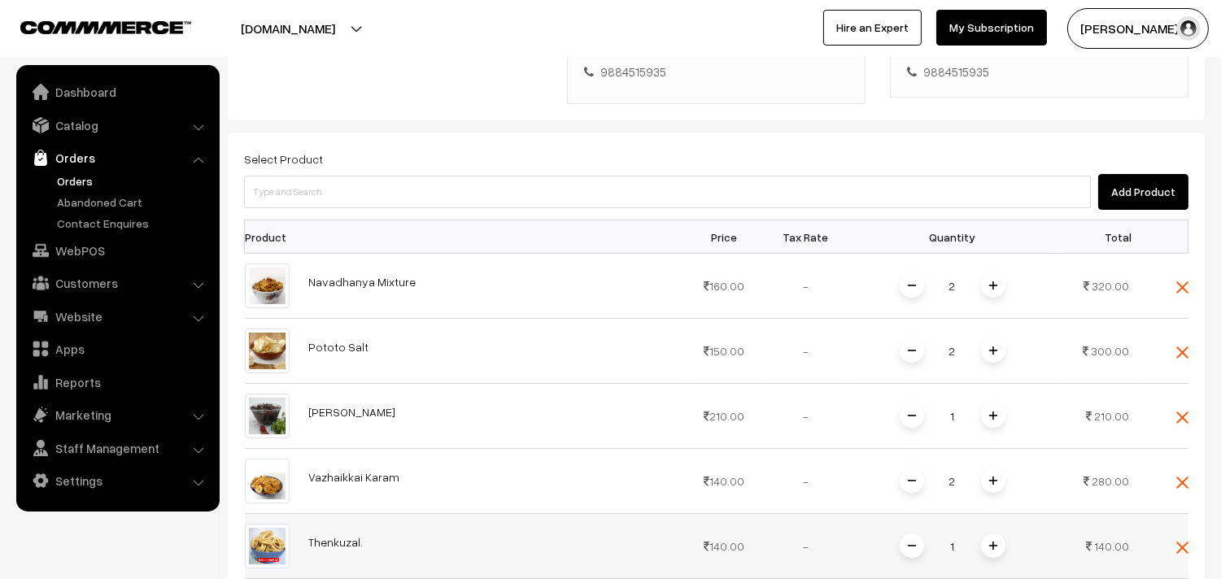
click at [995, 542] on img at bounding box center [993, 546] width 8 height 8
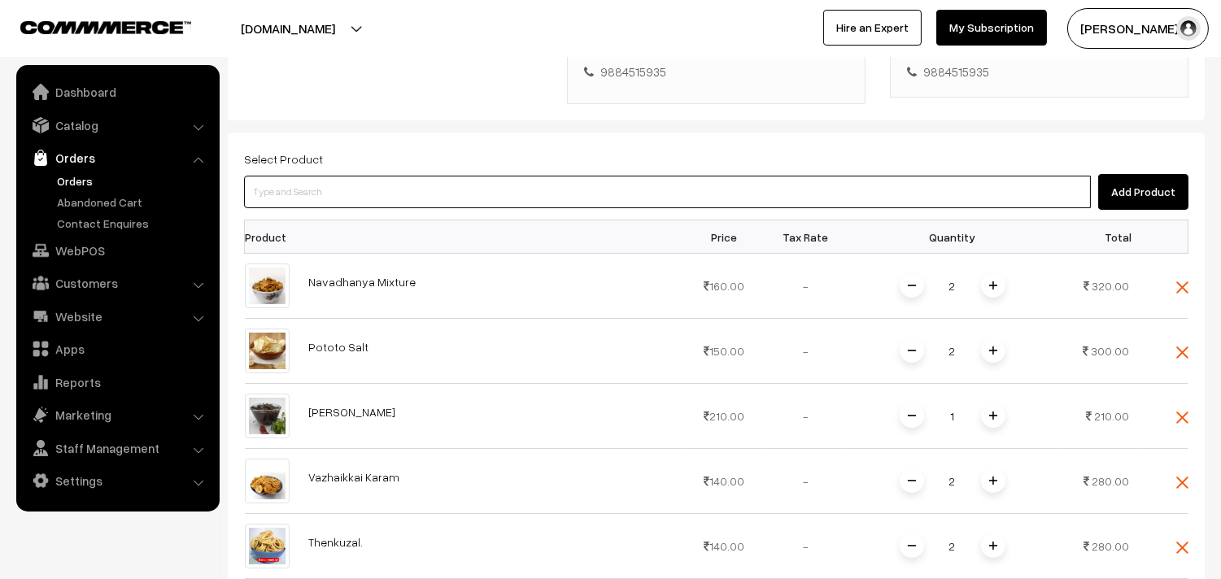
click at [373, 176] on input at bounding box center [667, 192] width 847 height 33
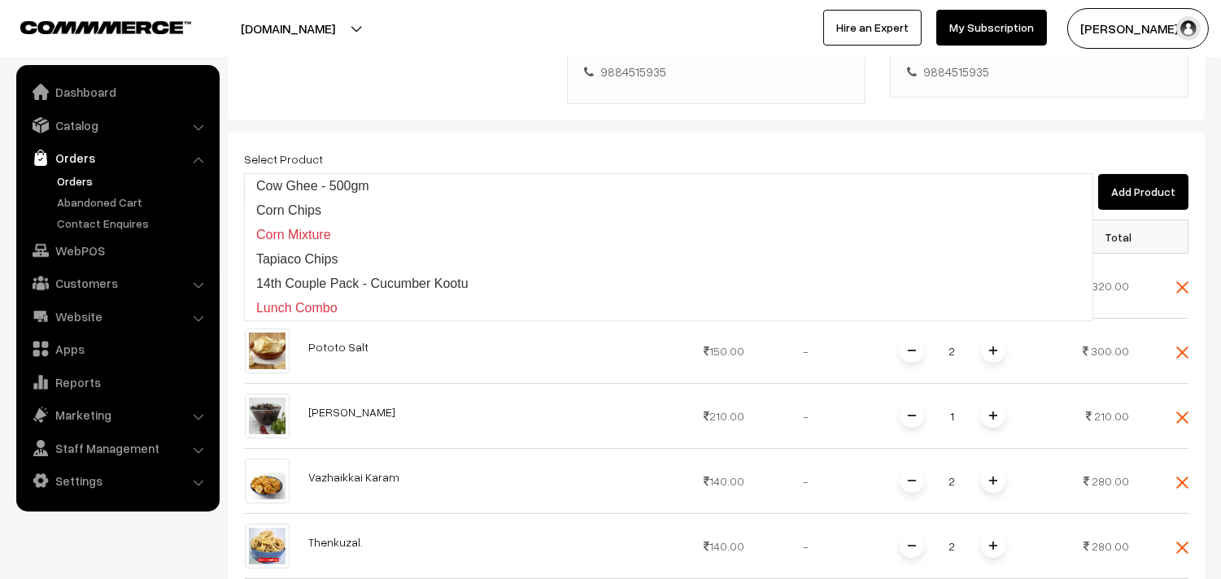
type input "cow"
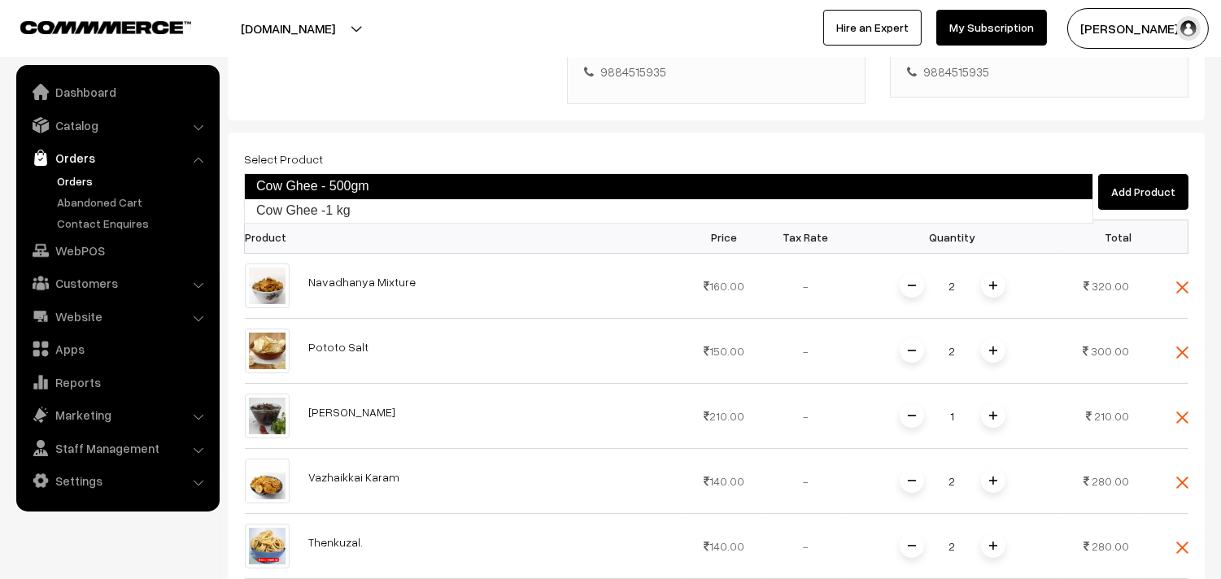
click at [382, 191] on link "Cow Ghee - 500gm" at bounding box center [668, 186] width 849 height 26
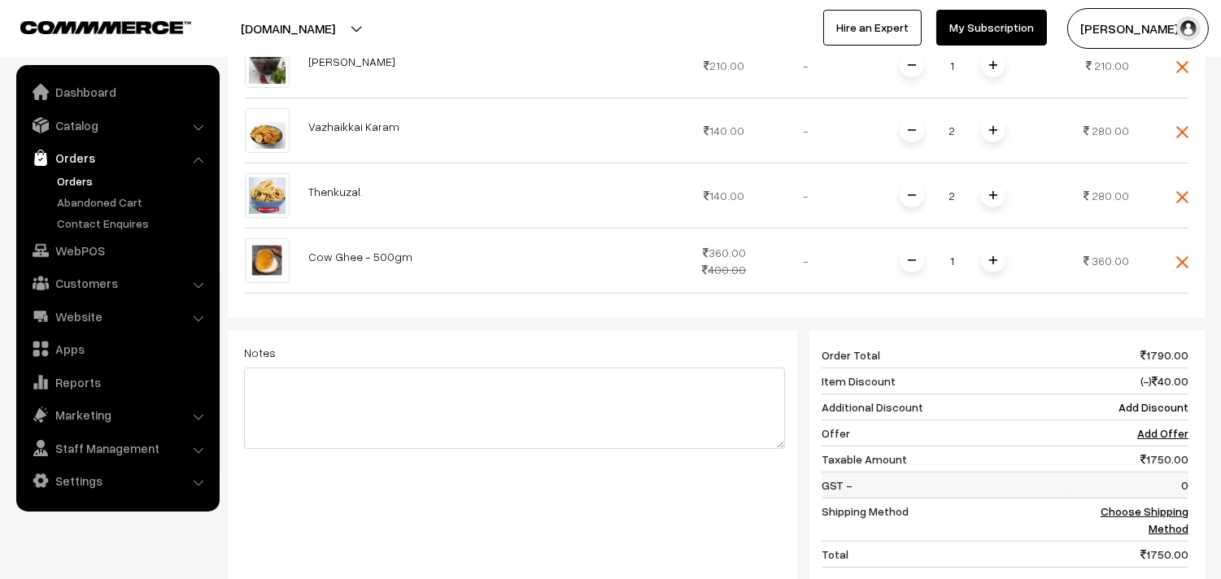
scroll to position [763, 0]
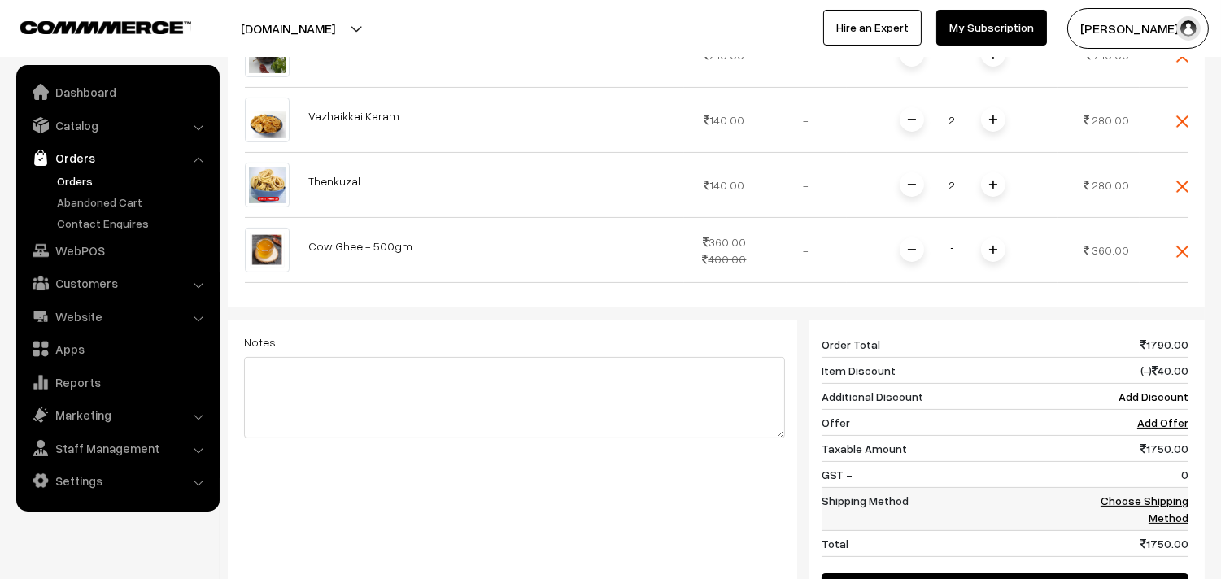
click at [1129, 488] on td "Choose Shipping Method" at bounding box center [1130, 509] width 117 height 43
click at [1126, 494] on link "Choose Shipping Method" at bounding box center [1145, 509] width 88 height 31
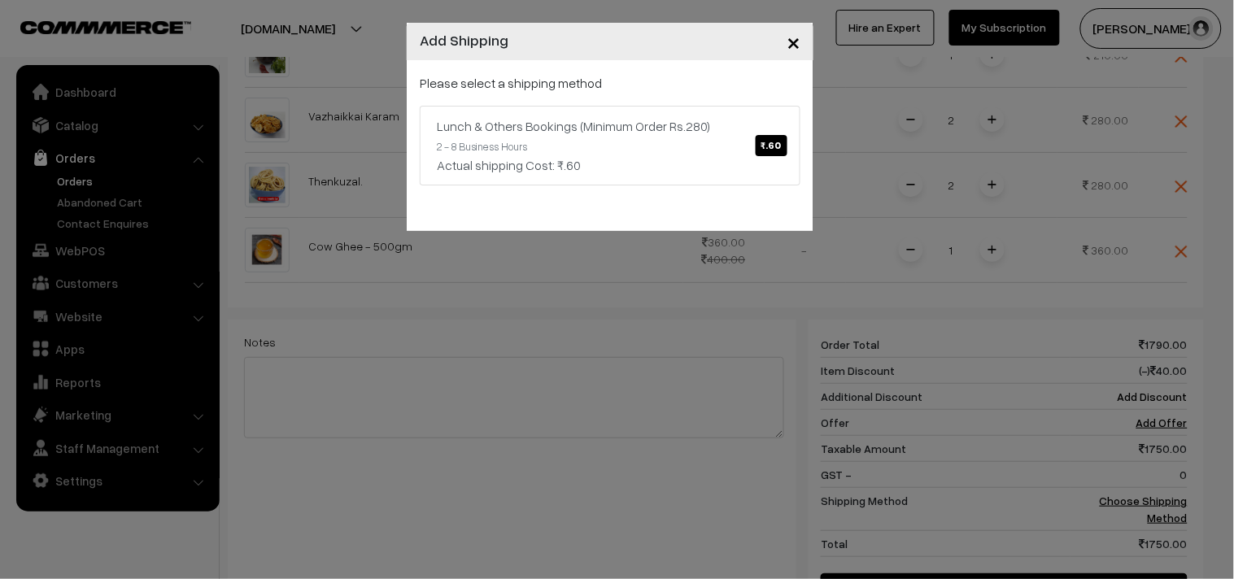
click at [527, 76] on p "Please select a shipping method" at bounding box center [610, 83] width 381 height 20
click at [612, 156] on div "Actual shipping Cost: ₹.60" at bounding box center [610, 165] width 347 height 20
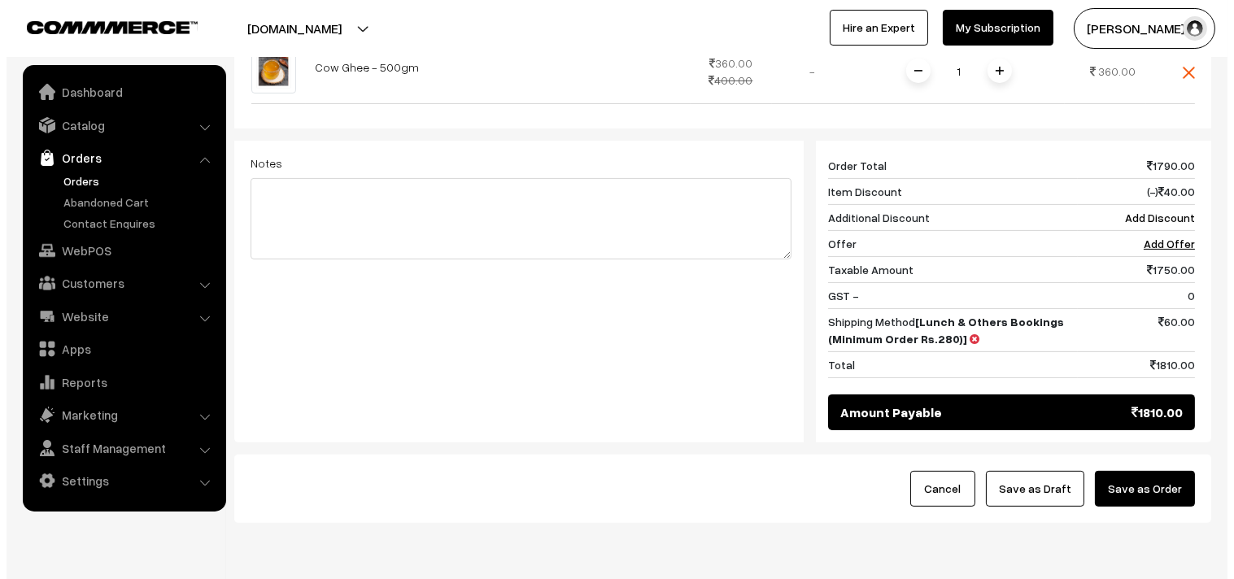
scroll to position [970, 0]
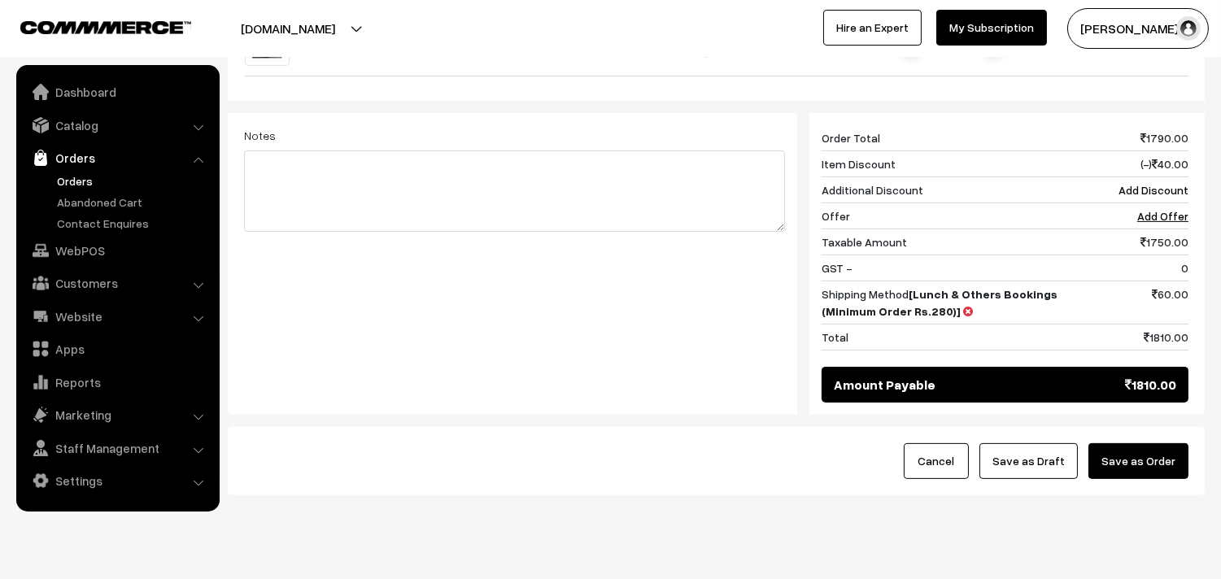
click at [1148, 443] on button "Save as Order" at bounding box center [1139, 461] width 100 height 36
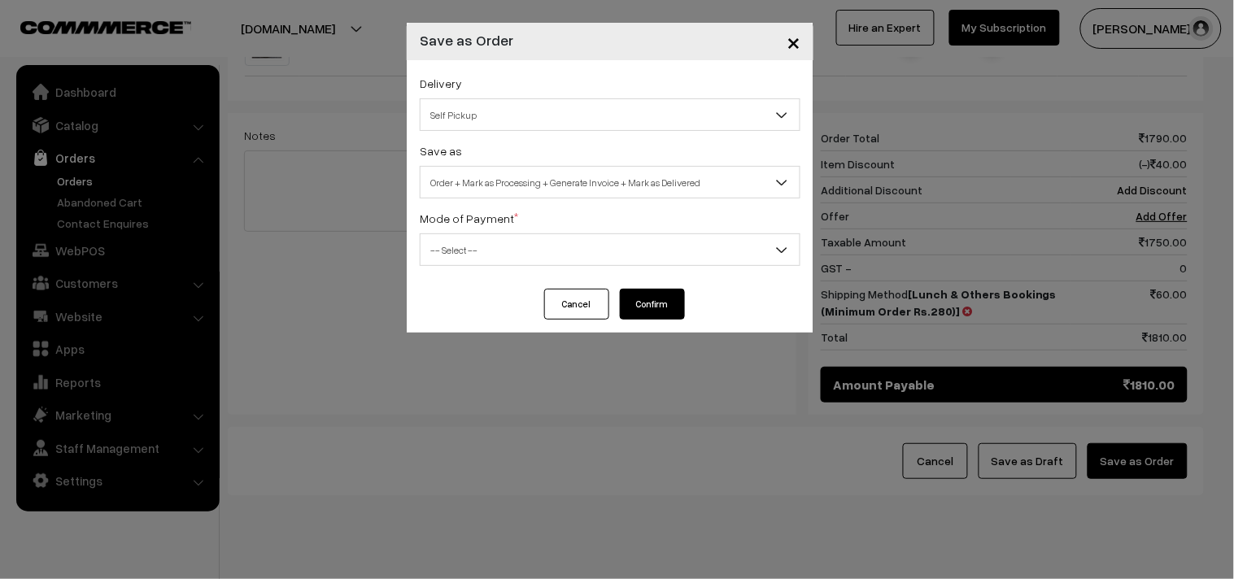
click at [461, 112] on span "Self Pickup" at bounding box center [610, 115] width 379 height 28
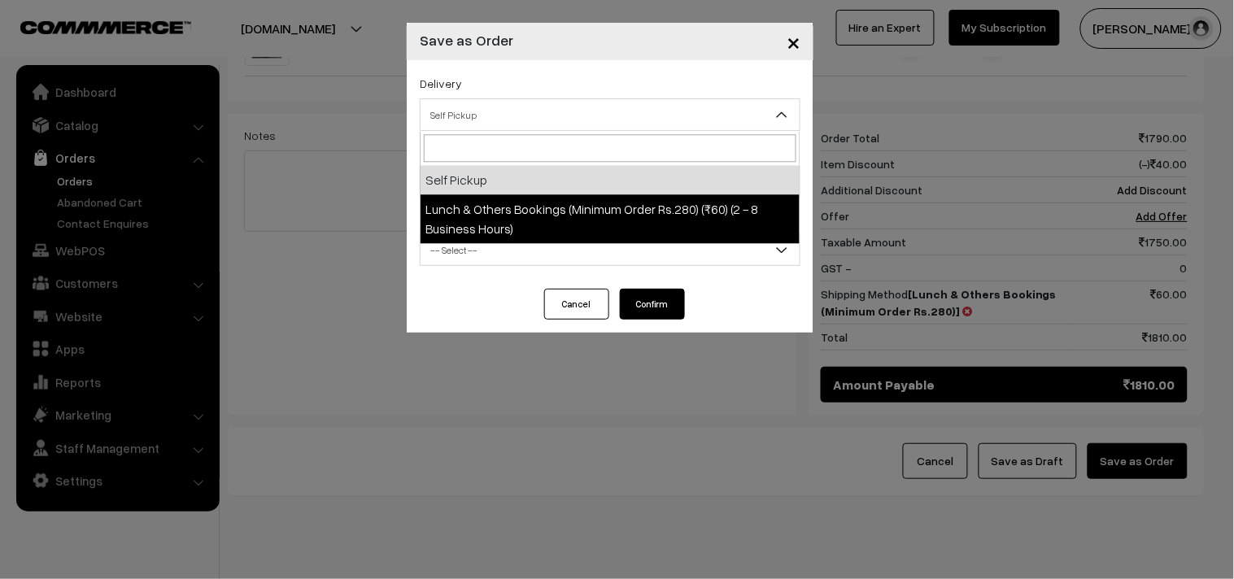
select select "LOB4"
select select "3"
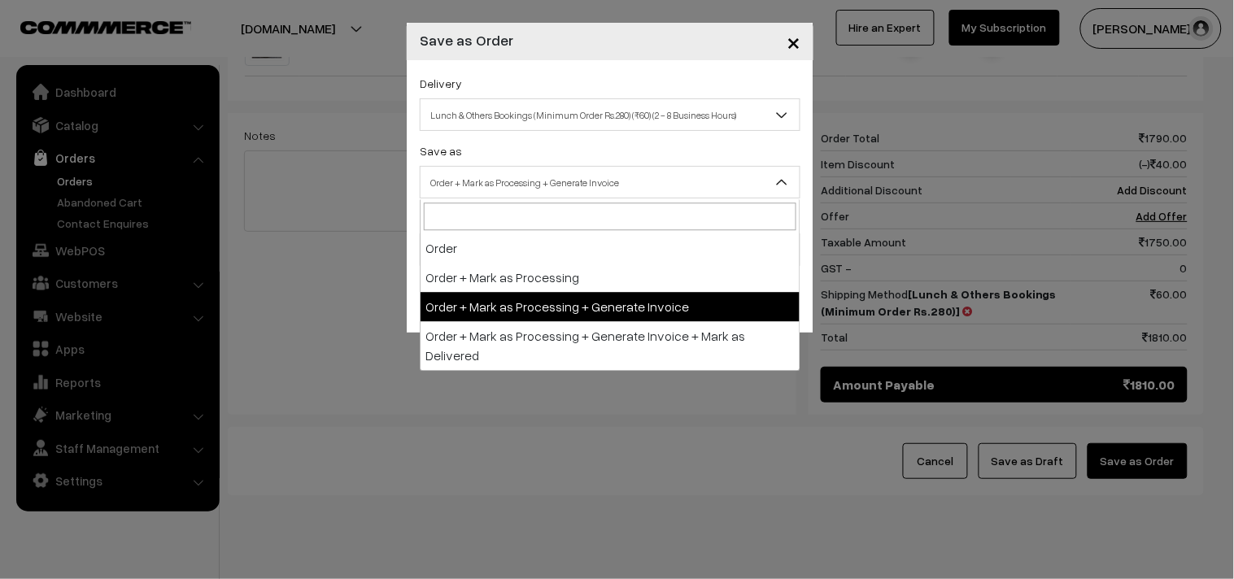
drag, startPoint x: 486, startPoint y: 177, endPoint x: 498, endPoint y: 251, distance: 74.2
click at [486, 181] on span "Order + Mark as Processing + Generate Invoice" at bounding box center [610, 182] width 379 height 28
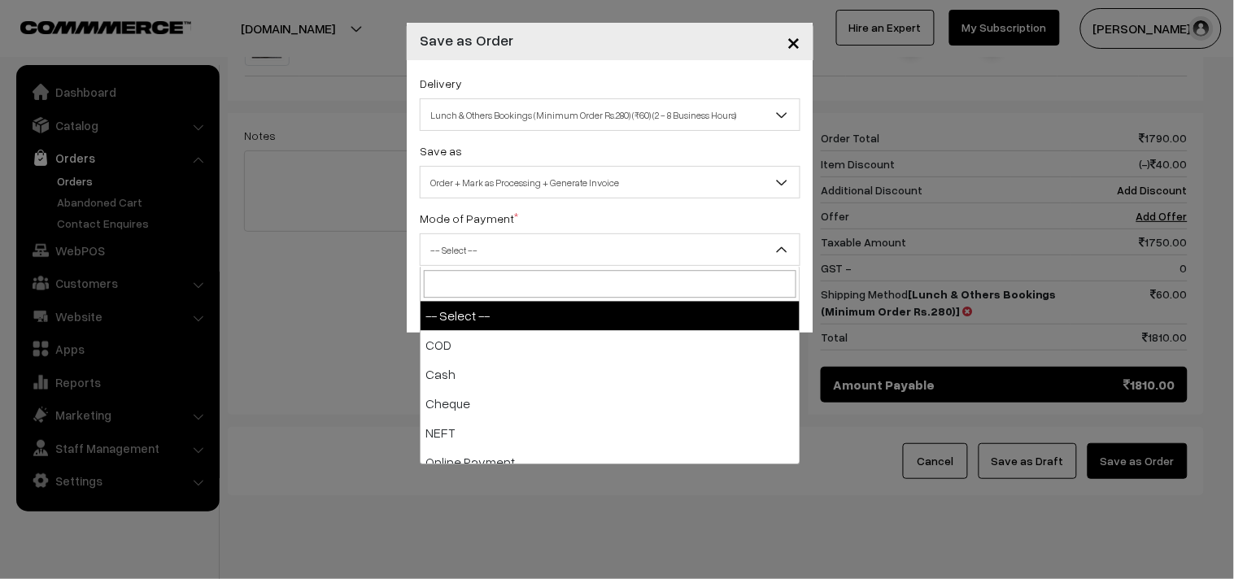
click at [466, 253] on span "-- Select --" at bounding box center [610, 250] width 379 height 28
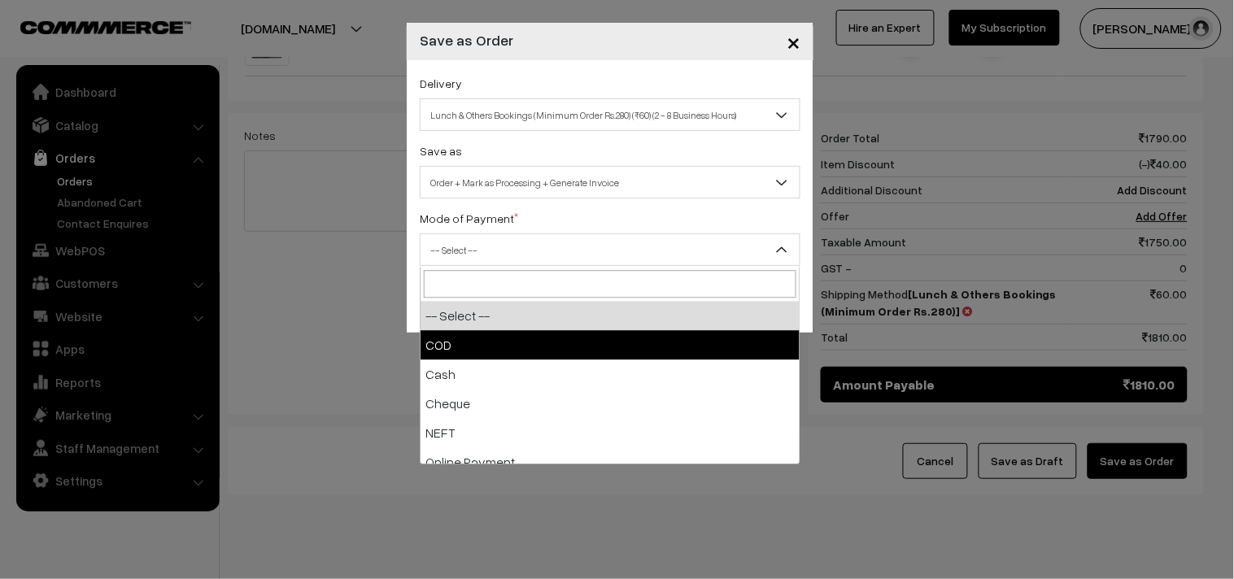
drag, startPoint x: 473, startPoint y: 355, endPoint x: 643, endPoint y: 320, distance: 173.6
select select "1"
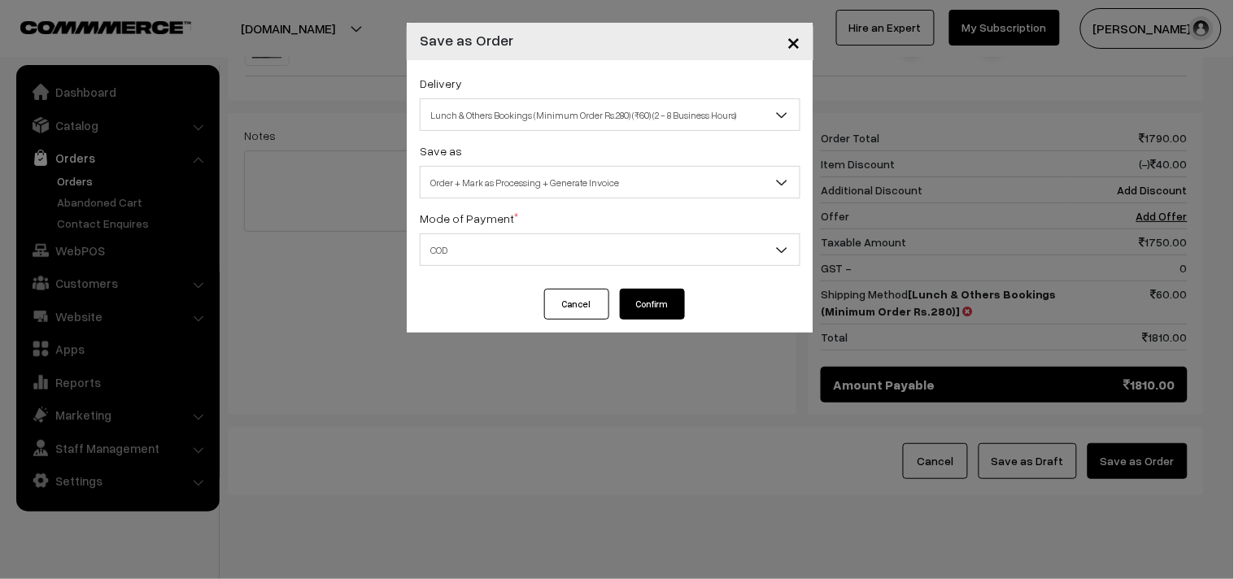
click at [651, 312] on button "Confirm" at bounding box center [652, 304] width 65 height 31
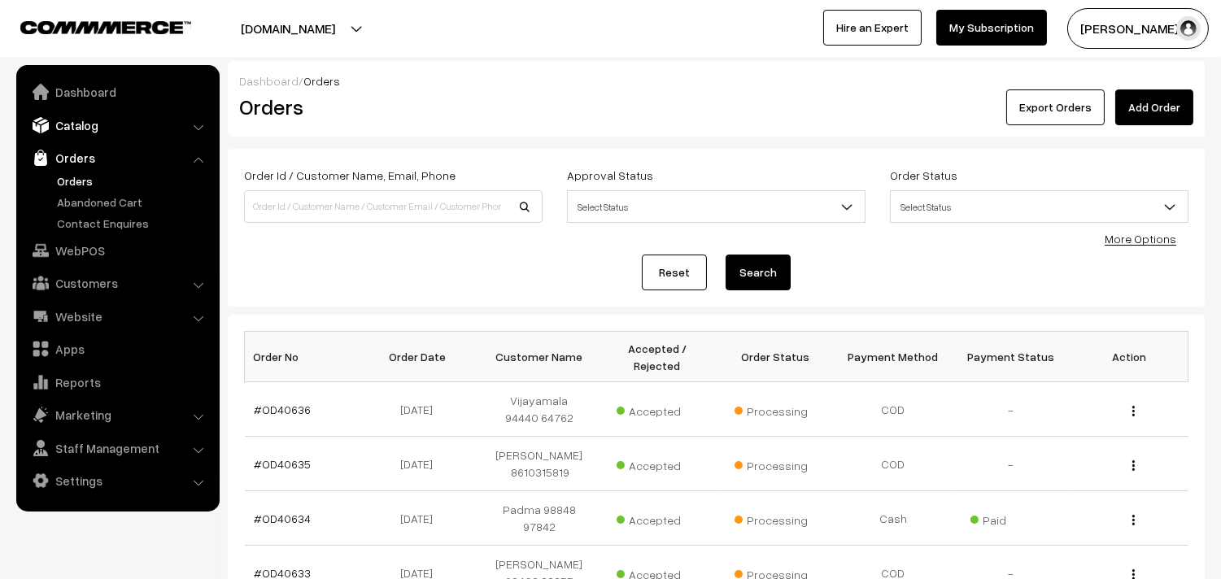
drag, startPoint x: 75, startPoint y: 139, endPoint x: 79, endPoint y: 123, distance: 16.8
click at [77, 133] on ul "Dashboard Catalog" at bounding box center [117, 288] width 203 height 447
click at [79, 123] on link "Catalog" at bounding box center [117, 125] width 194 height 29
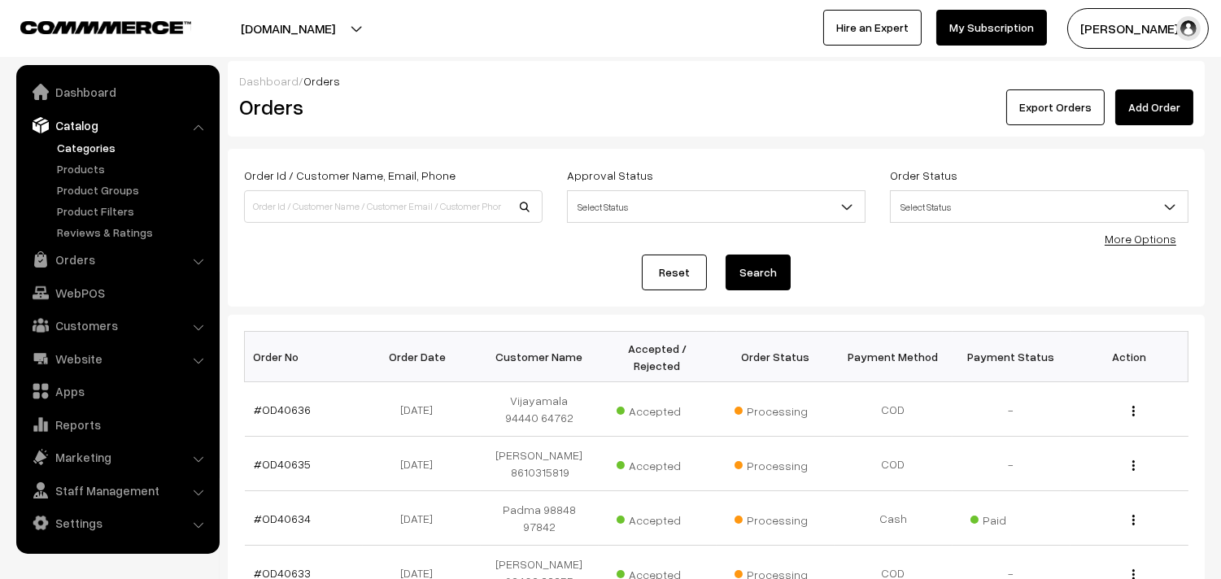
click at [88, 150] on link "Categories" at bounding box center [133, 147] width 161 height 17
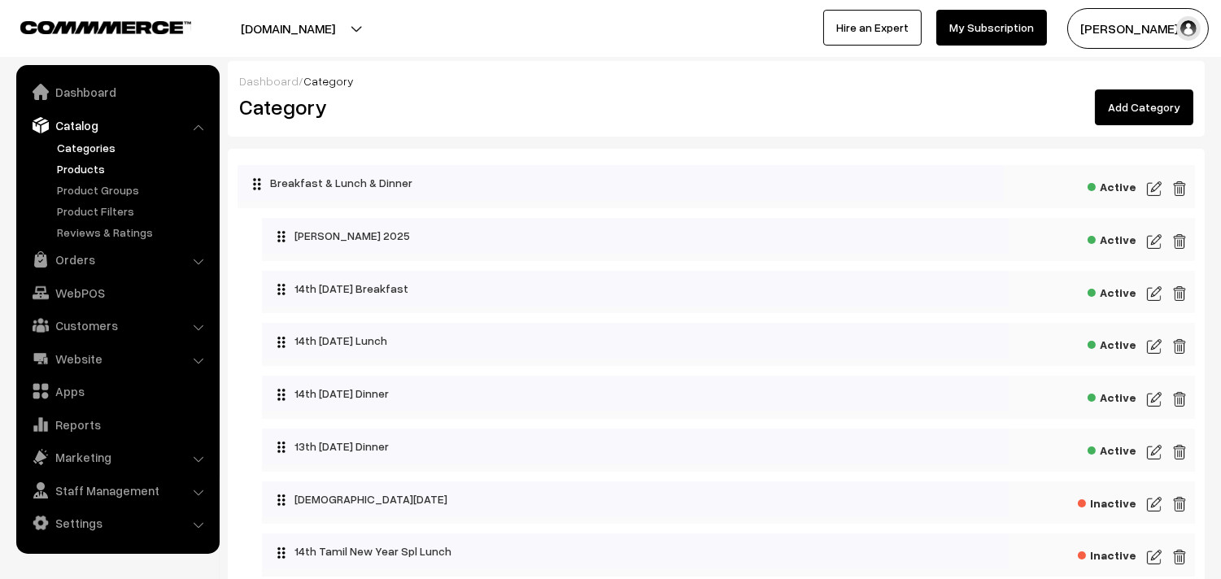
click at [84, 160] on link "Products" at bounding box center [133, 168] width 161 height 17
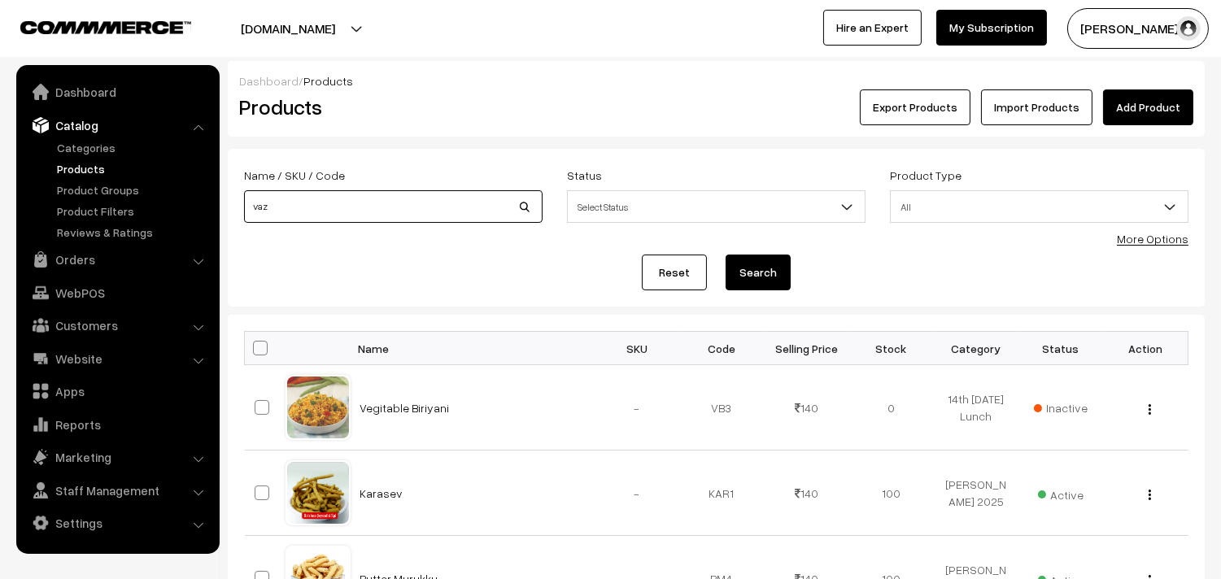
type input "Vazhaikkai Karam"
click at [762, 269] on button "Search" at bounding box center [758, 273] width 65 height 36
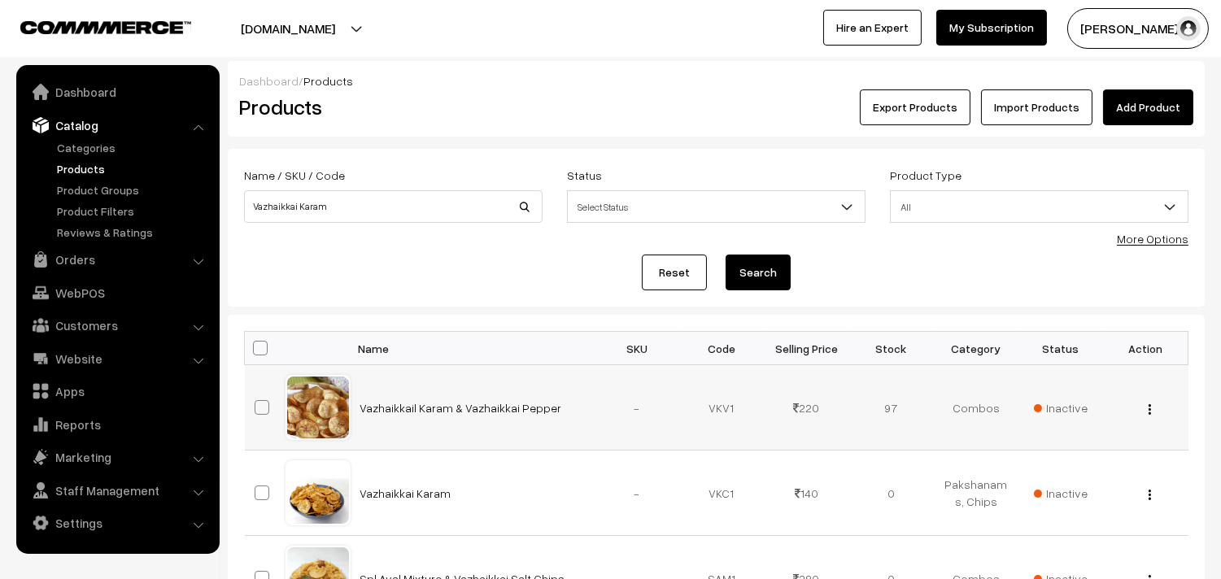
scroll to position [90, 0]
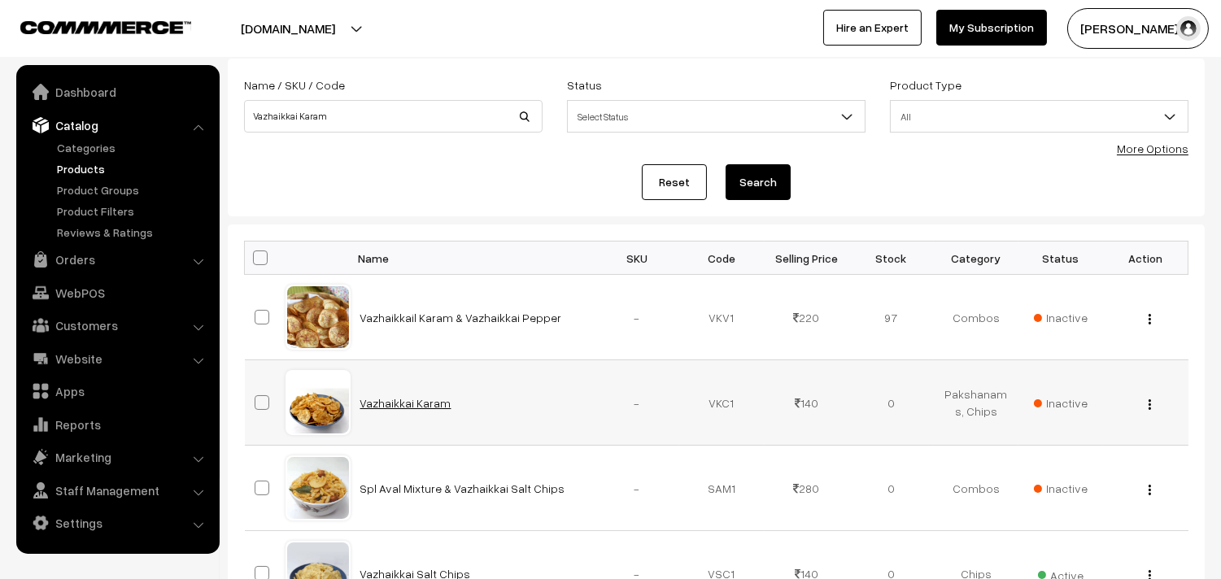
click at [425, 399] on link "Vazhaikkai Karam" at bounding box center [405, 403] width 91 height 14
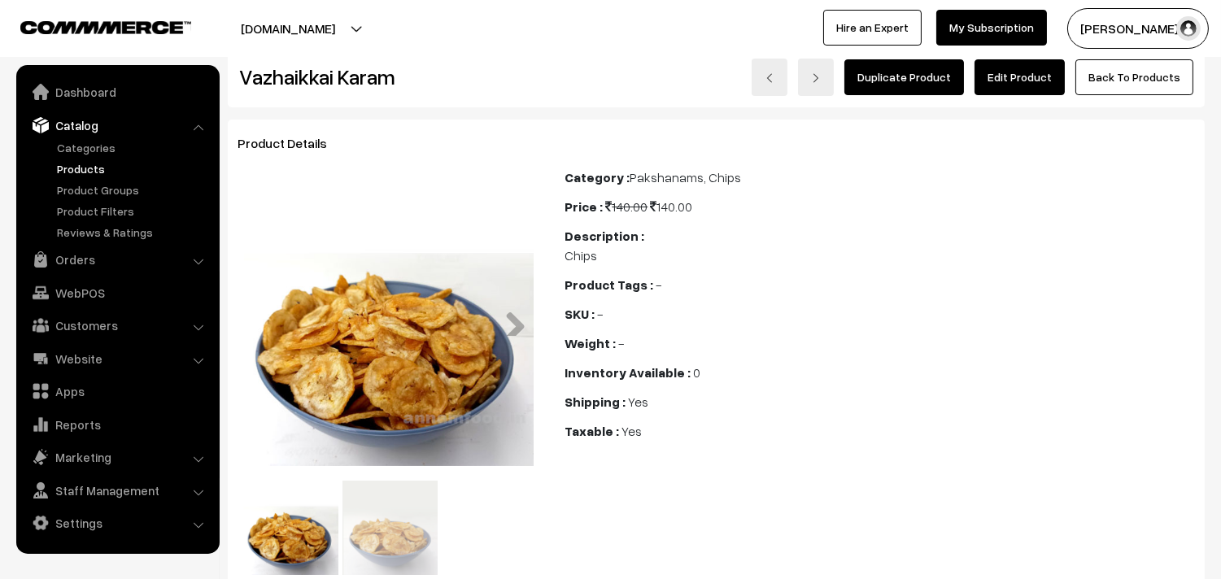
scroll to position [14, 0]
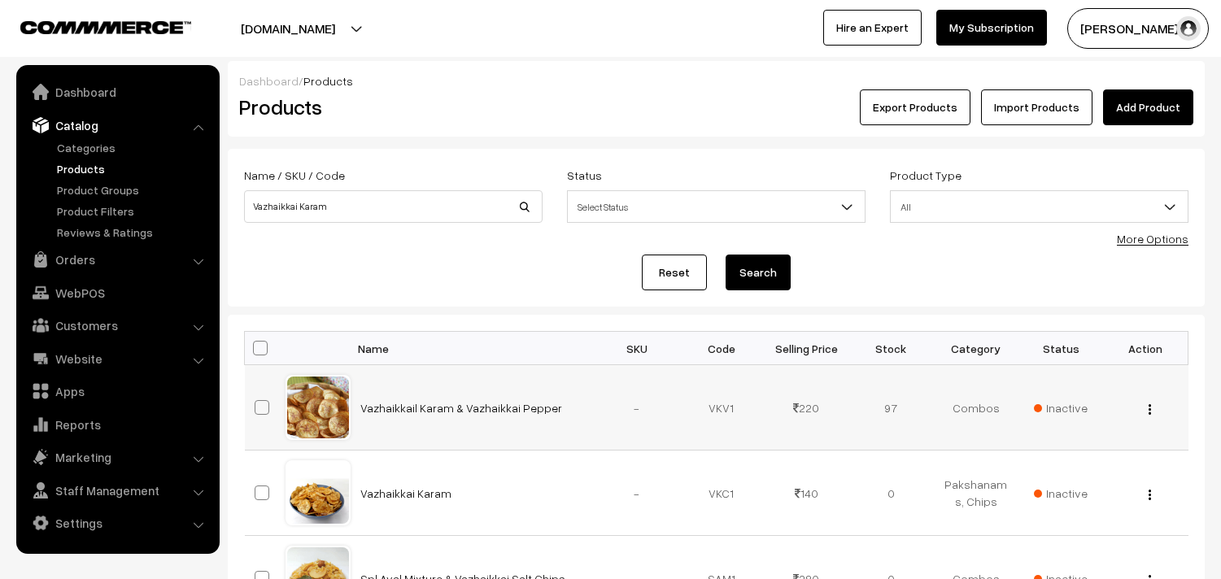
scroll to position [90, 0]
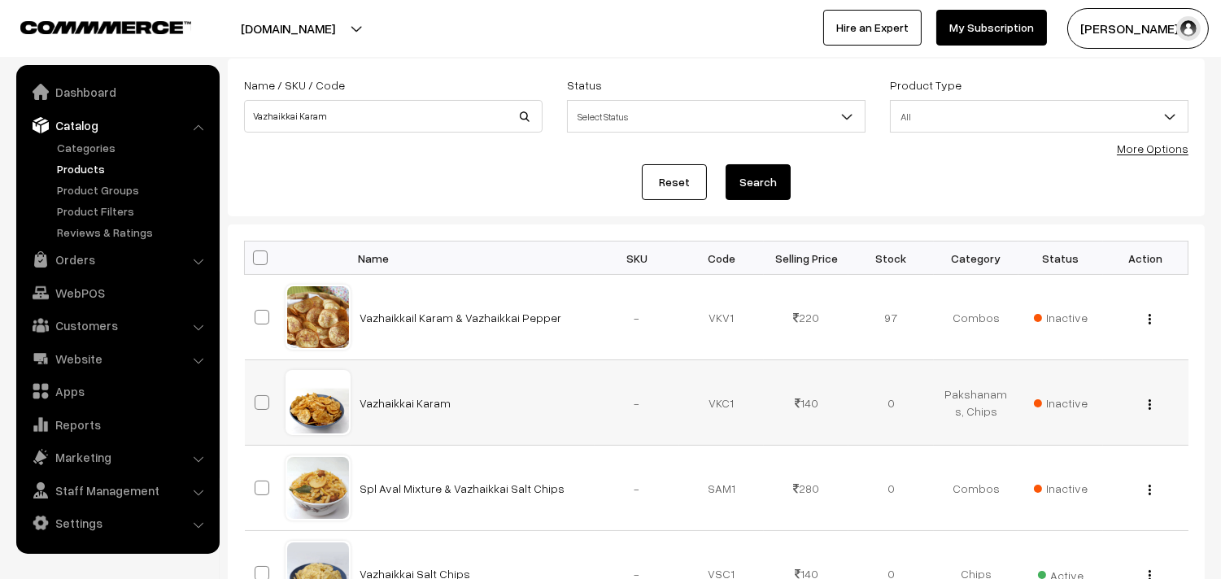
click at [1151, 403] on img "button" at bounding box center [1150, 405] width 2 height 11
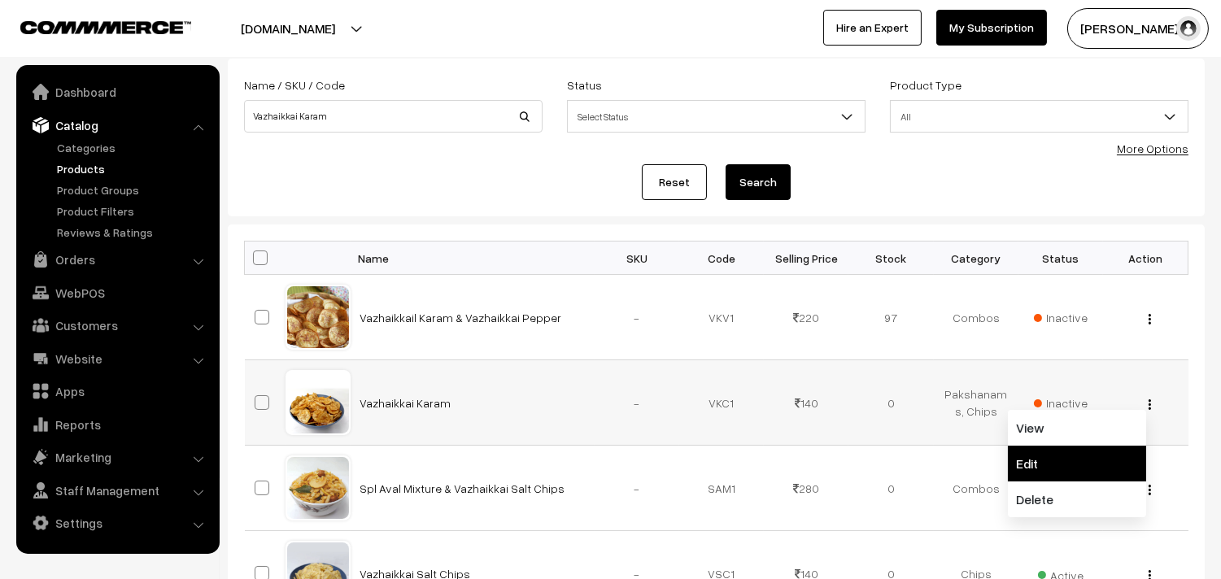
click at [1096, 456] on link "Edit" at bounding box center [1077, 464] width 138 height 36
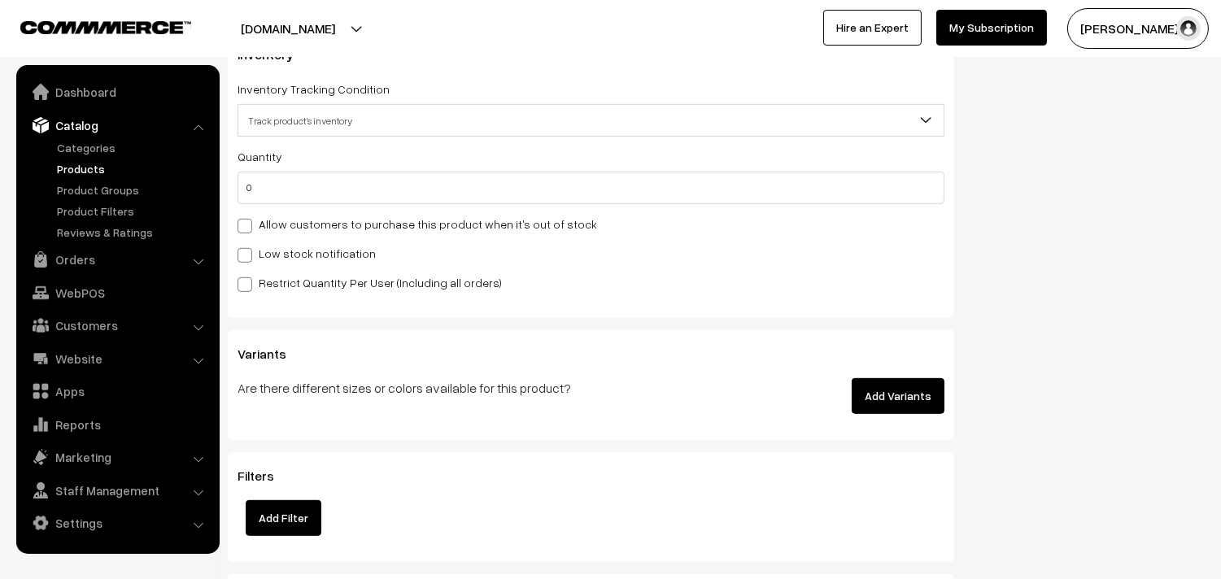
scroll to position [1446, 0]
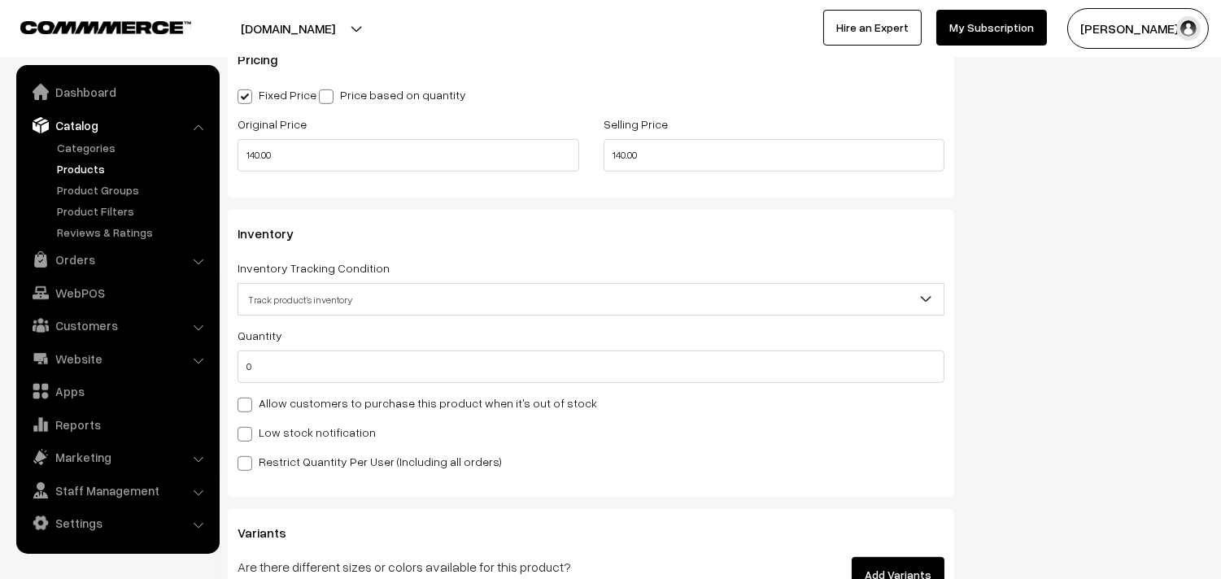
click at [242, 408] on span at bounding box center [245, 405] width 15 height 15
click at [242, 408] on input "Allow customers to purchase this product when it's out of stock" at bounding box center [243, 402] width 11 height 11
checkbox input "true"
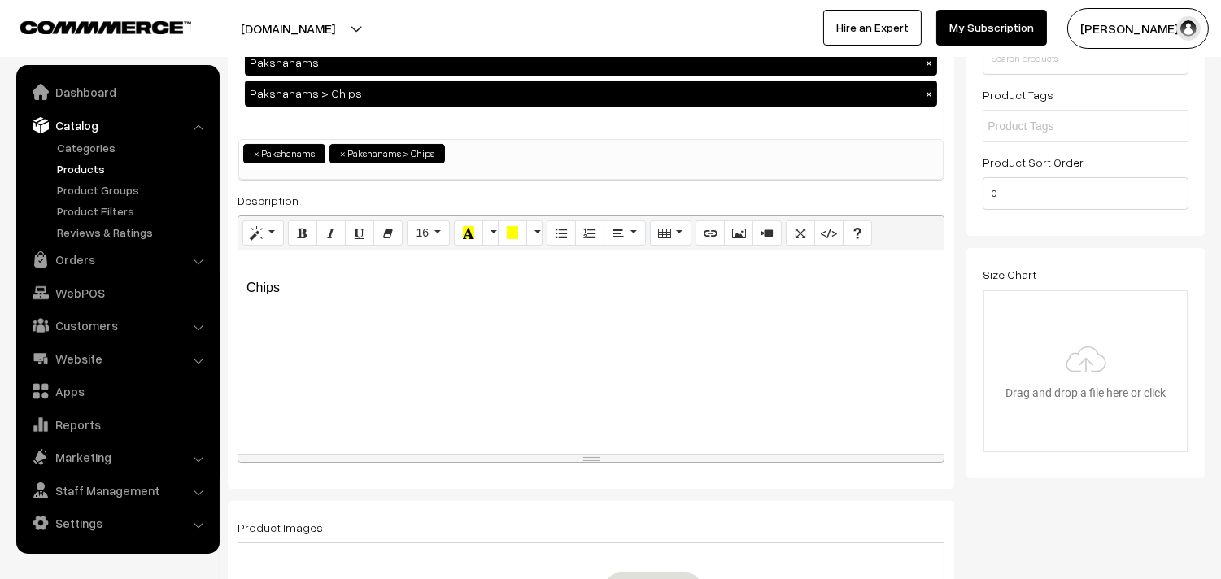
scroll to position [0, 0]
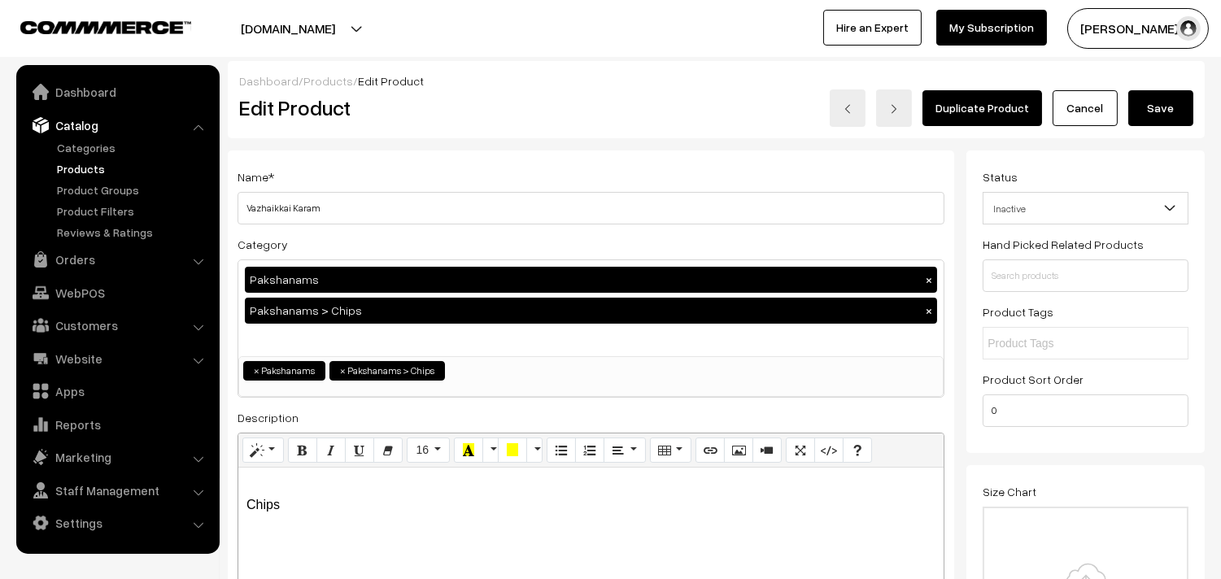
click at [1168, 116] on button "Save" at bounding box center [1161, 108] width 65 height 36
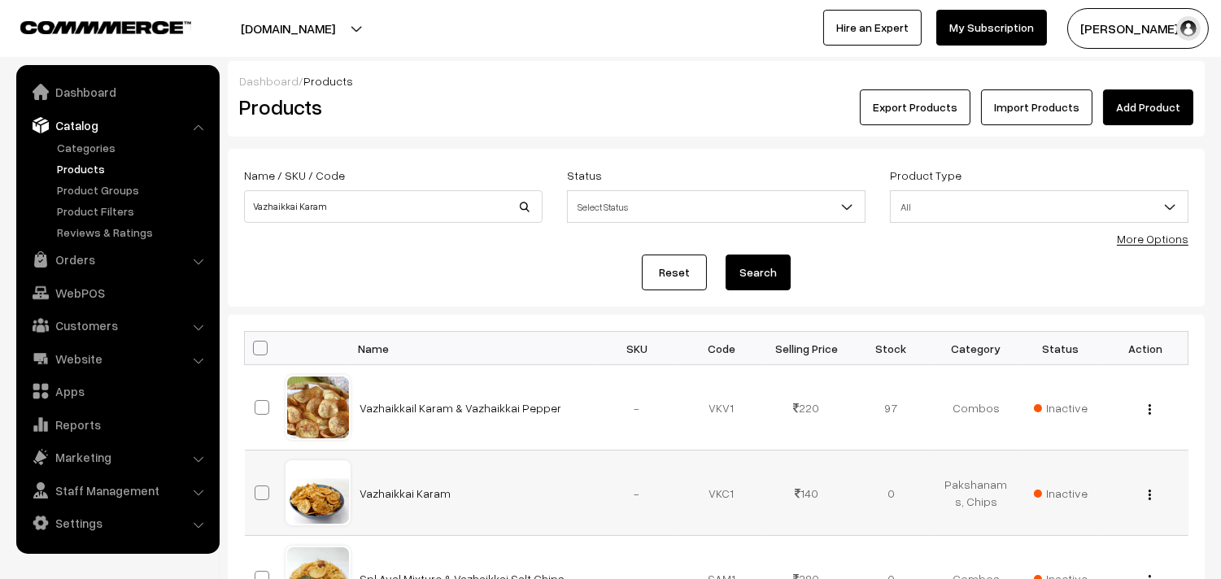
click at [1044, 494] on span "Inactive" at bounding box center [1061, 493] width 54 height 17
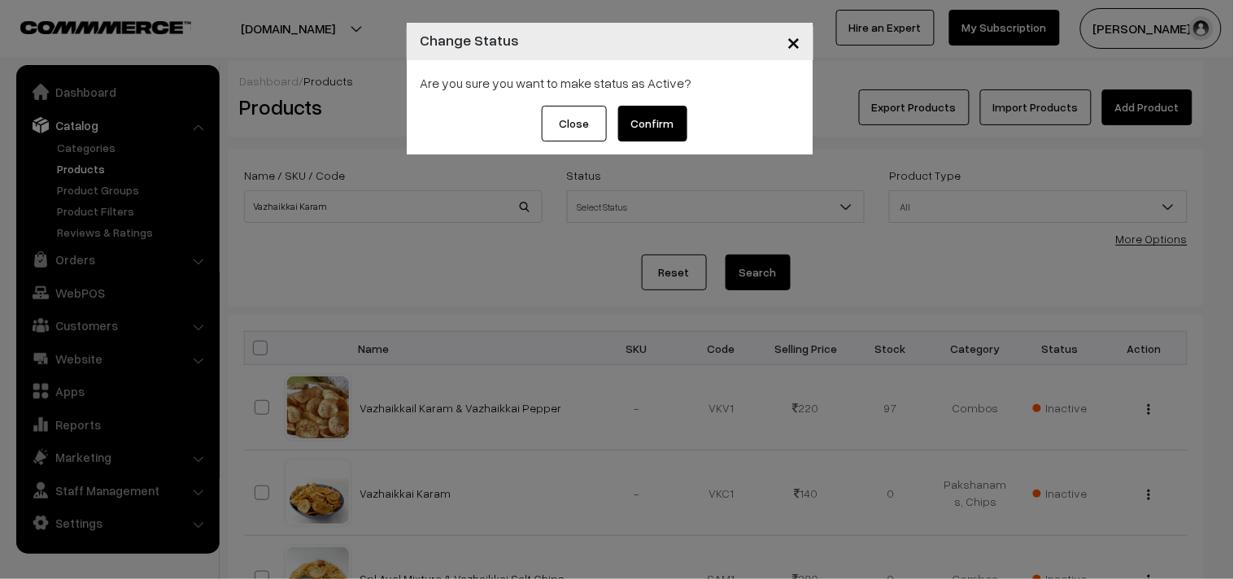
click at [633, 129] on button "Confirm" at bounding box center [652, 124] width 69 height 36
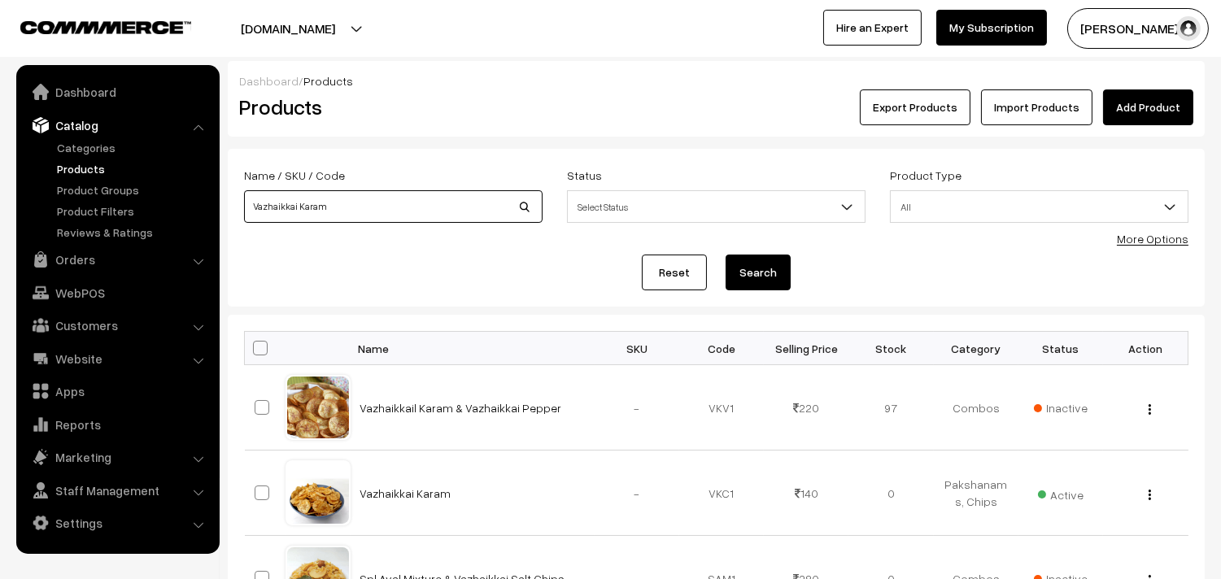
click at [360, 205] on input "Vazhaikkai Karam" at bounding box center [393, 206] width 299 height 33
type input "V"
type input "thenkuzal"
click at [815, 282] on div "Reset Search" at bounding box center [716, 273] width 945 height 36
click at [758, 282] on button "Search" at bounding box center [758, 273] width 65 height 36
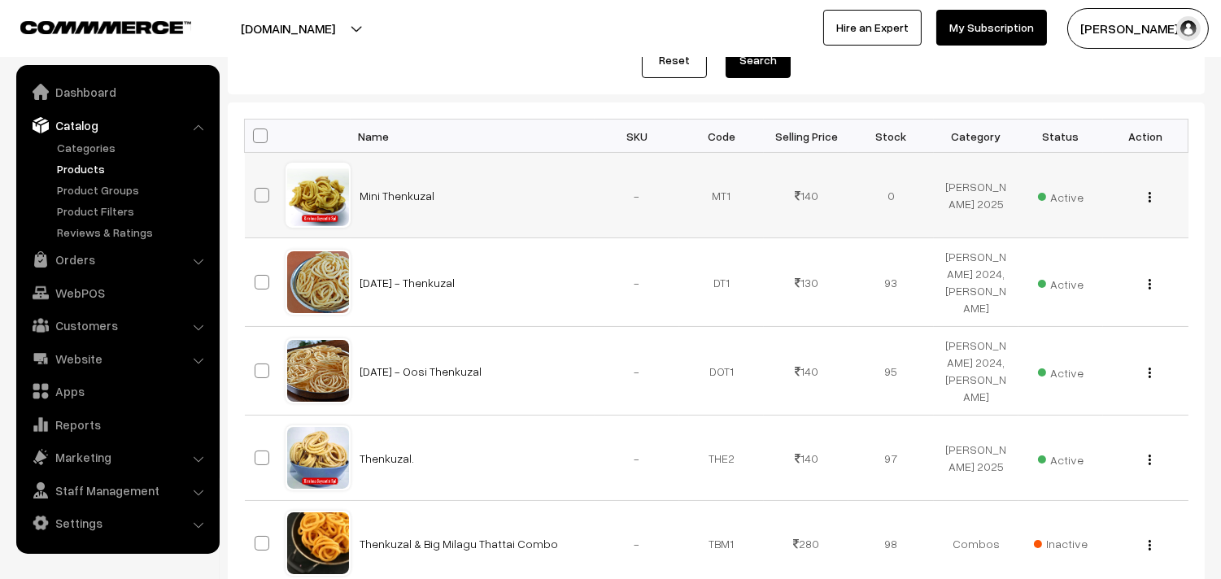
scroll to position [271, 0]
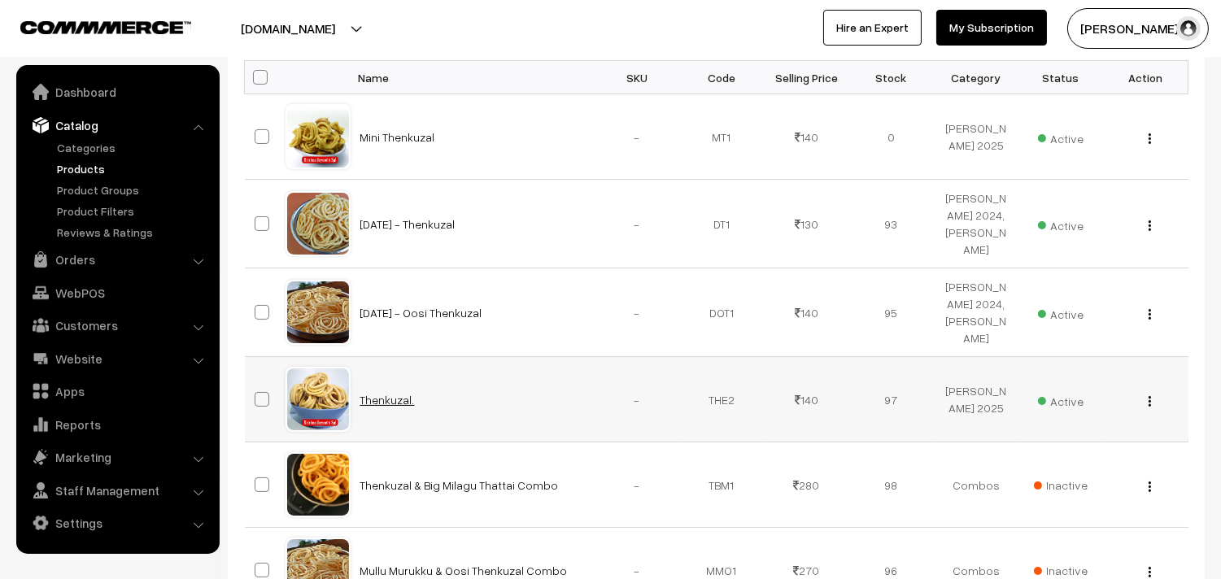
click at [363, 407] on link "Thenkuzal." at bounding box center [387, 400] width 55 height 14
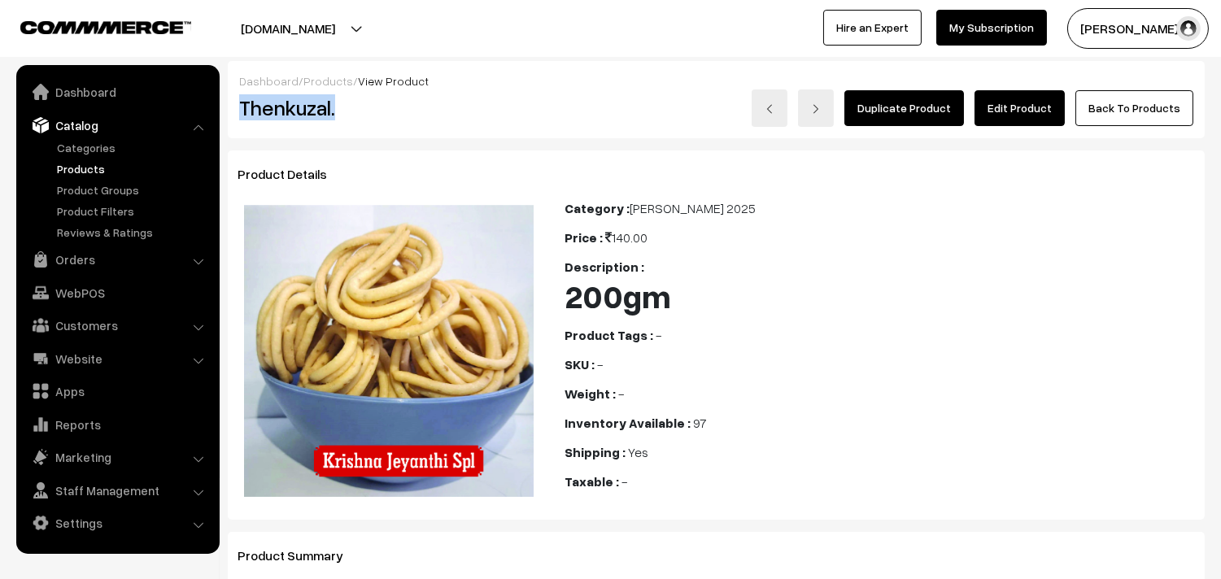
drag, startPoint x: 237, startPoint y: 107, endPoint x: 385, endPoint y: 118, distance: 148.5
click at [385, 118] on div "Thenkuzal." at bounding box center [390, 108] width 326 height 37
copy h2 "Thenkuzal."
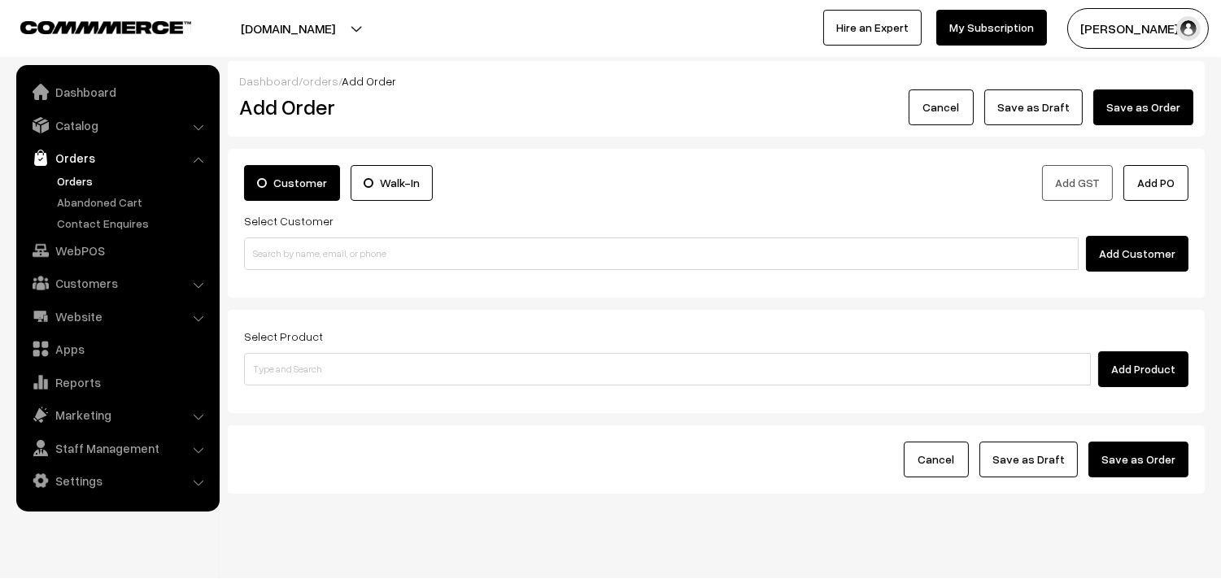
click at [74, 176] on link "Orders" at bounding box center [133, 180] width 161 height 17
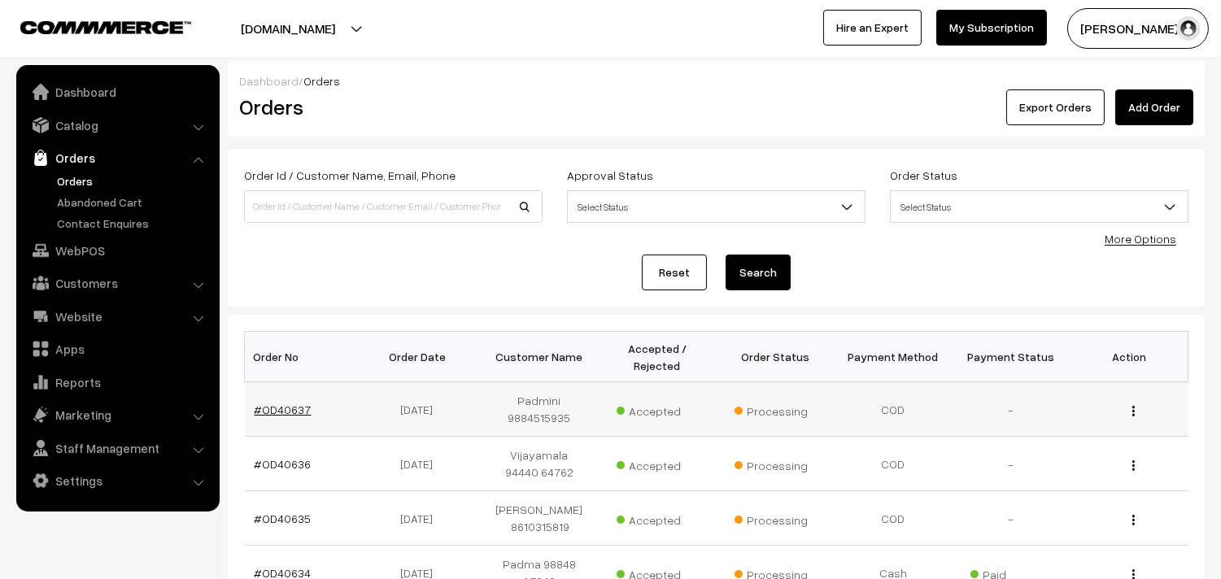
click at [301, 403] on link "#OD40637" at bounding box center [283, 410] width 57 height 14
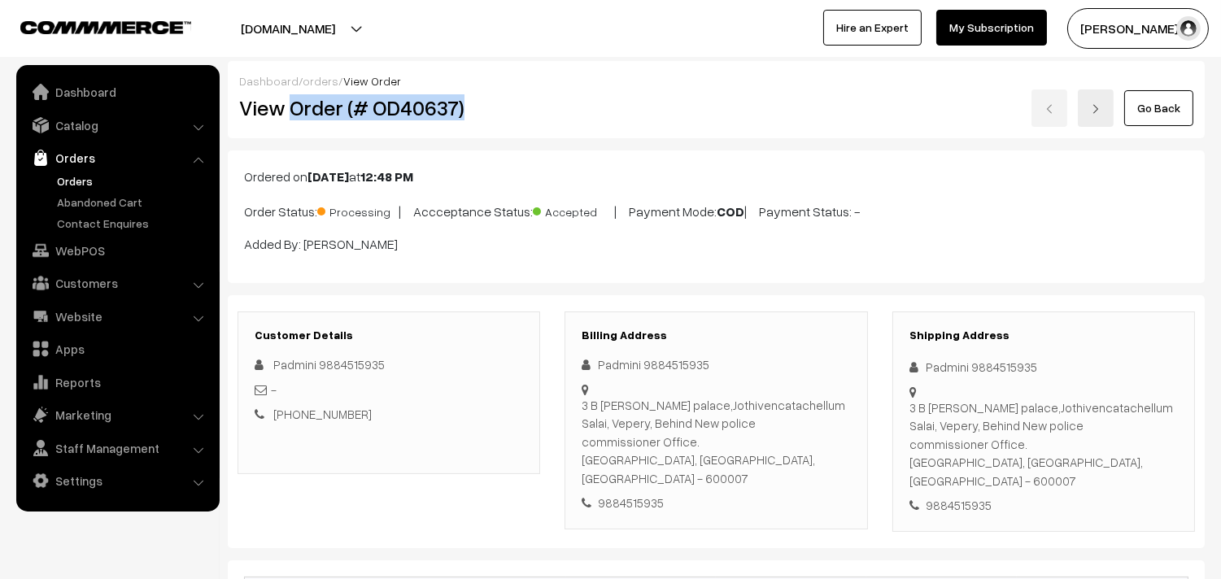
drag, startPoint x: 287, startPoint y: 101, endPoint x: 505, endPoint y: 108, distance: 218.2
click at [504, 109] on h2 "View Order (# OD40637)" at bounding box center [390, 107] width 302 height 25
copy h2 "Order (# OD40637)"
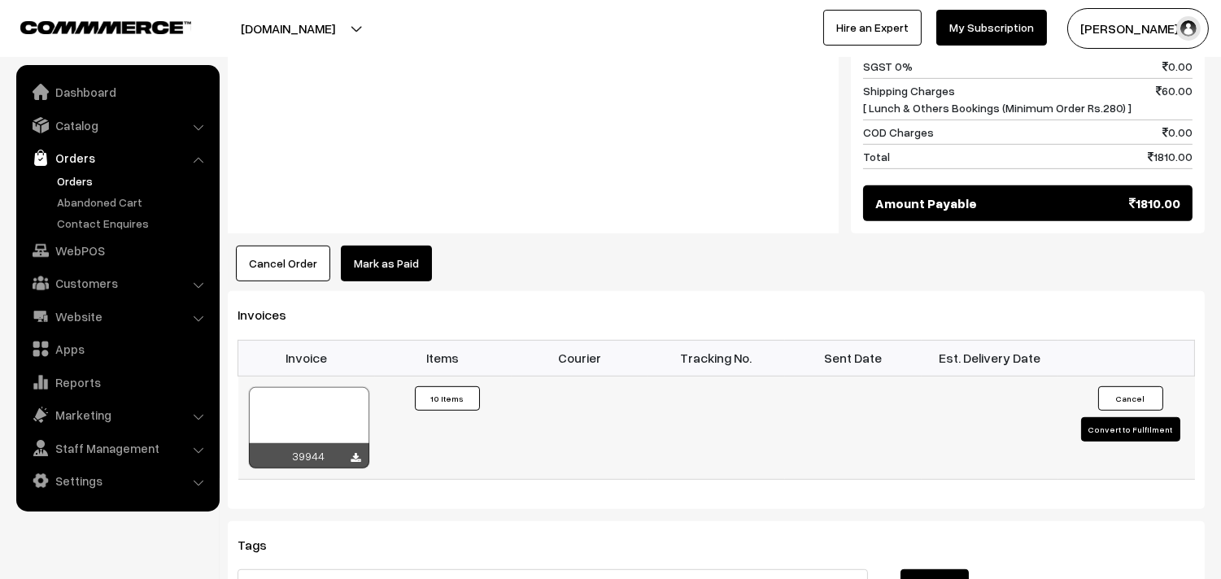
scroll to position [1446, 0]
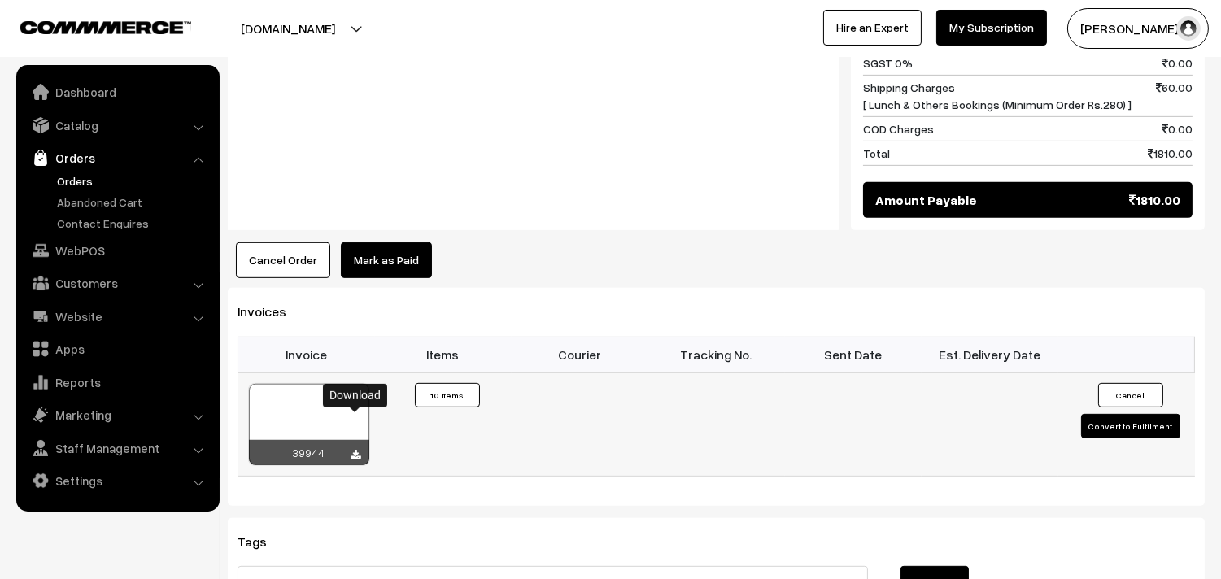
click at [356, 450] on icon at bounding box center [356, 455] width 10 height 11
click at [73, 255] on link "WebPOS" at bounding box center [117, 250] width 194 height 29
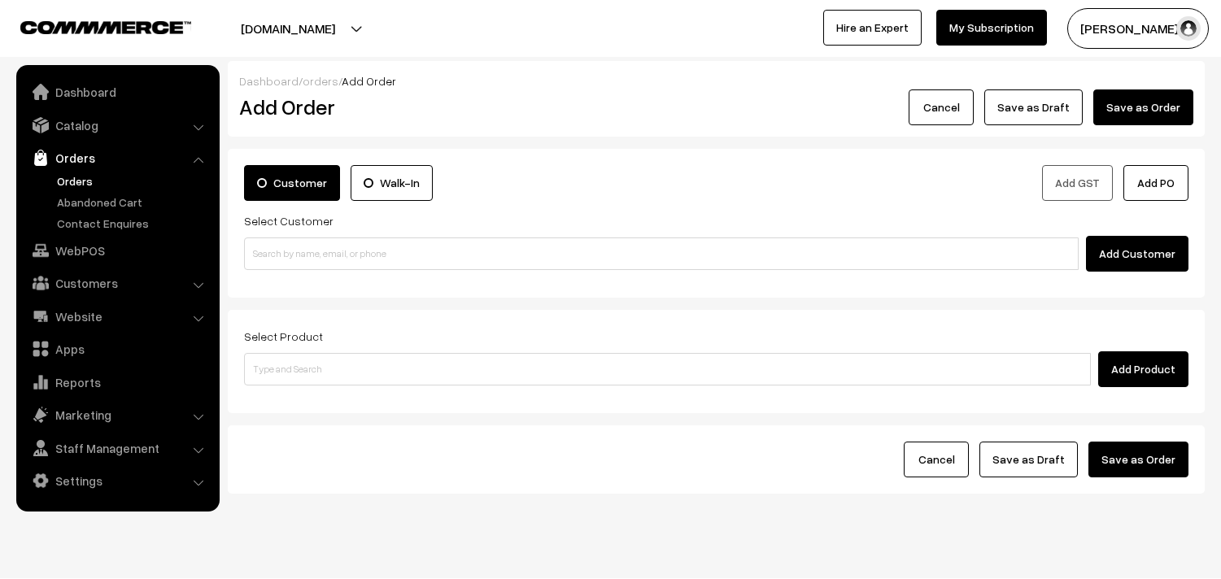
click at [393, 250] on input at bounding box center [661, 254] width 835 height 33
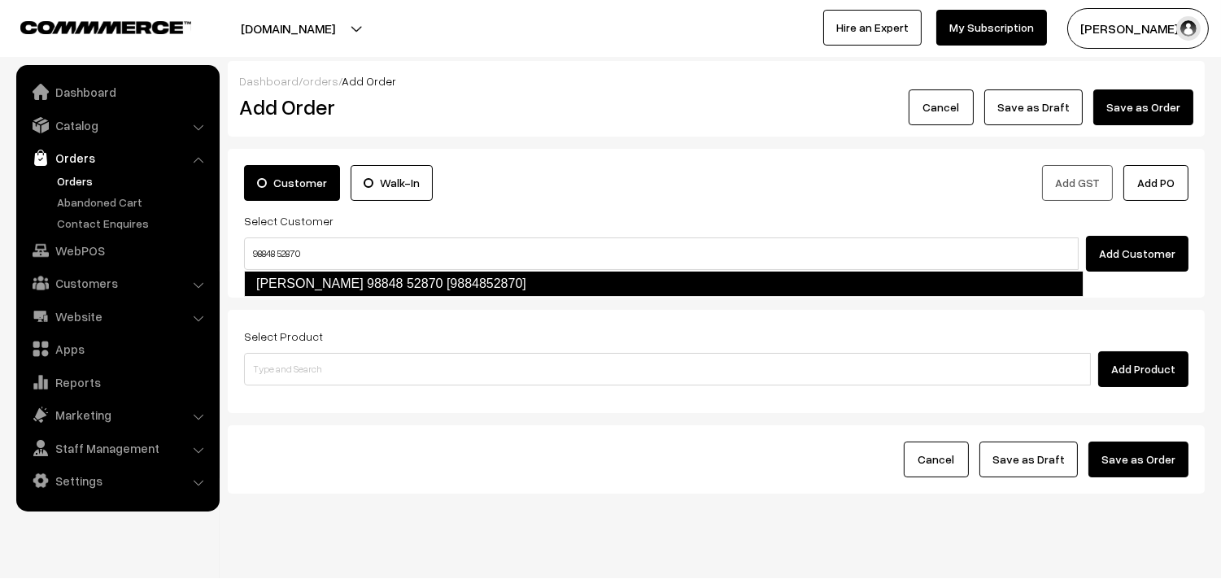
click at [261, 275] on link "[PERSON_NAME] 98848 52870 [9884852870]" at bounding box center [664, 284] width 840 height 26
type input "98848 52870"
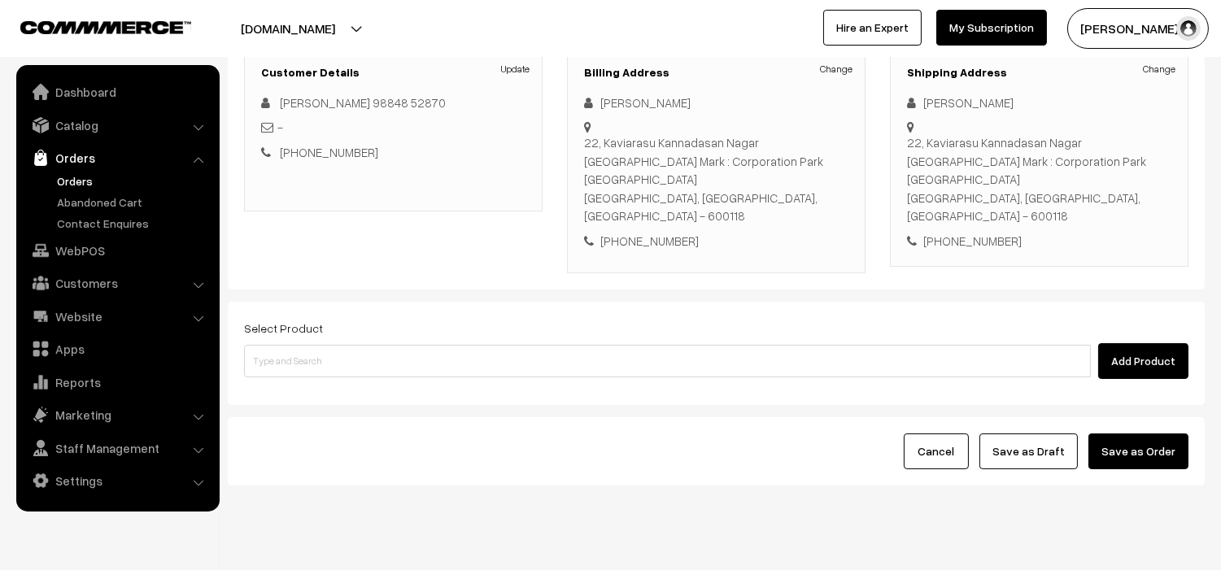
scroll to position [240, 0]
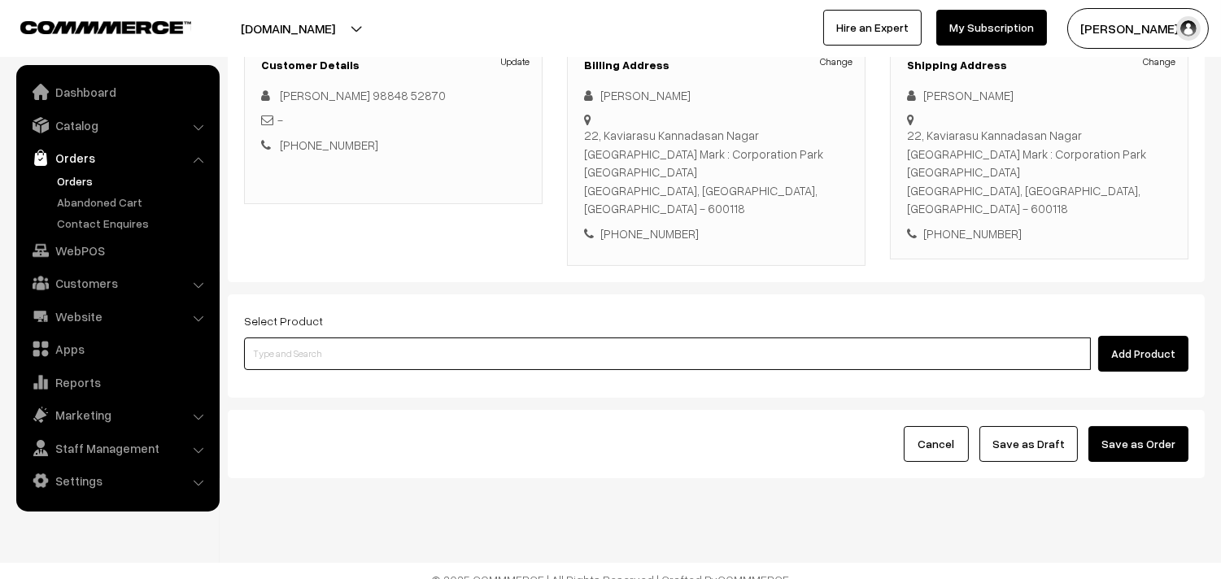
click at [405, 347] on input at bounding box center [667, 354] width 847 height 33
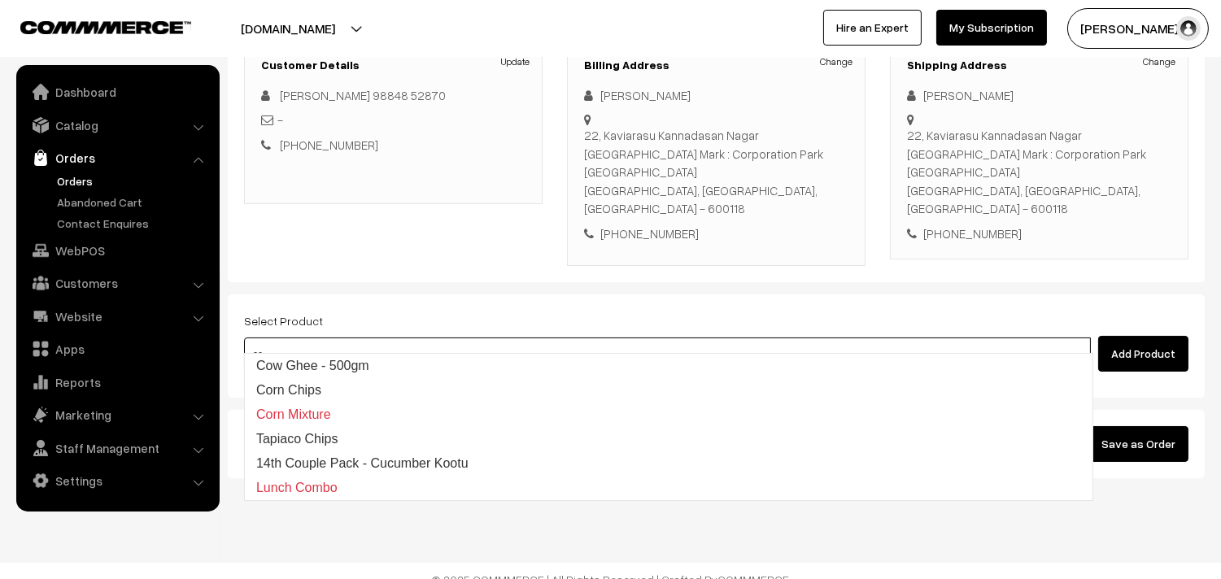
type input "cow"
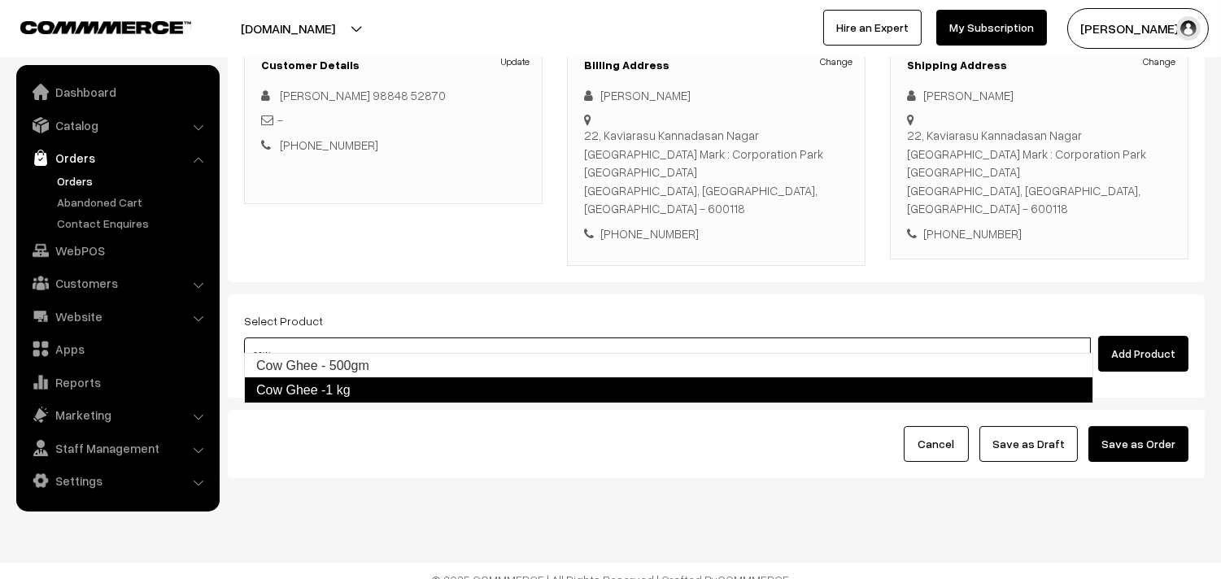
click at [330, 383] on link "Cow Ghee -1 kg" at bounding box center [668, 391] width 849 height 26
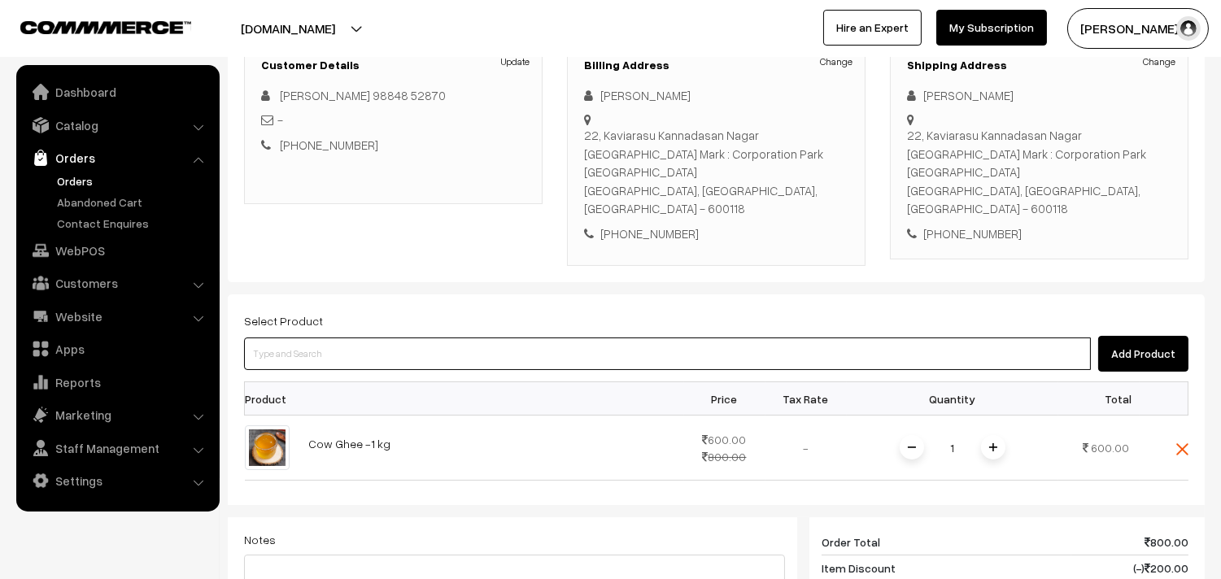
click at [332, 344] on input at bounding box center [667, 354] width 847 height 33
type input "boo"
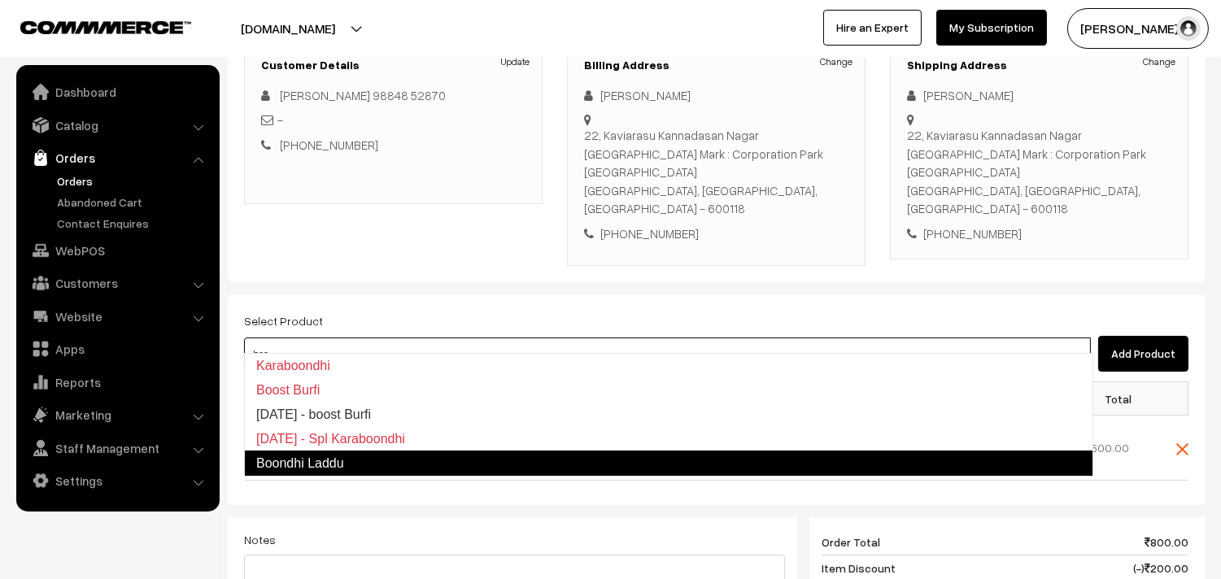
click at [360, 461] on link "Boondhi Laddu" at bounding box center [668, 464] width 849 height 26
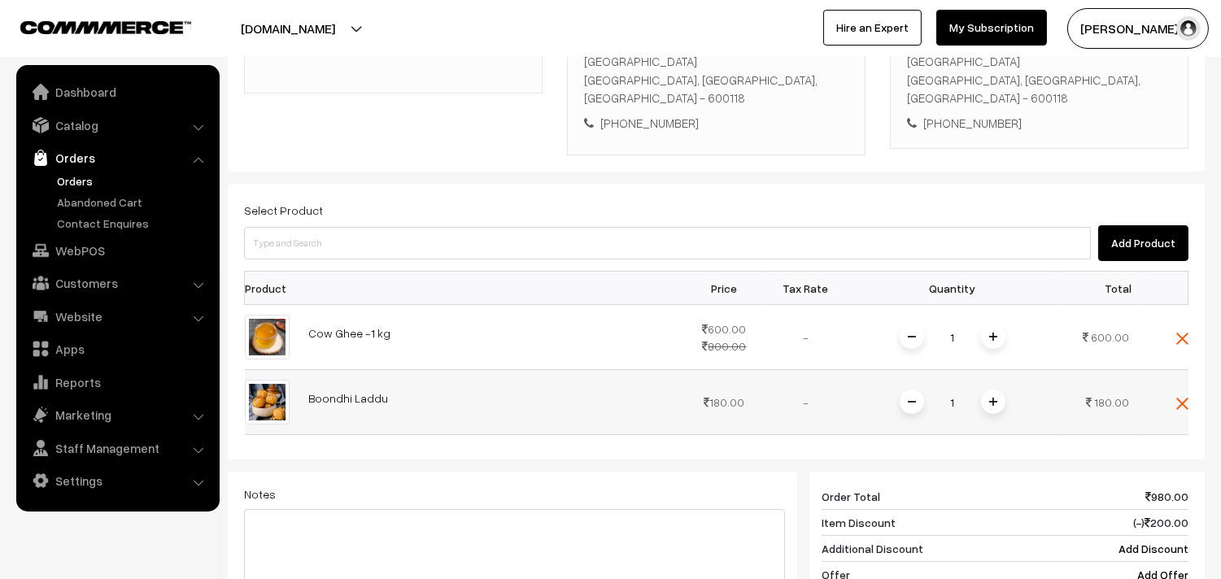
scroll to position [421, 0]
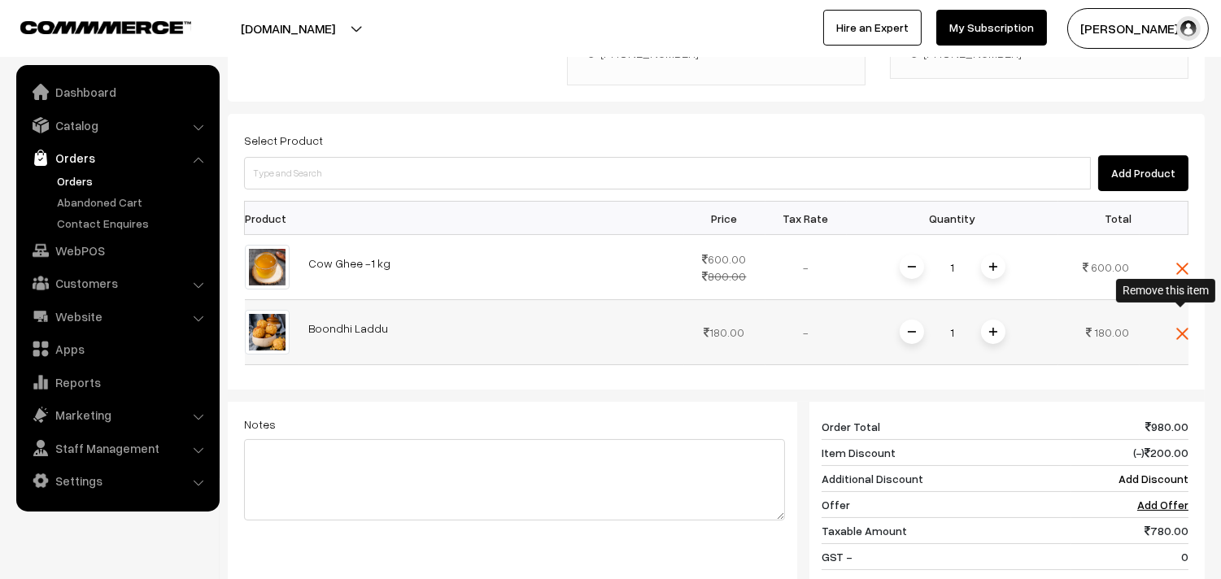
click at [1177, 328] on img at bounding box center [1183, 334] width 12 height 12
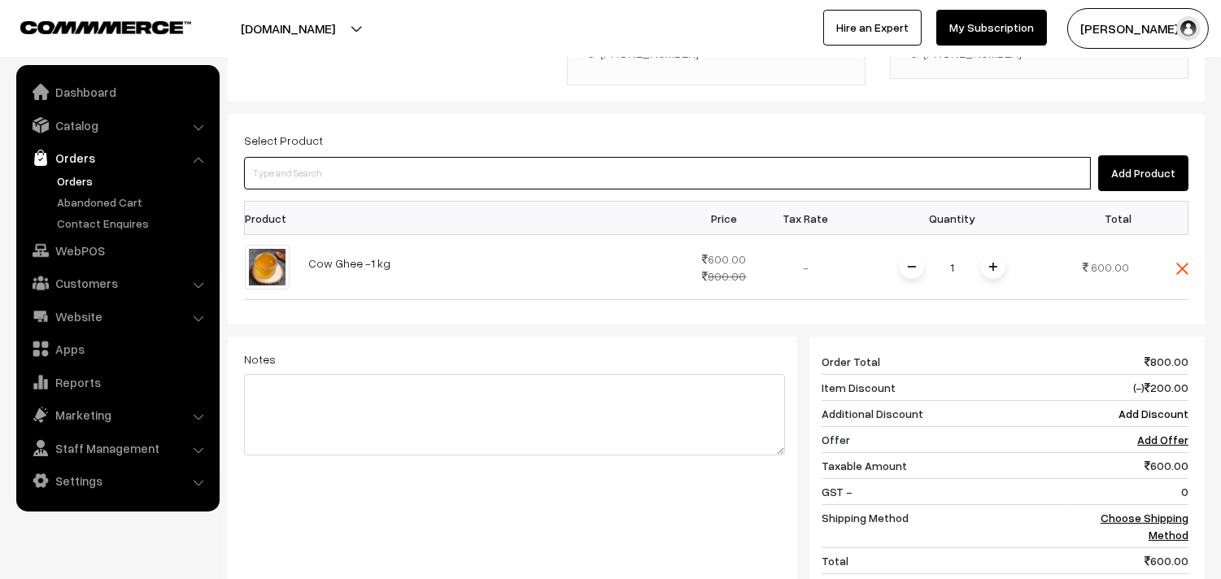
click at [532, 159] on input at bounding box center [667, 173] width 847 height 33
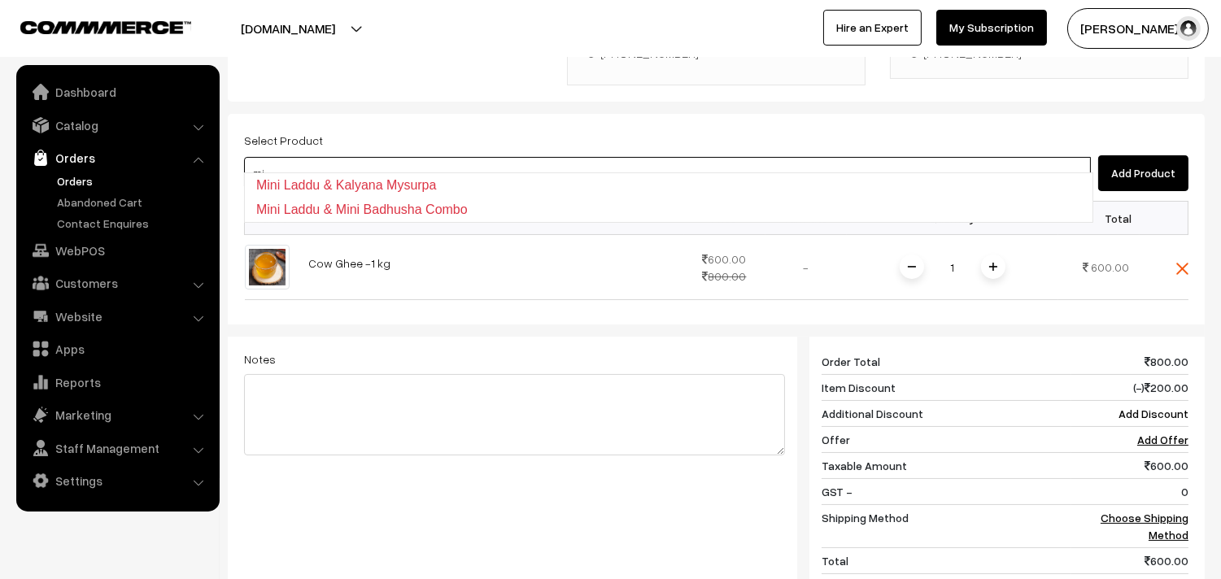
type input "m"
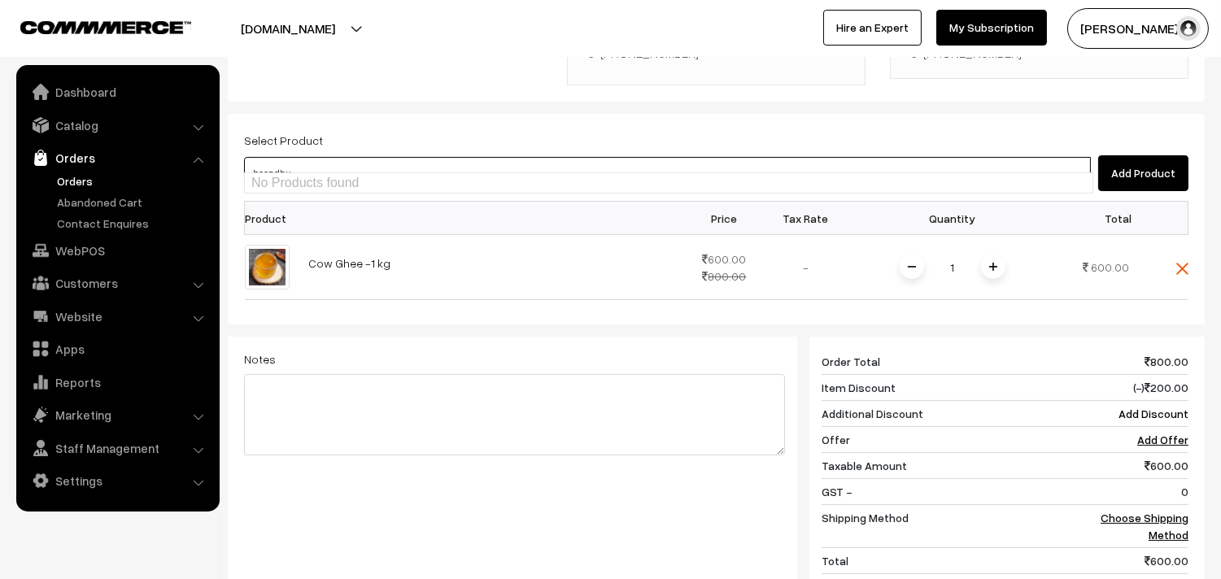
type input "boondh"
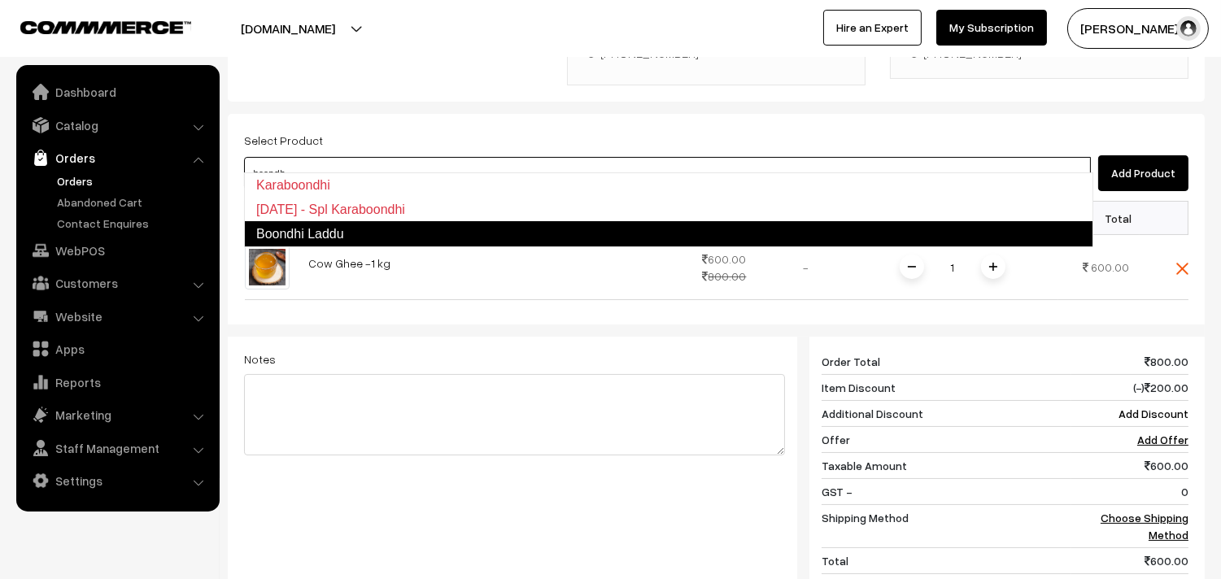
click at [358, 238] on link "Boondhi Laddu" at bounding box center [668, 234] width 849 height 26
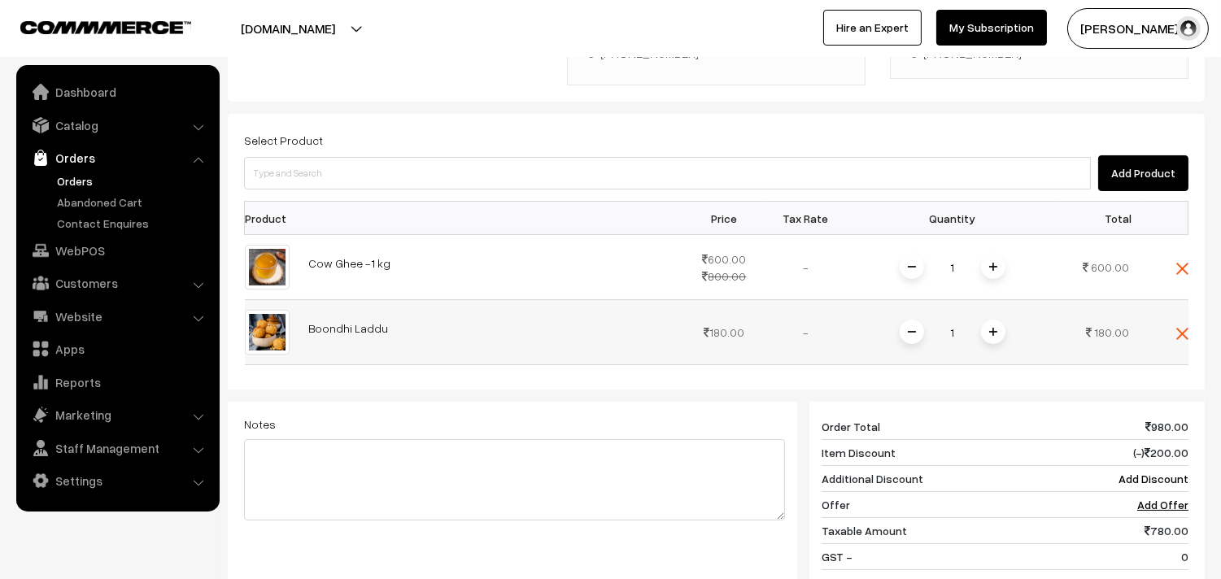
click at [994, 328] on img at bounding box center [993, 332] width 8 height 8
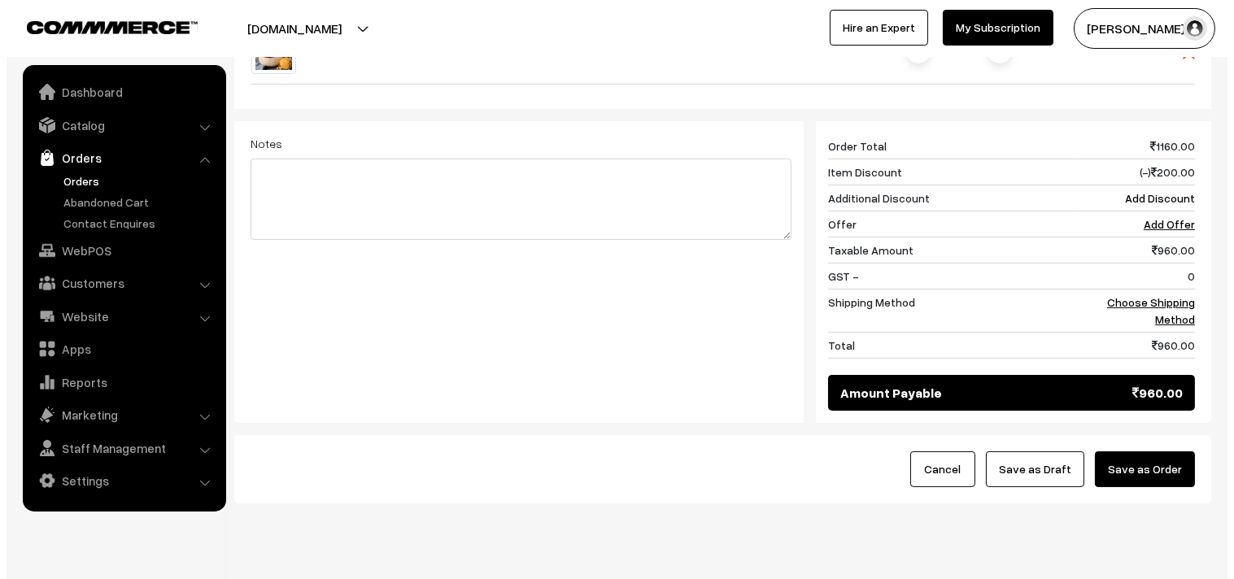
scroll to position [727, 0]
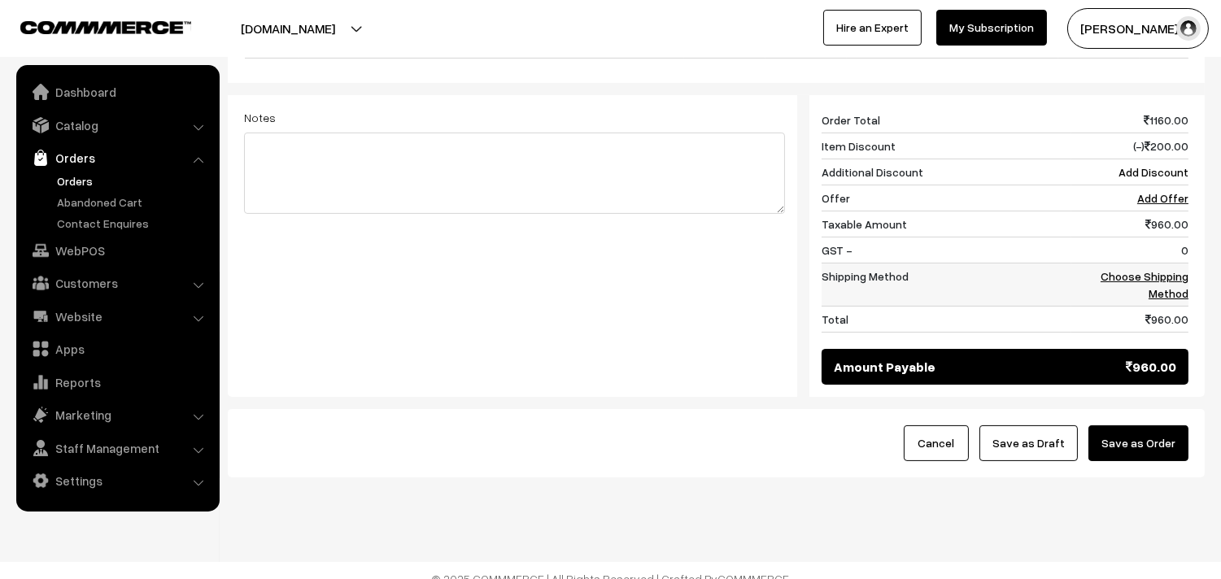
click at [1141, 269] on link "Choose Shipping Method" at bounding box center [1145, 284] width 88 height 31
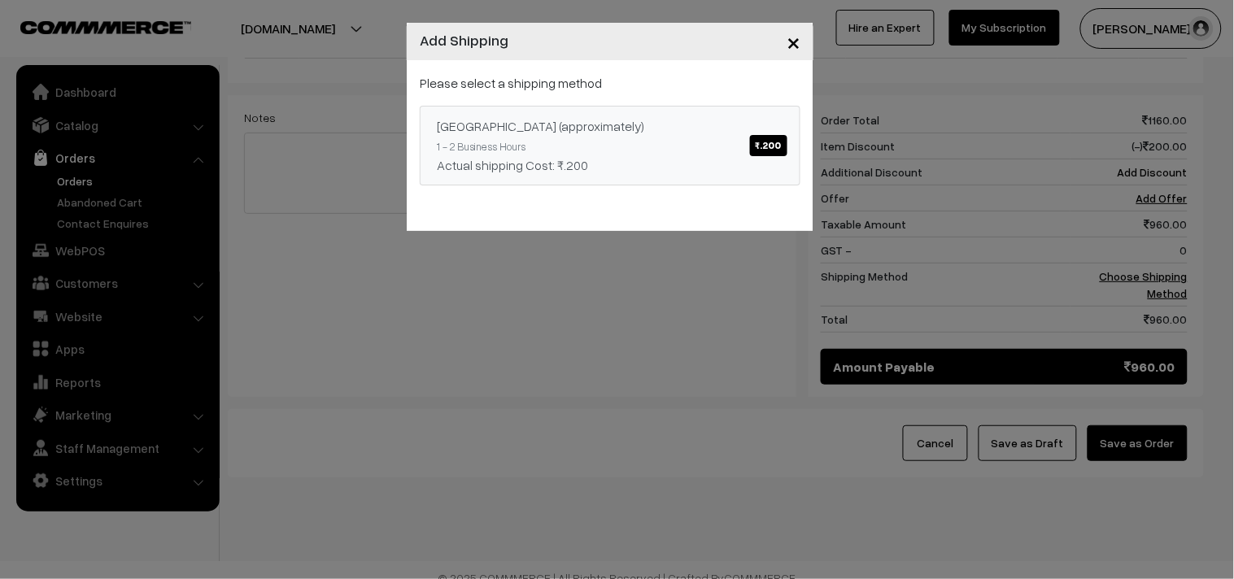
click at [657, 148] on link "Chennai (approximately) ₹.200 1 - 2 Business Hours Actual shipping Cost: ₹.200" at bounding box center [610, 146] width 381 height 80
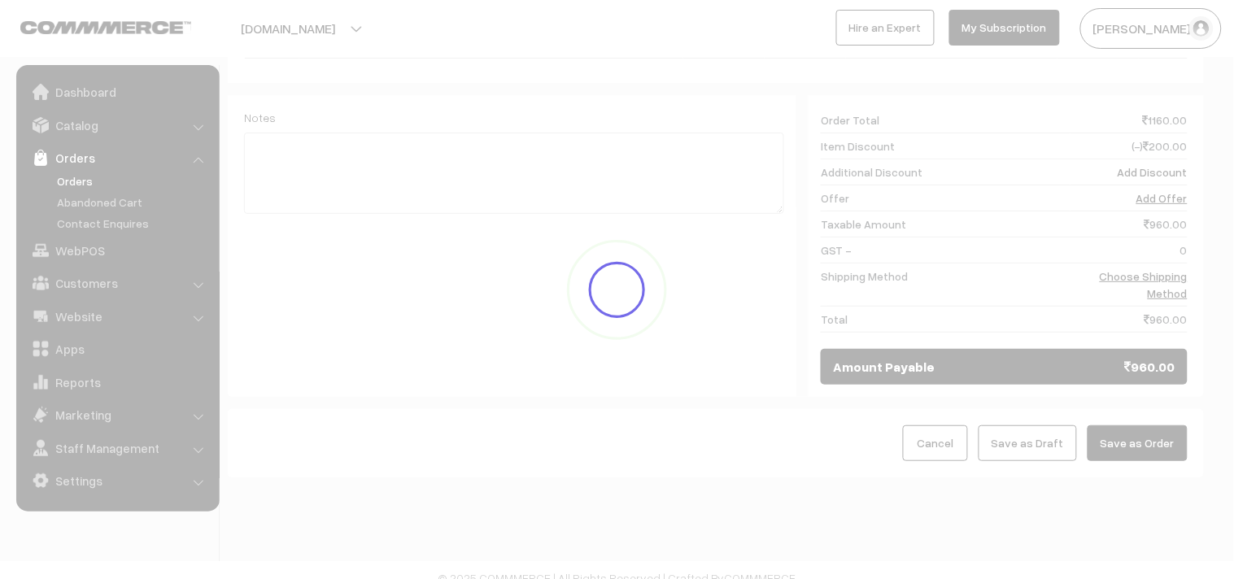
scroll to position [710, 0]
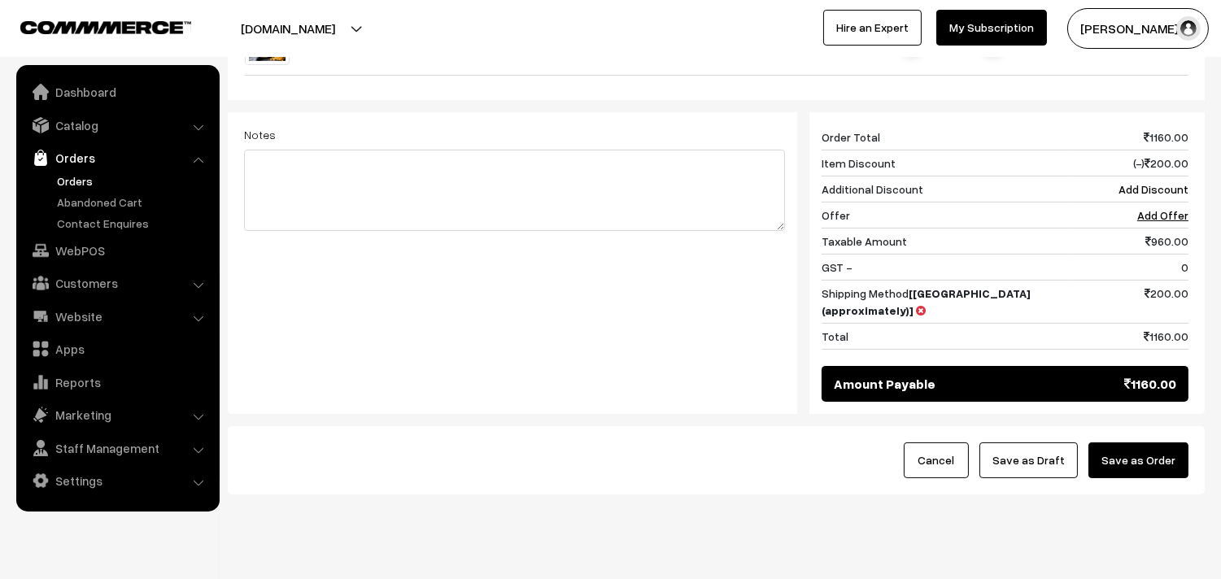
click at [1124, 443] on button "Save as Order" at bounding box center [1139, 461] width 100 height 36
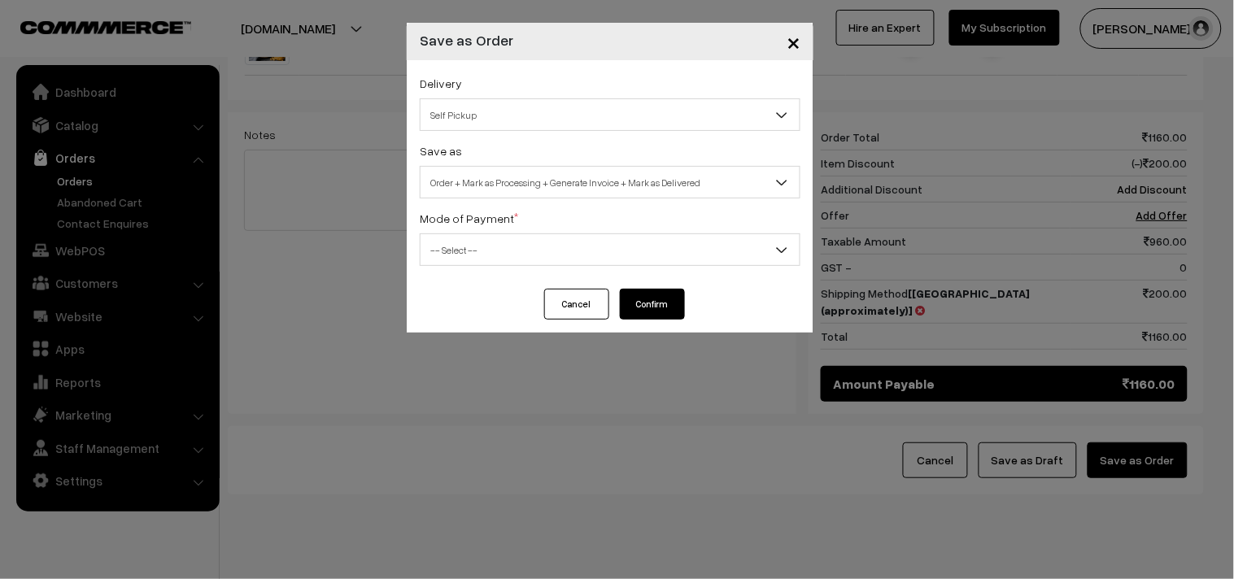
drag, startPoint x: 521, startPoint y: 115, endPoint x: 548, endPoint y: 251, distance: 138.5
click at [521, 118] on span "Self Pickup" at bounding box center [610, 115] width 379 height 28
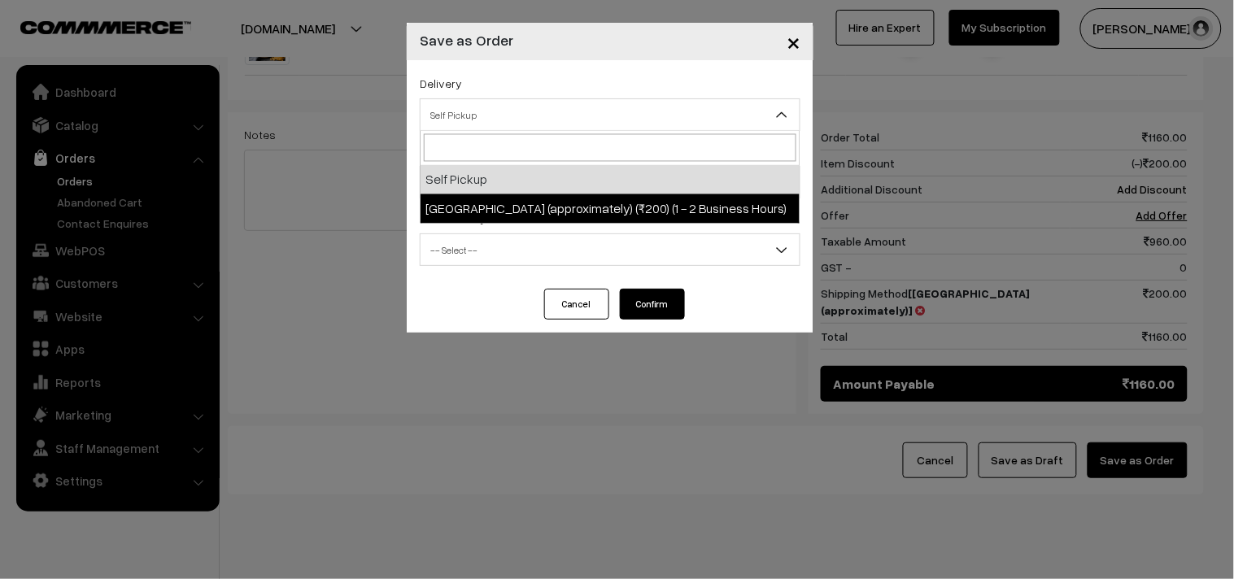
select select "CA1"
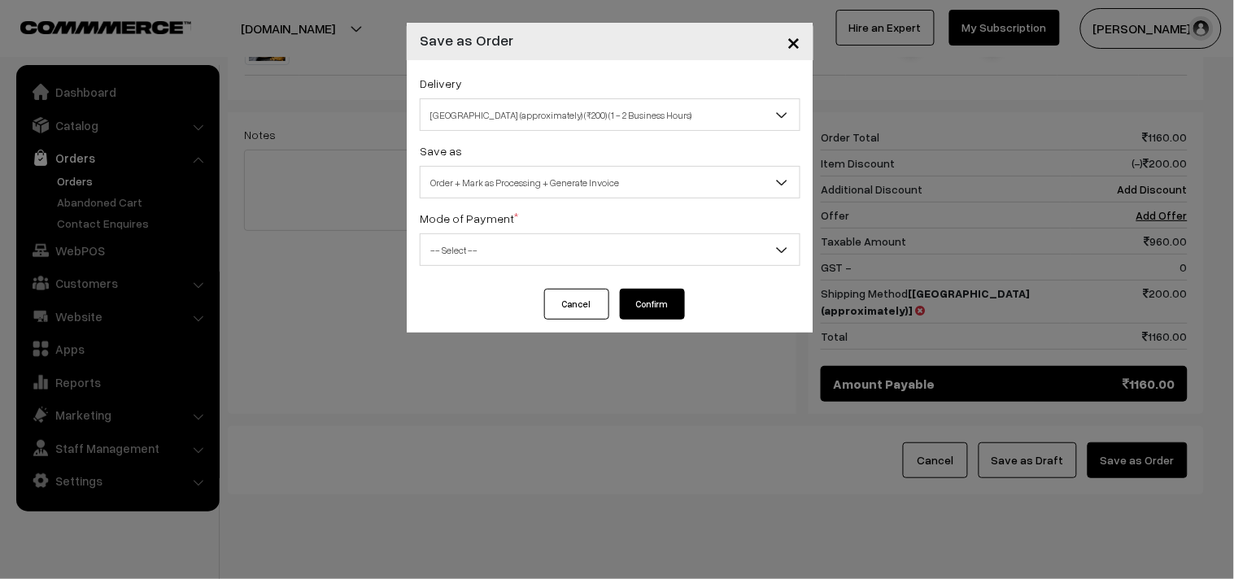
click at [527, 187] on span "Order + Mark as Processing + Generate Invoice" at bounding box center [610, 182] width 379 height 28
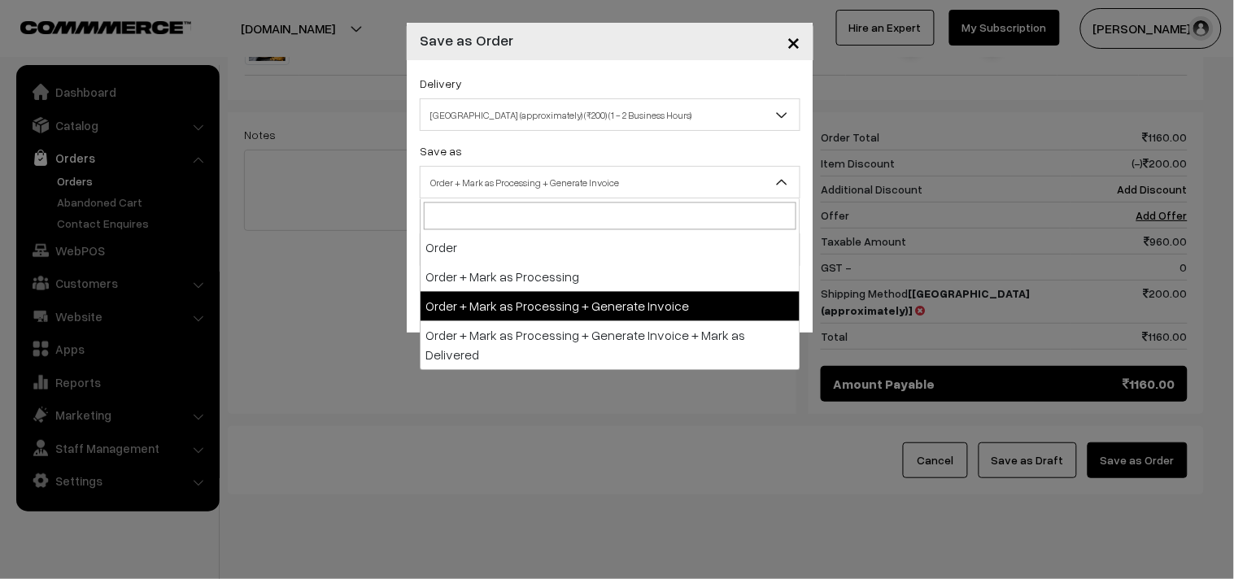
select select "2"
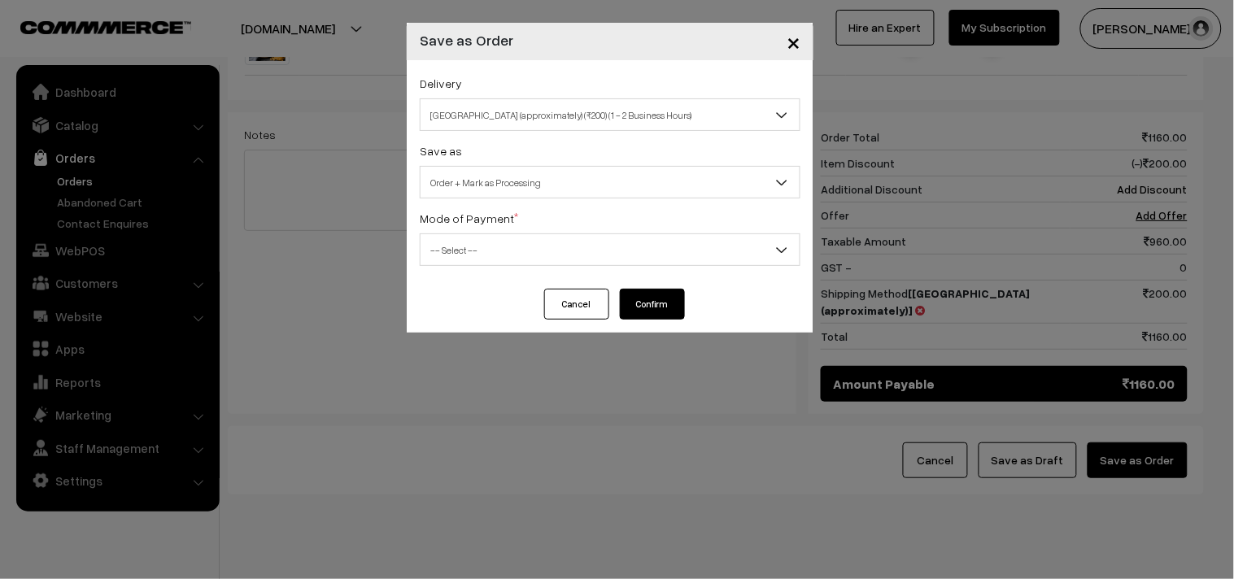
drag, startPoint x: 476, startPoint y: 223, endPoint x: 477, endPoint y: 273, distance: 50.5
click at [476, 224] on label "Mode of Payment *" at bounding box center [469, 218] width 98 height 17
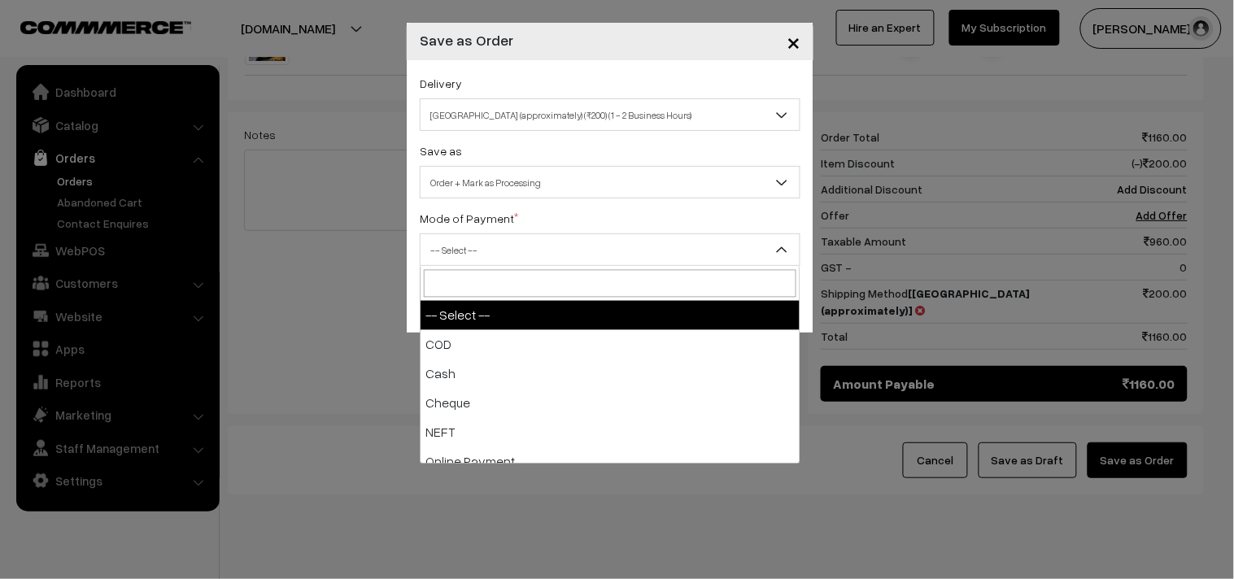
drag, startPoint x: 444, startPoint y: 250, endPoint x: 475, endPoint y: 339, distance: 94.7
click at [448, 250] on span "-- Select --" at bounding box center [610, 250] width 379 height 28
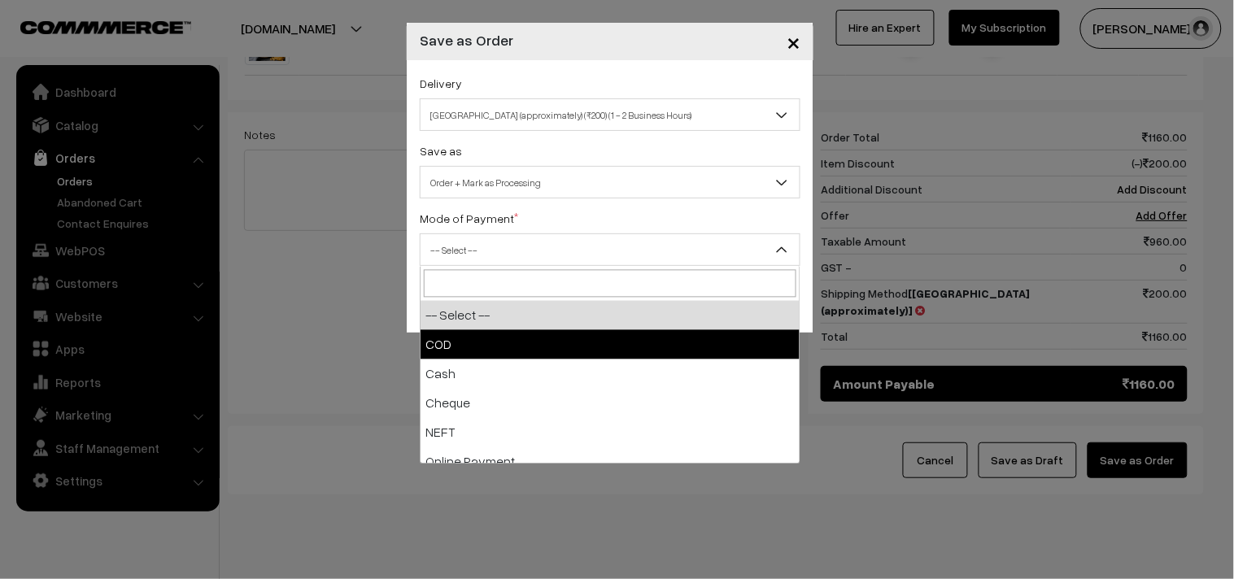
drag, startPoint x: 482, startPoint y: 359, endPoint x: 509, endPoint y: 328, distance: 41.5
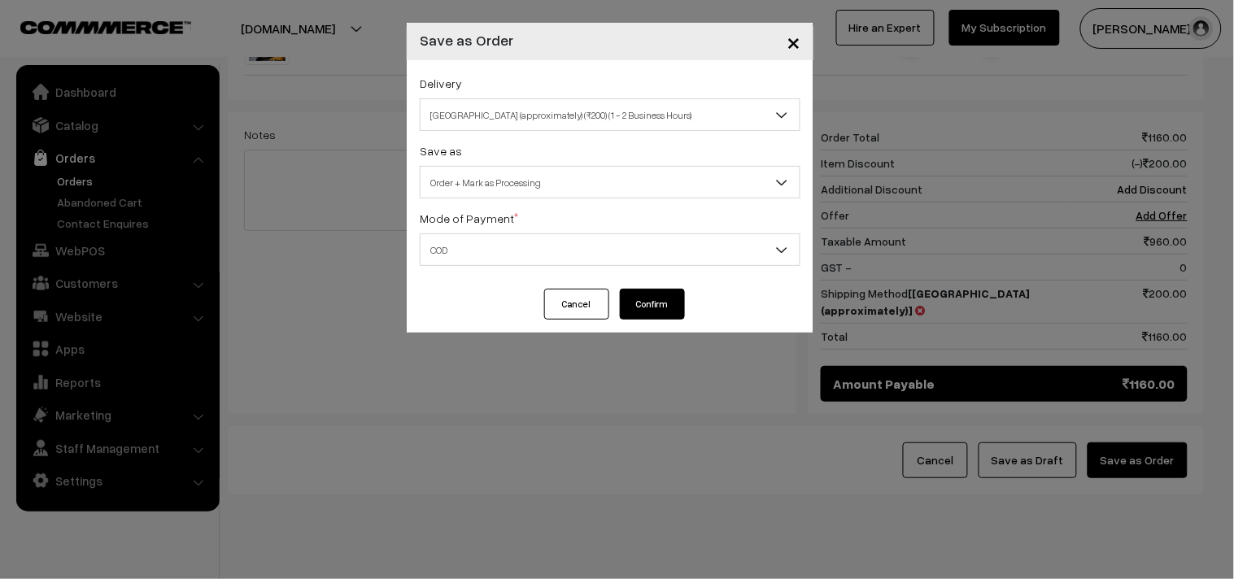
click at [490, 242] on span "COD" at bounding box center [610, 250] width 379 height 28
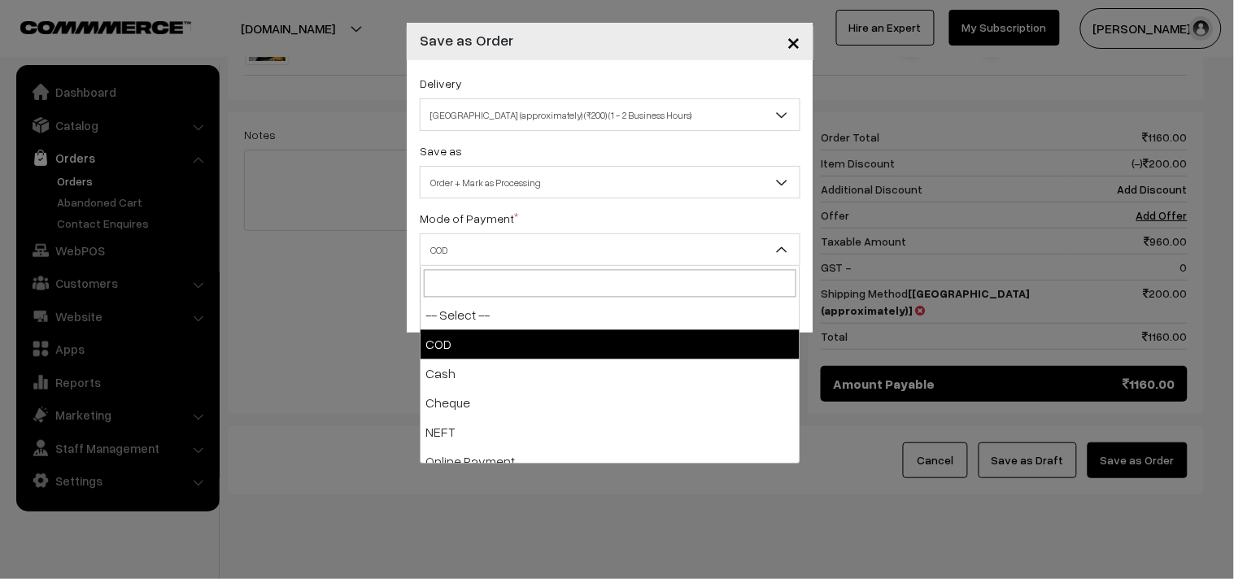
drag, startPoint x: 493, startPoint y: 351, endPoint x: 579, endPoint y: 317, distance: 92.0
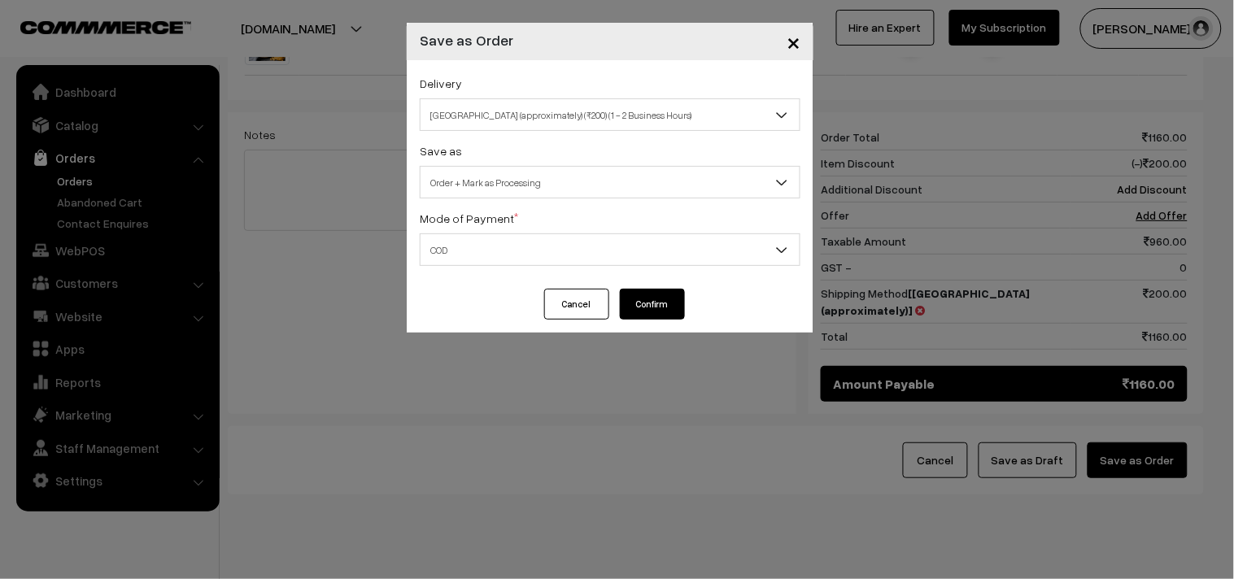
drag, startPoint x: 523, startPoint y: 237, endPoint x: 530, endPoint y: 258, distance: 22.1
click at [522, 239] on span "COD" at bounding box center [610, 250] width 379 height 28
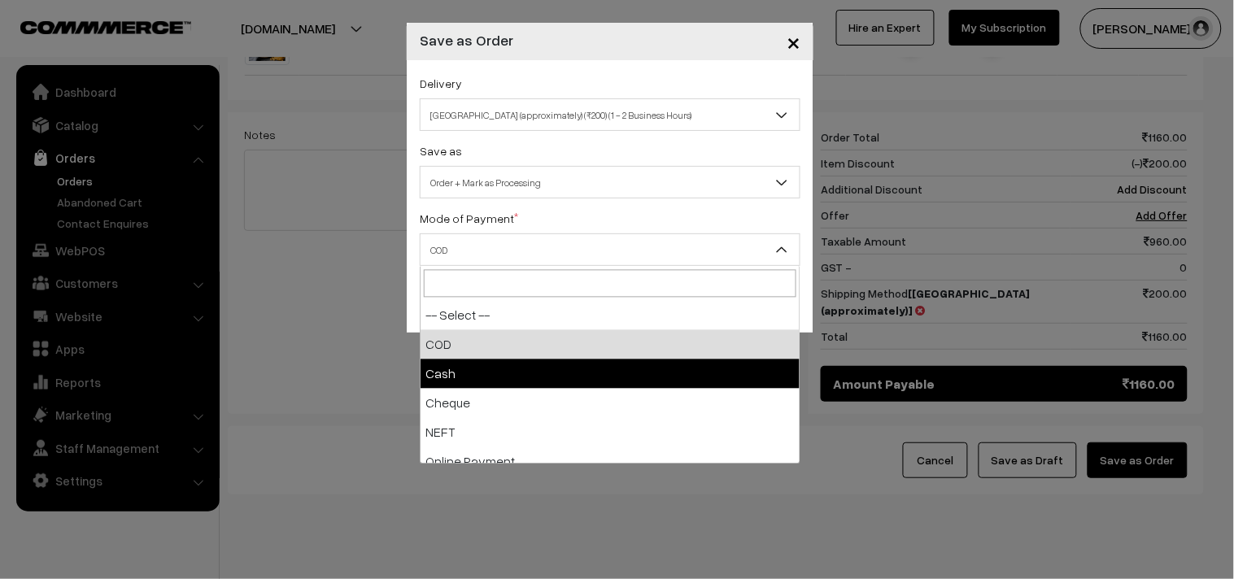
drag, startPoint x: 475, startPoint y: 362, endPoint x: 504, endPoint y: 278, distance: 88.8
select select "2"
checkbox input "true"
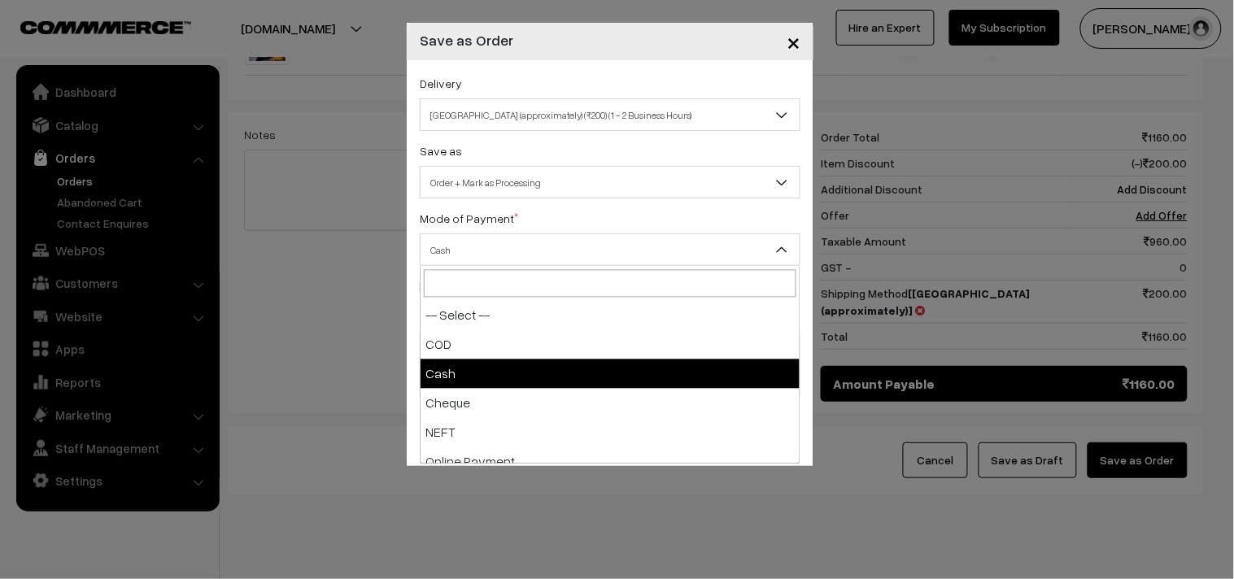
drag, startPoint x: 507, startPoint y: 255, endPoint x: 496, endPoint y: 328, distance: 74.0
click at [507, 258] on span "Cash" at bounding box center [610, 250] width 379 height 28
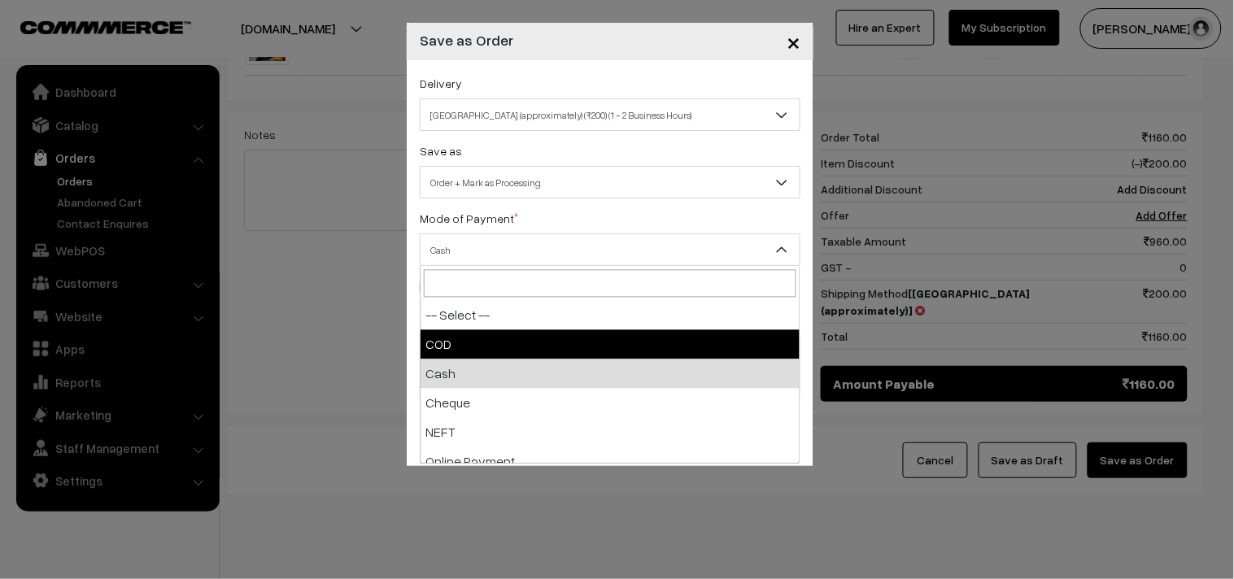
select select "1"
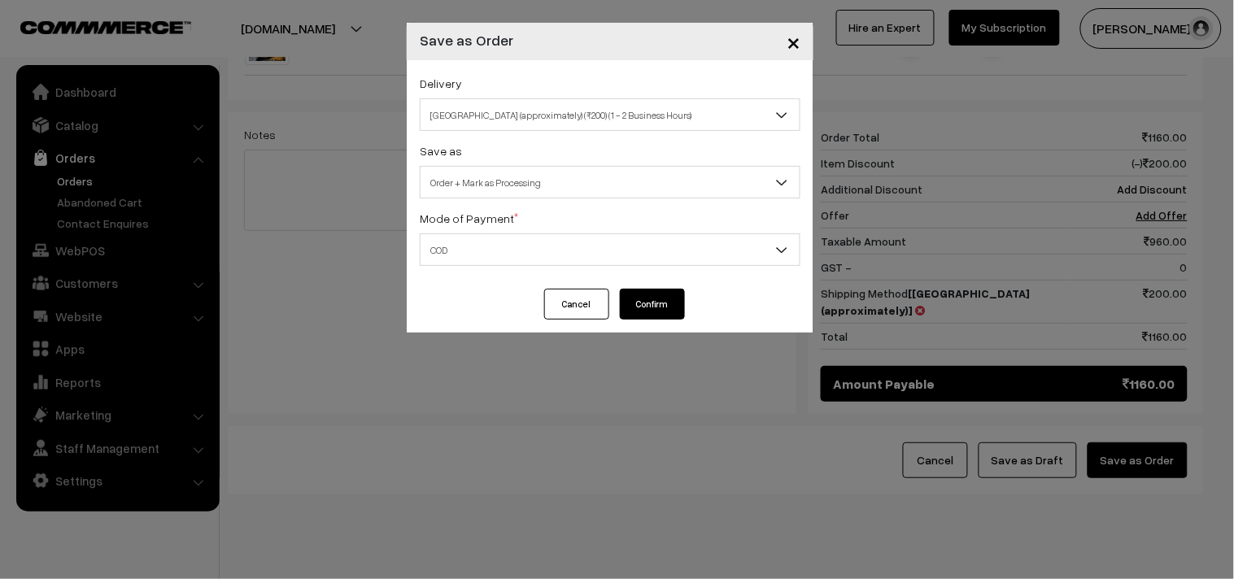
click at [645, 304] on button "Confirm" at bounding box center [652, 304] width 65 height 31
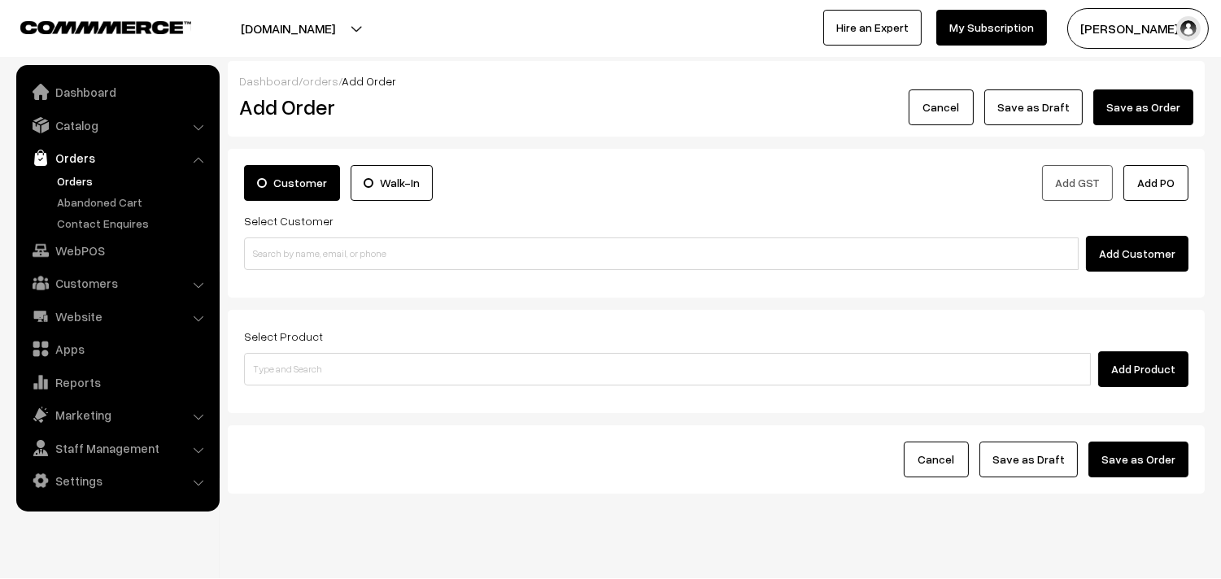
click at [79, 177] on link "Orders" at bounding box center [133, 180] width 161 height 17
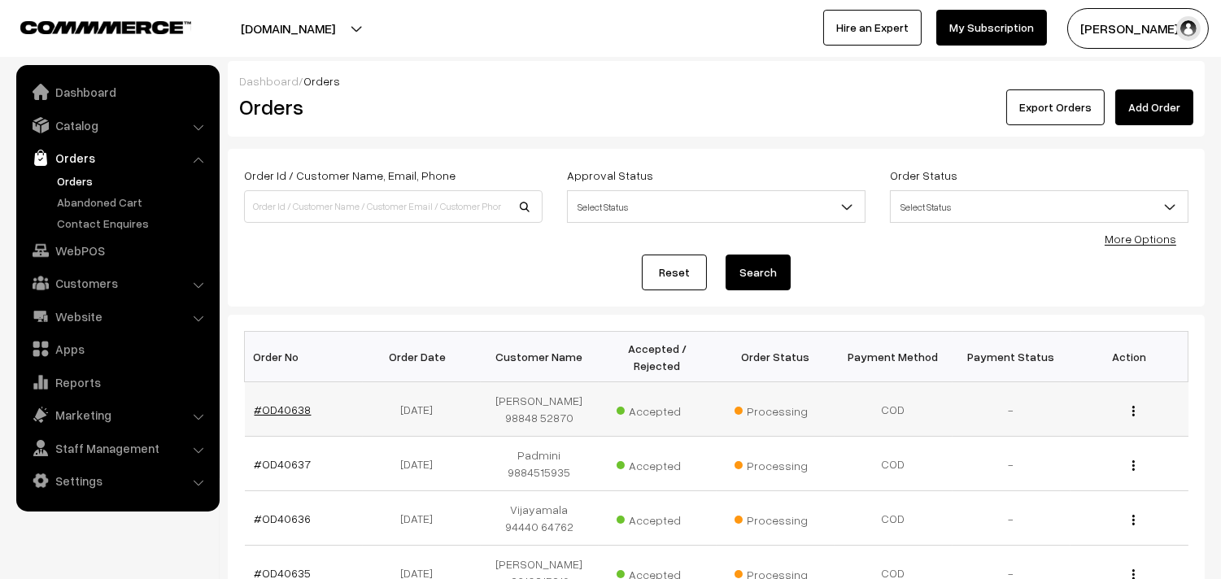
drag, startPoint x: 298, startPoint y: 410, endPoint x: 308, endPoint y: 402, distance: 12.7
click at [299, 410] on link "#OD40638" at bounding box center [283, 410] width 57 height 14
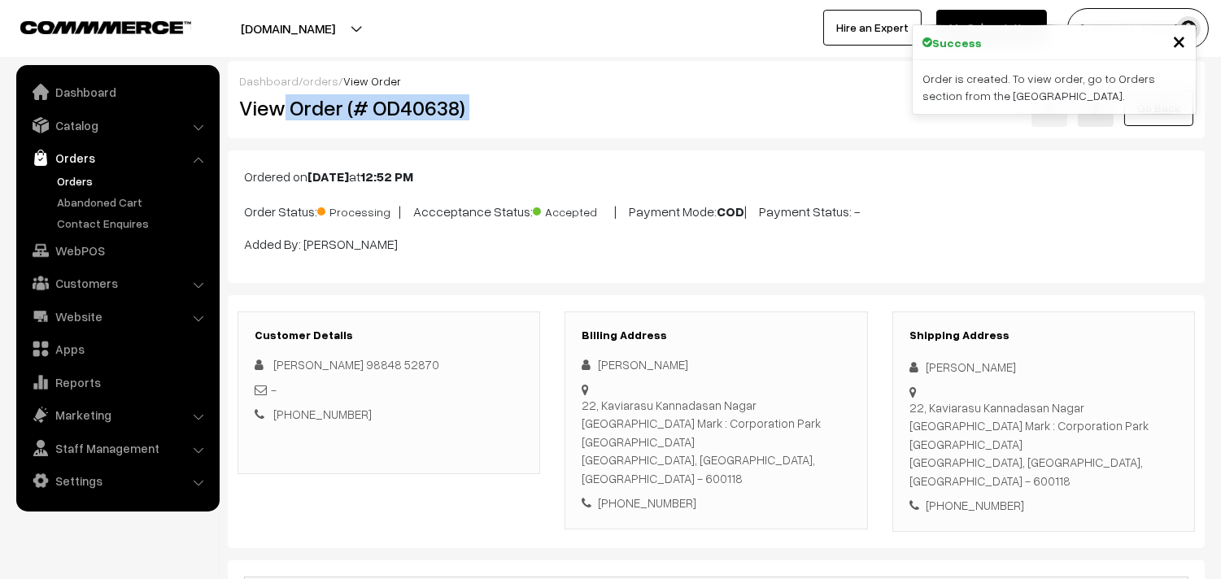
drag, startPoint x: 0, startPoint y: 0, endPoint x: 627, endPoint y: 106, distance: 636.2
click at [627, 106] on div "View Order (# OD40638) Go Back" at bounding box center [716, 108] width 979 height 37
copy div "Order (# OD40638)"
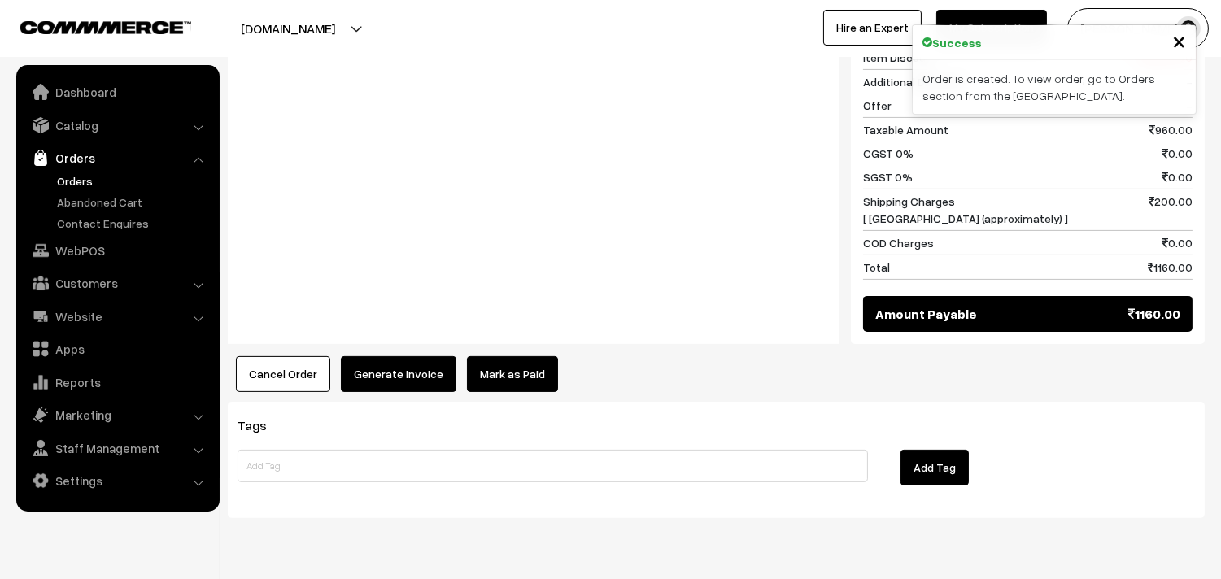
scroll to position [904, 0]
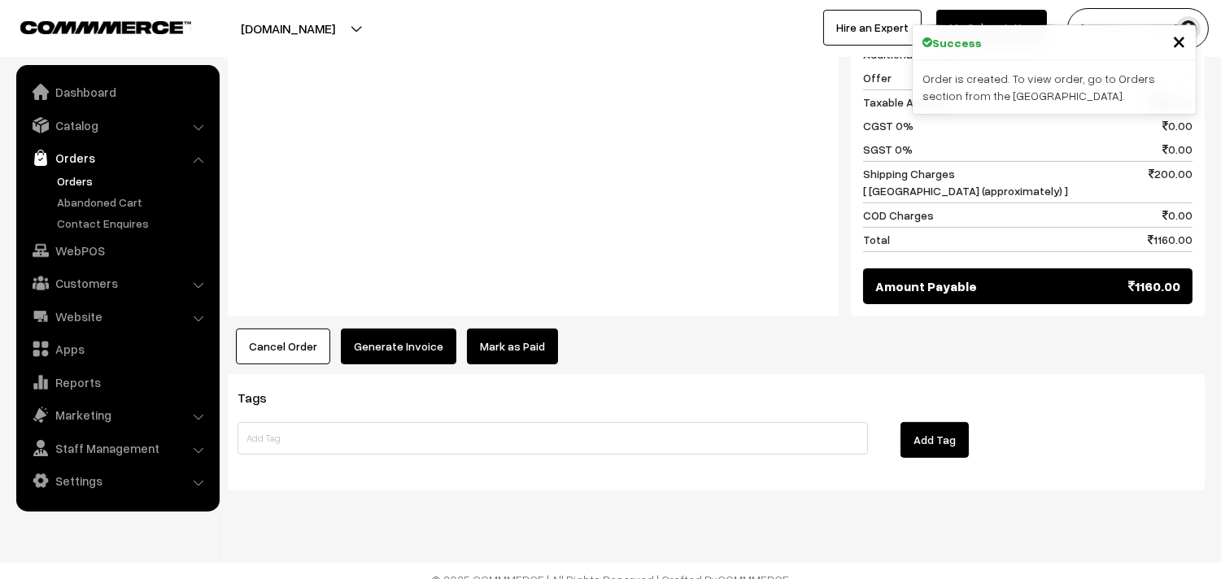
click at [407, 329] on button "Generate Invoice" at bounding box center [399, 347] width 116 height 36
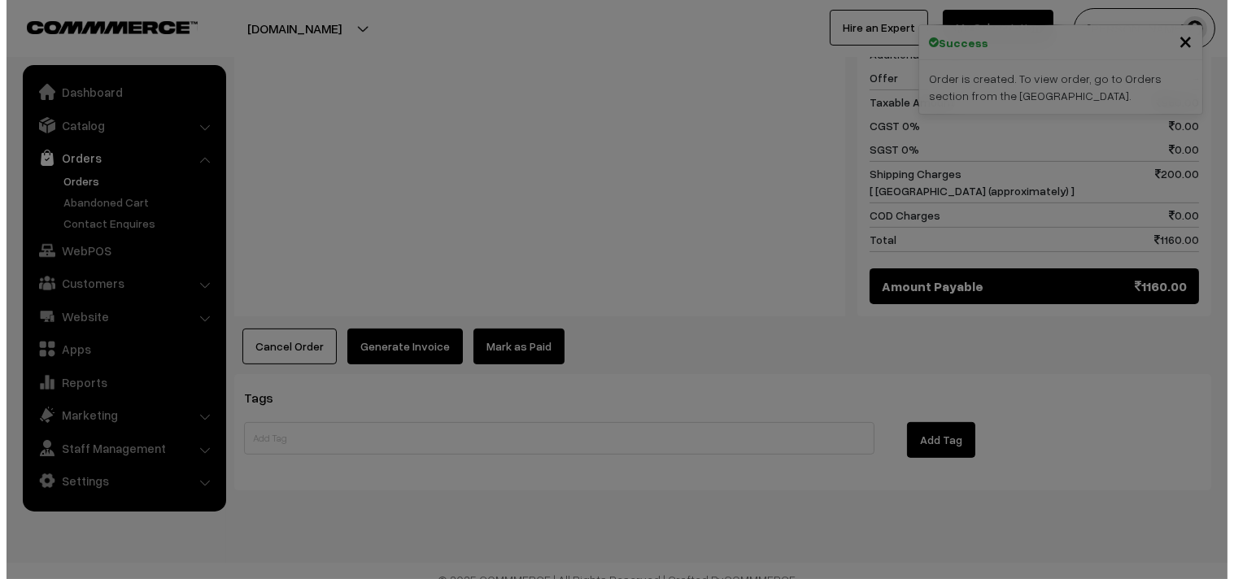
scroll to position [930, 0]
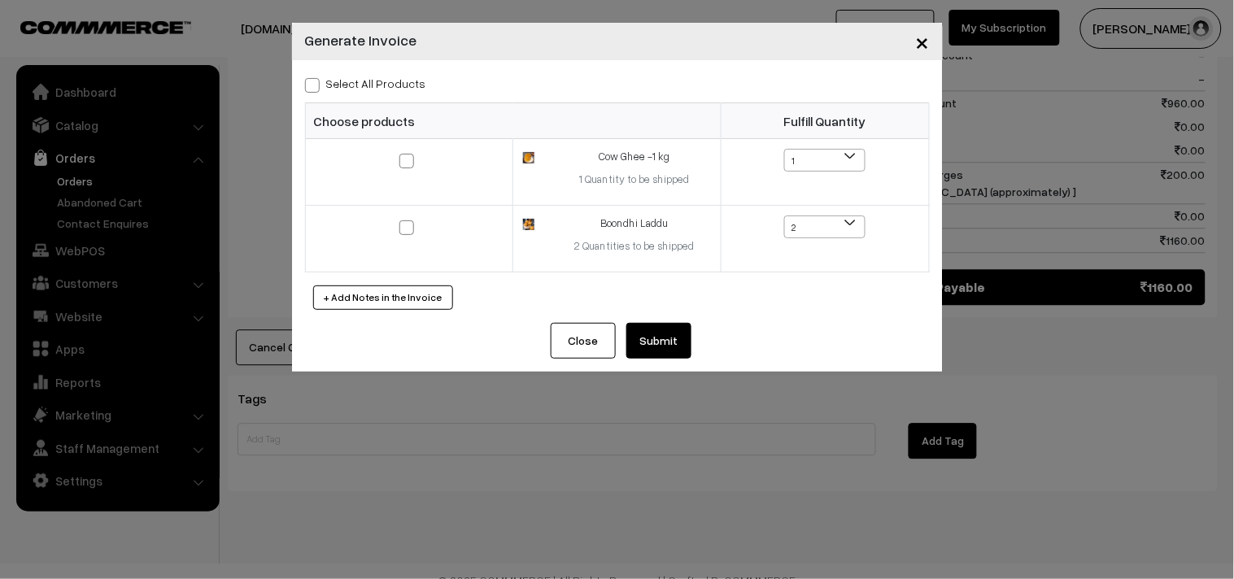
click at [303, 87] on div "Select All Products Choose products Fulfill Quantity 1 1 2 1 2" at bounding box center [617, 191] width 651 height 263
click at [318, 85] on span at bounding box center [312, 85] width 15 height 15
click at [316, 85] on input "Select All Products" at bounding box center [310, 82] width 11 height 11
checkbox input "true"
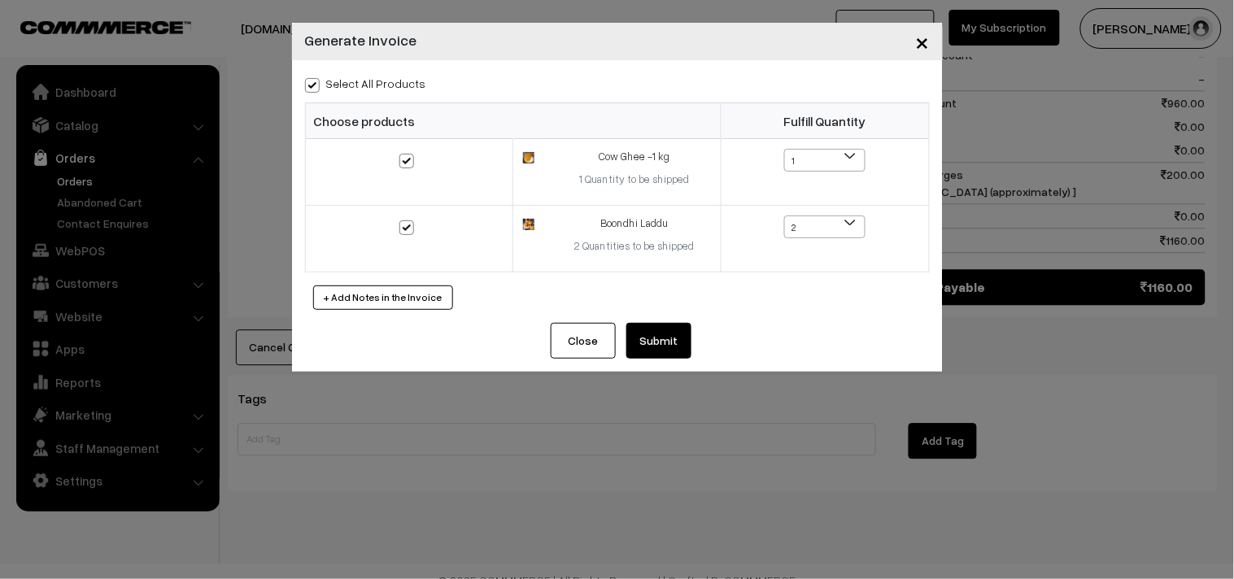
checkbox input "true"
click at [675, 332] on button "Submit" at bounding box center [659, 341] width 65 height 36
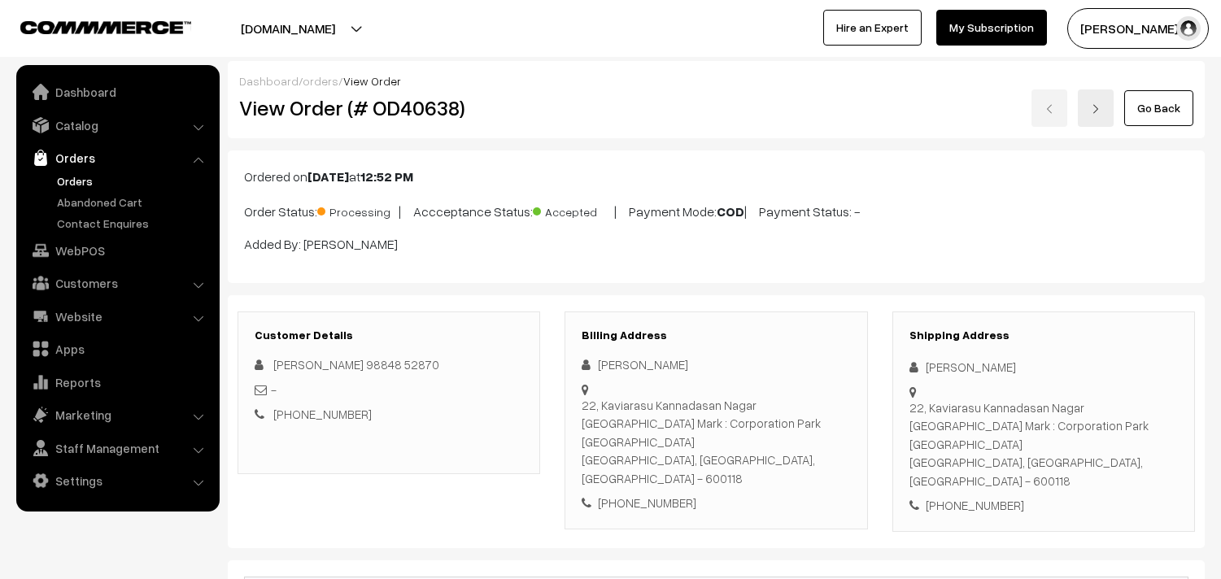
scroll to position [928, 0]
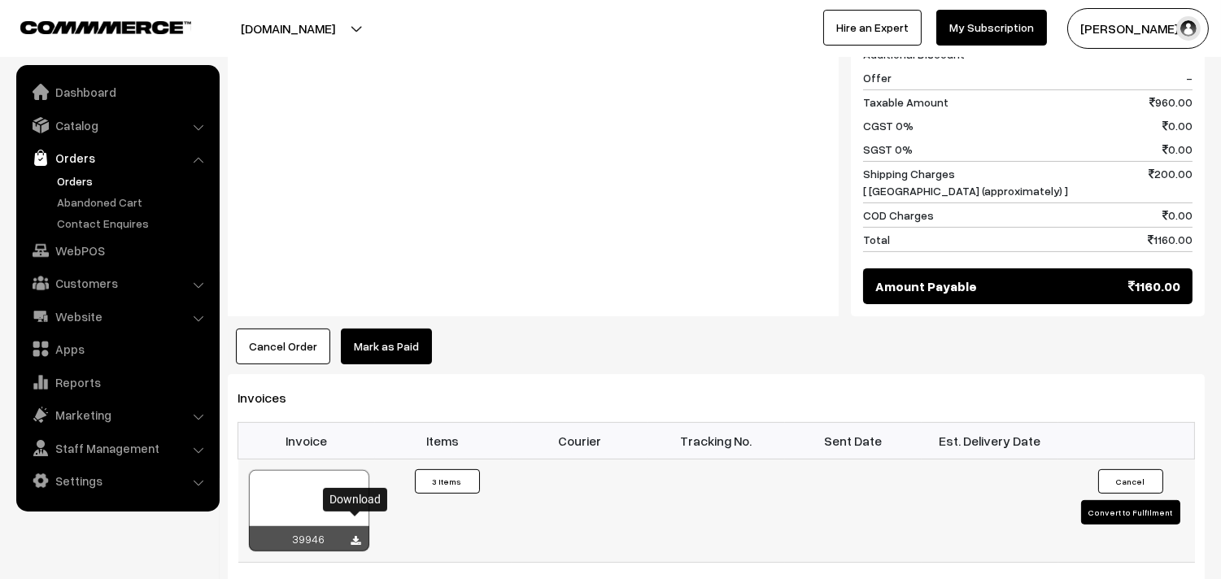
click at [352, 536] on icon at bounding box center [356, 541] width 10 height 11
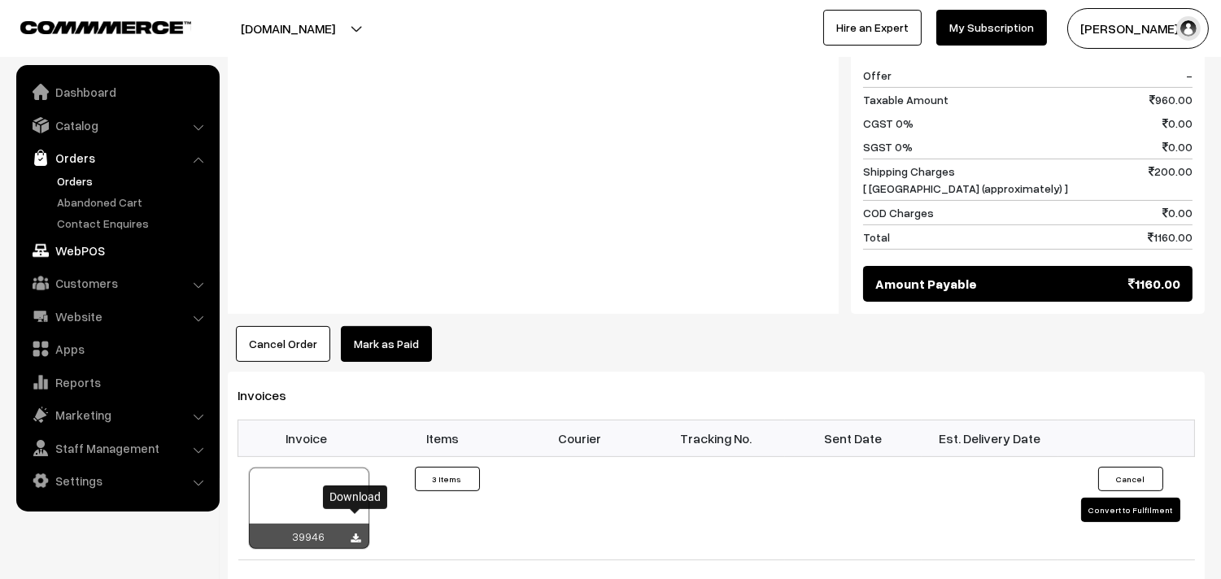
click at [84, 255] on link "WebPOS" at bounding box center [117, 250] width 194 height 29
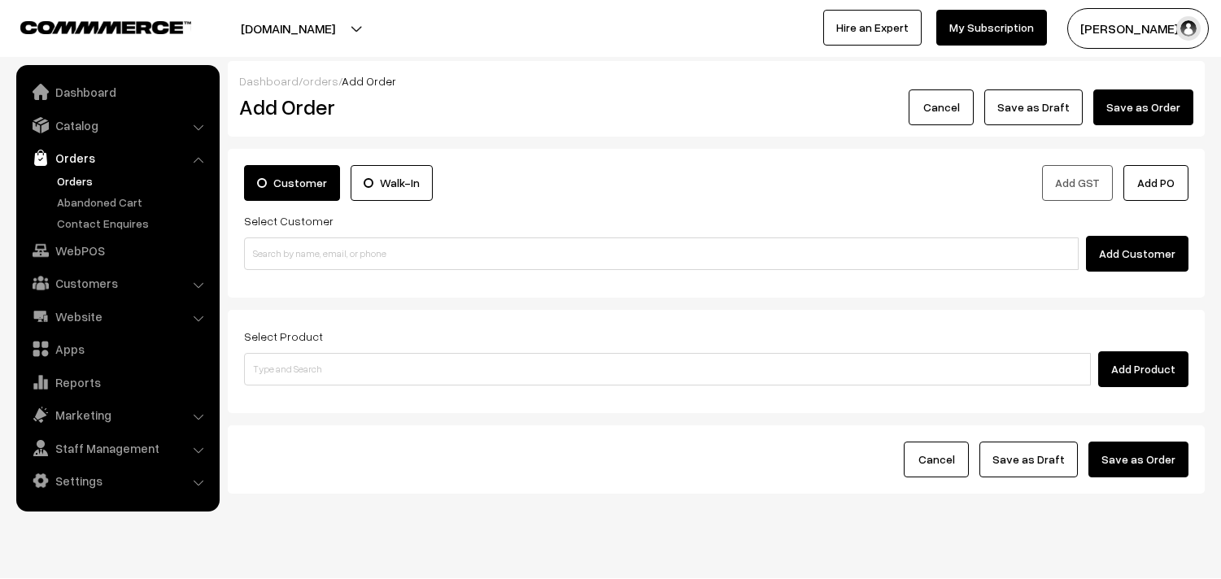
click at [303, 252] on input at bounding box center [661, 254] width 835 height 33
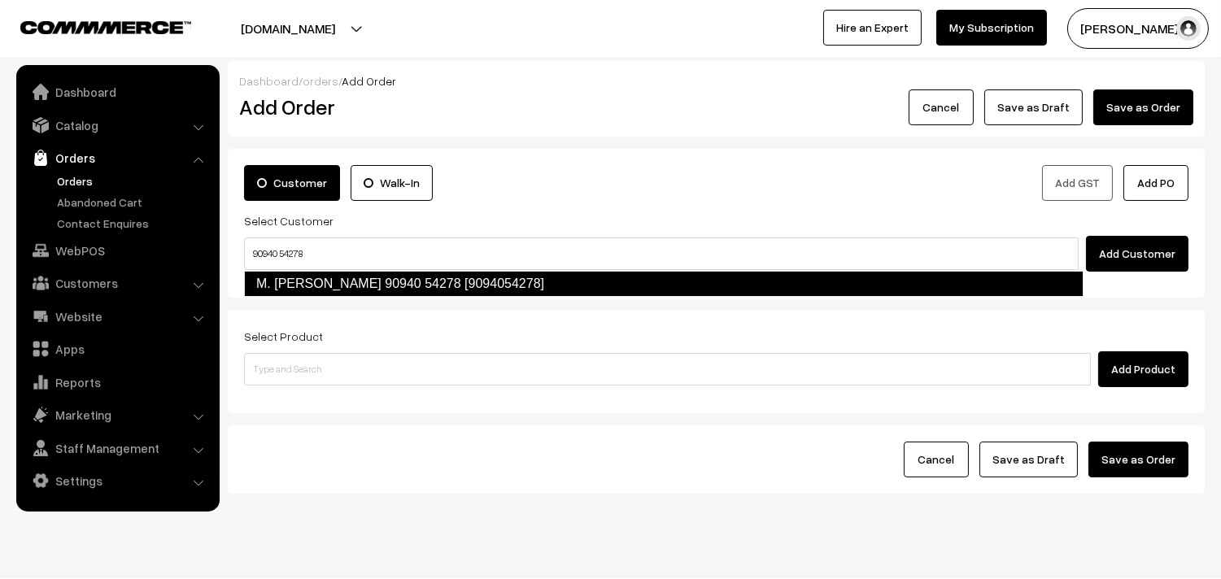
click at [298, 290] on link "M. [PERSON_NAME] 90940 54278 [9094054278]" at bounding box center [664, 284] width 840 height 26
type input "90940 54278"
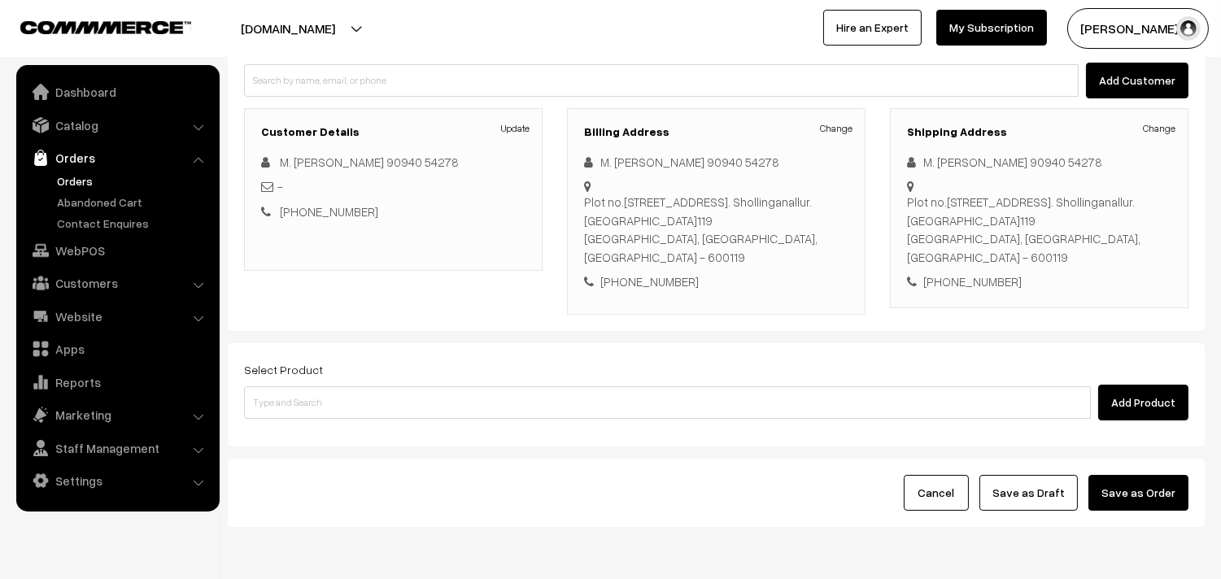
scroll to position [181, 0]
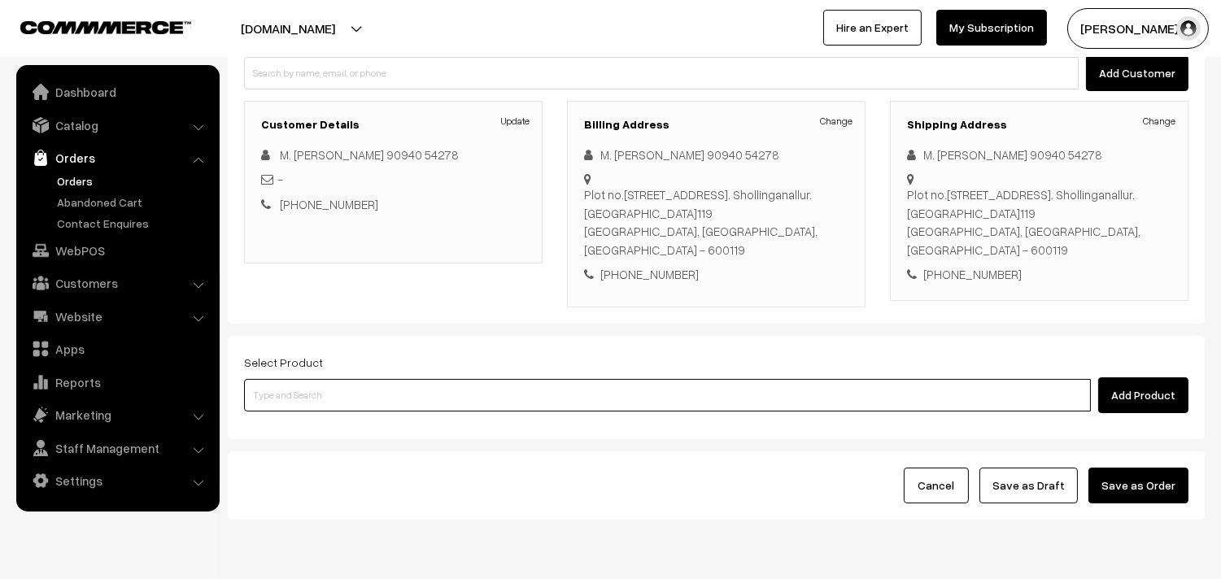
click at [323, 387] on input at bounding box center [667, 395] width 847 height 33
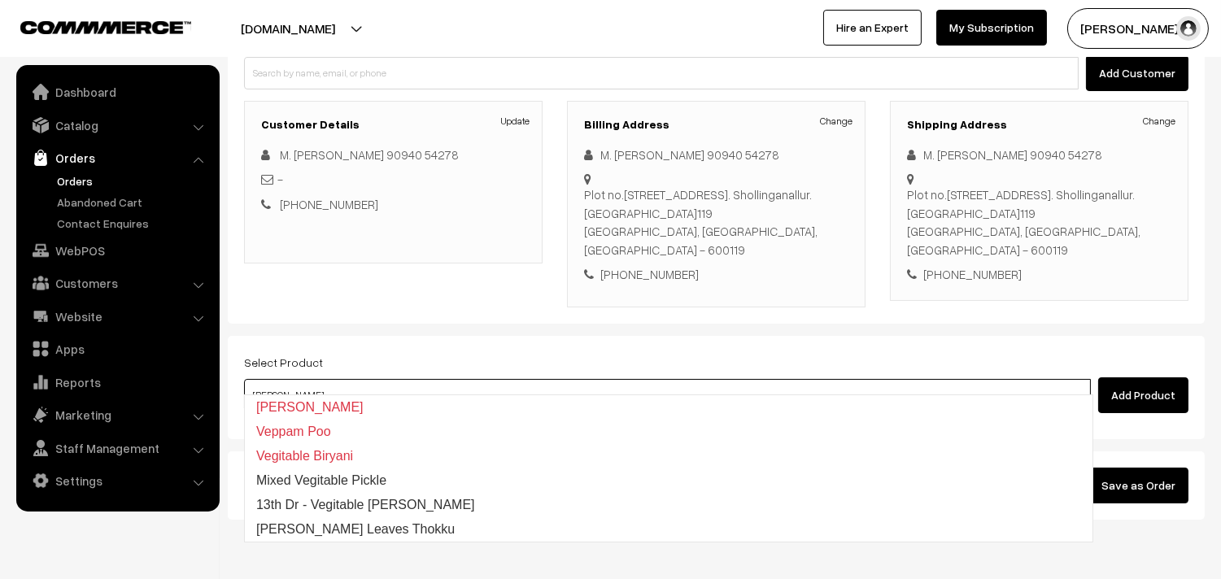
type input "vella"
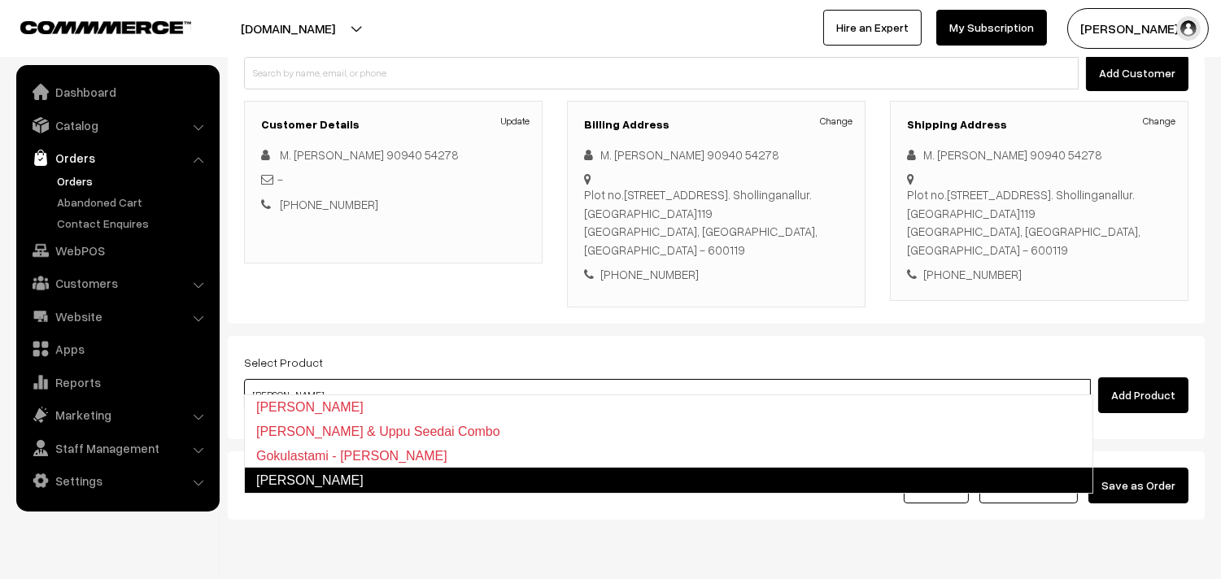
click at [346, 488] on link "Vella Seedai" at bounding box center [668, 481] width 849 height 26
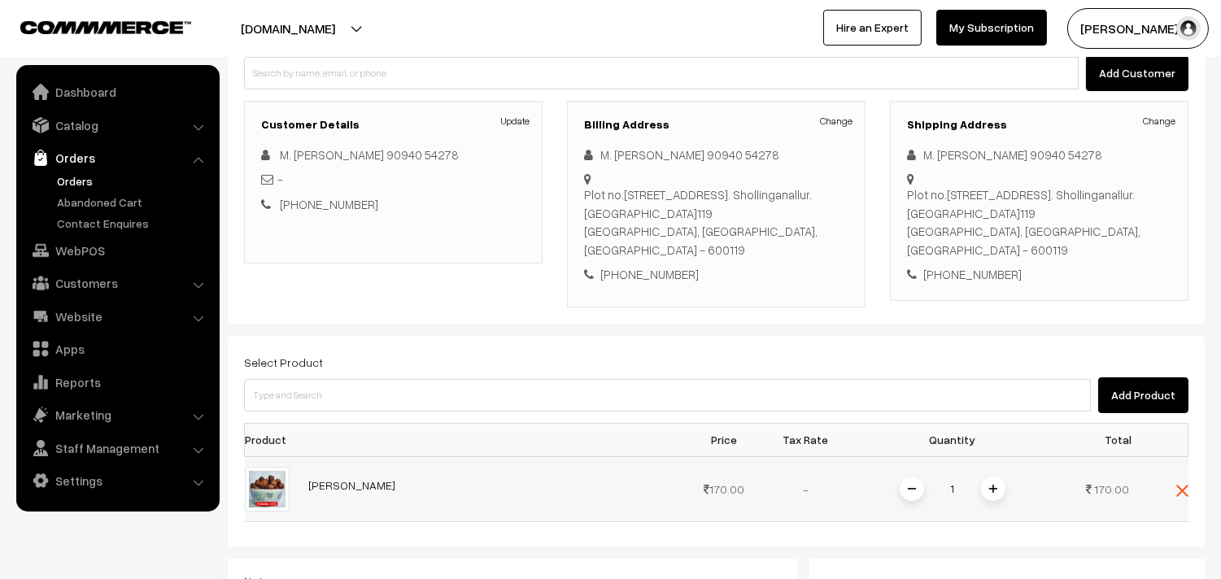
click at [994, 485] on img at bounding box center [993, 489] width 8 height 8
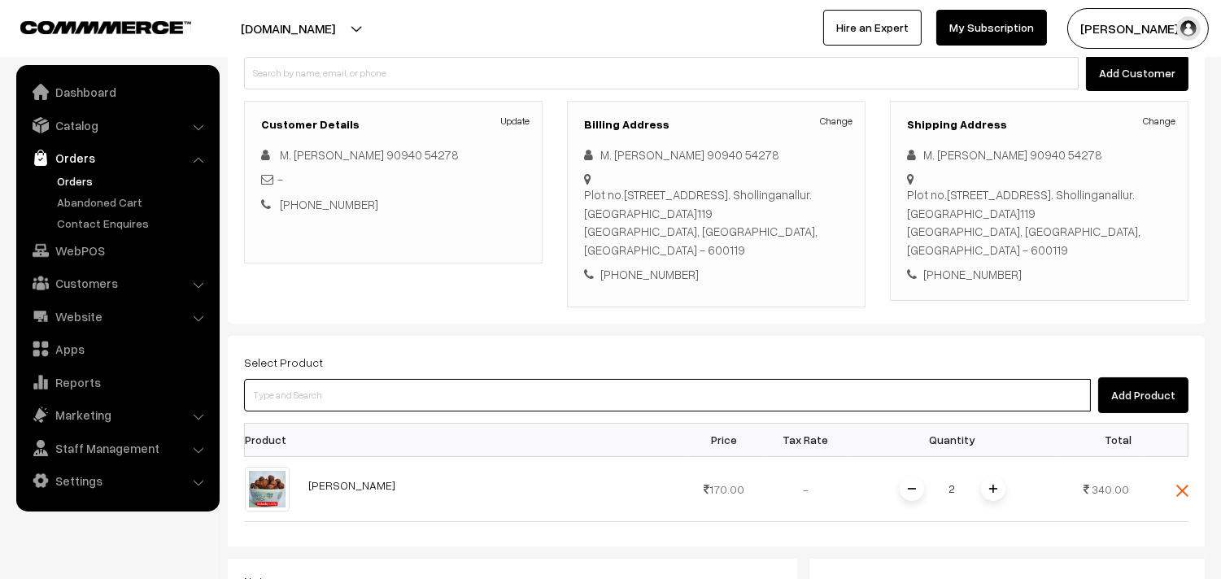
click at [351, 379] on input at bounding box center [667, 395] width 847 height 33
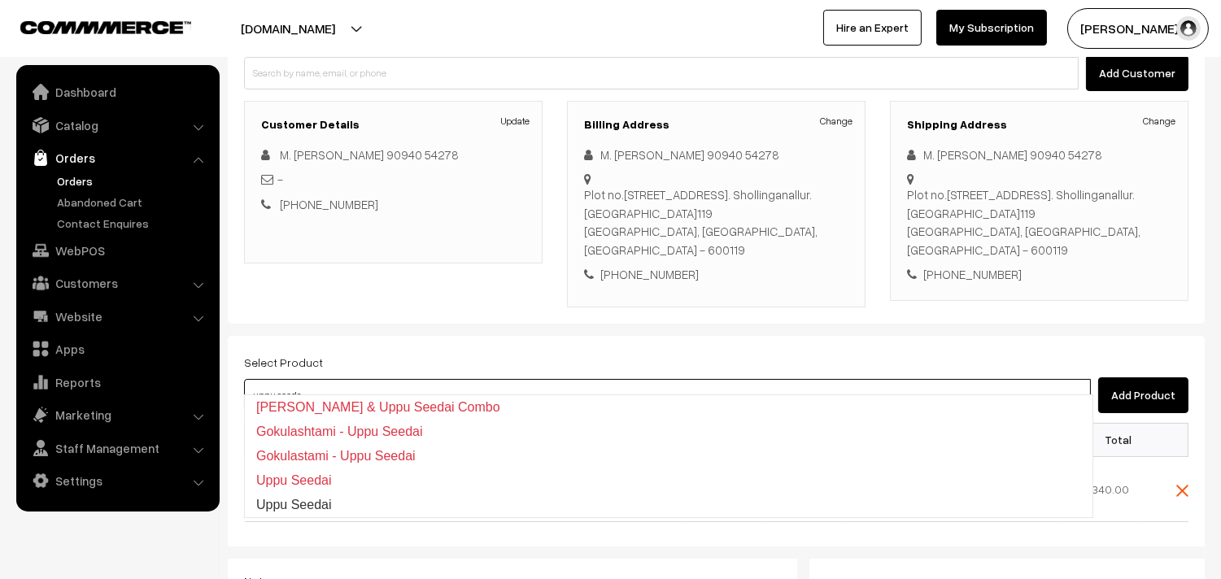
type input "uppu seedai"
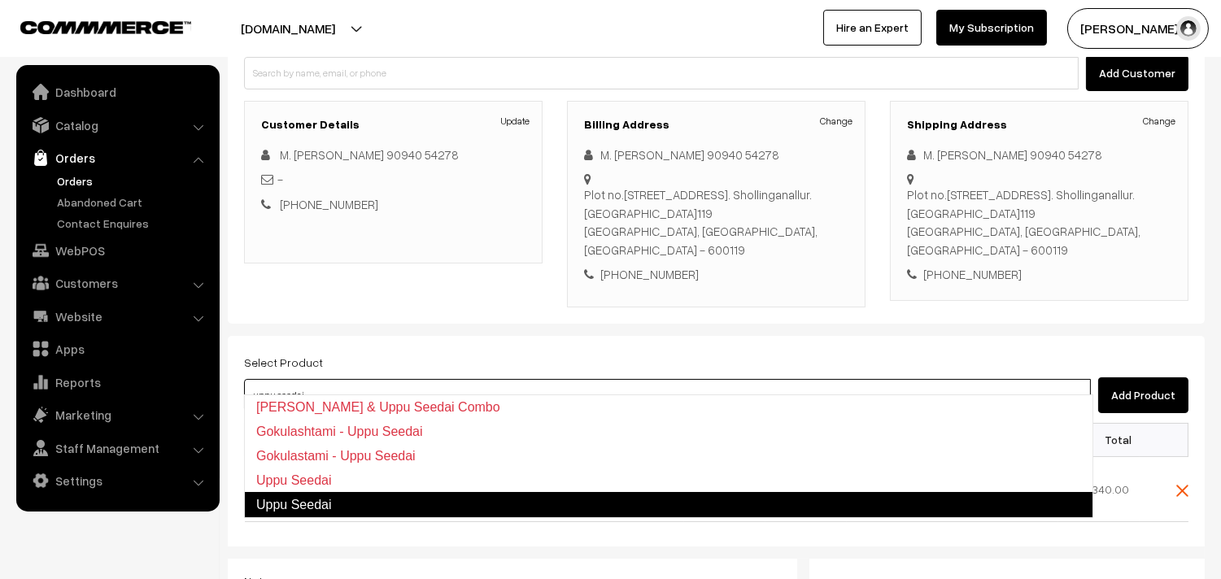
click at [353, 515] on link "Uppu Seedai" at bounding box center [668, 505] width 849 height 26
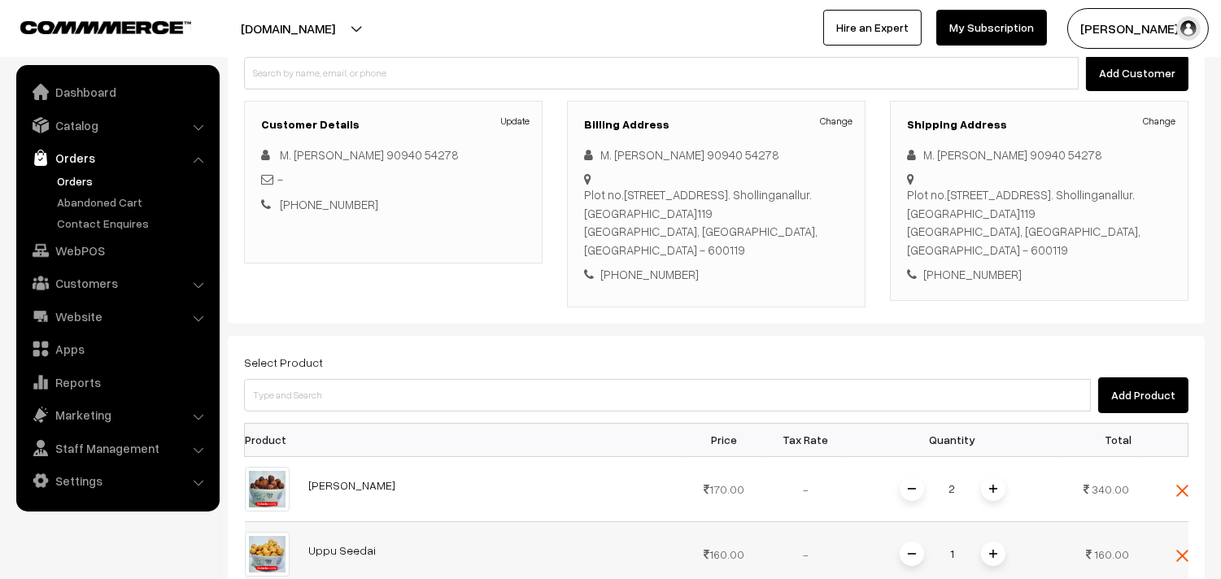
click at [994, 550] on img at bounding box center [993, 554] width 8 height 8
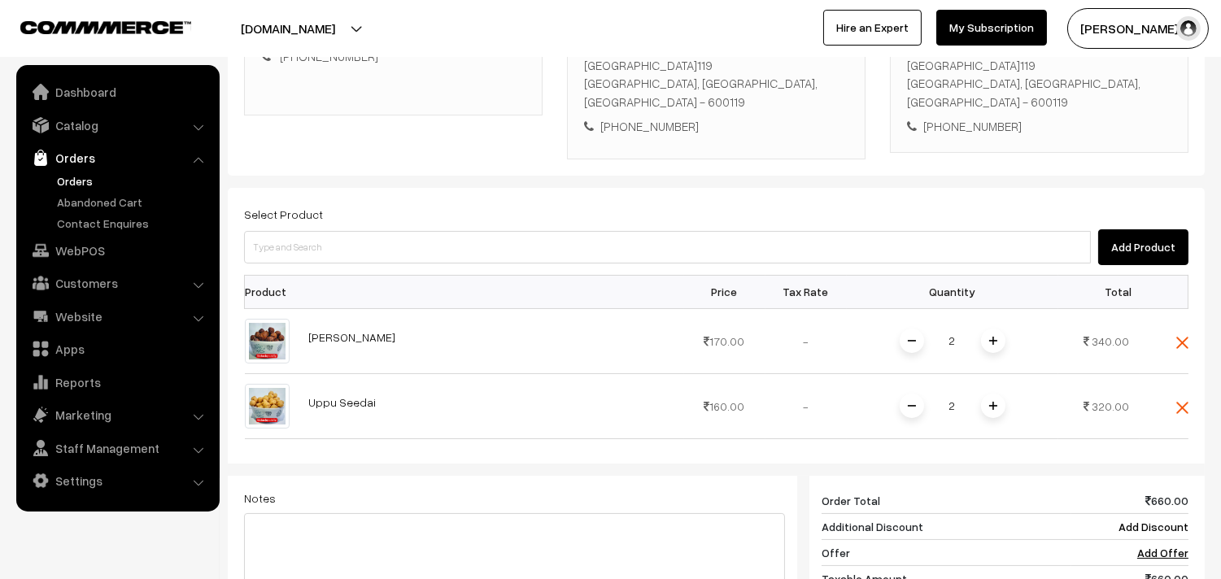
scroll to position [271, 0]
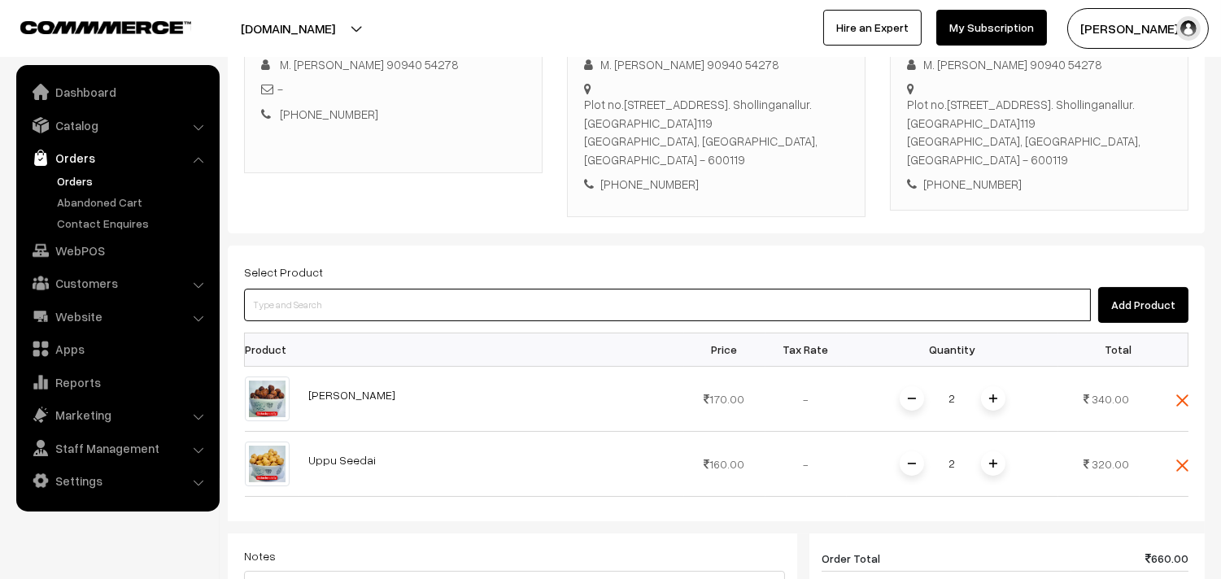
click at [590, 290] on input at bounding box center [667, 305] width 847 height 33
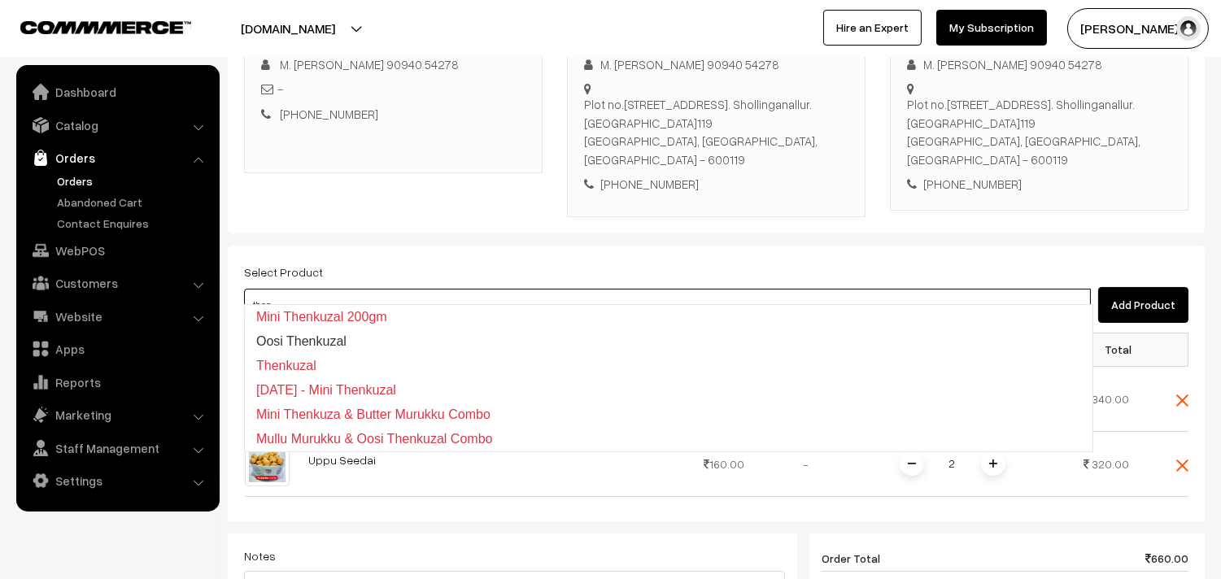
type input "then"
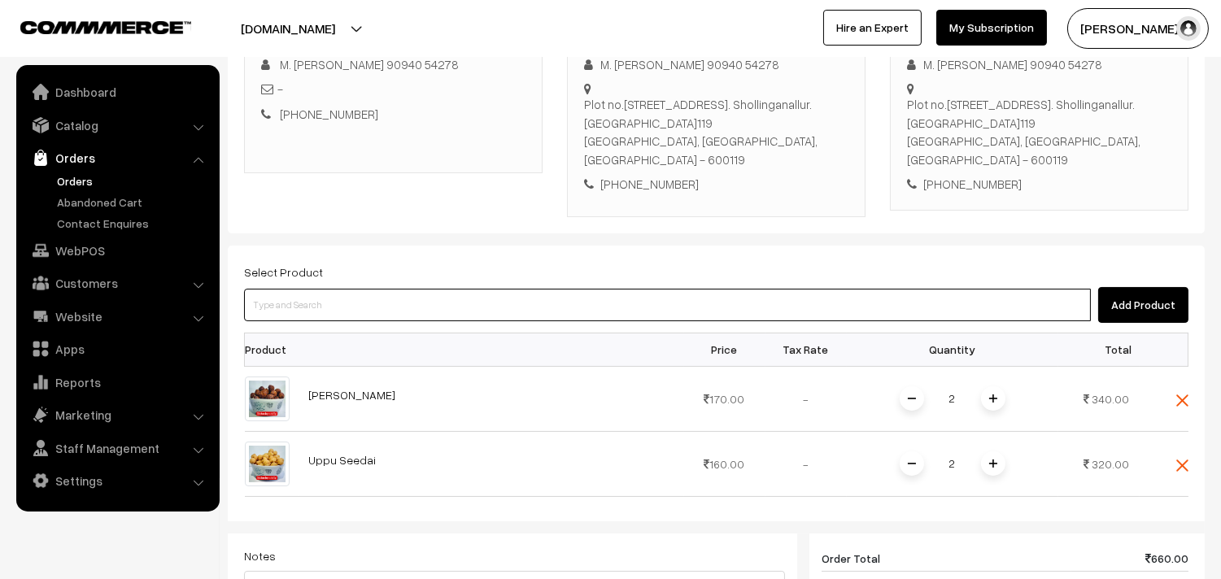
paste input "Thenkuzal."
type input "Thenkuzal."
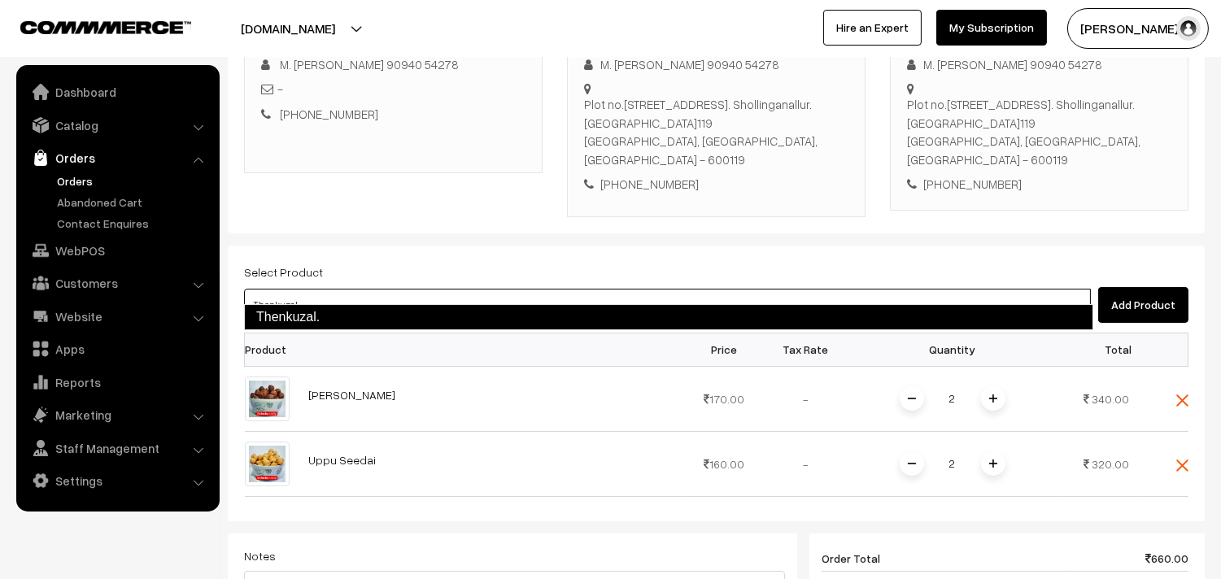
click at [304, 311] on link "Thenkuzal." at bounding box center [668, 317] width 849 height 26
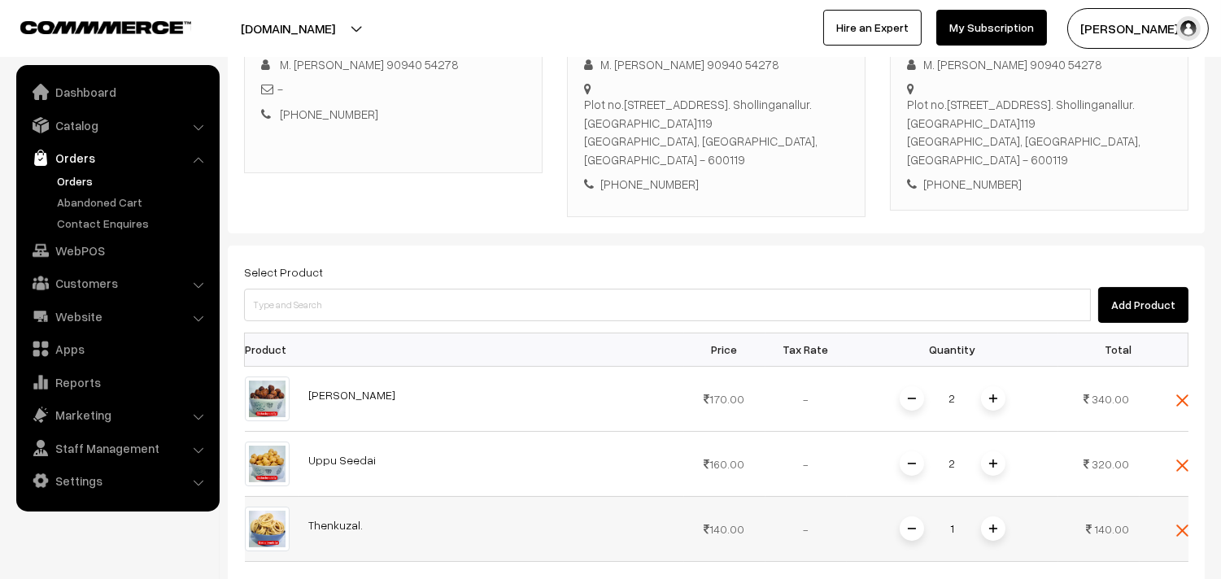
click at [993, 525] on img at bounding box center [993, 529] width 8 height 8
click at [916, 517] on span at bounding box center [912, 529] width 24 height 24
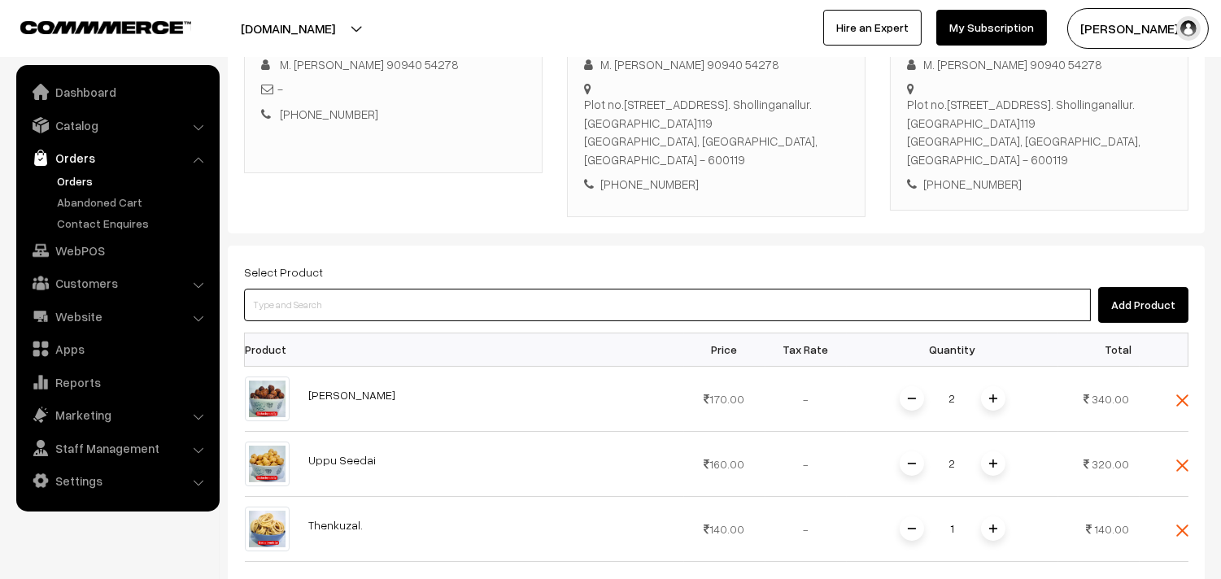
click at [385, 296] on input at bounding box center [667, 305] width 847 height 33
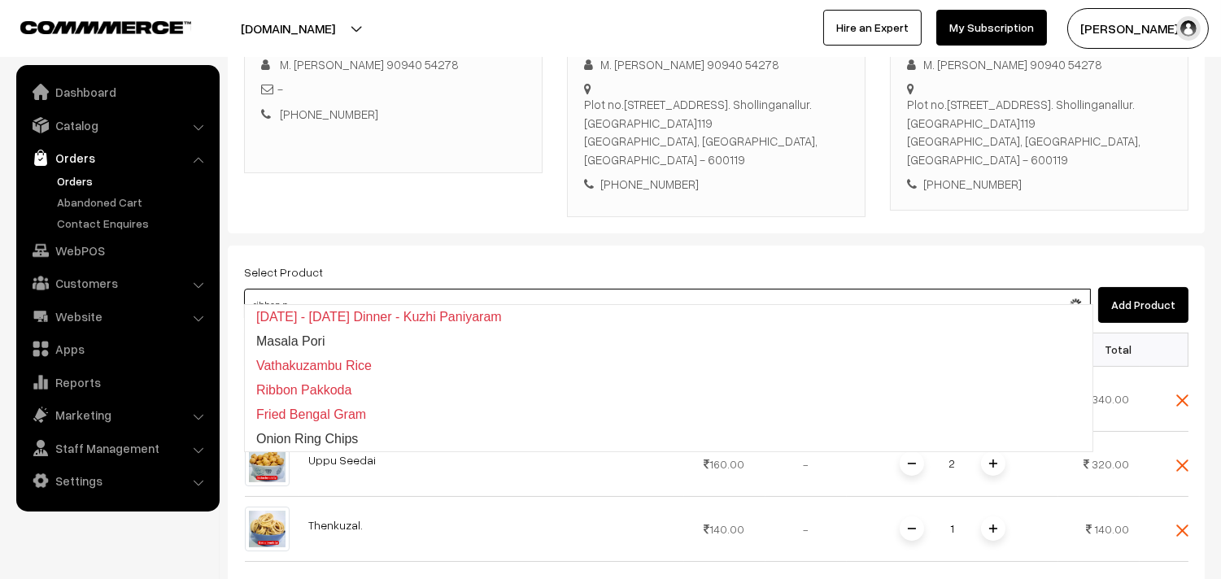
type input "ribbon pa"
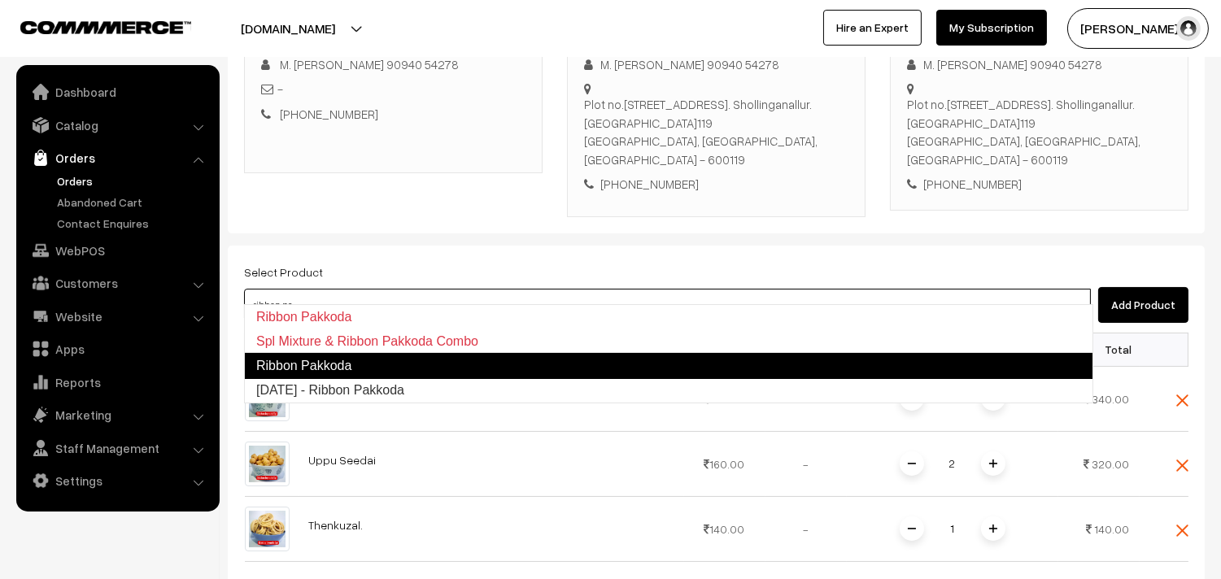
click at [396, 375] on link "Ribbon Pakkoda" at bounding box center [668, 366] width 849 height 26
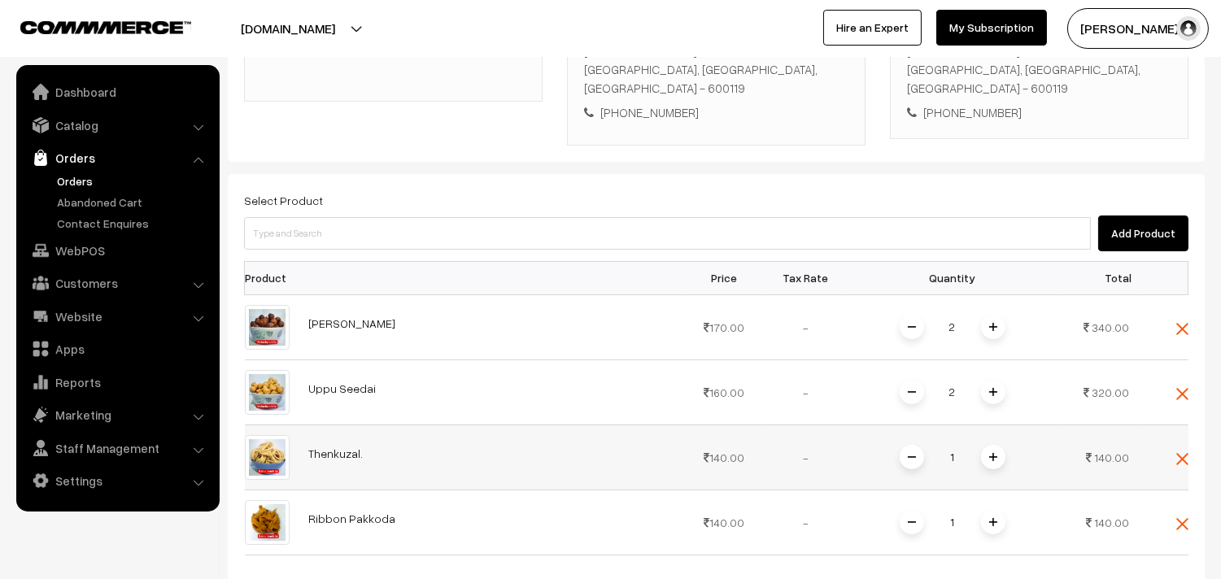
scroll to position [452, 0]
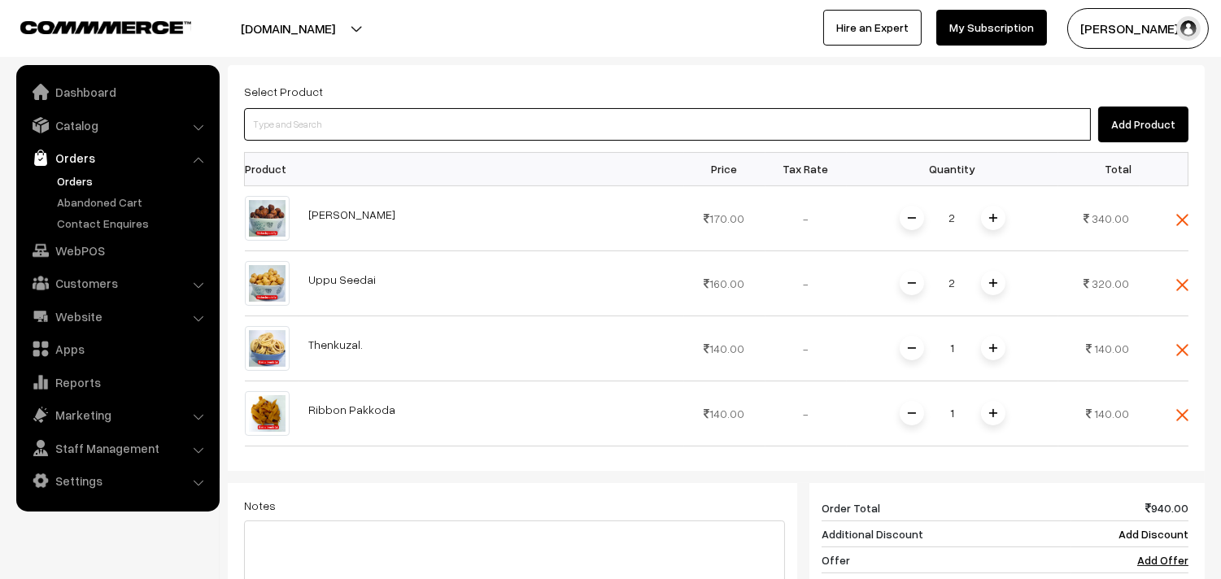
click at [375, 108] on input at bounding box center [667, 124] width 847 height 33
type input "mano"
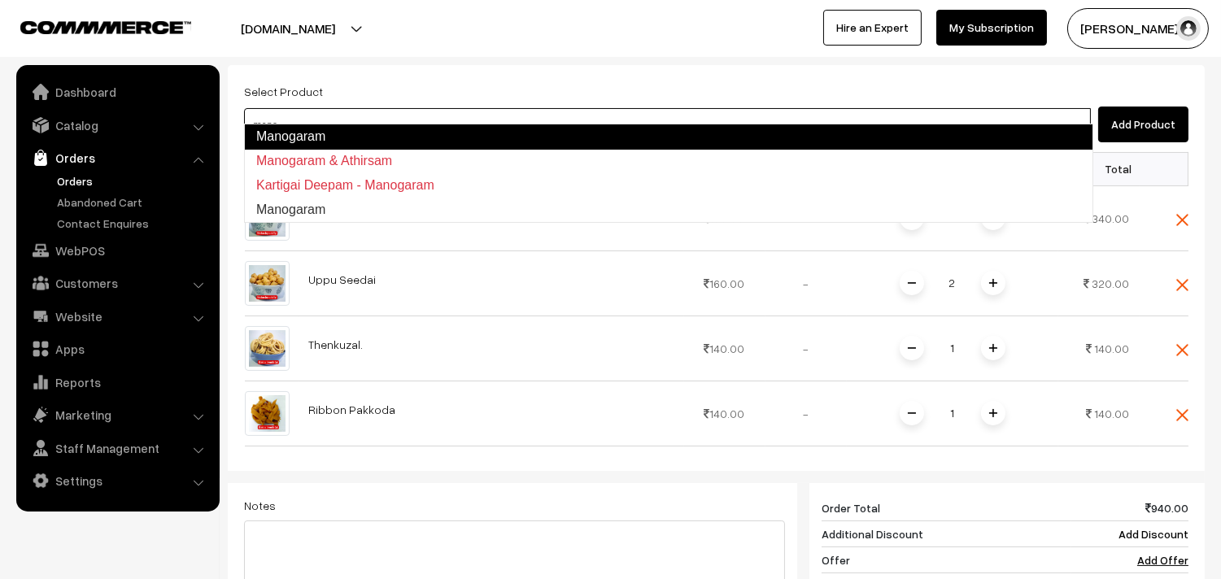
click at [378, 133] on link "Manogaram" at bounding box center [668, 137] width 849 height 26
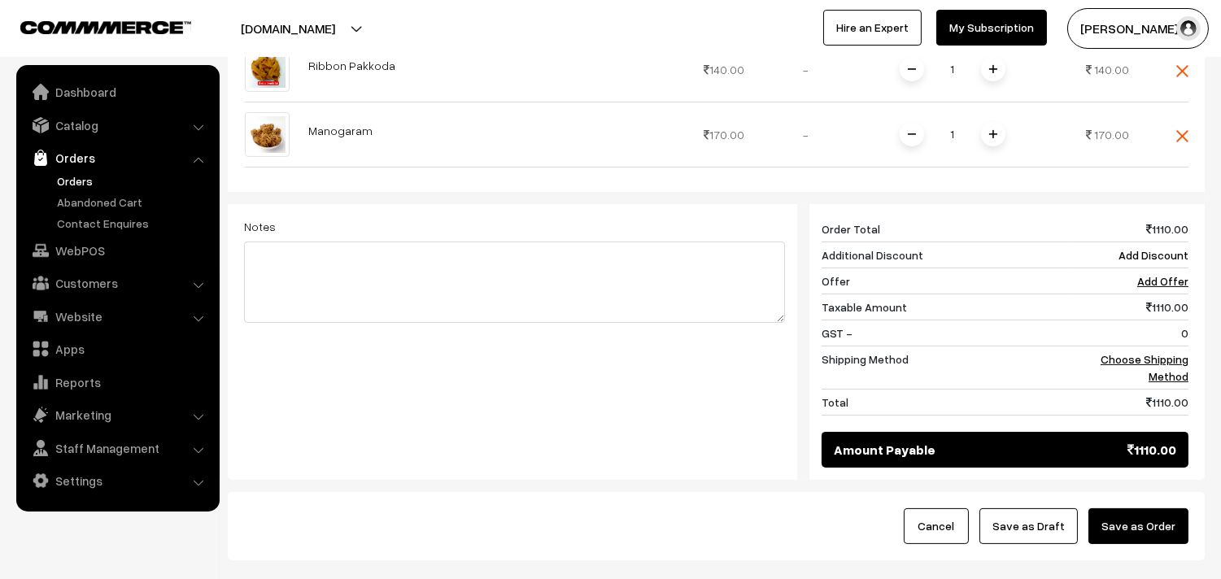
scroll to position [814, 0]
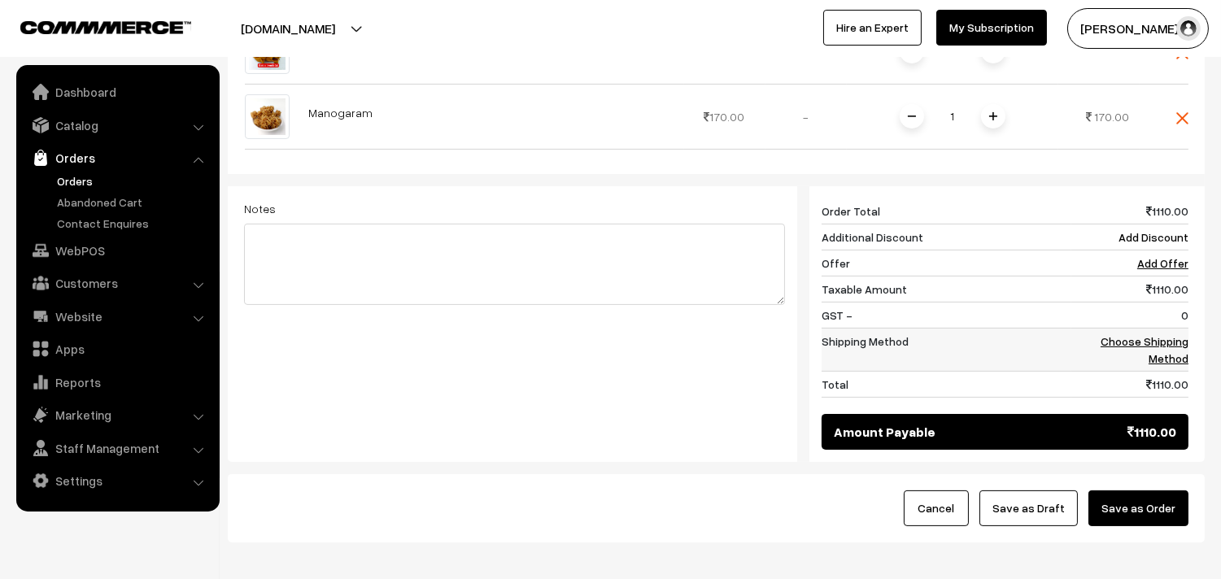
click at [1129, 334] on link "Choose Shipping Method" at bounding box center [1145, 349] width 88 height 31
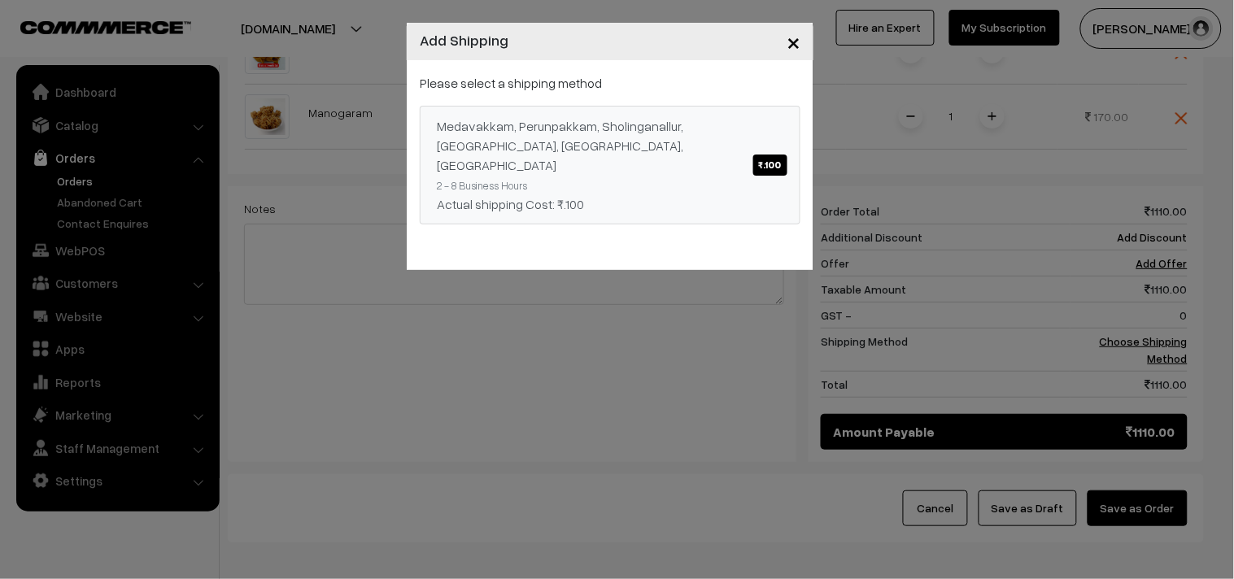
click at [494, 143] on div "Medavakkam, Perunpakkam, Sholinganallur, seliyur, Kirattur, Perambur ₹.100" at bounding box center [610, 145] width 347 height 59
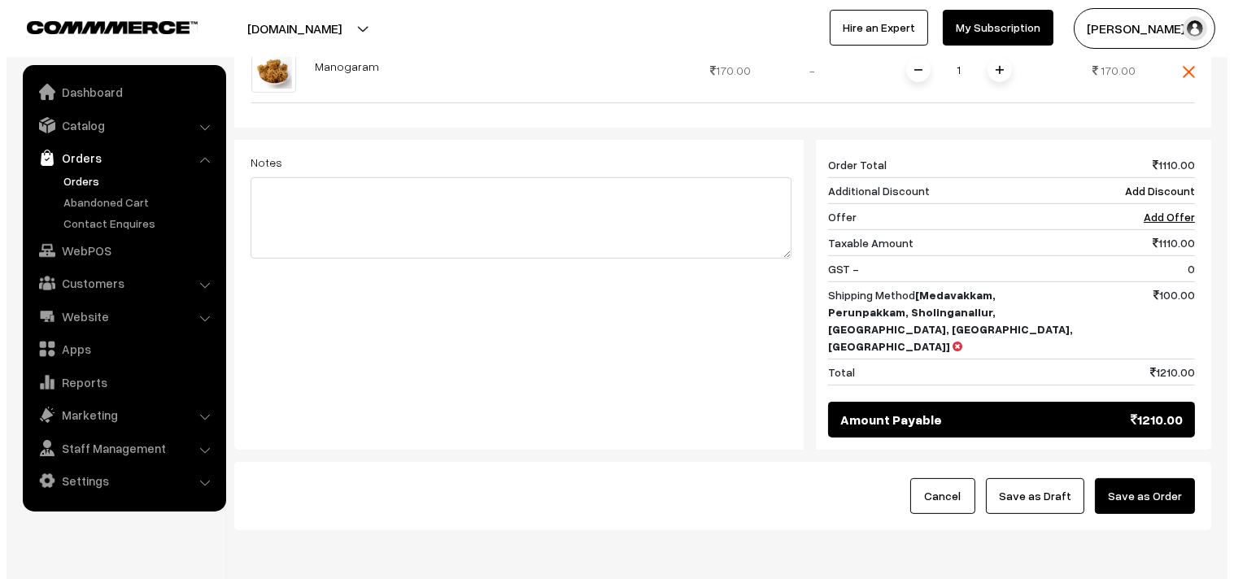
scroll to position [879, 0]
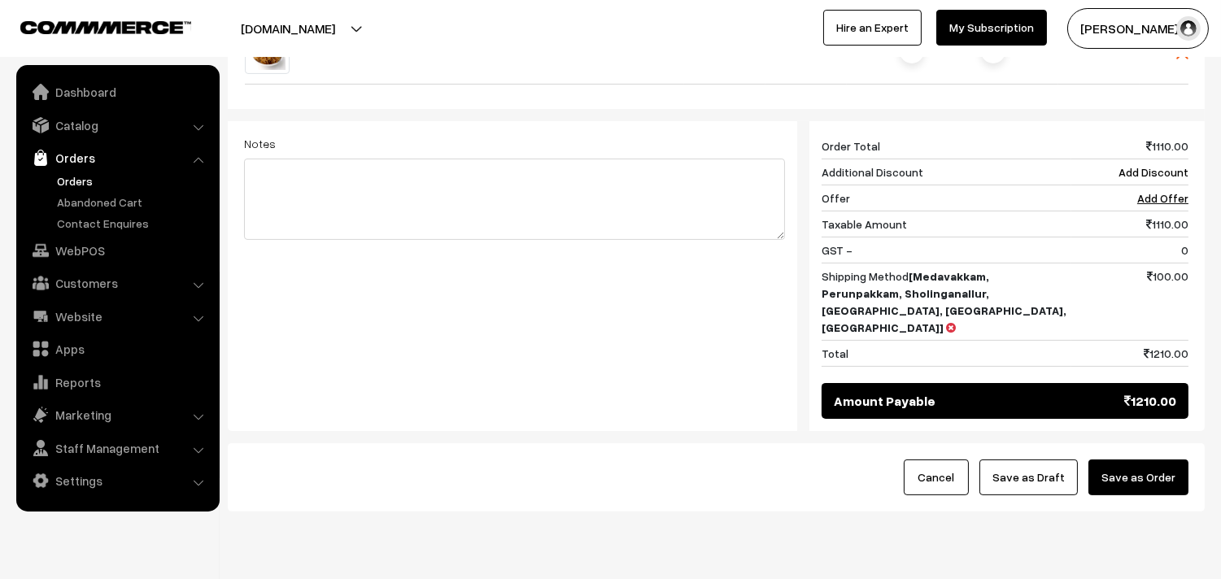
drag, startPoint x: 1156, startPoint y: 430, endPoint x: 980, endPoint y: 393, distance: 179.5
click at [1156, 460] on button "Save as Order" at bounding box center [1139, 478] width 100 height 36
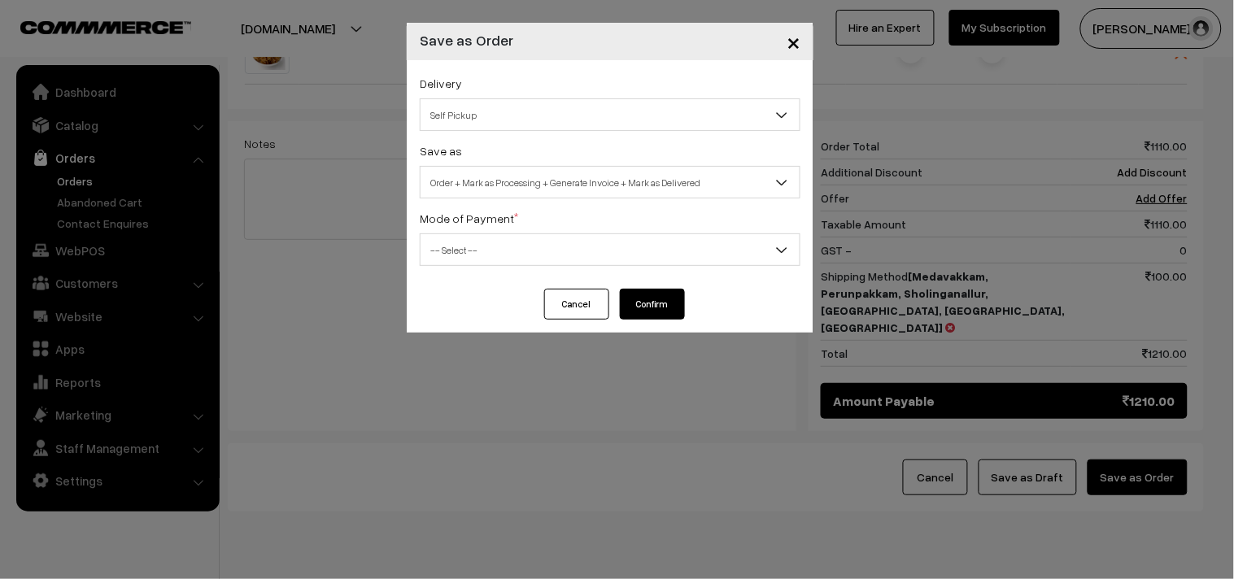
click at [562, 110] on span "Self Pickup" at bounding box center [610, 115] width 379 height 28
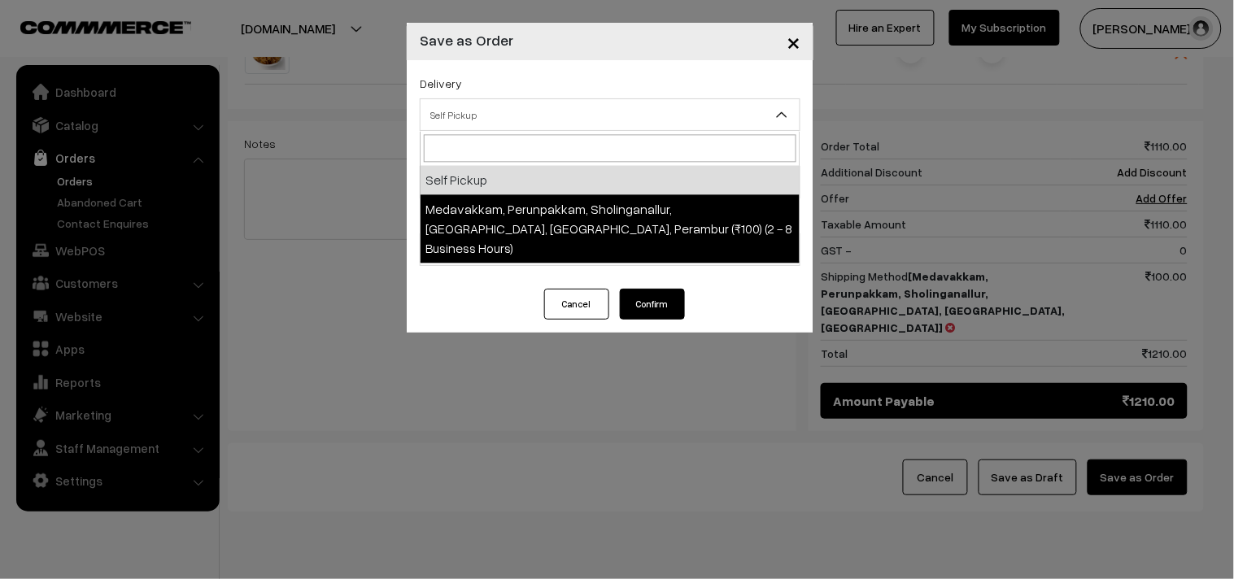
select select "LOB5"
select select "3"
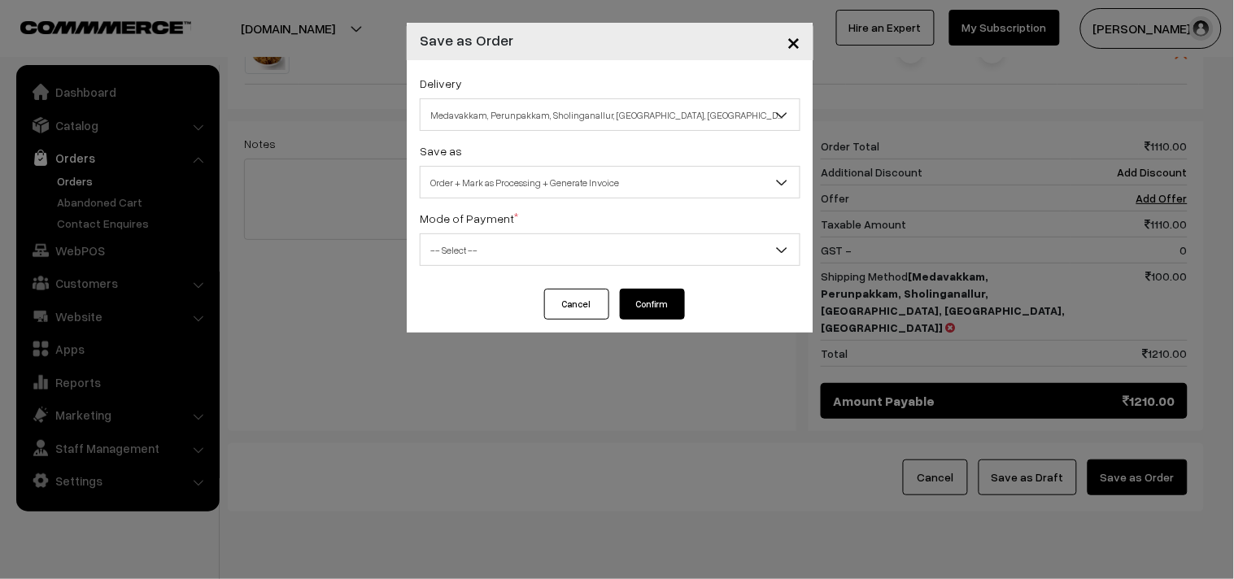
click at [560, 181] on span "Order + Mark as Processing + Generate Invoice" at bounding box center [610, 182] width 379 height 28
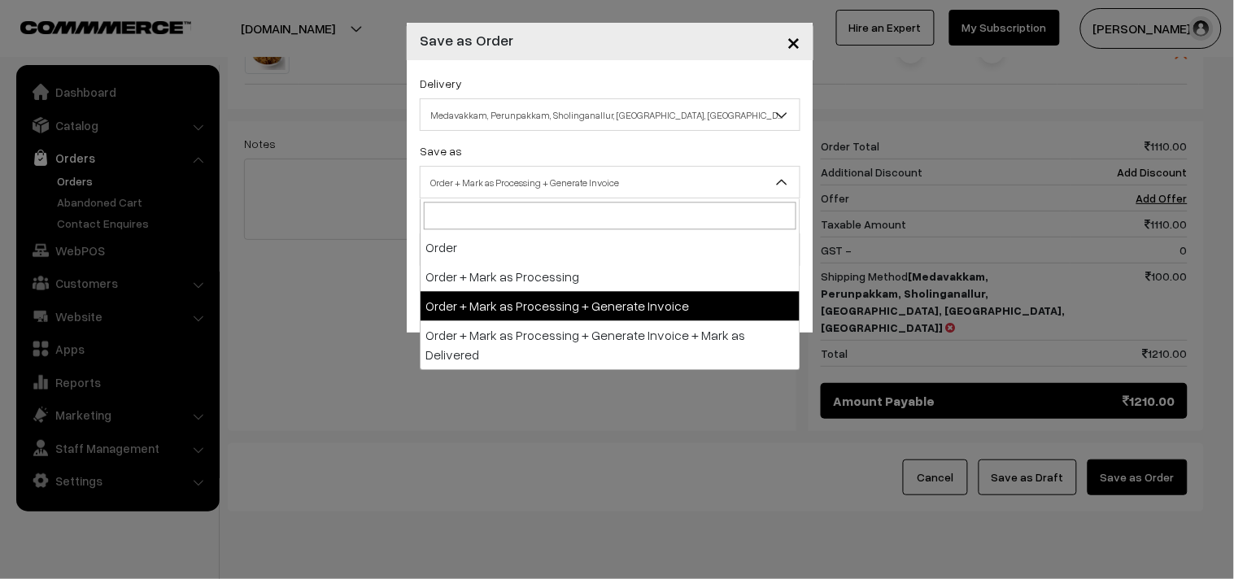
drag, startPoint x: 550, startPoint y: 311, endPoint x: 485, endPoint y: 229, distance: 104.2
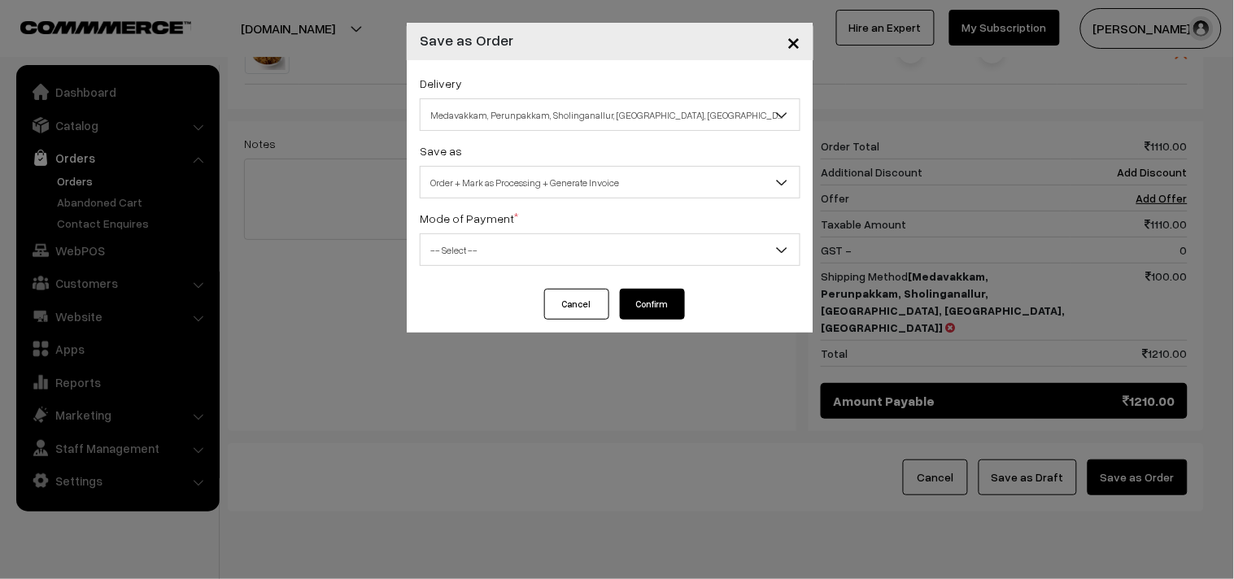
drag, startPoint x: 485, startPoint y: 229, endPoint x: 485, endPoint y: 293, distance: 63.5
click at [485, 231] on div "Mode of Payment * -- Select -- COD Cash Cheque NEFT Online Payment DD Others --…" at bounding box center [610, 237] width 381 height 58
drag, startPoint x: 465, startPoint y: 248, endPoint x: 469, endPoint y: 257, distance: 9.8
click at [465, 249] on span "-- Select --" at bounding box center [610, 250] width 379 height 28
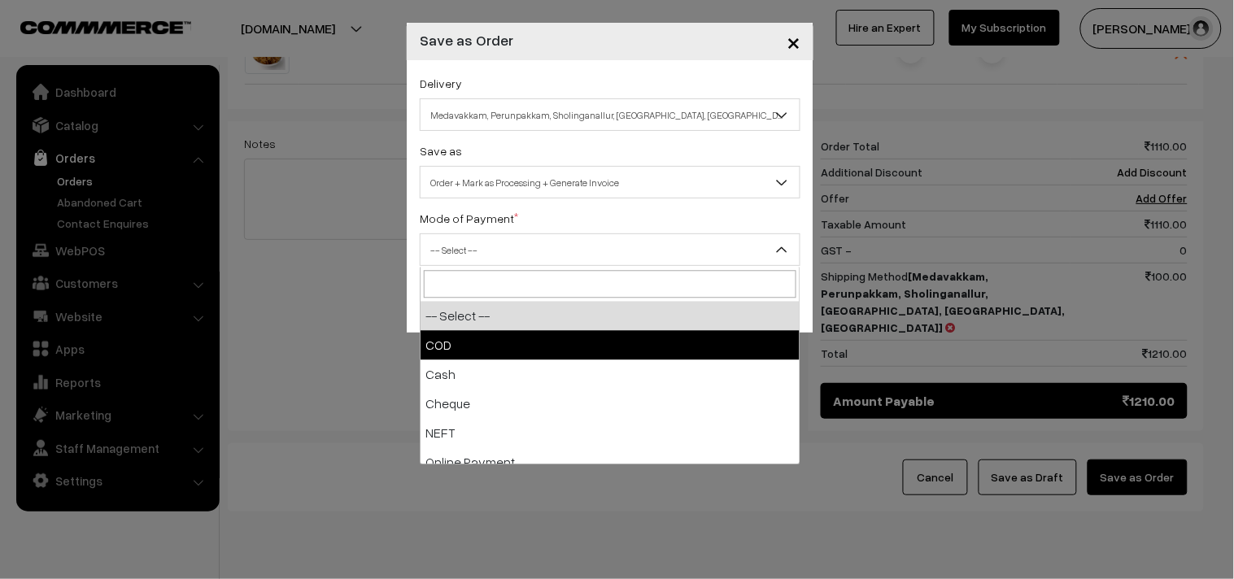
drag, startPoint x: 474, startPoint y: 343, endPoint x: 671, endPoint y: 312, distance: 200.0
select select "1"
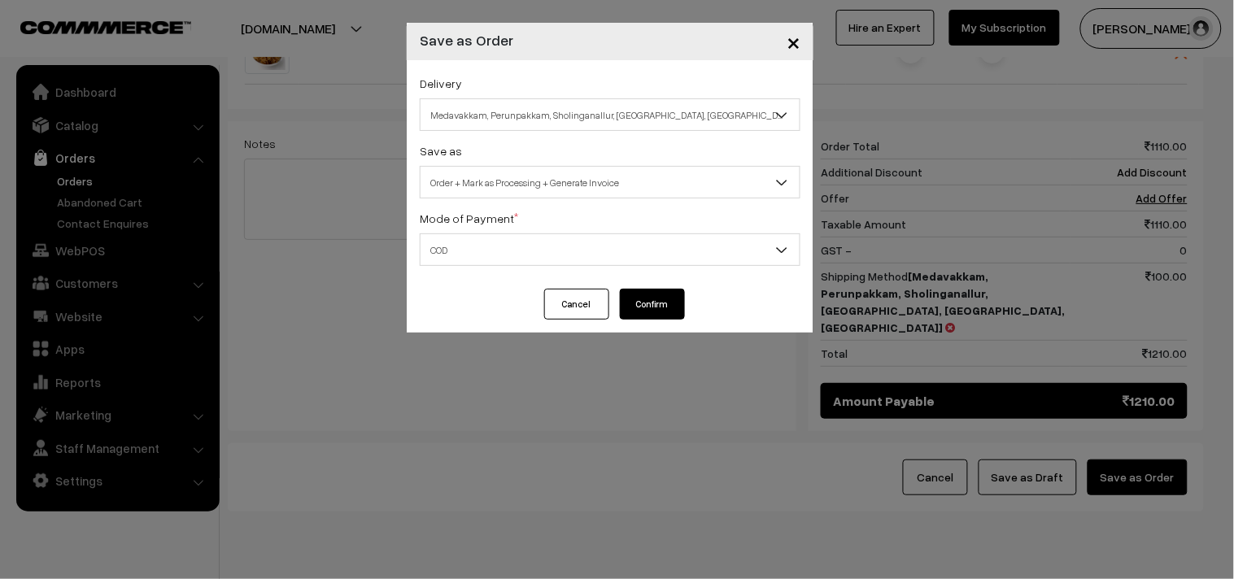
click at [679, 298] on button "Confirm" at bounding box center [652, 304] width 65 height 31
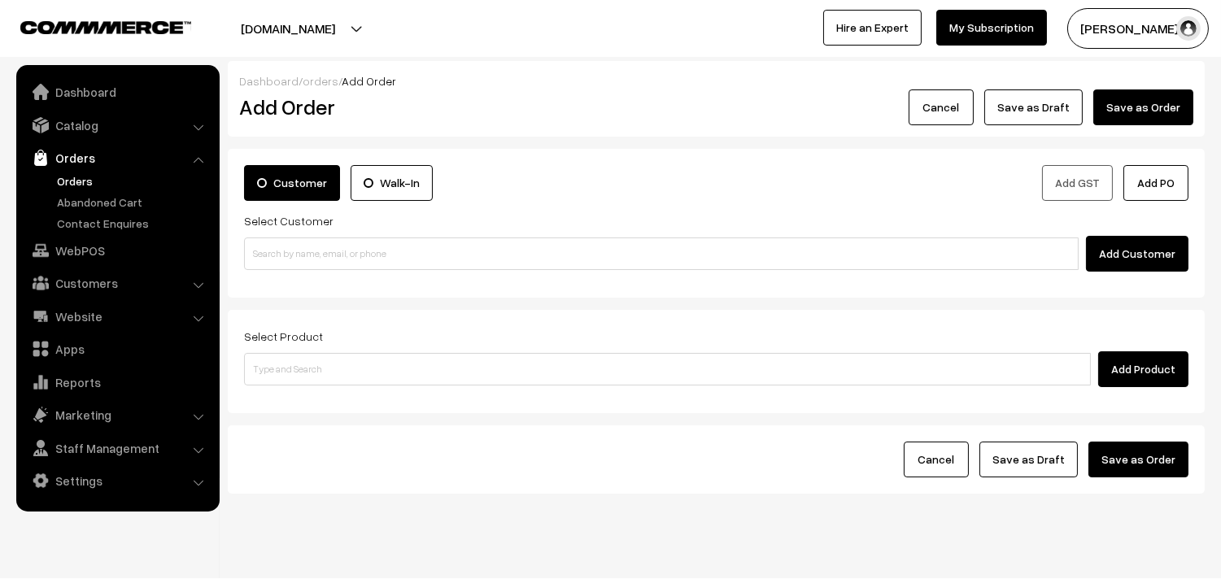
click at [62, 177] on link "Orders" at bounding box center [133, 180] width 161 height 17
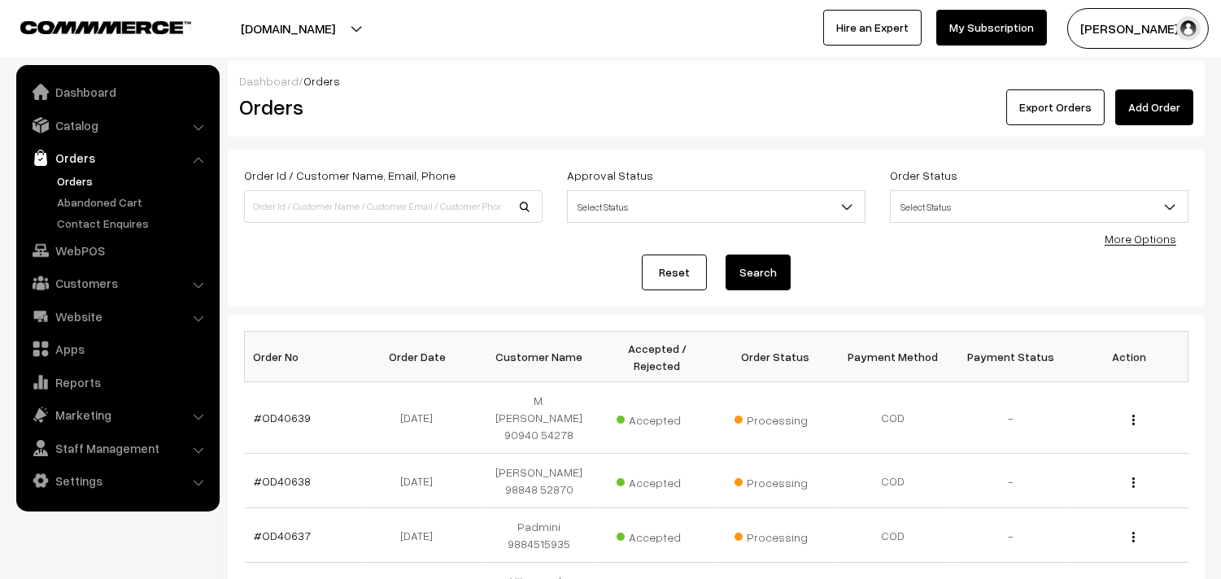
click at [290, 412] on link "#OD40639" at bounding box center [283, 418] width 57 height 14
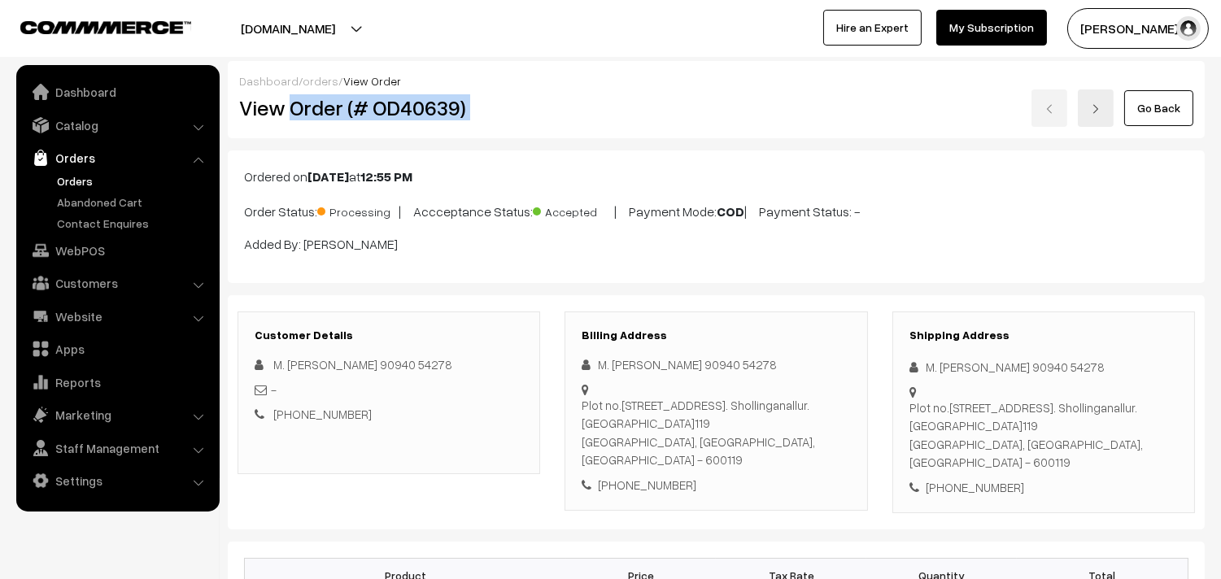
click at [564, 101] on div "View Order (# OD40639) Go Back" at bounding box center [716, 108] width 979 height 37
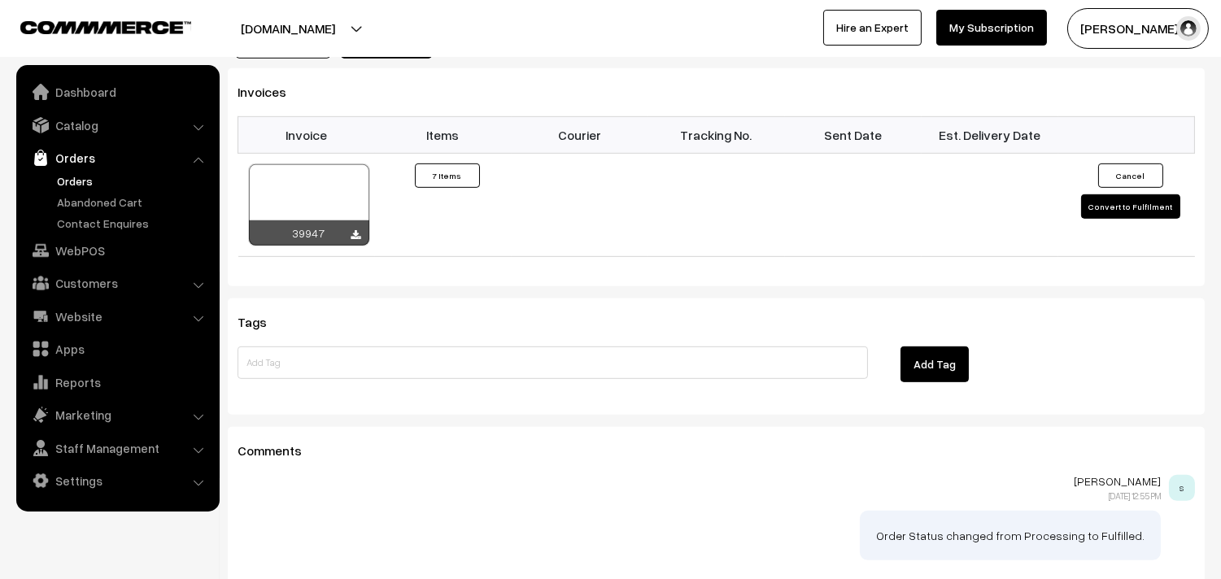
scroll to position [1536, 0]
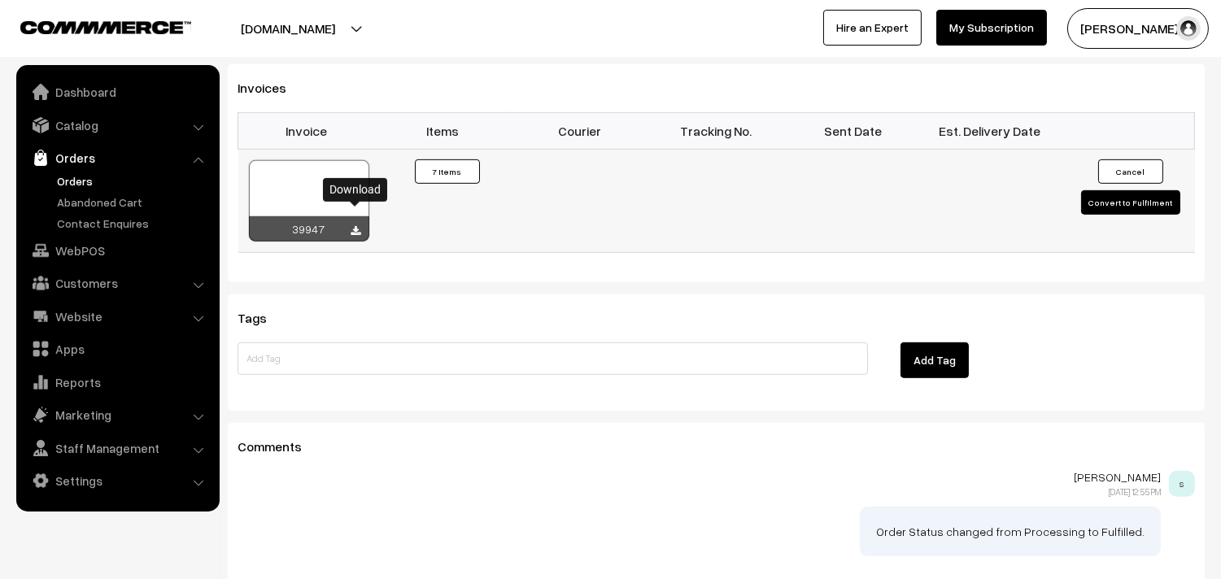
click at [355, 226] on icon at bounding box center [356, 231] width 10 height 11
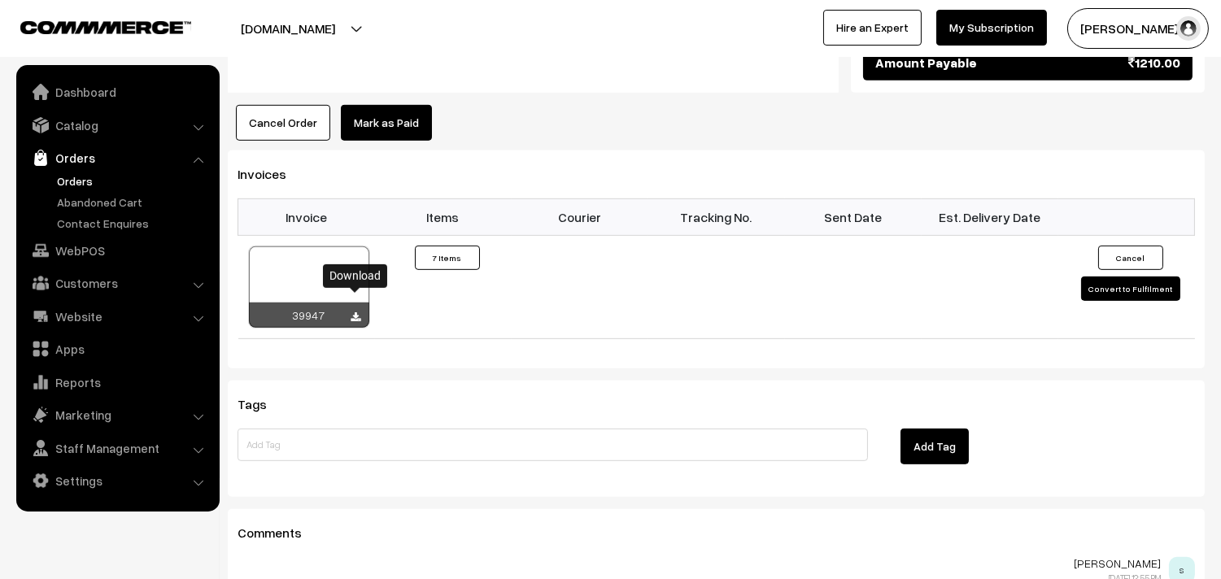
scroll to position [1265, 0]
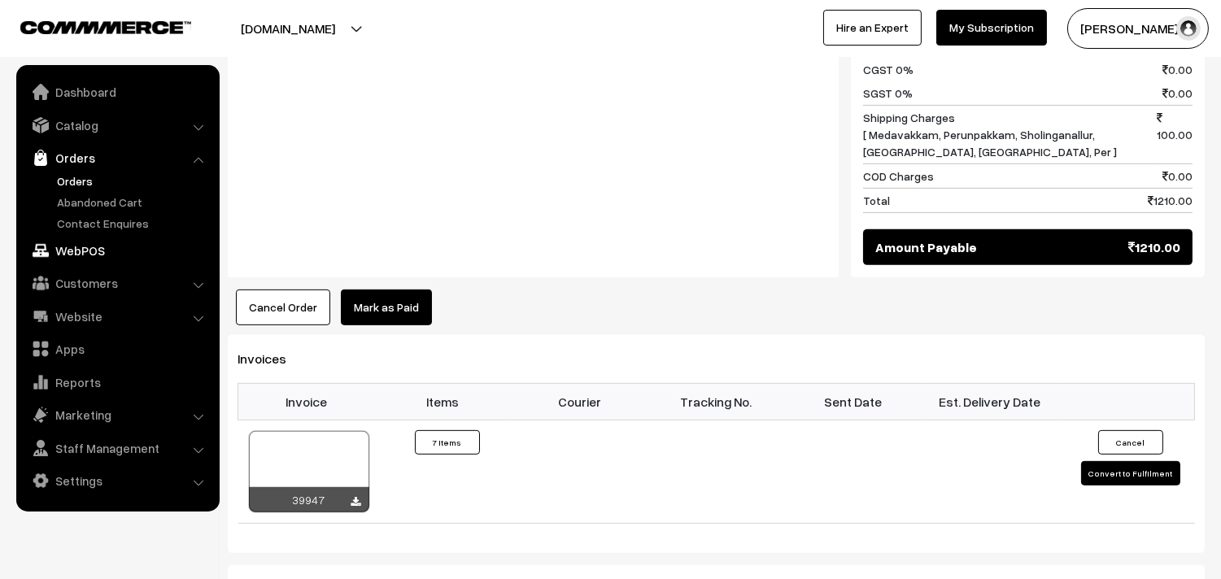
click at [87, 242] on link "WebPOS" at bounding box center [117, 250] width 194 height 29
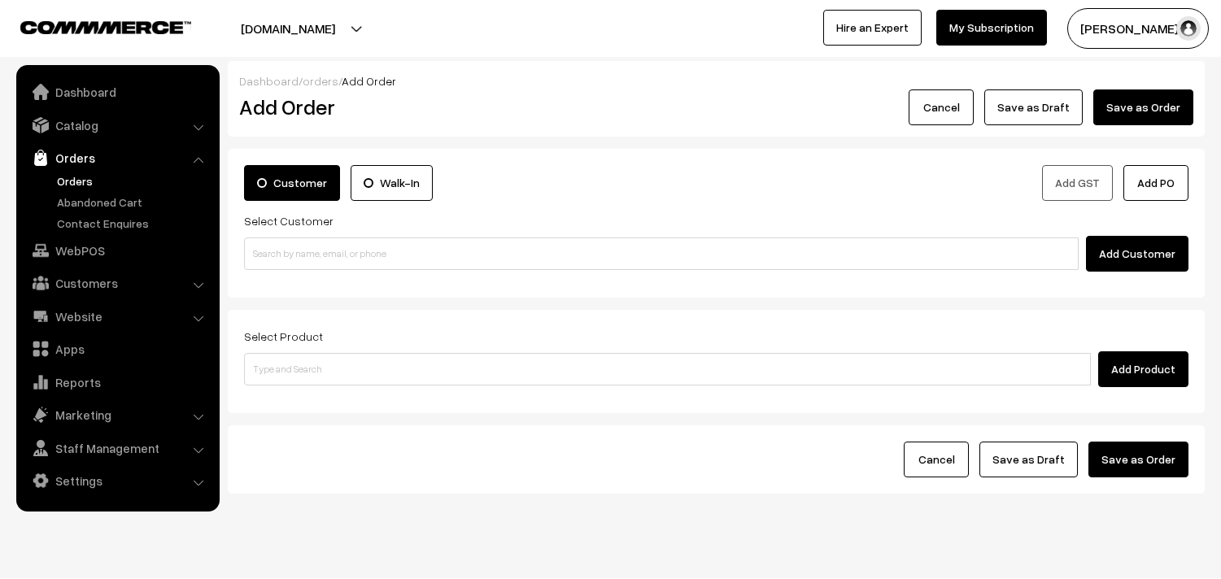
click at [306, 258] on input at bounding box center [661, 254] width 835 height 33
click at [283, 256] on input "94457 19485" at bounding box center [661, 254] width 835 height 33
click at [282, 253] on input "94457 19485" at bounding box center [661, 254] width 835 height 33
click at [280, 254] on input "94457 19485" at bounding box center [661, 254] width 835 height 33
click at [282, 253] on input "94457 19485" at bounding box center [661, 254] width 835 height 33
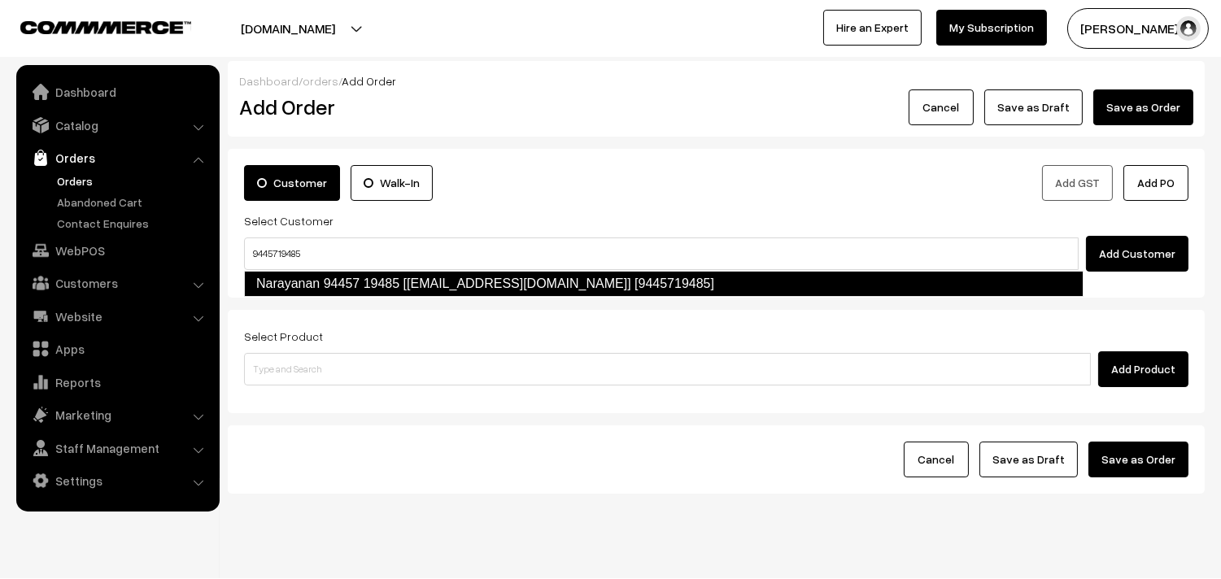
click at [311, 277] on link "Narayanan 94457 19485 [test618@gmail.com] [9445719485]" at bounding box center [664, 284] width 840 height 26
type input "9445719485"
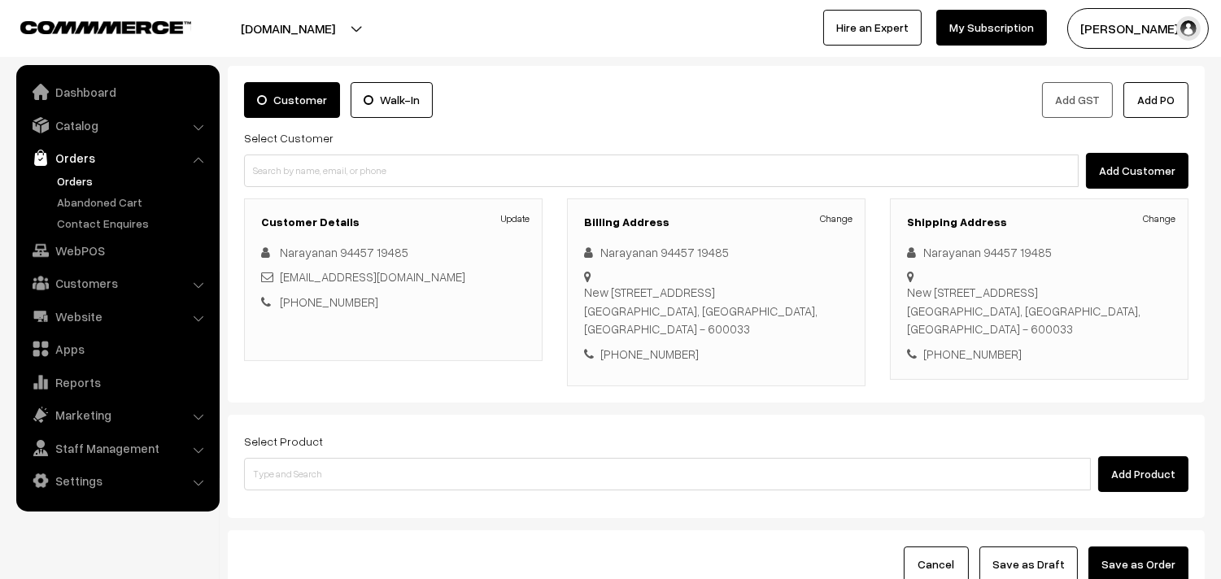
scroll to position [221, 0]
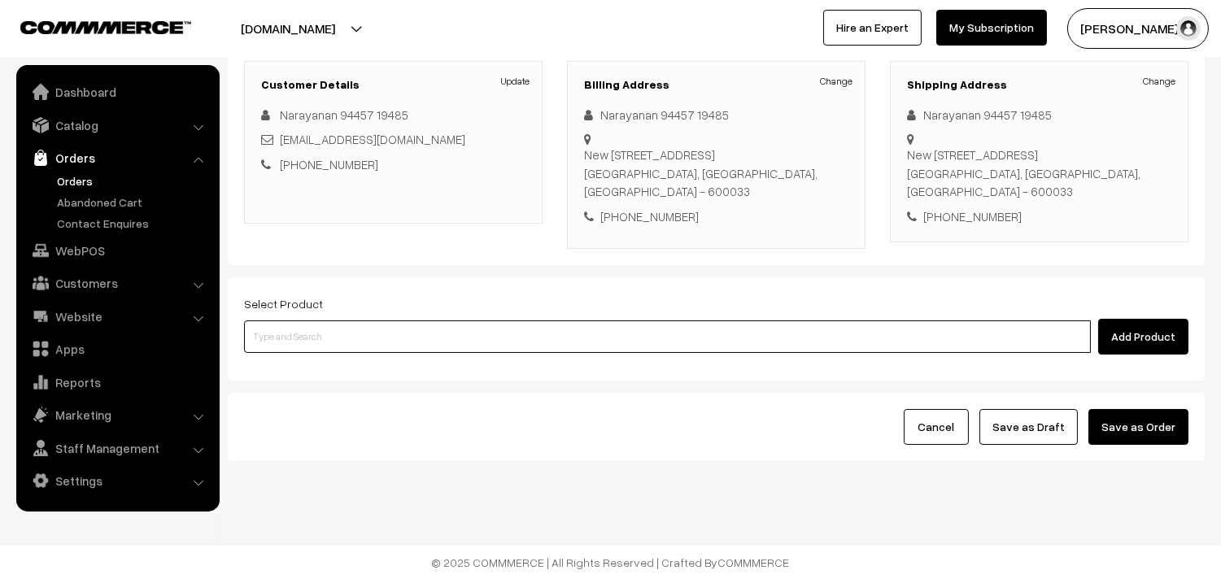
click at [355, 340] on input at bounding box center [667, 337] width 847 height 33
type input "ponna"
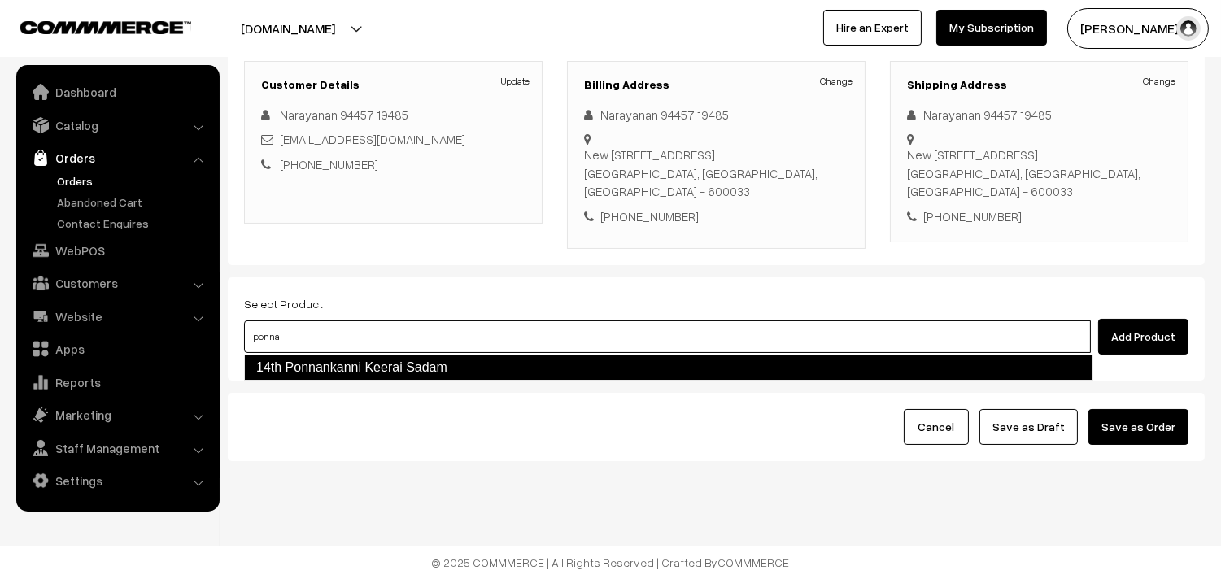
click at [370, 360] on link "14th Ponnankanni Keerai Sadam" at bounding box center [668, 368] width 849 height 26
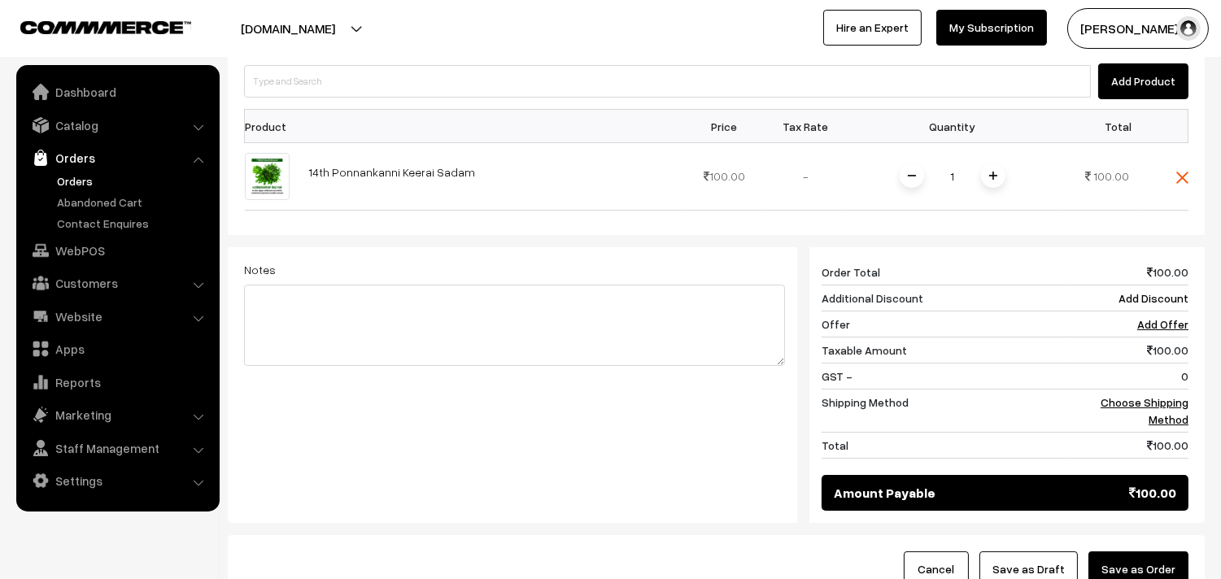
scroll to position [583, 0]
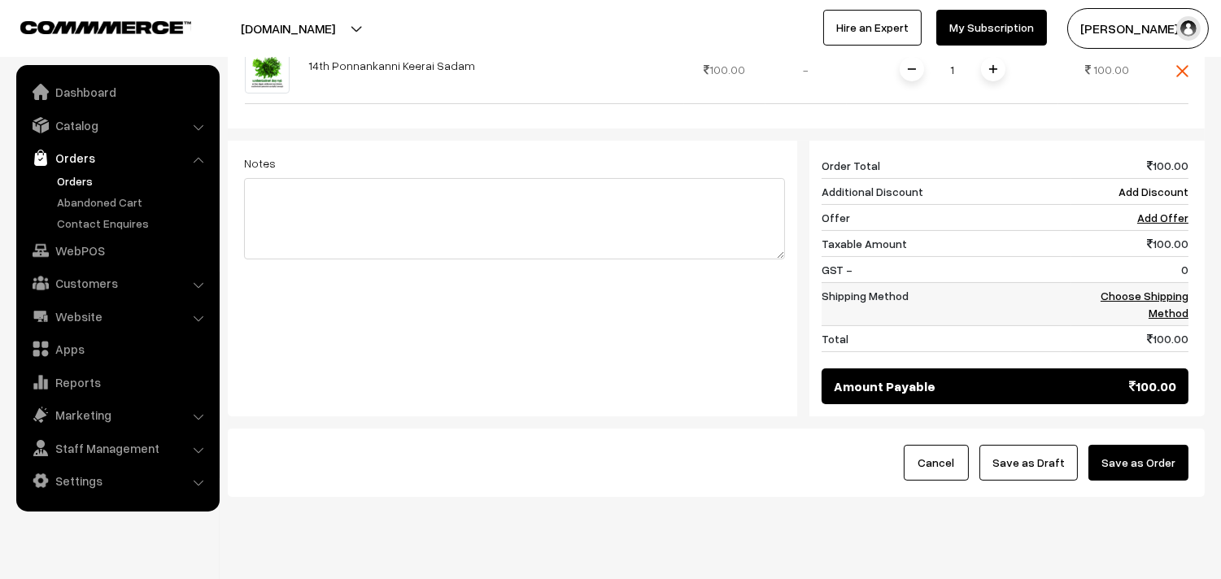
click at [1155, 298] on link "Choose Shipping Method" at bounding box center [1145, 304] width 88 height 31
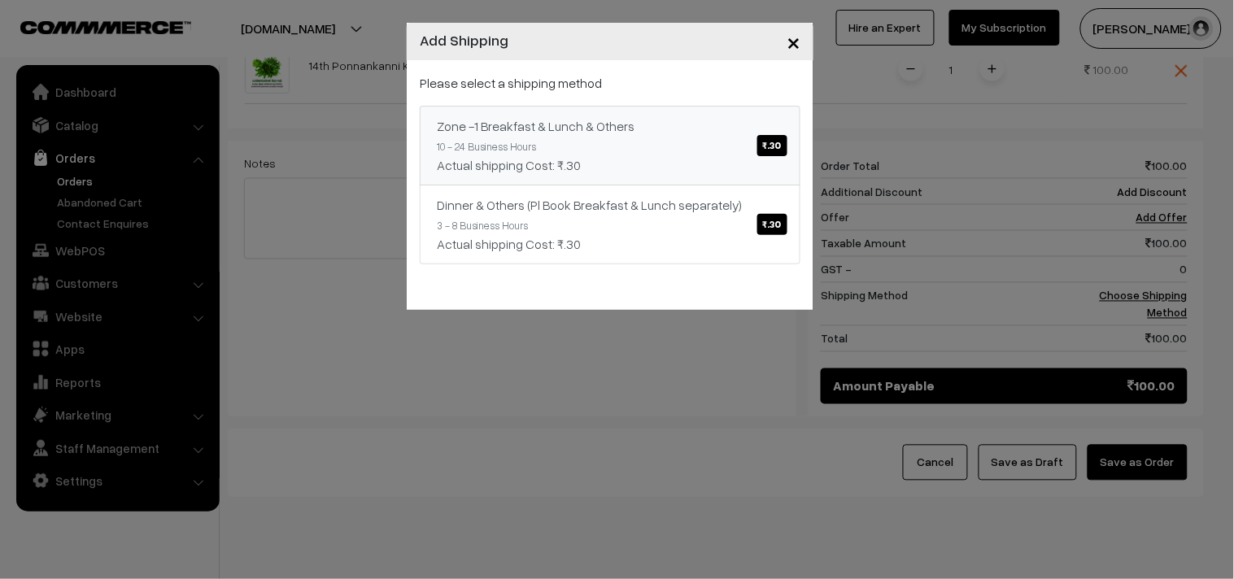
click at [736, 177] on link "Zone -1 Breakfast & Lunch & Others ₹.30 10 - 24 Business Hours Actual shipping …" at bounding box center [610, 146] width 381 height 80
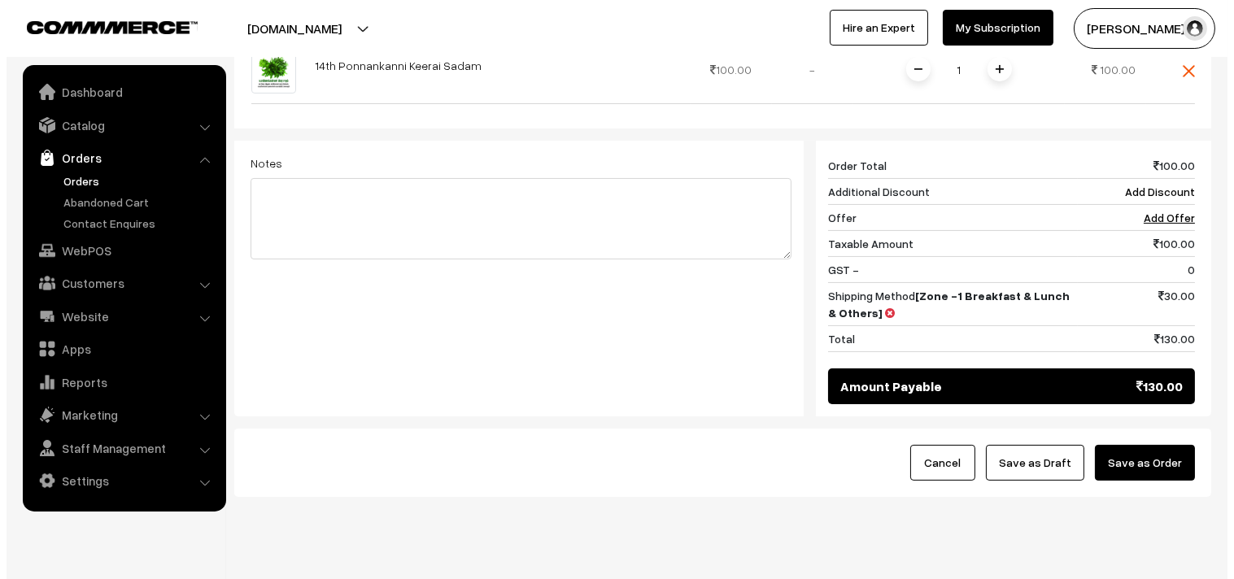
scroll to position [620, 0]
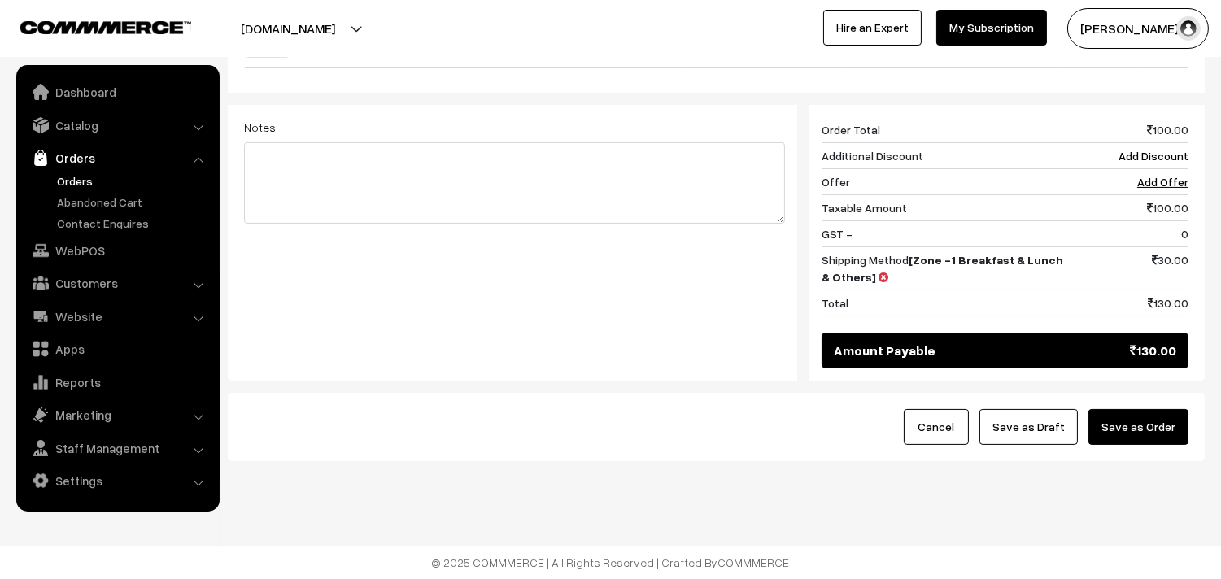
click at [1144, 426] on button "Save as Order" at bounding box center [1139, 427] width 100 height 36
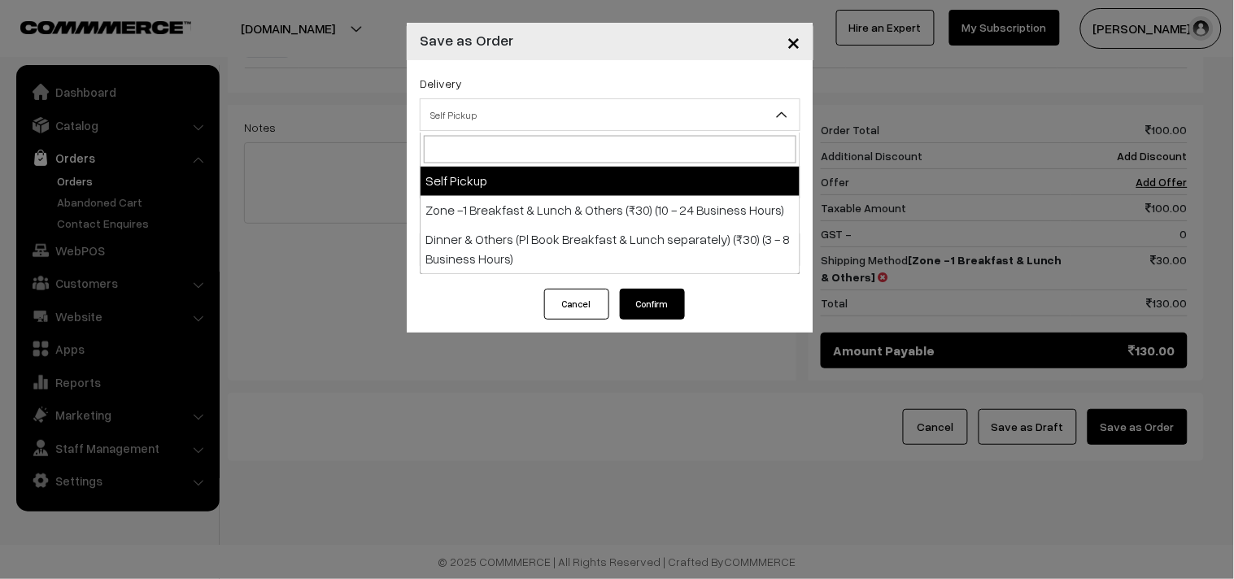
click at [562, 123] on span "Self Pickup" at bounding box center [610, 115] width 379 height 28
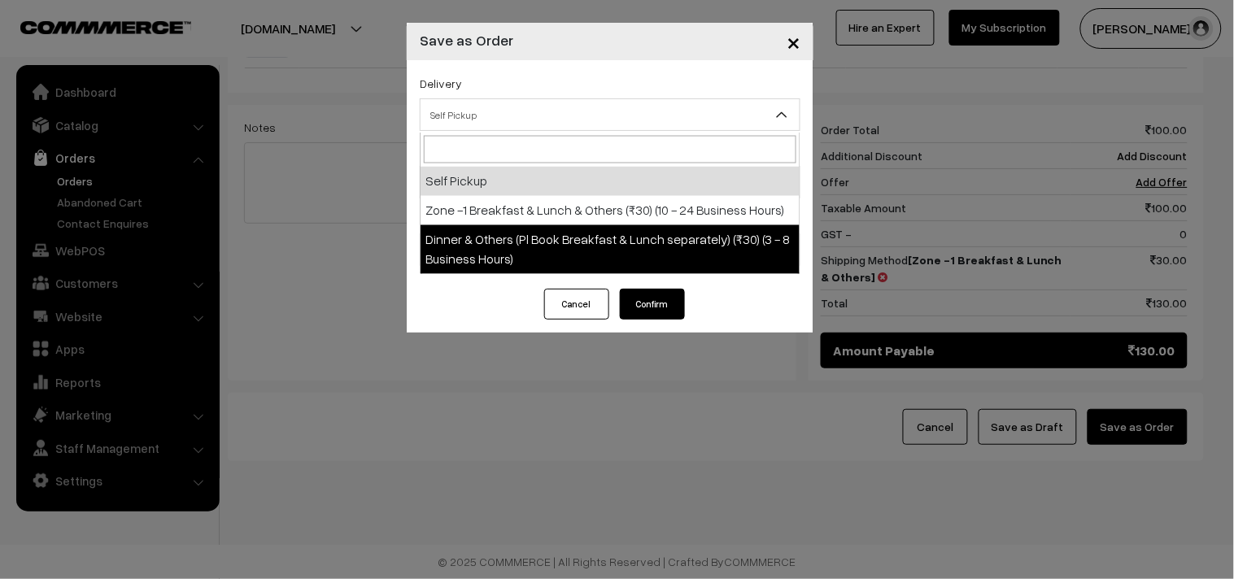
select select "DOP1"
select select "3"
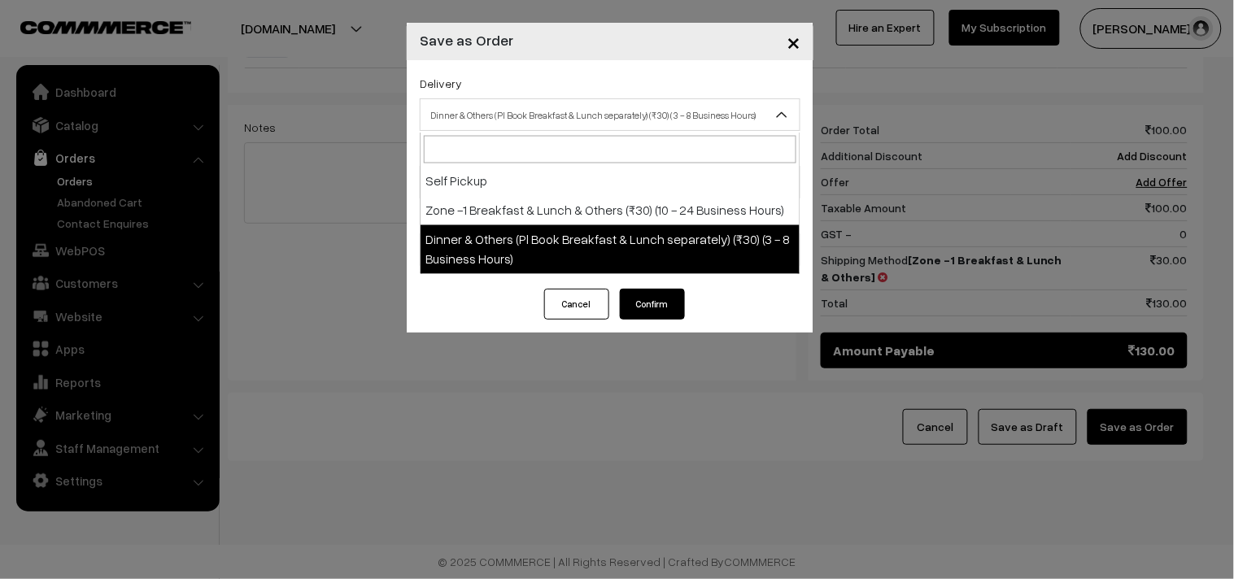
drag, startPoint x: 526, startPoint y: 122, endPoint x: 543, endPoint y: 212, distance: 91.0
click at [530, 125] on span "Dinner & Others (Pl Book Breakfast & Lunch separately) (₹30) (3 - 8 Business Ho…" at bounding box center [610, 115] width 379 height 28
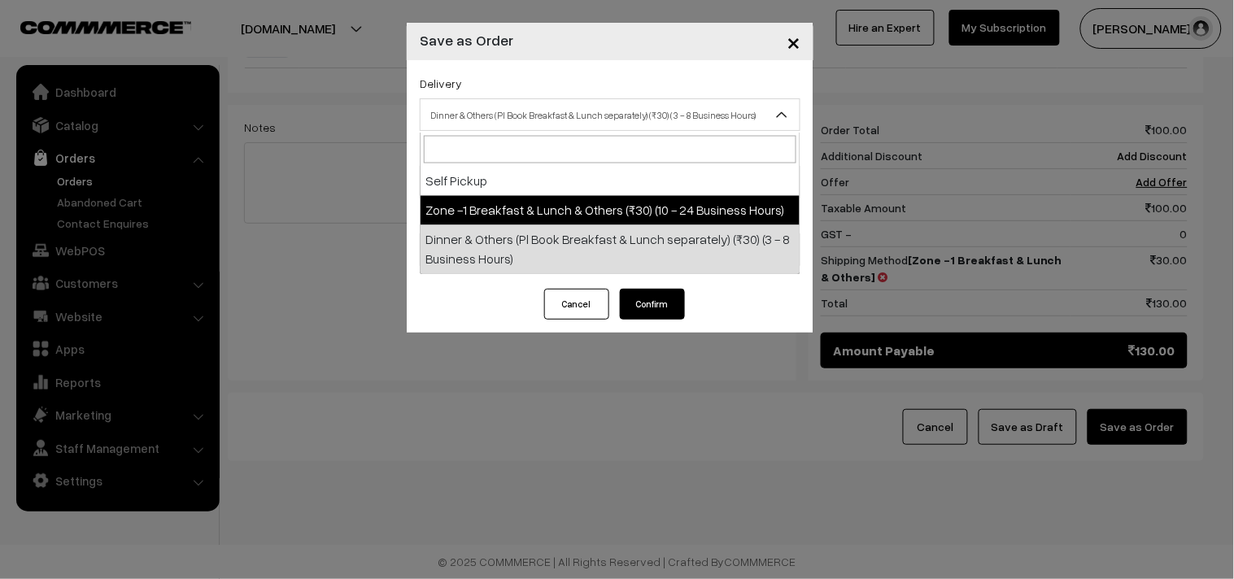
select select "ZON1"
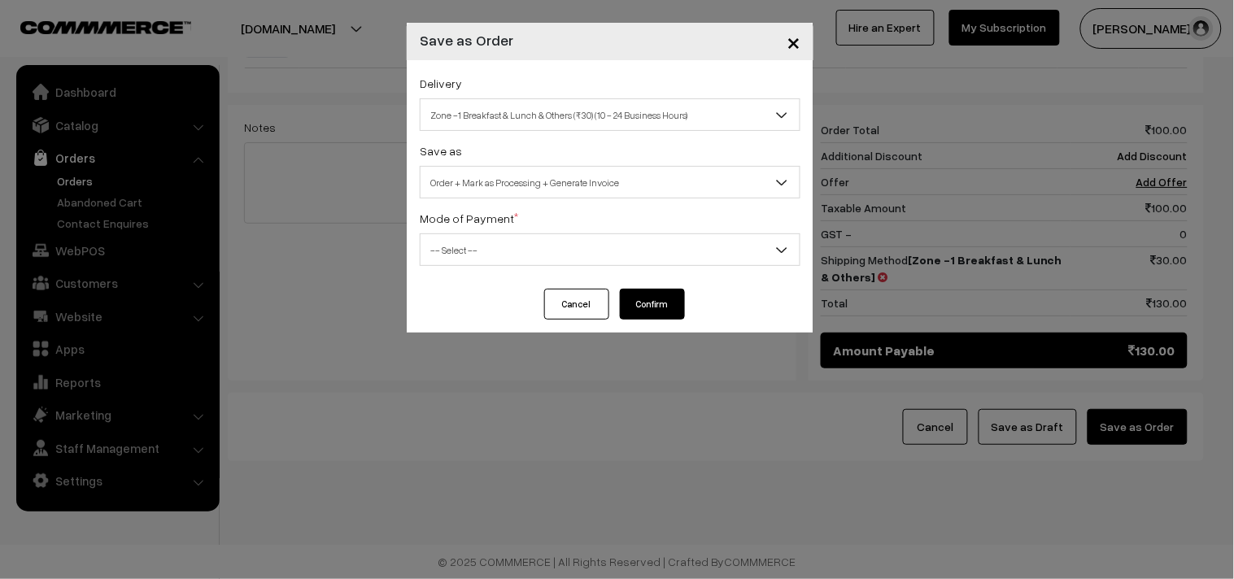
click at [521, 182] on span "Order + Mark as Processing + Generate Invoice" at bounding box center [610, 182] width 379 height 28
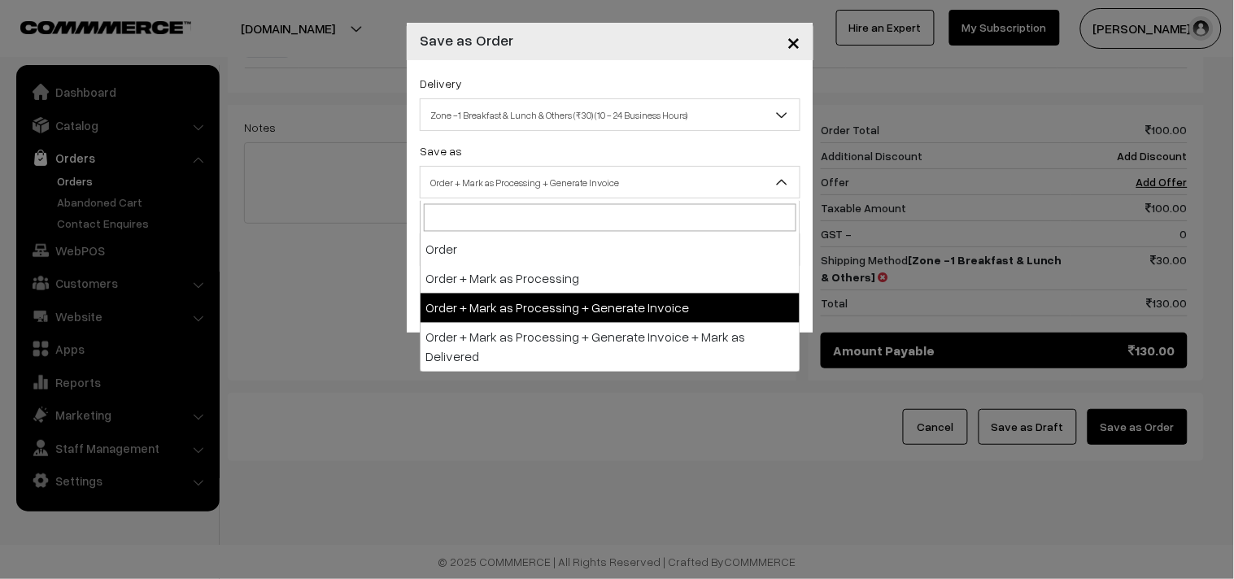
drag, startPoint x: 526, startPoint y: 301, endPoint x: 490, endPoint y: 249, distance: 63.7
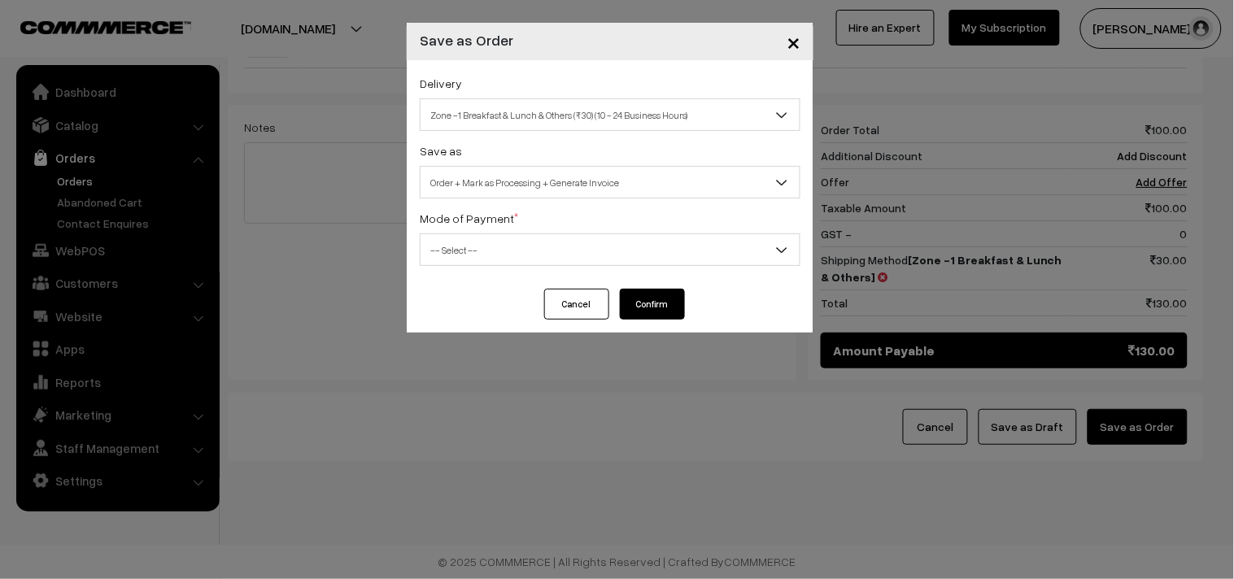
click at [490, 249] on span "-- Select --" at bounding box center [610, 250] width 379 height 28
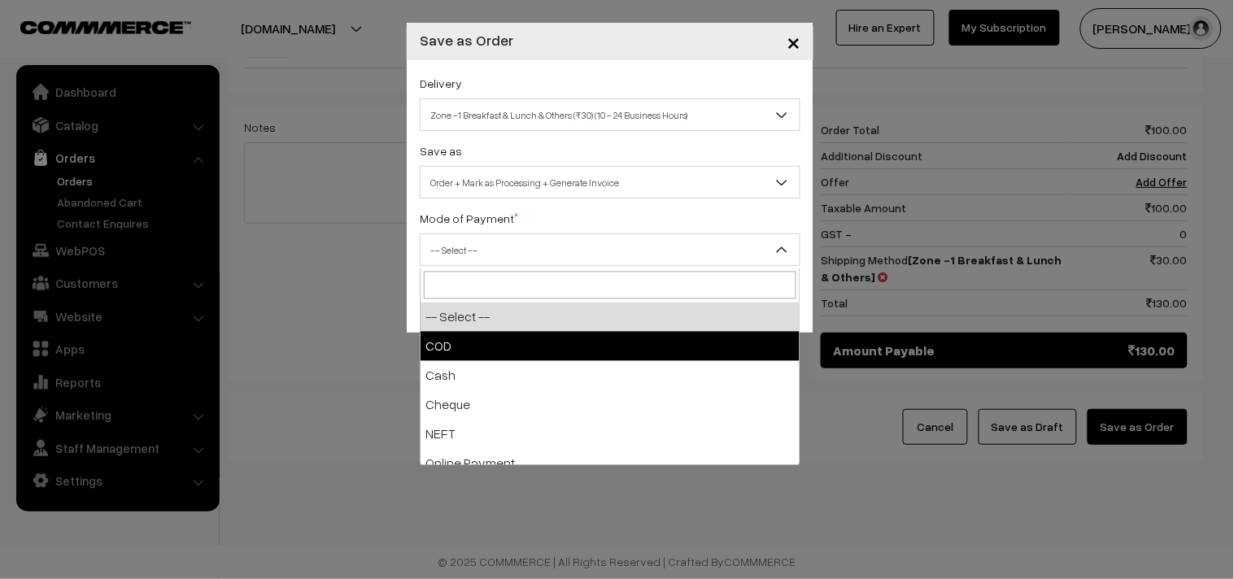
select select "1"
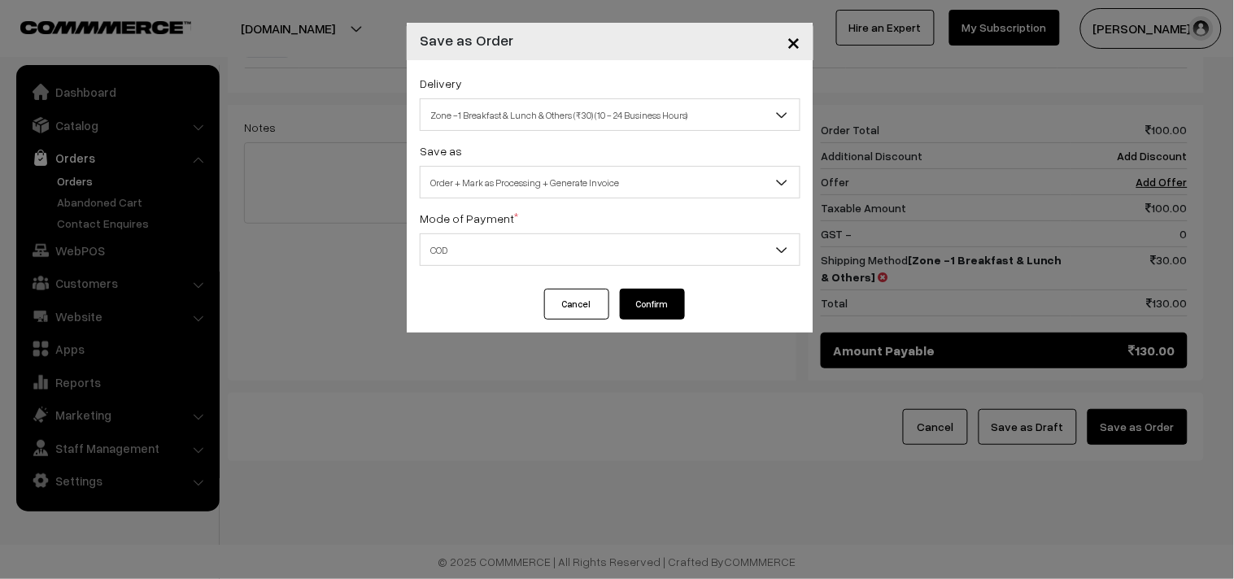
click at [624, 298] on button "Confirm" at bounding box center [652, 304] width 65 height 31
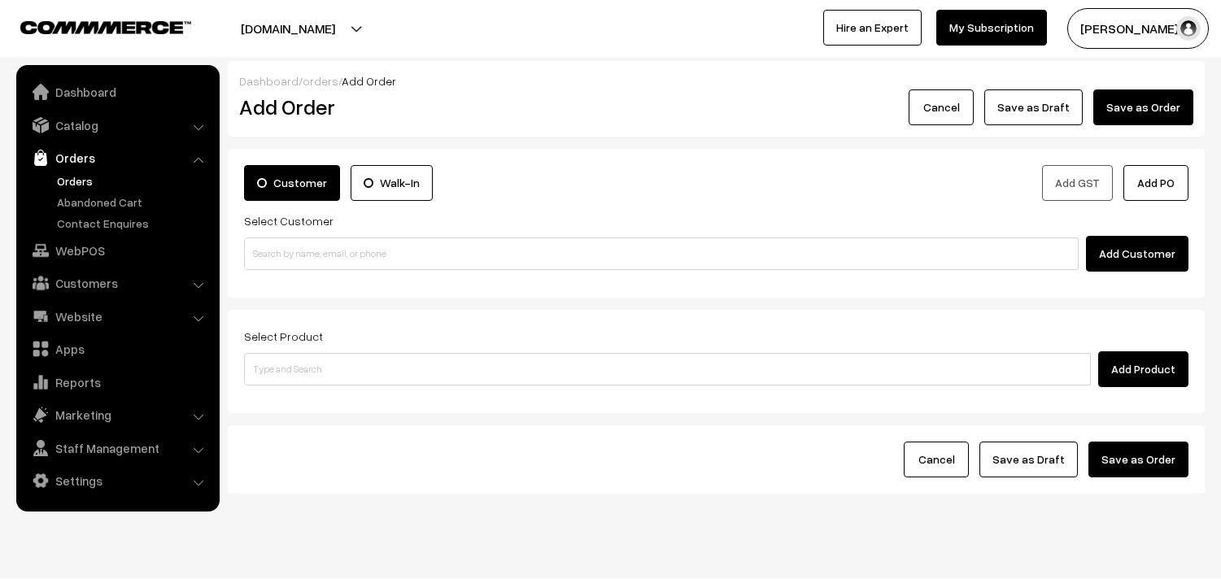
click at [75, 181] on link "Orders" at bounding box center [133, 180] width 161 height 17
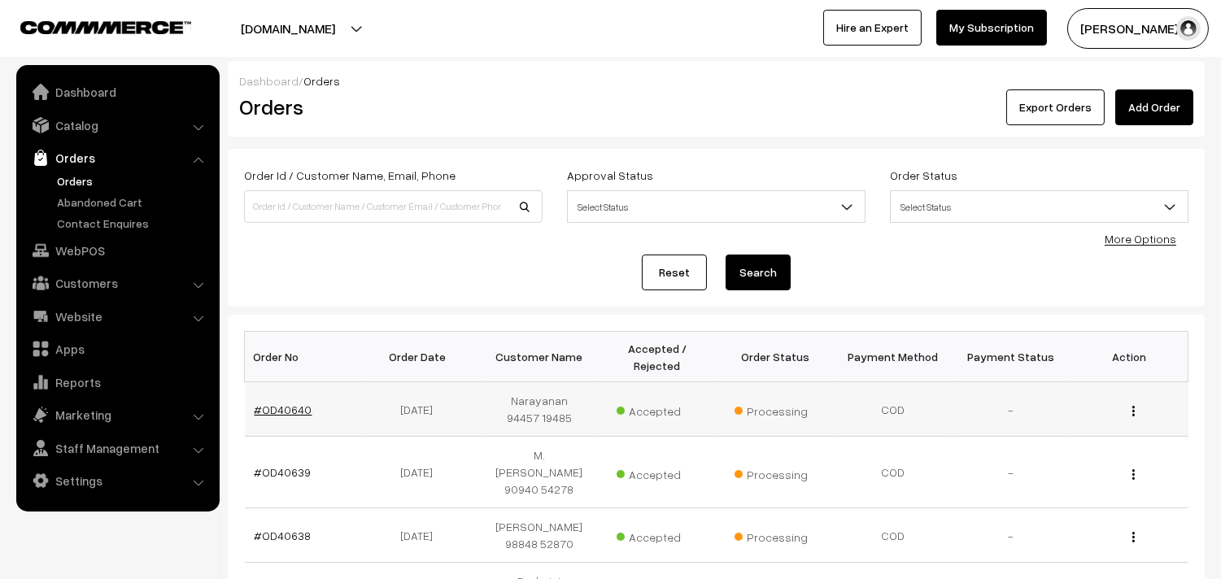
click at [281, 407] on link "#OD40640" at bounding box center [284, 410] width 58 height 14
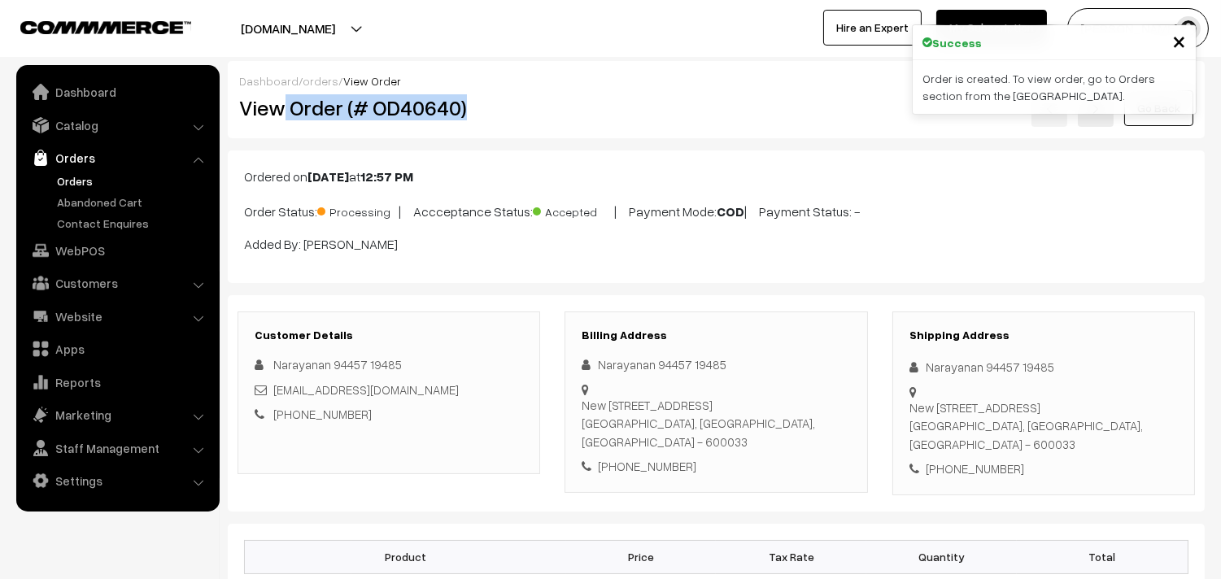
click at [517, 101] on h2 "View Order (# OD40640)" at bounding box center [390, 107] width 302 height 25
copy h2 "Order (# OD40640)"
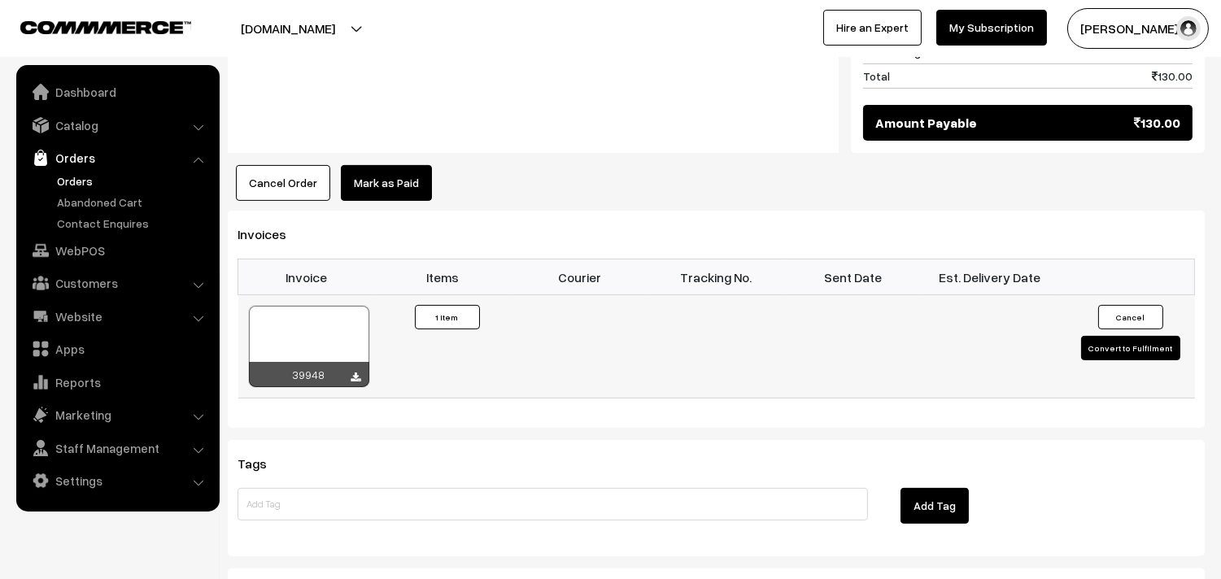
scroll to position [814, 0]
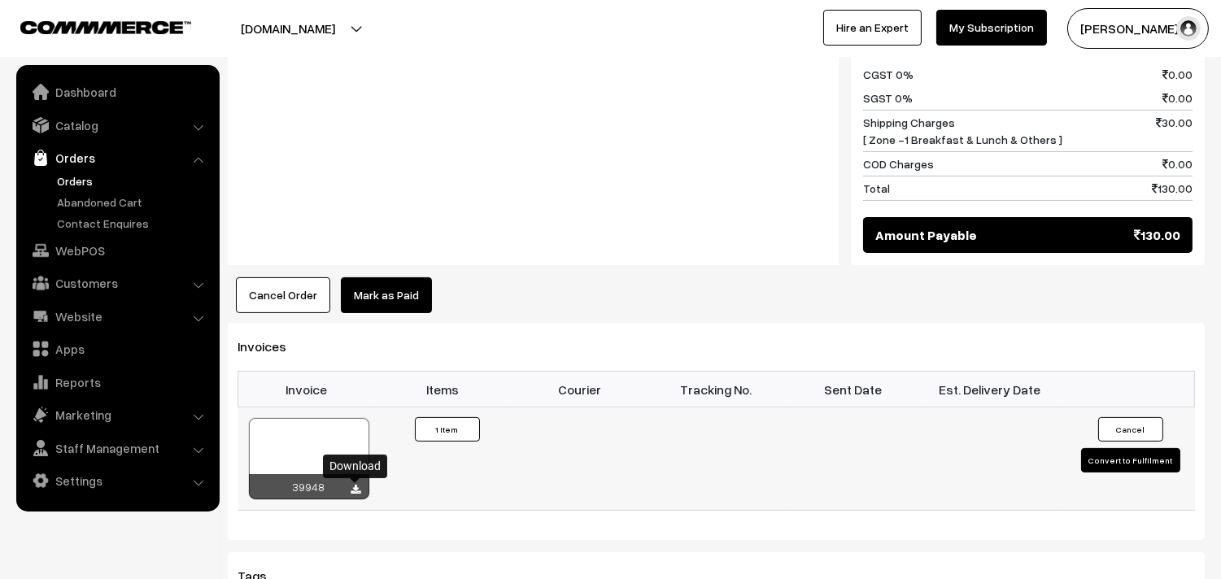
click at [353, 492] on icon at bounding box center [356, 490] width 10 height 11
click at [80, 233] on ul "Dashboard Catalog" at bounding box center [117, 288] width 203 height 447
click at [83, 250] on link "WebPOS" at bounding box center [117, 250] width 194 height 29
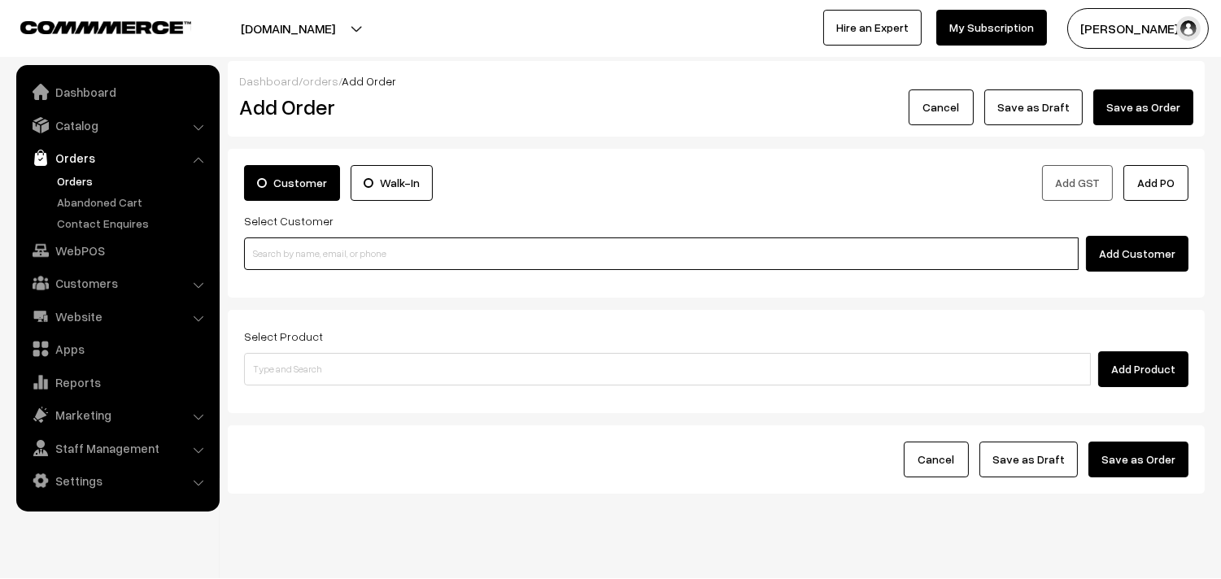
click at [309, 241] on input at bounding box center [661, 254] width 835 height 33
paste input "98410 66885"
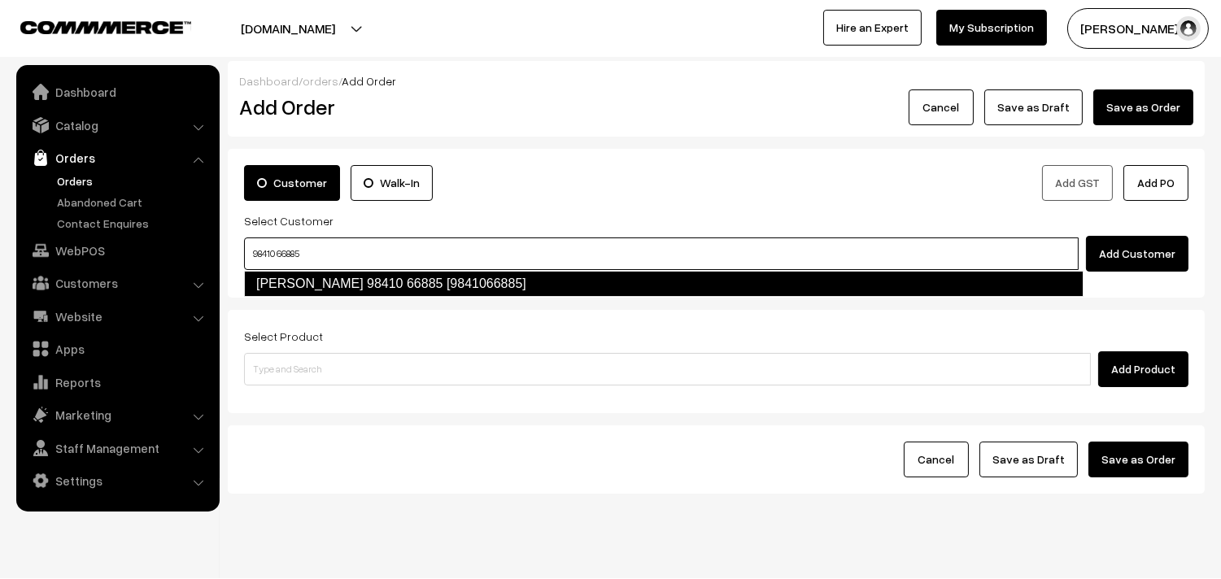
click at [287, 279] on link "[PERSON_NAME] 98410 66885 [9841066885]" at bounding box center [664, 284] width 840 height 26
type input "98410 66885"
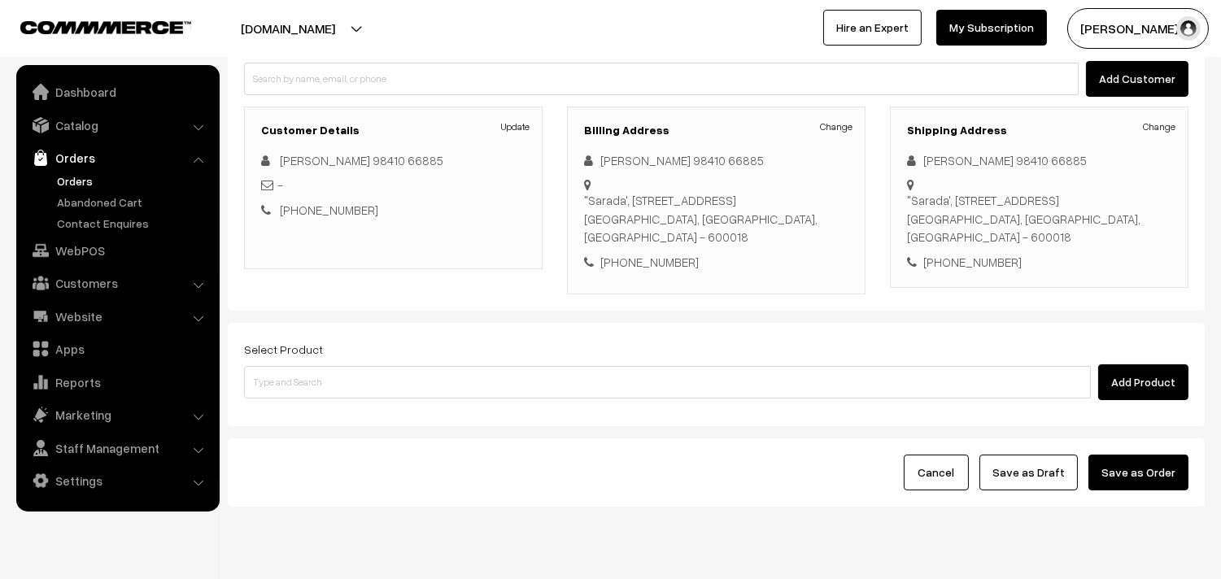
scroll to position [181, 0]
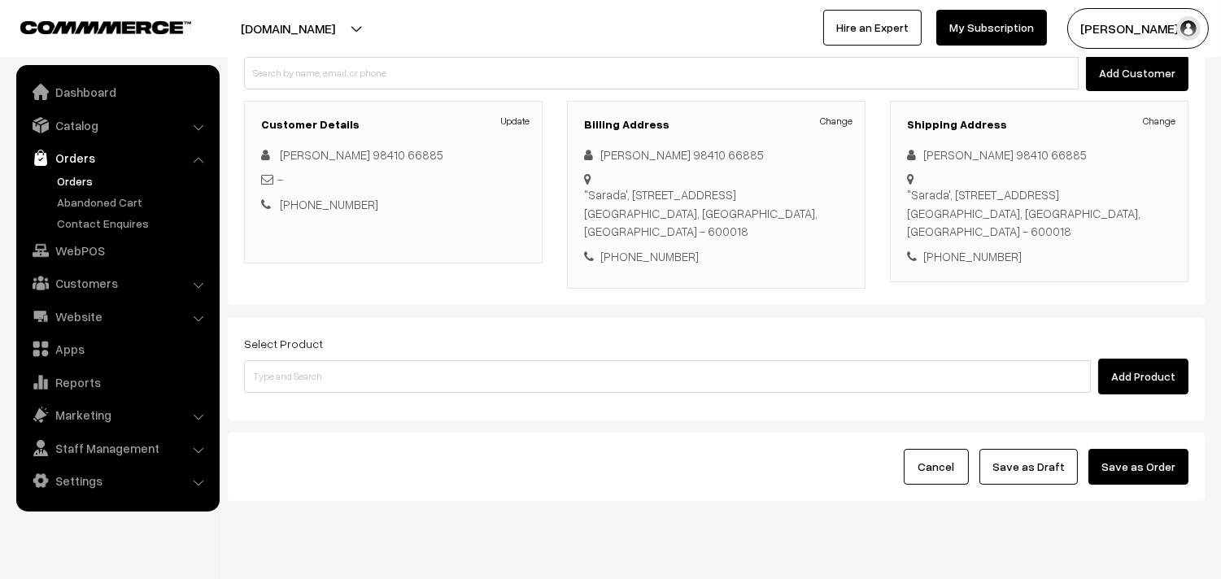
click at [361, 356] on div "Select Product Add Product" at bounding box center [716, 364] width 945 height 61
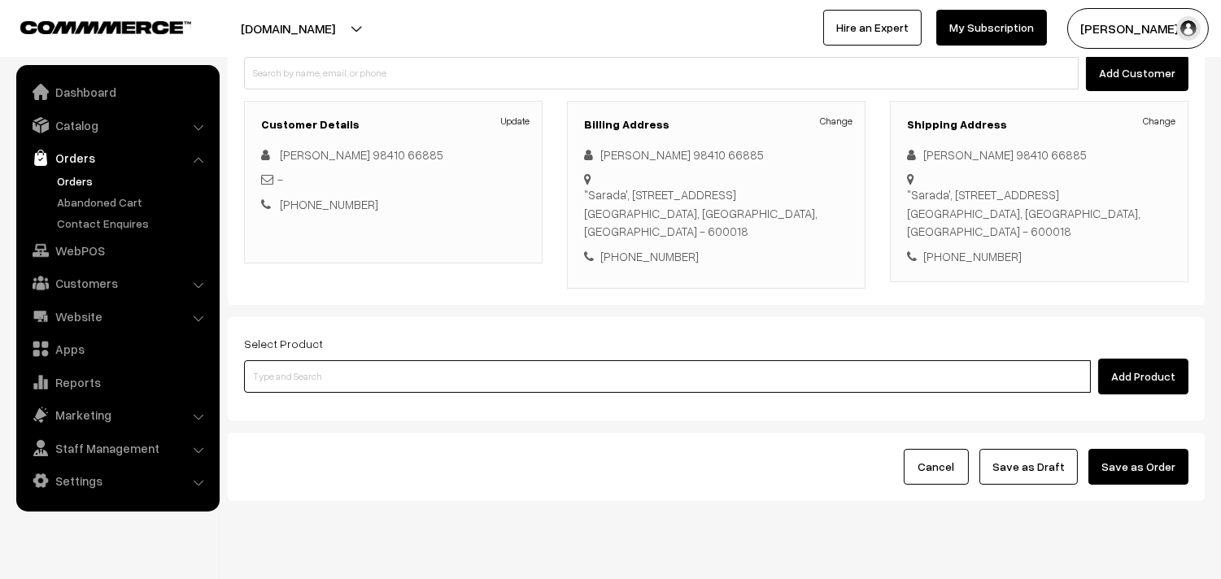
click at [264, 377] on input at bounding box center [667, 376] width 847 height 33
type input "krishna"
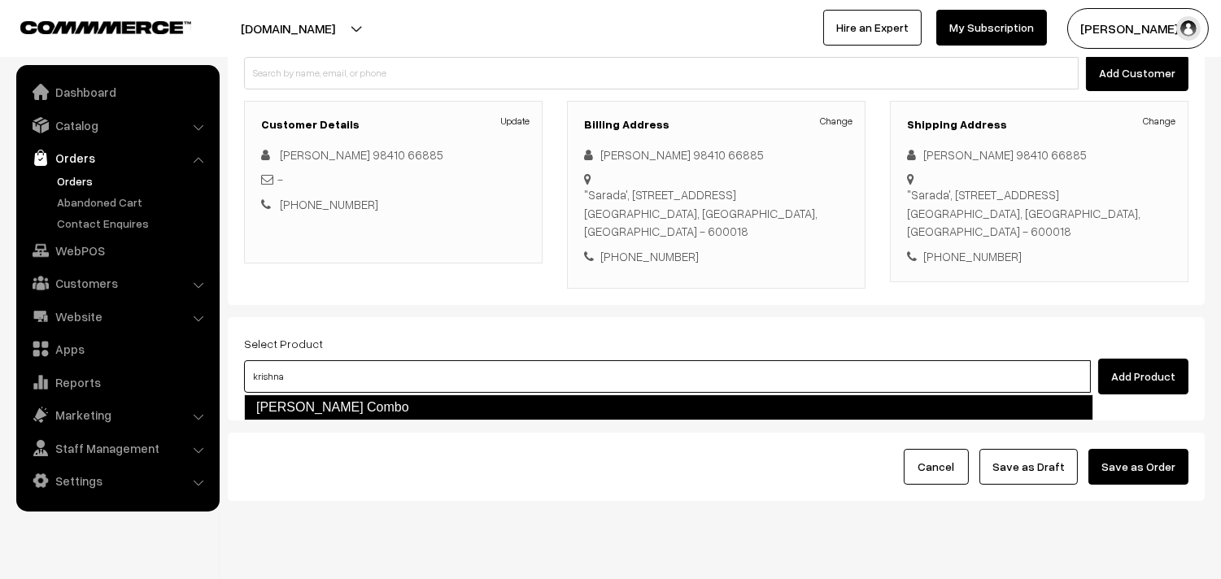
click at [283, 415] on link "[PERSON_NAME] Combo" at bounding box center [668, 408] width 849 height 26
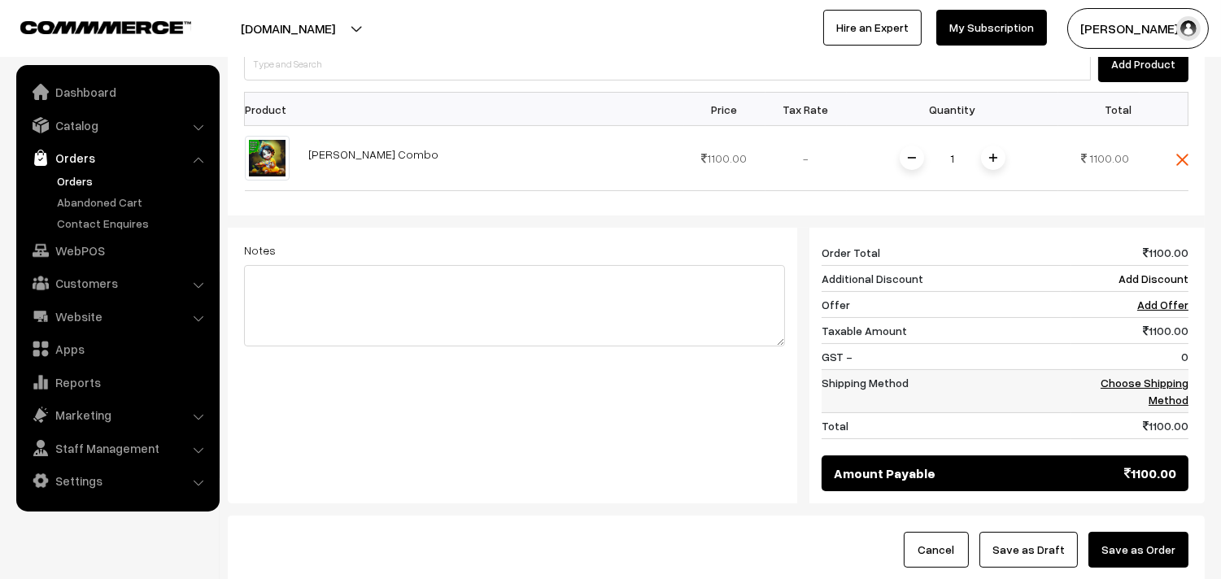
scroll to position [542, 0]
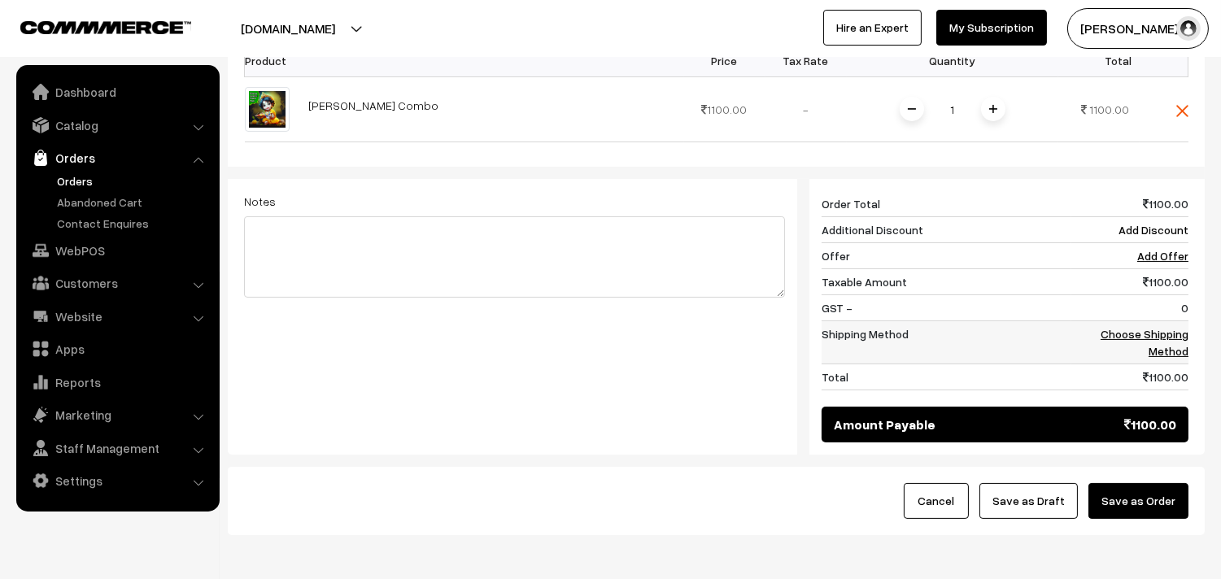
click at [1111, 340] on link "Choose Shipping Method" at bounding box center [1145, 342] width 88 height 31
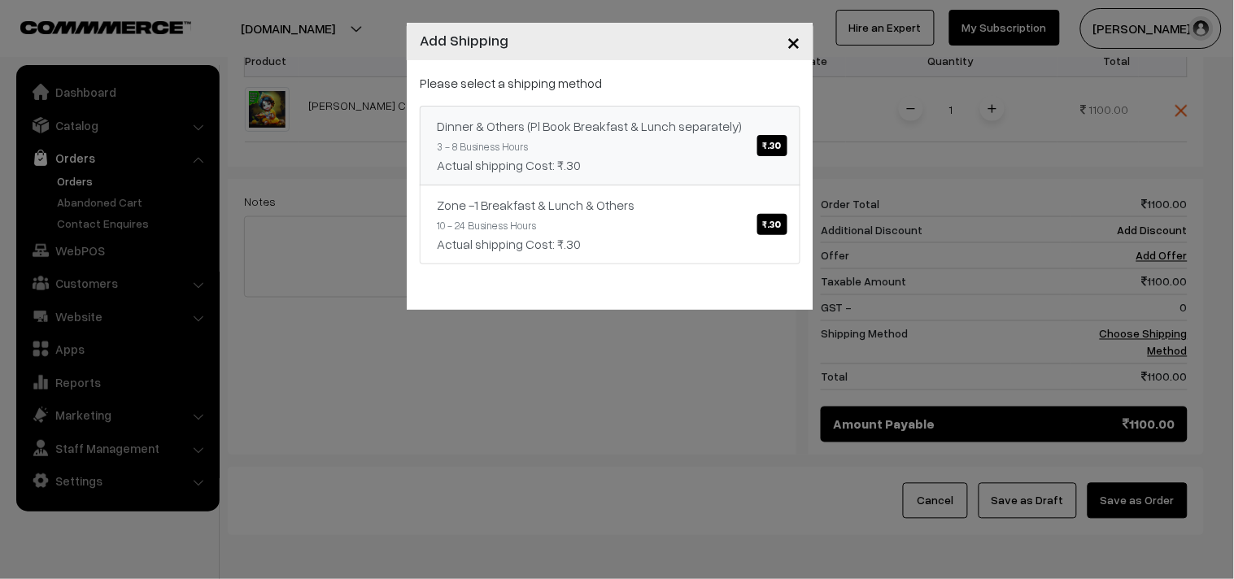
drag, startPoint x: 621, startPoint y: 103, endPoint x: 679, endPoint y: 157, distance: 79.5
click at [625, 117] on div "Please select a shipping method Dinner & Others (Pl Book Breakfast & Lunch sepa…" at bounding box center [610, 168] width 381 height 191
click at [679, 157] on div "Actual shipping Cost: ₹.30" at bounding box center [610, 165] width 347 height 20
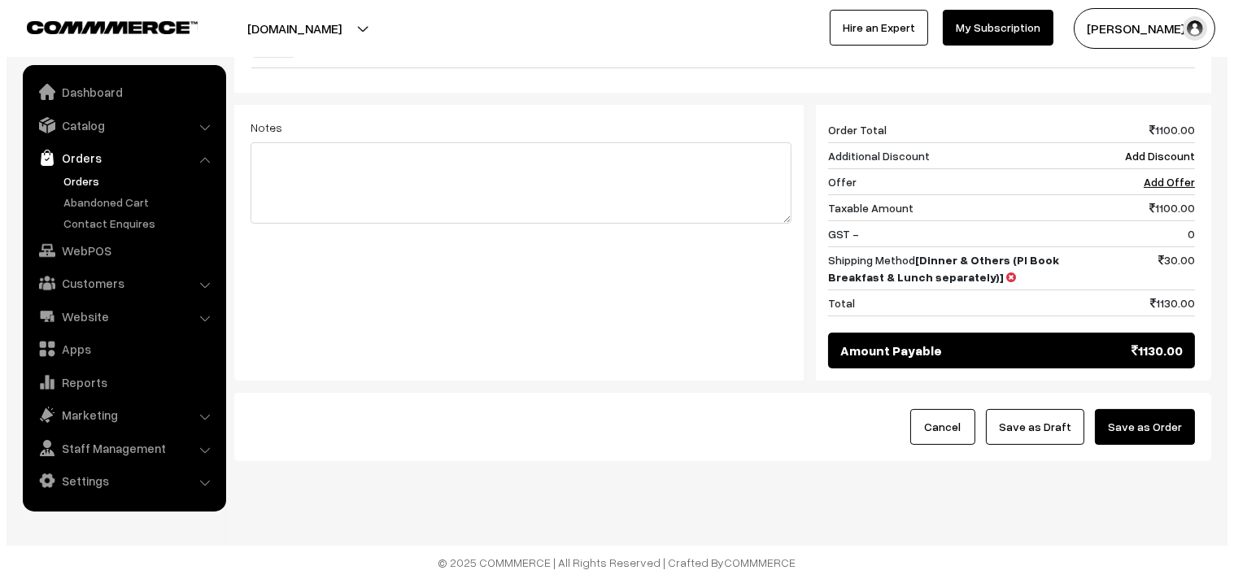
scroll to position [618, 0]
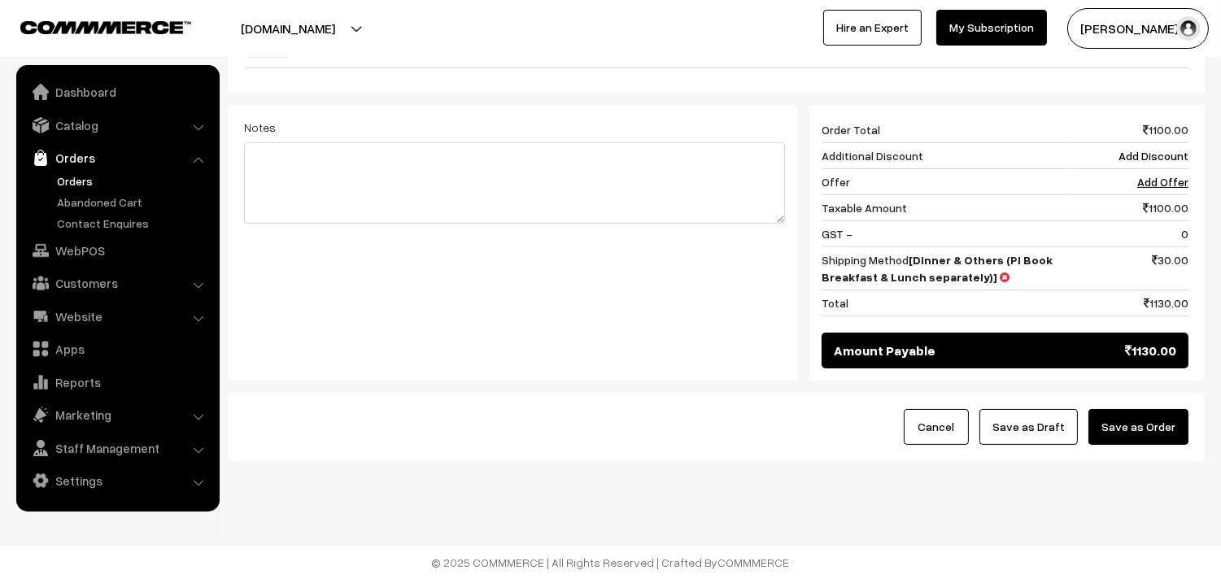
click at [1140, 423] on button "Save as Order" at bounding box center [1139, 427] width 100 height 36
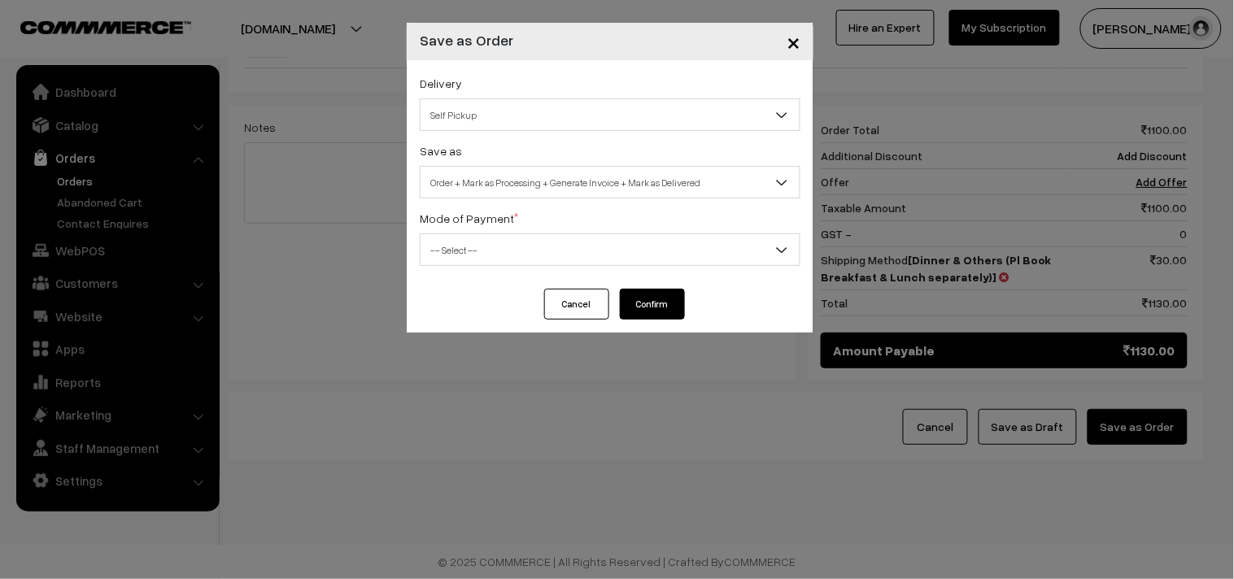
click at [588, 104] on span "Self Pickup" at bounding box center [610, 115] width 379 height 28
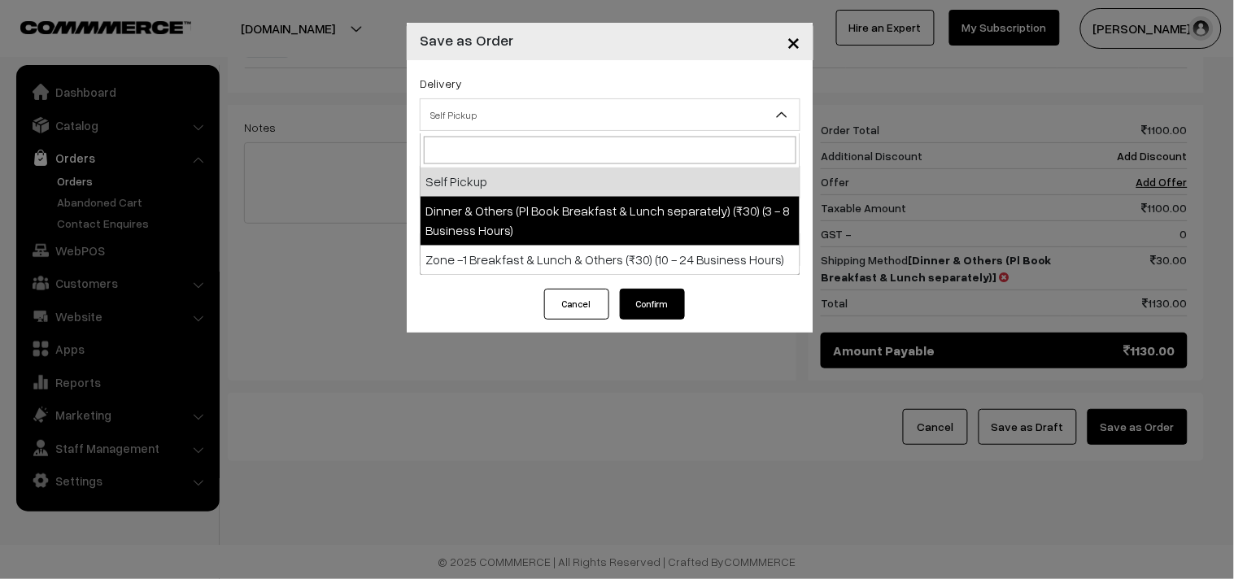
select select "DOP1"
select select "3"
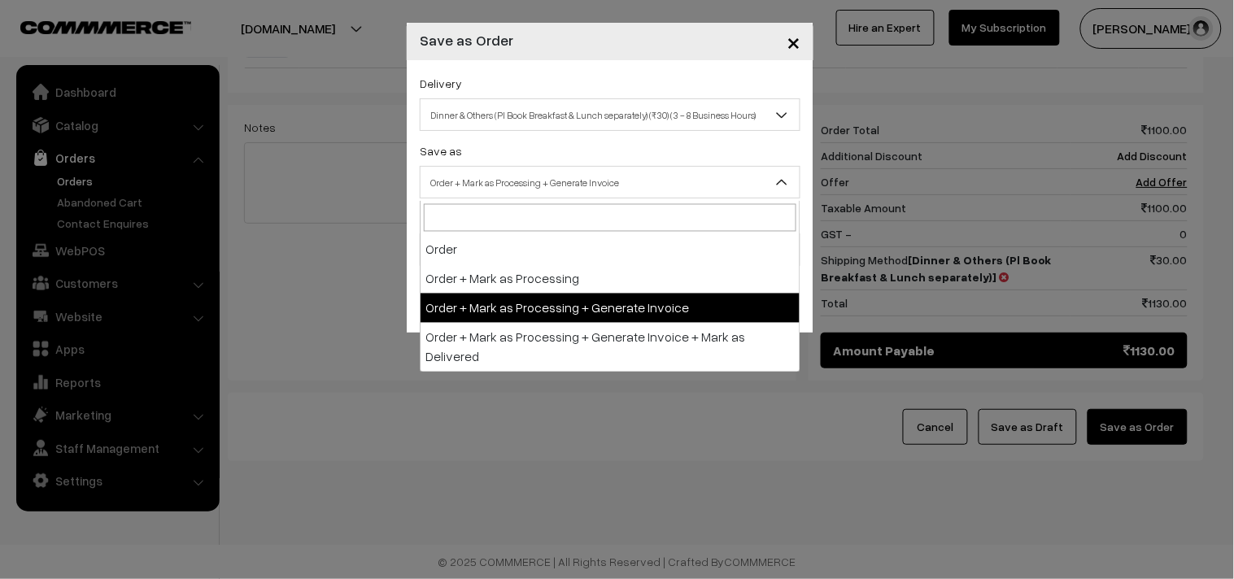
click at [573, 175] on span "Order + Mark as Processing + Generate Invoice" at bounding box center [610, 182] width 379 height 28
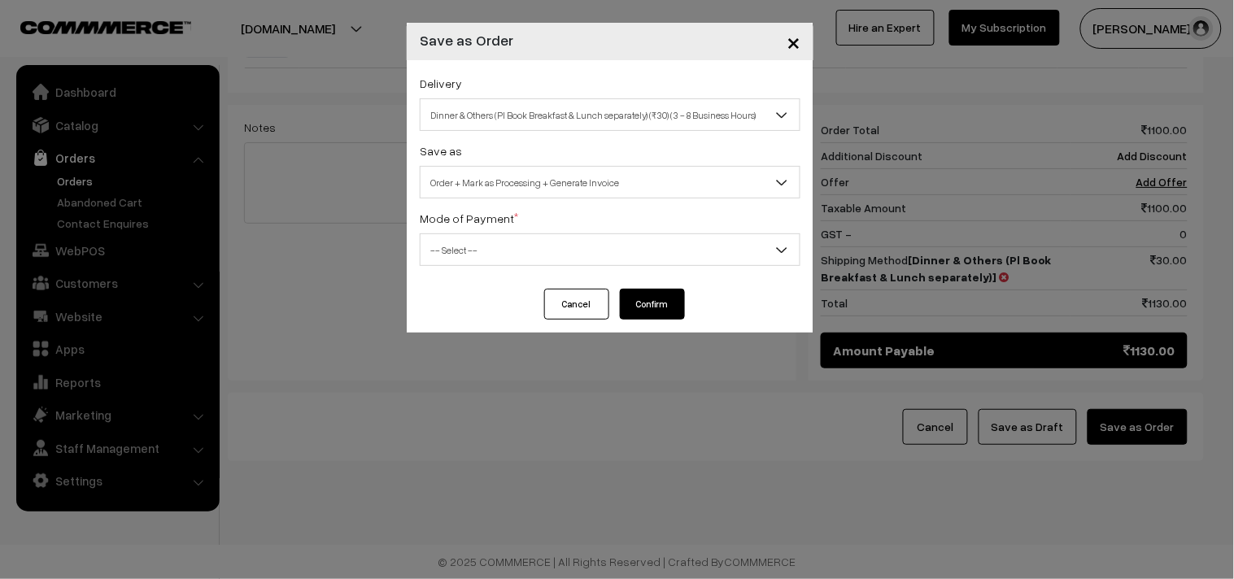
click at [527, 267] on div "Delivery Self Pickup Dinner & Others (Pl Book Breakfast & Lunch separately) (₹3…" at bounding box center [610, 174] width 407 height 229
click at [461, 229] on div "Mode of Payment * -- Select -- COD Cash Cheque NEFT Online Payment DD Others --…" at bounding box center [610, 237] width 381 height 58
click at [476, 260] on span "-- Select --" at bounding box center [610, 250] width 379 height 28
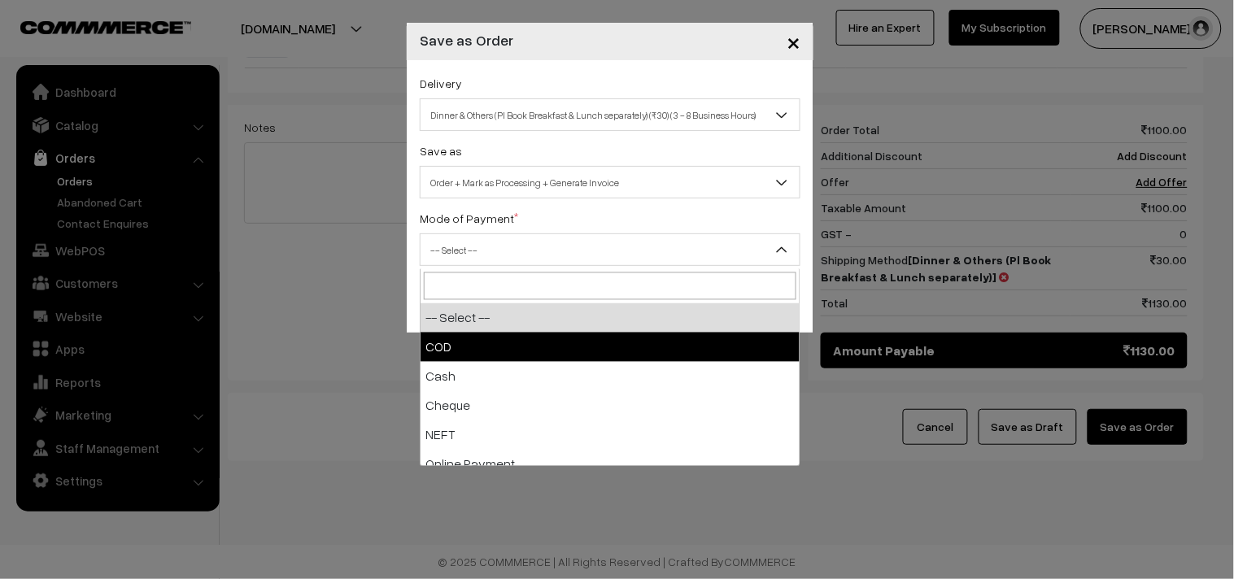
select select "1"
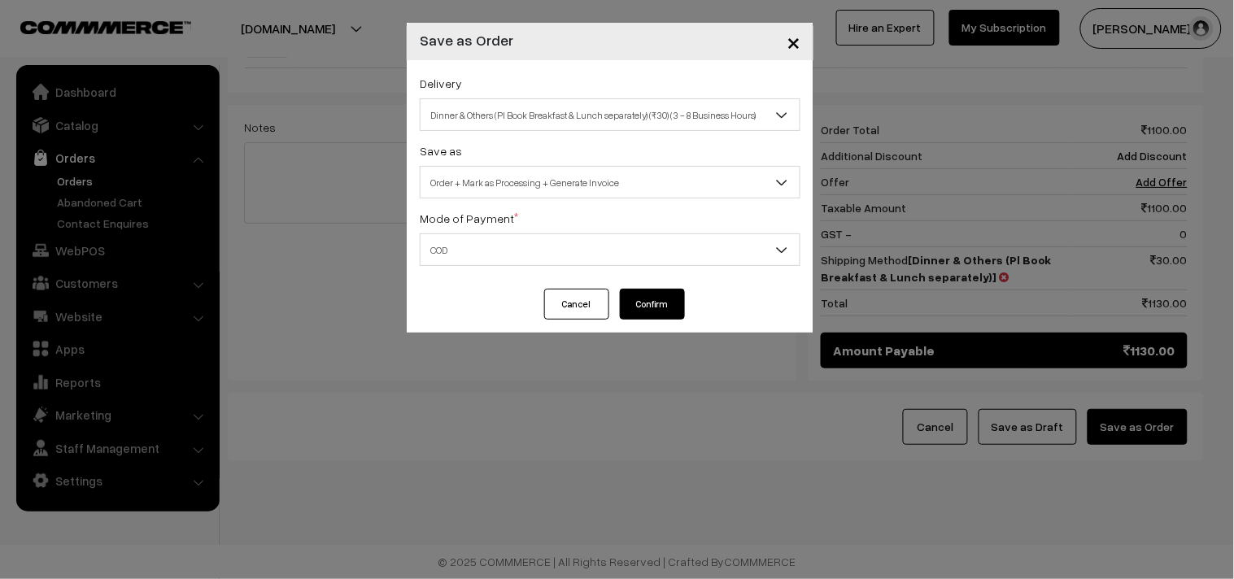
click at [643, 312] on button "Confirm" at bounding box center [652, 304] width 65 height 31
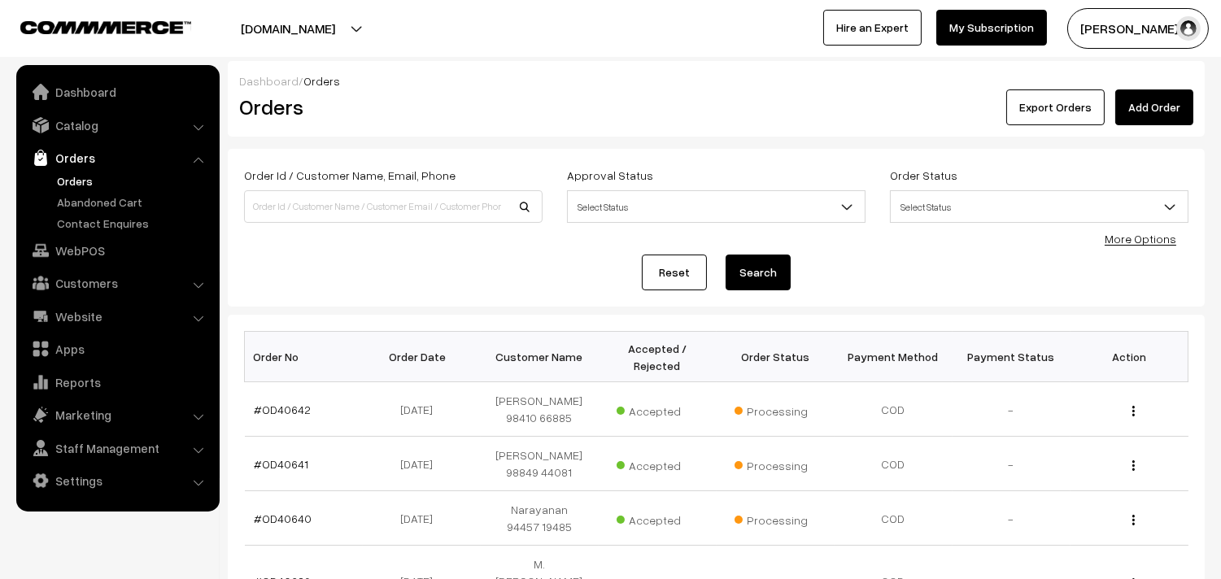
click at [286, 413] on link "#OD40642" at bounding box center [283, 410] width 57 height 14
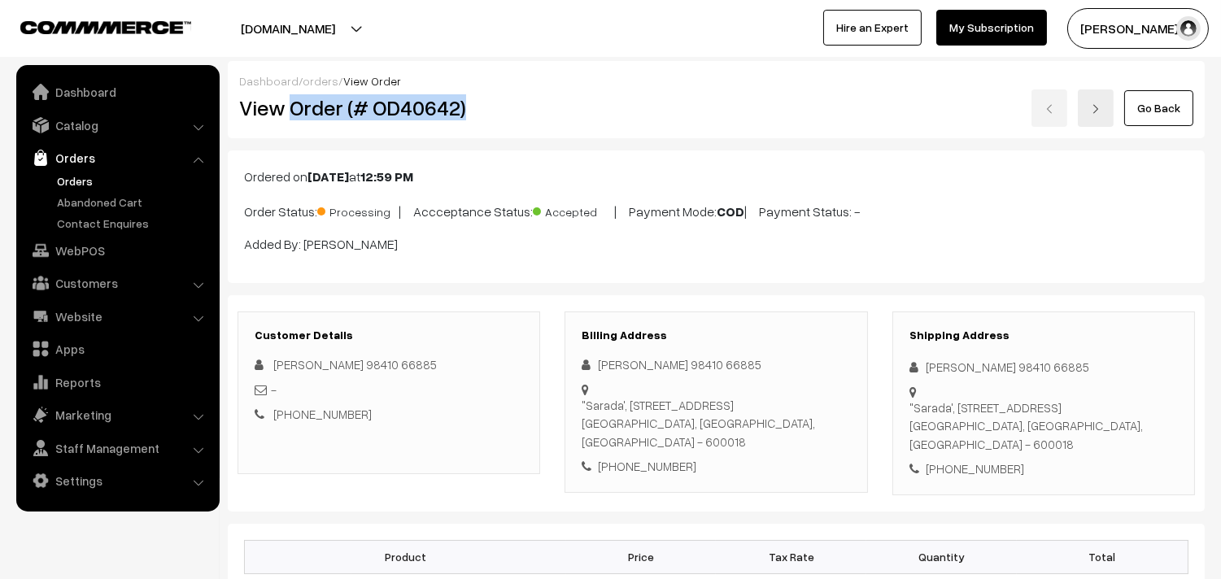
drag, startPoint x: 295, startPoint y: 110, endPoint x: 526, endPoint y: 127, distance: 231.7
click at [526, 127] on div "Dashboard / orders / View Order View Order (# OD40642) Go Back" at bounding box center [716, 99] width 977 height 77
copy h2 "Order (# OD40642)"
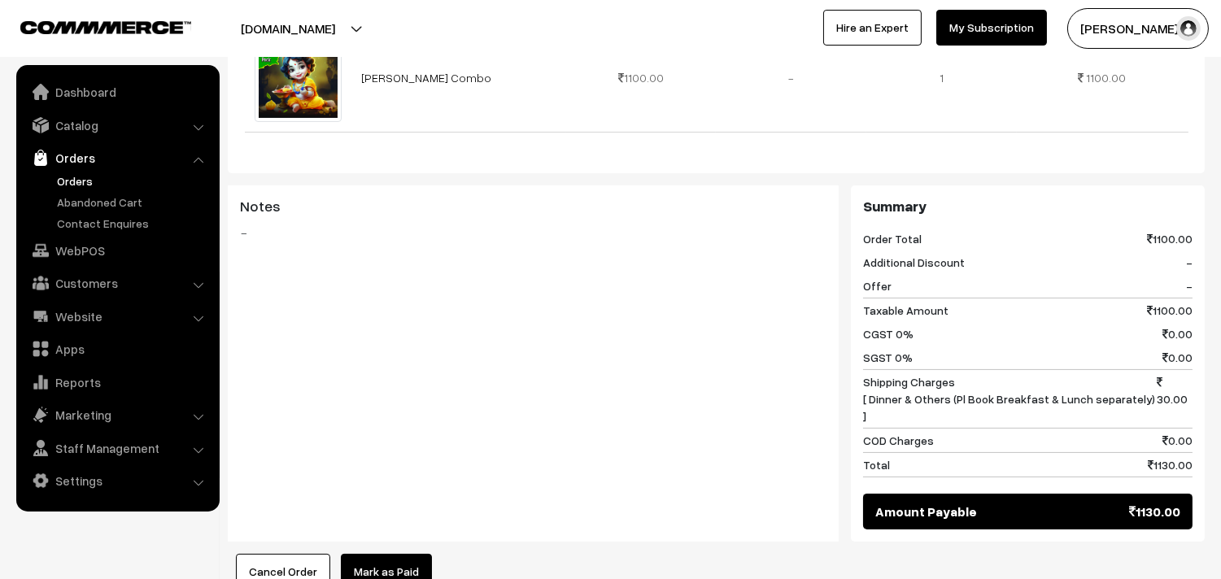
scroll to position [904, 0]
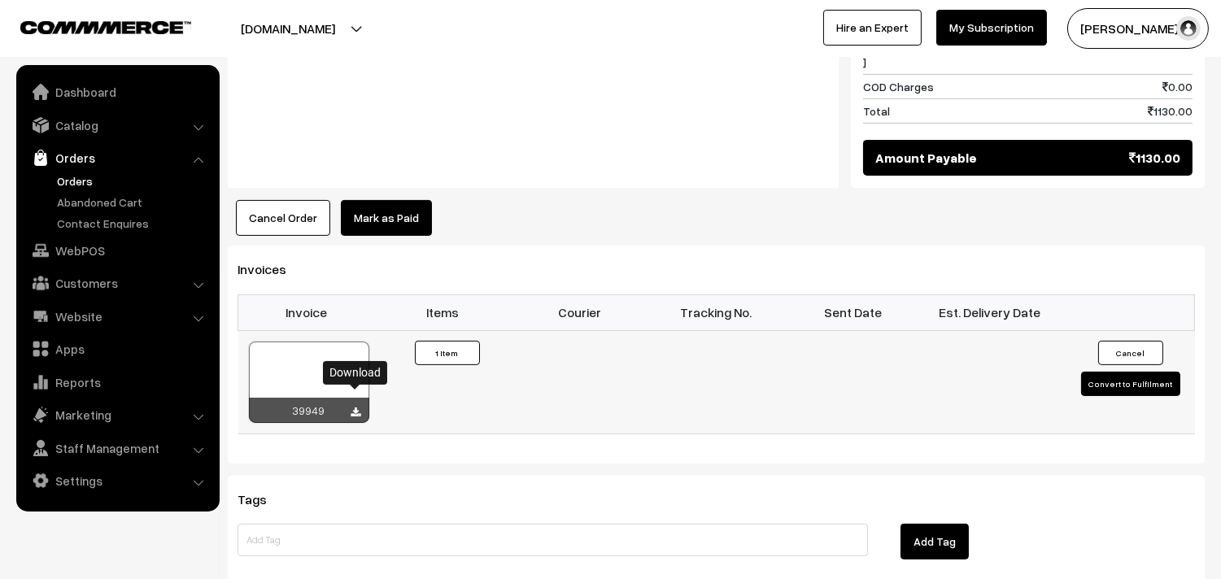
click at [354, 408] on icon at bounding box center [356, 413] width 10 height 11
drag, startPoint x: 80, startPoint y: 119, endPoint x: 88, endPoint y: 127, distance: 11.5
click at [81, 118] on link "Catalog" at bounding box center [117, 125] width 194 height 29
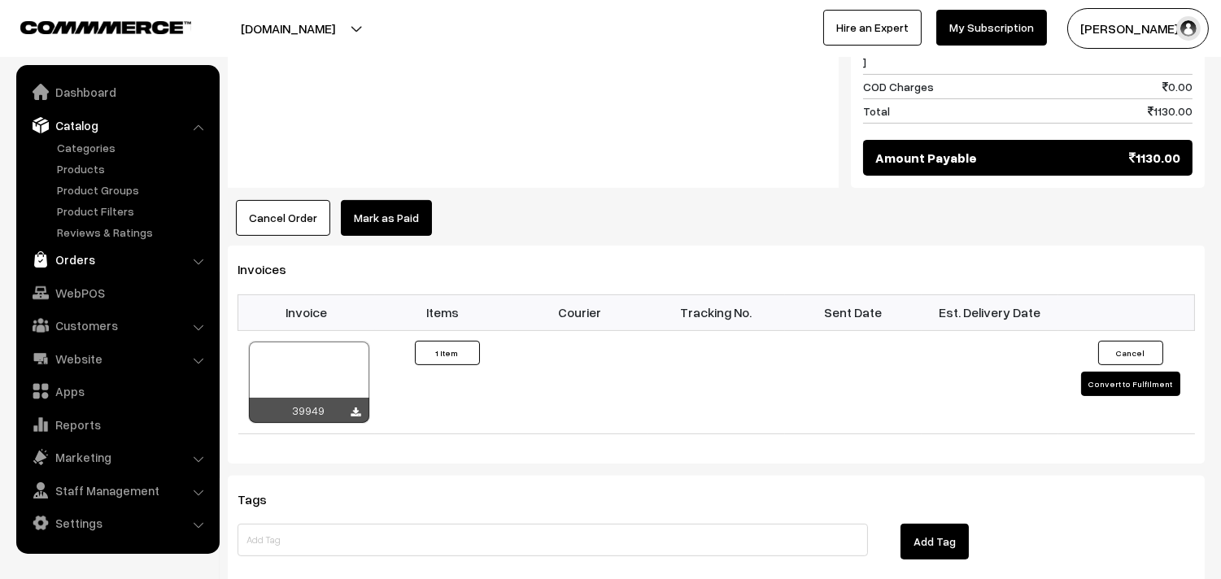
click at [83, 261] on link "Orders" at bounding box center [117, 259] width 194 height 29
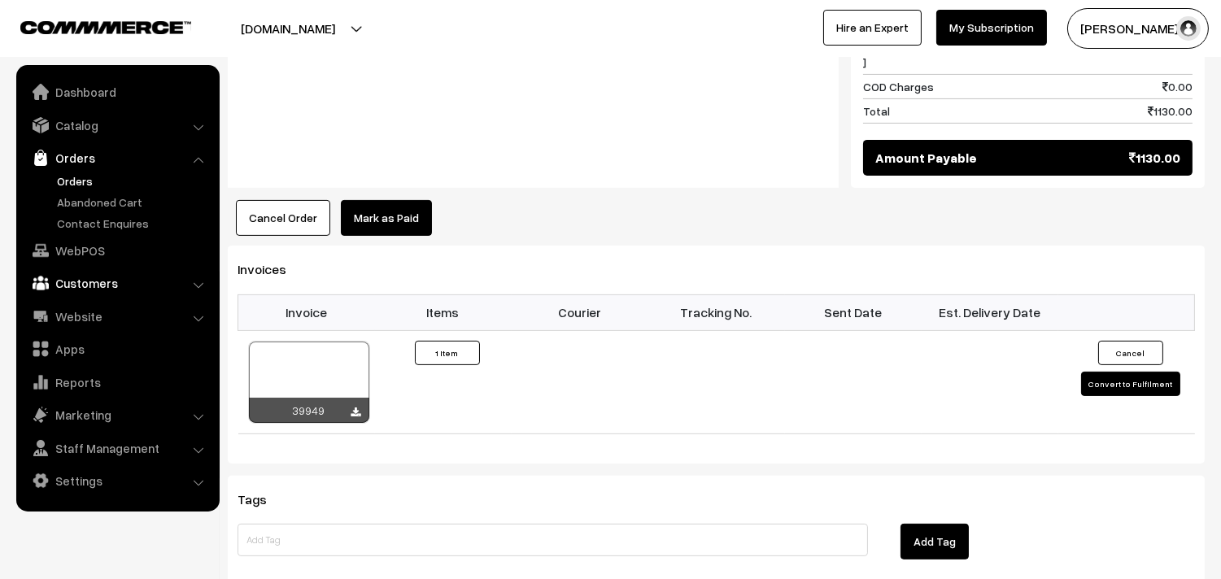
click at [88, 290] on link "Customers" at bounding box center [117, 283] width 194 height 29
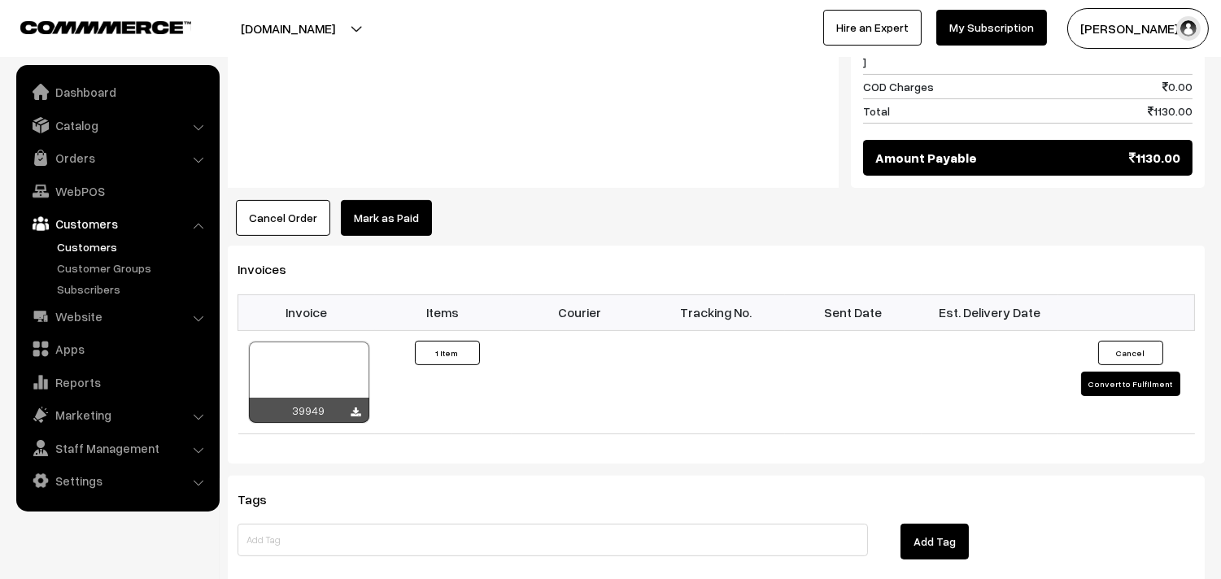
click at [75, 247] on link "Customers" at bounding box center [133, 246] width 161 height 17
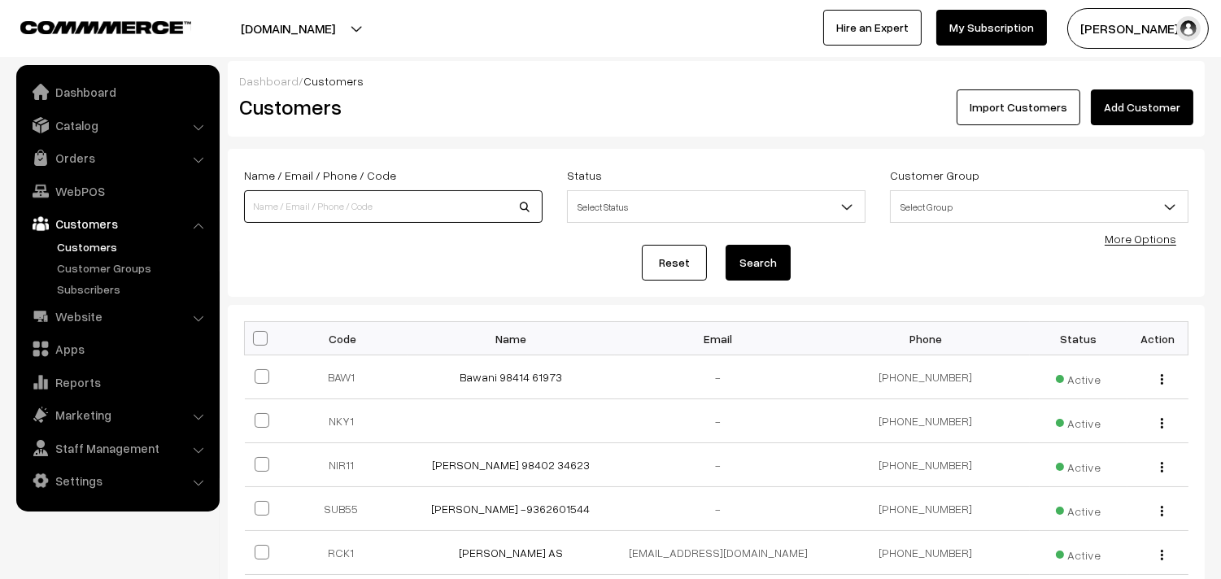
drag, startPoint x: 0, startPoint y: 0, endPoint x: 273, endPoint y: 205, distance: 341.7
click at [272, 207] on input at bounding box center [393, 206] width 299 height 33
paste input "98845 15935"
click at [283, 207] on input "98845 15935" at bounding box center [393, 206] width 299 height 33
type input "9884515935"
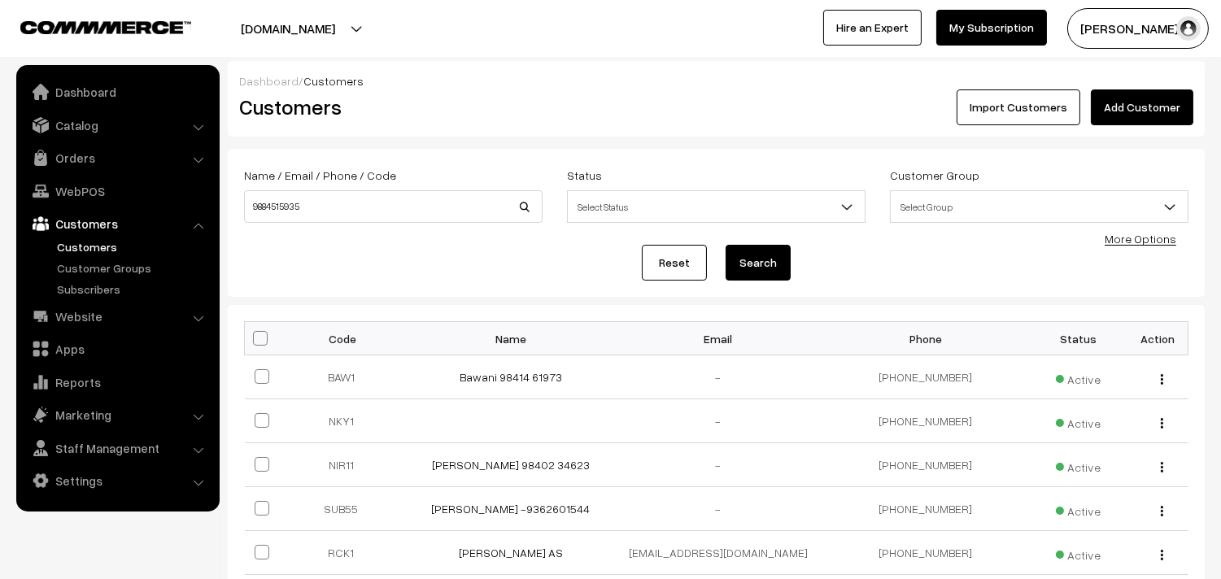
click at [735, 264] on button "Search" at bounding box center [758, 263] width 65 height 36
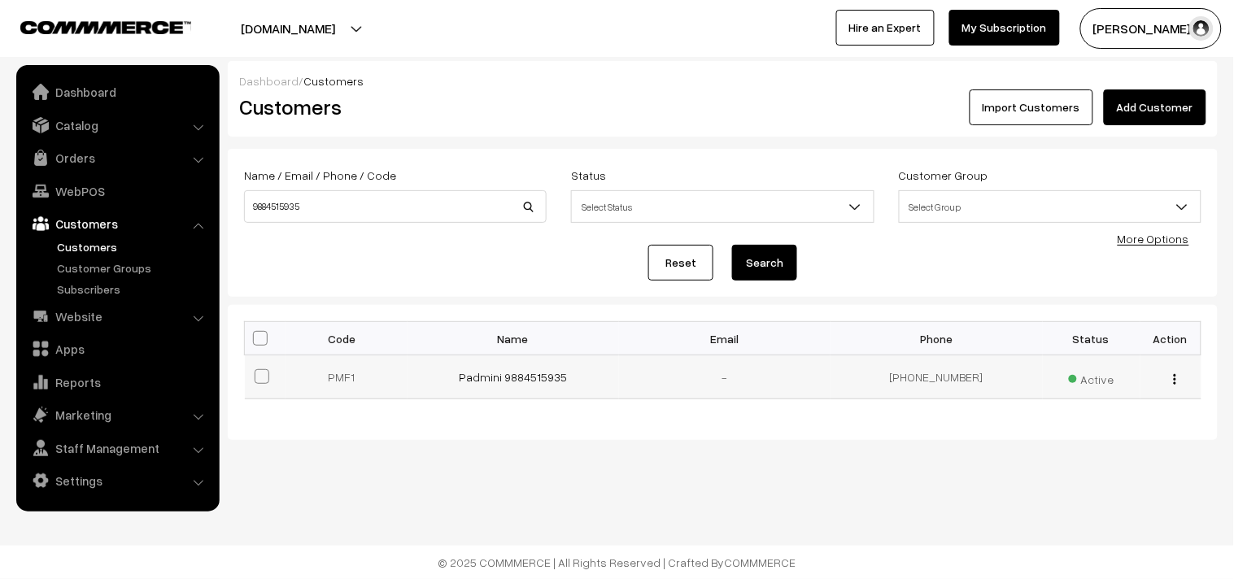
click at [1173, 377] on button "button" at bounding box center [1175, 379] width 4 height 13
click at [1103, 430] on link "Edit" at bounding box center [1102, 438] width 138 height 36
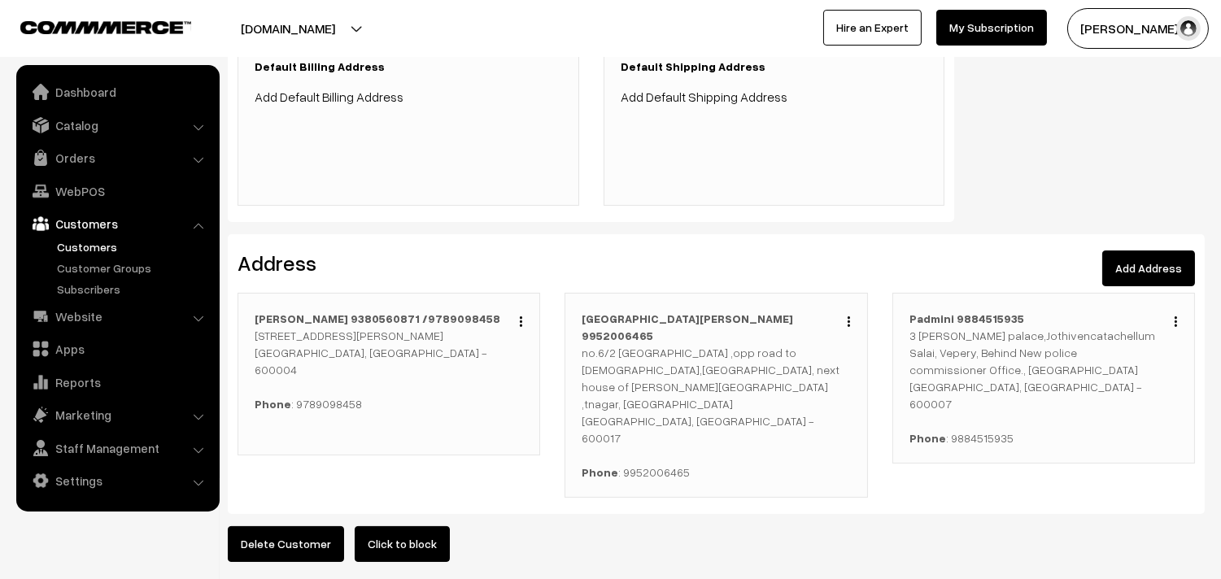
scroll to position [360, 0]
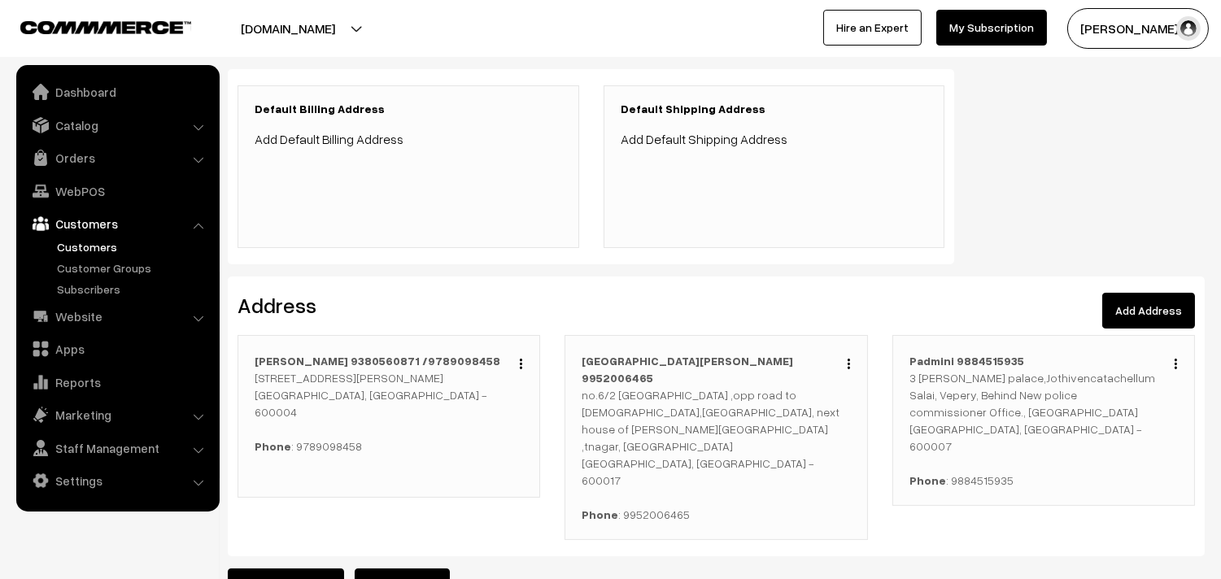
click at [524, 366] on div "Edit Duplicate Delete [PERSON_NAME] 9380560871 /9789098458 [STREET_ADDRESS][PER…" at bounding box center [389, 416] width 303 height 163
click at [520, 364] on img "button" at bounding box center [521, 364] width 2 height 11
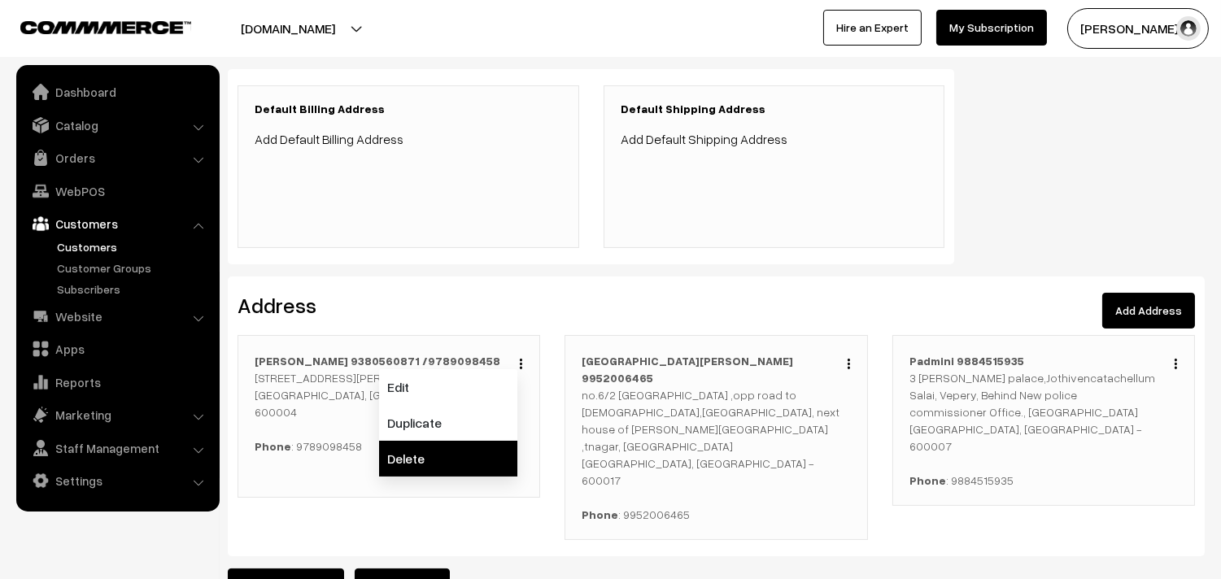
click at [468, 460] on link "Delete" at bounding box center [448, 459] width 138 height 36
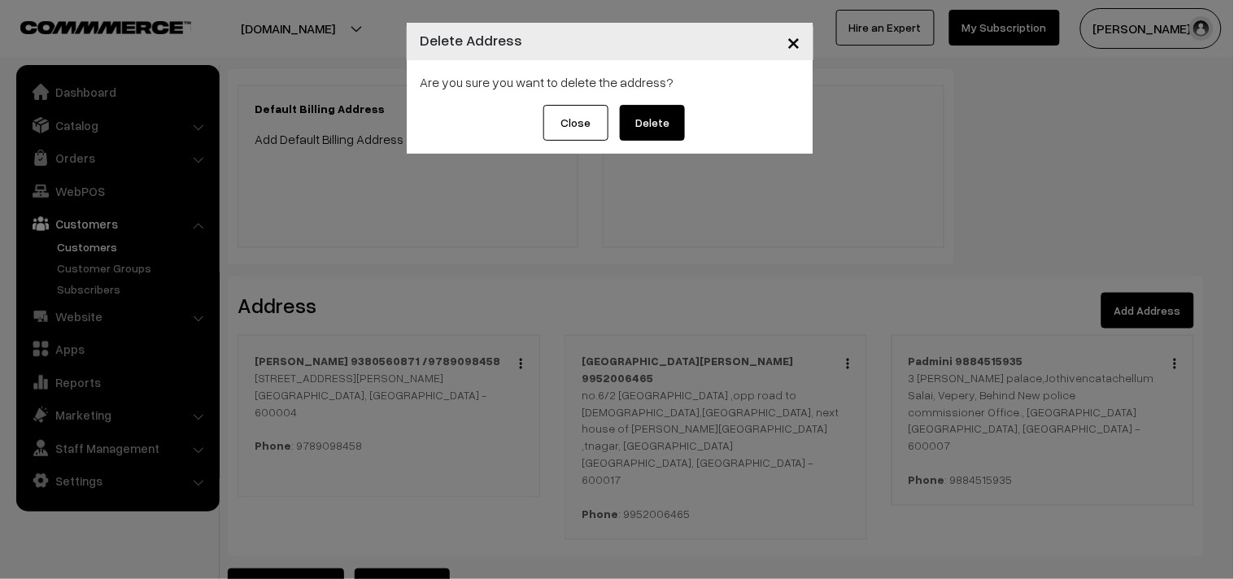
click at [640, 127] on button "Delete" at bounding box center [652, 123] width 65 height 36
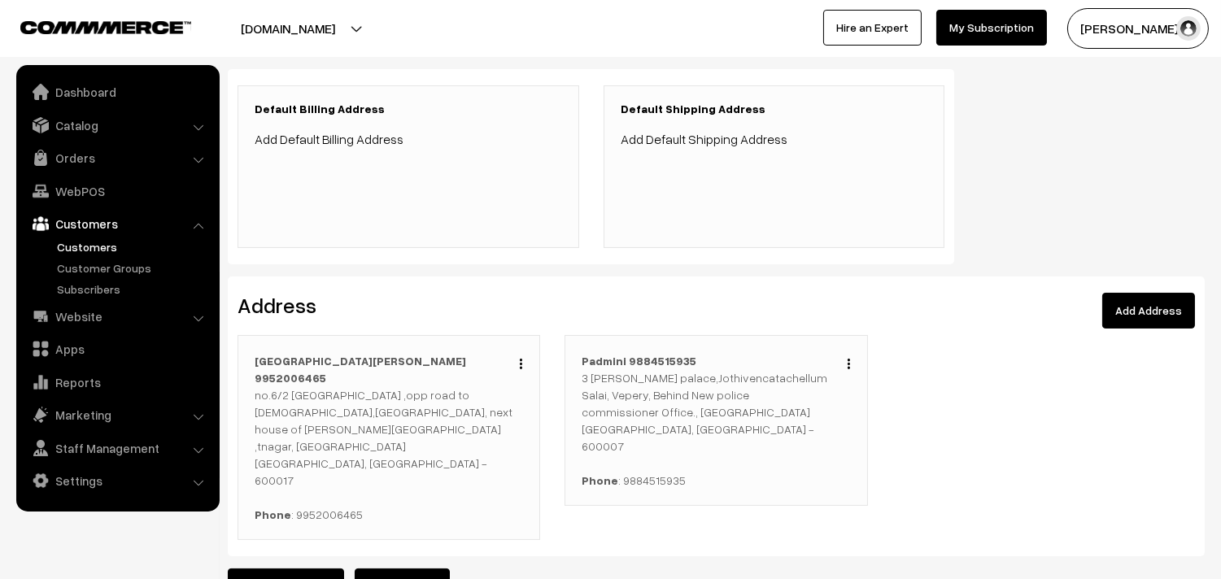
click at [517, 361] on div "Edit Duplicate Delete" at bounding box center [517, 362] width 12 height 20
click at [520, 365] on img "button" at bounding box center [521, 364] width 2 height 11
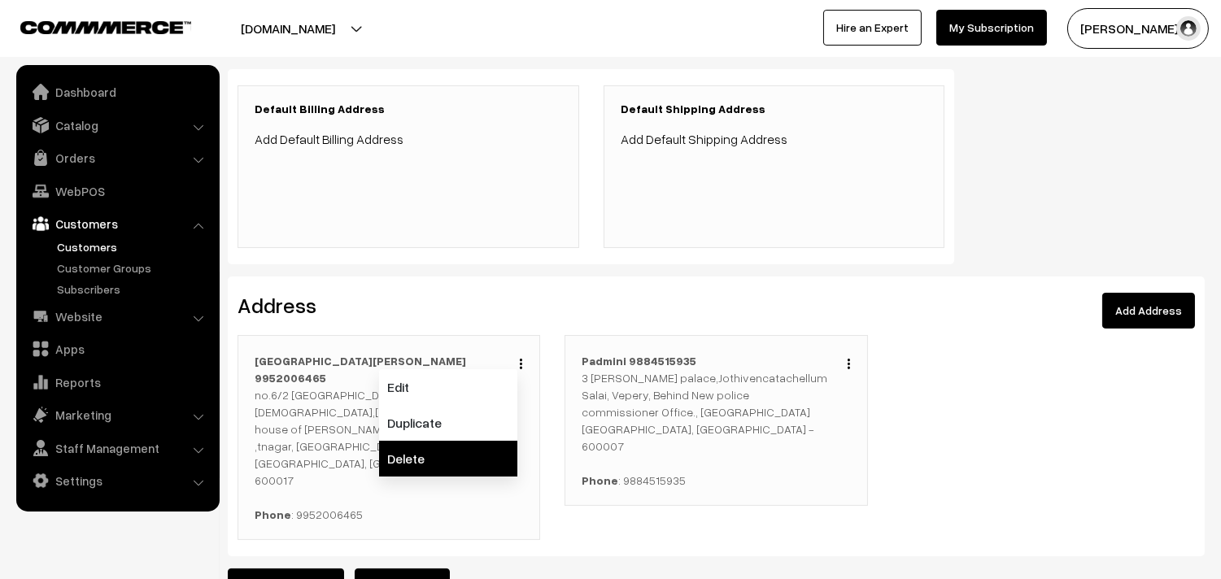
click at [469, 446] on link "Delete" at bounding box center [448, 459] width 138 height 36
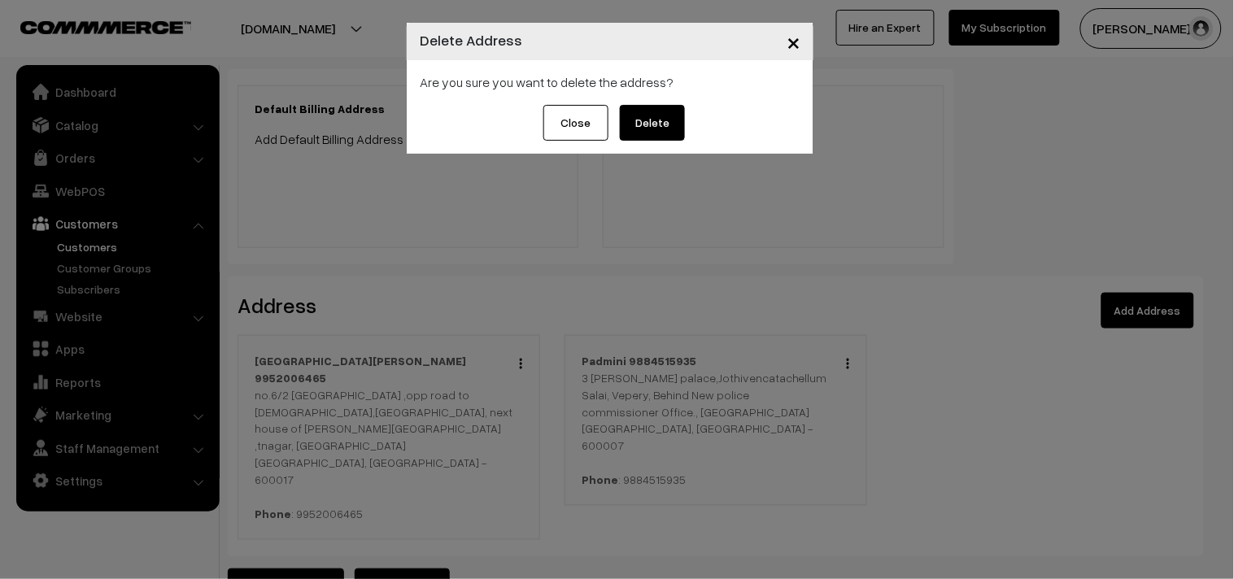
click at [617, 127] on div "Close Delete" at bounding box center [610, 129] width 407 height 49
click at [638, 135] on button "Delete" at bounding box center [652, 123] width 65 height 36
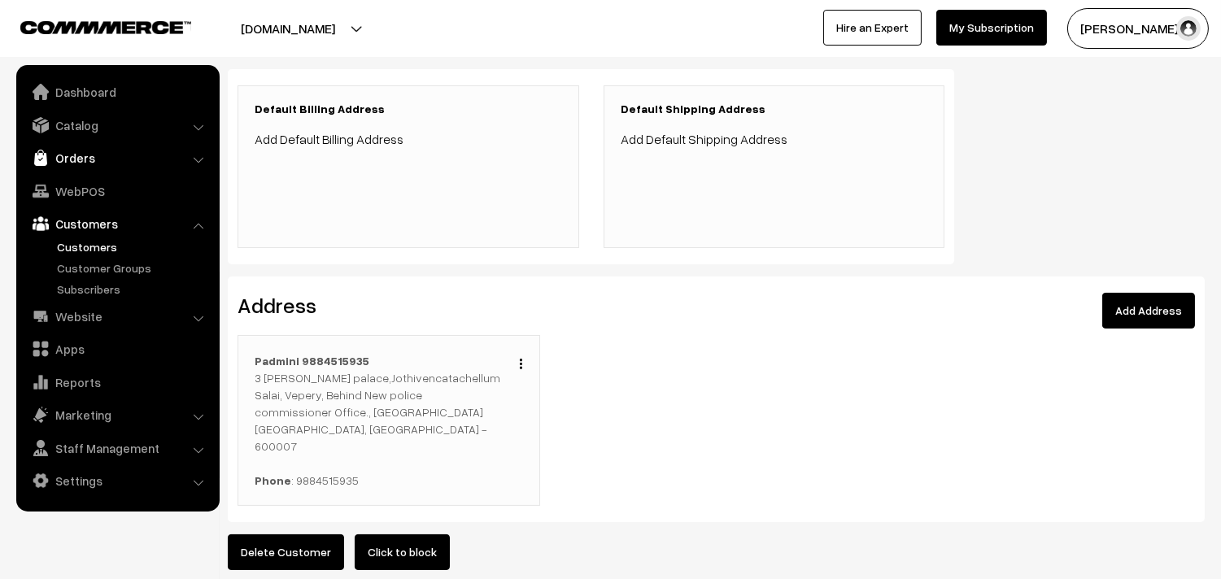
click at [79, 159] on link "Orders" at bounding box center [117, 157] width 194 height 29
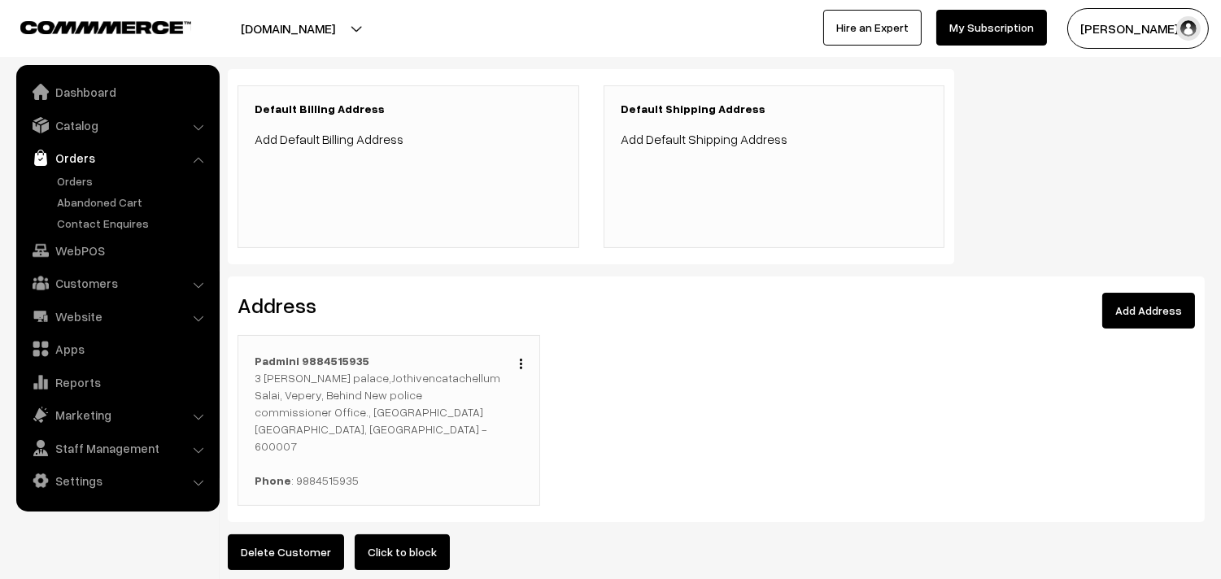
scroll to position [0, 0]
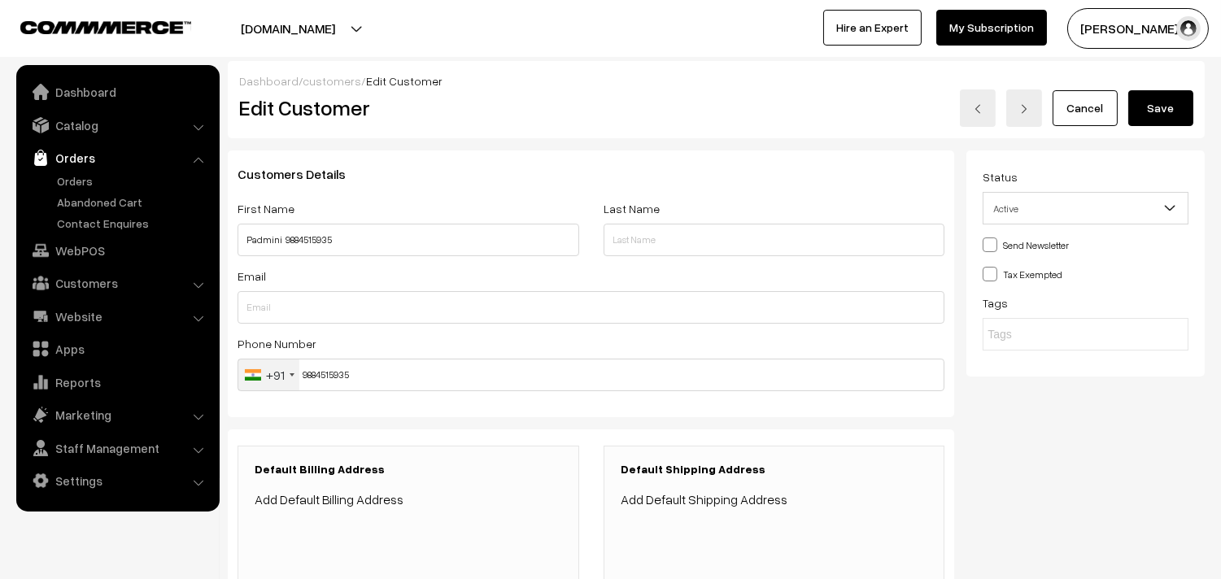
click at [1129, 103] on button "Save" at bounding box center [1161, 108] width 65 height 36
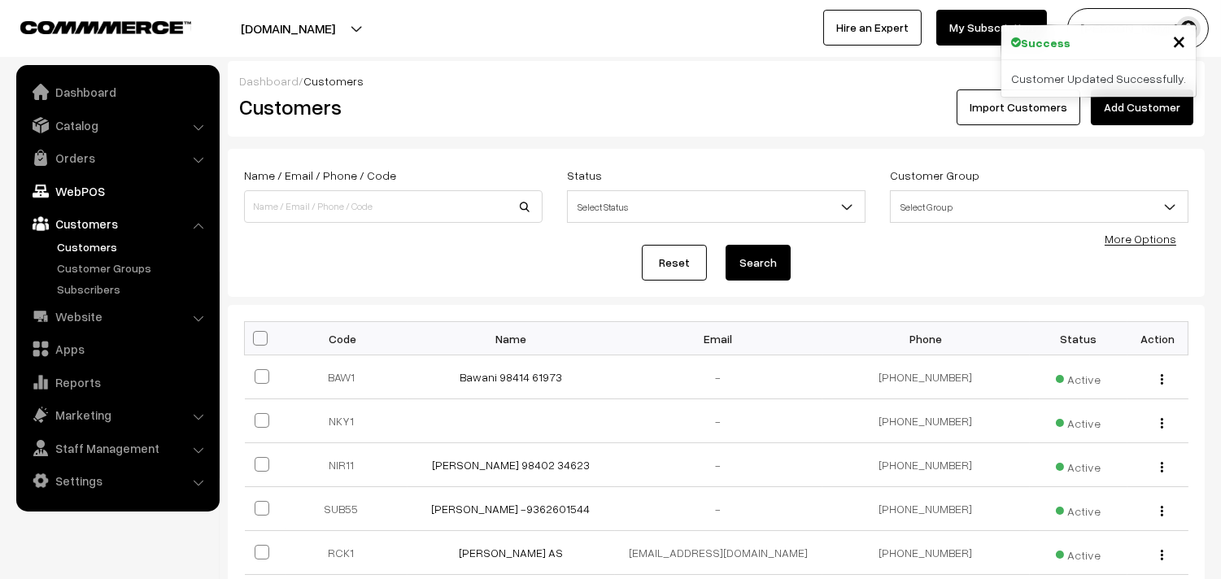
click at [59, 194] on link "WebPOS" at bounding box center [117, 191] width 194 height 29
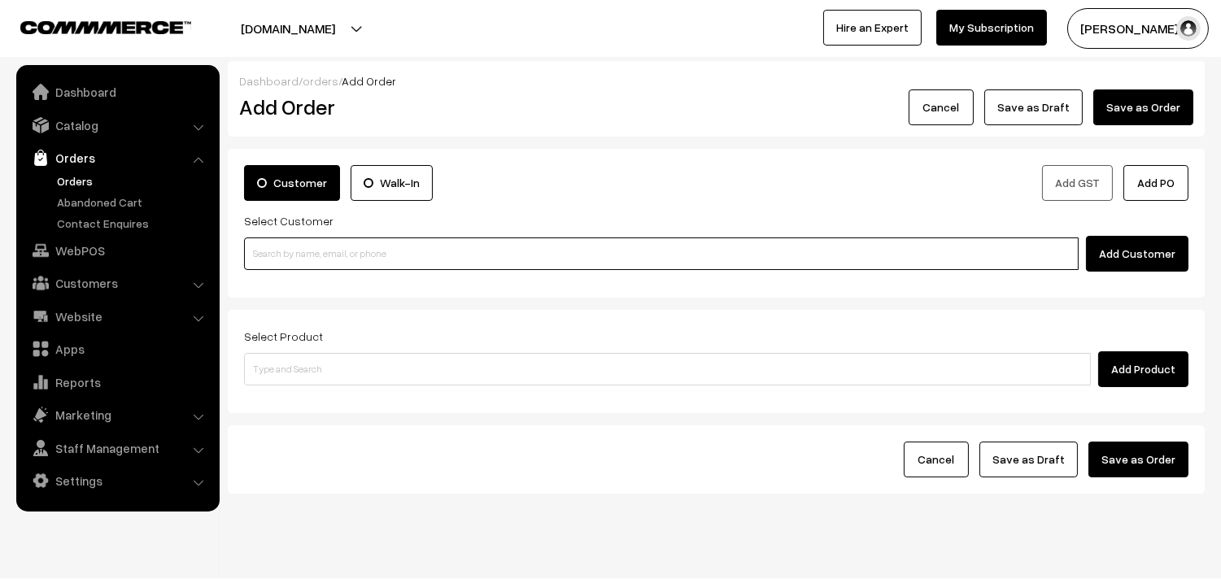
click at [306, 242] on input at bounding box center [661, 254] width 835 height 33
paste input "99417 08308"
click at [281, 255] on input "99417 08308" at bounding box center [661, 254] width 835 height 33
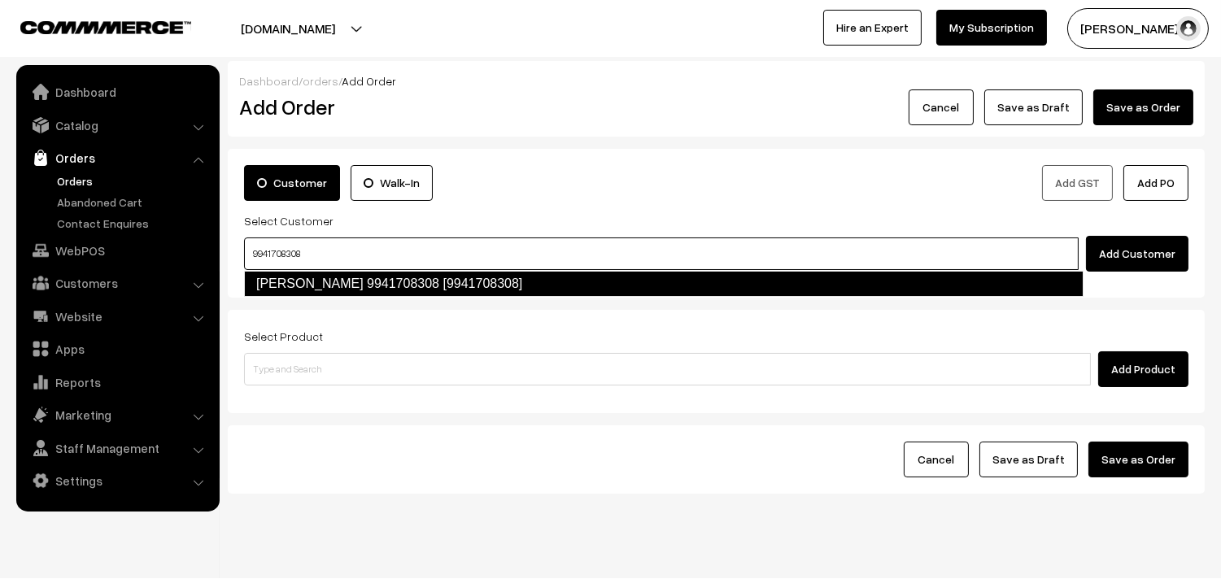
click at [334, 280] on link "Sivakumar 9941708308 [9941708308]" at bounding box center [664, 284] width 840 height 26
type input "9941708308"
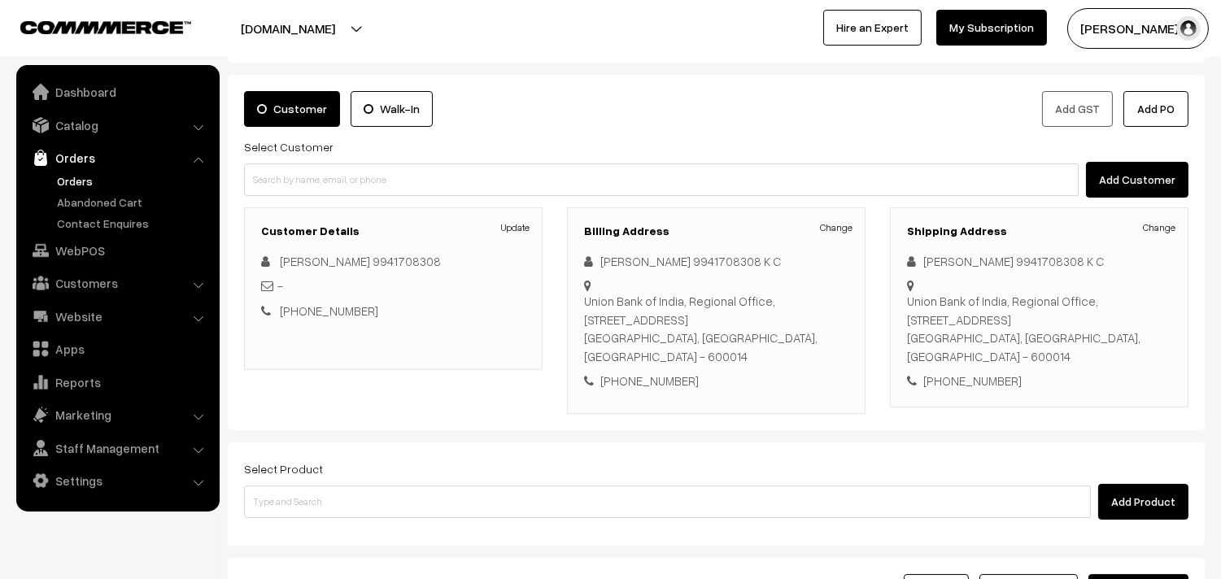
scroll to position [214, 0]
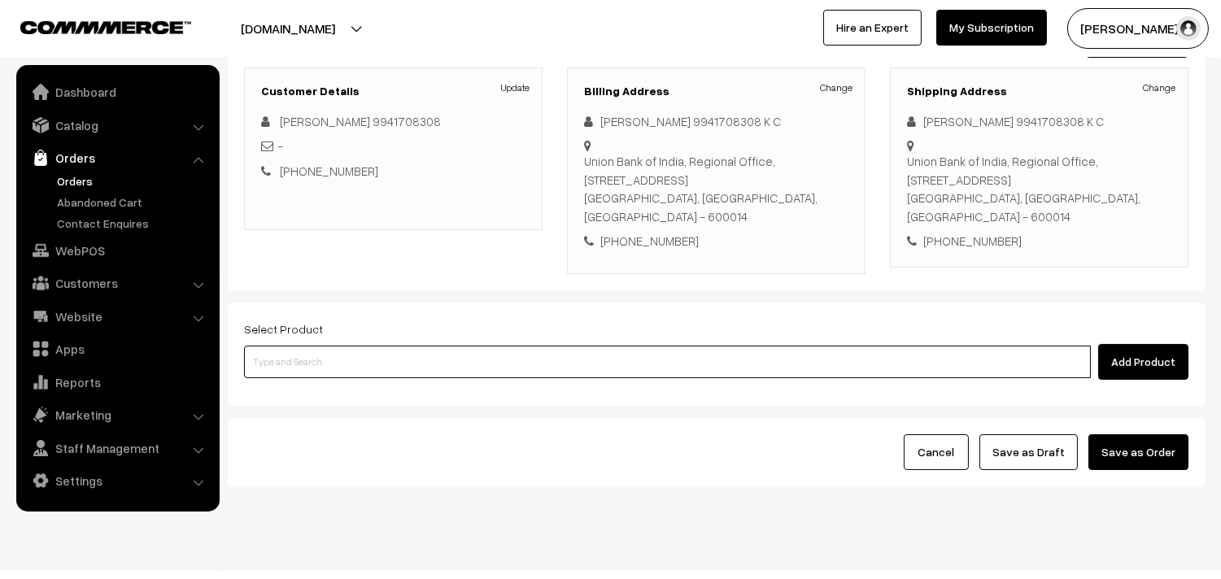
click at [324, 346] on input at bounding box center [667, 362] width 847 height 33
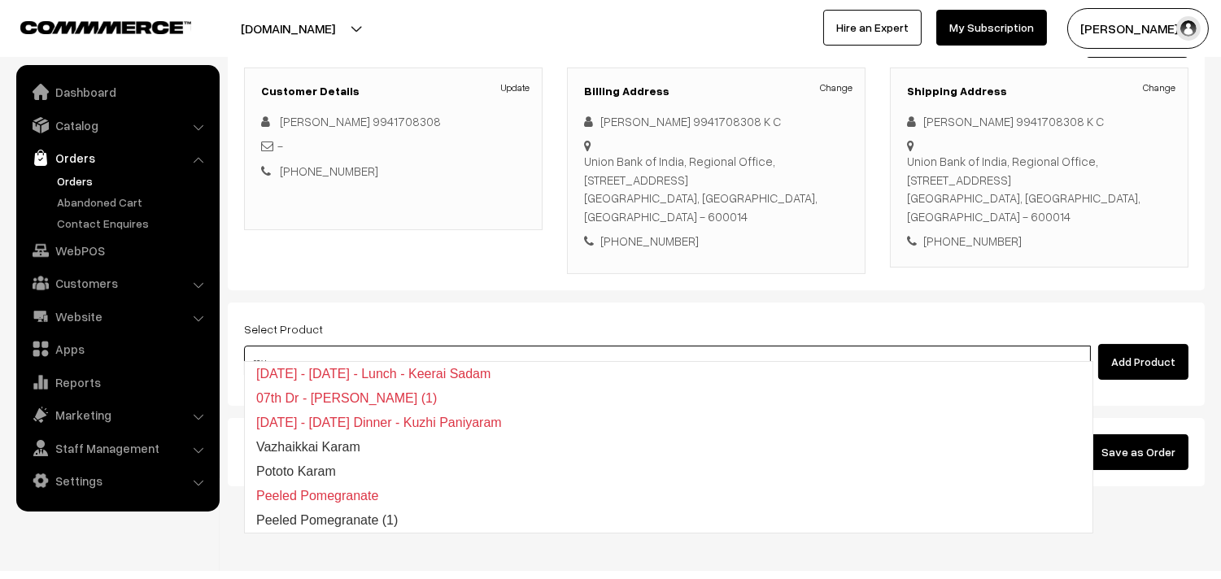
type input "rava"
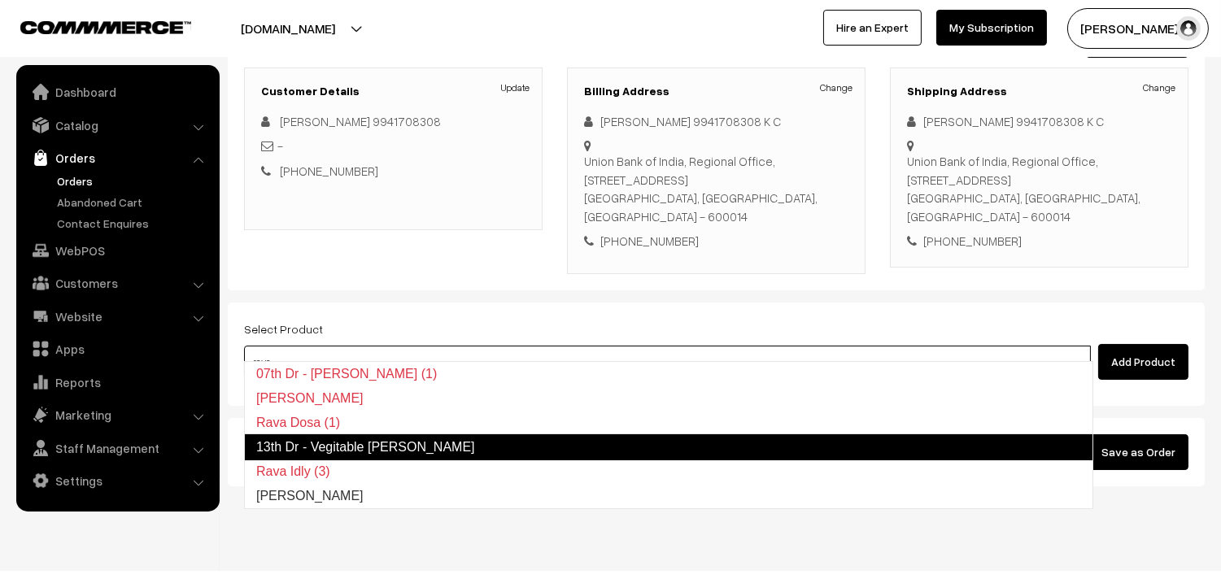
click at [381, 454] on link "13th Dr - Vegitable Rava Kichadi" at bounding box center [668, 447] width 849 height 26
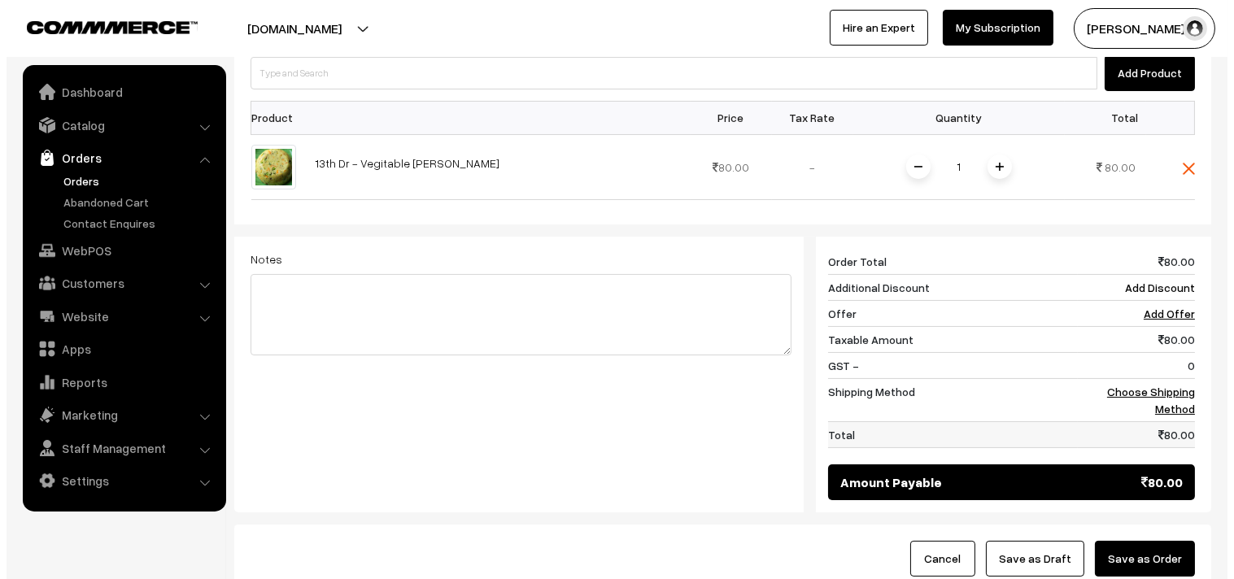
scroll to position [575, 0]
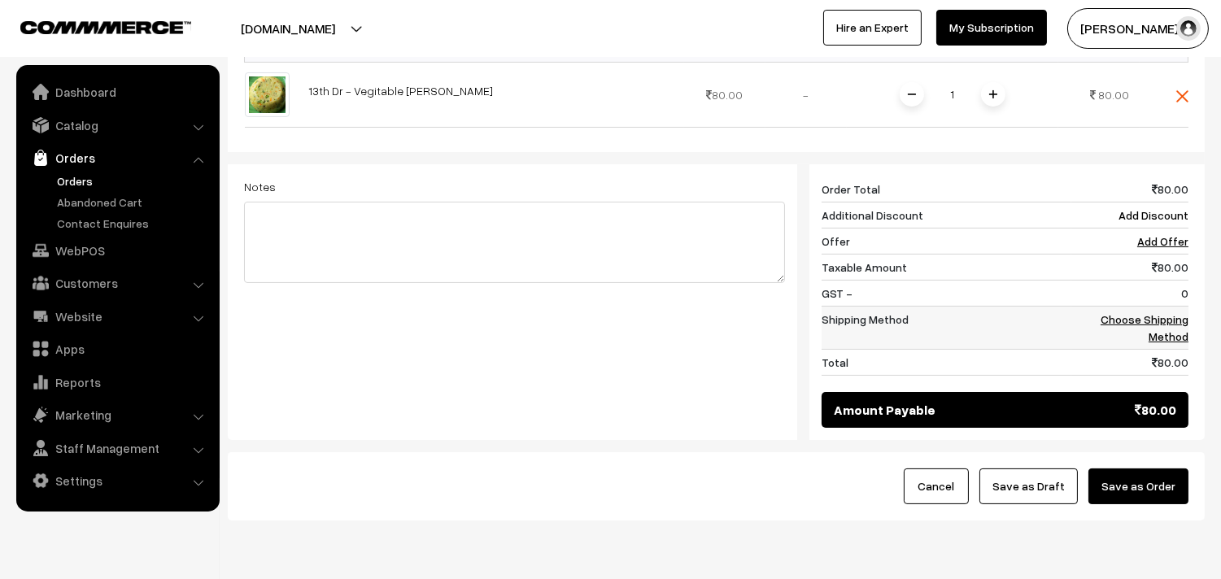
click at [1121, 312] on link "Choose Shipping Method" at bounding box center [1145, 327] width 88 height 31
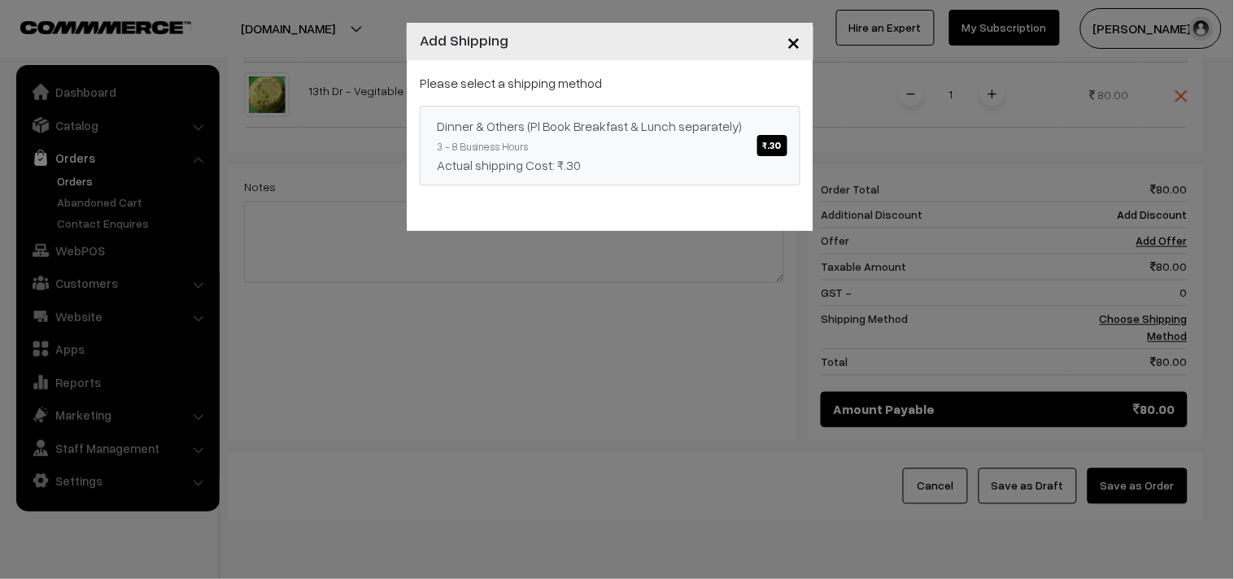
click at [728, 161] on div "Actual shipping Cost: ₹.30" at bounding box center [610, 165] width 347 height 20
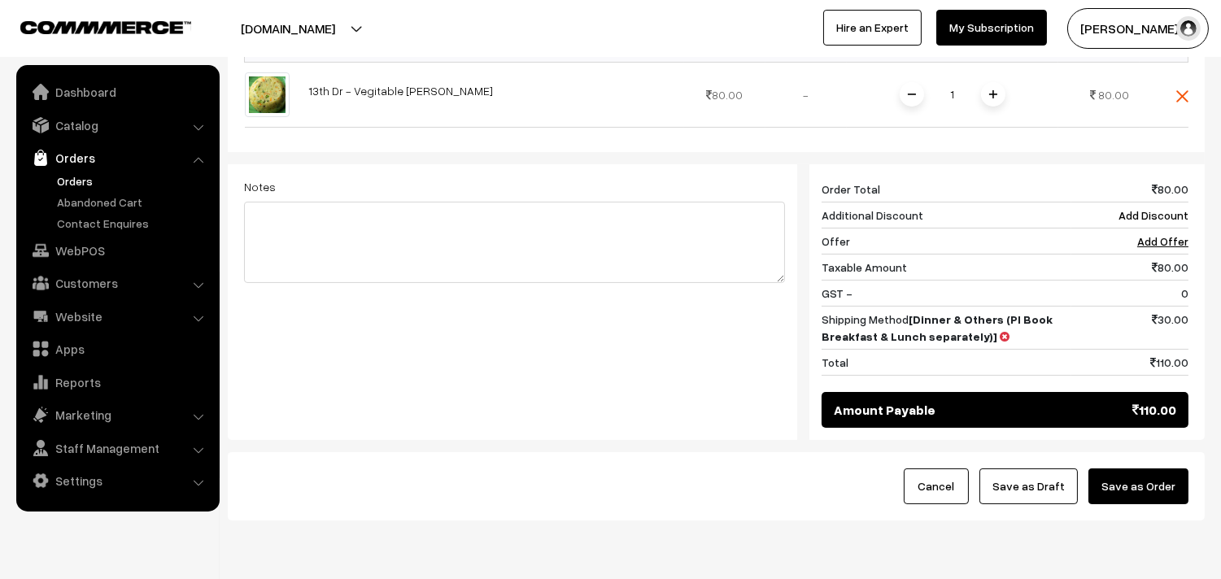
click at [1137, 469] on button "Save as Order" at bounding box center [1139, 487] width 100 height 36
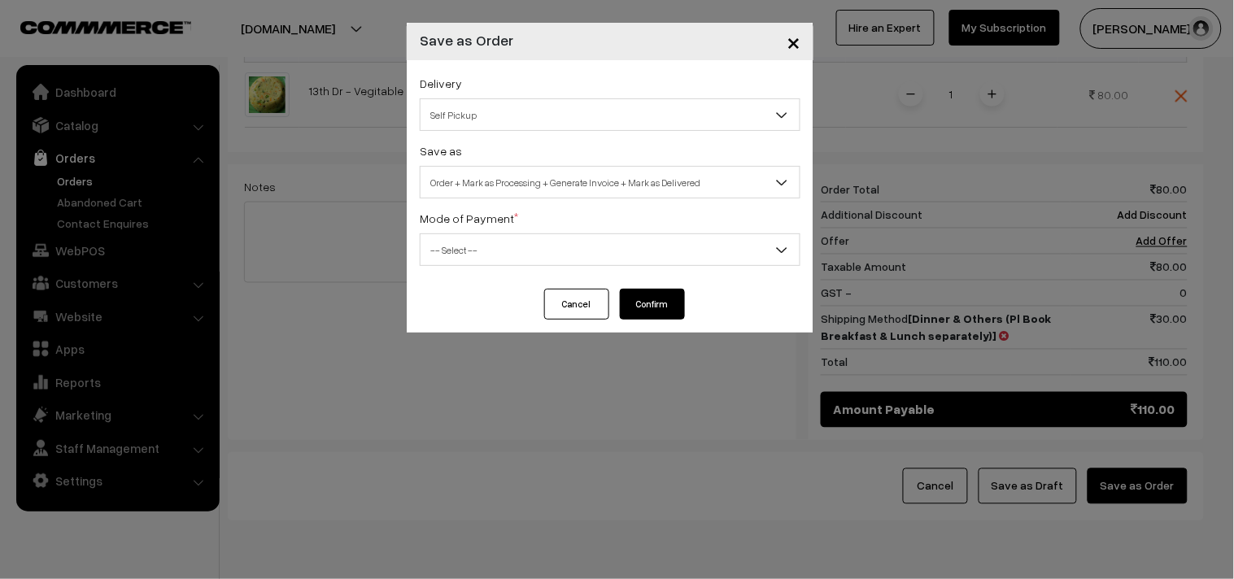
click at [567, 107] on span "Self Pickup" at bounding box center [610, 115] width 379 height 28
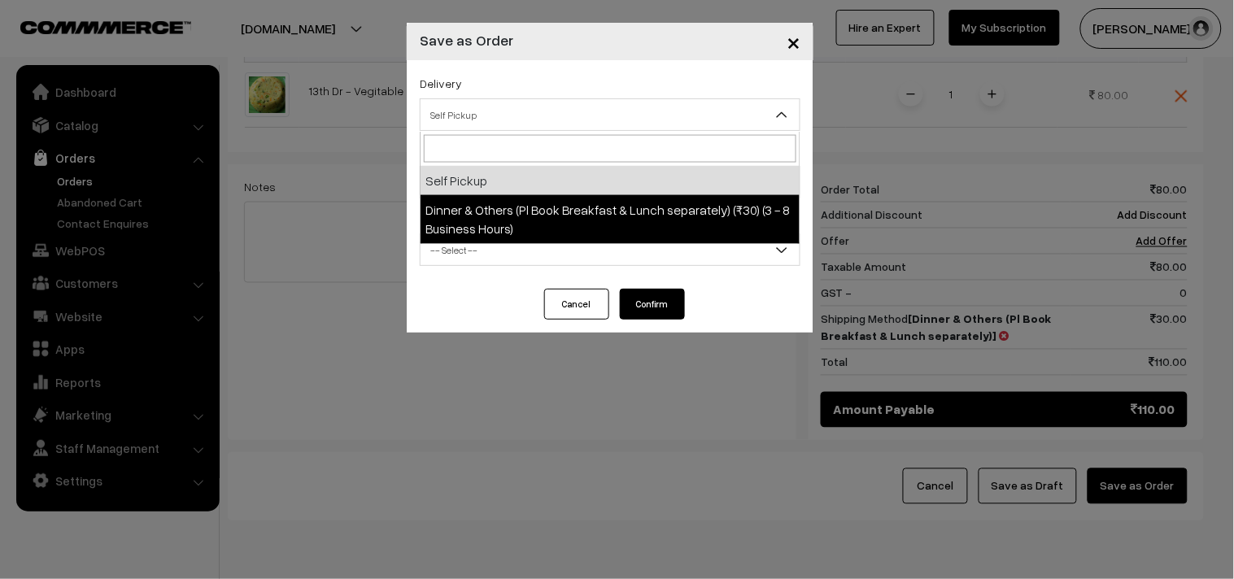
select select "DOP1"
select select "3"
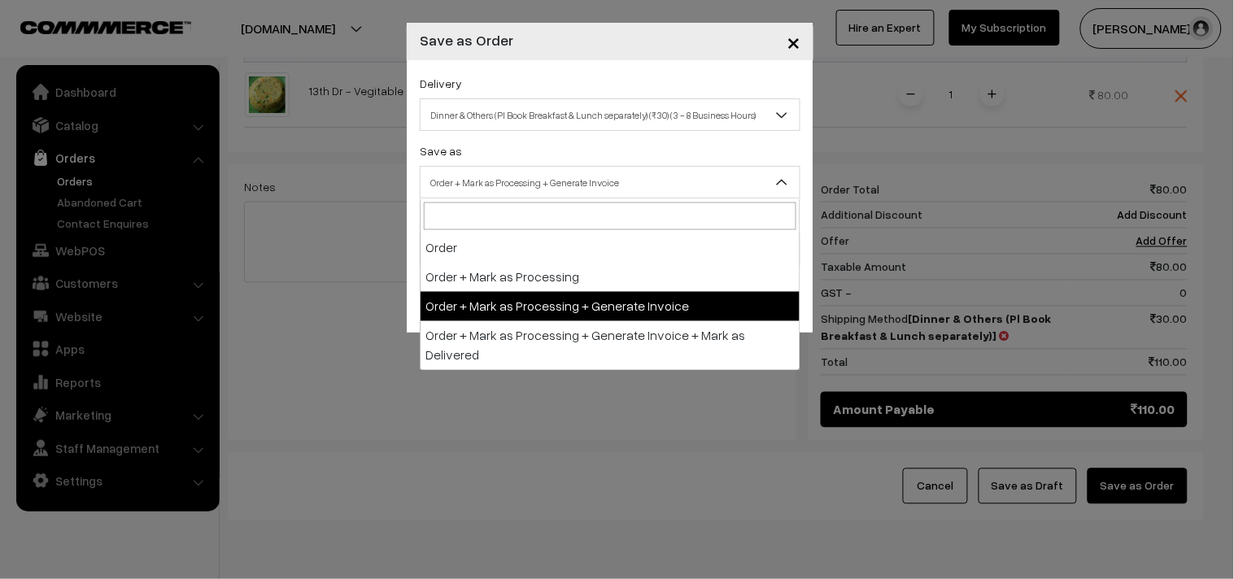
drag, startPoint x: 570, startPoint y: 181, endPoint x: 596, endPoint y: 316, distance: 137.4
click at [570, 182] on span "Order + Mark as Processing + Generate Invoice" at bounding box center [610, 182] width 379 height 28
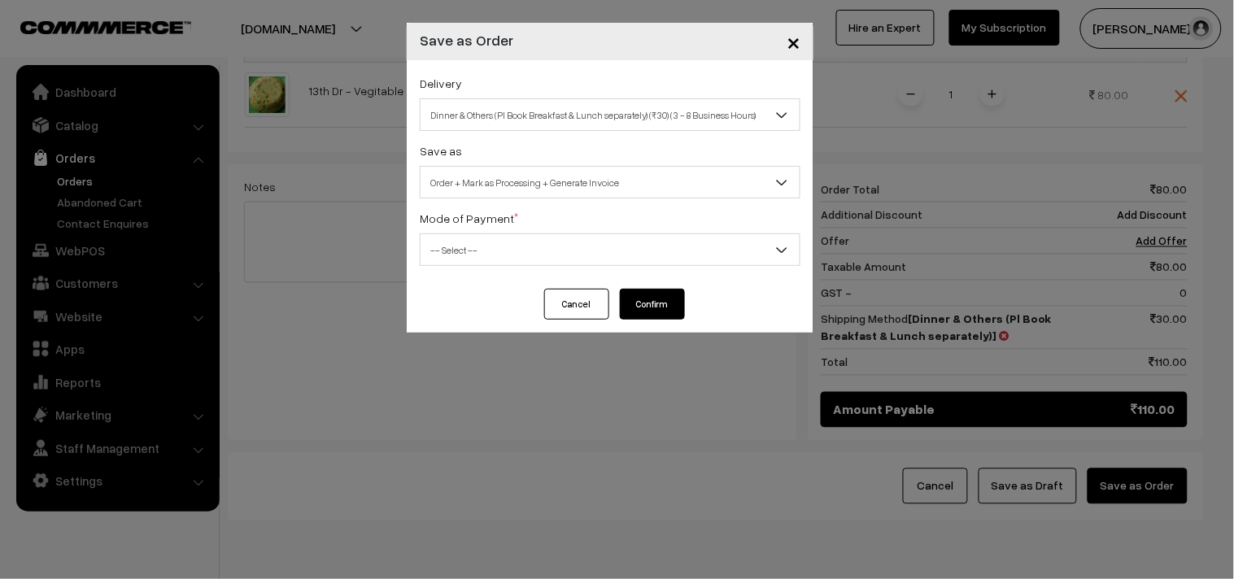
click at [532, 257] on span "-- Select --" at bounding box center [610, 250] width 379 height 28
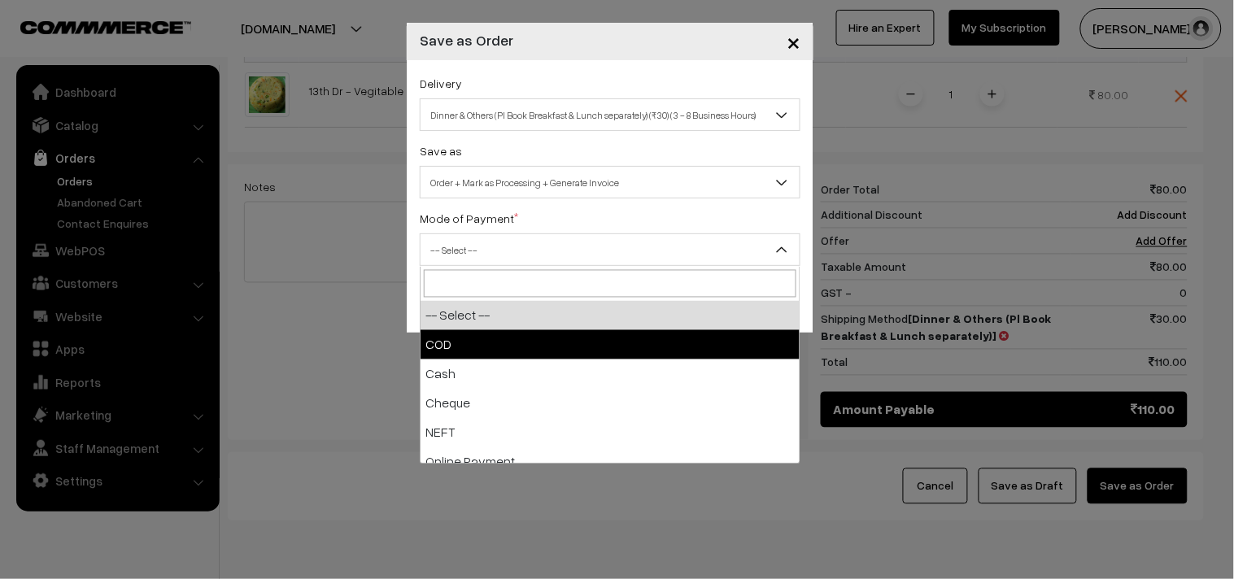
select select "1"
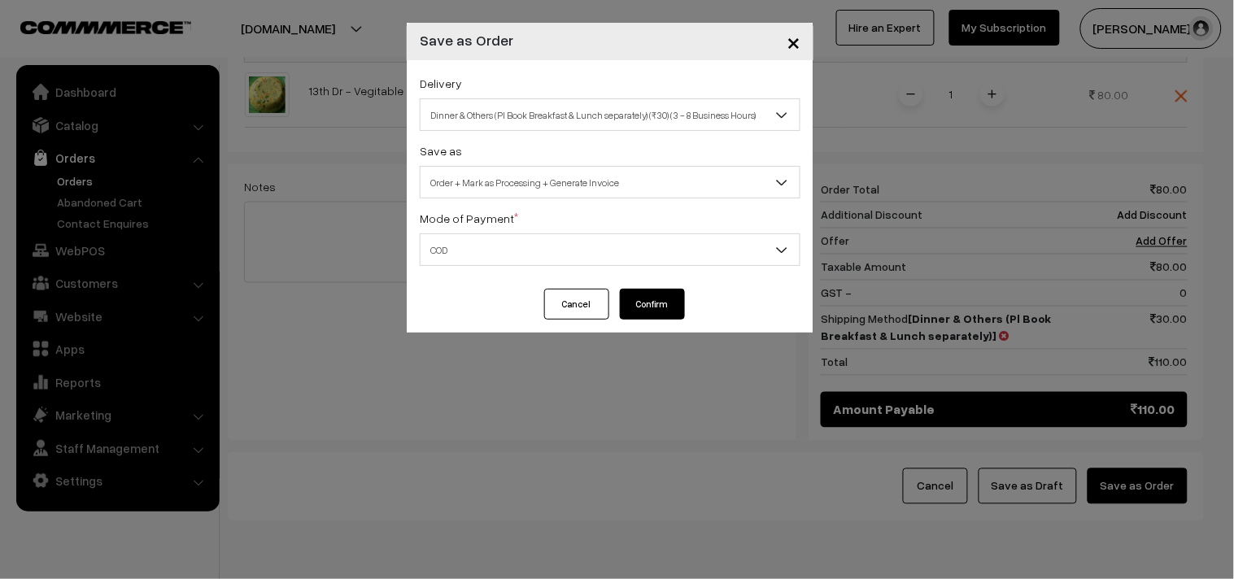
click at [656, 299] on button "Confirm" at bounding box center [652, 304] width 65 height 31
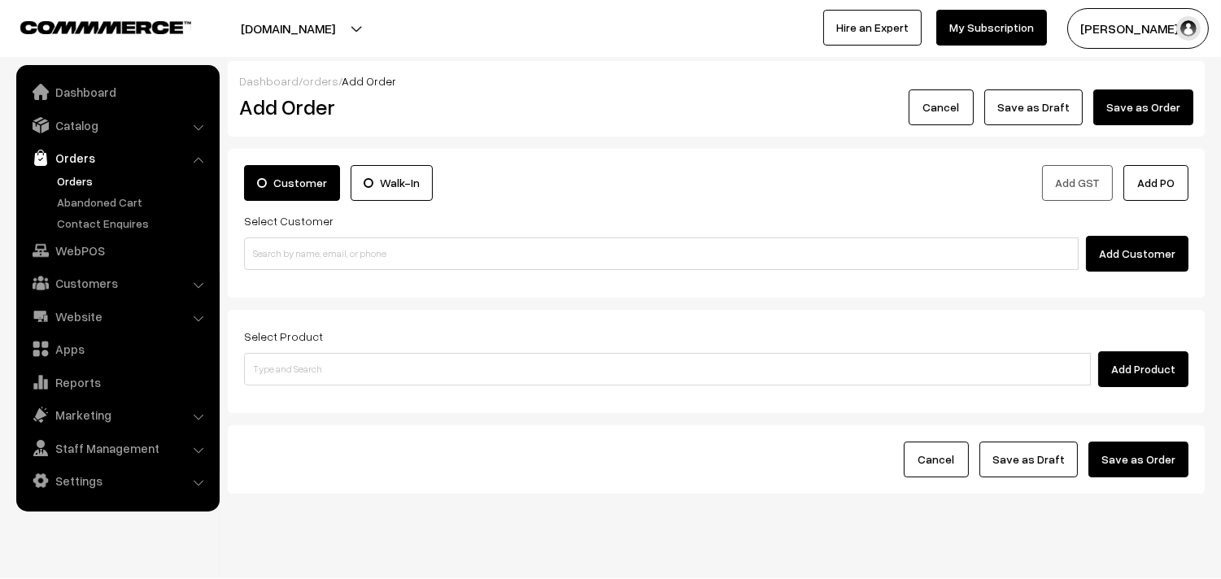
click at [80, 183] on link "Orders" at bounding box center [133, 180] width 161 height 17
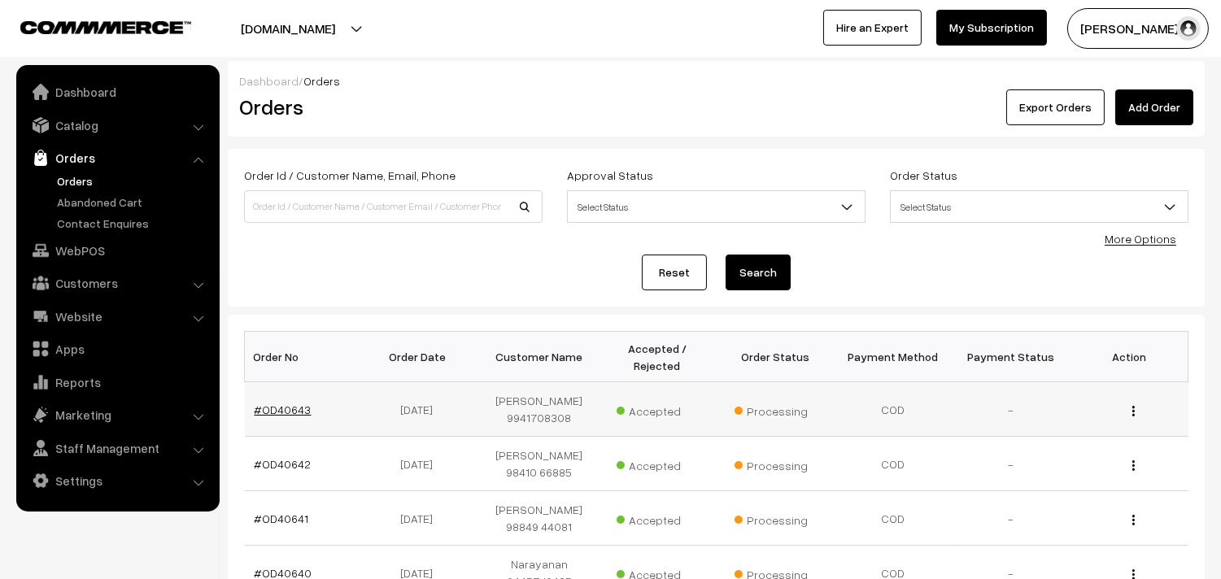
click at [278, 404] on link "#OD40643" at bounding box center [283, 410] width 57 height 14
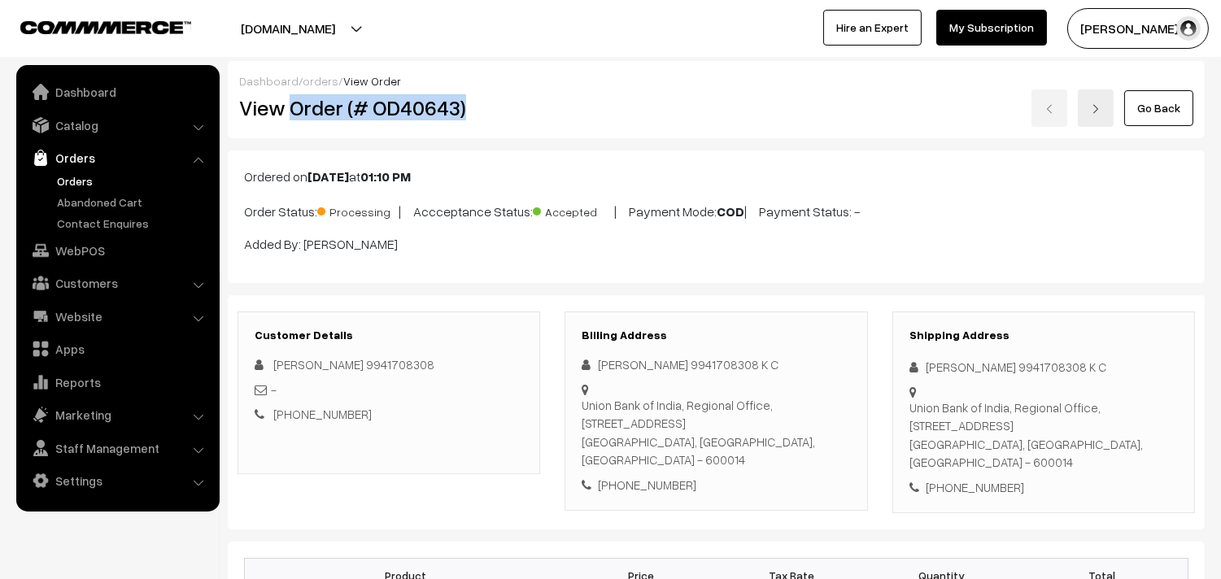
drag, startPoint x: 0, startPoint y: 0, endPoint x: 557, endPoint y: 108, distance: 567.0
click at [557, 108] on div "View Order (# OD40643) Go Back" at bounding box center [716, 108] width 979 height 37
copy div "Order (# OD40643)"
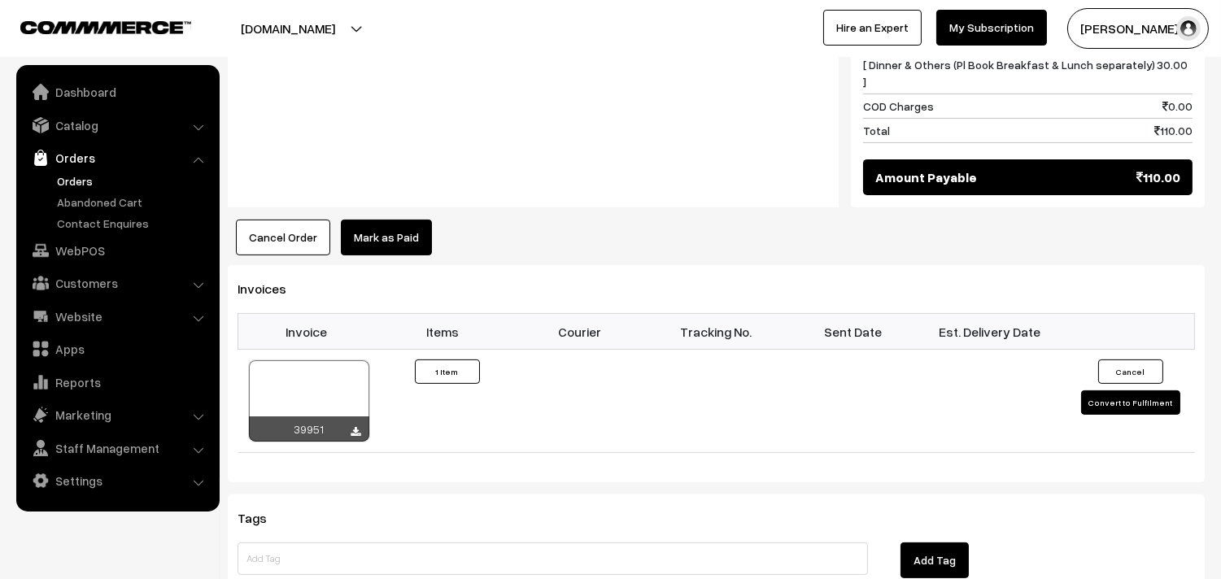
scroll to position [904, 0]
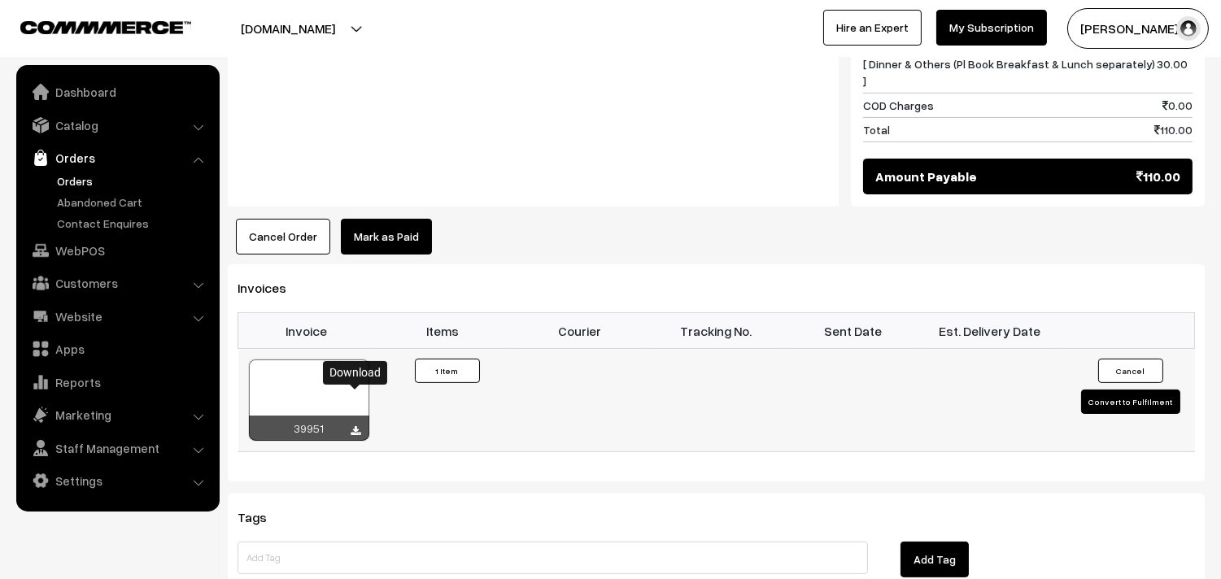
click at [356, 426] on icon at bounding box center [356, 431] width 10 height 11
click at [63, 189] on link "Orders" at bounding box center [133, 180] width 161 height 17
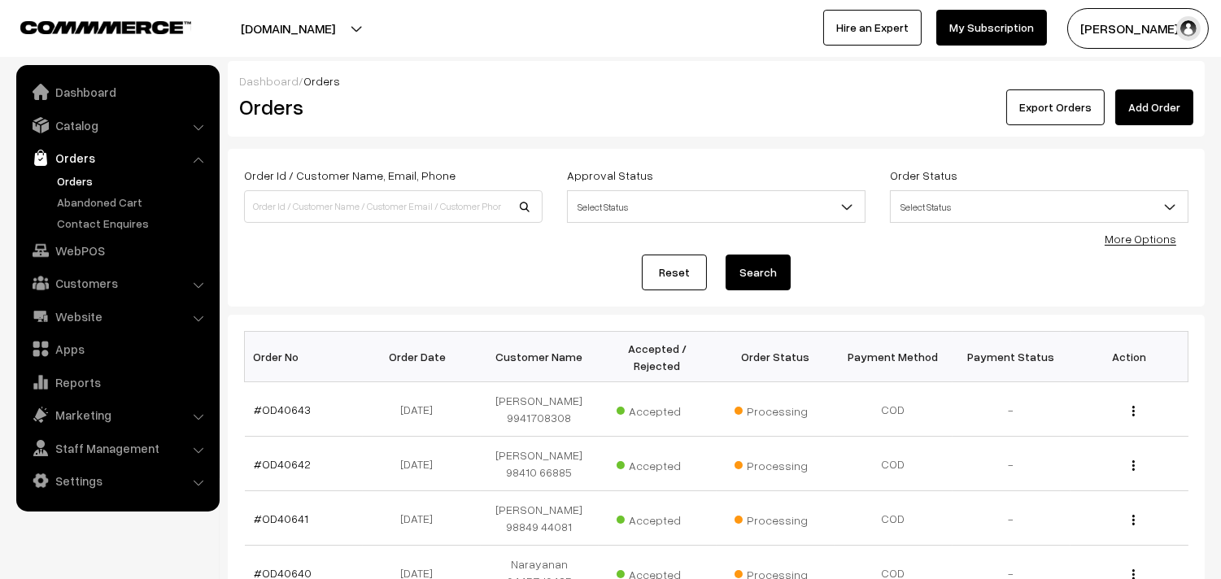
click at [84, 176] on link "Orders" at bounding box center [133, 180] width 161 height 17
click at [85, 181] on link "Orders" at bounding box center [133, 180] width 161 height 17
click at [63, 182] on link "Orders" at bounding box center [133, 180] width 161 height 17
click at [84, 247] on link "WebPOS" at bounding box center [117, 250] width 194 height 29
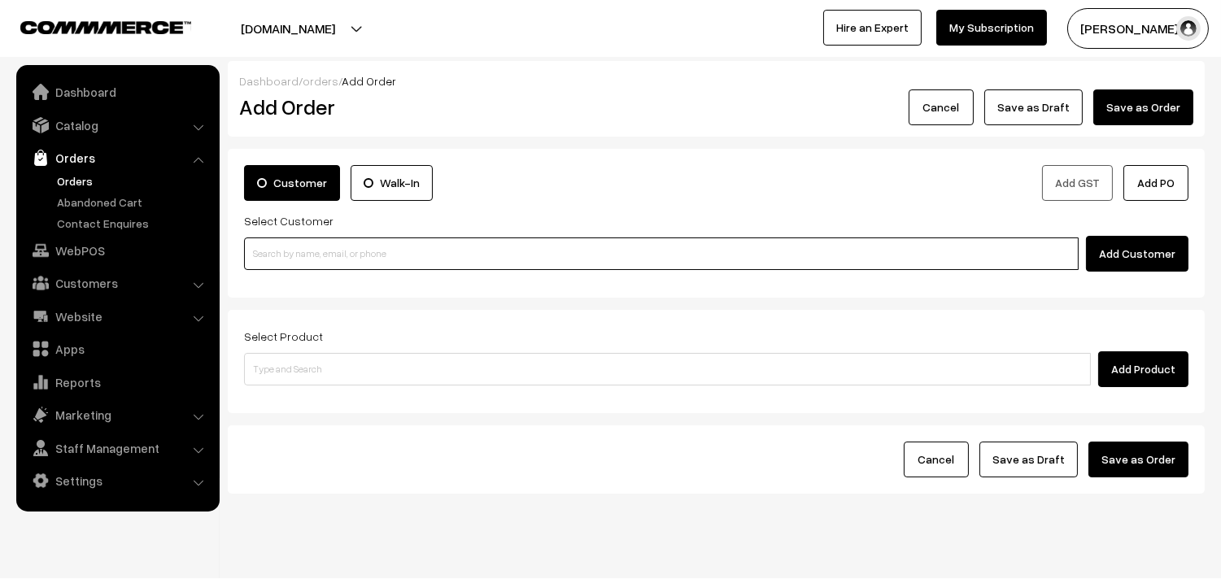
paste input "98408 32133"
click at [327, 251] on input at bounding box center [661, 254] width 835 height 33
click at [281, 248] on input "98408 32133" at bounding box center [661, 254] width 835 height 33
type input "9840832133"
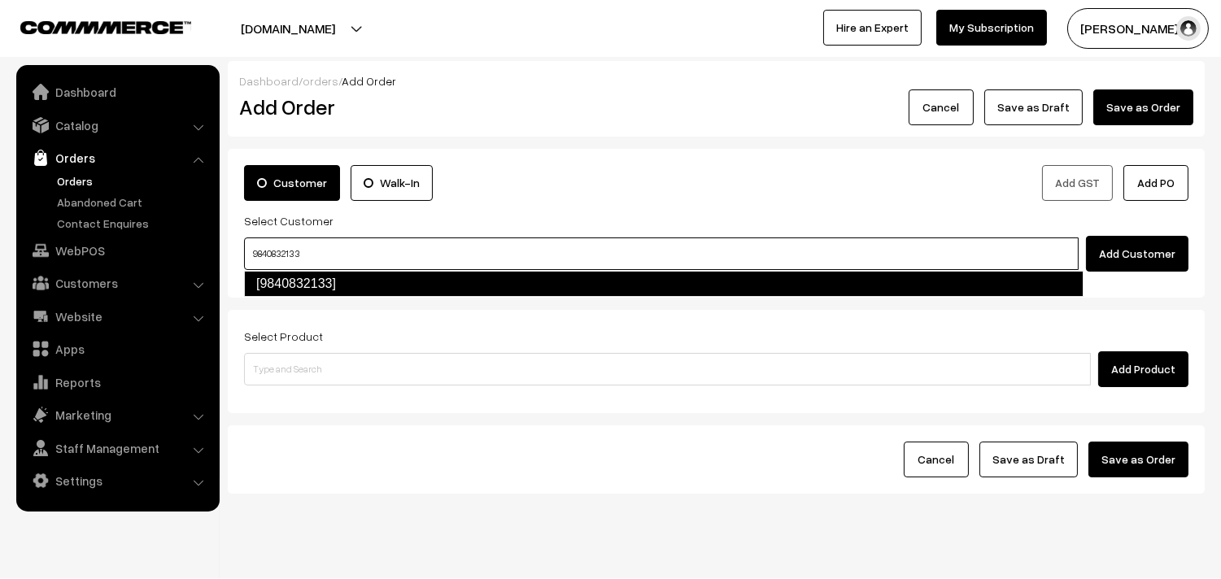
click at [303, 288] on link "[9840832133]" at bounding box center [664, 284] width 840 height 26
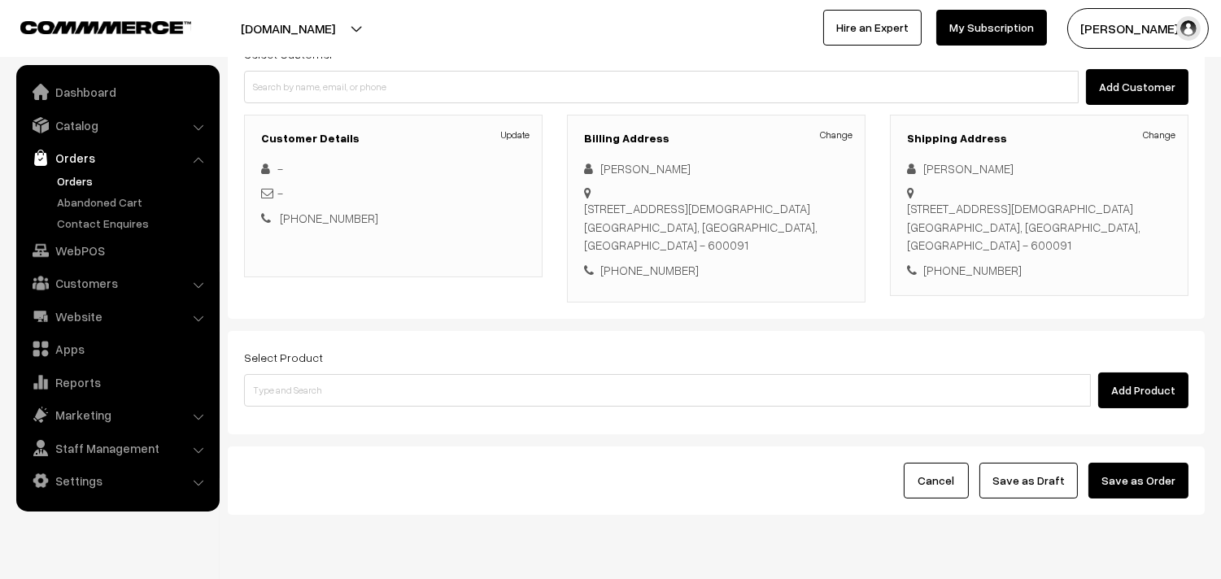
scroll to position [181, 0]
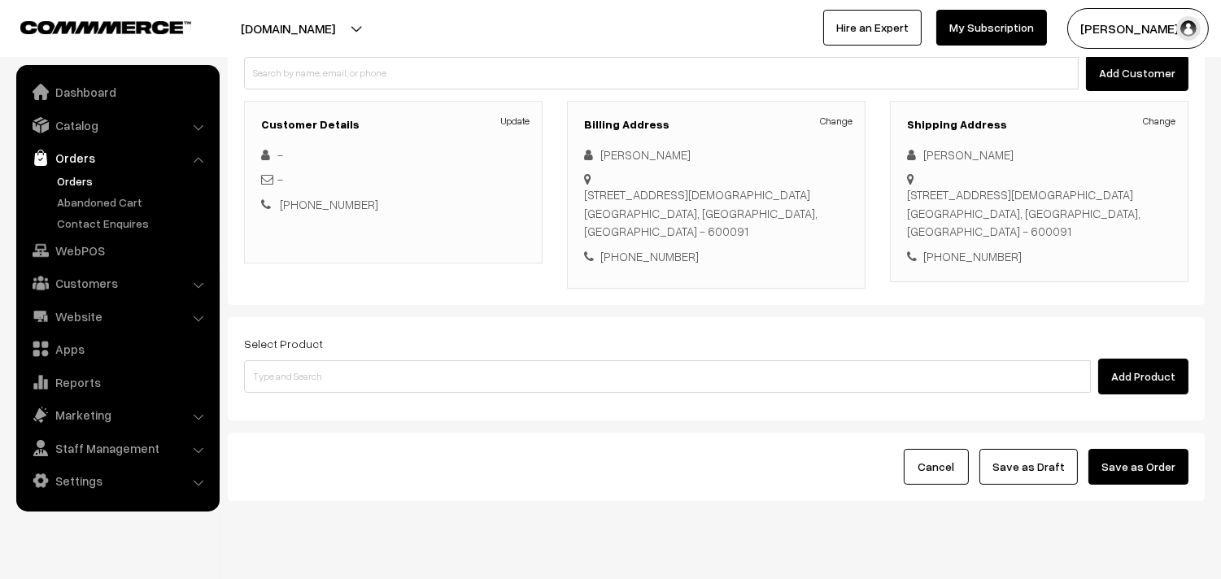
click at [74, 177] on link "Orders" at bounding box center [133, 180] width 161 height 17
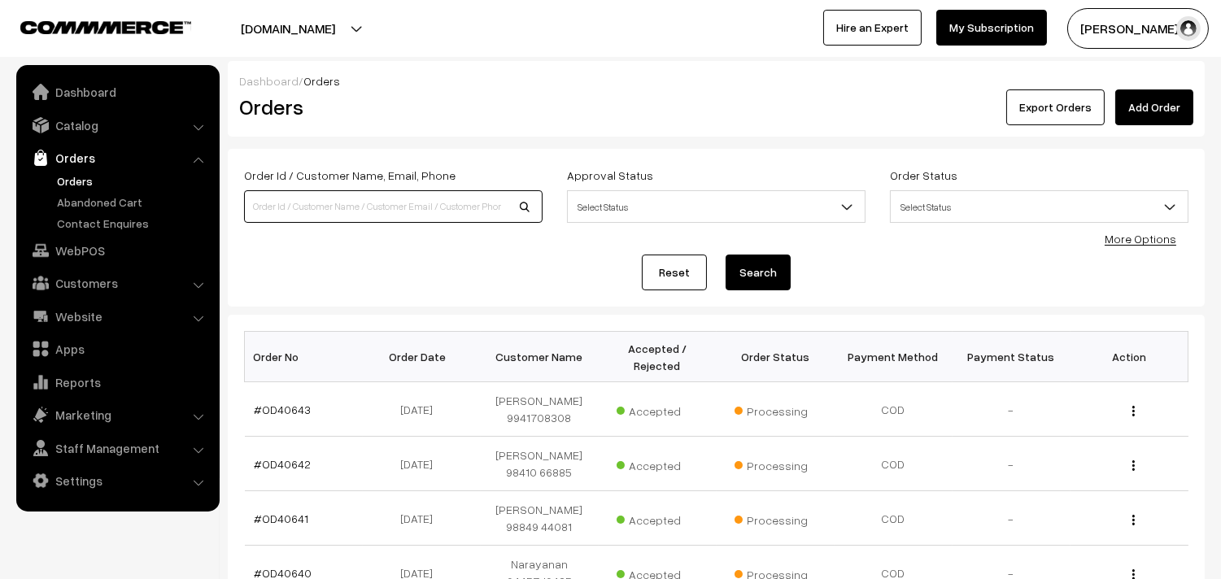
drag, startPoint x: 0, startPoint y: 0, endPoint x: 339, endPoint y: 218, distance: 403.3
click at [339, 218] on input at bounding box center [393, 206] width 299 height 33
paste input "98408 32133"
click at [273, 198] on input "98408 32133" at bounding box center [393, 206] width 299 height 33
type input "9840832133"
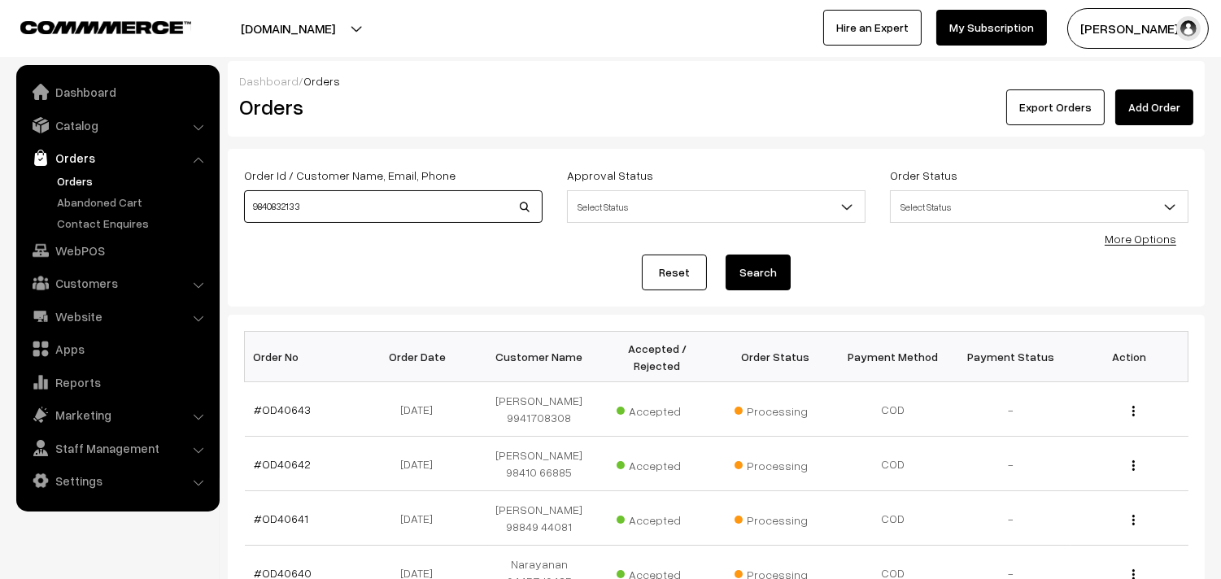
click at [726, 255] on button "Search" at bounding box center [758, 273] width 65 height 36
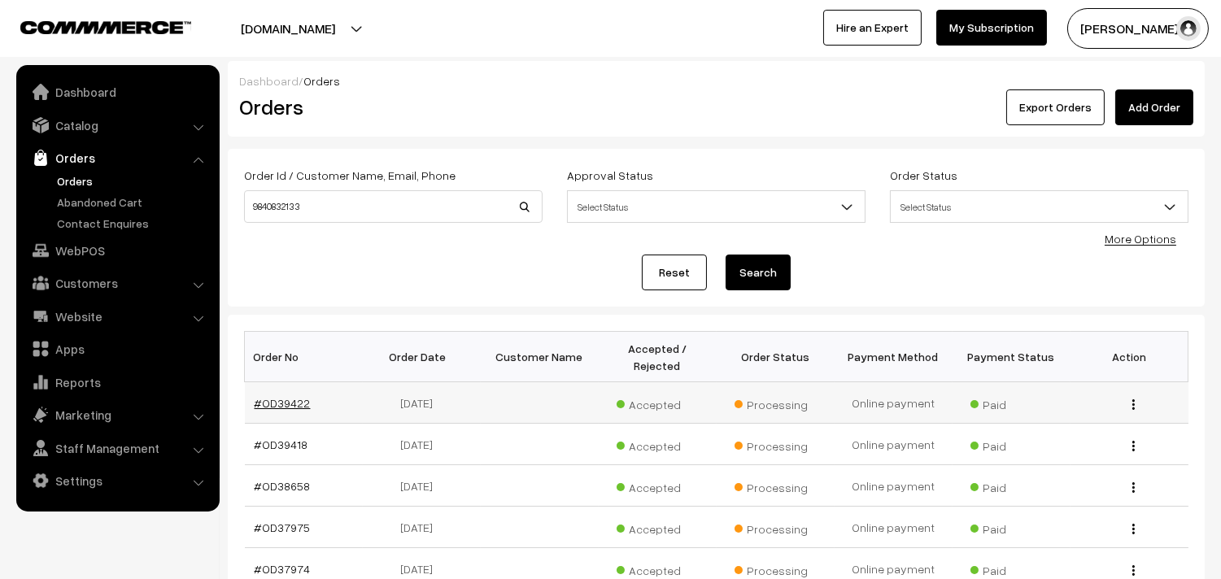
click at [290, 401] on link "#OD39422" at bounding box center [283, 403] width 56 height 14
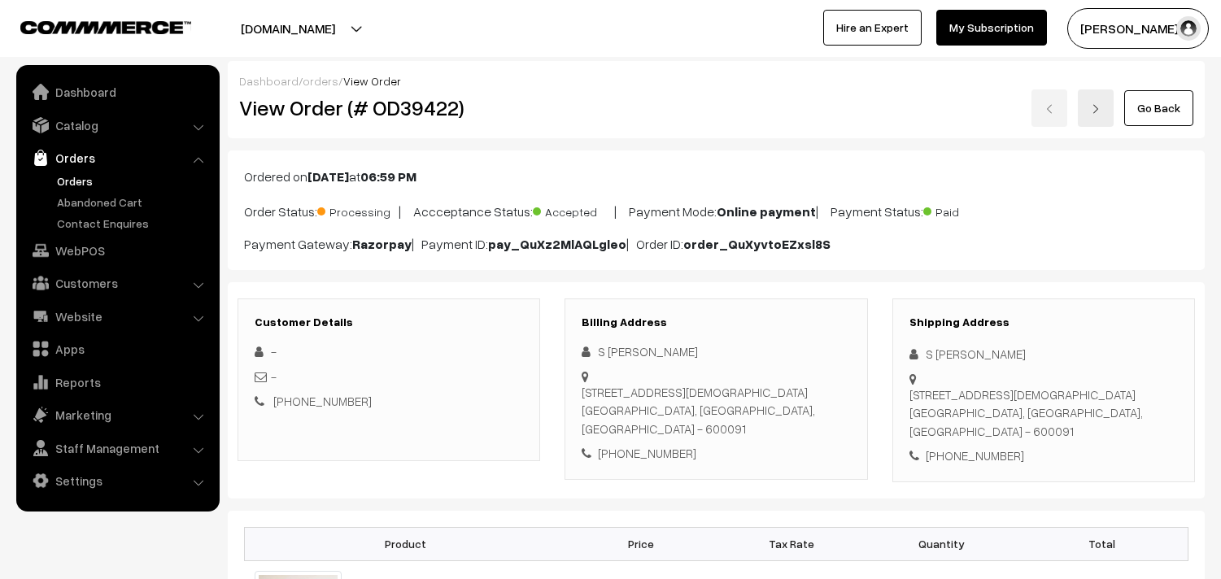
scroll to position [271, 0]
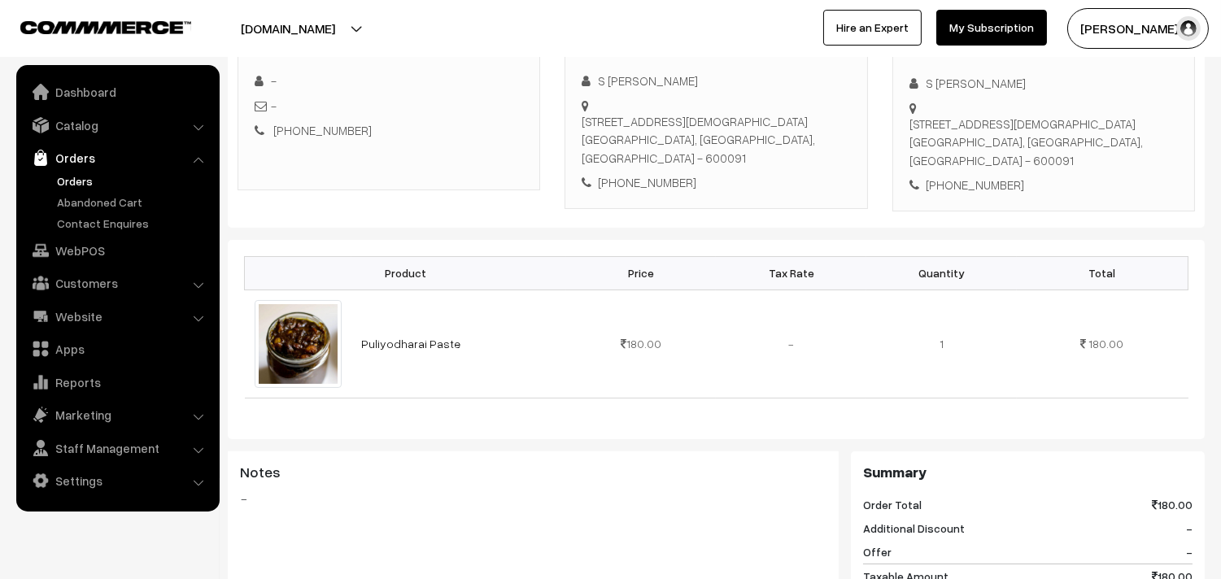
click at [93, 174] on link "Orders" at bounding box center [133, 180] width 161 height 17
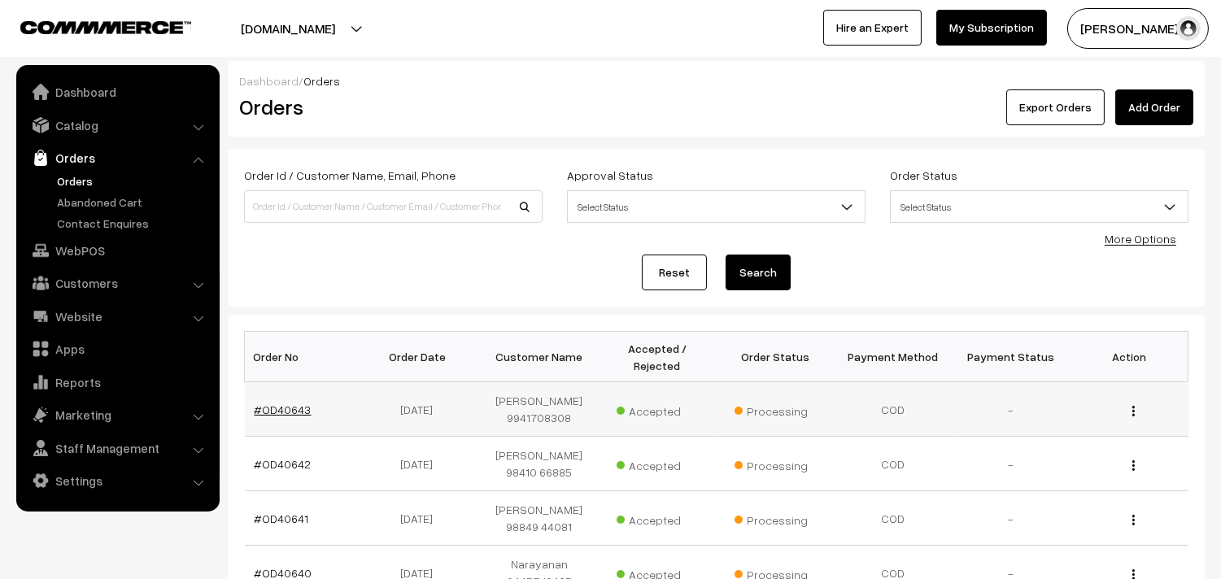
click at [294, 409] on link "#OD40643" at bounding box center [283, 410] width 57 height 14
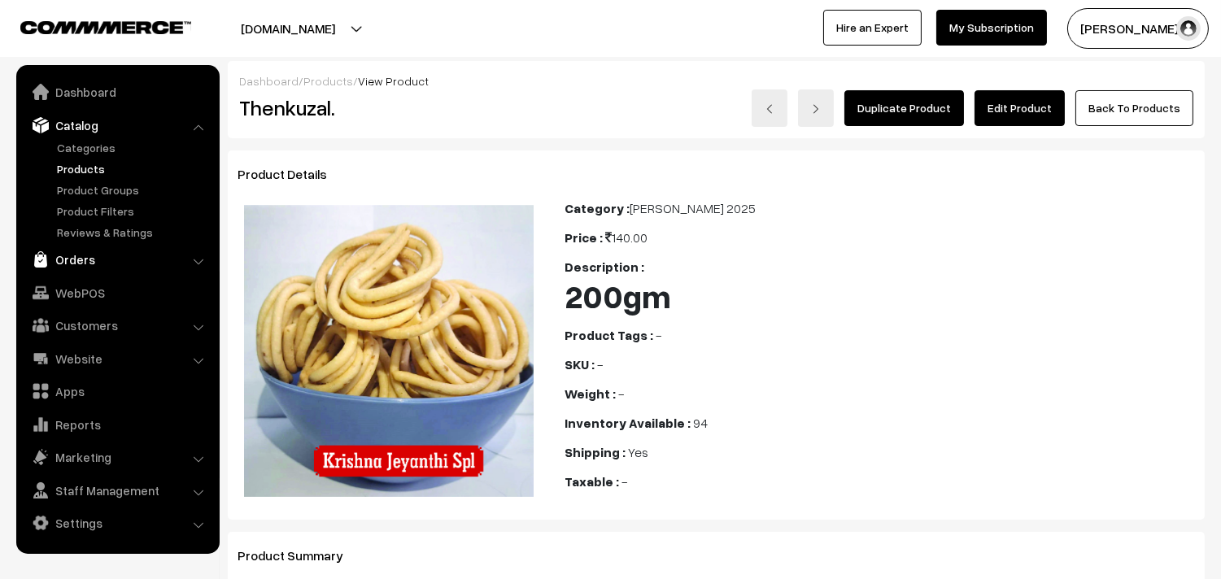
click at [70, 259] on link "Orders" at bounding box center [117, 259] width 194 height 29
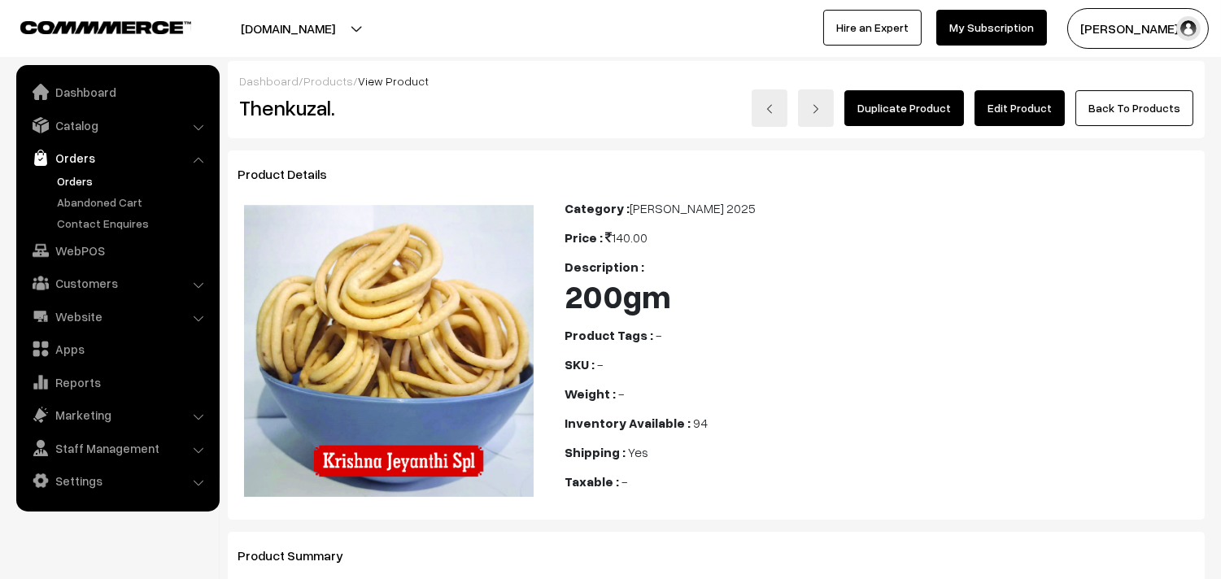
click at [76, 181] on link "Orders" at bounding box center [133, 180] width 161 height 17
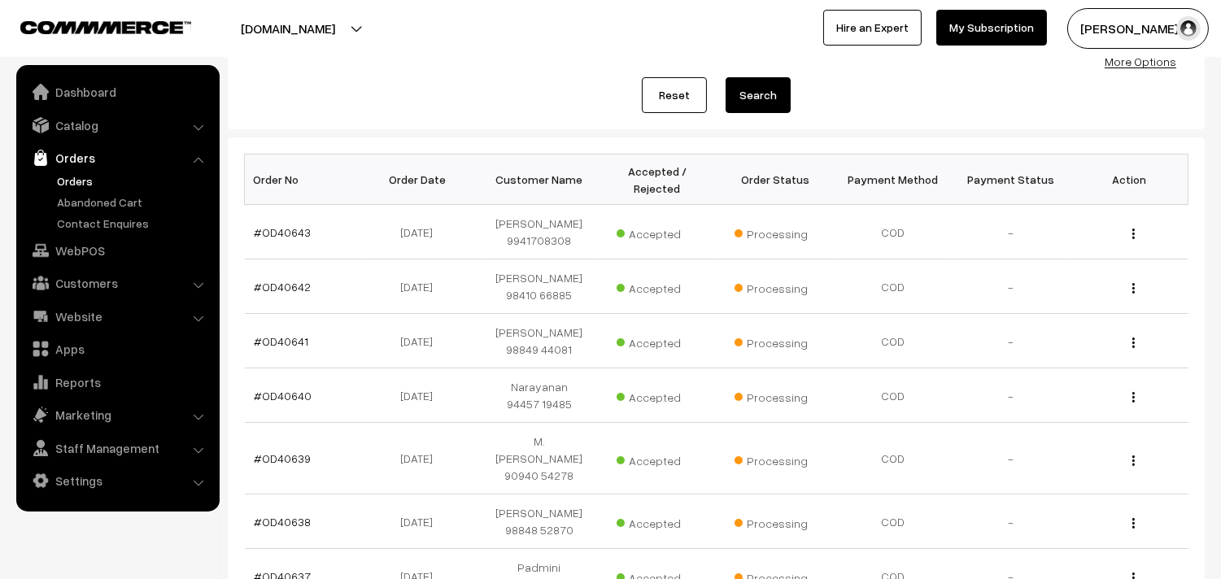
scroll to position [271, 0]
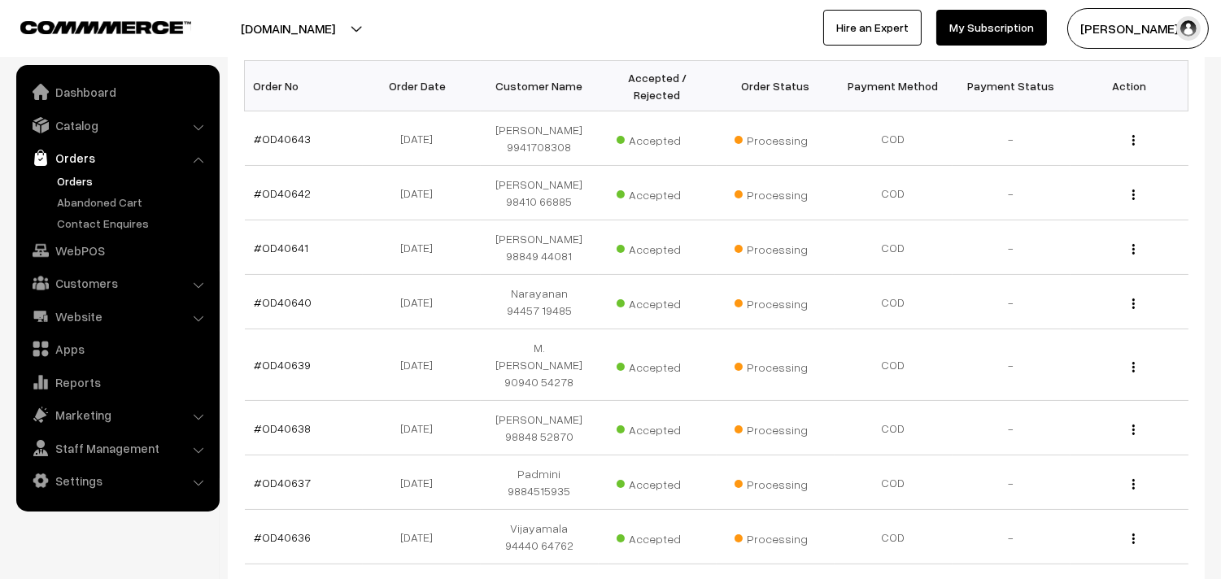
click at [73, 172] on link "Orders" at bounding box center [133, 180] width 161 height 17
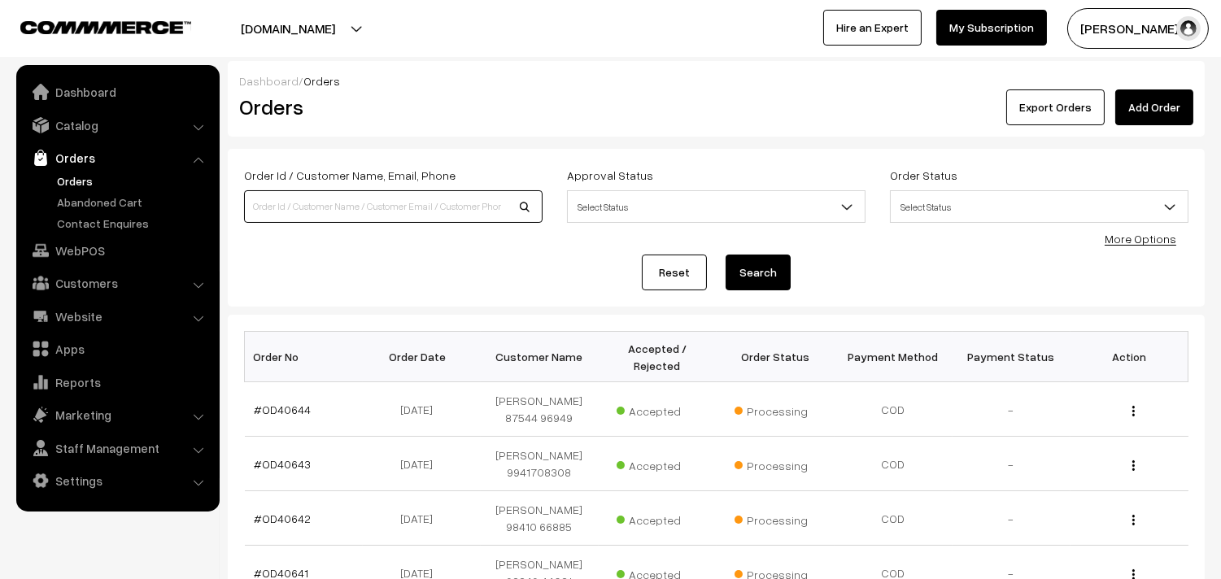
click at [397, 221] on input at bounding box center [393, 206] width 299 height 33
paste input "98408 32133"
click at [285, 199] on input "98408 32133" at bounding box center [393, 206] width 299 height 33
type input "9840832133"
click at [726, 255] on button "Search" at bounding box center [758, 273] width 65 height 36
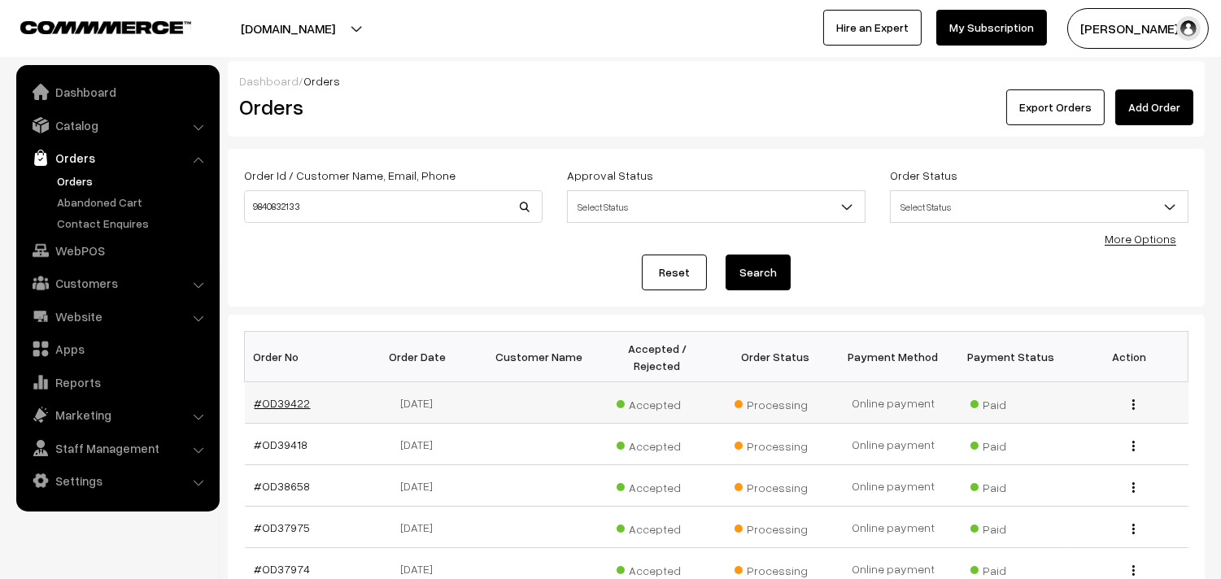
click at [299, 401] on link "#OD39422" at bounding box center [283, 403] width 56 height 14
click at [269, 443] on link "#OD39418" at bounding box center [282, 445] width 54 height 14
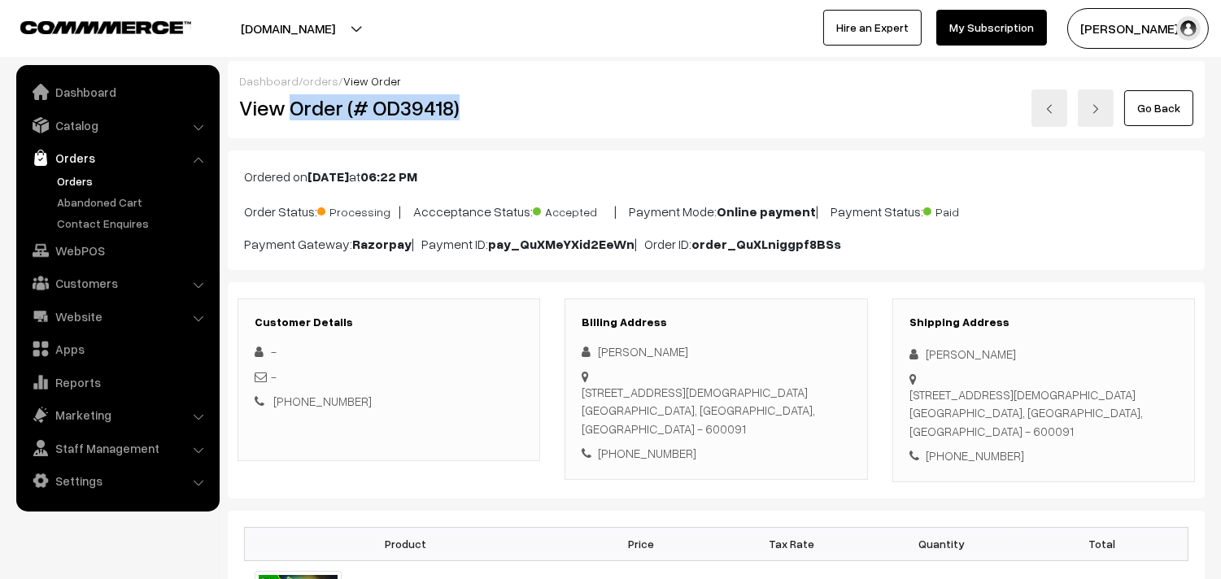
drag, startPoint x: 374, startPoint y: 117, endPoint x: 294, endPoint y: 111, distance: 80.8
click at [294, 111] on h2 "View Order (# OD39418)" at bounding box center [390, 107] width 302 height 25
copy h2 "Order (# OD39418)"
drag, startPoint x: 72, startPoint y: 247, endPoint x: 83, endPoint y: 248, distance: 11.5
click at [72, 247] on link "WebPOS" at bounding box center [117, 250] width 194 height 29
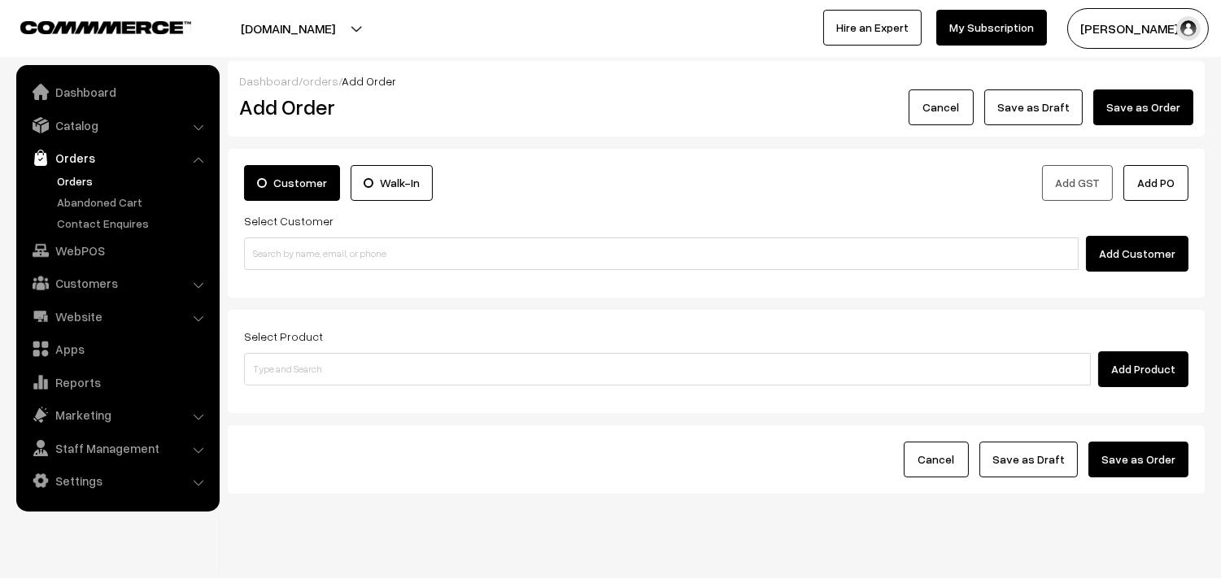
click at [363, 277] on div "Customer Walk-In Add GST Add PO Select Customer Add Customer" at bounding box center [716, 223] width 977 height 149
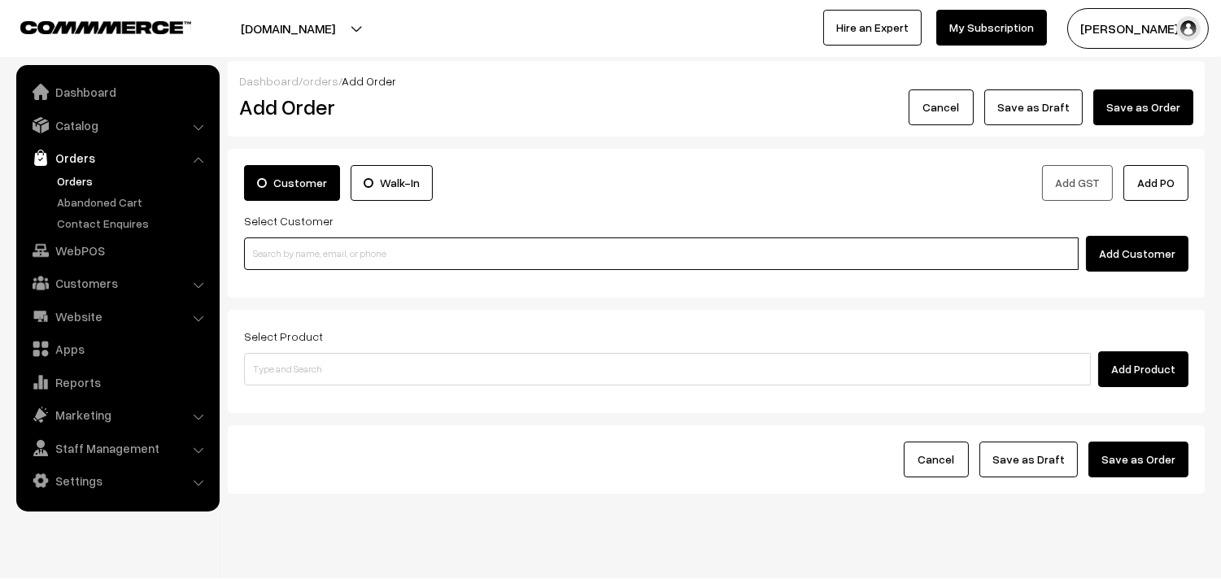
click at [338, 266] on input at bounding box center [661, 254] width 835 height 33
paste input "77699 40769"
click at [280, 246] on input "77699 40769" at bounding box center [661, 254] width 835 height 33
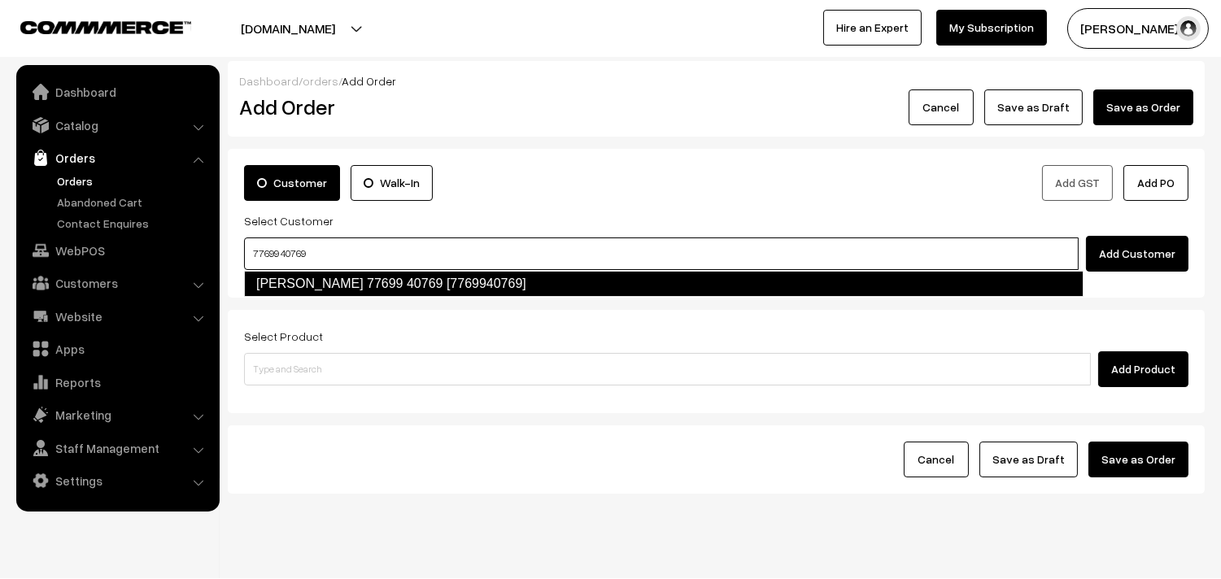
click at [359, 288] on link "Malavika Raghavan 77699 40769 [7769940769]" at bounding box center [664, 284] width 840 height 26
type input "77699 40769"
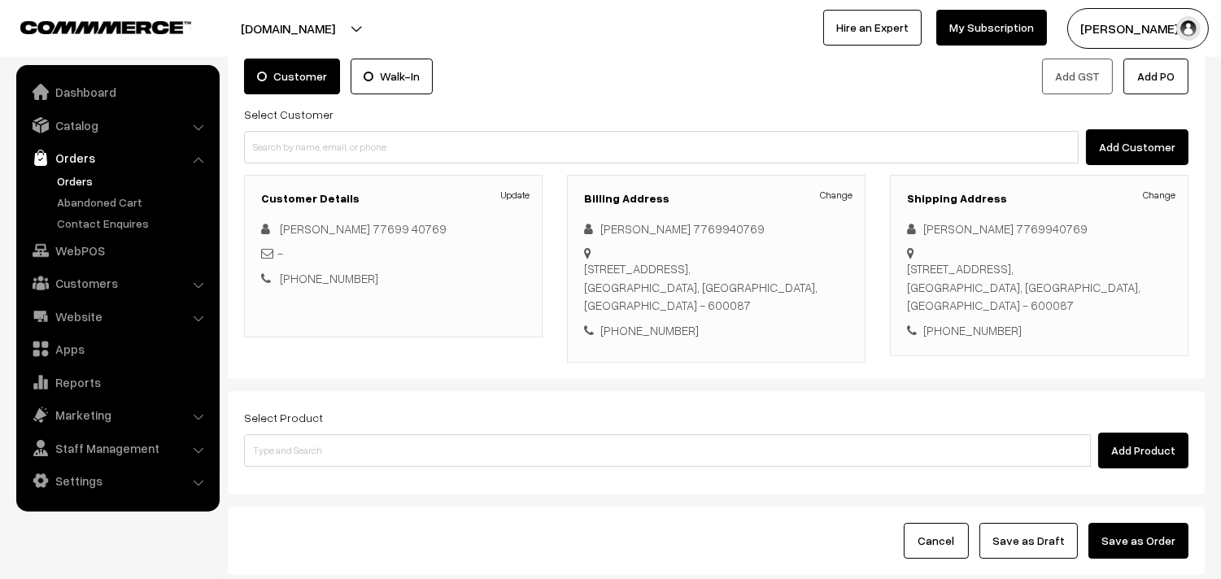
scroll to position [221, 0]
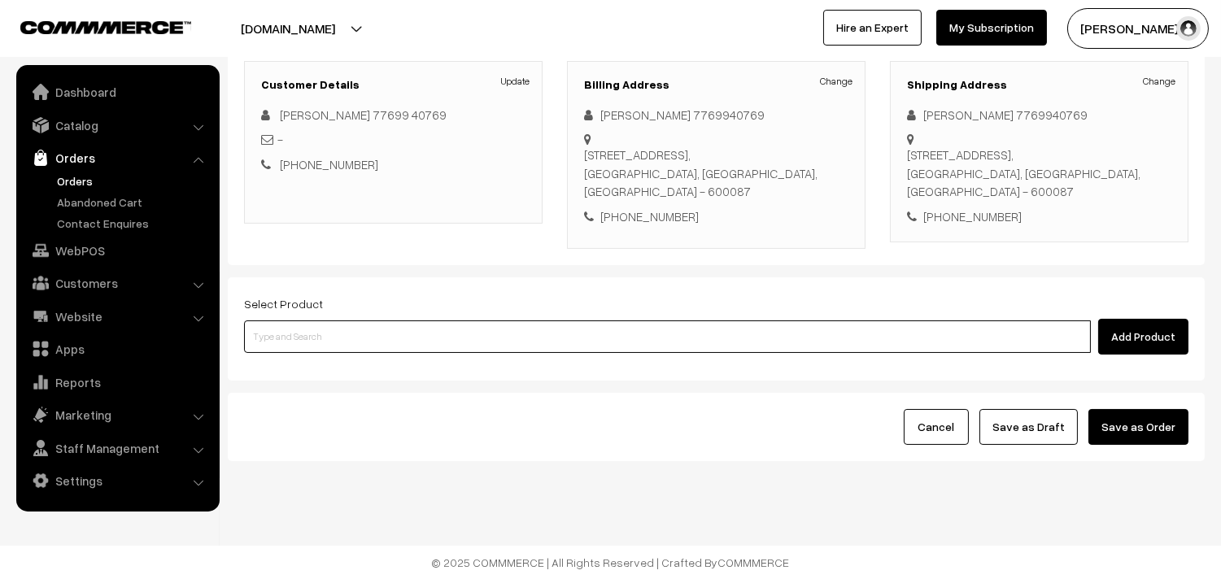
click at [305, 343] on input at bounding box center [667, 337] width 847 height 33
type input "chap"
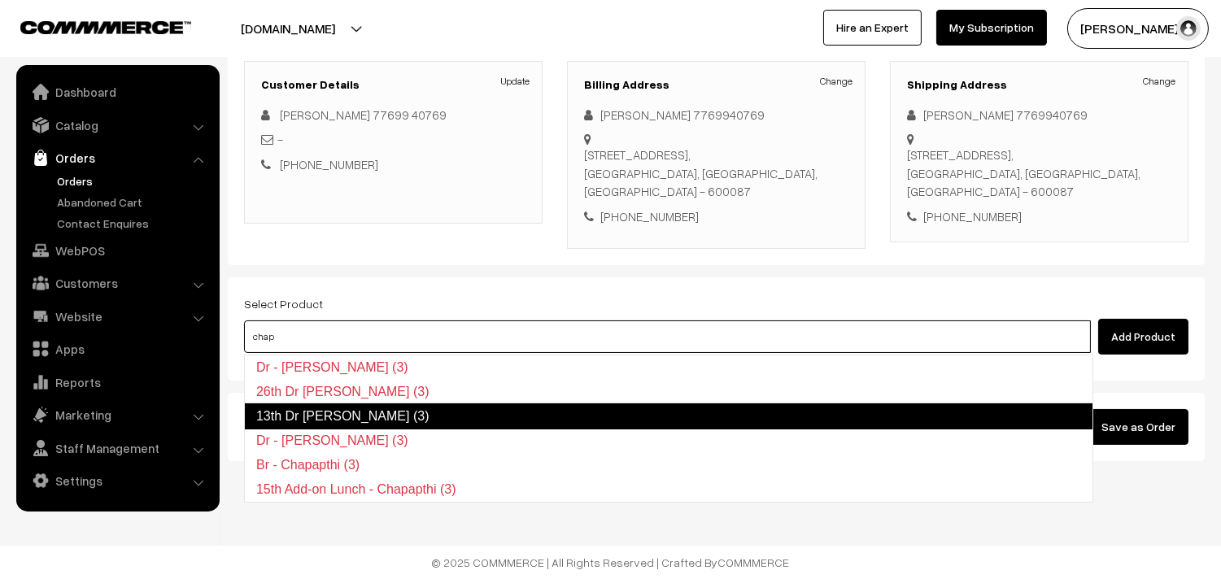
click at [317, 413] on link "13th Dr Chappathi (3)" at bounding box center [668, 417] width 849 height 26
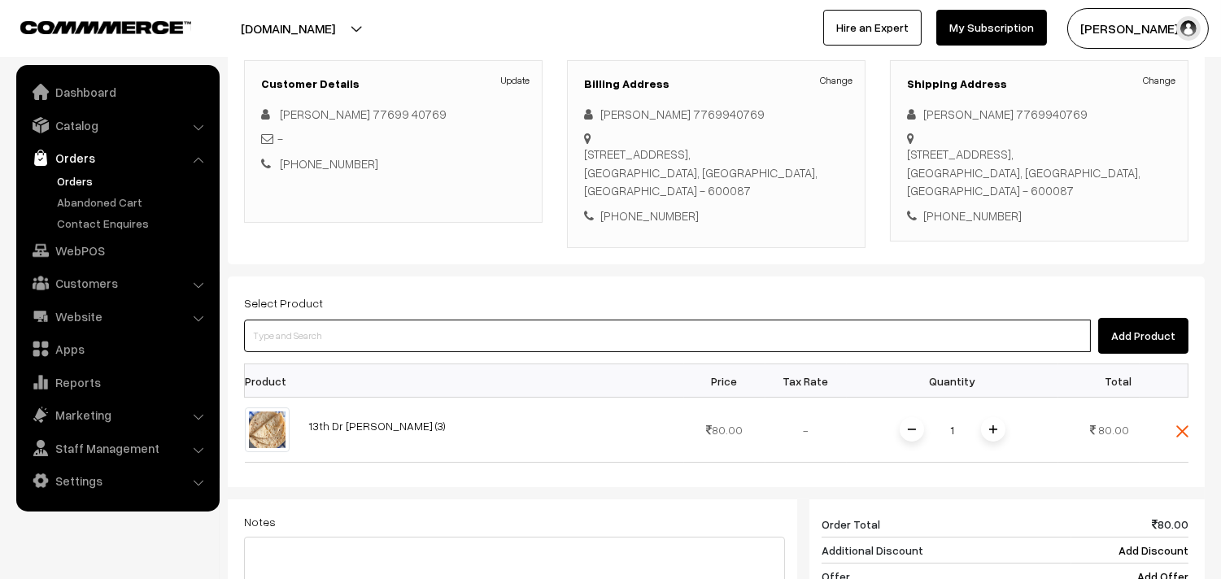
click at [313, 343] on input at bounding box center [667, 336] width 847 height 33
type input "piran"
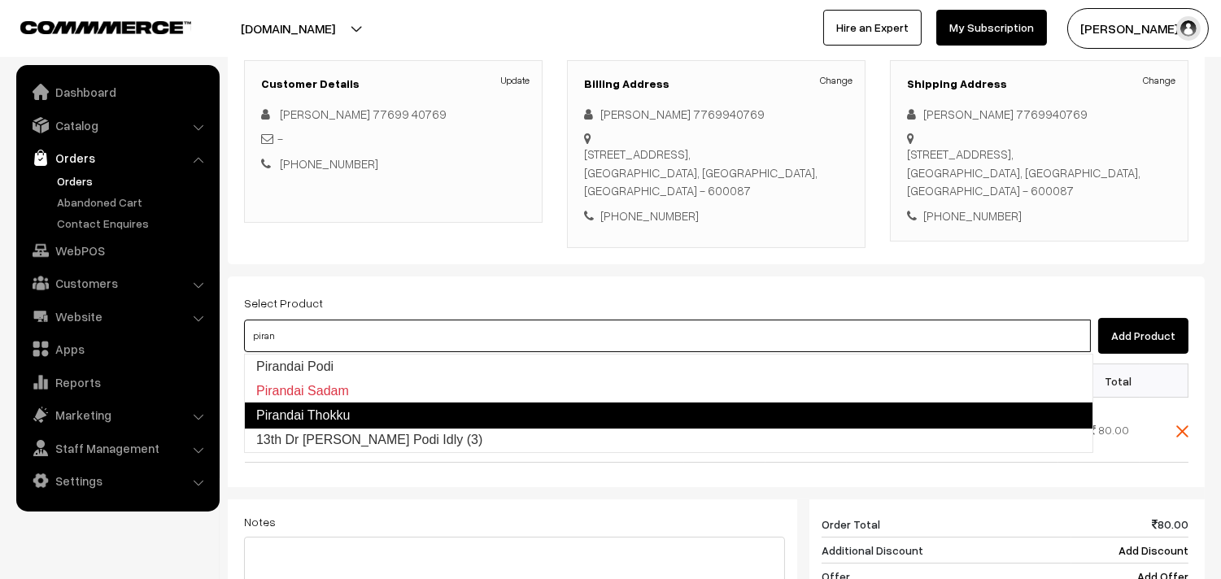
click at [334, 424] on link "Pirandai Thokku" at bounding box center [668, 416] width 849 height 26
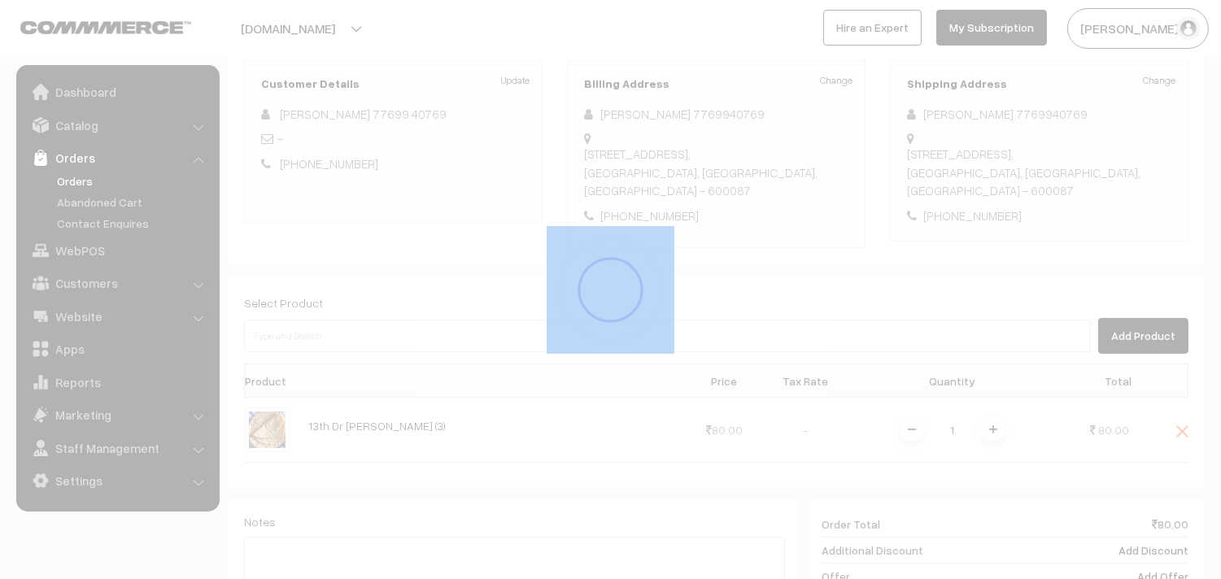
click at [334, 424] on div "Dashboard / orders / Add Order Add Order Cancel Save as Draft Save as Order Sav…" at bounding box center [716, 348] width 977 height 1016
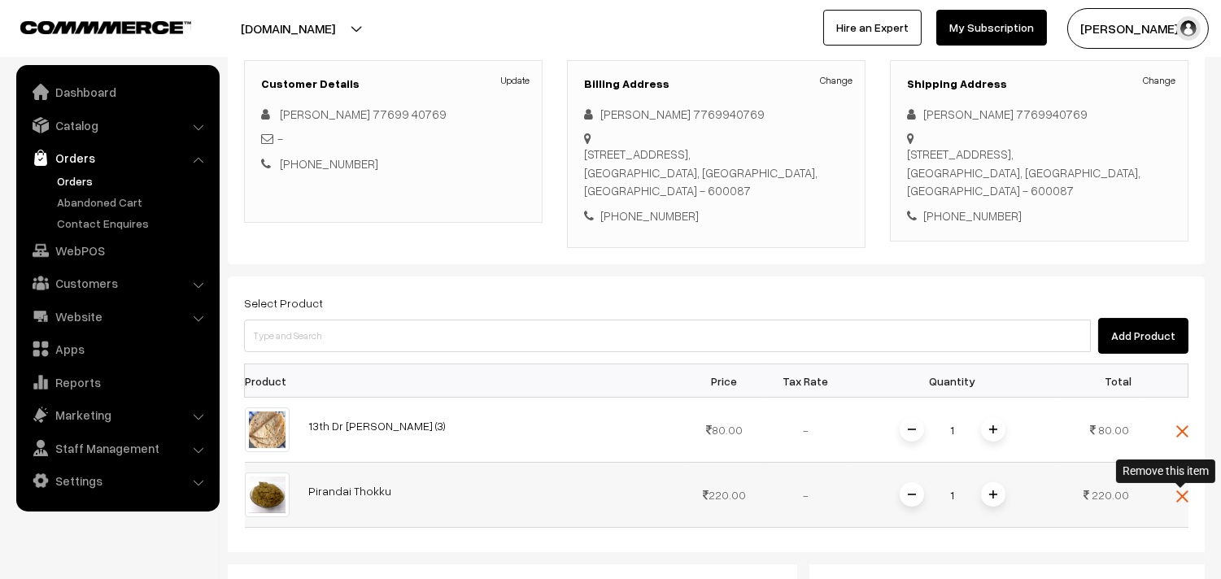
click at [1181, 501] on img at bounding box center [1183, 497] width 12 height 12
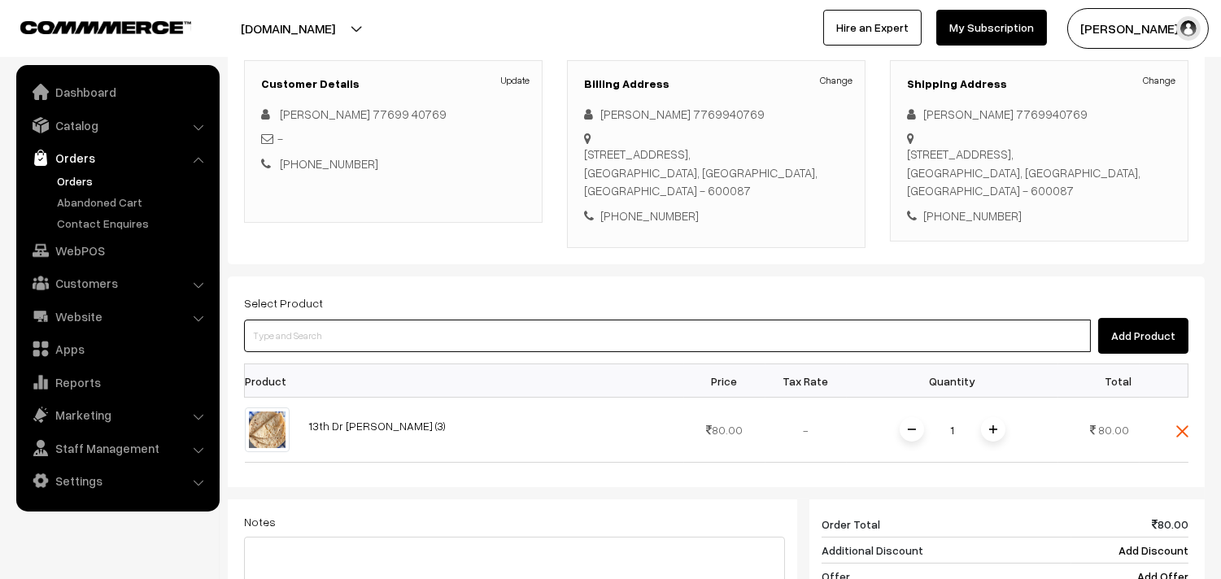
click at [297, 338] on input at bounding box center [667, 336] width 847 height 33
type input "piran"
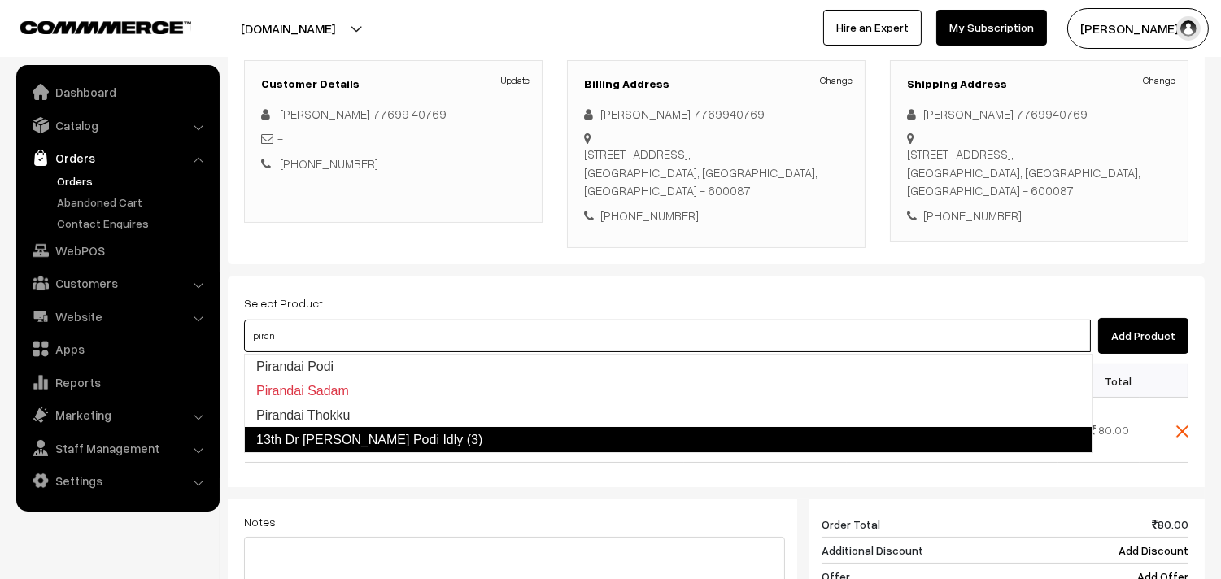
click at [393, 439] on link "13th Dr Pirandai Ellu Podi Idly (3)" at bounding box center [668, 440] width 849 height 26
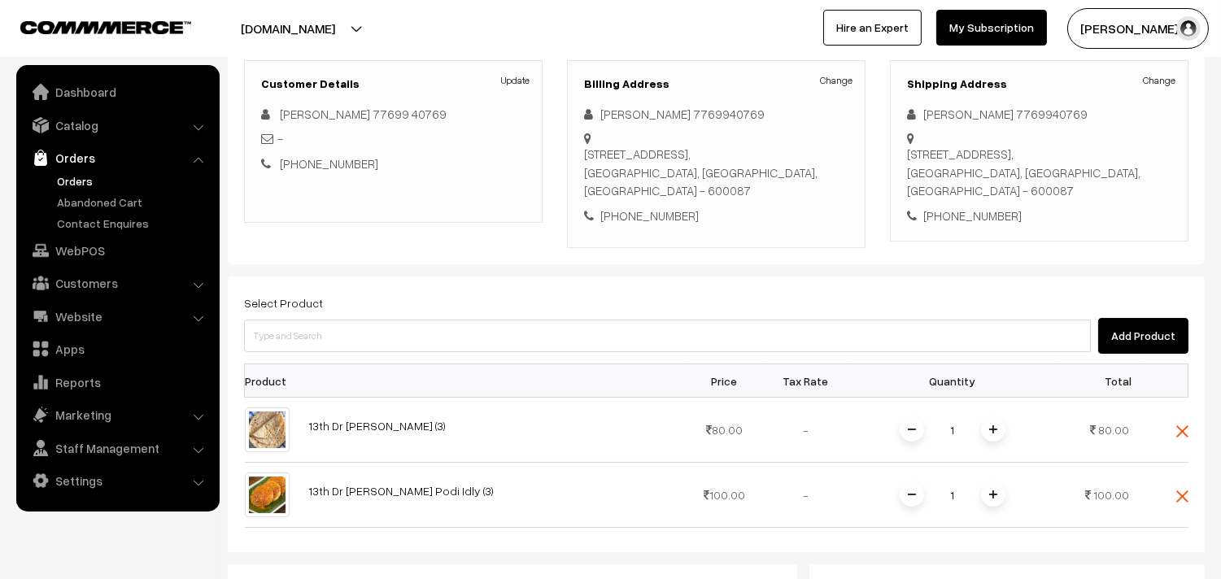
scroll to position [583, 0]
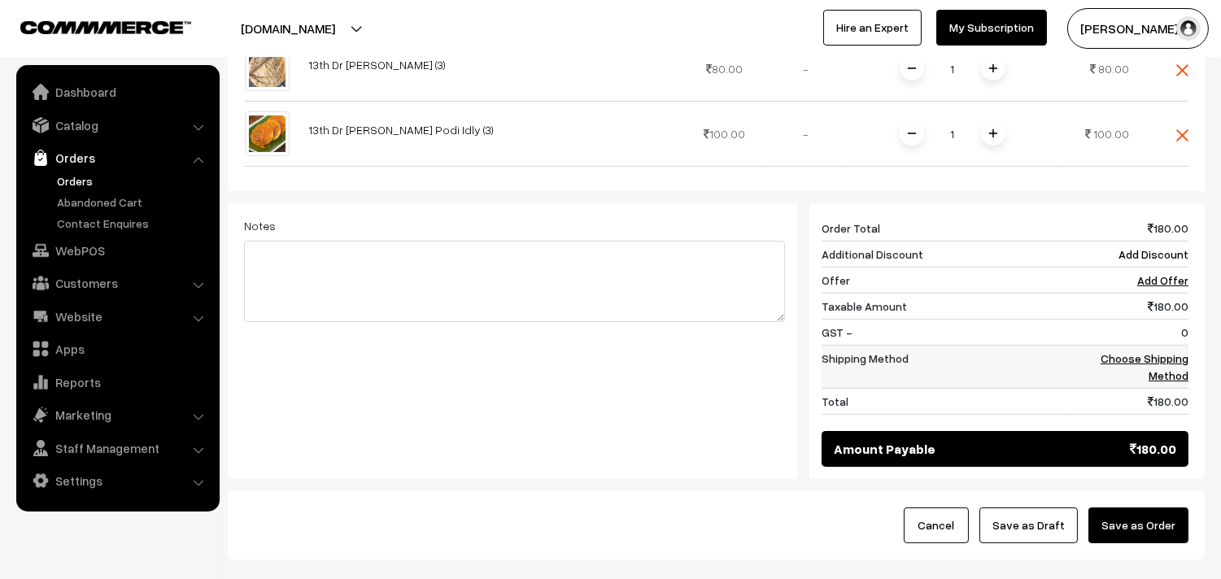
click at [1144, 356] on link "Choose Shipping Method" at bounding box center [1145, 366] width 88 height 31
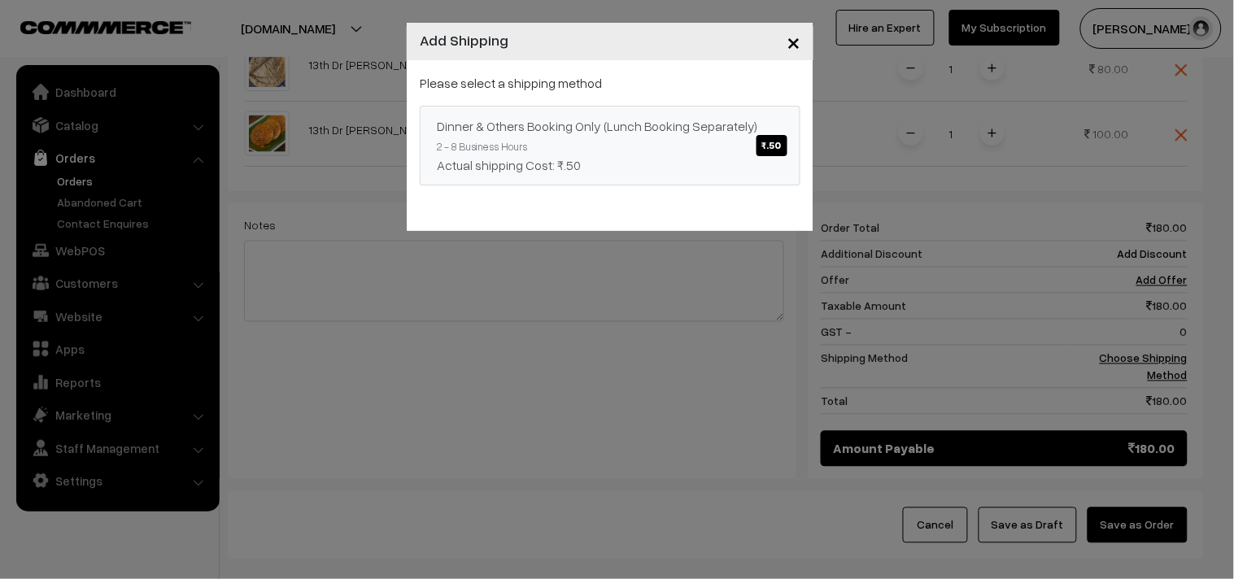
click at [758, 136] on span "₹.50" at bounding box center [772, 145] width 31 height 21
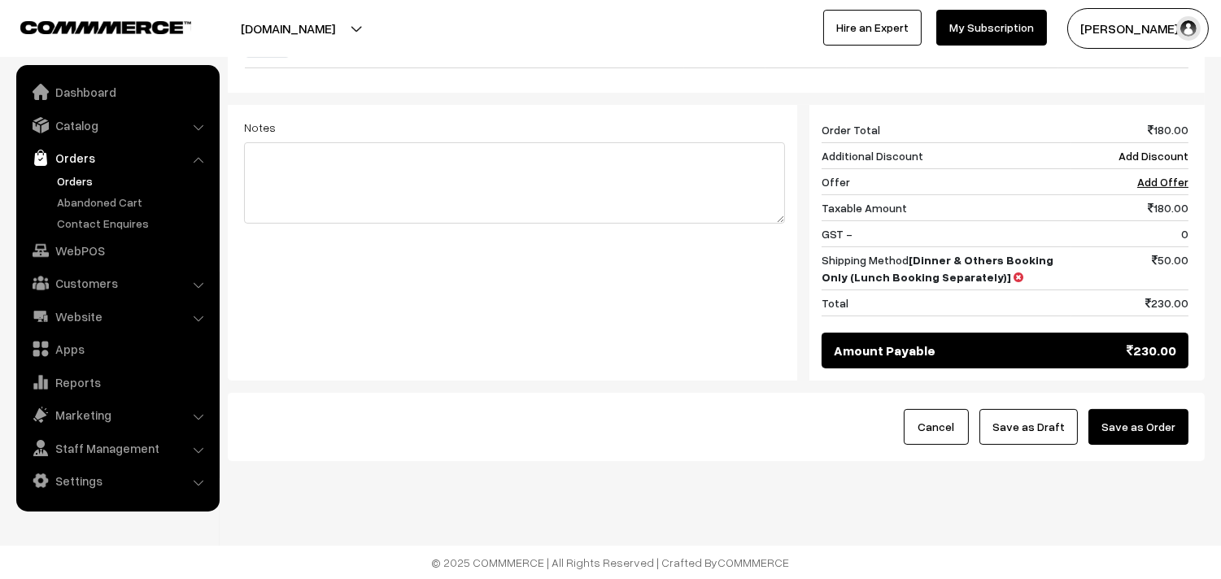
scroll to position [683, 0]
click at [1140, 429] on button "Save as Order" at bounding box center [1139, 427] width 100 height 36
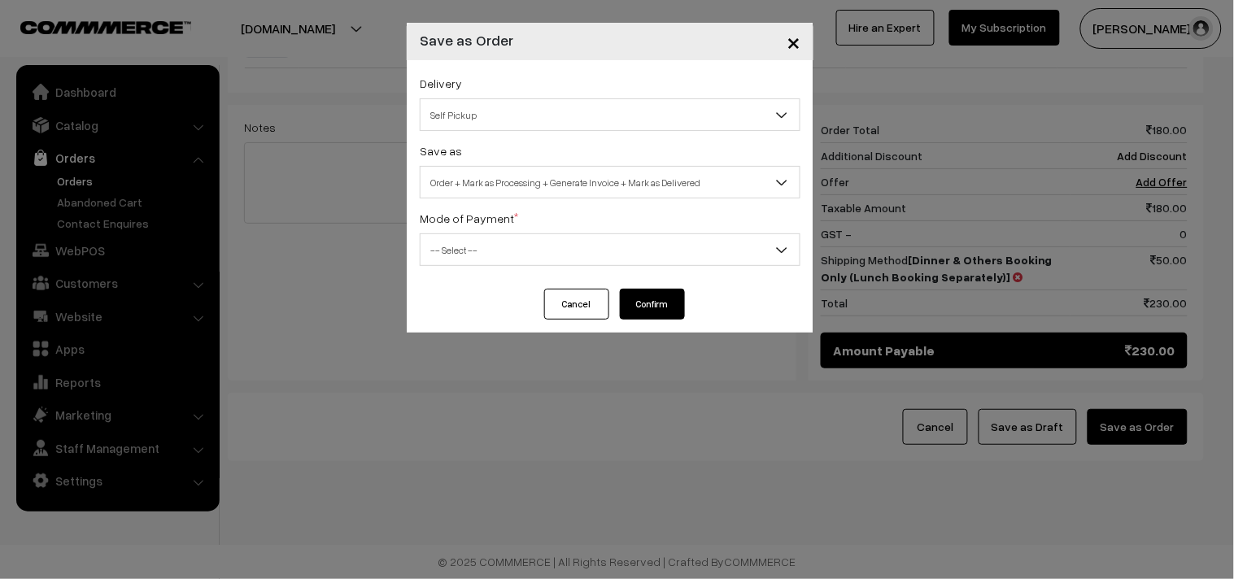
click at [795, 46] on span "×" at bounding box center [794, 41] width 14 height 30
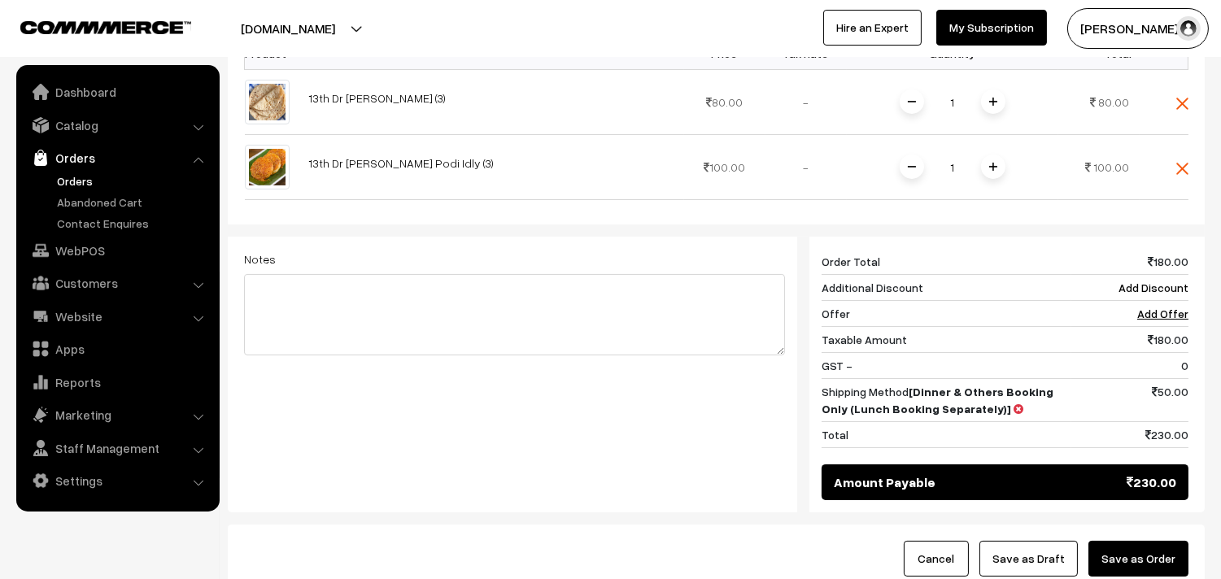
scroll to position [321, 0]
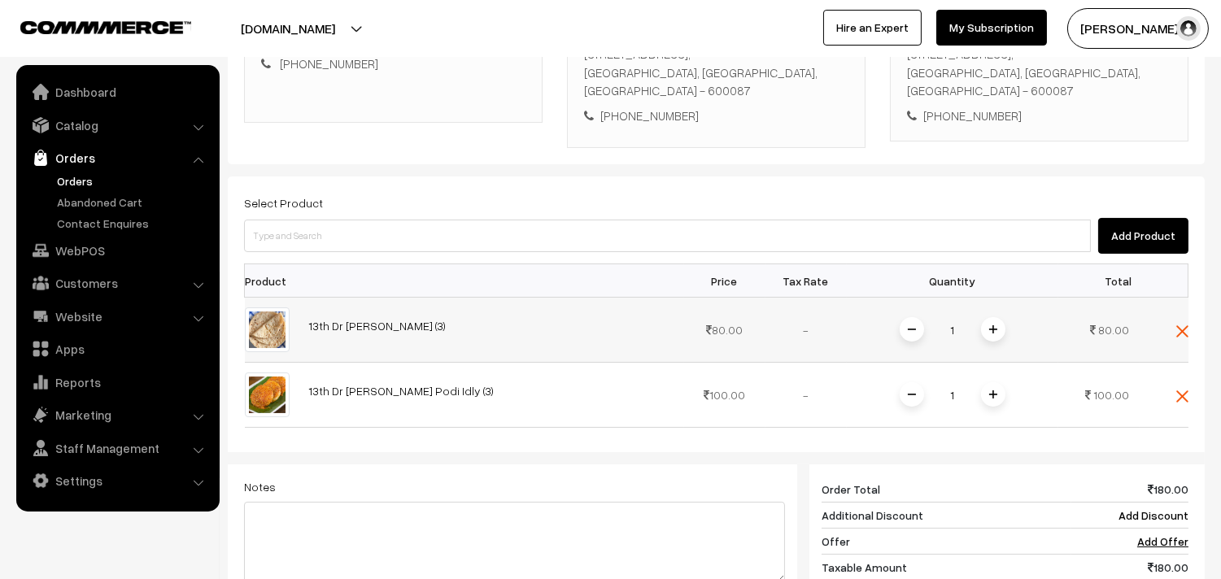
click at [989, 330] on img at bounding box center [993, 329] width 8 height 8
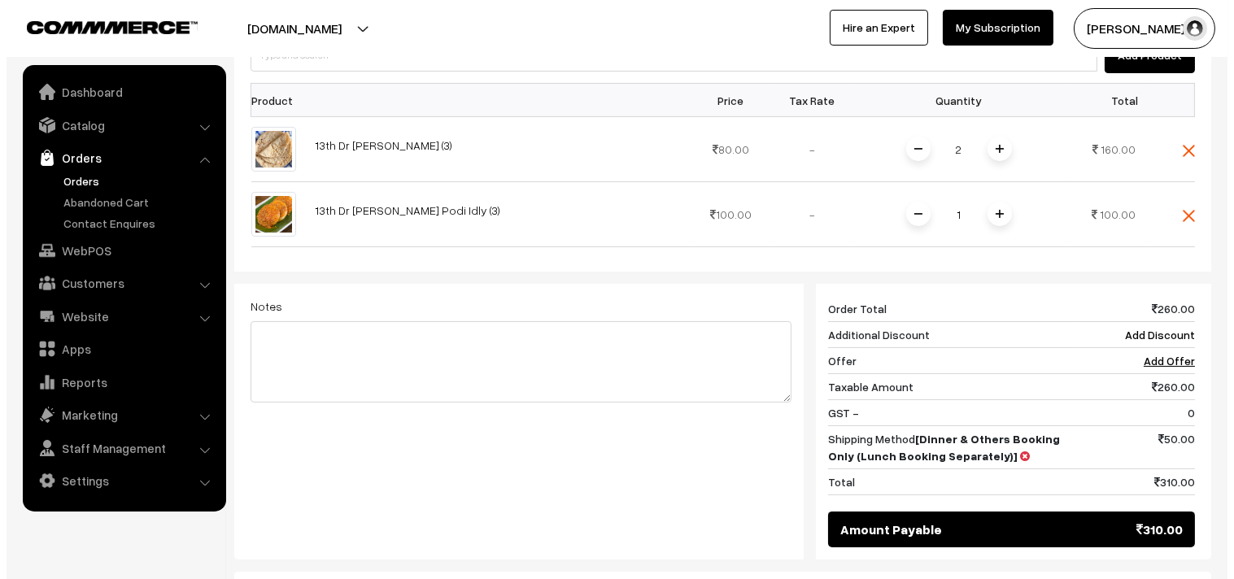
scroll to position [683, 0]
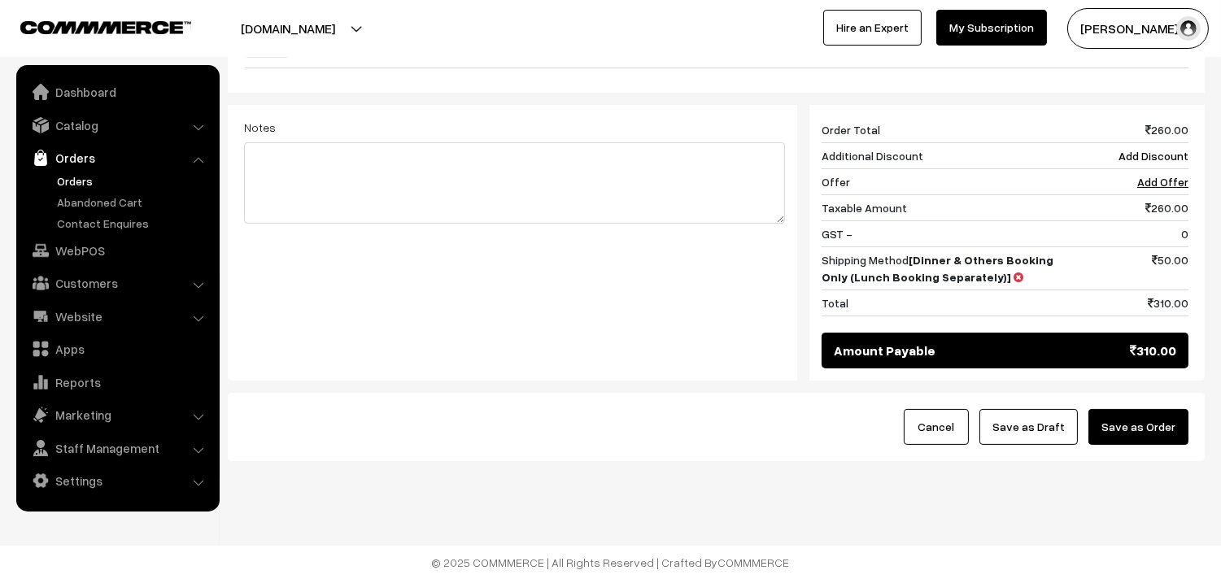
click at [1107, 429] on button "Save as Order" at bounding box center [1139, 427] width 100 height 36
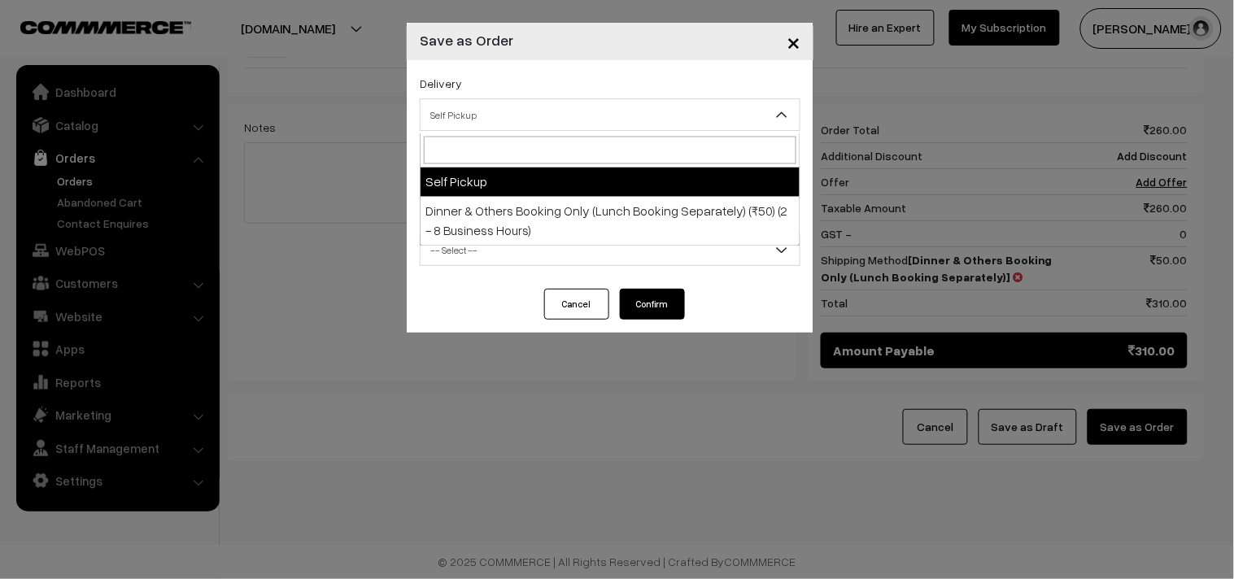
click at [513, 115] on span "Self Pickup" at bounding box center [610, 115] width 379 height 28
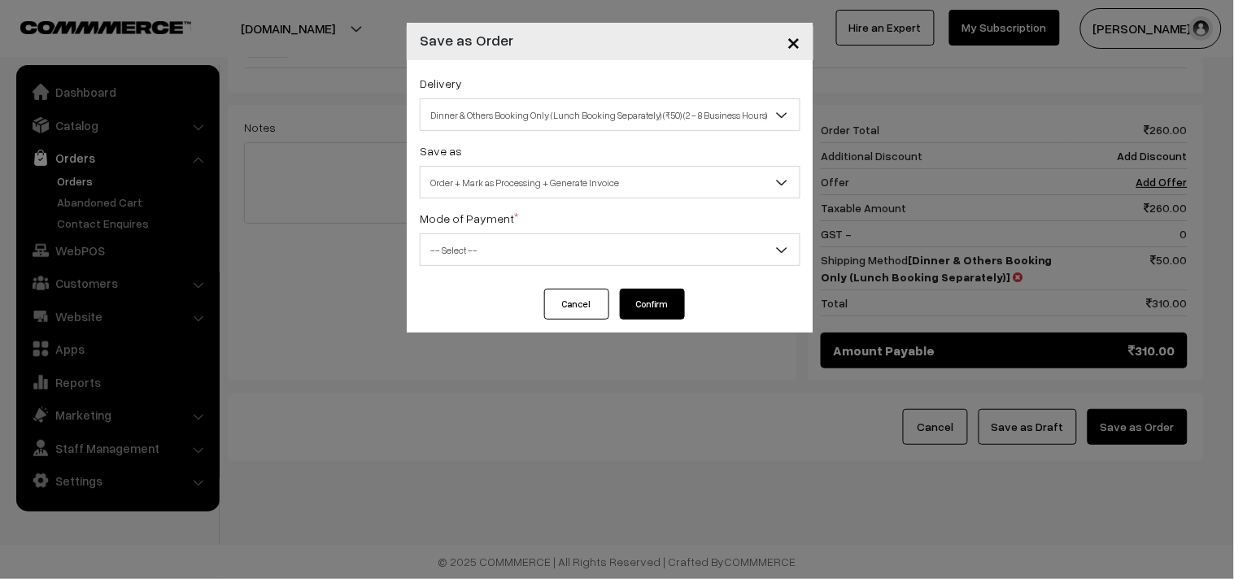
select select "DOB2"
select select "3"
click at [560, 199] on div "Delivery Self Pickup Dinner & Others Booking Only (Lunch Booking Separately) (₹…" at bounding box center [610, 174] width 407 height 229
click at [554, 187] on span "Order + Mark as Processing + Generate Invoice" at bounding box center [610, 182] width 379 height 28
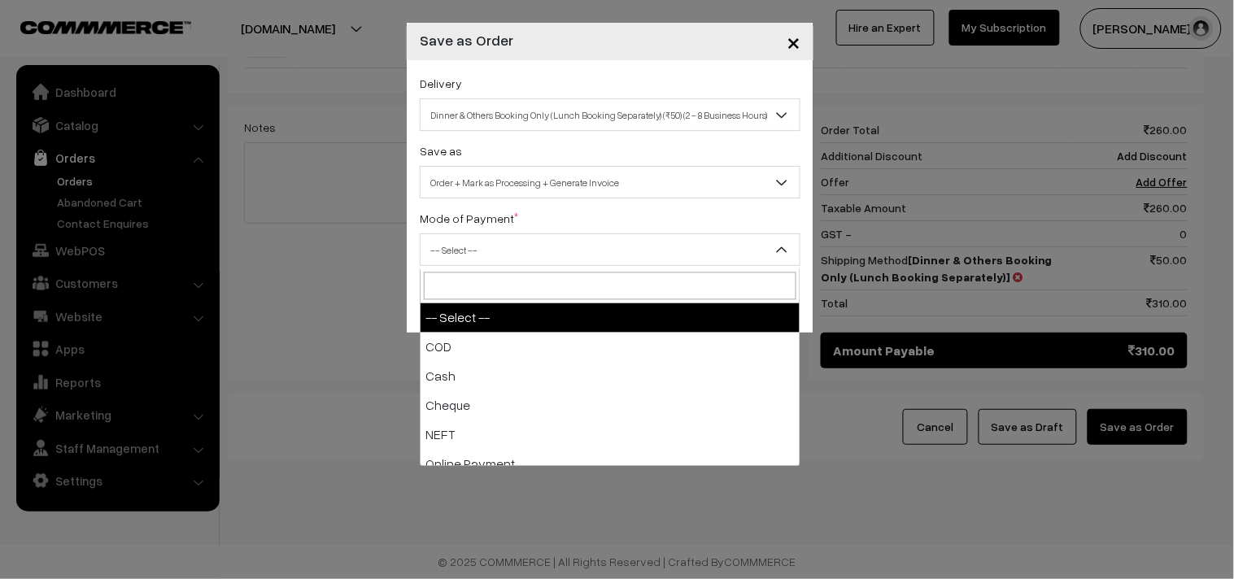
click at [527, 249] on span "-- Select --" at bounding box center [610, 250] width 379 height 28
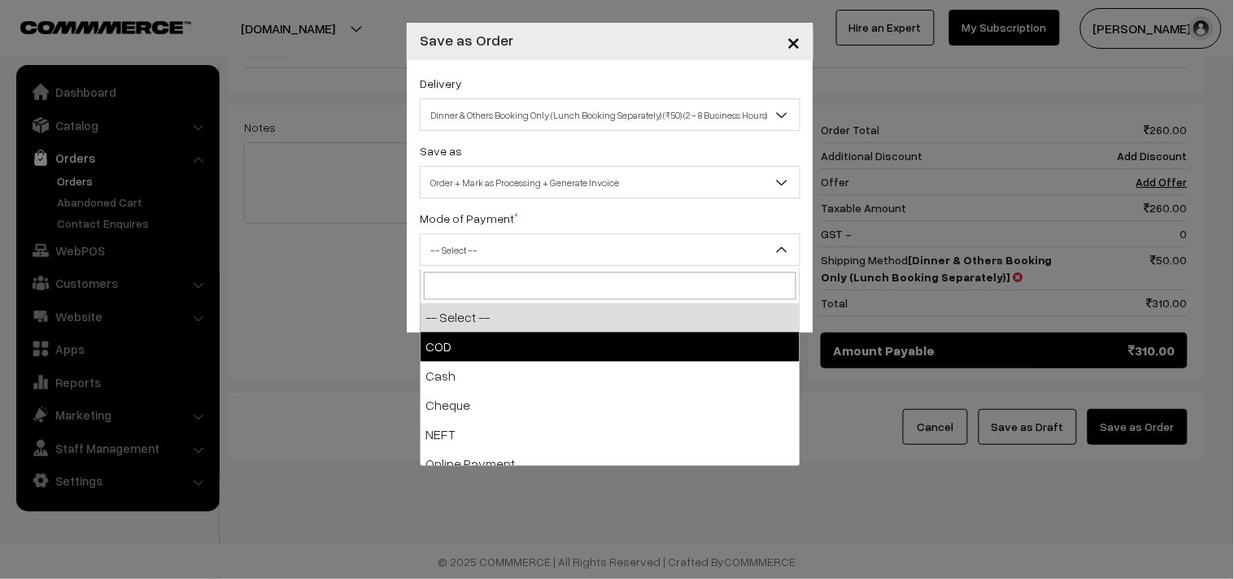
select select "2"
checkbox input "true"
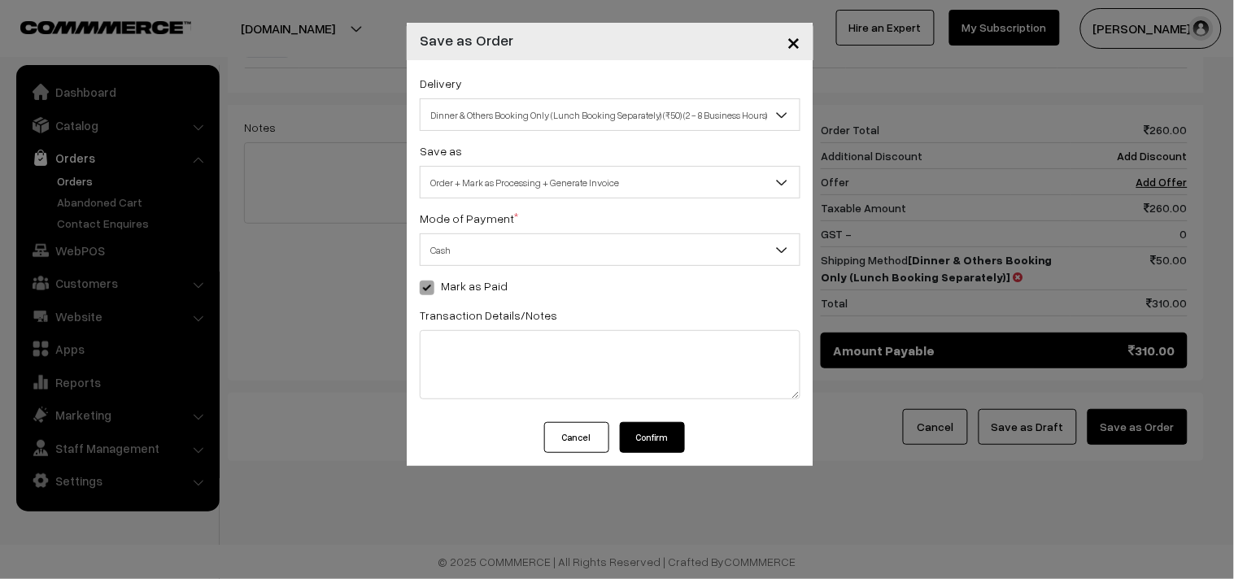
click at [452, 238] on span "Cash" at bounding box center [610, 250] width 379 height 28
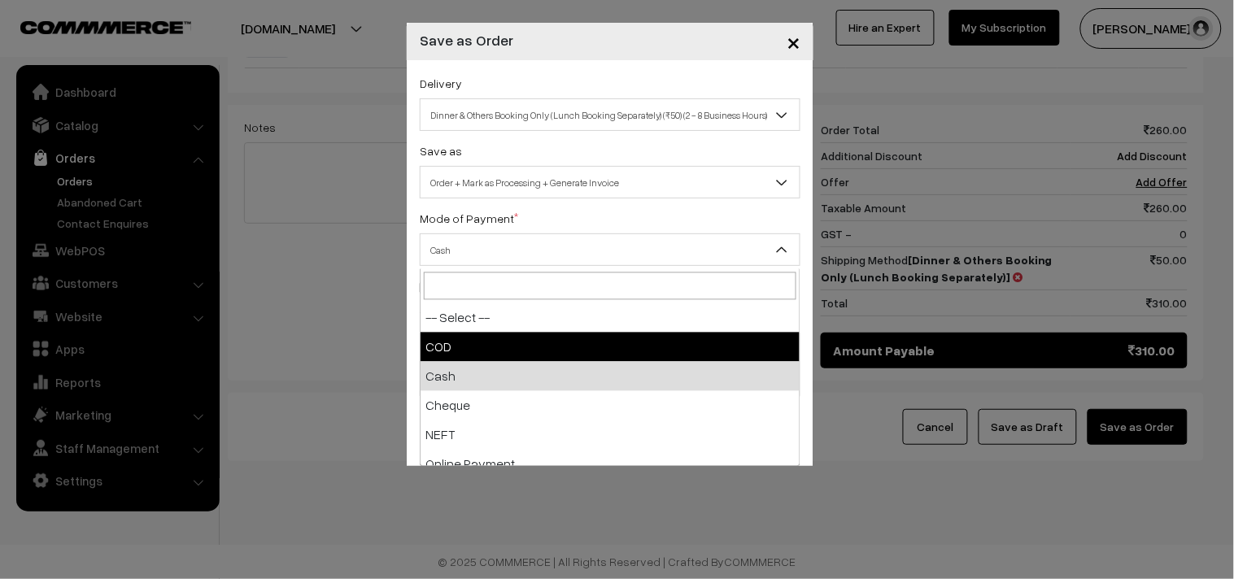
select select "1"
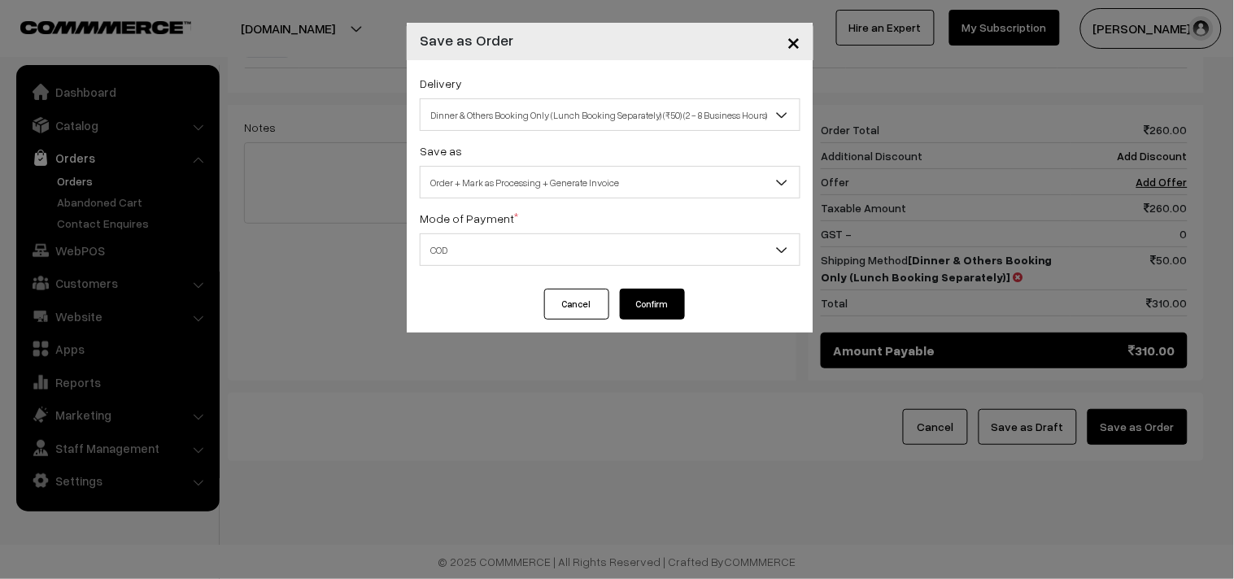
click at [662, 303] on button "Confirm" at bounding box center [652, 304] width 65 height 31
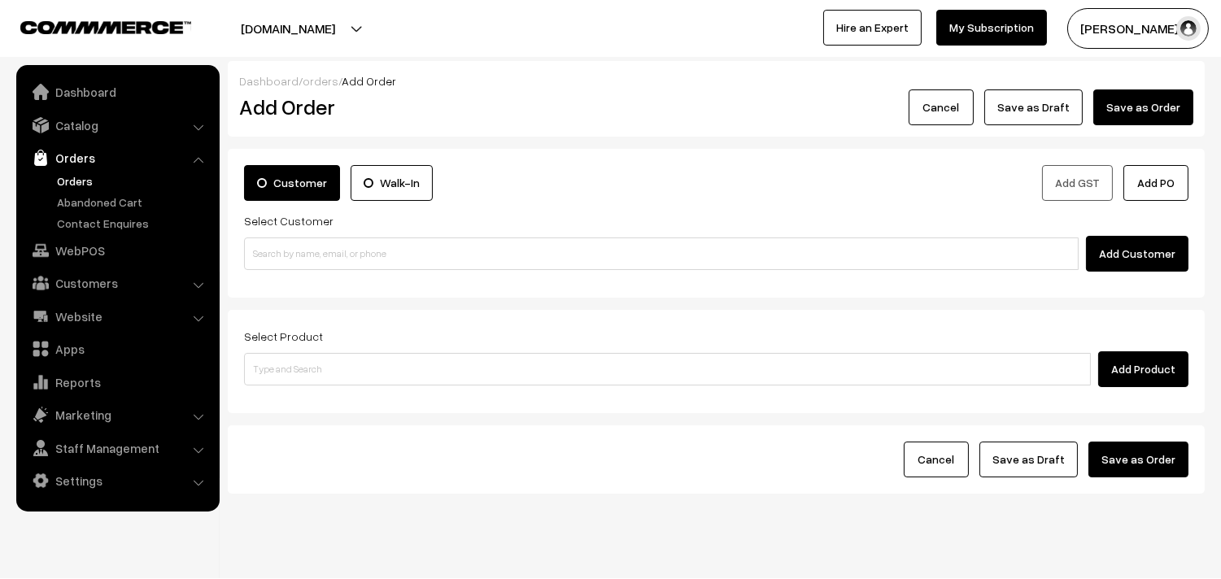
click at [71, 175] on link "Orders" at bounding box center [133, 180] width 161 height 17
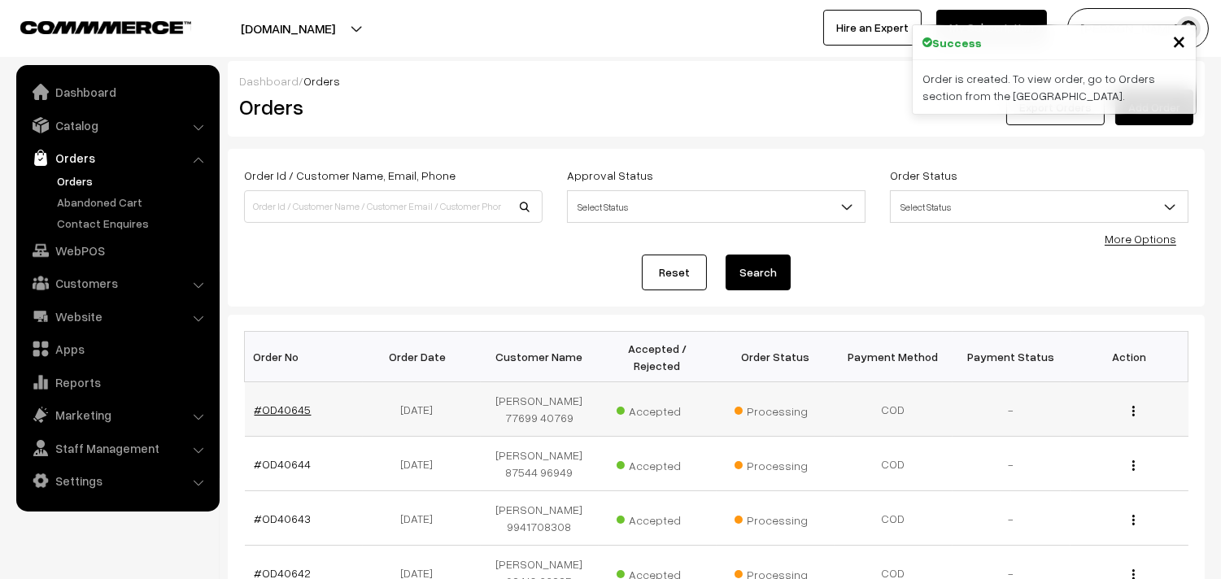
click at [290, 413] on link "#OD40645" at bounding box center [283, 410] width 57 height 14
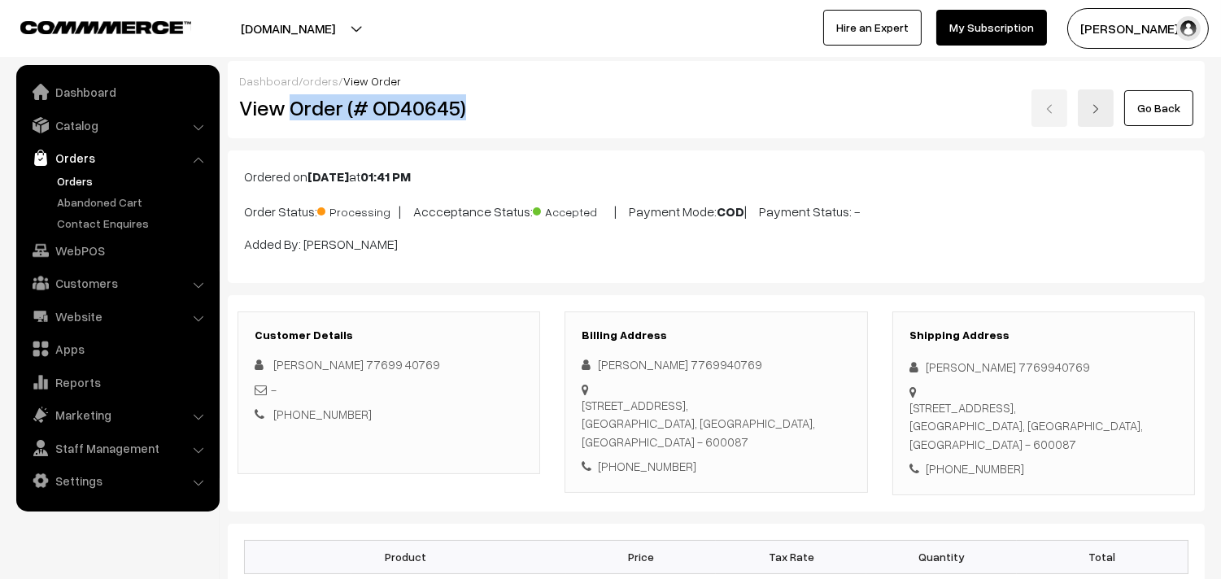
click at [491, 106] on h2 "View Order (# OD40645)" at bounding box center [390, 107] width 302 height 25
copy h2 "Order (# OD40645)"
click at [80, 164] on link "Orders" at bounding box center [117, 157] width 194 height 29
click at [76, 187] on link "Orders" at bounding box center [133, 180] width 161 height 17
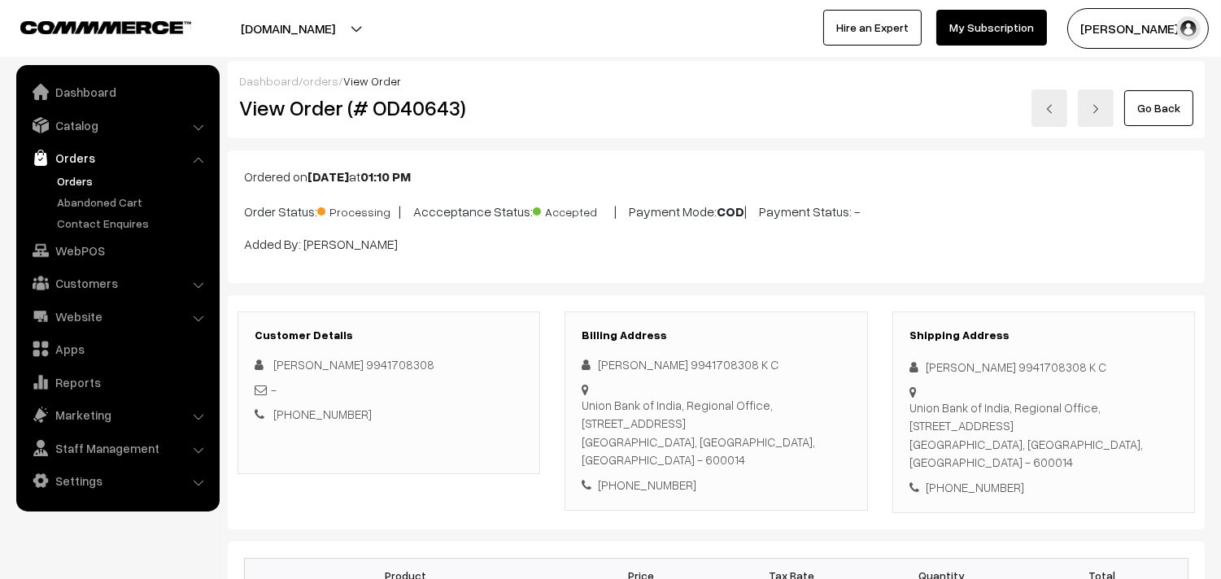
click at [90, 181] on link "Orders" at bounding box center [133, 180] width 161 height 17
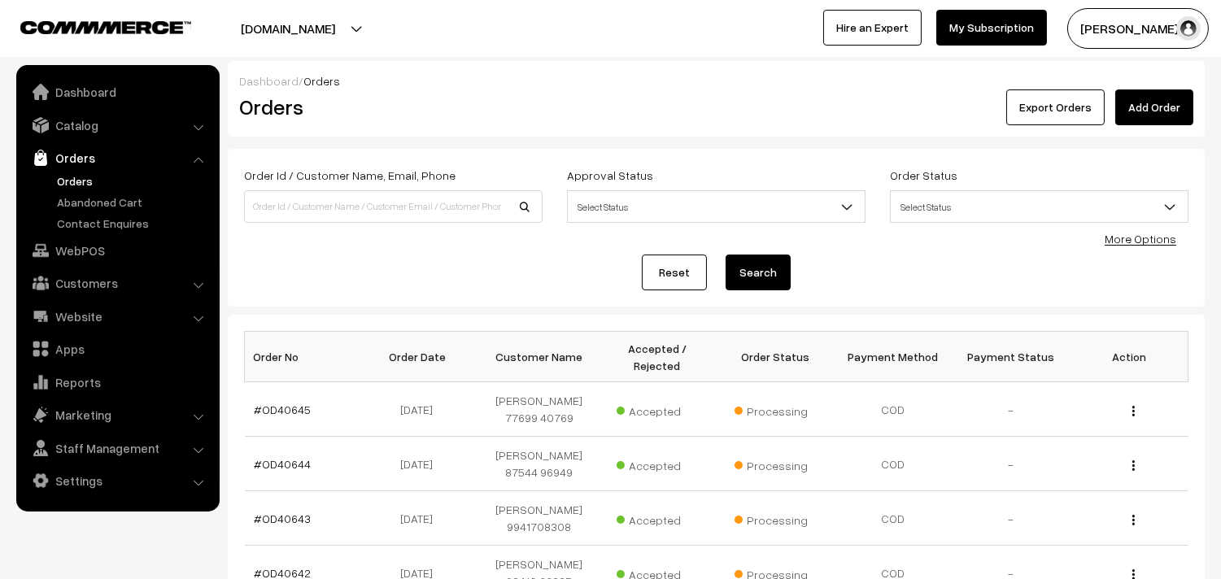
click at [87, 182] on link "Orders" at bounding box center [133, 180] width 161 height 17
click at [289, 411] on link "#OD40645" at bounding box center [283, 410] width 57 height 14
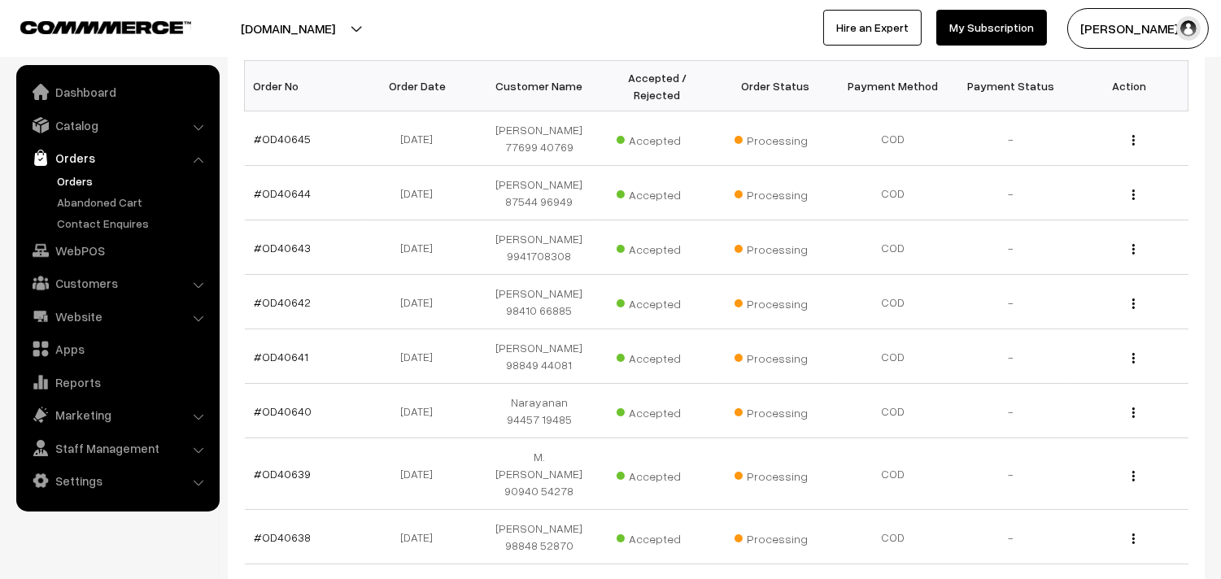
scroll to position [369, 0]
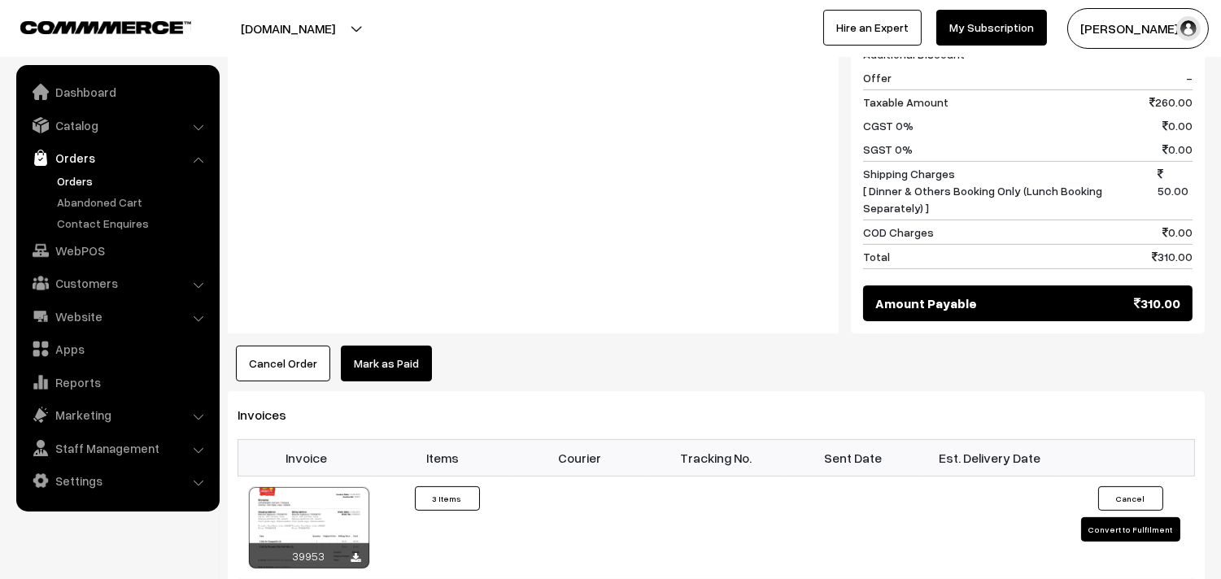
scroll to position [904, 0]
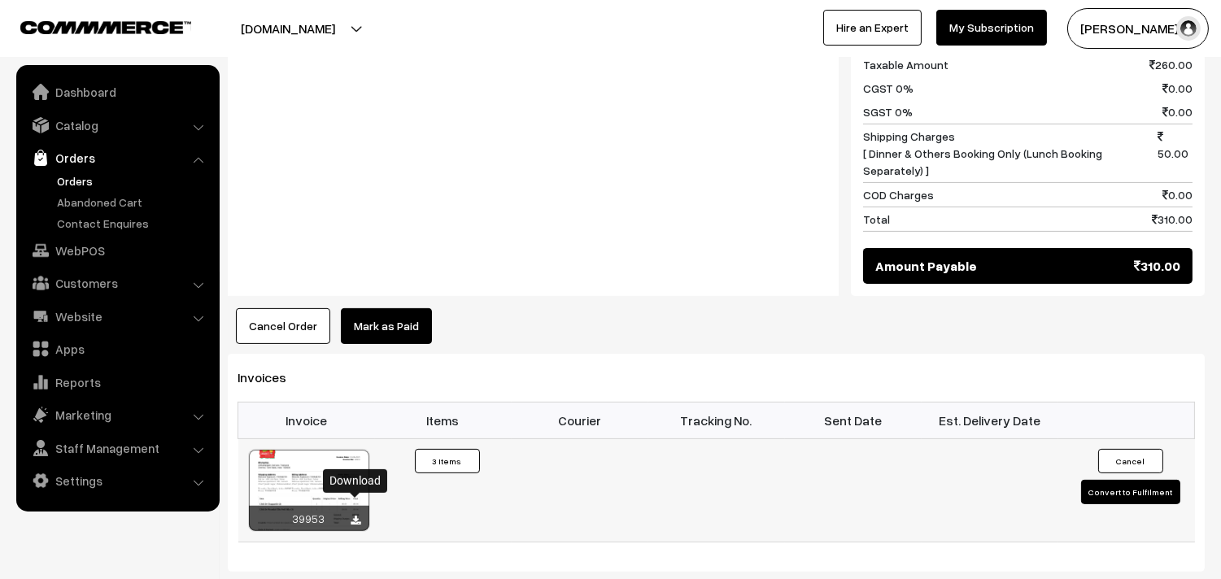
click at [359, 516] on icon at bounding box center [356, 521] width 10 height 11
click at [82, 176] on link "Orders" at bounding box center [133, 180] width 161 height 17
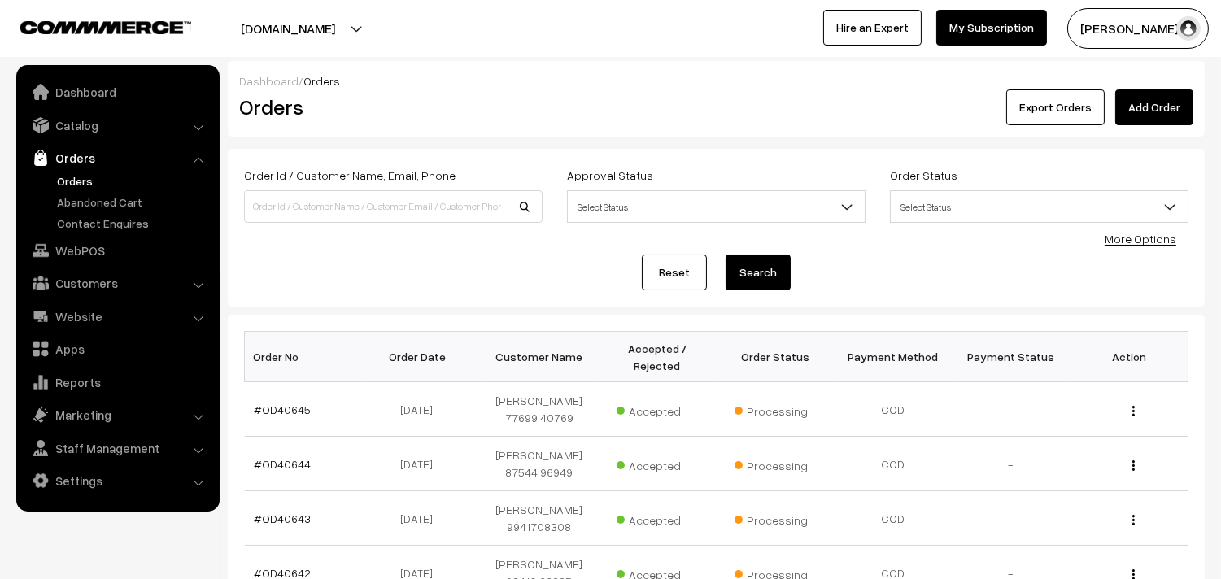
click at [82, 169] on link "Orders" at bounding box center [117, 157] width 194 height 29
click at [81, 174] on link "Orders" at bounding box center [133, 180] width 161 height 17
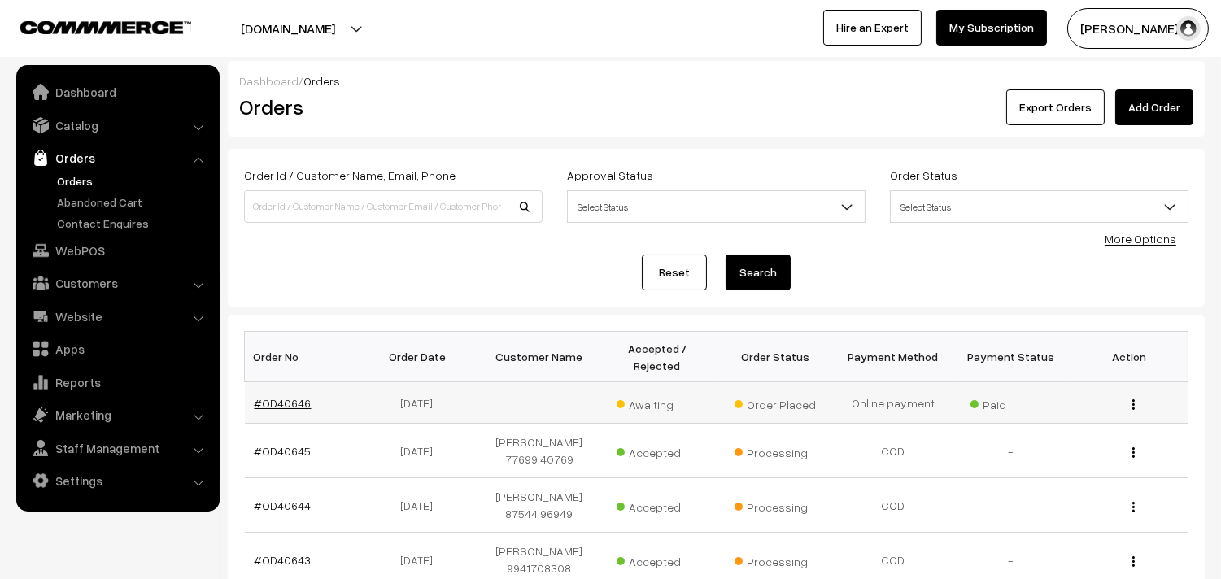
click at [285, 399] on link "#OD40646" at bounding box center [283, 403] width 57 height 14
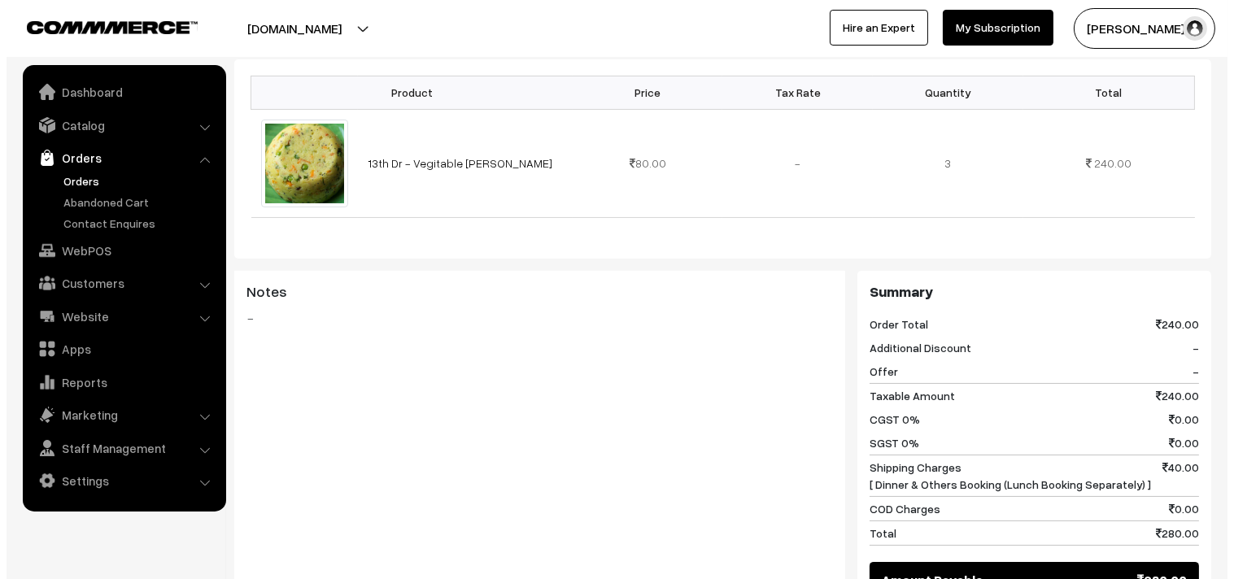
scroll to position [632, 0]
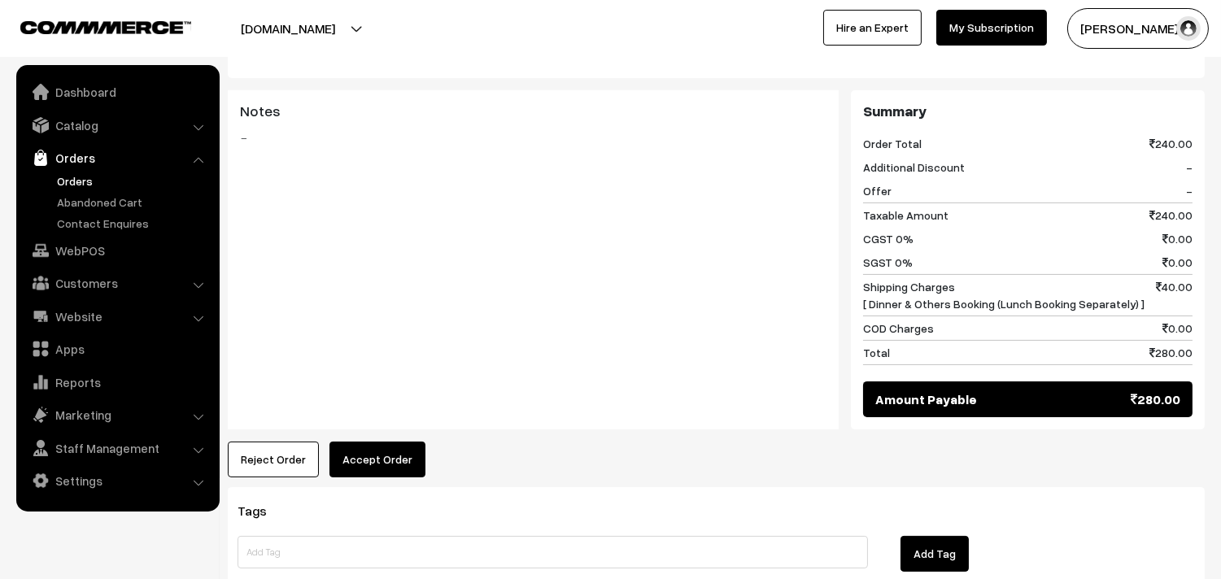
click at [355, 453] on button "Accept Order" at bounding box center [378, 460] width 96 height 36
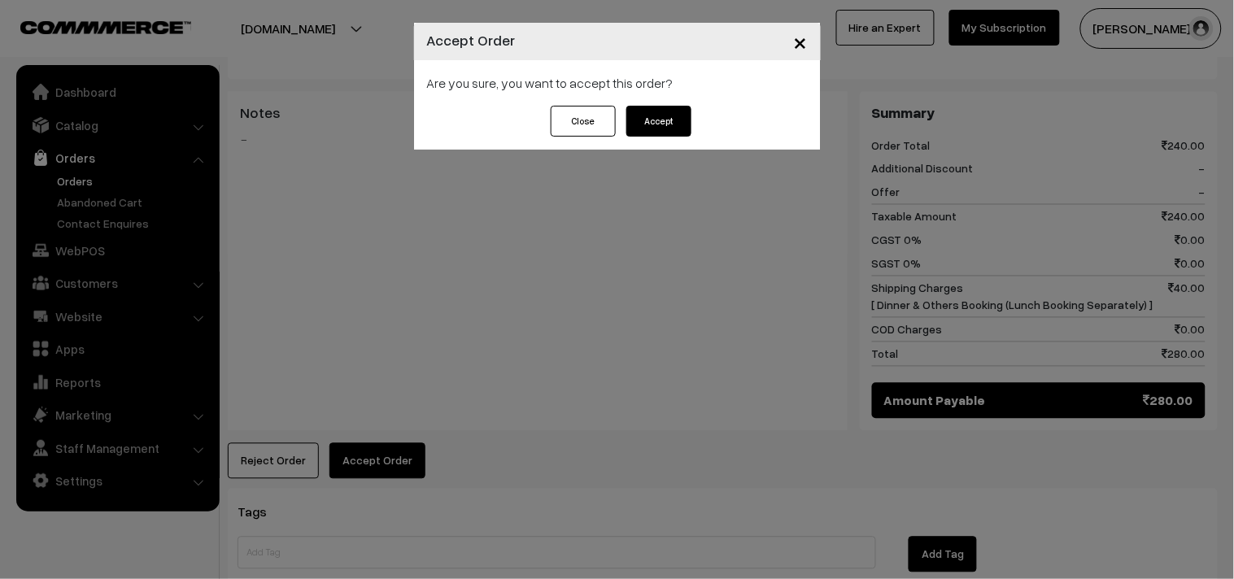
click at [662, 120] on button "Accept" at bounding box center [659, 121] width 65 height 31
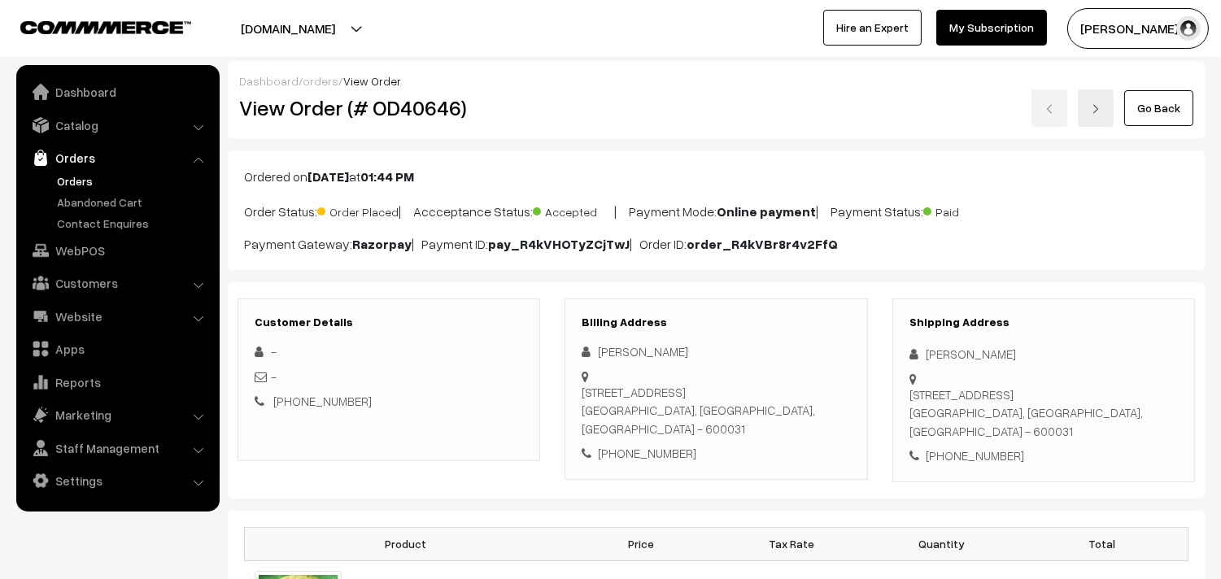
click at [67, 181] on link "Orders" at bounding box center [133, 180] width 161 height 17
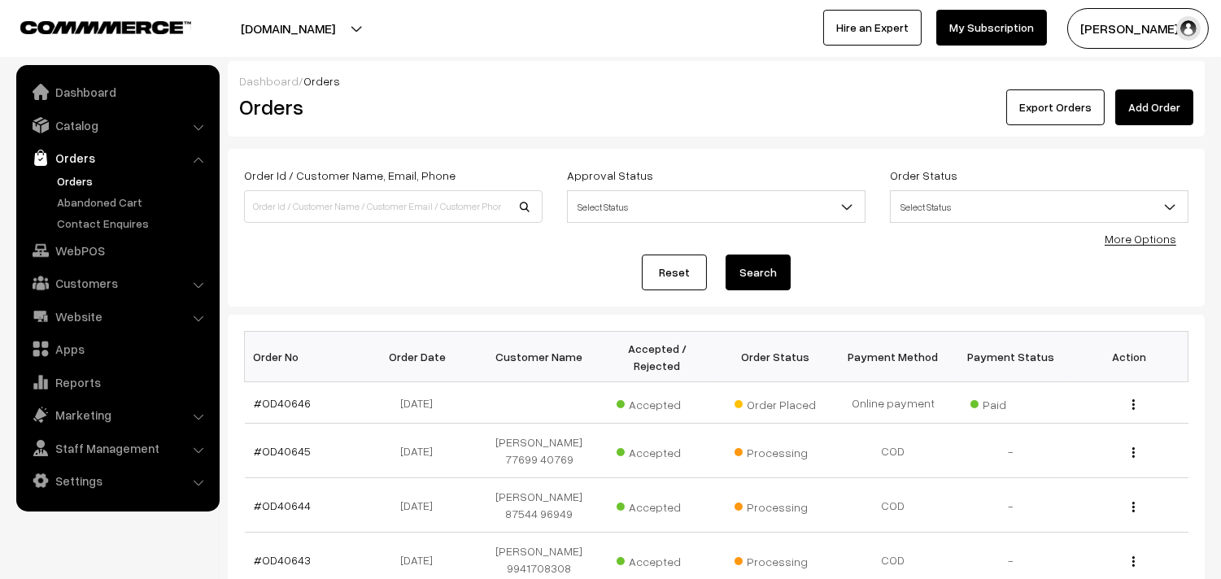
click at [71, 179] on link "Orders" at bounding box center [133, 180] width 161 height 17
click at [83, 173] on link "Orders" at bounding box center [133, 180] width 161 height 17
click at [262, 404] on link "#OD40646" at bounding box center [283, 403] width 57 height 14
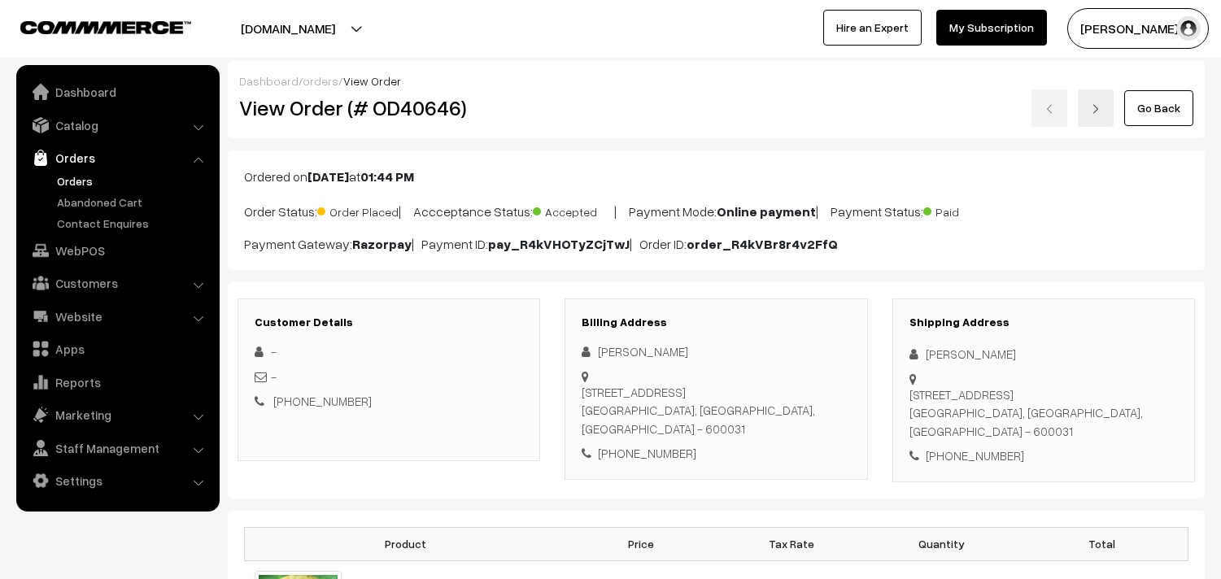
scroll to position [271, 0]
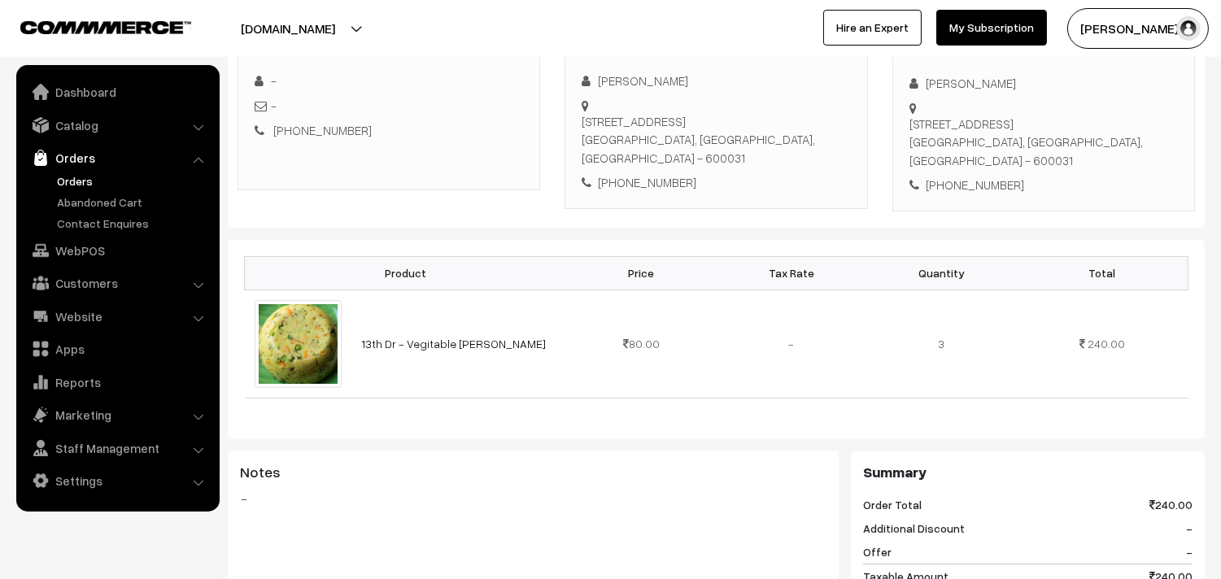
click at [62, 174] on link "Orders" at bounding box center [133, 180] width 161 height 17
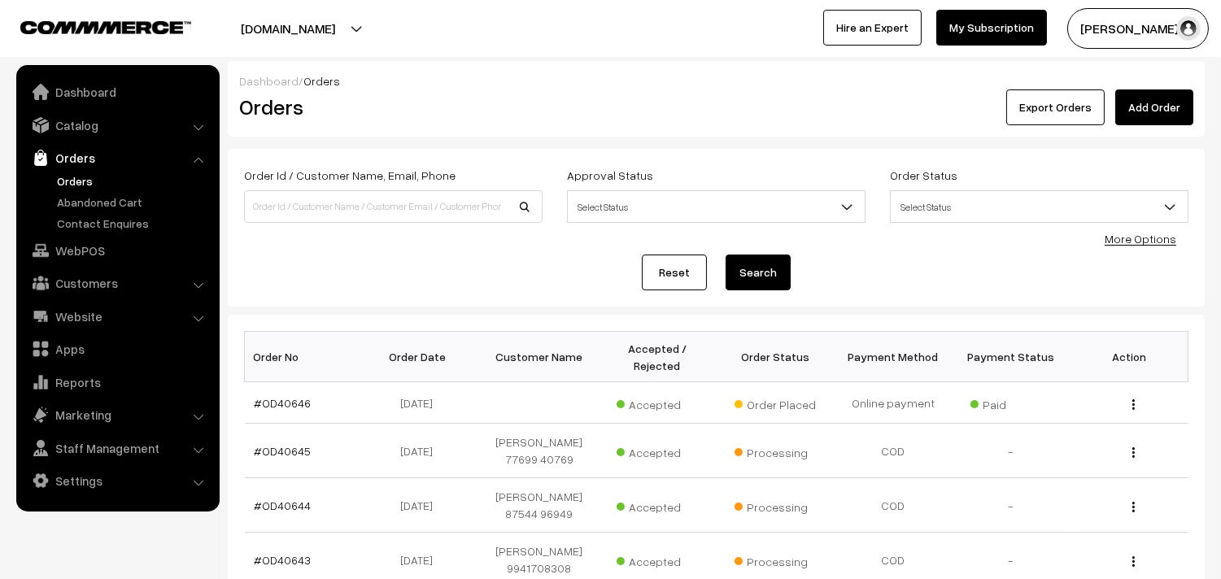
click at [81, 177] on link "Orders" at bounding box center [133, 180] width 161 height 17
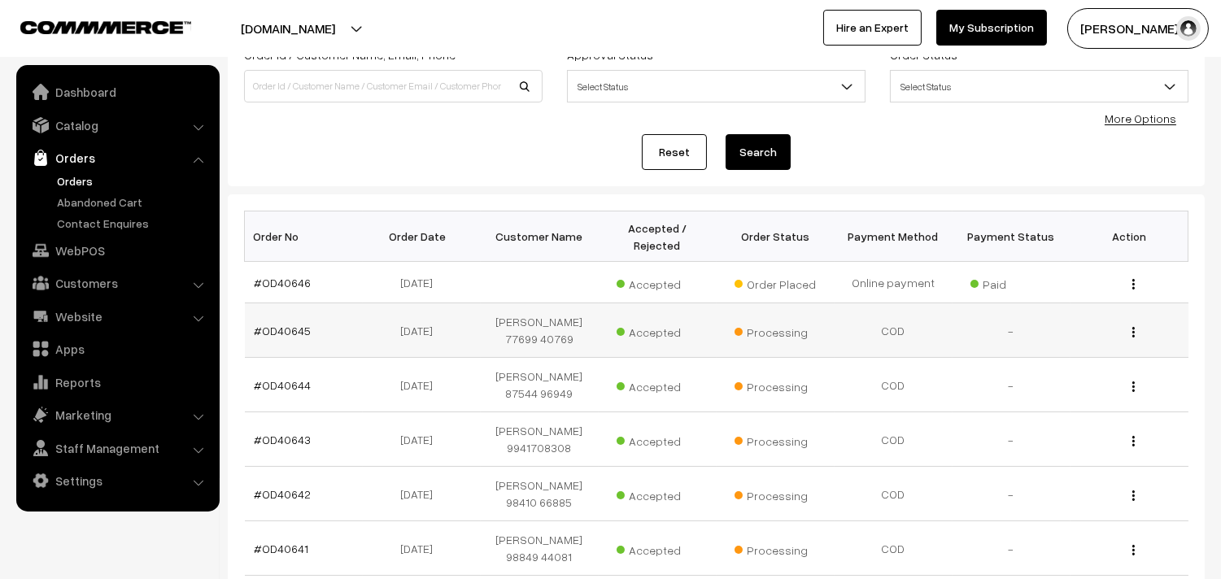
scroll to position [90, 0]
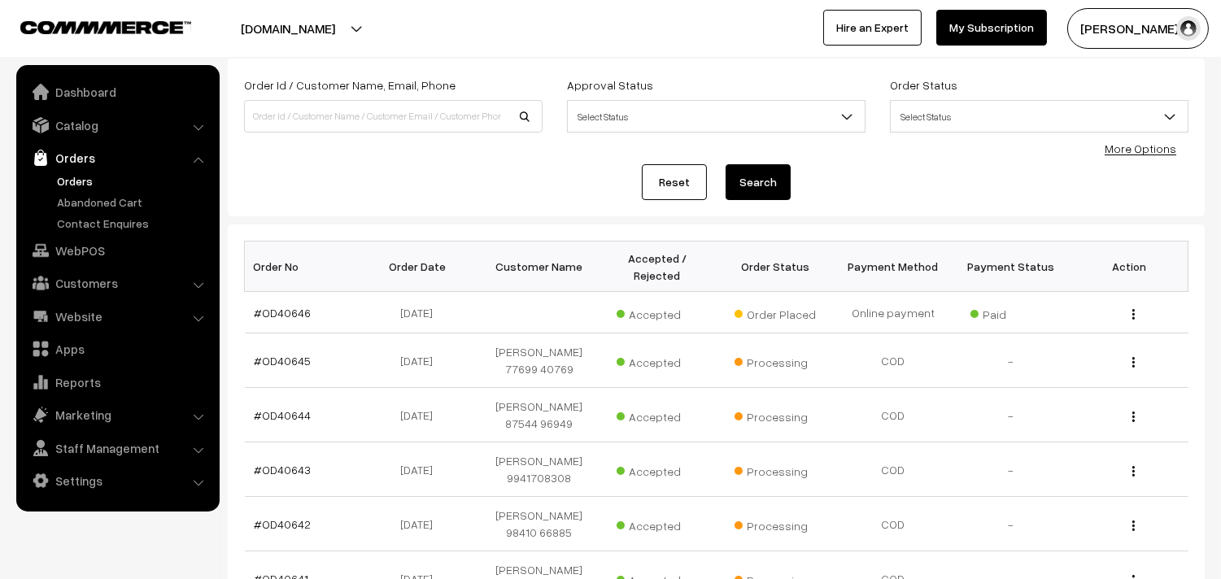
click at [77, 184] on link "Orders" at bounding box center [133, 180] width 161 height 17
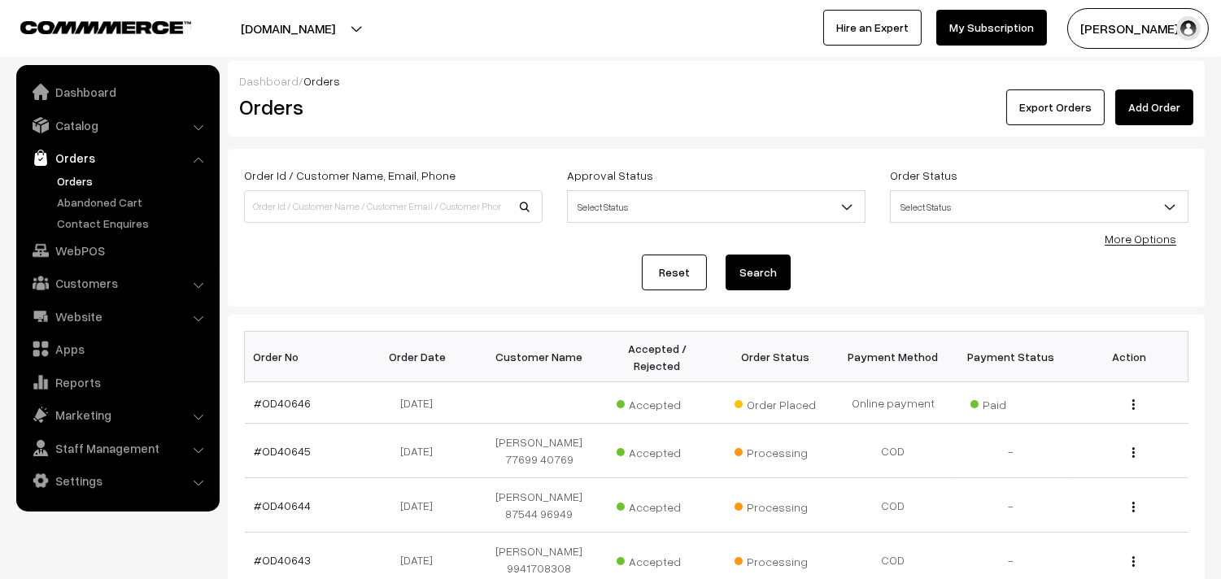
click at [95, 177] on link "Orders" at bounding box center [133, 180] width 161 height 17
click at [75, 183] on link "Orders" at bounding box center [133, 180] width 161 height 17
